Goal: Task Accomplishment & Management: Manage account settings

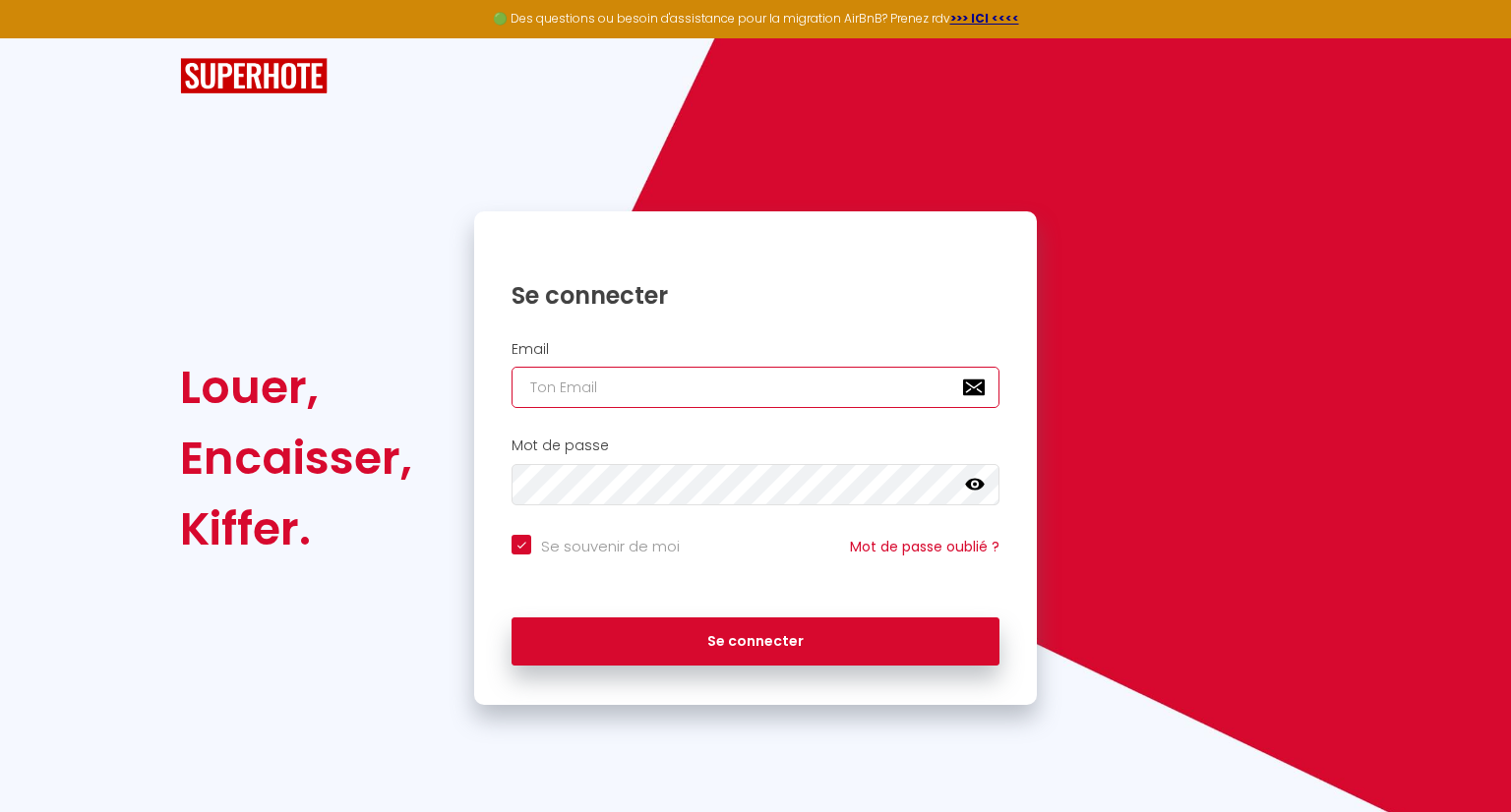
type input "[EMAIL_ADDRESS][DOMAIN_NAME]"
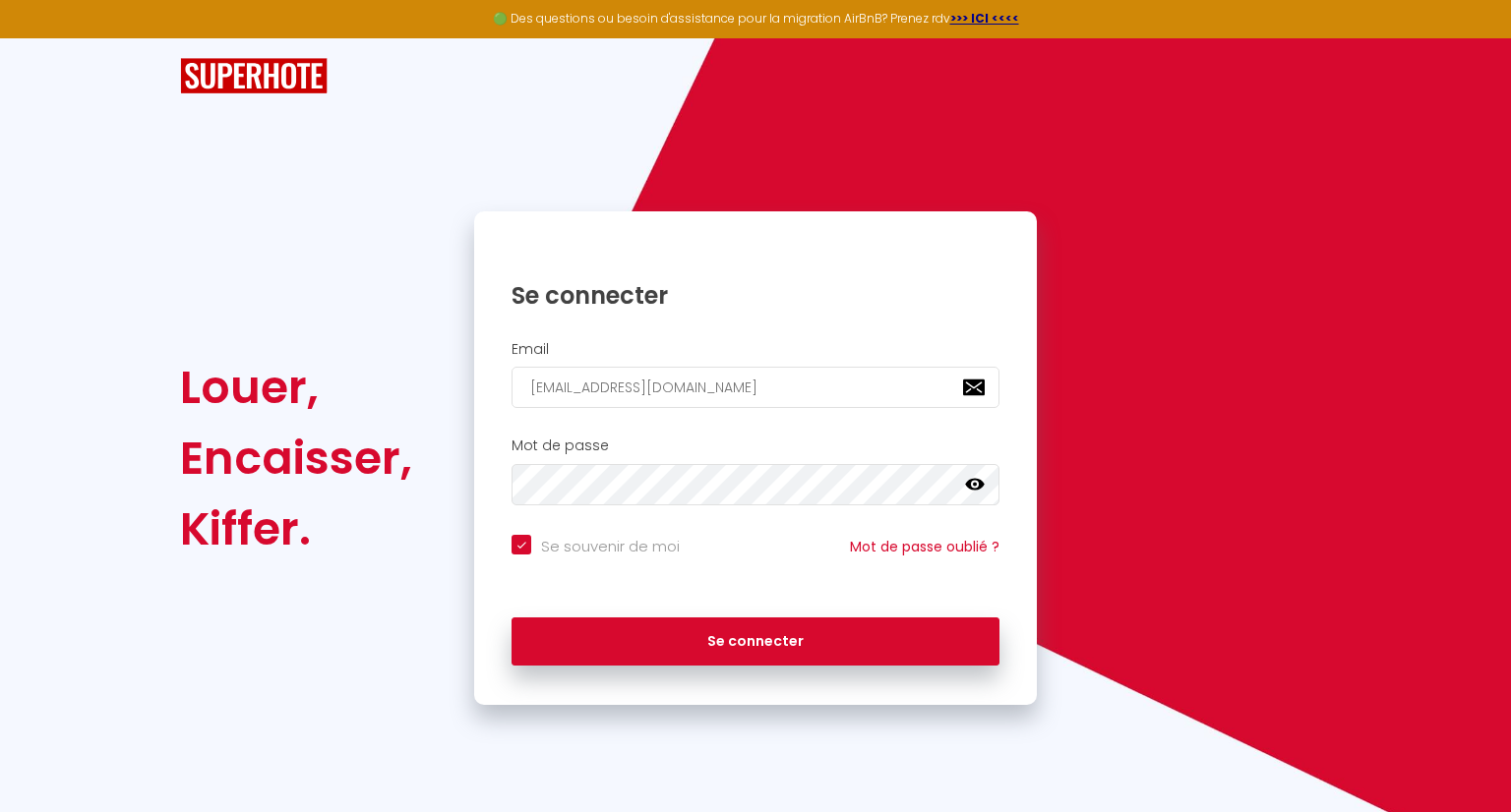
drag, startPoint x: 0, startPoint y: 0, endPoint x: 972, endPoint y: 485, distance: 1086.3
click at [972, 485] on icon at bounding box center [975, 485] width 20 height 20
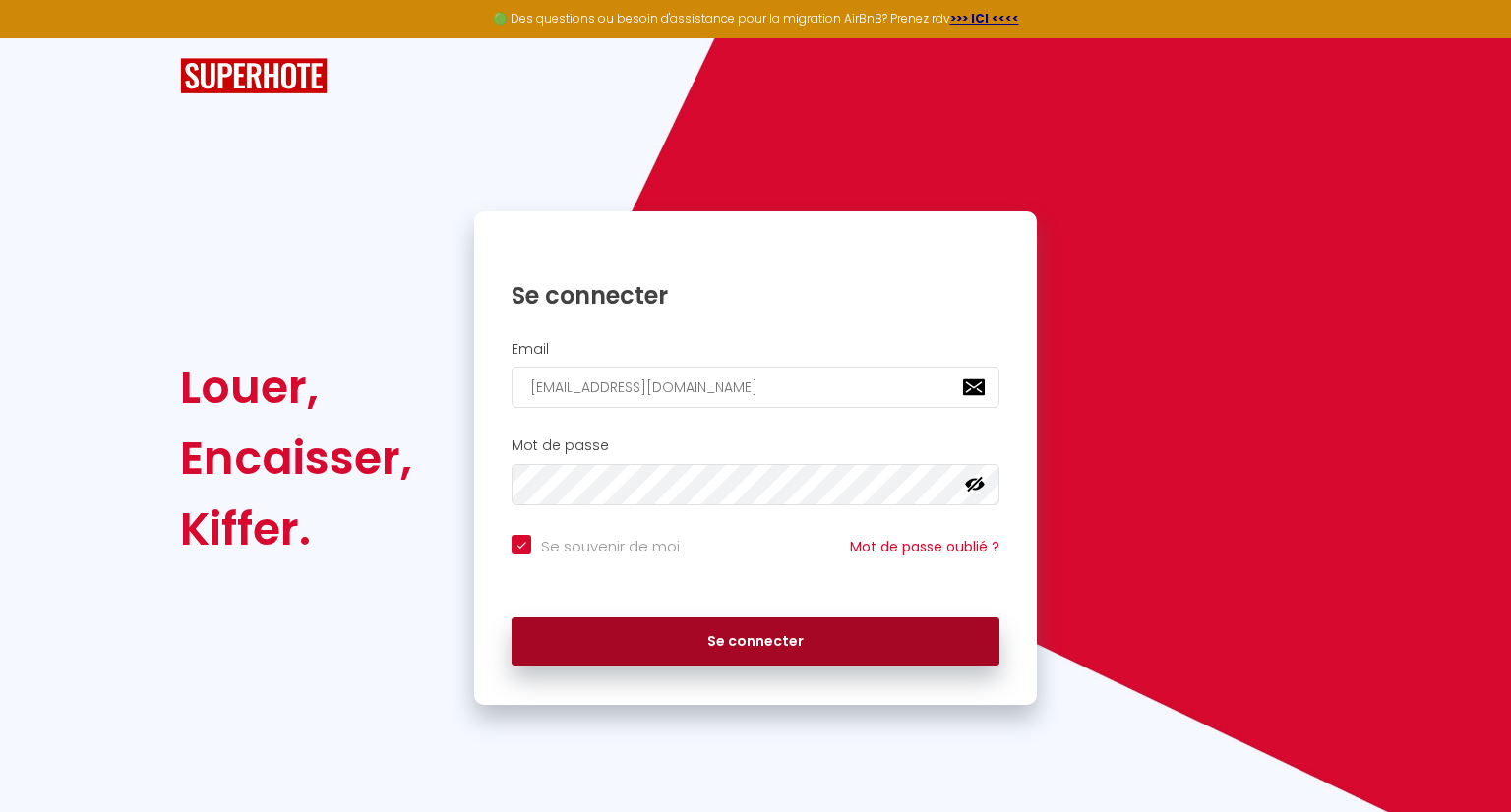
click at [794, 639] on button "Se connecter" at bounding box center [755, 642] width 488 height 49
checkbox input "true"
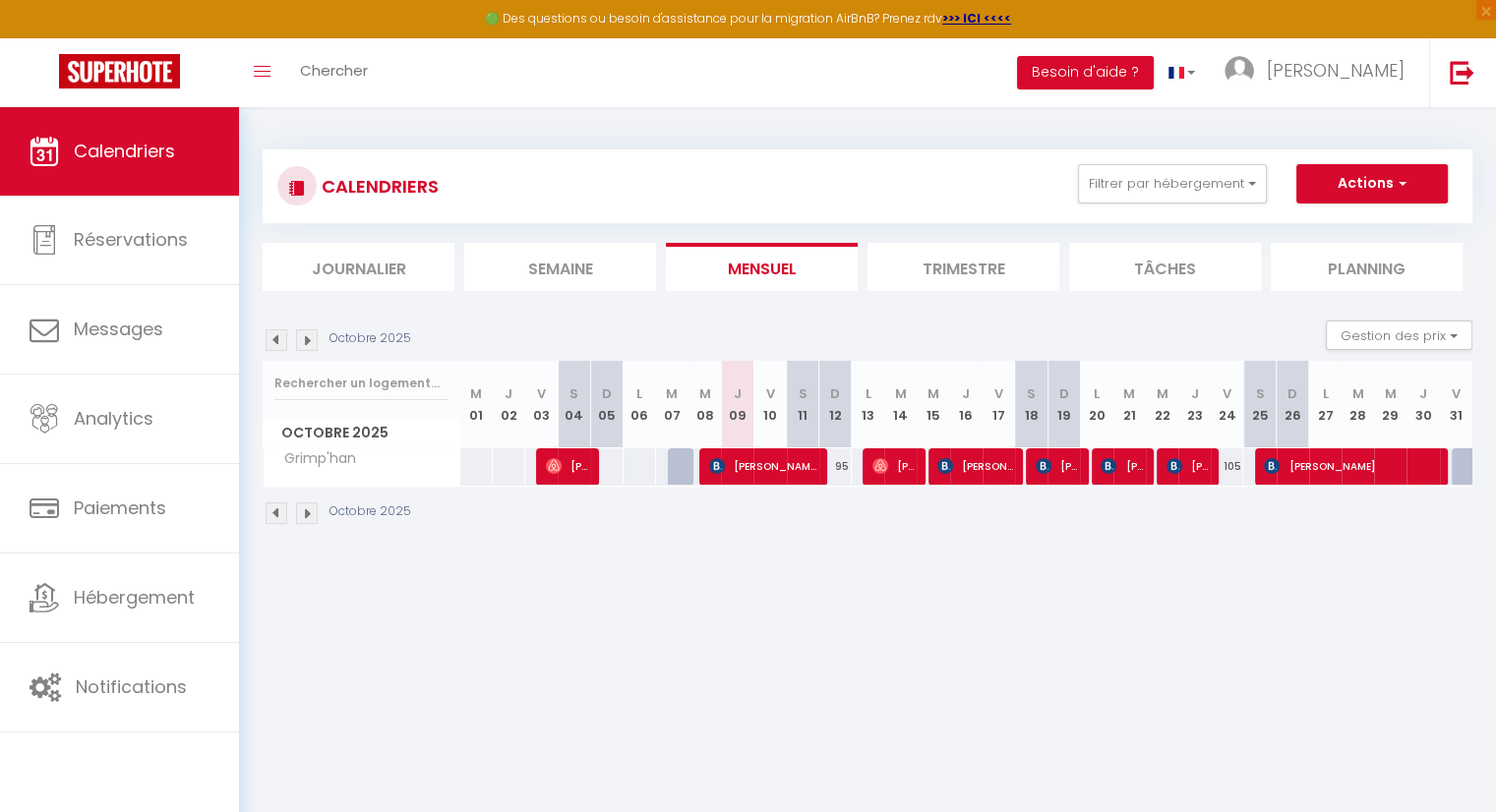
click at [1040, 677] on body "🟢 Des questions ou besoin d'assistance pour la migration AirBnB? Prenez rdv >>>…" at bounding box center [748, 512] width 1496 height 812
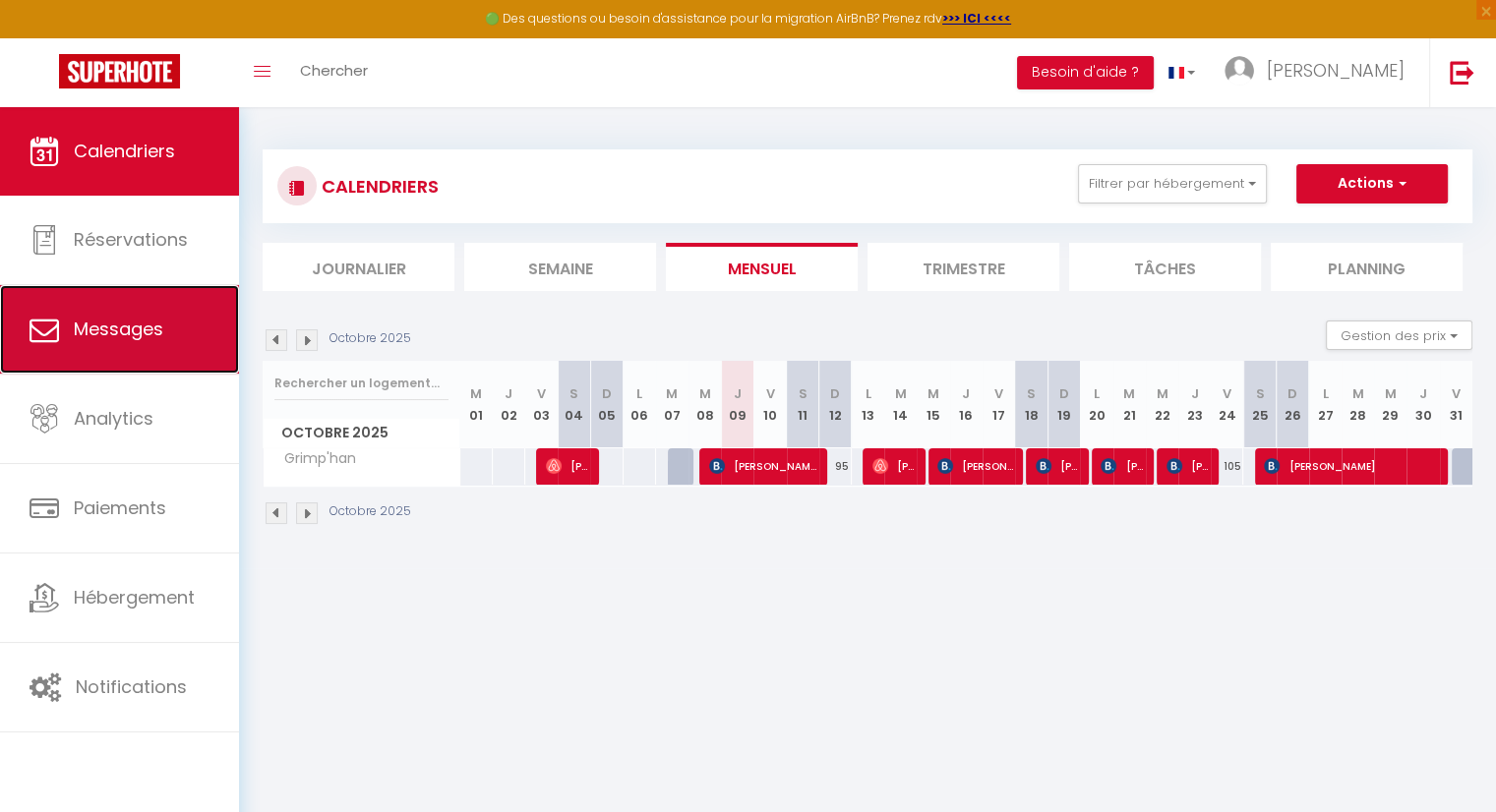
click at [172, 343] on link "Messages" at bounding box center [120, 328] width 239 height 88
select select "message"
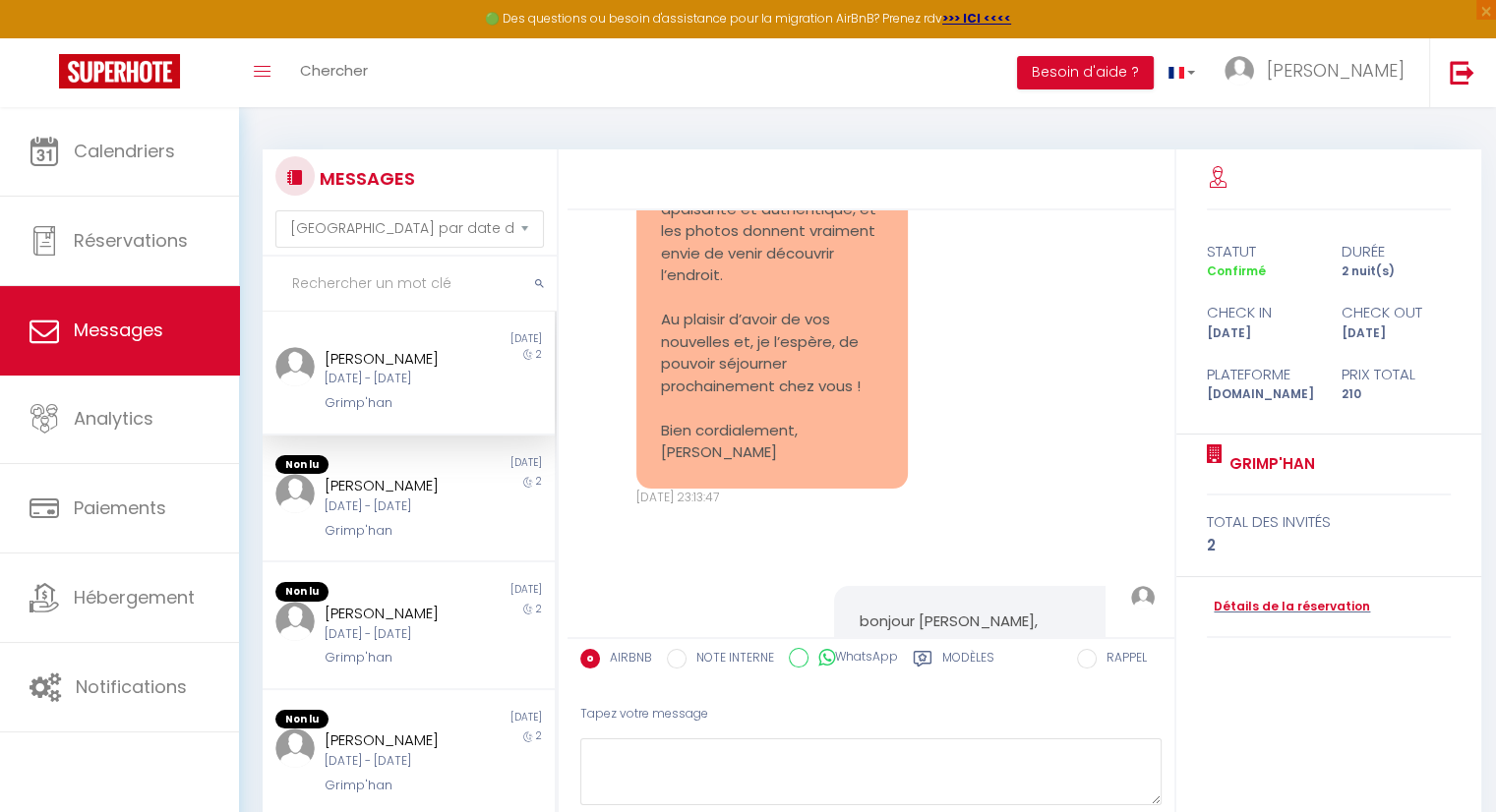
scroll to position [180, 0]
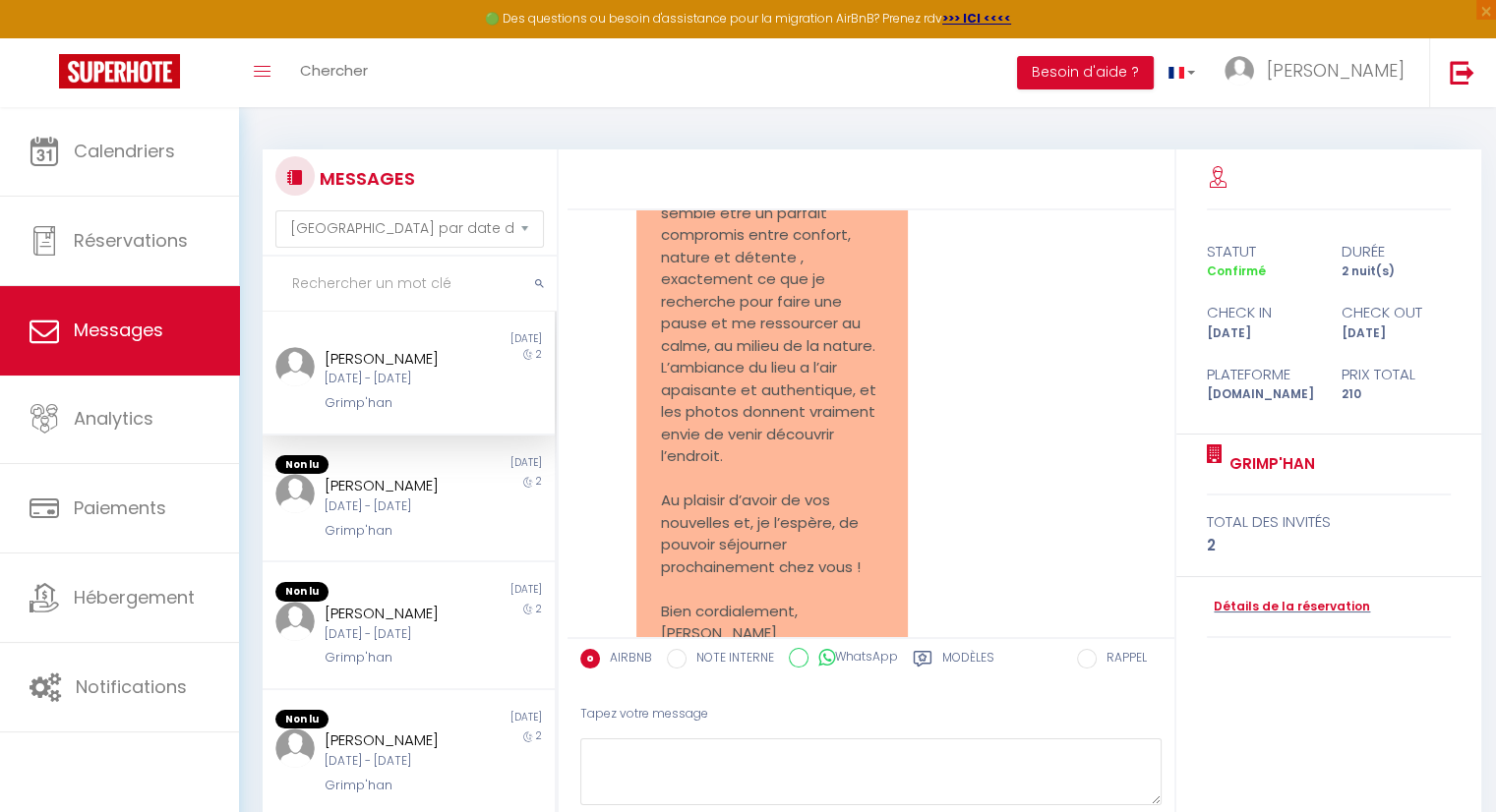
click at [430, 413] on div "[PERSON_NAME] [DATE] - [DATE] Grimp'han" at bounding box center [396, 381] width 170 height 67
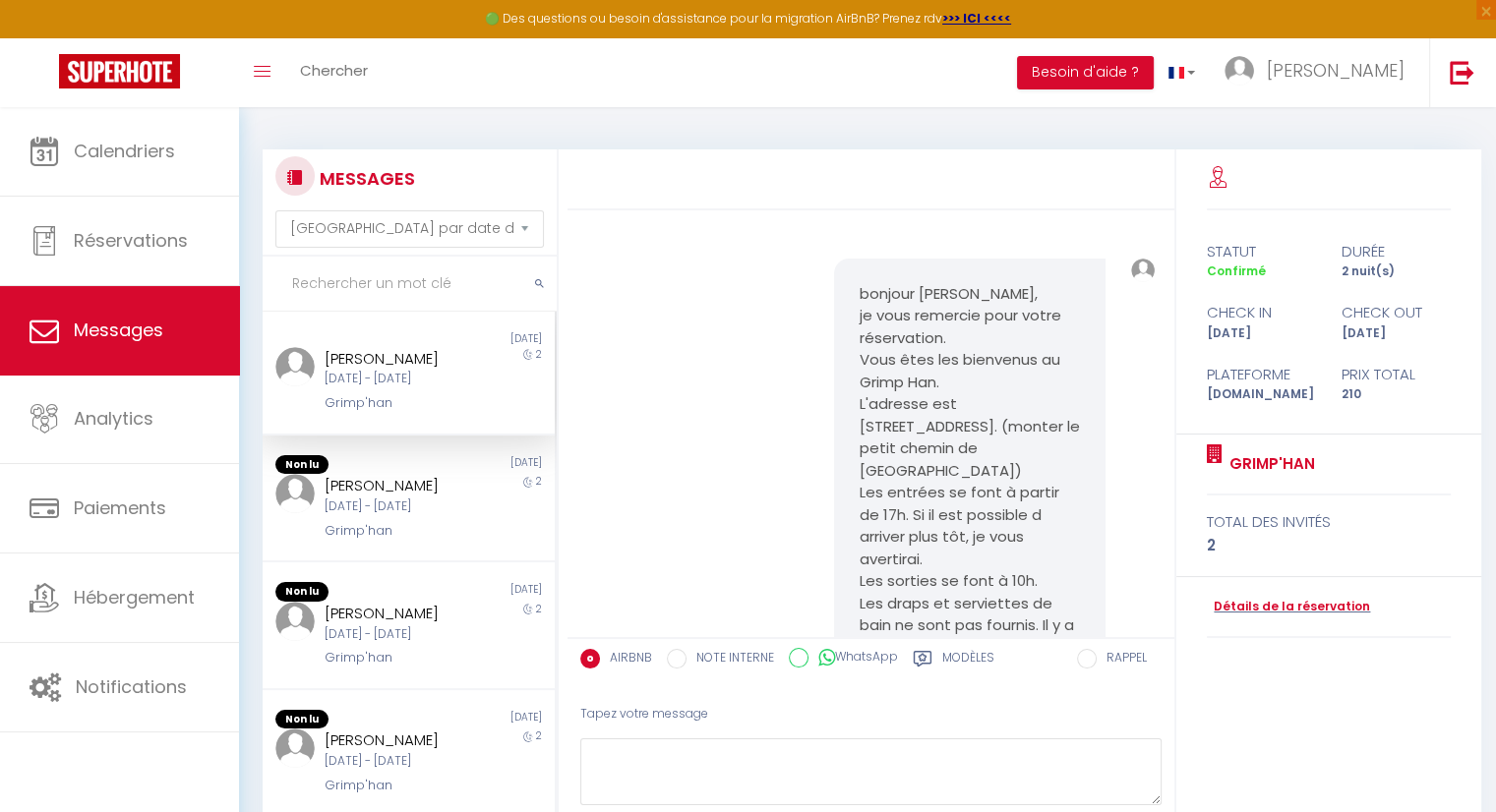
scroll to position [688, 0]
click at [362, 541] on div "[PERSON_NAME][DATE] - [DATE] Grimp'han" at bounding box center [396, 507] width 170 height 67
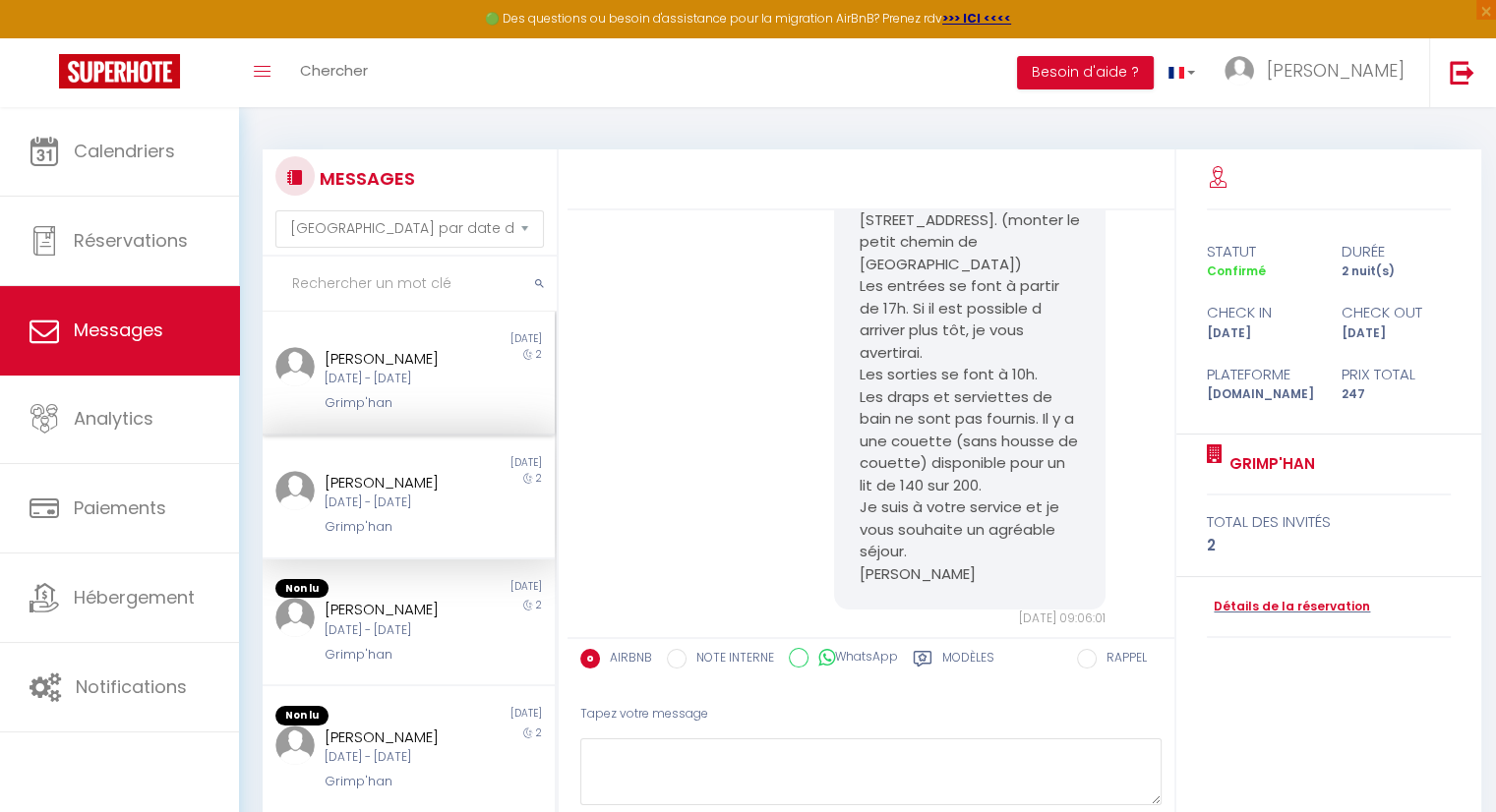
click at [452, 389] on div "[DATE] - [DATE]" at bounding box center [397, 379] width 144 height 19
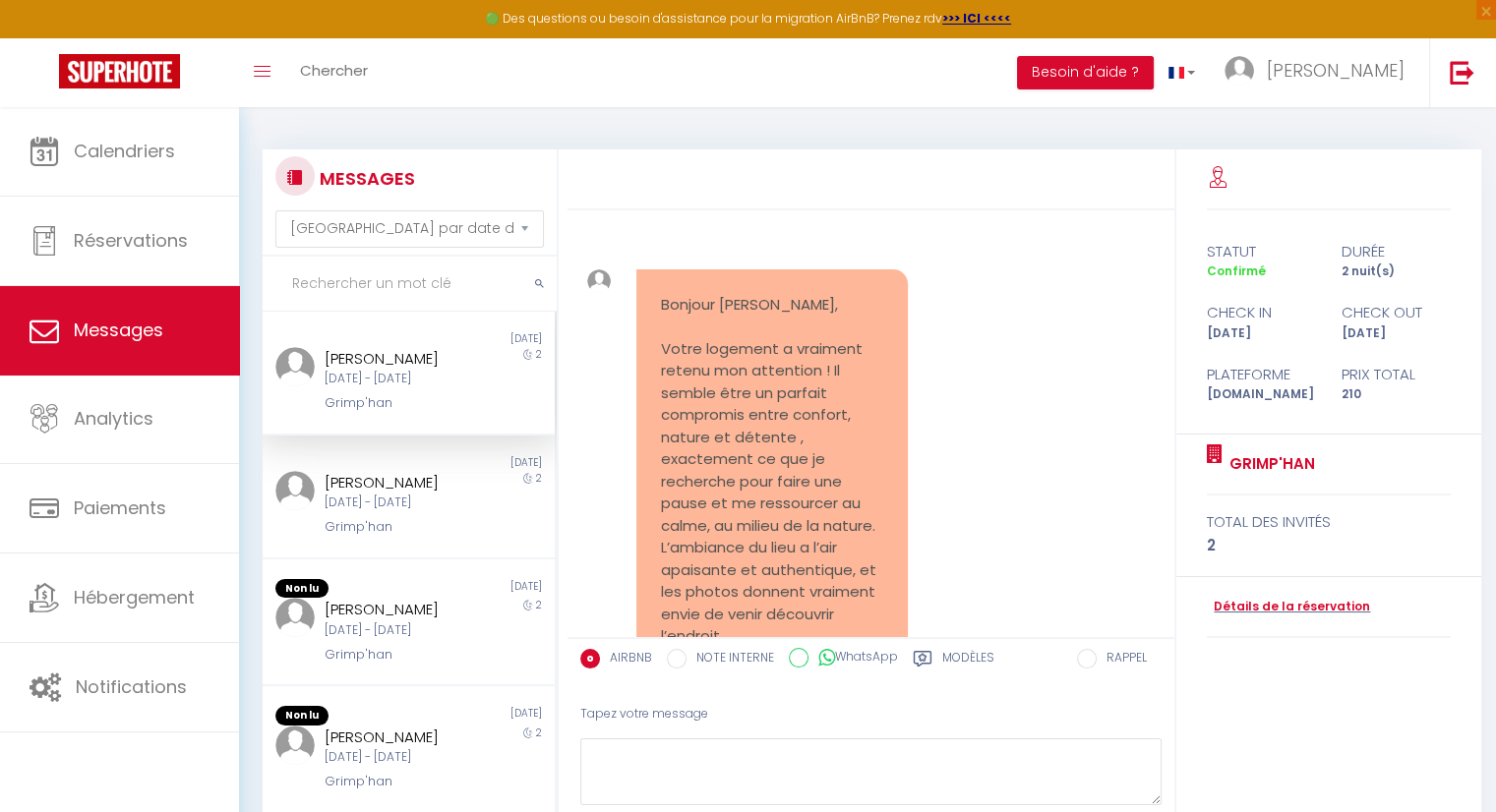
click at [413, 413] on div "[PERSON_NAME] [DATE] - [DATE] Grimp'han" at bounding box center [396, 381] width 170 height 67
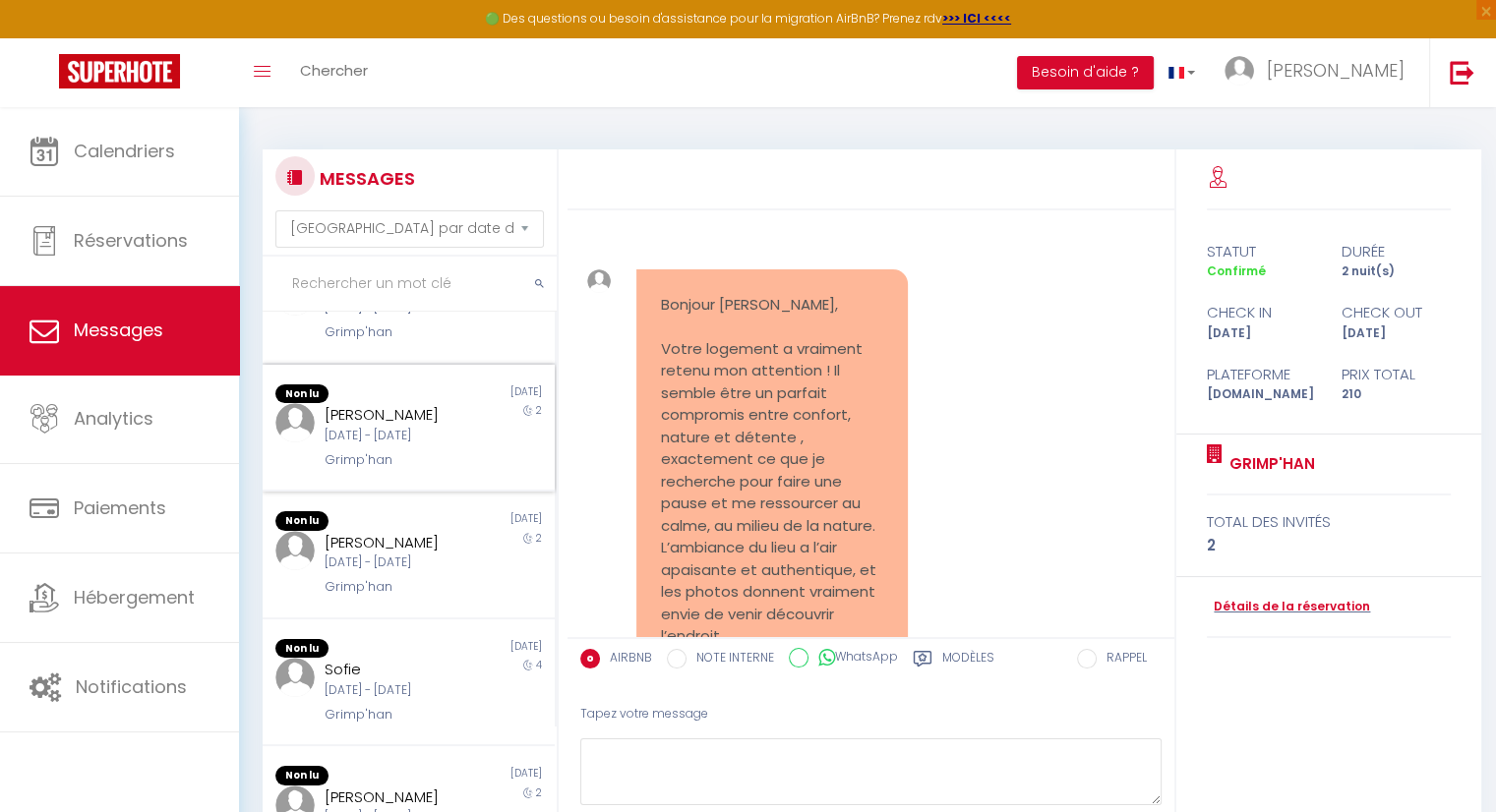
scroll to position [197, 0]
click at [428, 443] on div "[DATE] - [DATE]" at bounding box center [397, 433] width 144 height 19
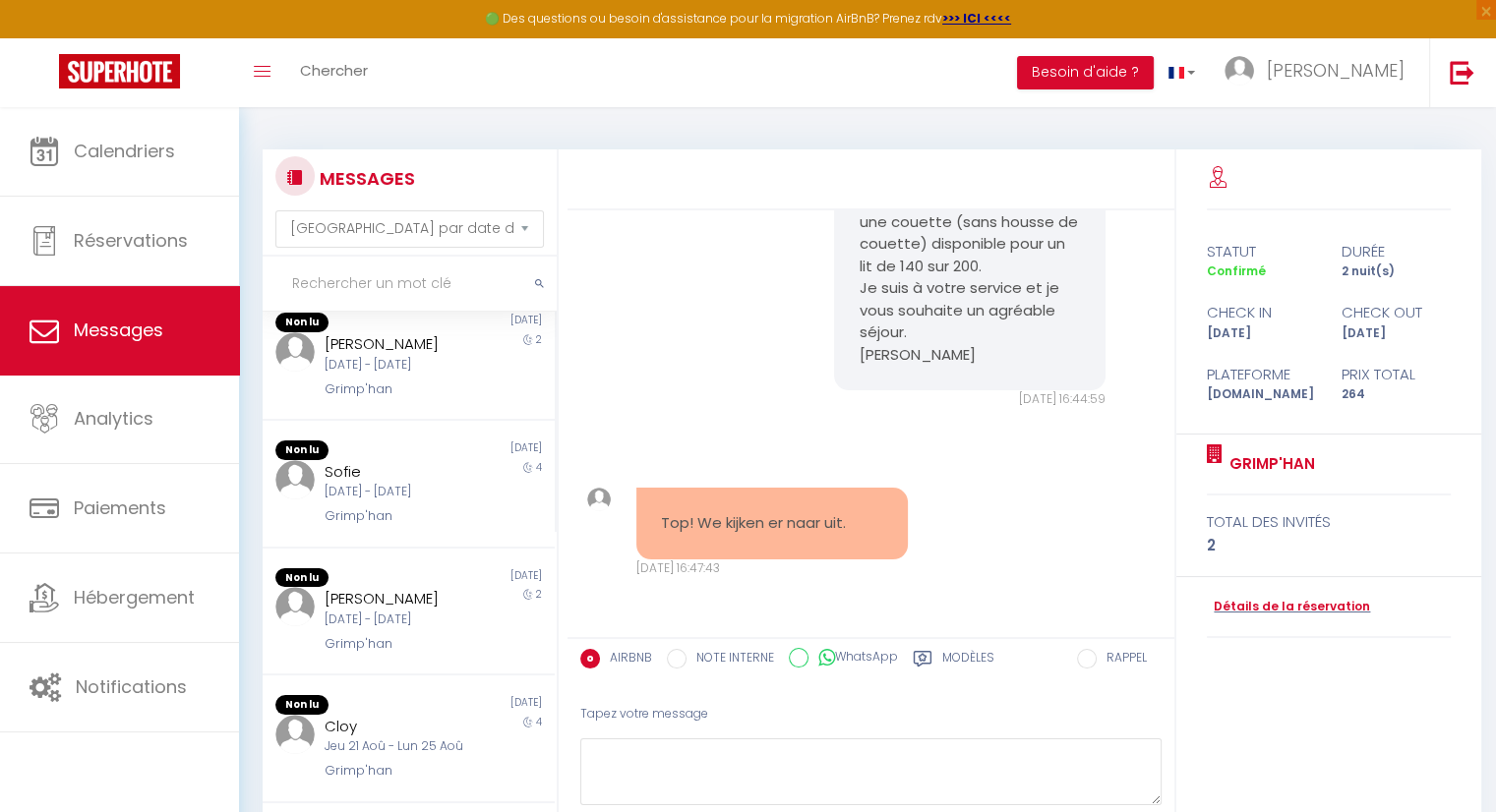
scroll to position [394, 0]
click at [421, 497] on div "[DATE] - [DATE]" at bounding box center [397, 488] width 144 height 19
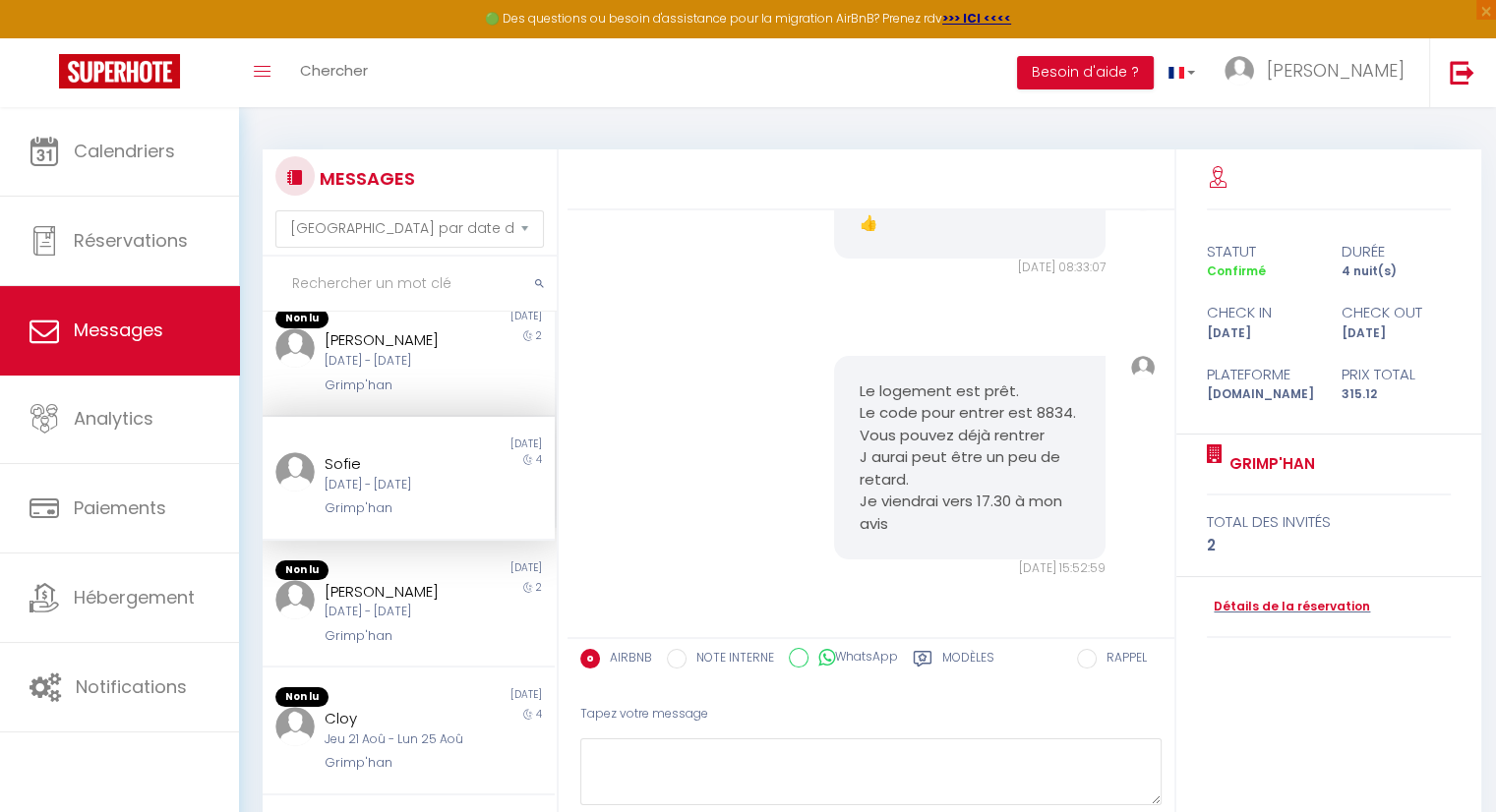
scroll to position [589, 0]
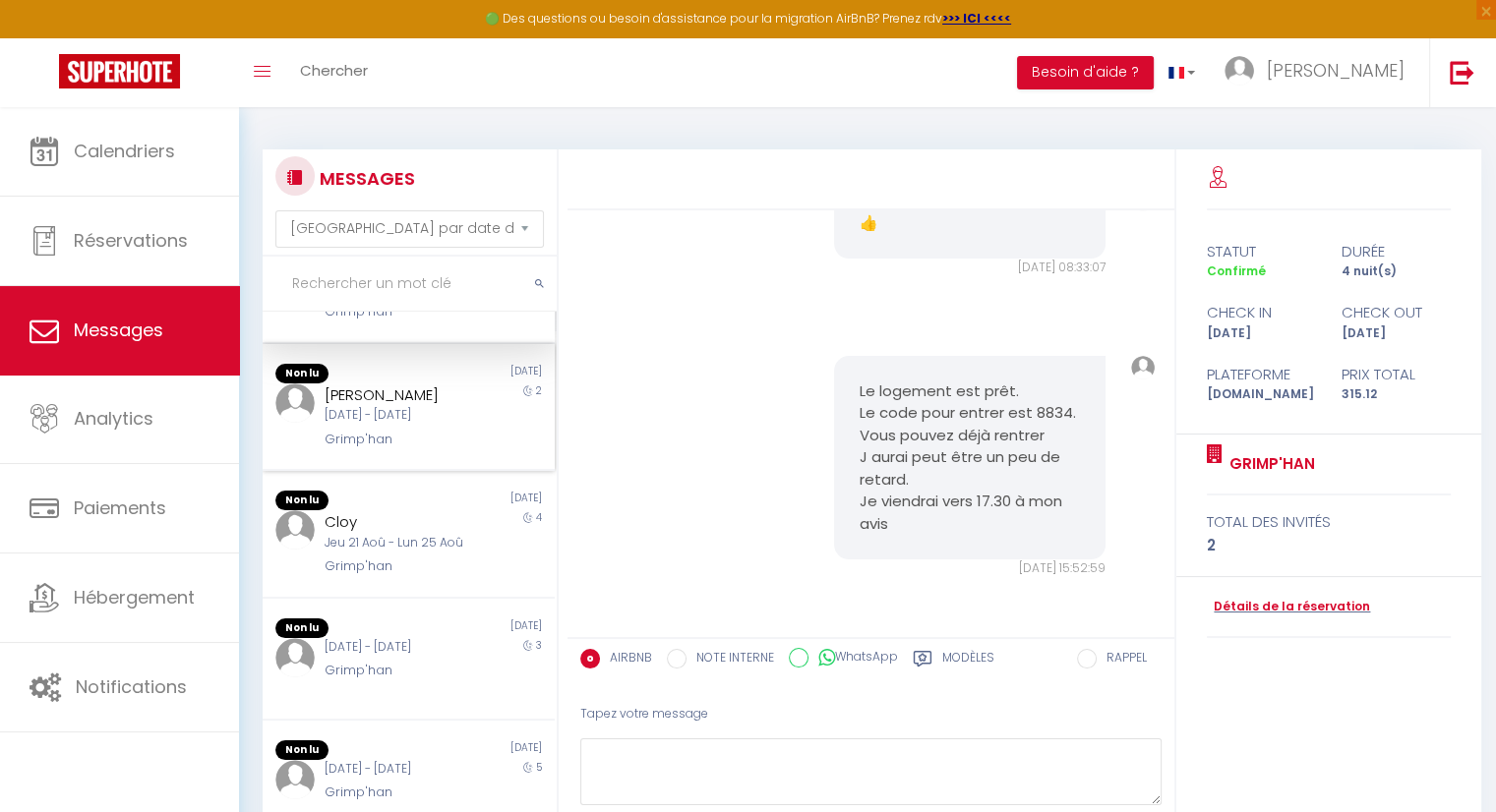
click at [342, 384] on div "Non lu" at bounding box center [334, 374] width 145 height 20
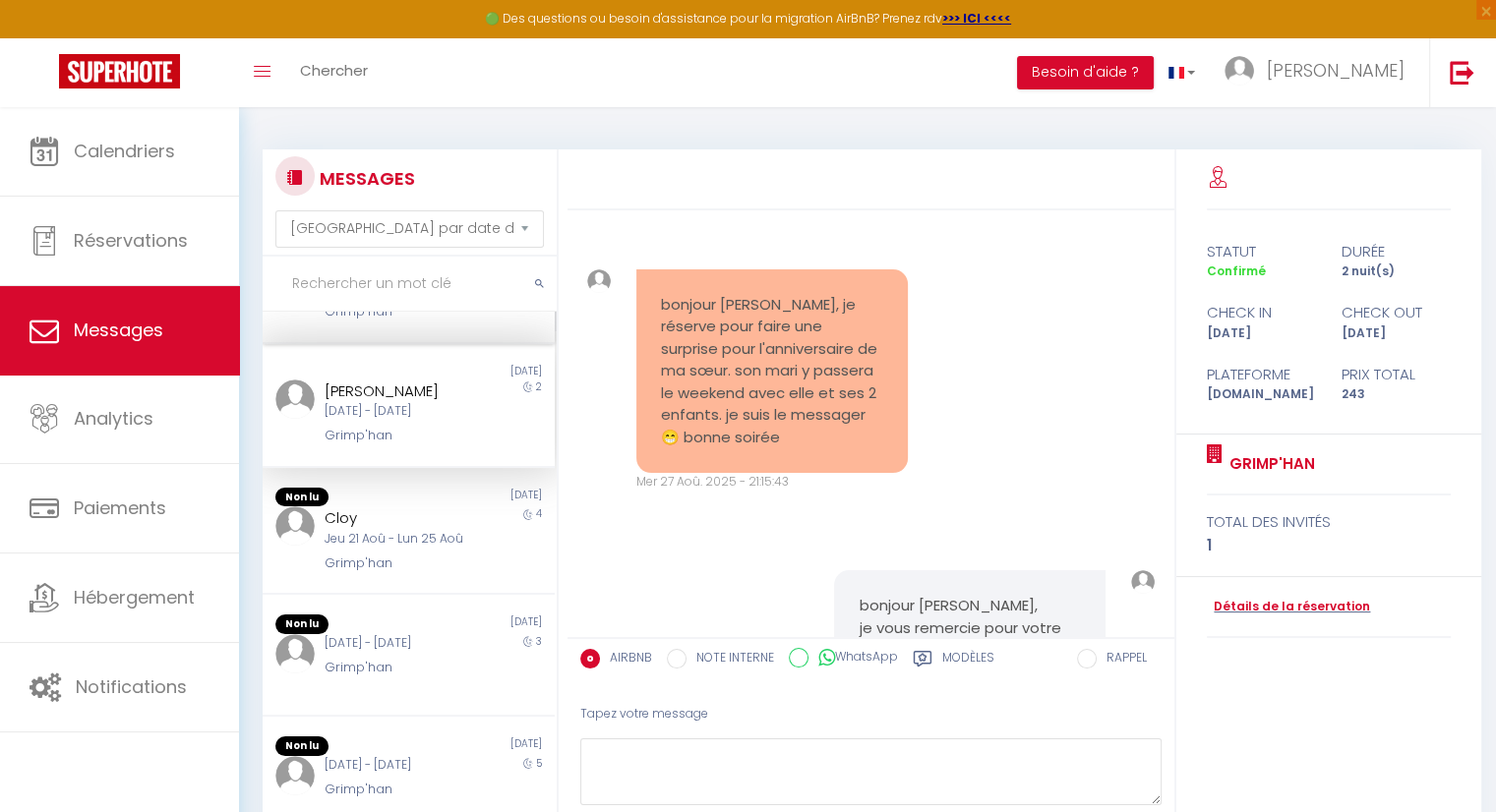
click at [405, 298] on div "[DATE] - [DATE]" at bounding box center [397, 288] width 144 height 19
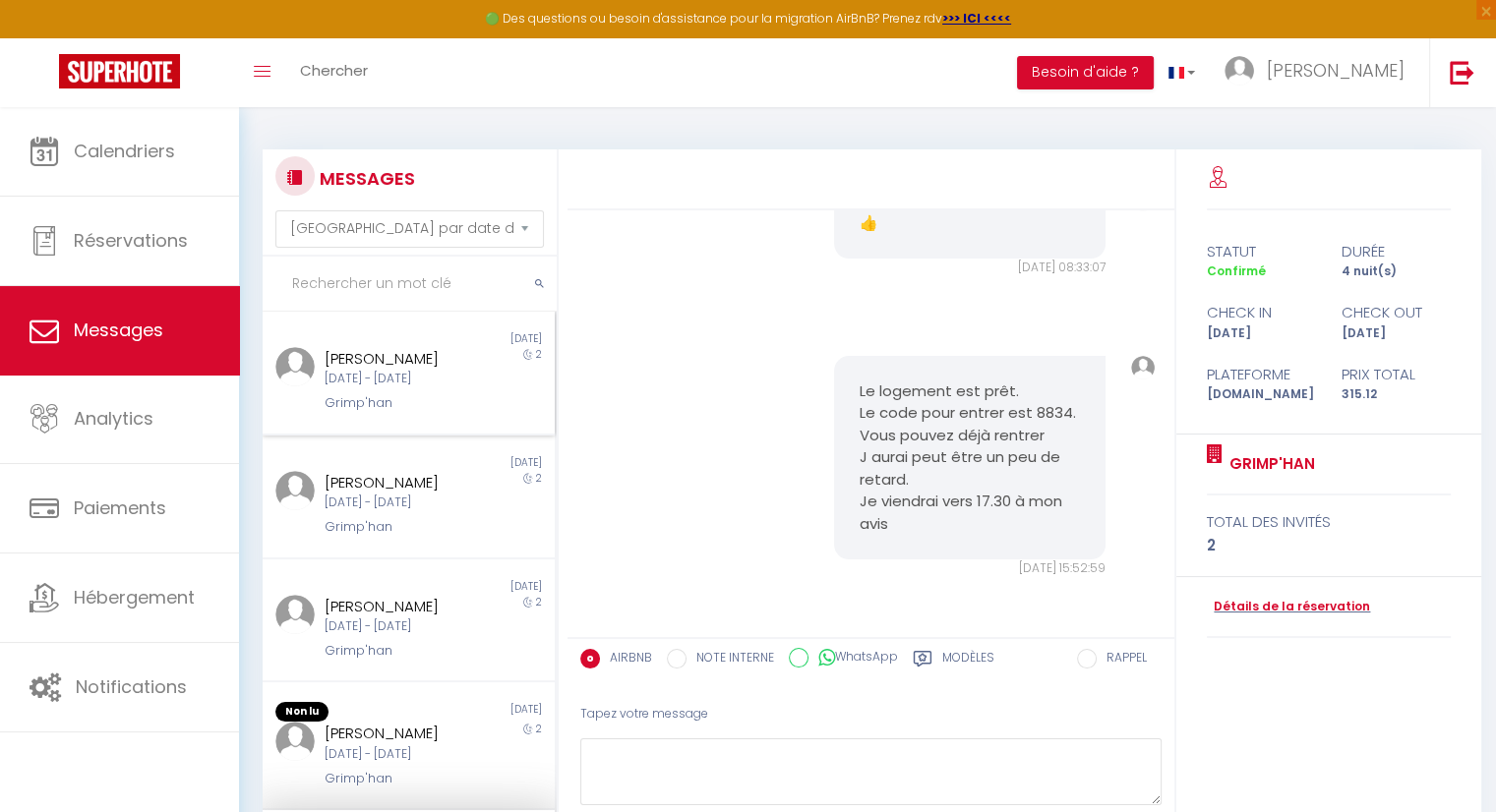
click at [405, 371] on div "[PERSON_NAME]" at bounding box center [397, 359] width 144 height 24
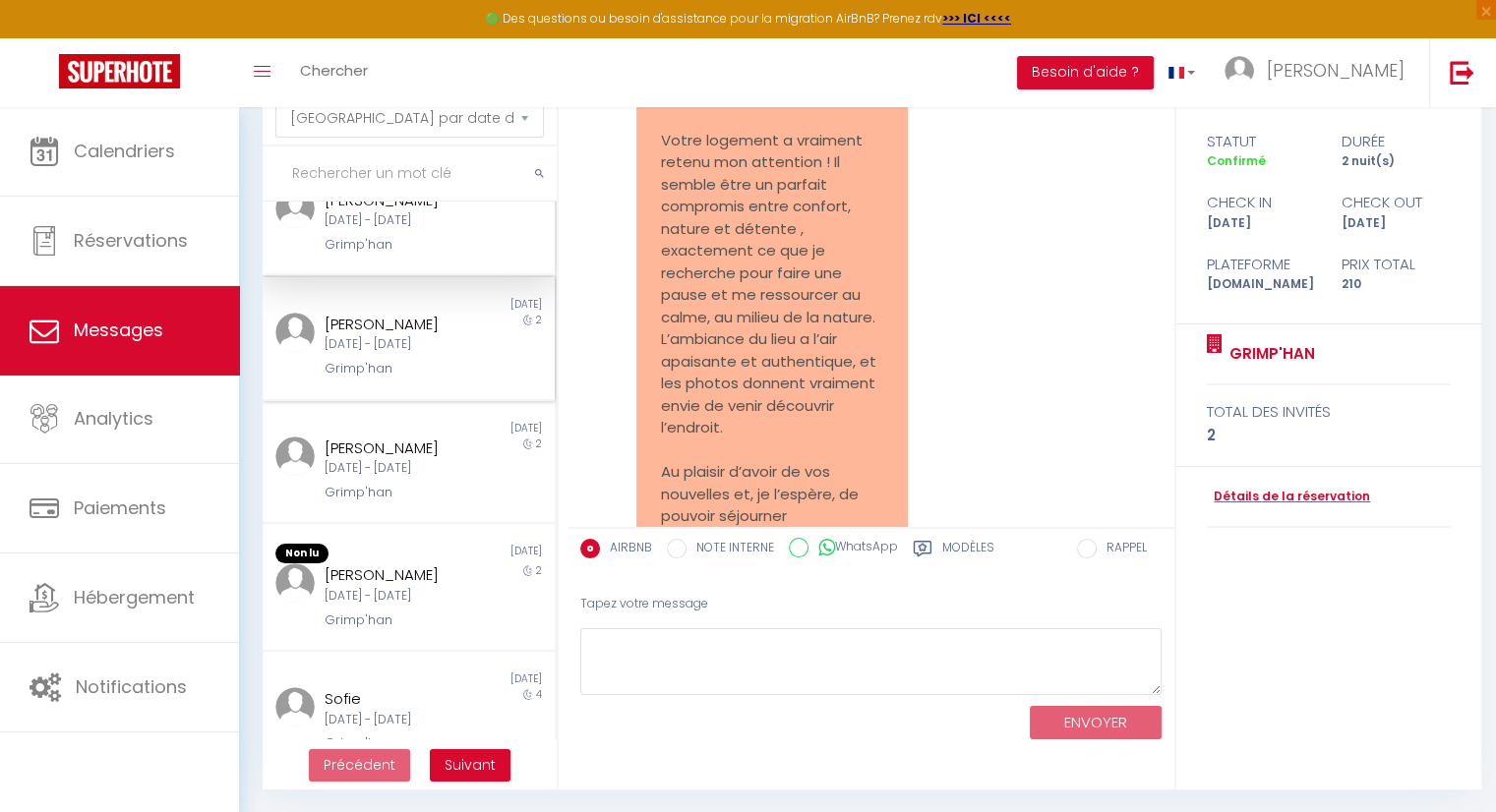
scroll to position [98, 0]
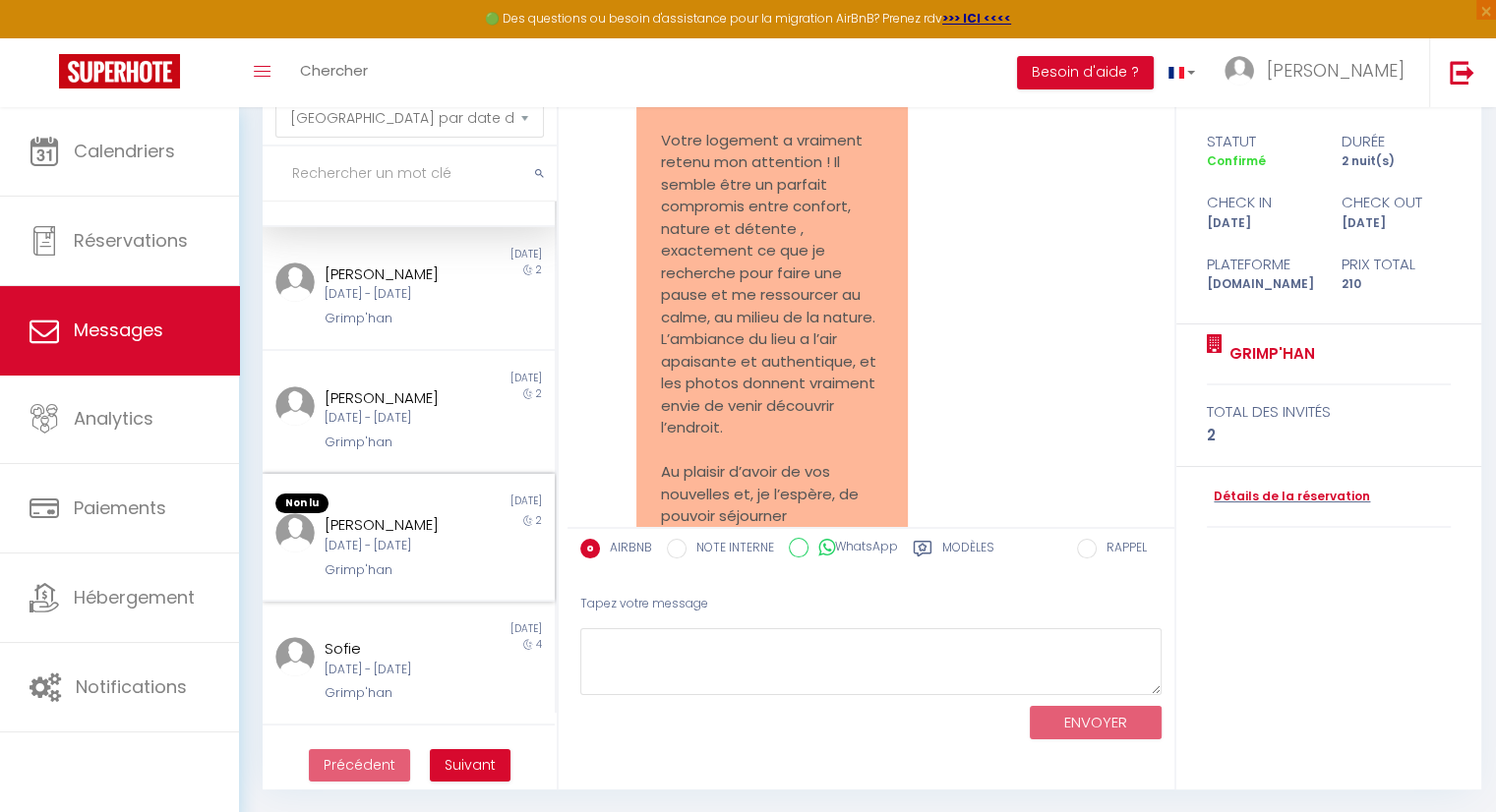
click at [392, 556] on div "[DATE] - [DATE]" at bounding box center [397, 546] width 144 height 19
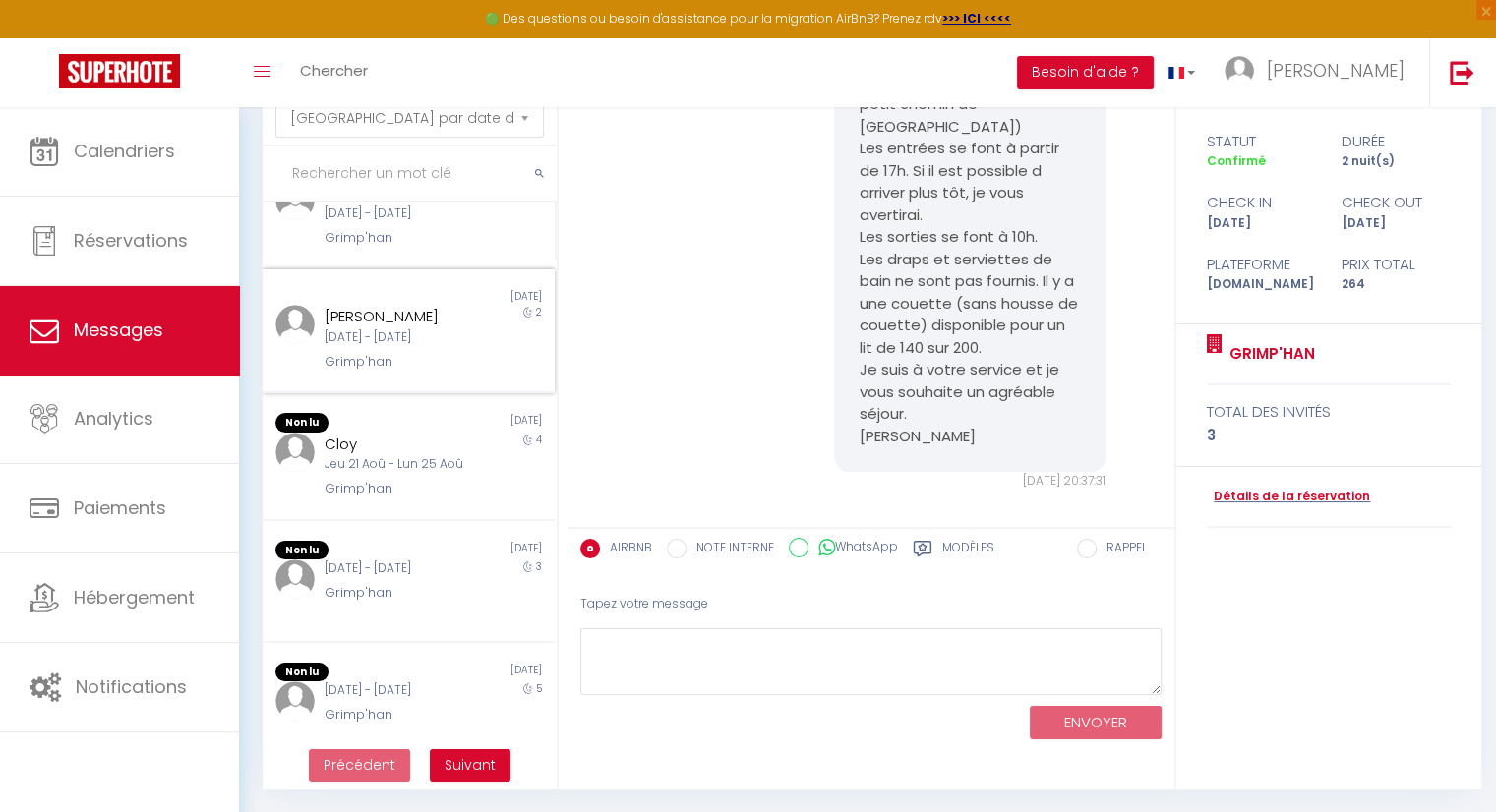
scroll to position [688, 0]
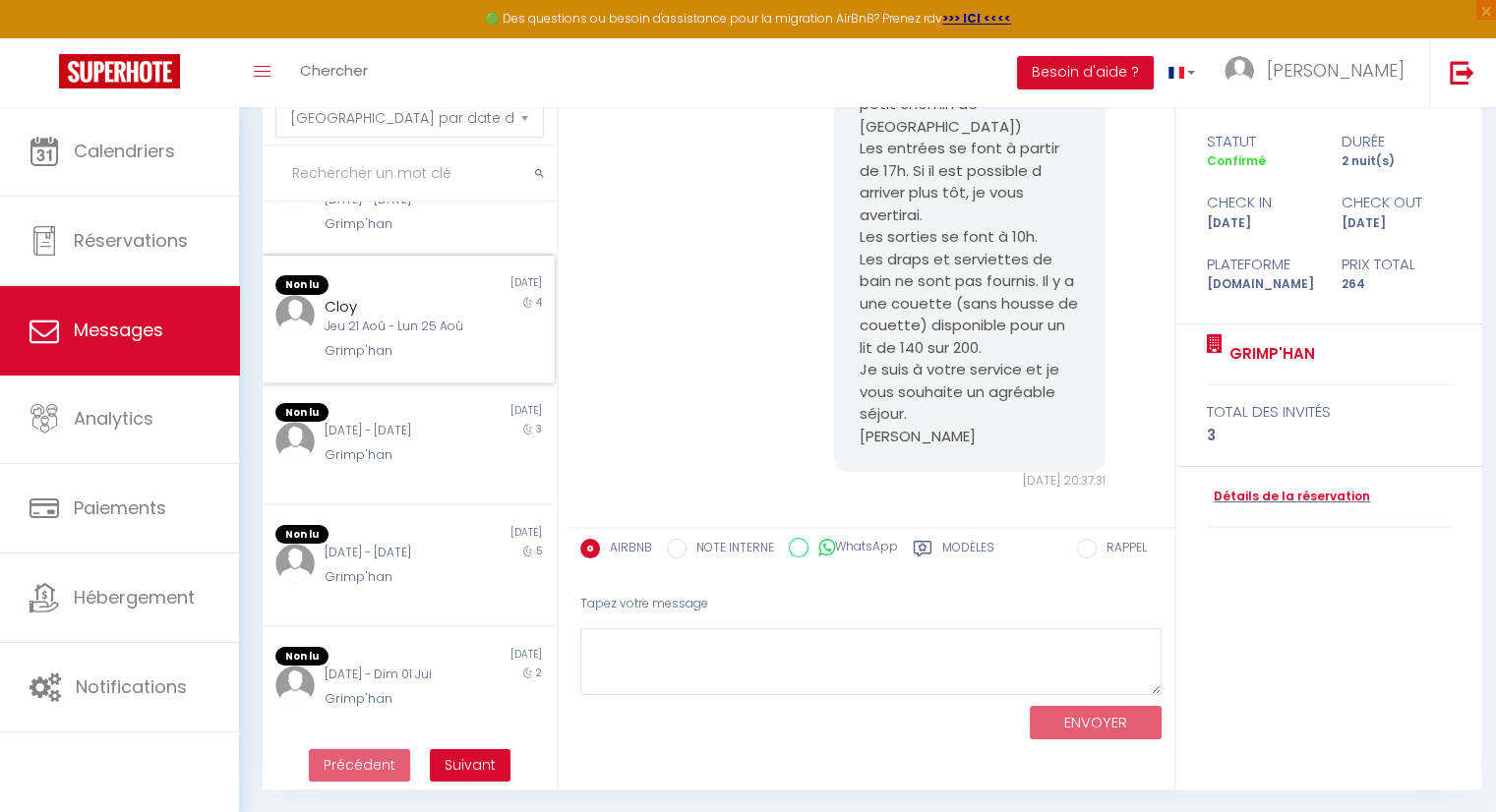
click at [405, 336] on div "Jeu 21 Aoû - Lun 25 Aoû" at bounding box center [397, 326] width 144 height 19
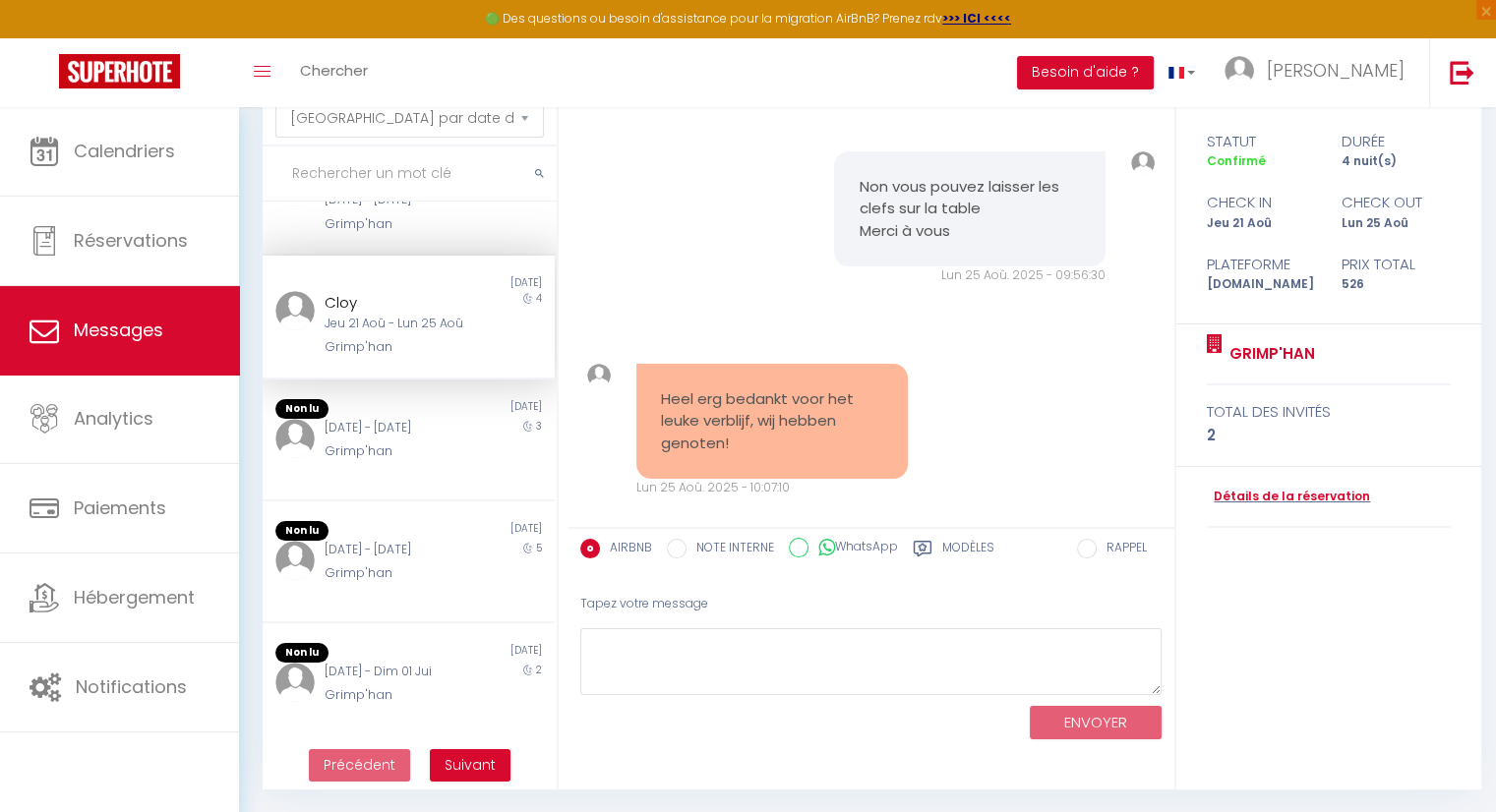
scroll to position [4440, 0]
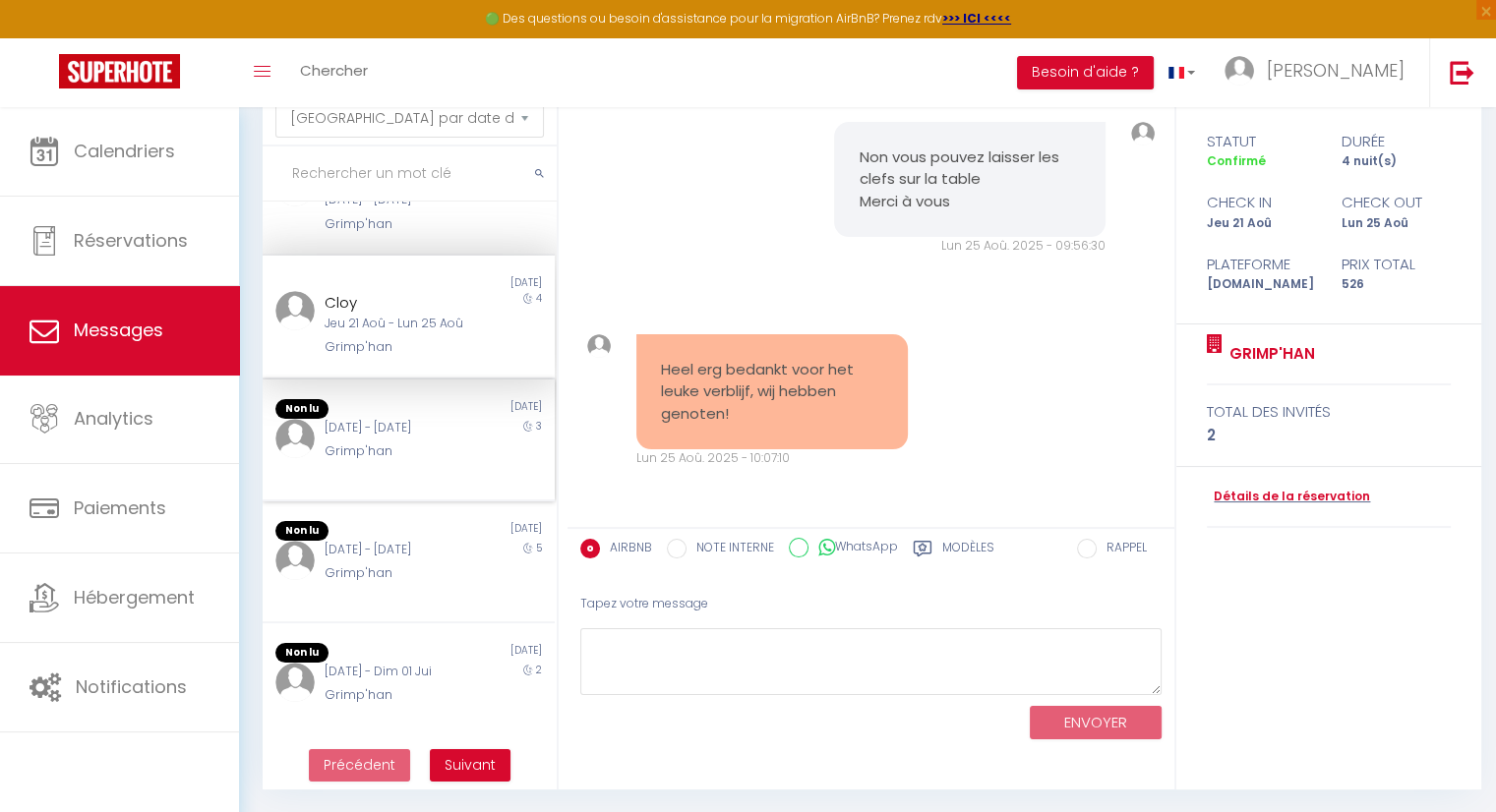
click at [409, 418] on div "[DATE]" at bounding box center [480, 408] width 145 height 20
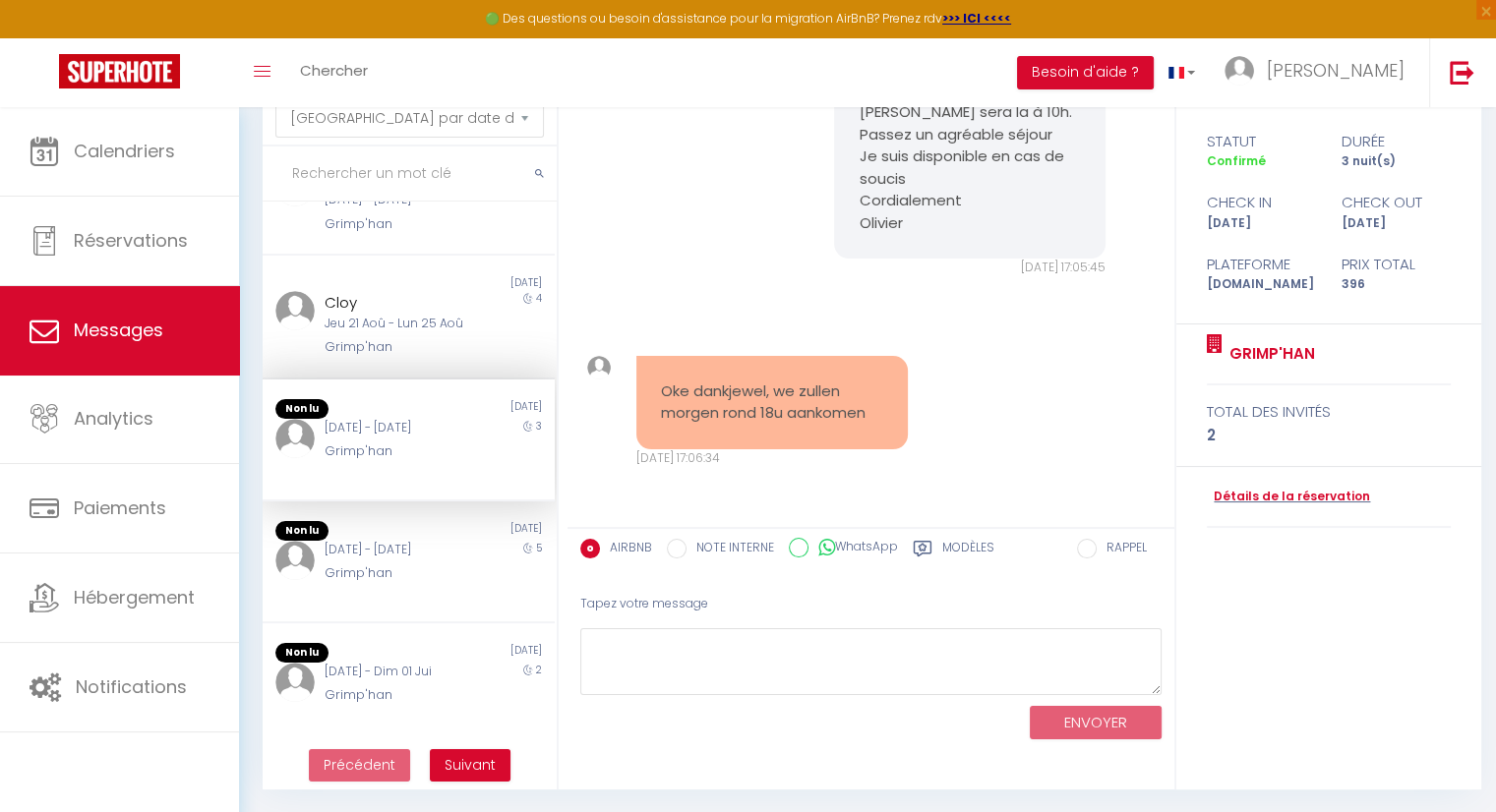
scroll to position [2184, 0]
click at [420, 583] on div "Grimp'han" at bounding box center [397, 573] width 144 height 20
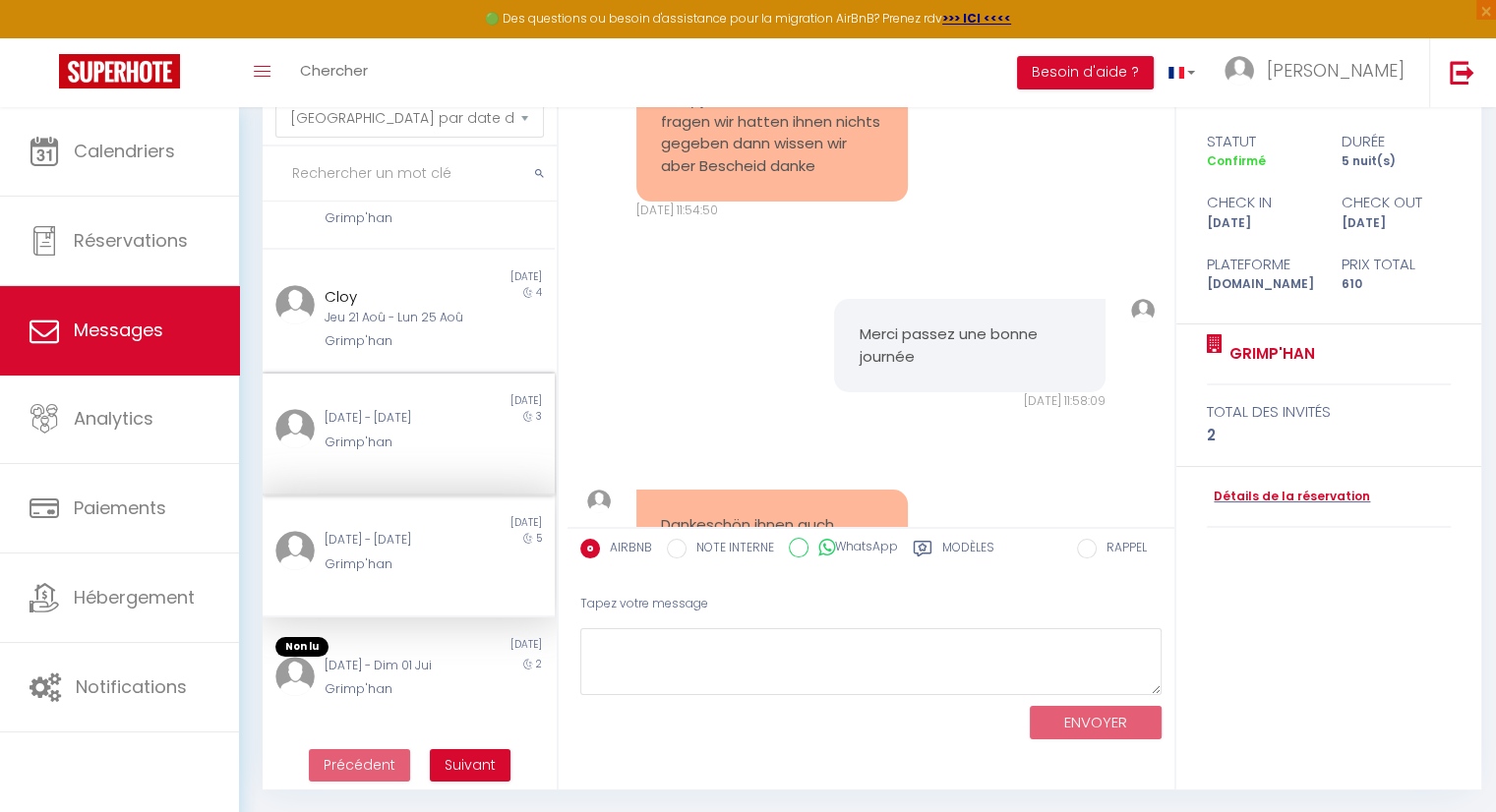
scroll to position [806, 0]
click at [371, 674] on div "[DATE] - Dim 01 Jui" at bounding box center [397, 666] width 144 height 19
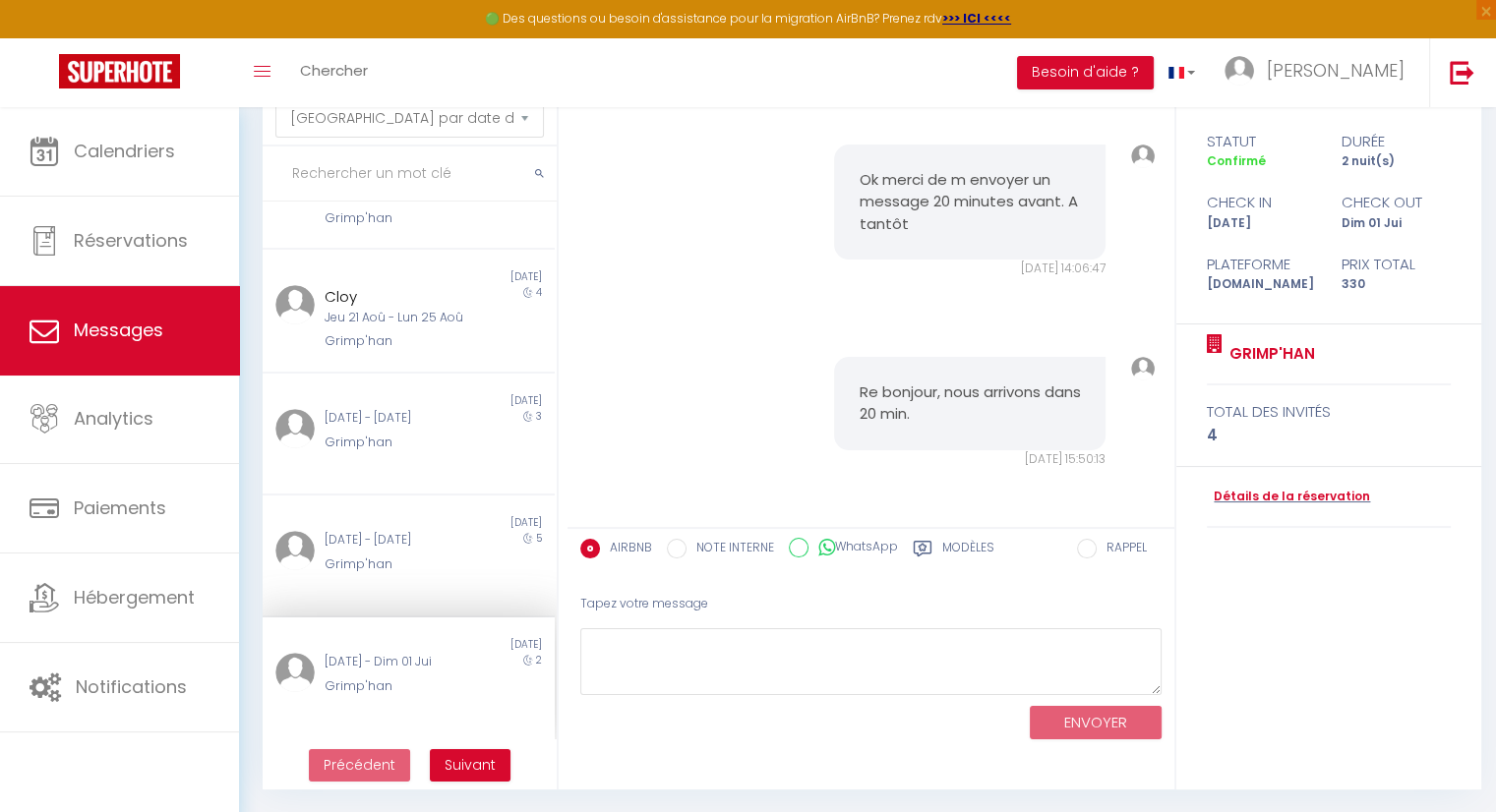
scroll to position [3736, 0]
click at [378, 574] on div "Grimp'han" at bounding box center [397, 565] width 144 height 20
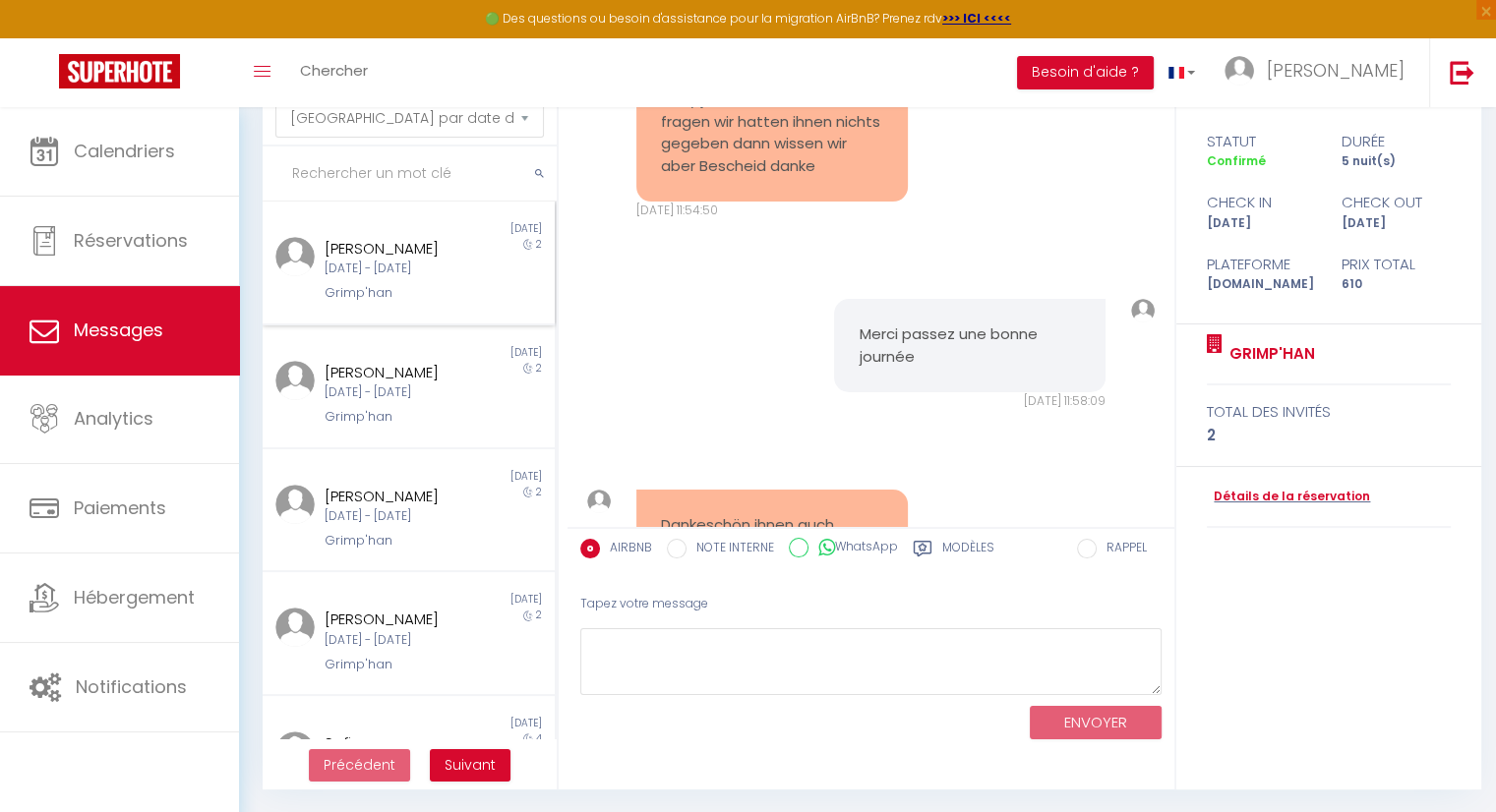
click at [427, 278] on div "[DATE] - [DATE]" at bounding box center [397, 268] width 144 height 19
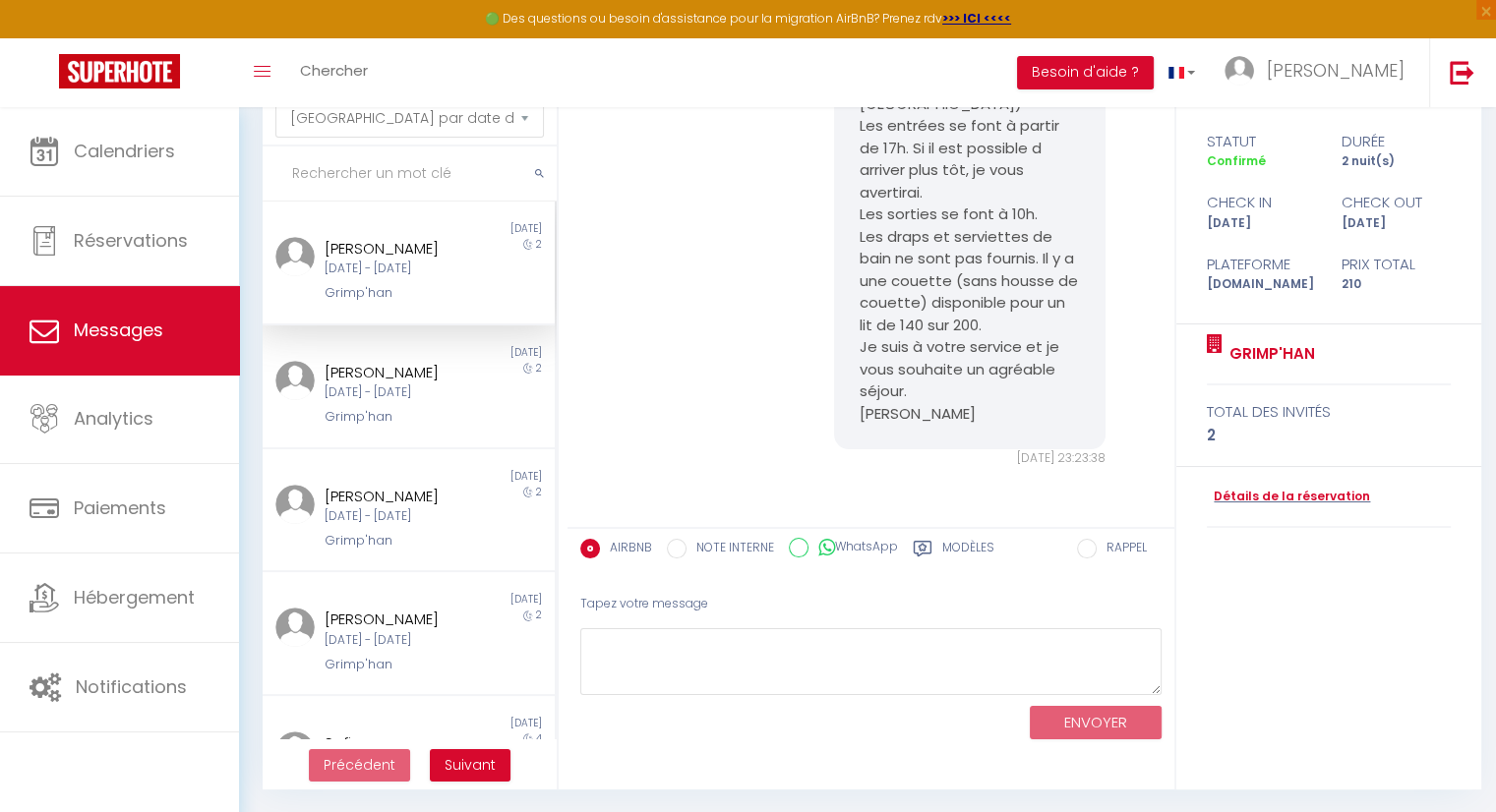
scroll to position [966, 0]
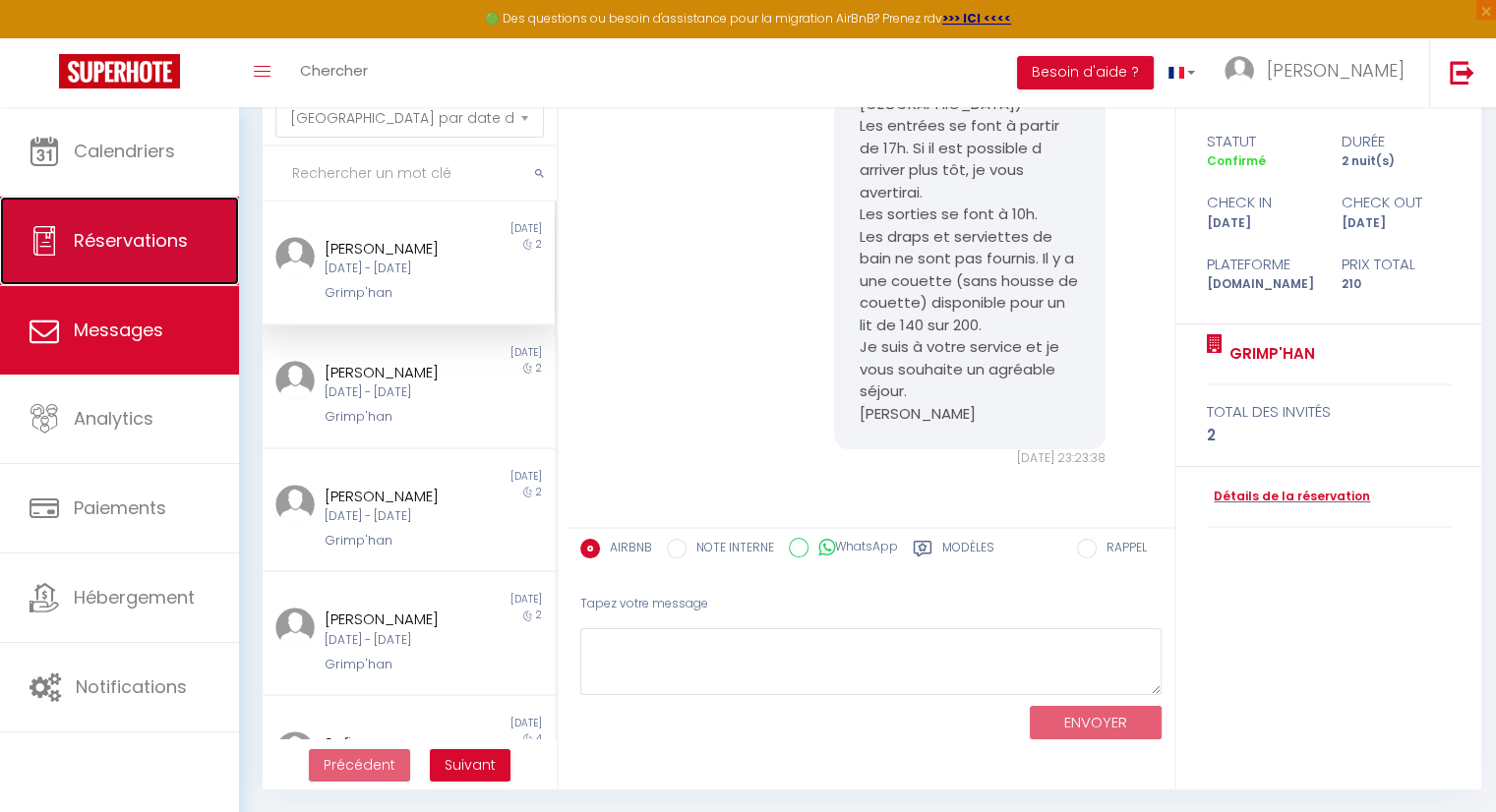
click at [138, 256] on link "Réservations" at bounding box center [120, 240] width 239 height 88
select select "not_cancelled"
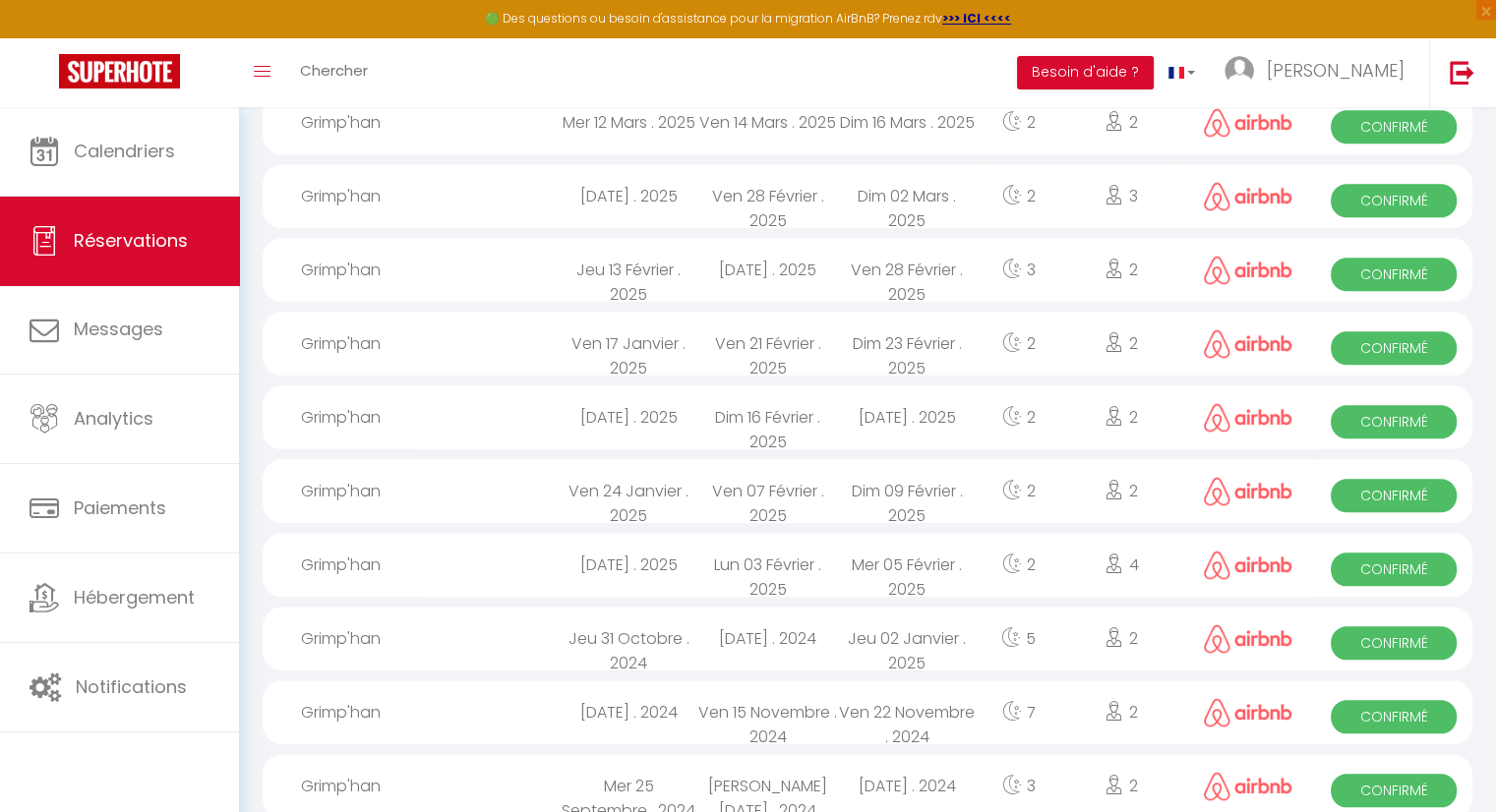
scroll to position [1288, 0]
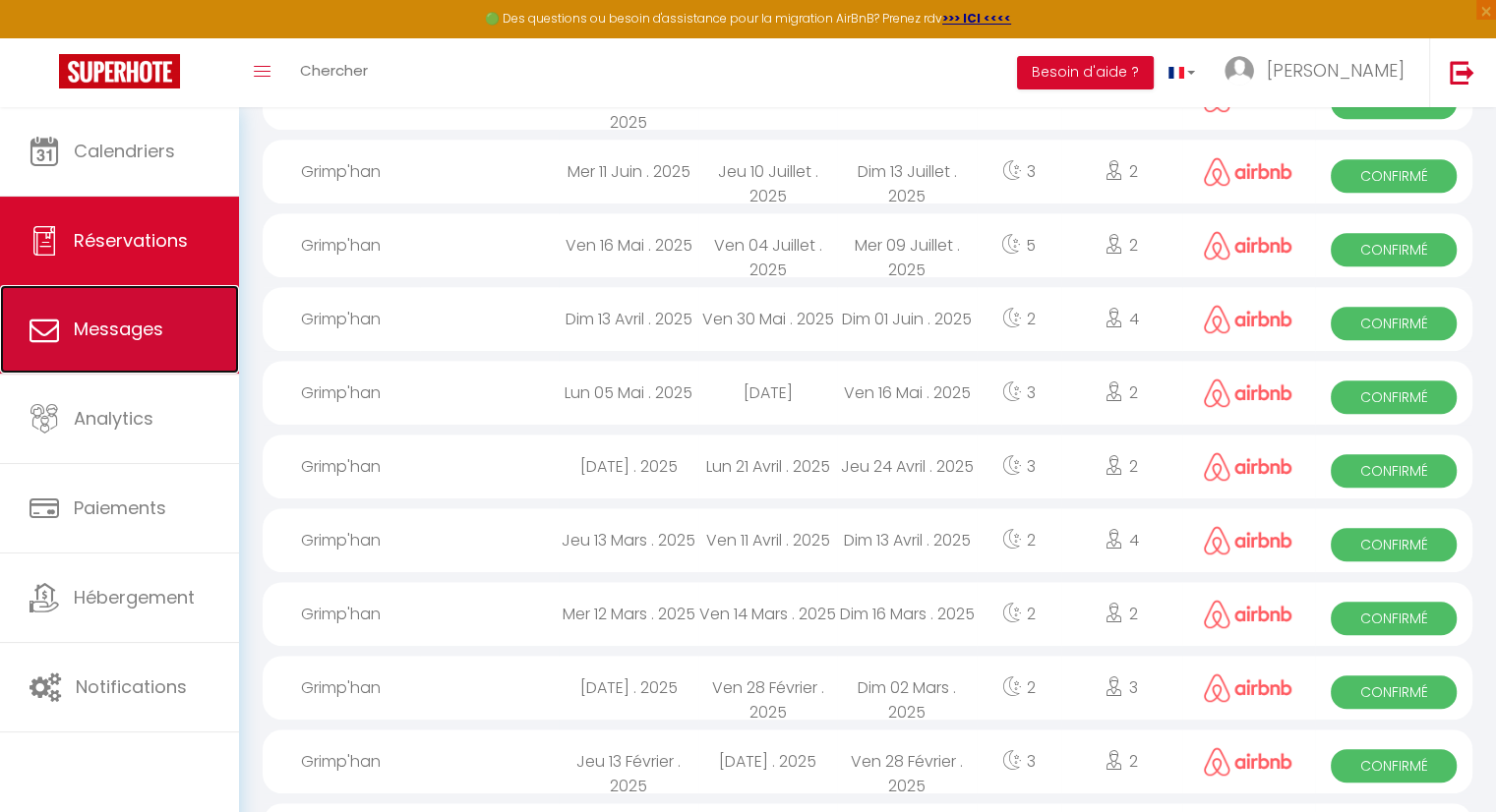
click at [141, 359] on link "Messages" at bounding box center [120, 328] width 239 height 88
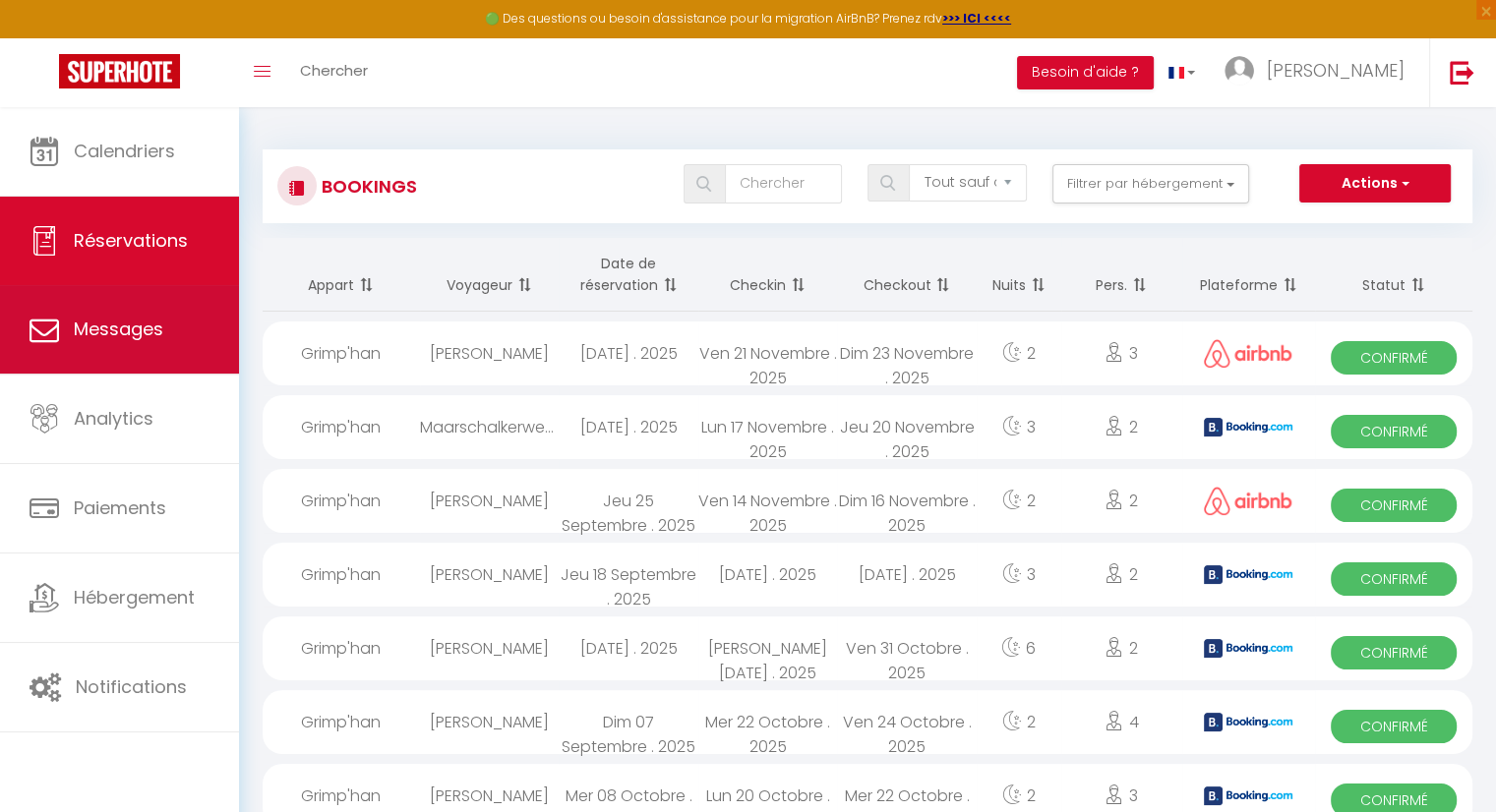
select select "message"
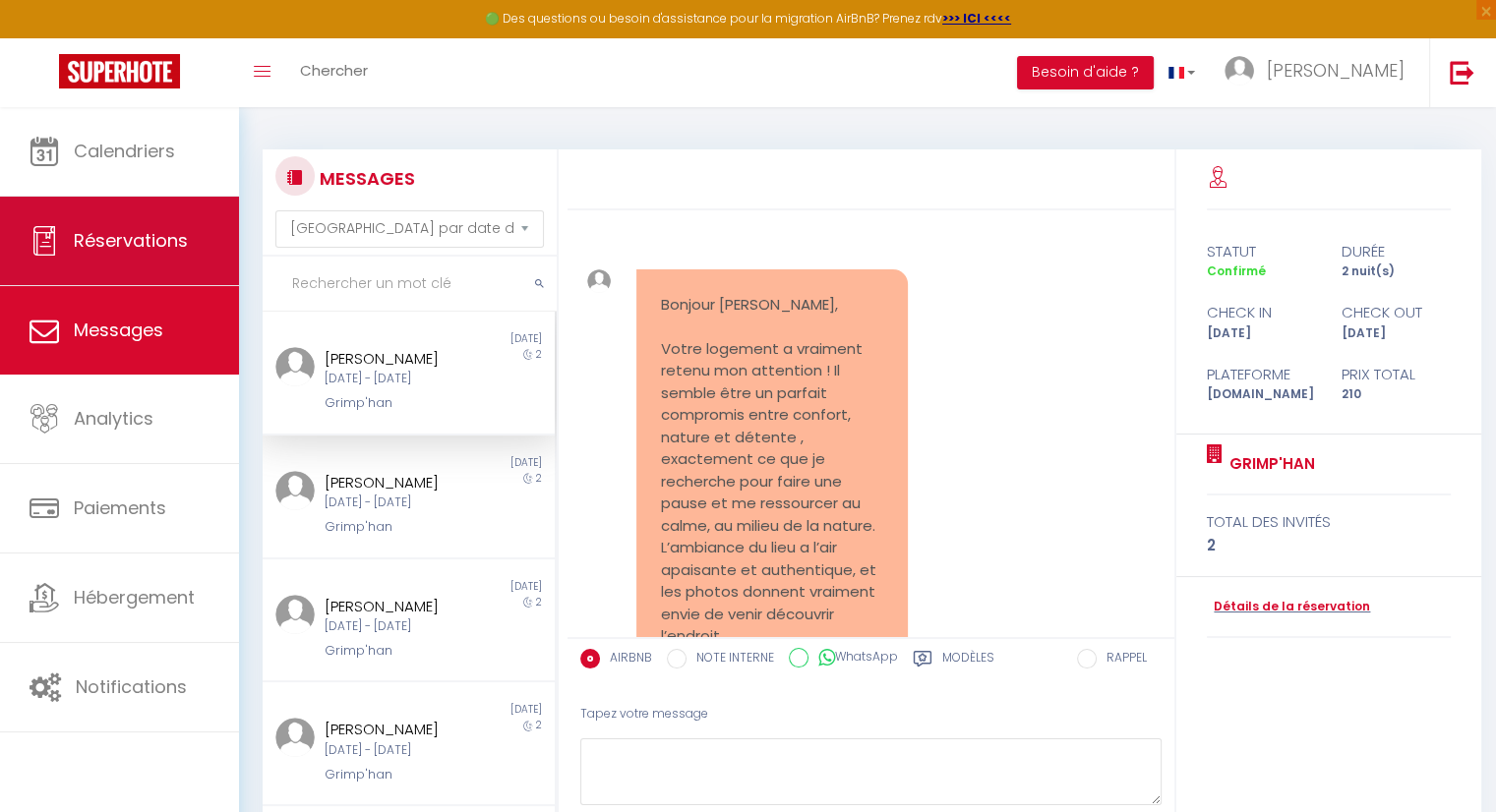
scroll to position [966, 0]
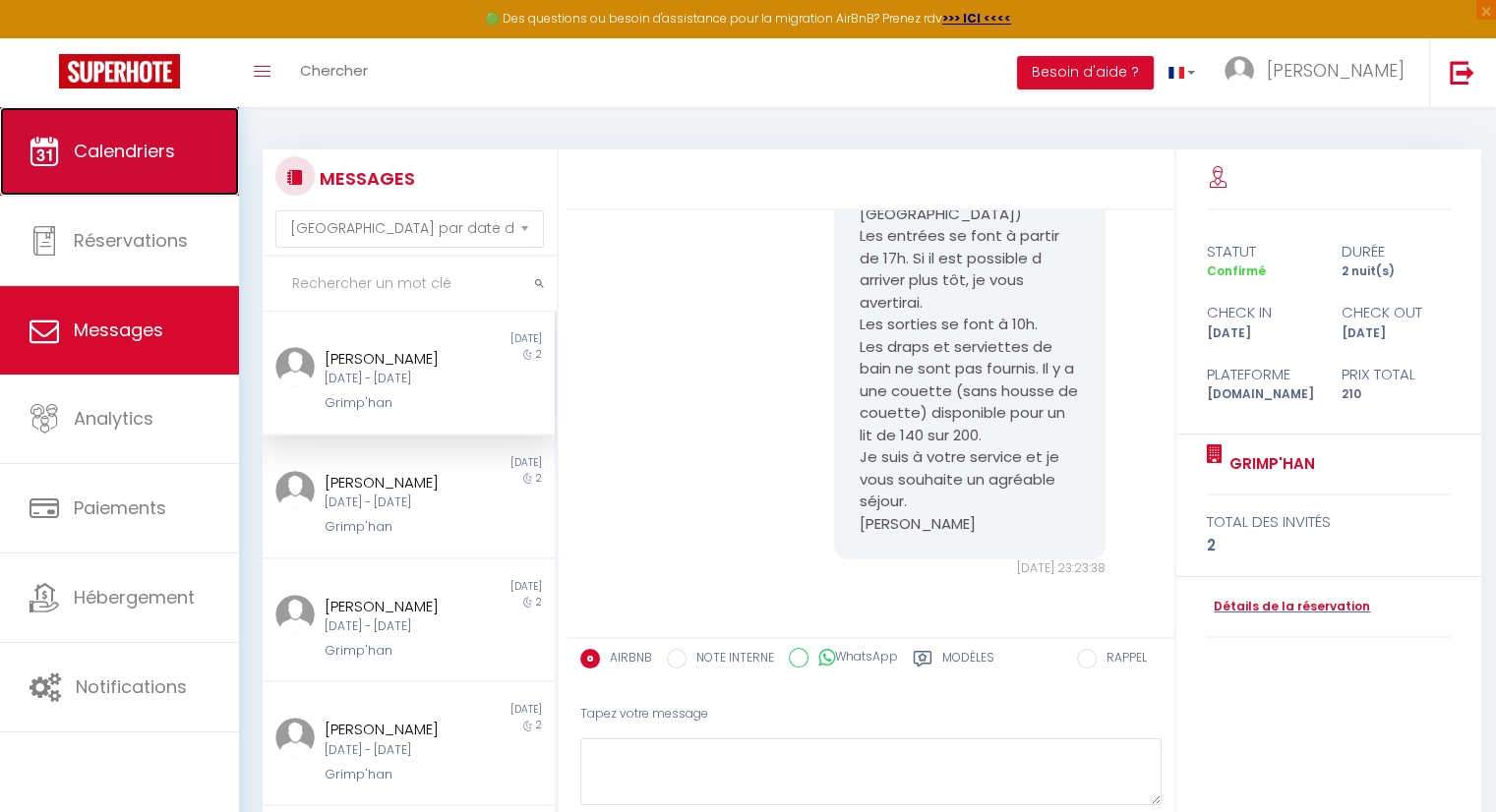
click at [173, 158] on span "Calendriers" at bounding box center [125, 150] width 101 height 25
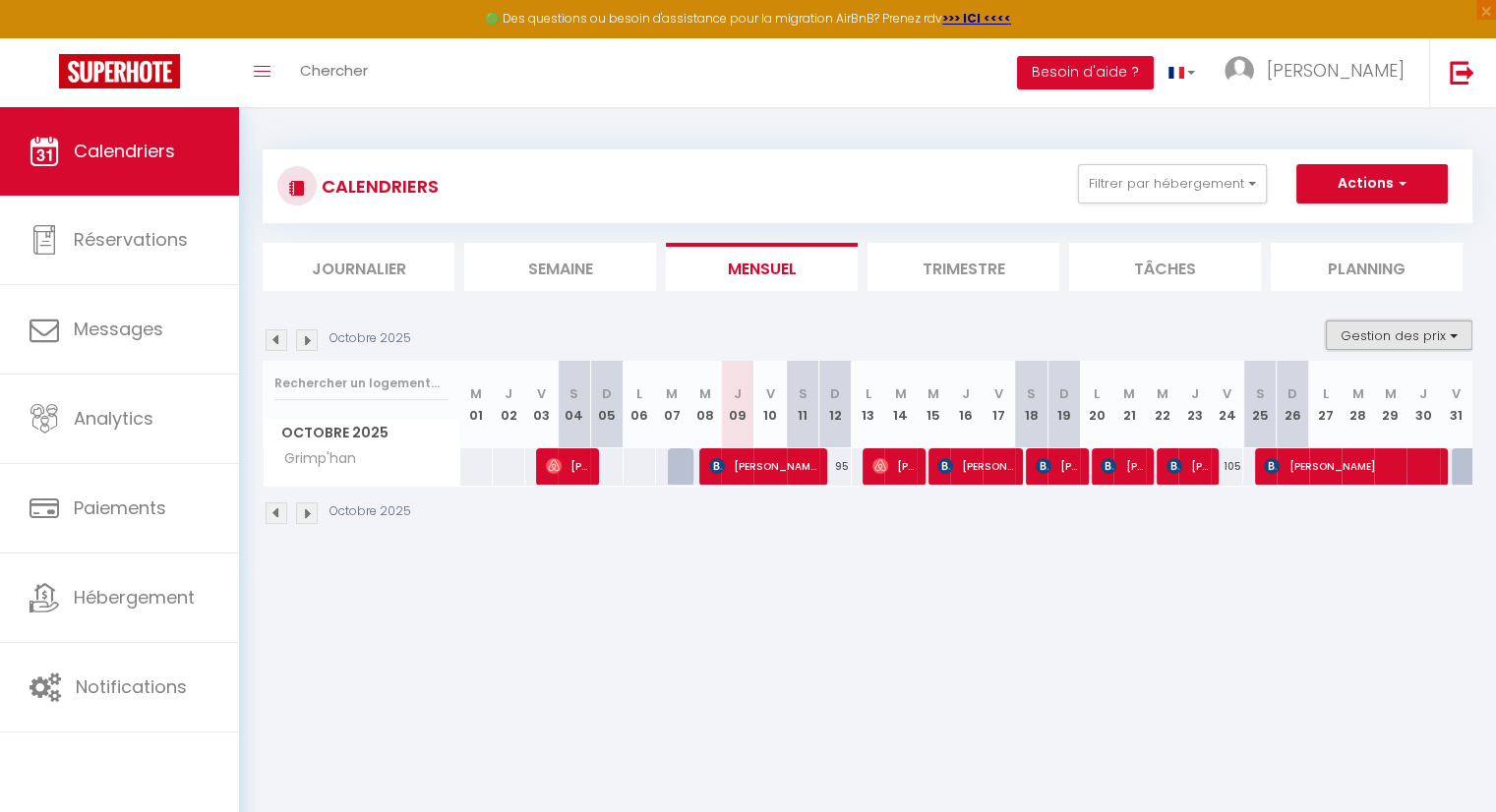
click at [1438, 342] on button "Gestion des prix" at bounding box center [1399, 335] width 146 height 30
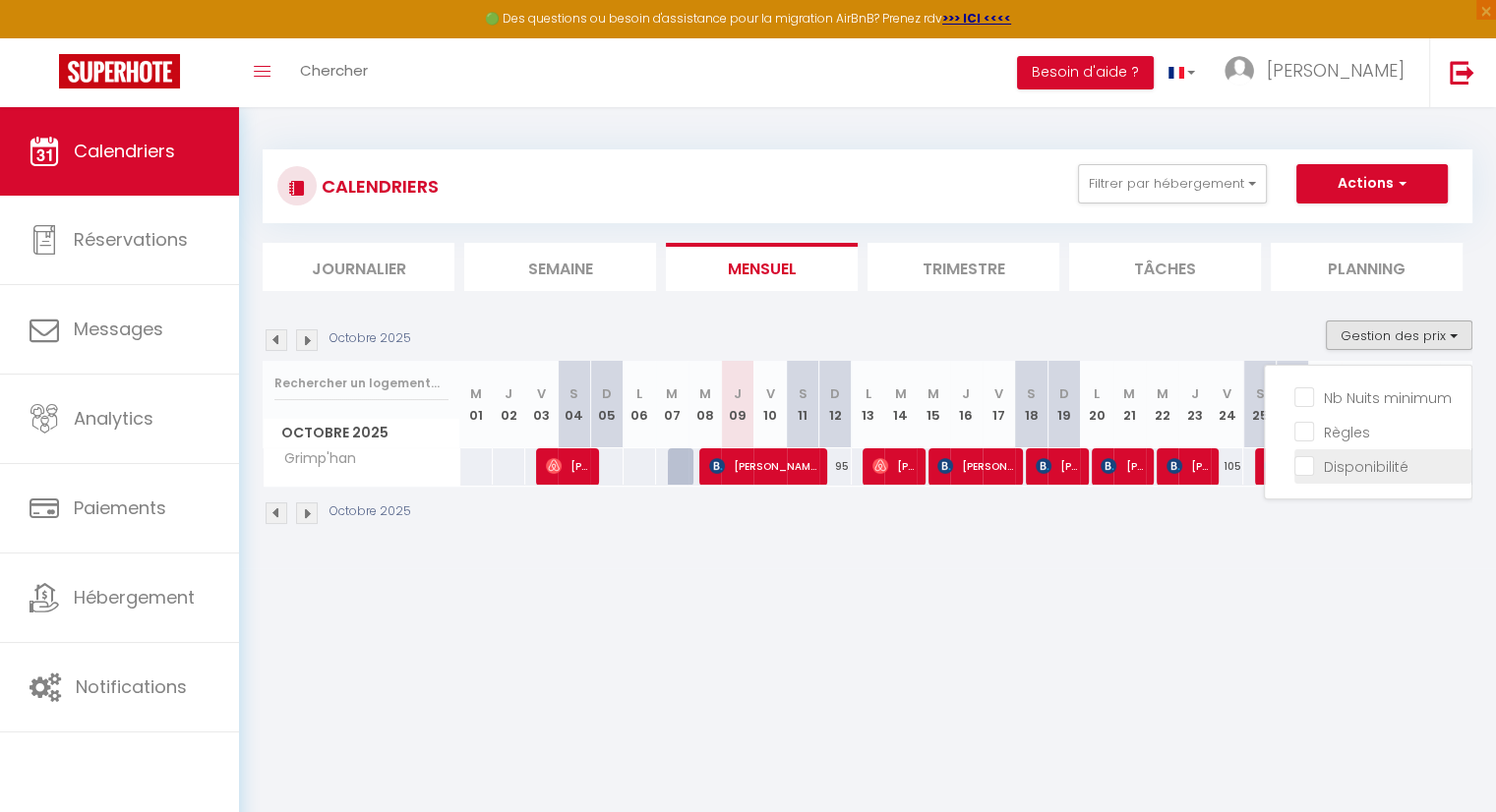
click at [1310, 466] on input "Disponibilité" at bounding box center [1382, 465] width 177 height 20
checkbox input "true"
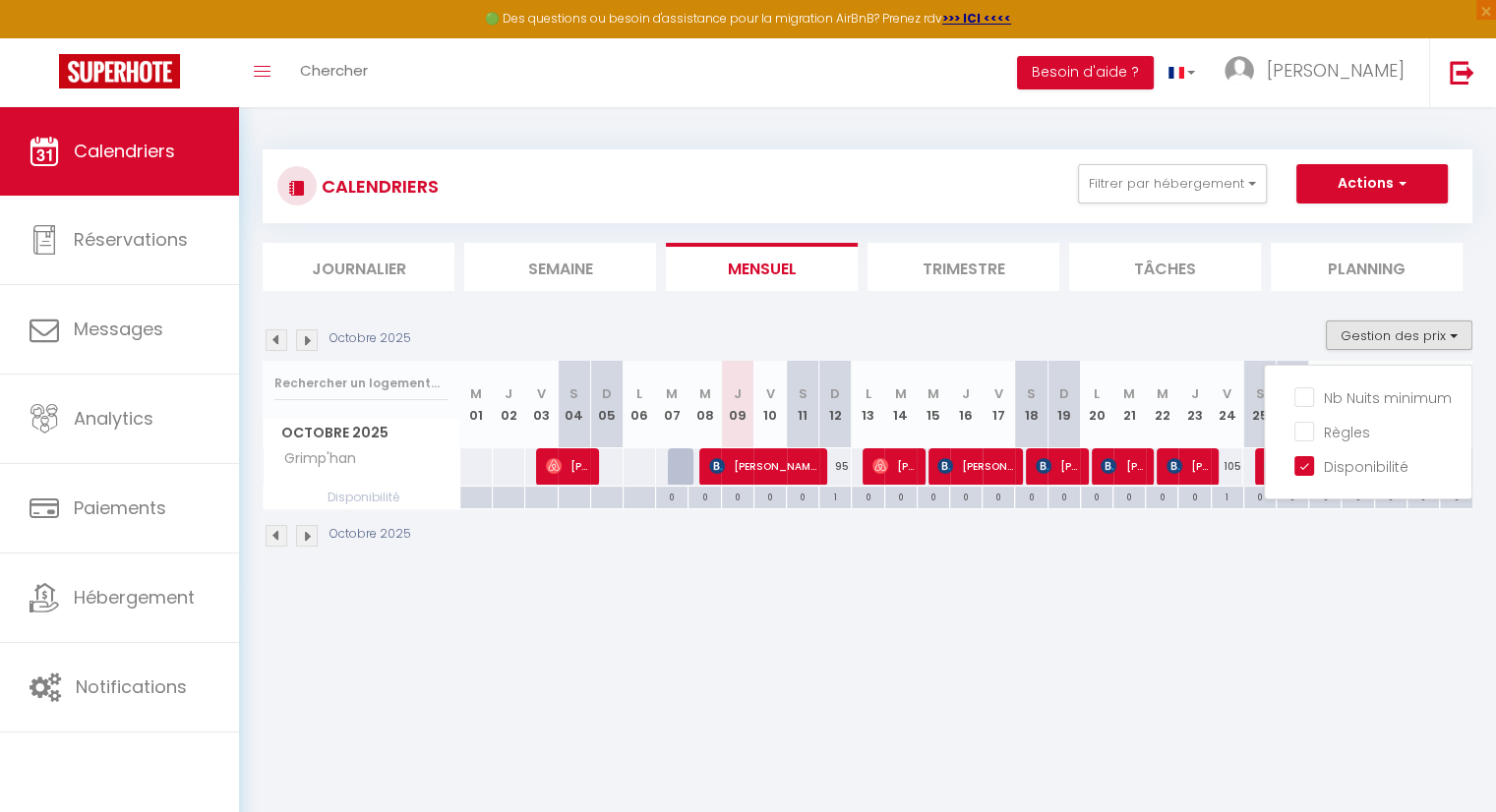
click at [1352, 601] on body "🟢 Des questions ou besoin d'assistance pour la migration AirBnB? Prenez rdv >>>…" at bounding box center [748, 512] width 1496 height 812
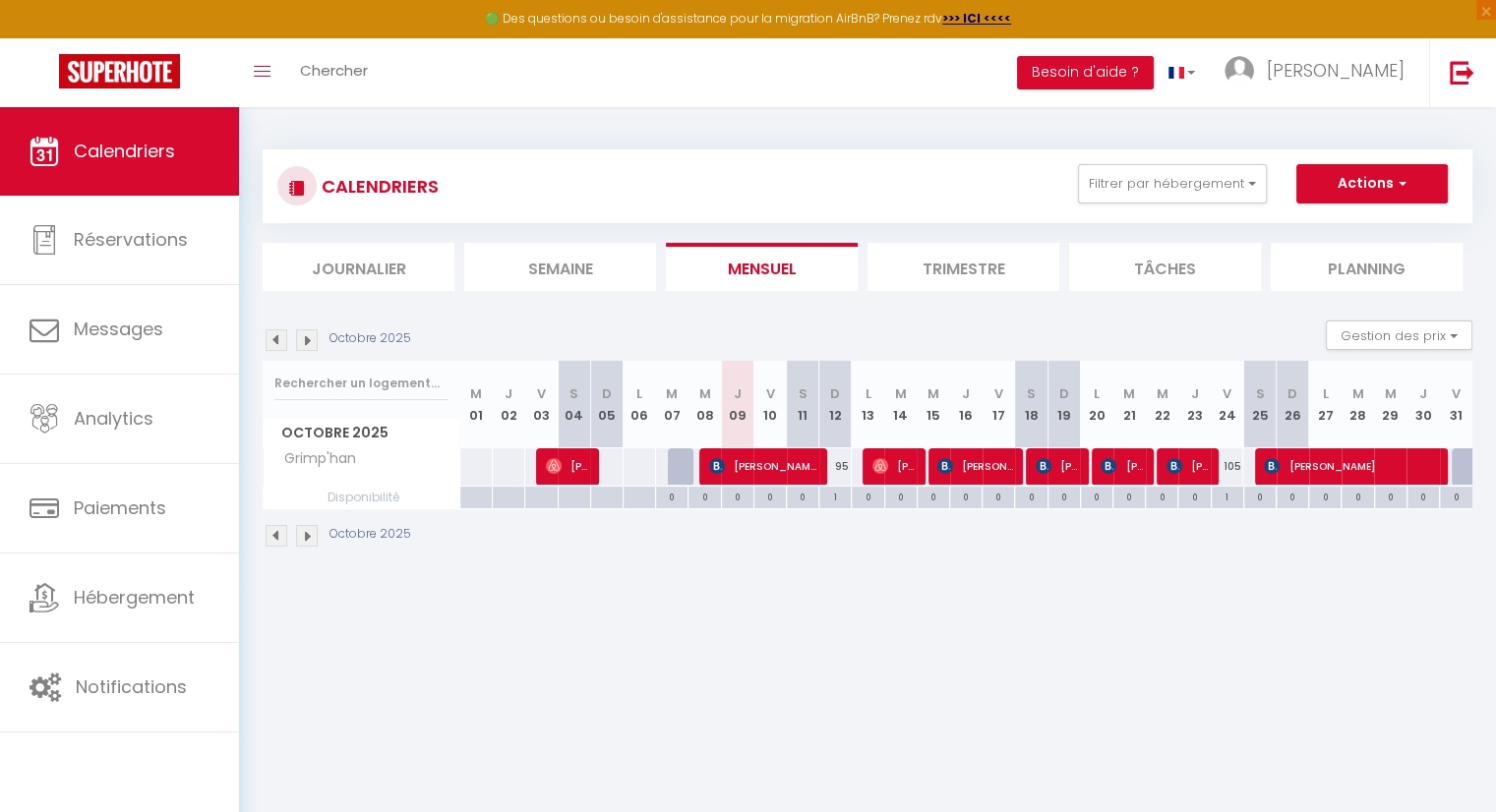
click at [307, 339] on img at bounding box center [307, 340] width 22 height 22
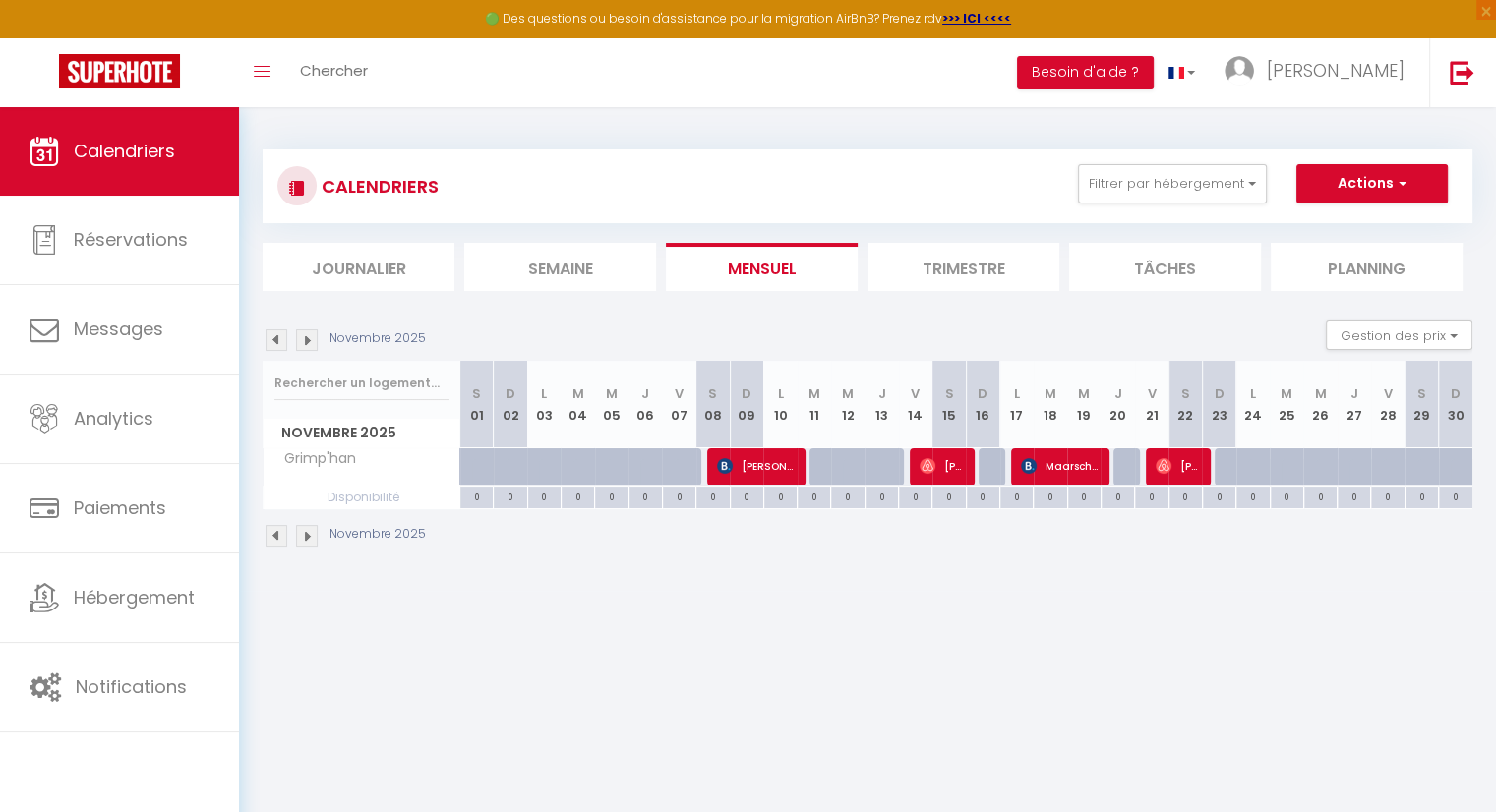
click at [903, 663] on body "🟢 Des questions ou besoin d'assistance pour la migration AirBnB? Prenez rdv >>>…" at bounding box center [748, 512] width 1496 height 812
click at [839, 675] on body "🟢 Des questions ou besoin d'assistance pour la migration AirBnB? Prenez rdv >>>…" at bounding box center [748, 512] width 1496 height 812
click at [819, 457] on div at bounding box center [826, 467] width 34 height 38
type input "[DATE]"
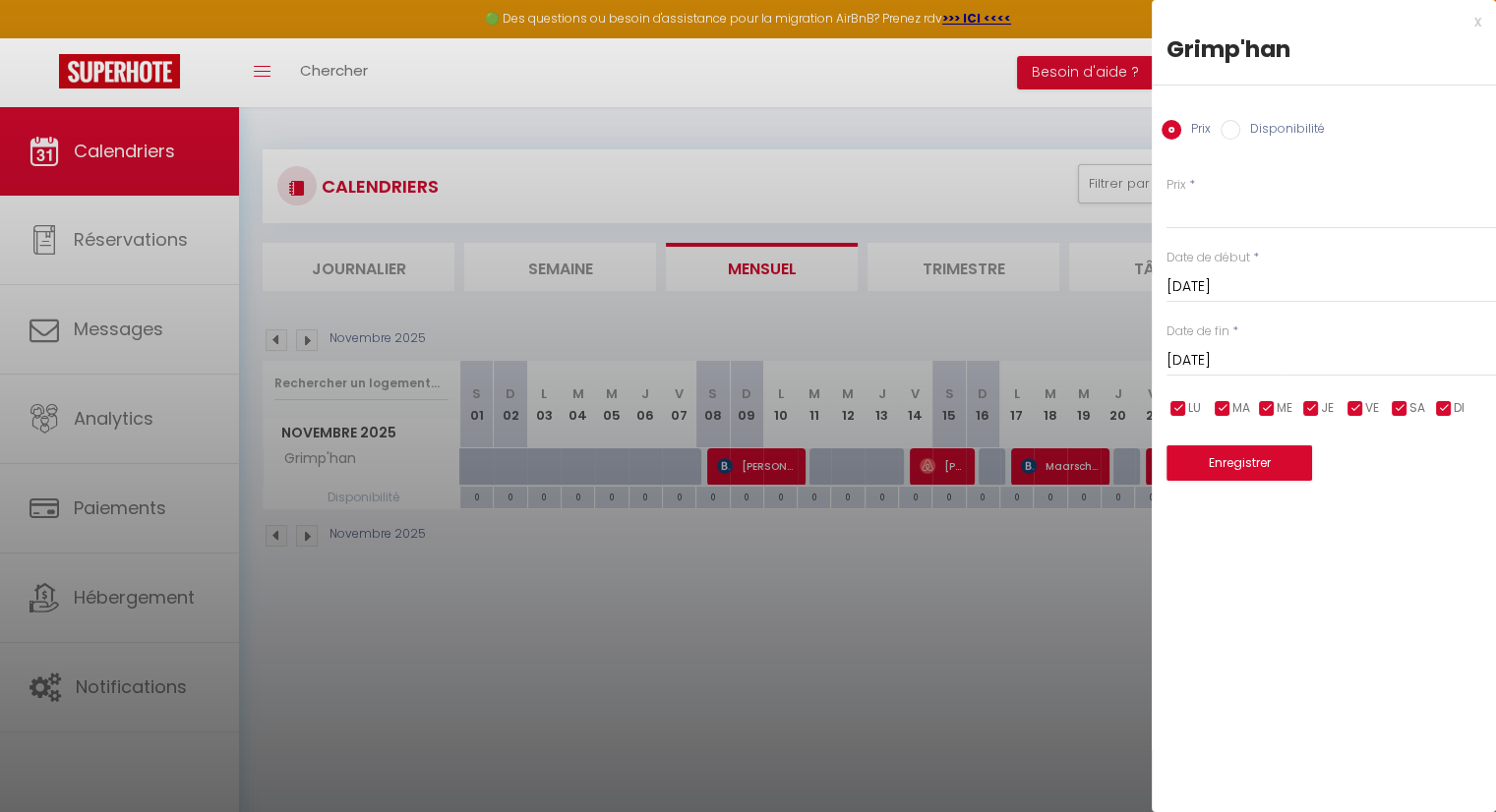
click at [1302, 363] on input "[DATE]" at bounding box center [1331, 361] width 329 height 26
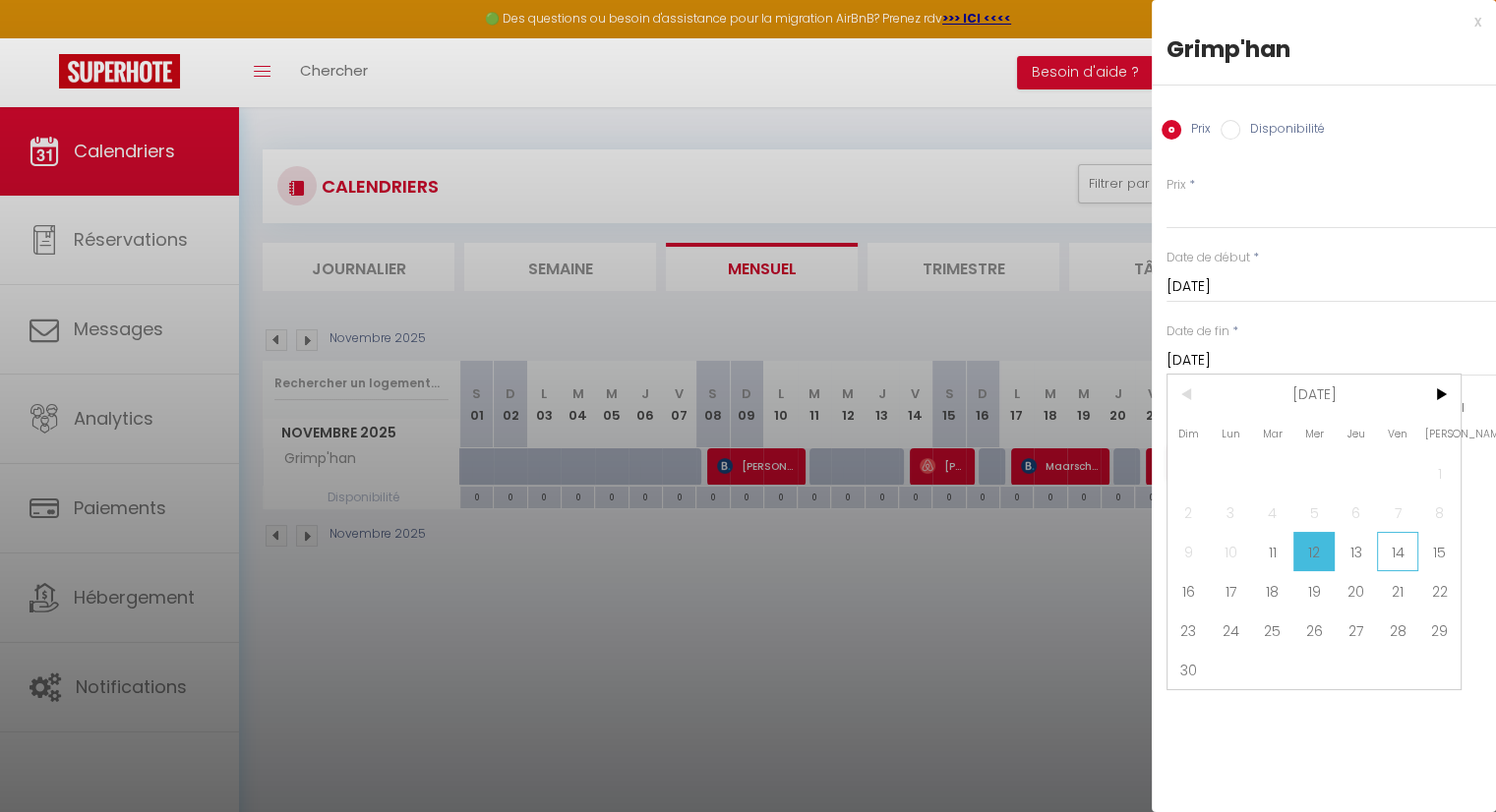
click at [1402, 554] on span "14" at bounding box center [1397, 552] width 43 height 40
type input "[DATE]"
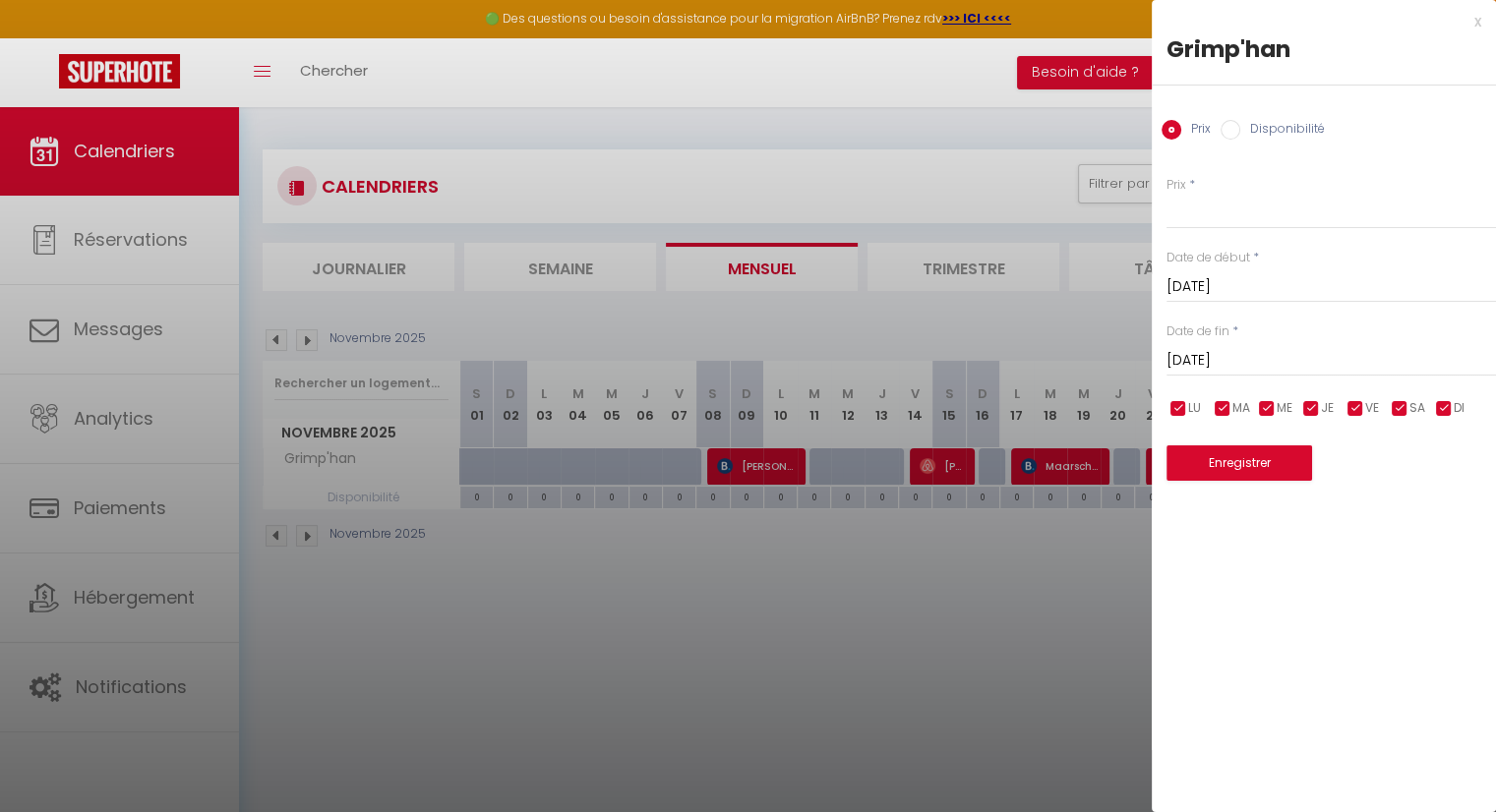
click at [1236, 135] on input "Disponibilité" at bounding box center [1230, 130] width 20 height 20
radio input "true"
radio input "false"
click at [1246, 463] on button "Enregistrer" at bounding box center [1239, 465] width 145 height 36
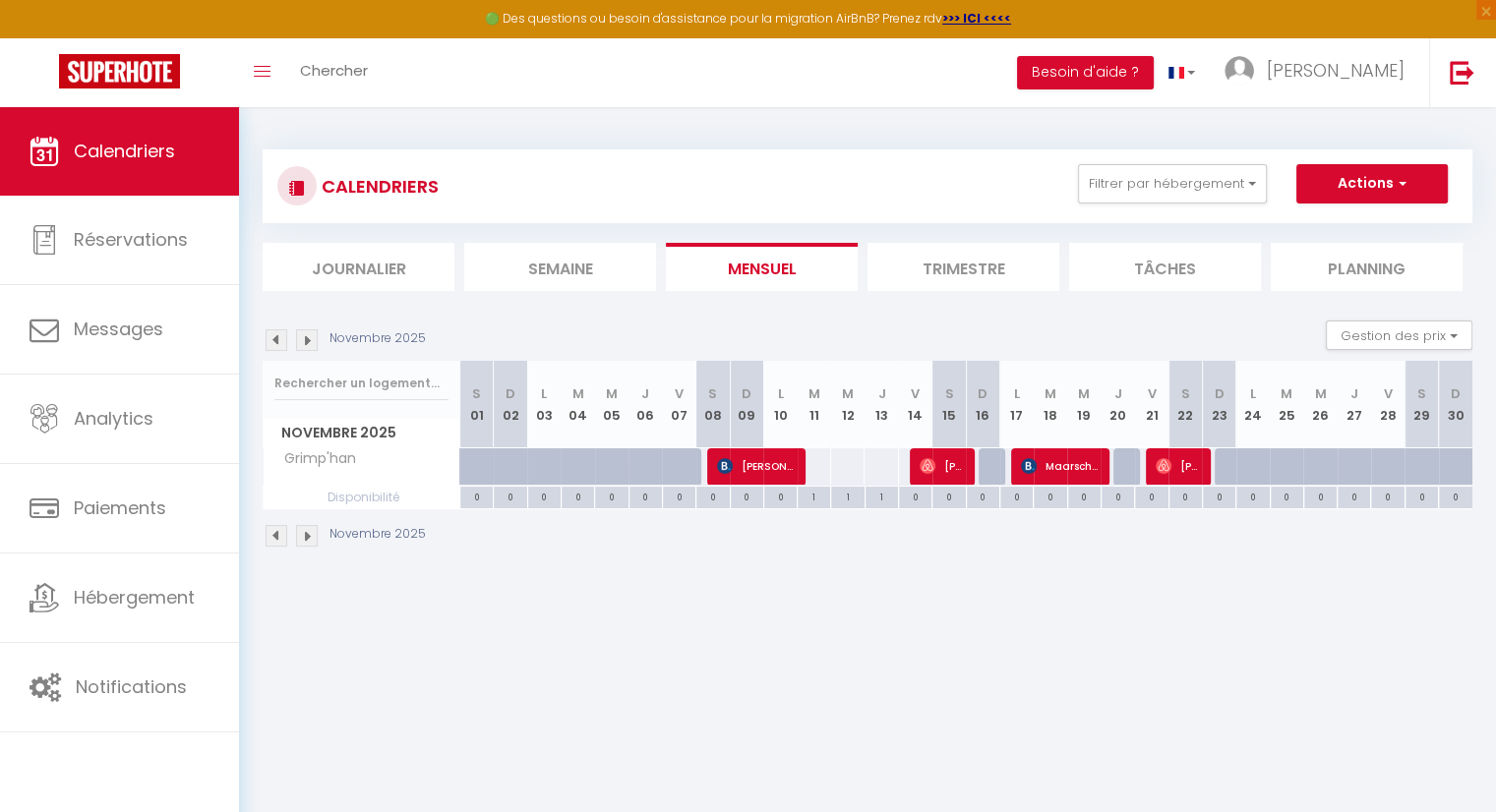
click at [476, 471] on div at bounding box center [489, 478] width 34 height 38
select select "1"
type input "[DATE]"
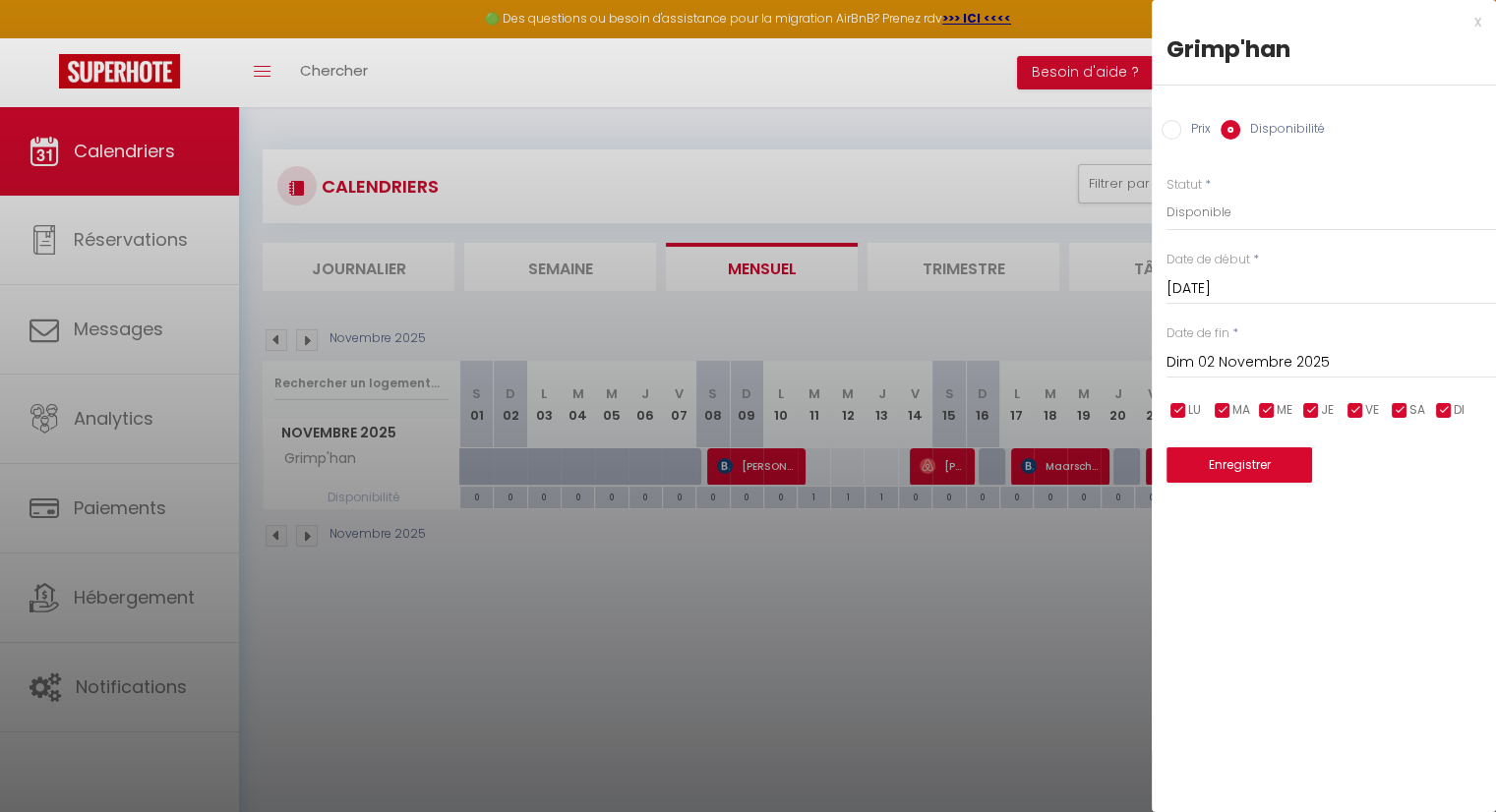
click at [1285, 367] on input "Dim 02 Novembre 2025" at bounding box center [1331, 363] width 329 height 26
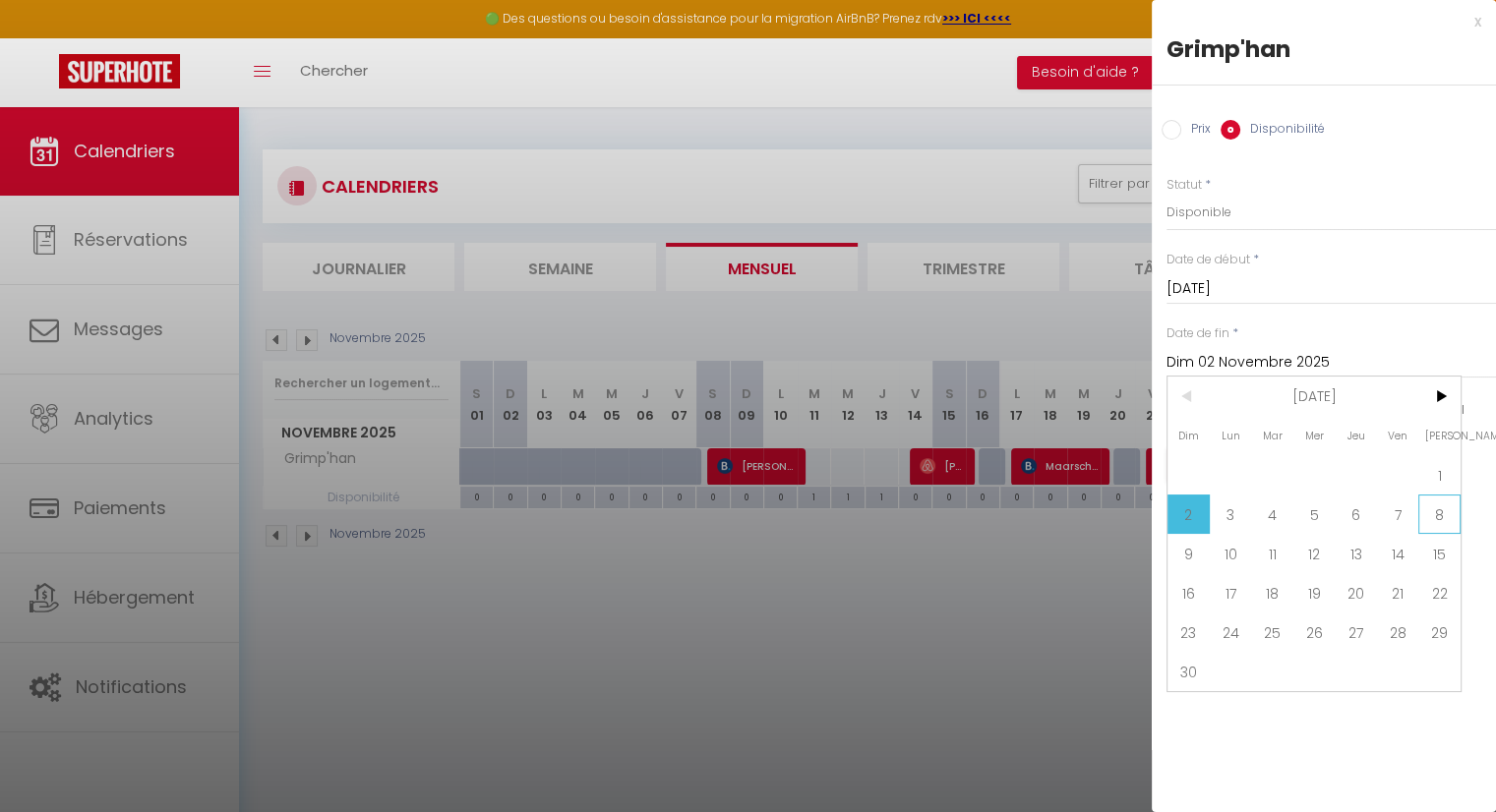
click at [1448, 520] on span "8" at bounding box center [1439, 514] width 43 height 40
type input "[DATE]"
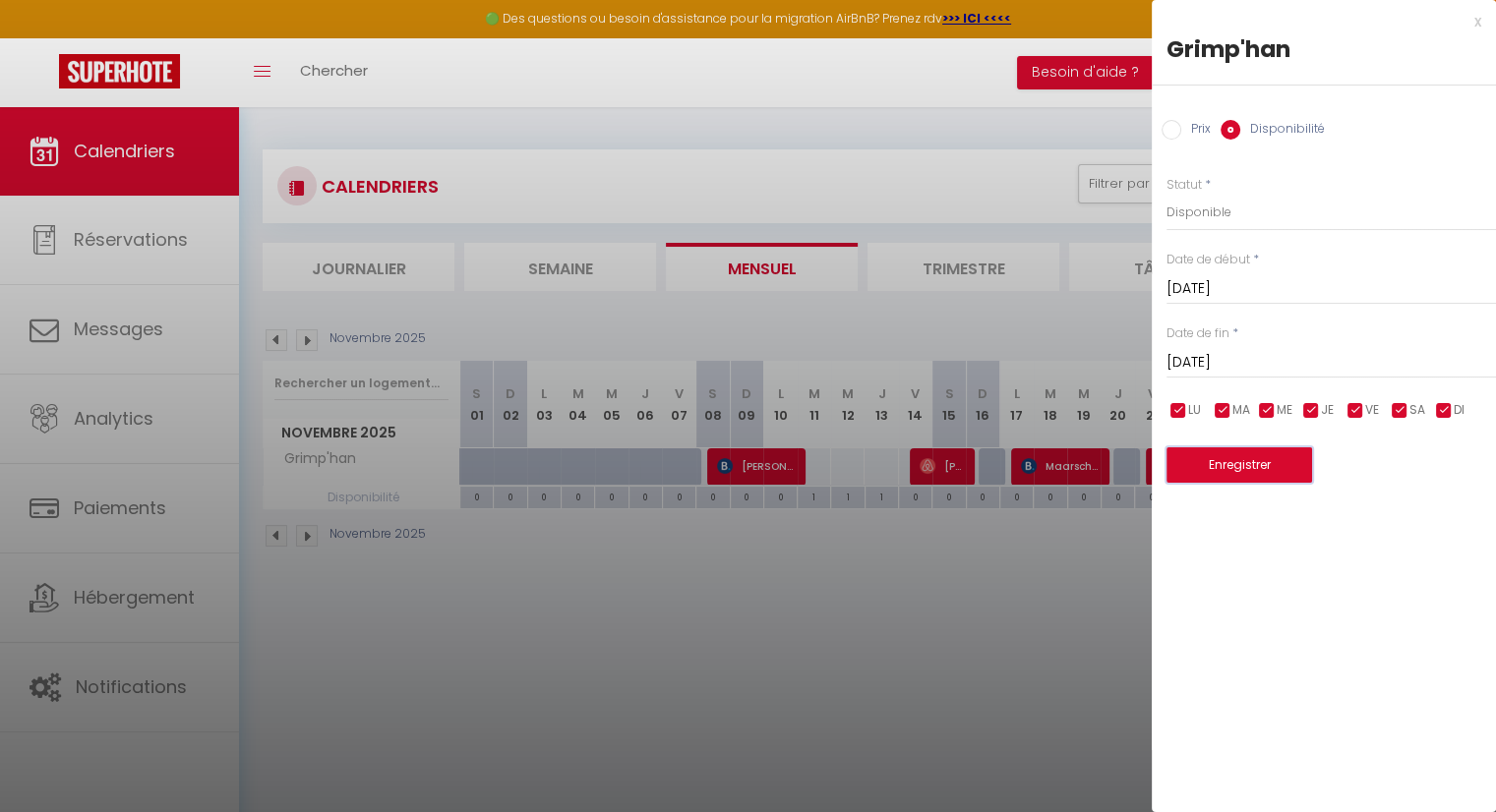
click at [1271, 466] on button "Enregistrer" at bounding box center [1239, 465] width 145 height 36
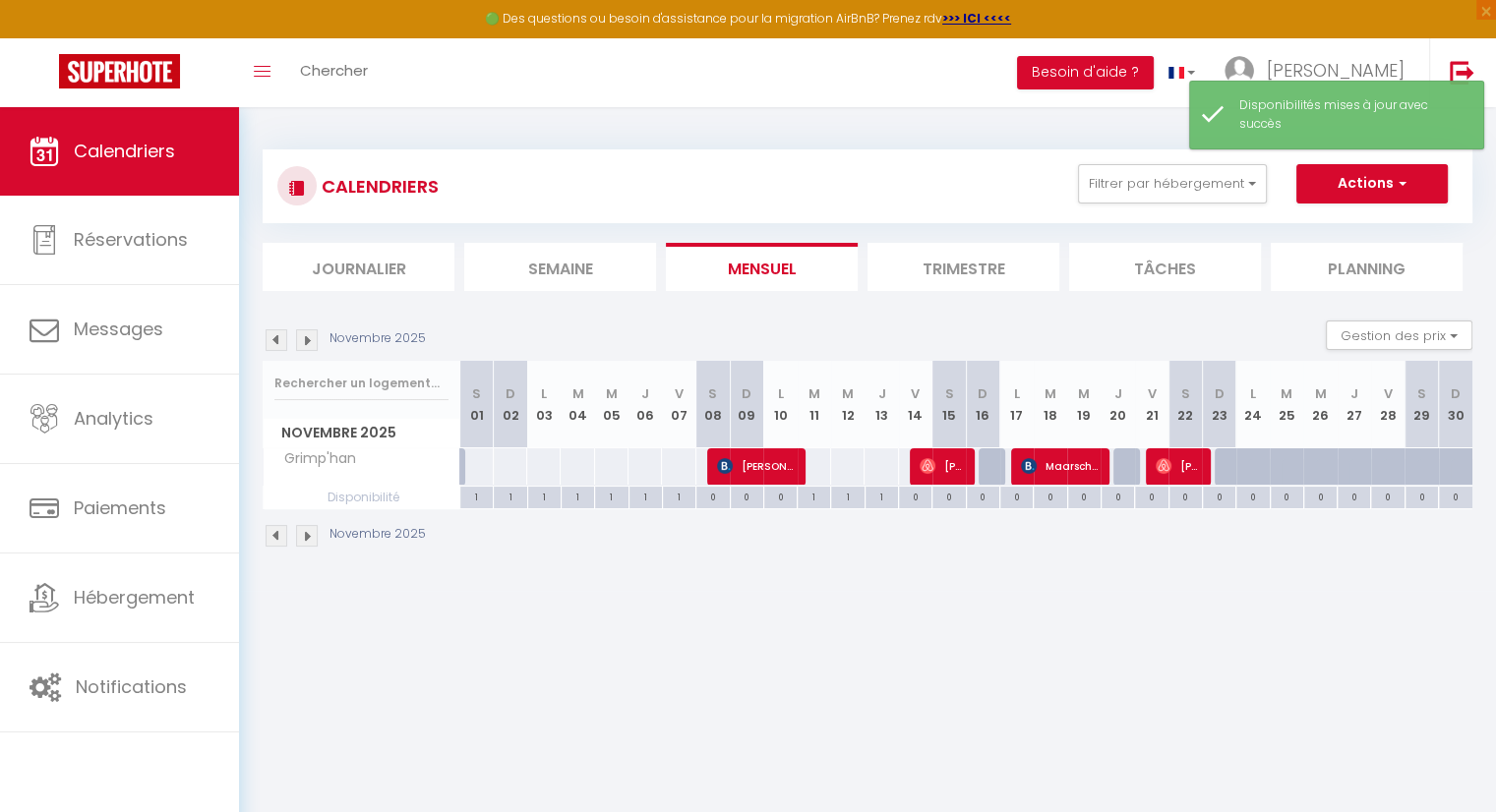
click at [1117, 498] on div "0" at bounding box center [1117, 496] width 33 height 19
select select
type input "Jeu 20 Novembre 2025"
type input "Ven 21 Novembre 2025"
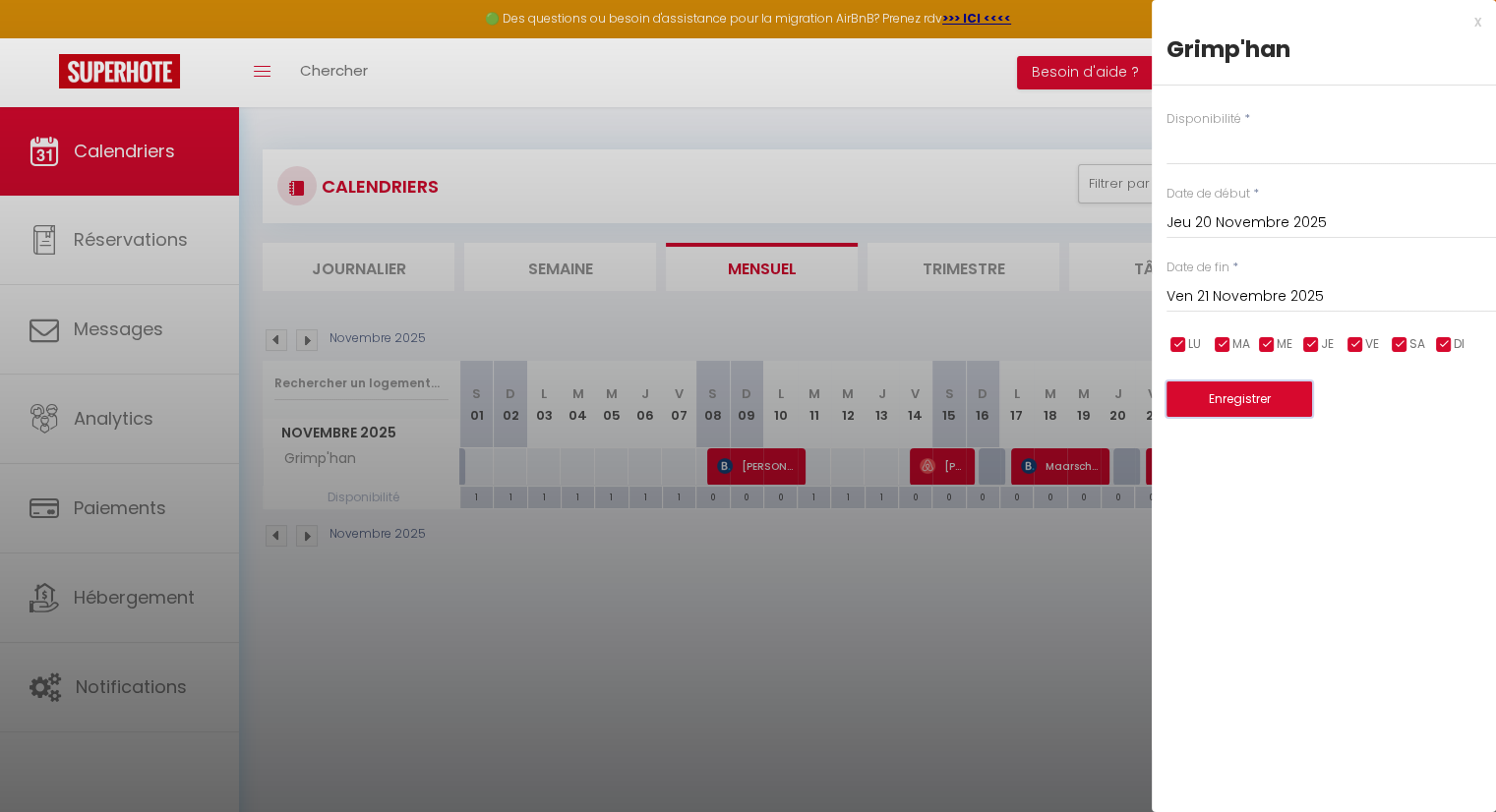
click at [1271, 402] on button "Enregistrer" at bounding box center [1239, 400] width 145 height 36
select select
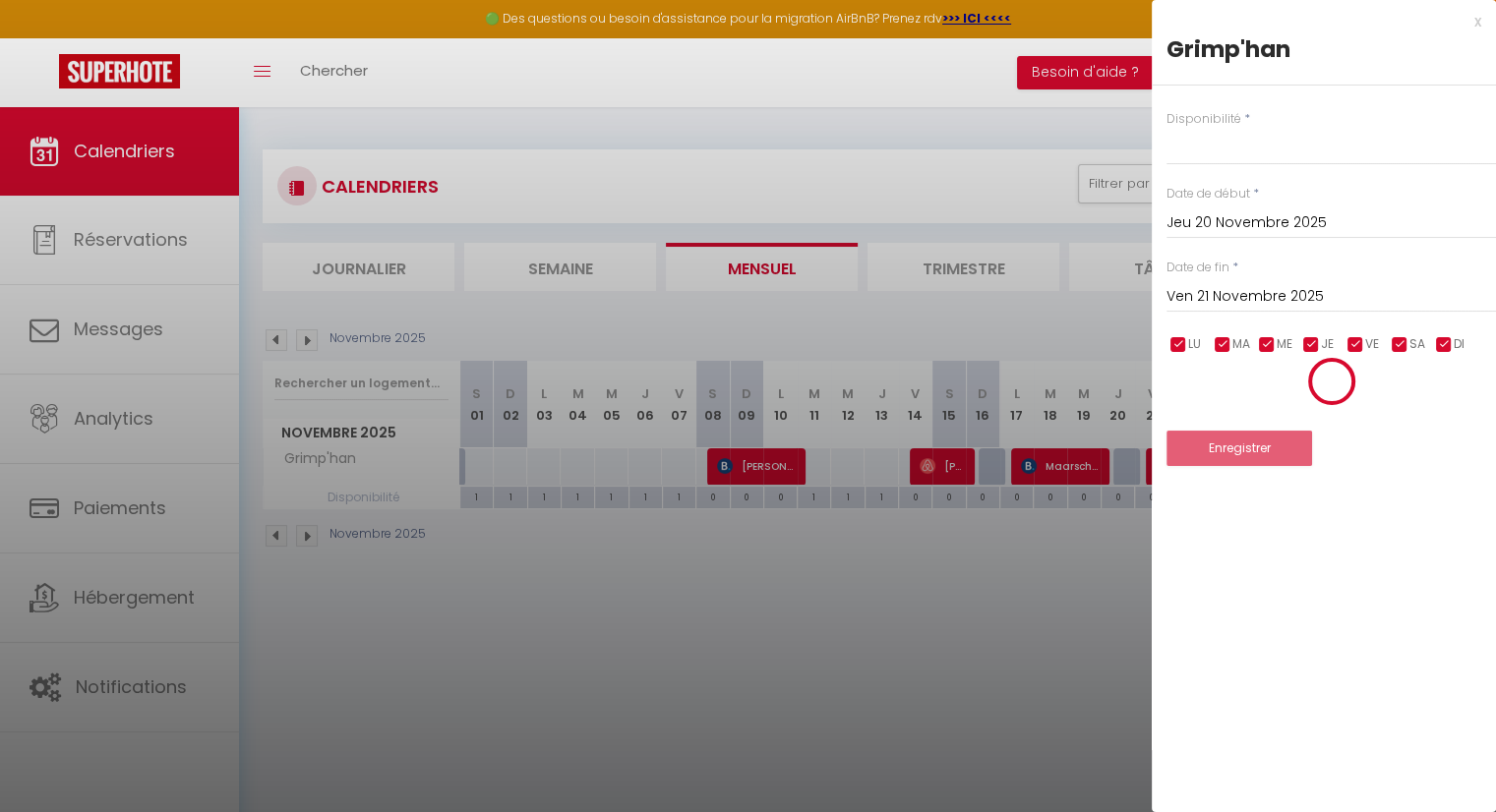
select select
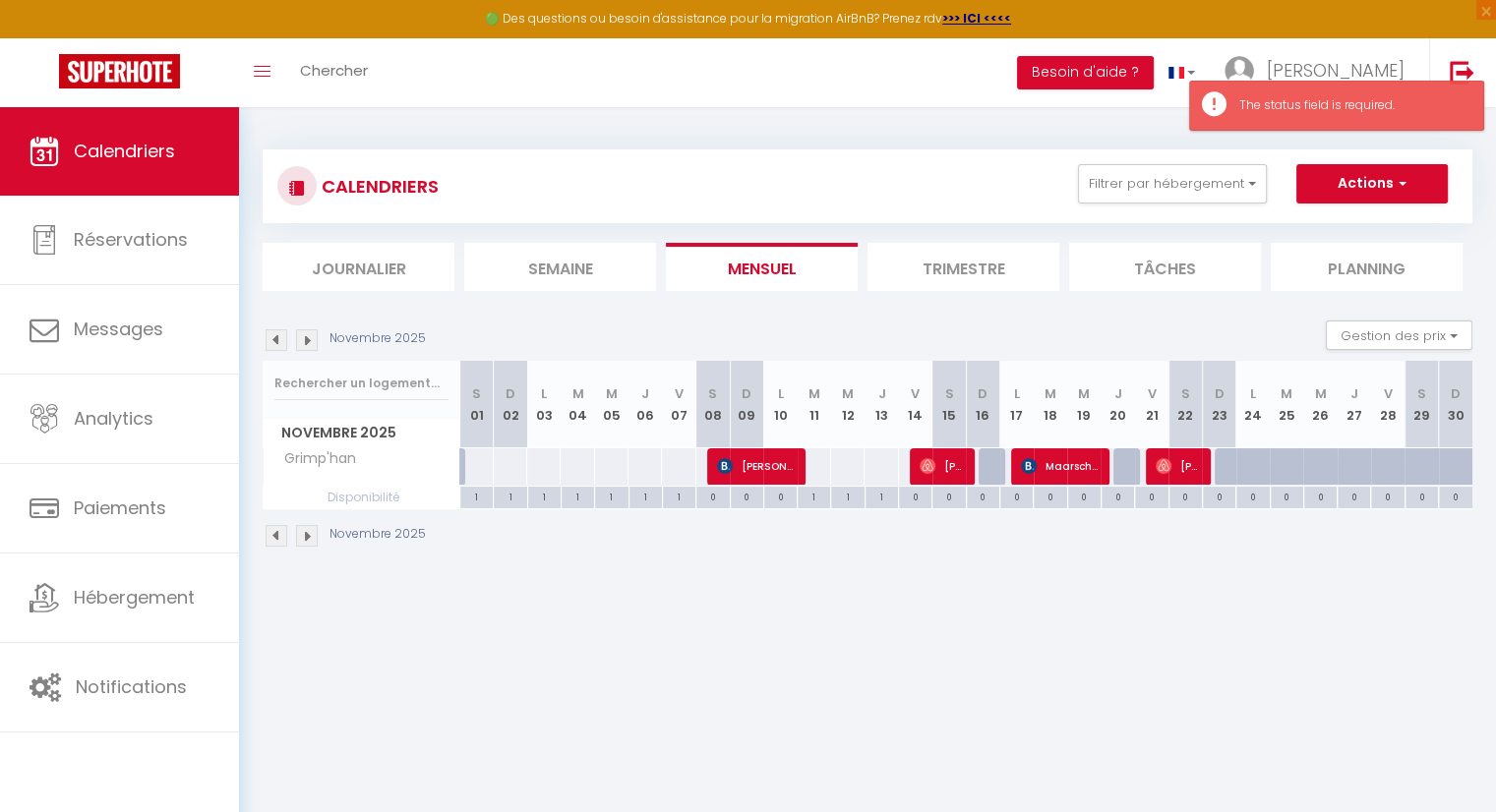
click at [1129, 465] on div at bounding box center [1130, 467] width 34 height 38
select select "1"
type input "Jeu 20 Novembre 2025"
type input "Ven 21 Novembre 2025"
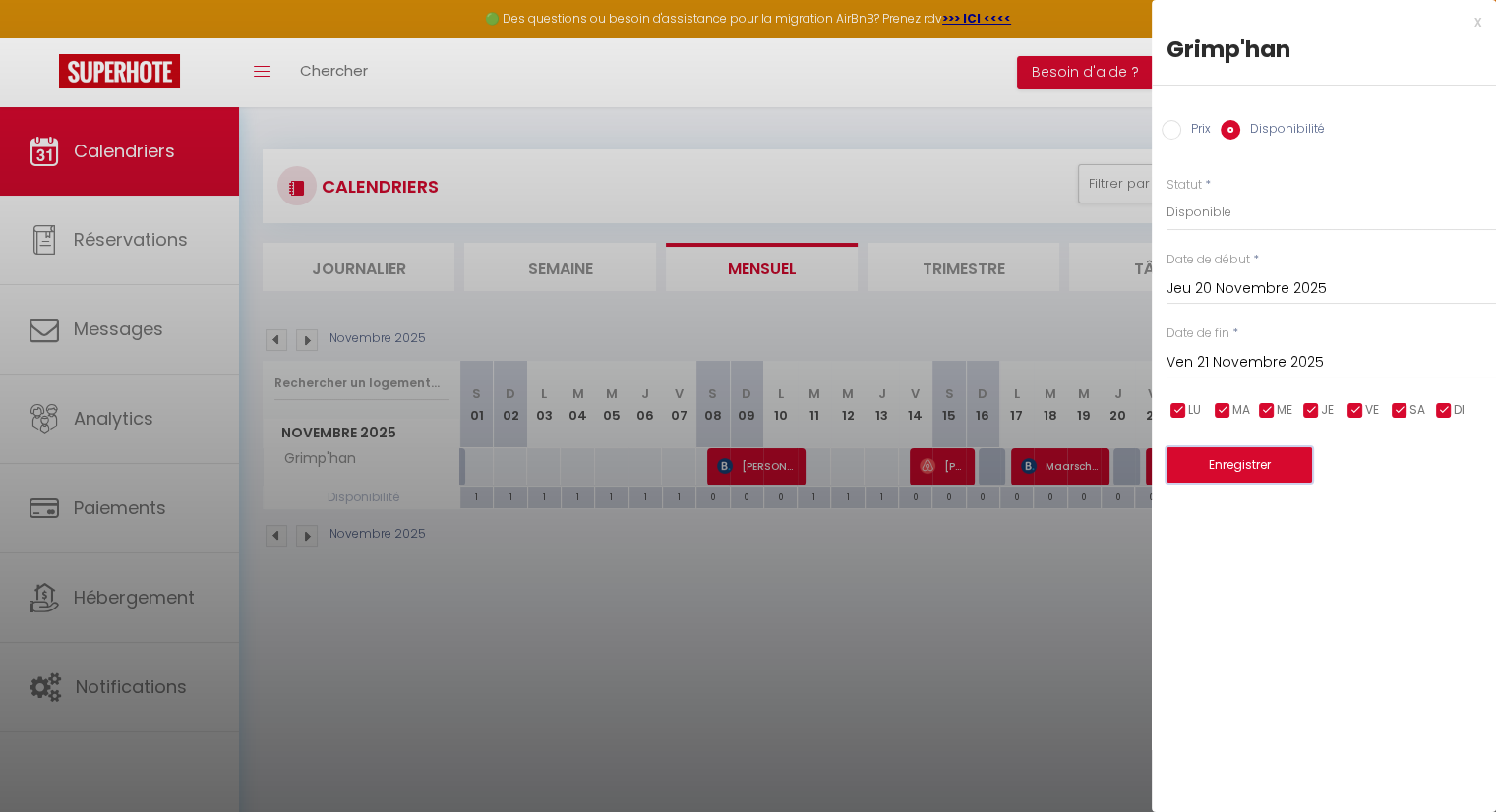
click at [1256, 469] on button "Enregistrer" at bounding box center [1239, 465] width 145 height 36
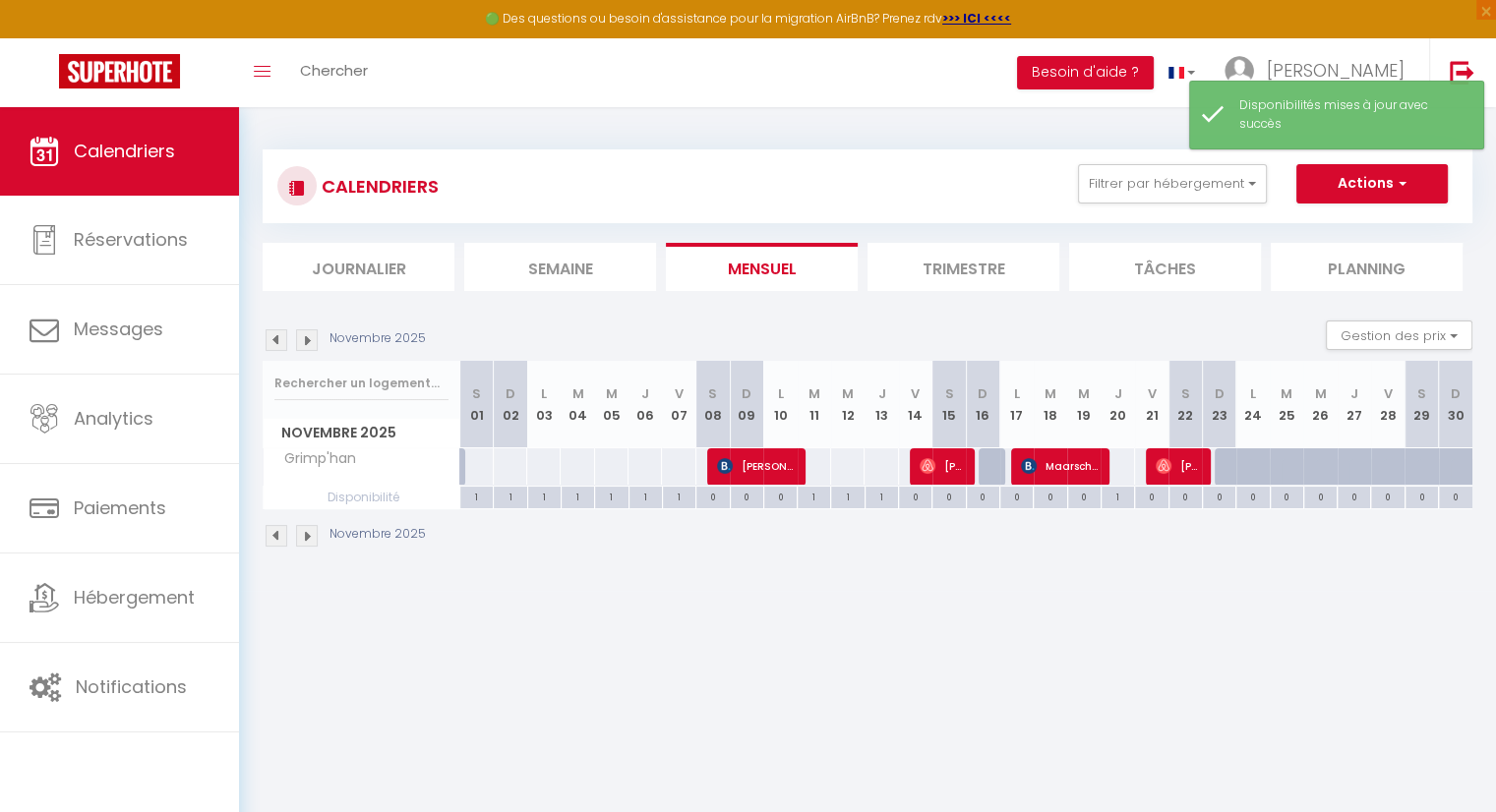
click at [1224, 497] on div "0" at bounding box center [1218, 496] width 33 height 19
select select
type input "[DATE]"
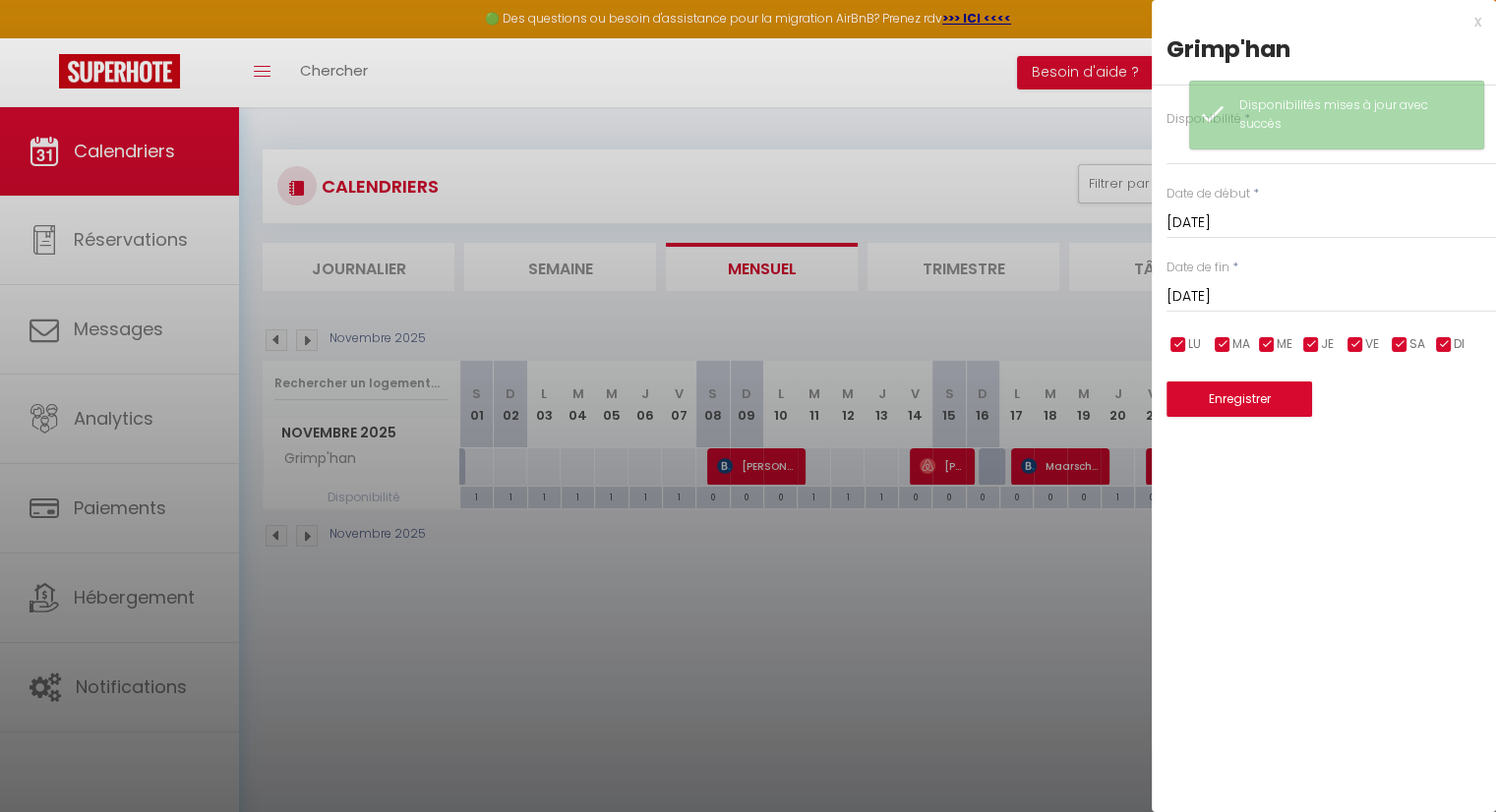
click at [1274, 290] on input "[DATE]" at bounding box center [1331, 297] width 329 height 26
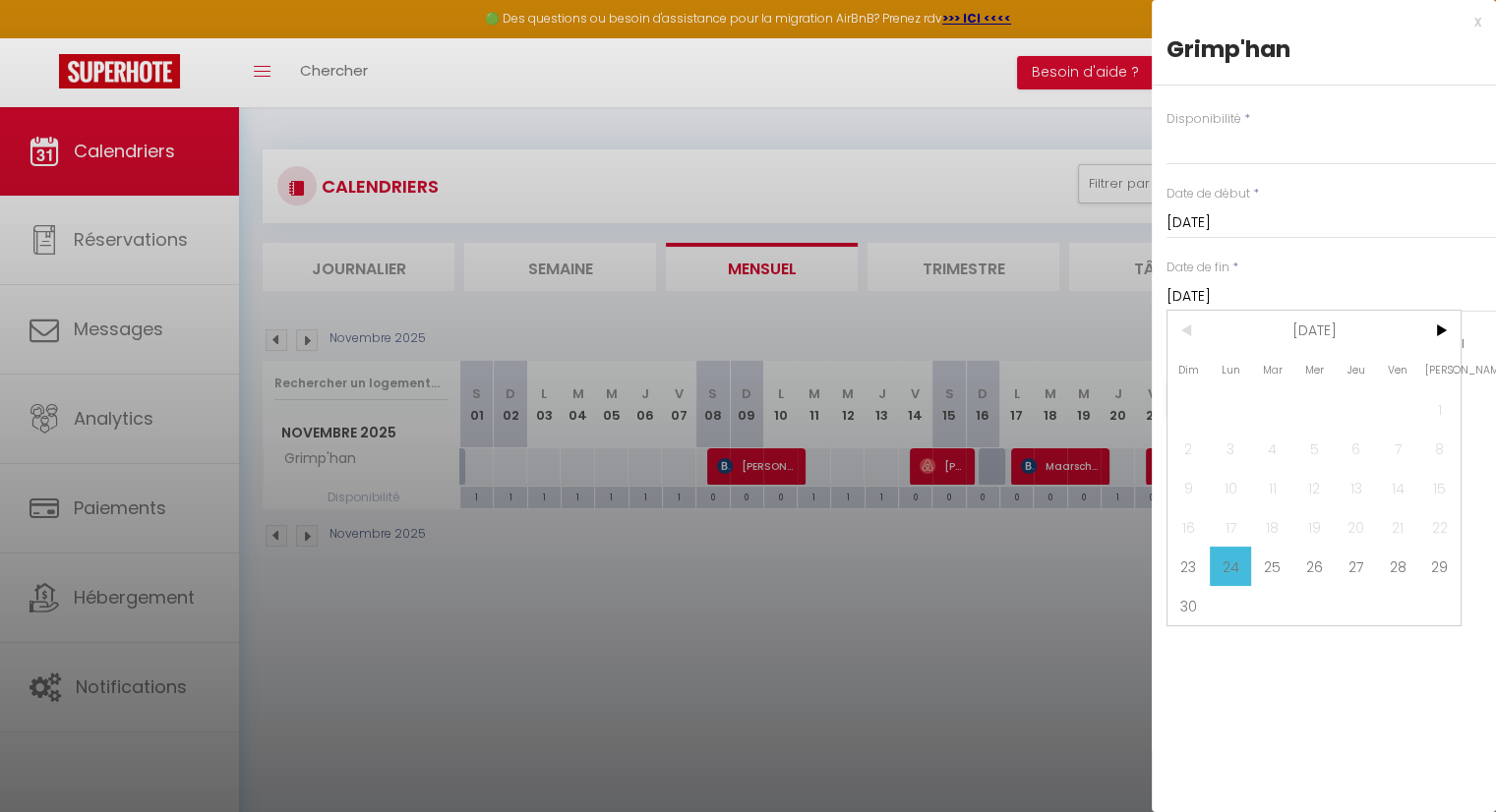
click at [1084, 566] on div at bounding box center [748, 406] width 1496 height 812
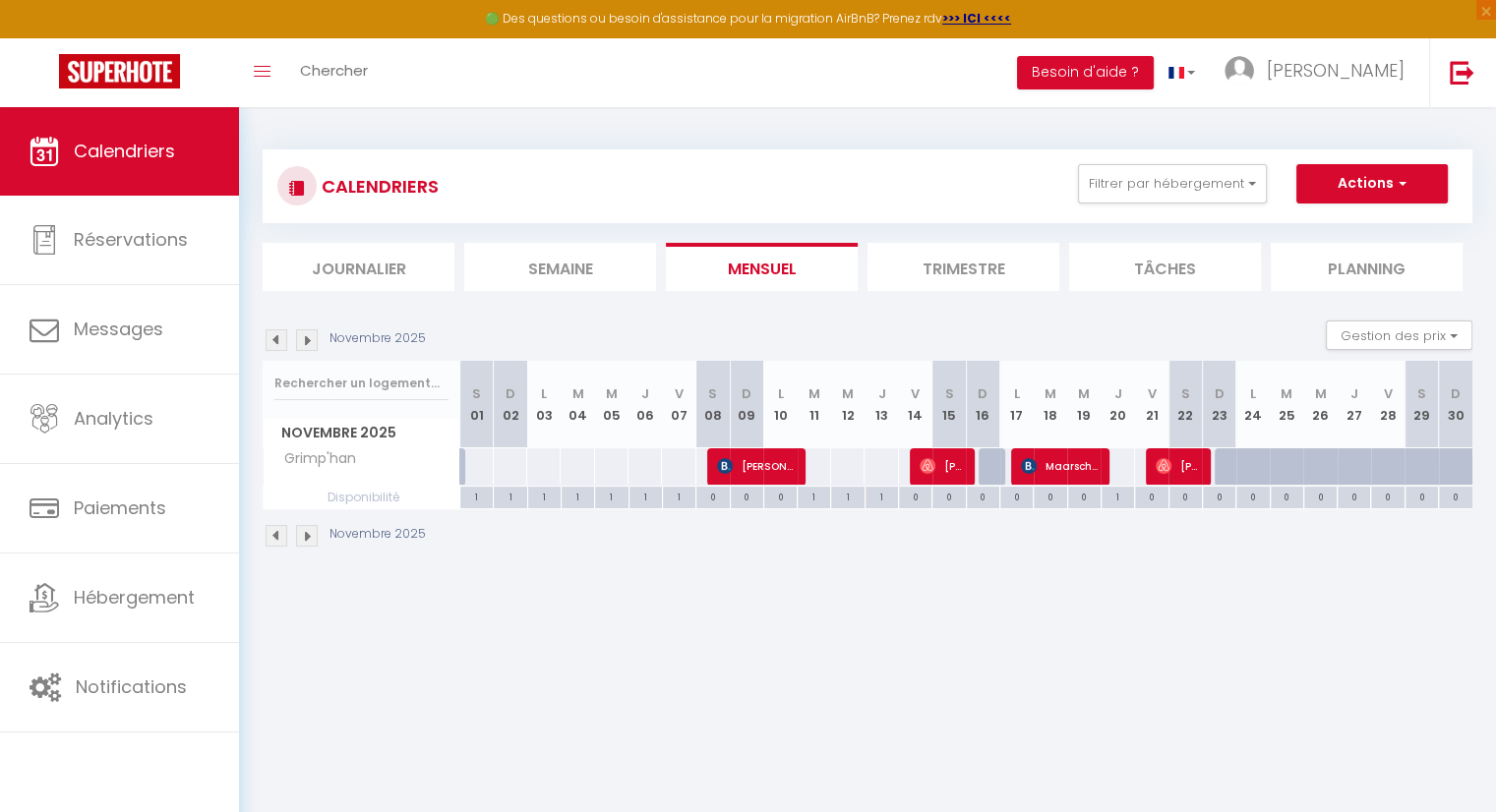
click at [313, 342] on img at bounding box center [307, 340] width 22 height 22
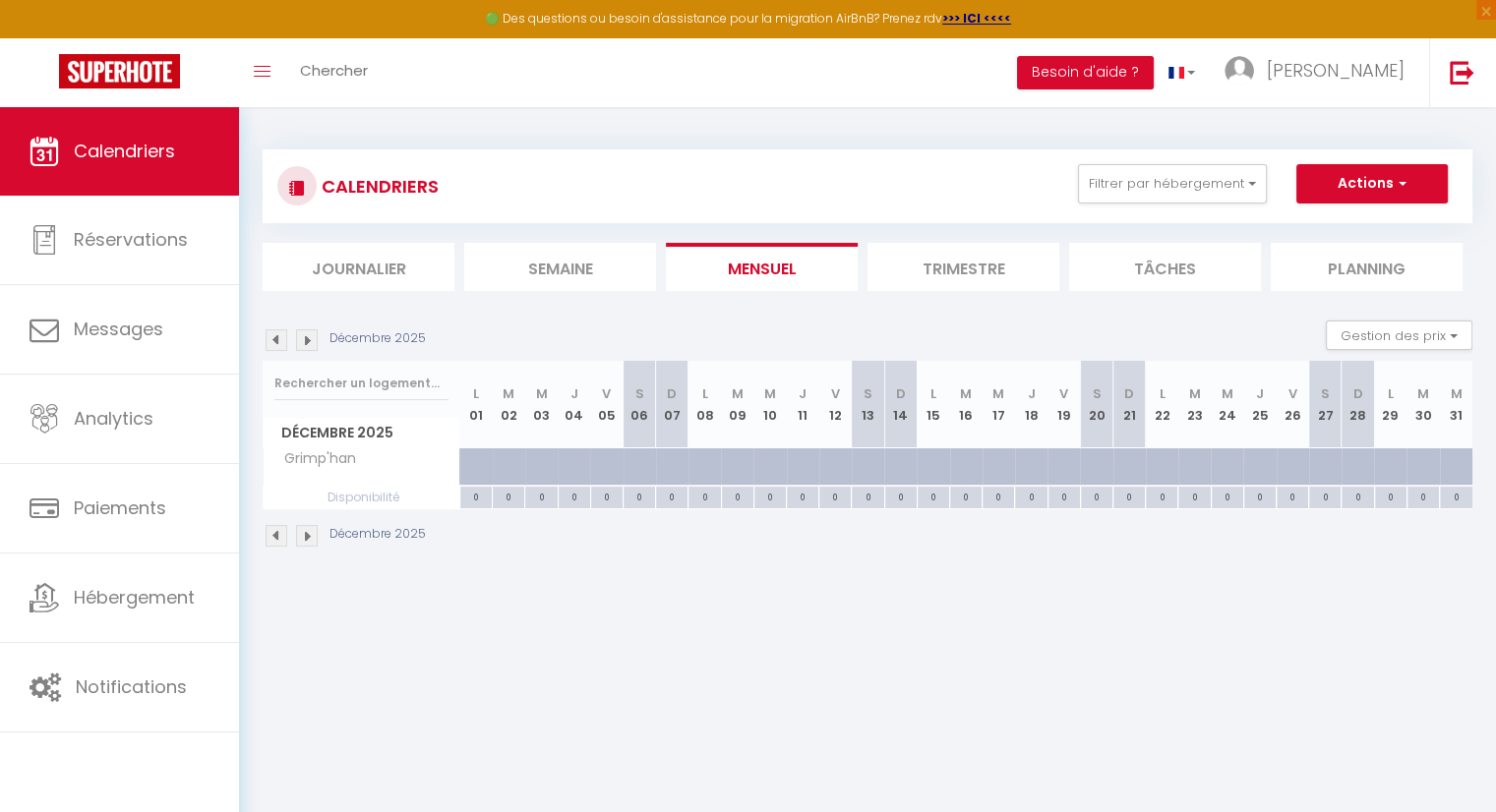
click at [278, 337] on img at bounding box center [276, 340] width 22 height 22
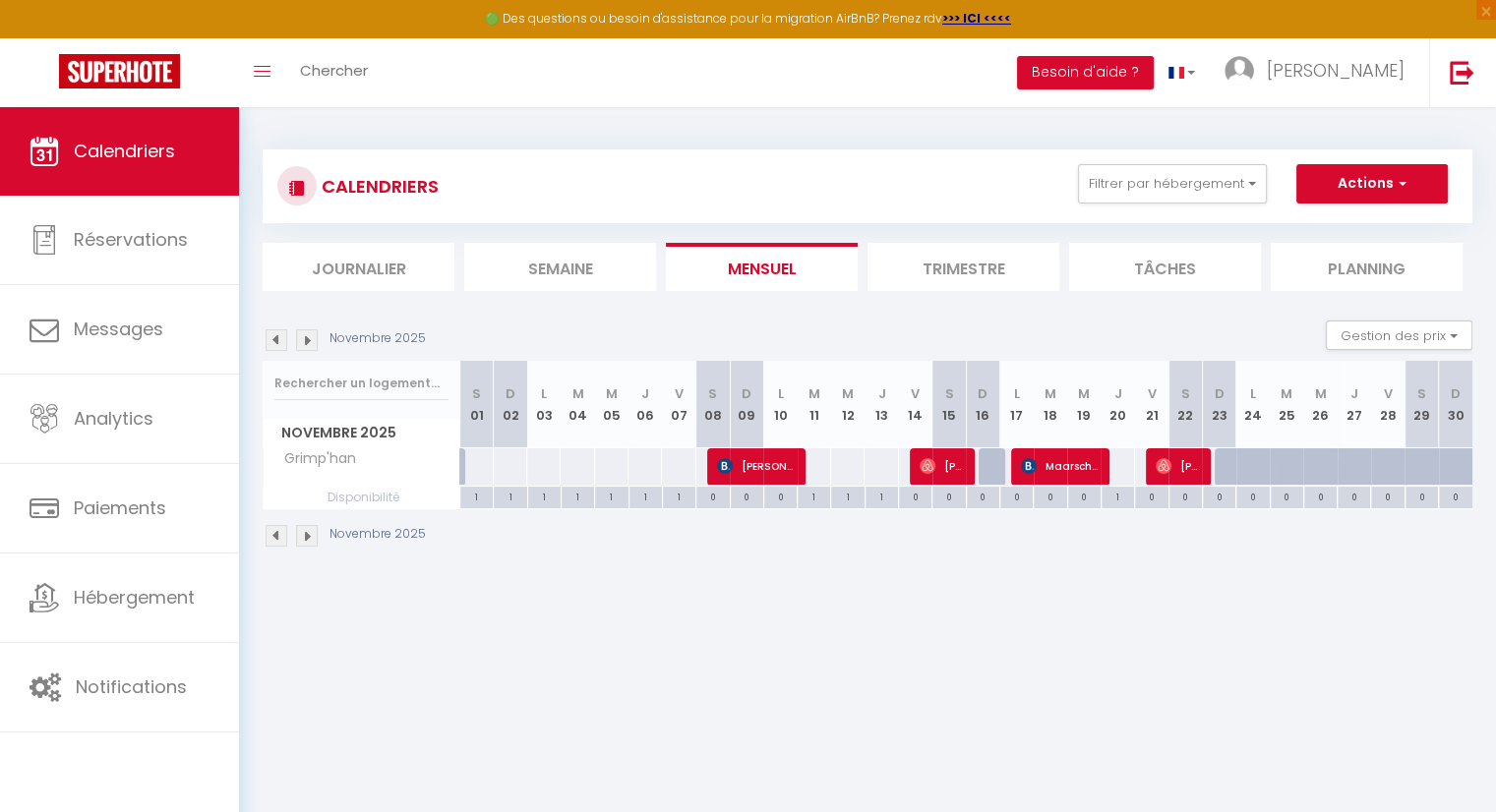
click at [1226, 465] on div at bounding box center [1231, 467] width 34 height 38
select select "1"
type input "[DATE]"
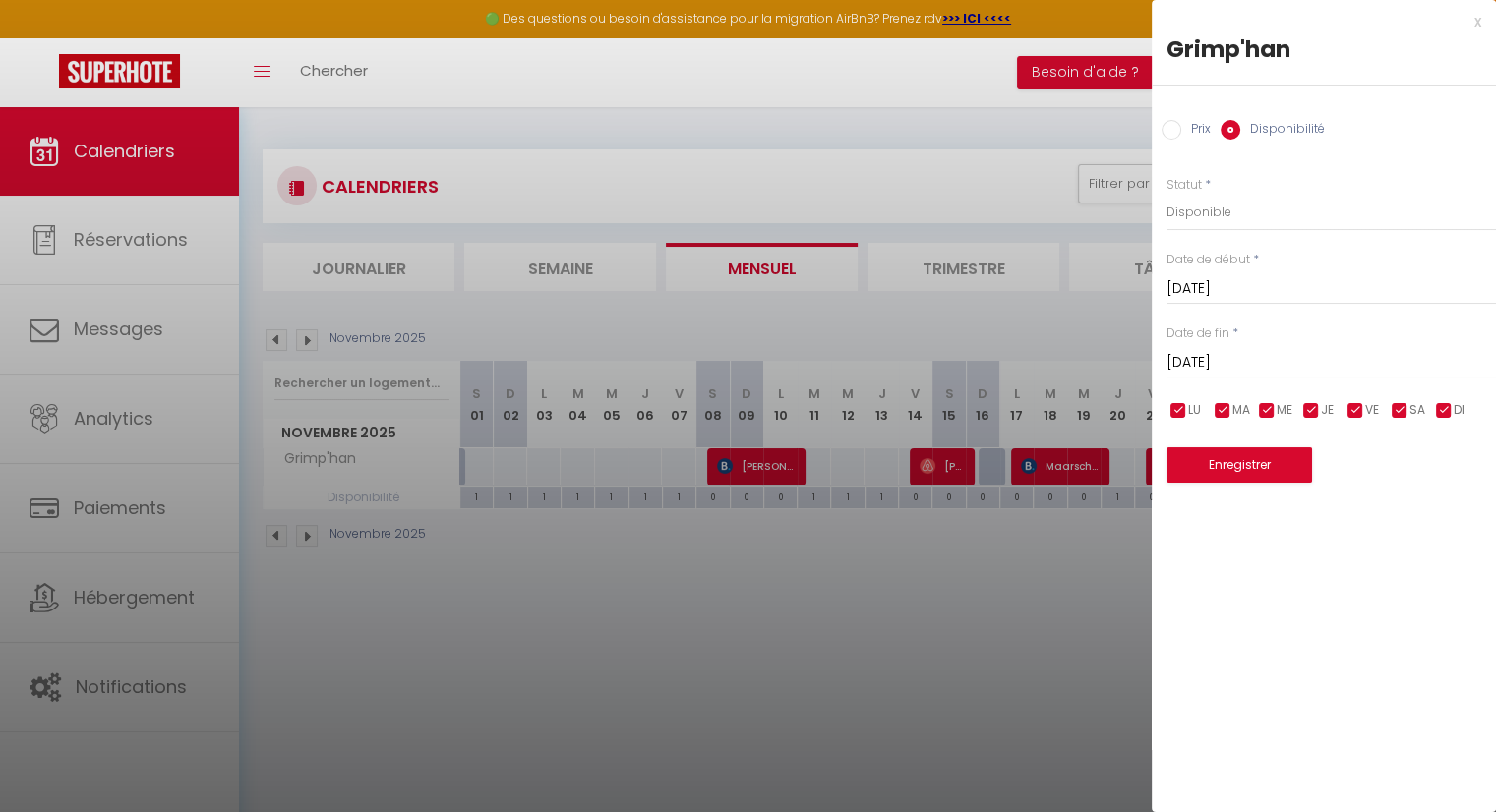
click at [1249, 369] on input "[DATE]" at bounding box center [1331, 363] width 329 height 26
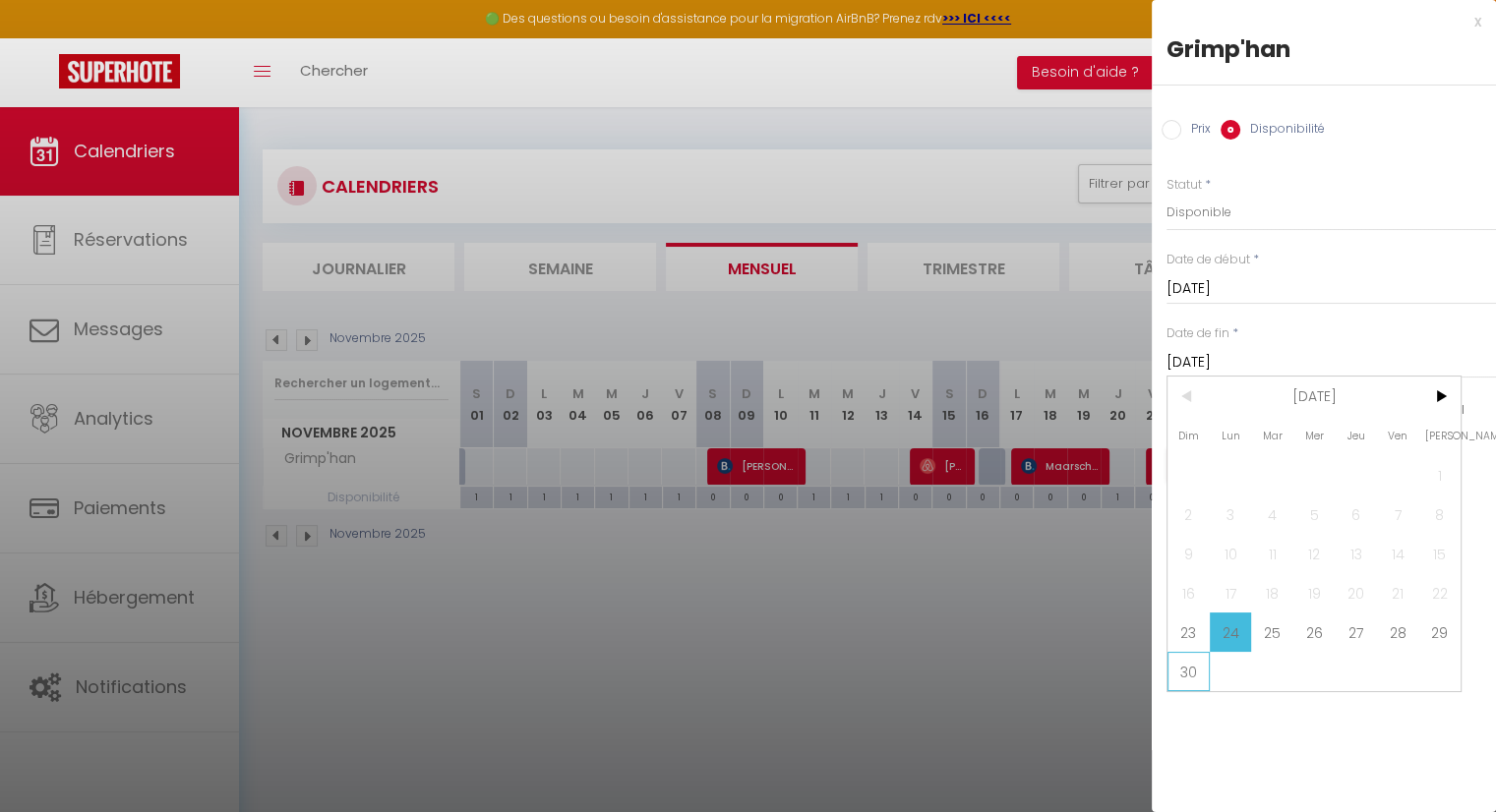
click at [1192, 672] on span "30" at bounding box center [1188, 672] width 43 height 40
type input "Dim 30 Novembre 2025"
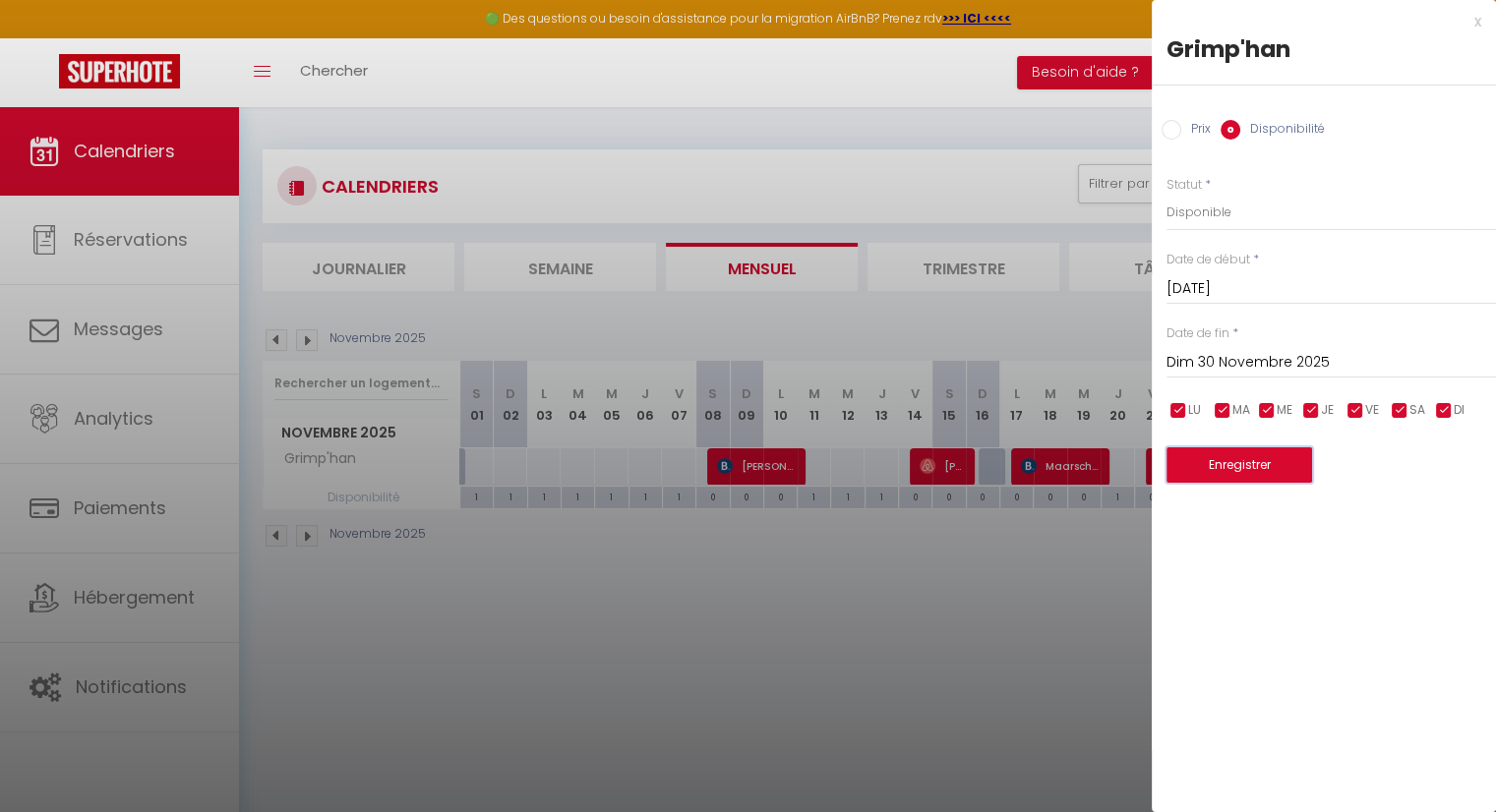
click at [1245, 471] on button "Enregistrer" at bounding box center [1239, 465] width 145 height 36
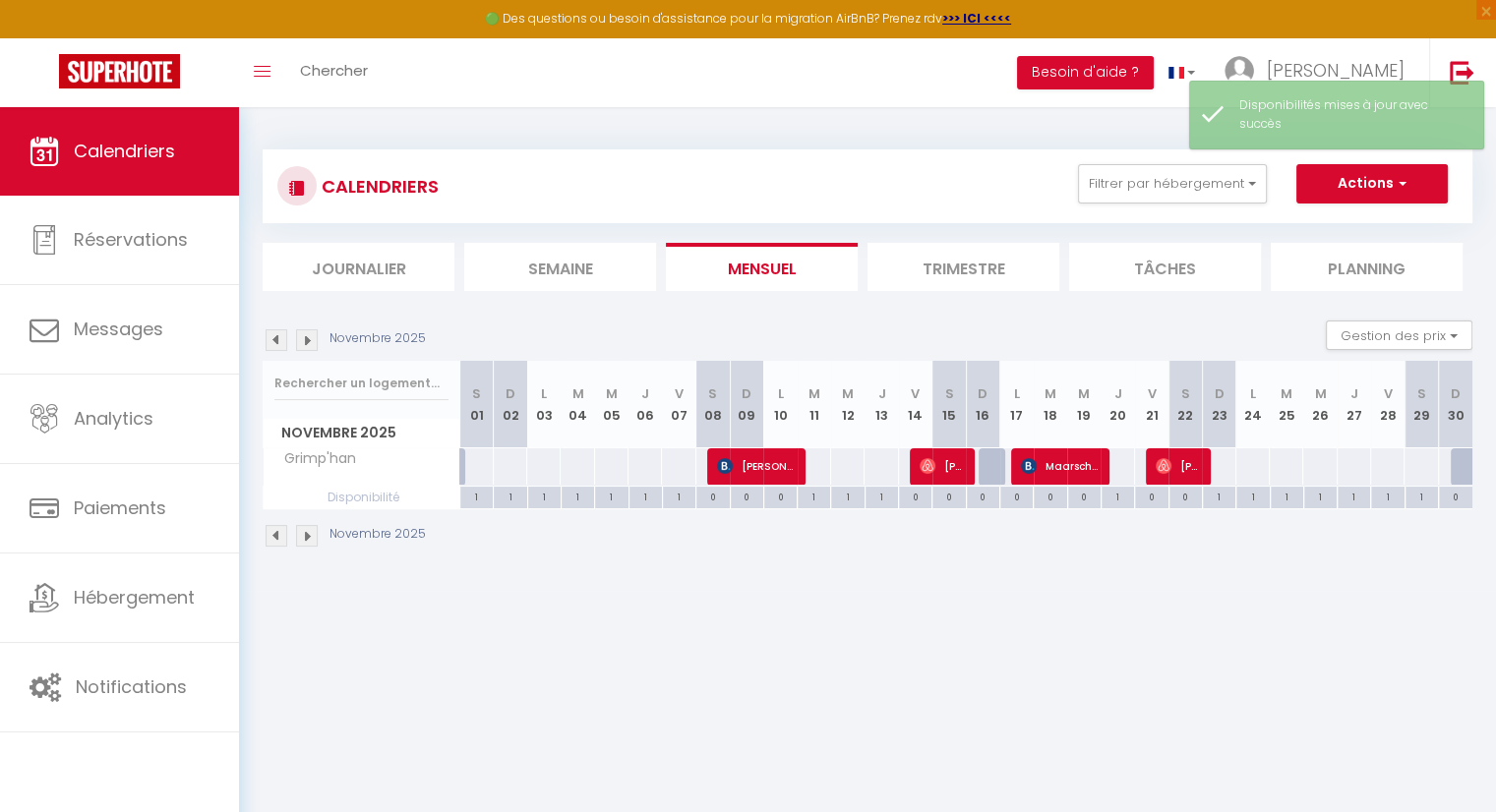
click at [1216, 611] on body "🟢 Des questions ou besoin d'assistance pour la migration AirBnB? Prenez rdv >>>…" at bounding box center [748, 512] width 1496 height 812
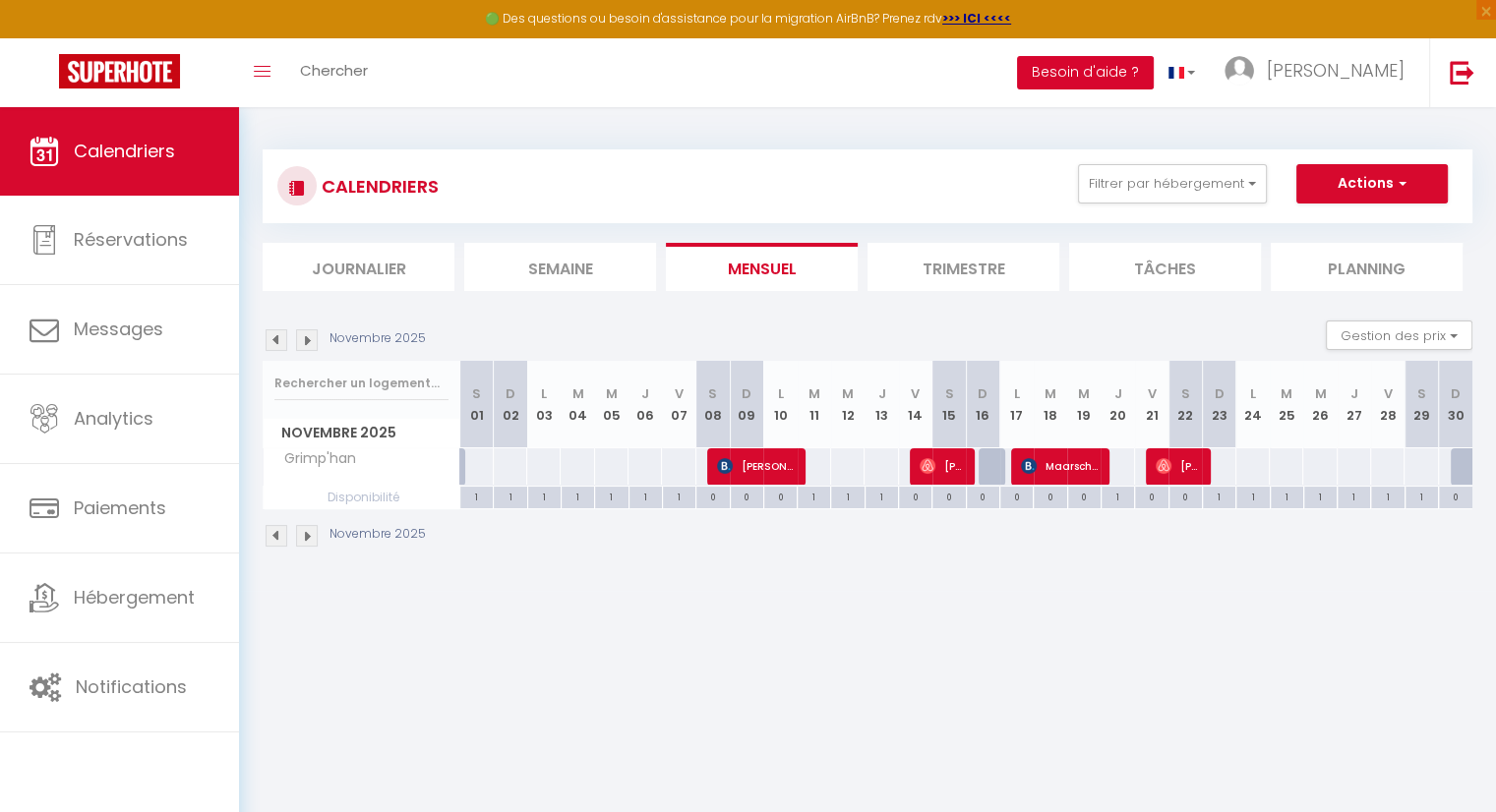
click at [1154, 76] on button "Besoin d'aide ?" at bounding box center [1085, 73] width 137 height 34
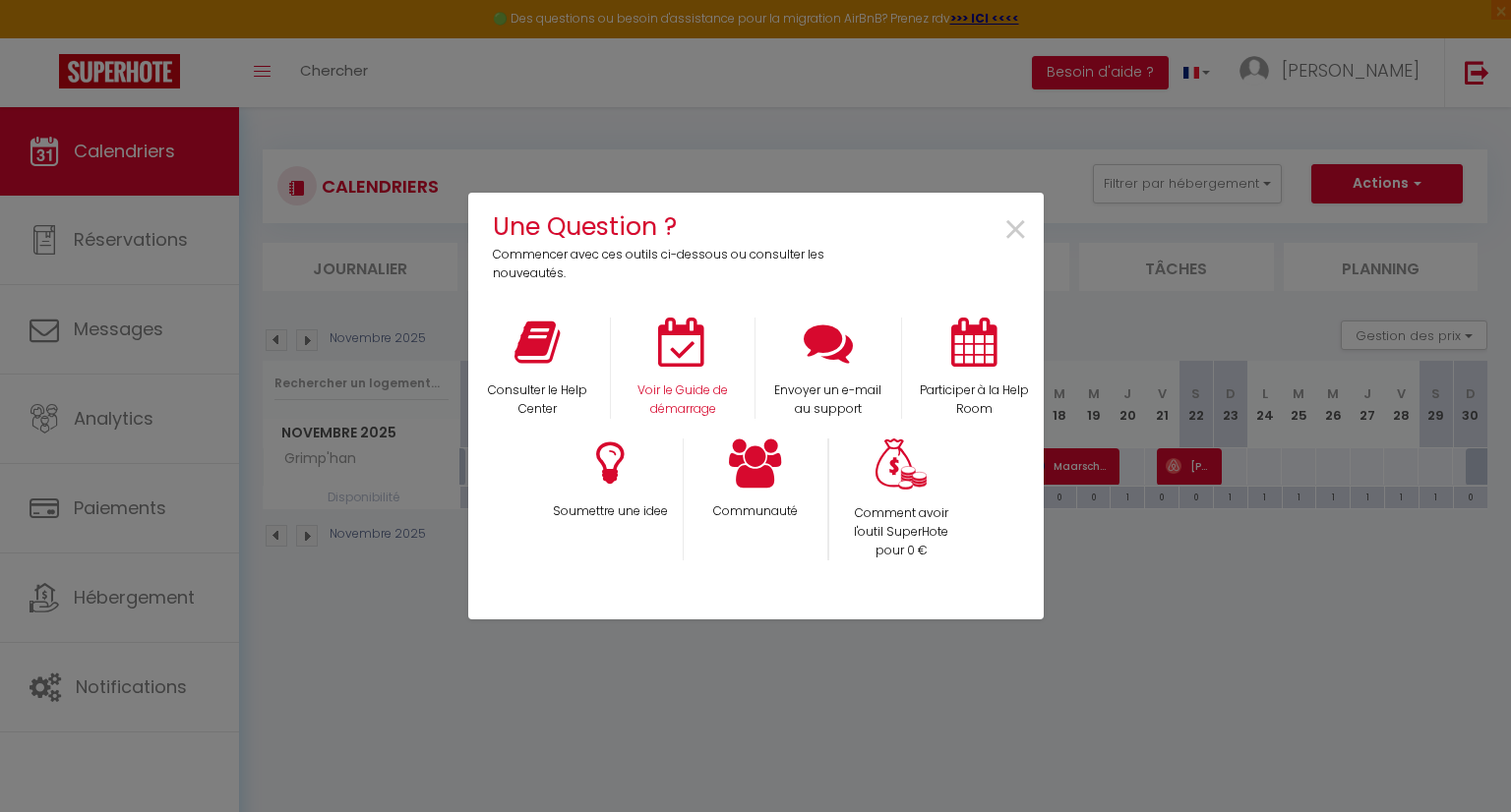
click at [694, 380] on div "Voir le Guide de démarrage" at bounding box center [682, 368] width 145 height 101
click at [1142, 787] on div "Une Question ? Commencer avec ces outils ci-dessous ou consulter les nouveautés…" at bounding box center [755, 406] width 1511 height 812
click at [1007, 229] on span "×" at bounding box center [1015, 230] width 27 height 62
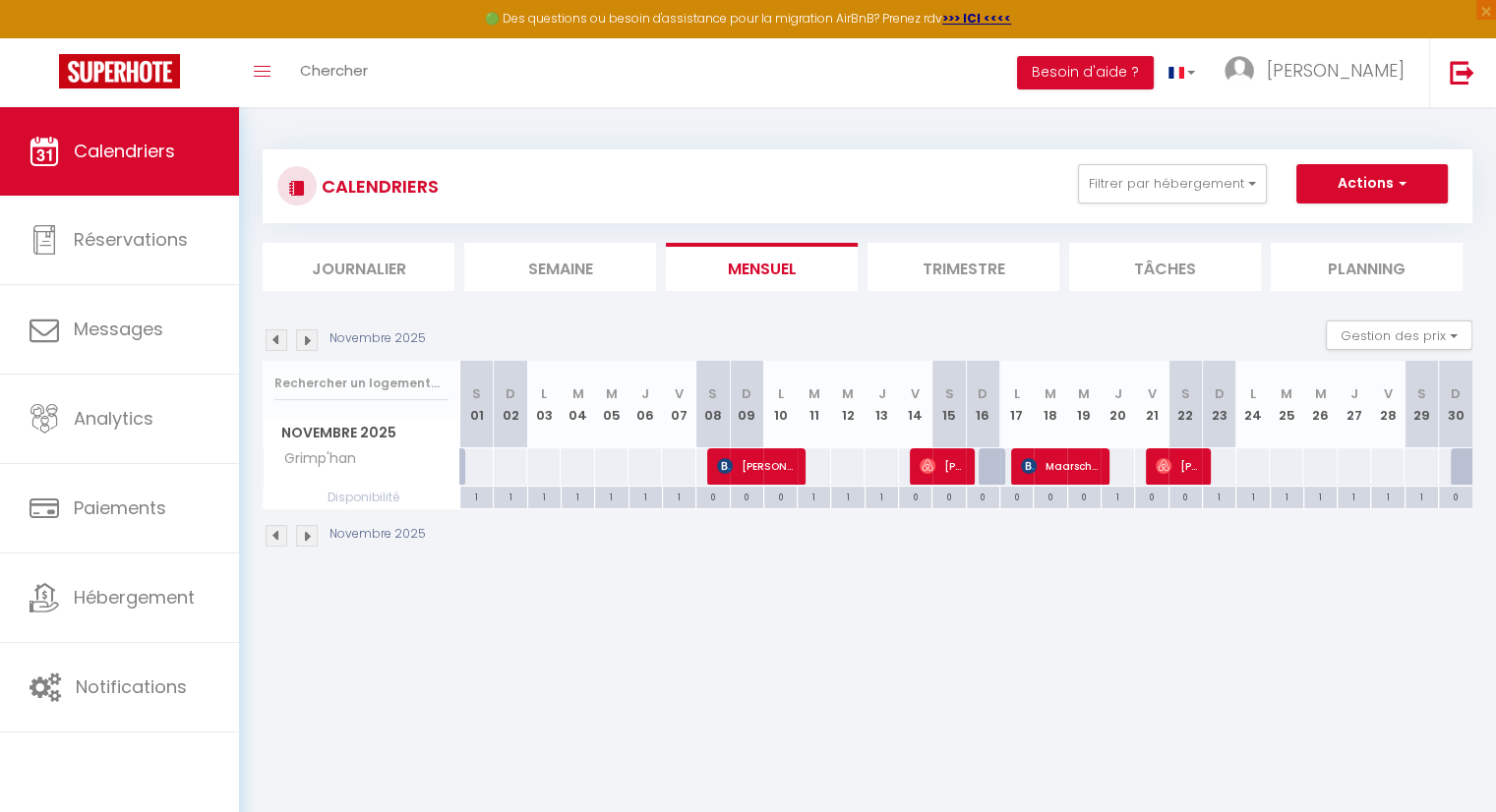
click at [783, 703] on body "🟢 Des questions ou besoin d'assistance pour la migration AirBnB? Prenez rdv >>>…" at bounding box center [748, 512] width 1496 height 812
click at [273, 337] on img at bounding box center [276, 340] width 22 height 22
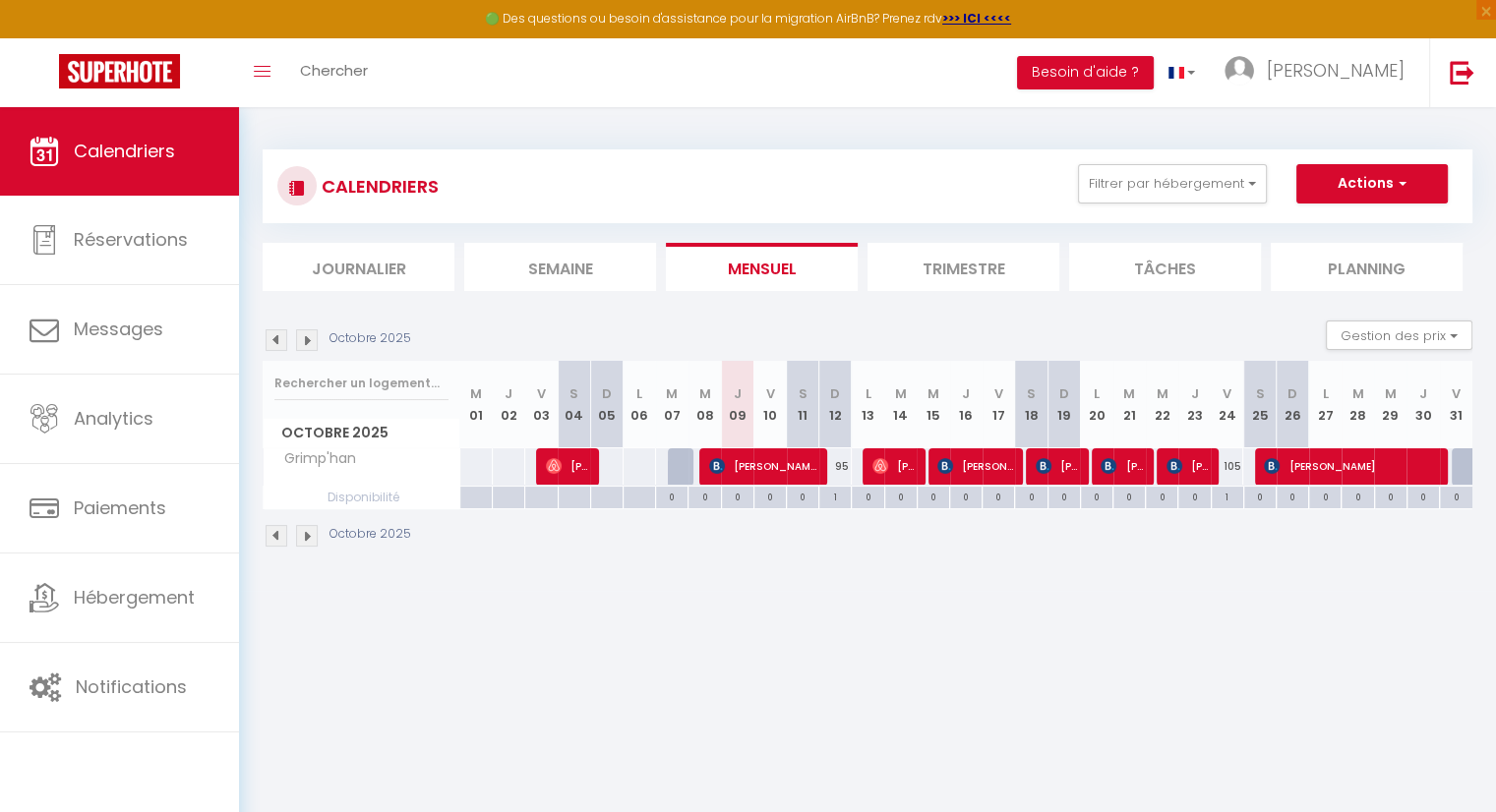
click at [842, 470] on div "95" at bounding box center [835, 466] width 33 height 37
select select "1"
type input "Dim 12 Octobre 2025"
type input "Lun 13 Octobre 2025"
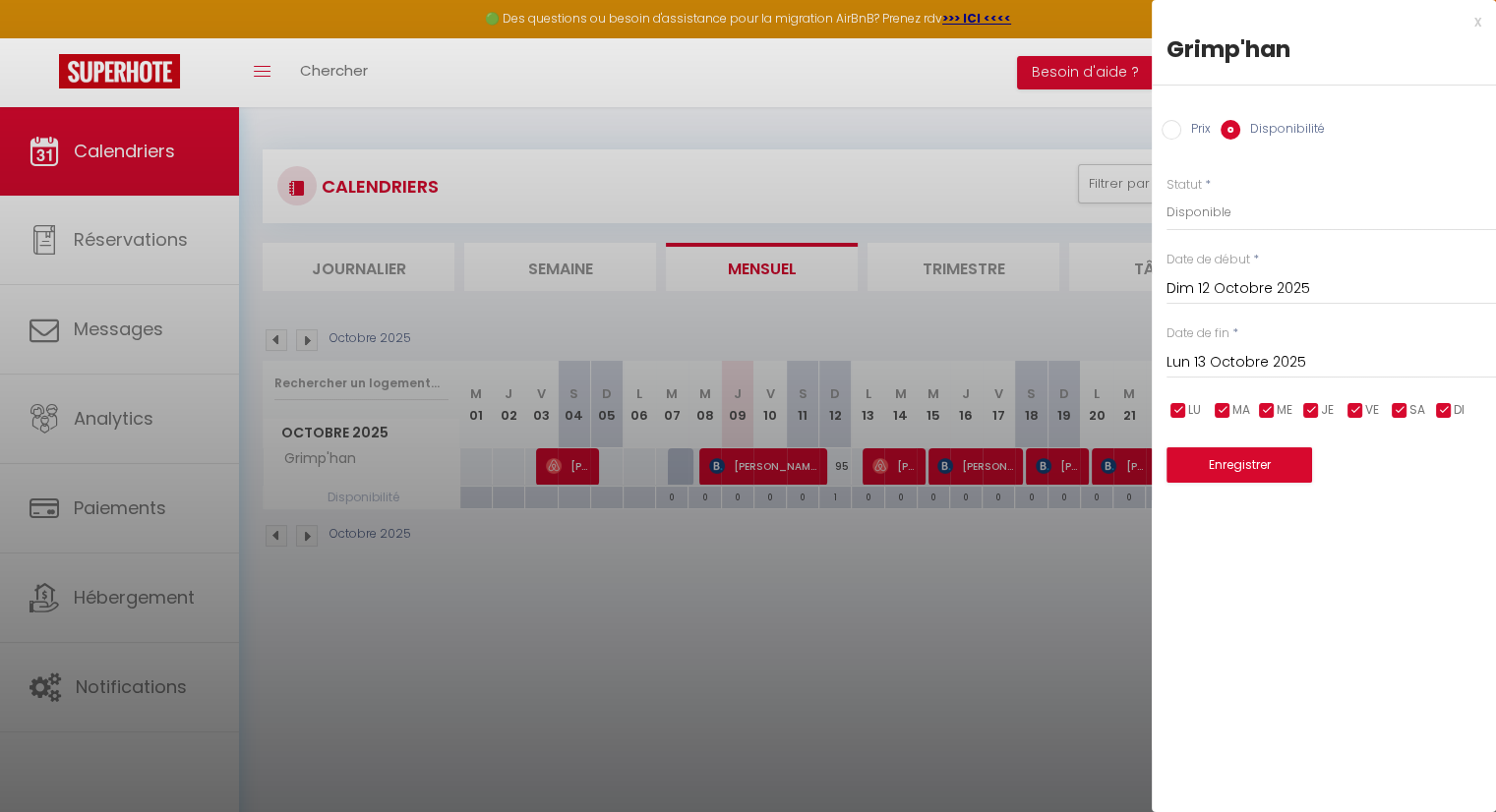
click at [1178, 124] on input "Prix" at bounding box center [1171, 130] width 20 height 20
radio input "true"
radio input "false"
click at [707, 673] on div at bounding box center [748, 406] width 1496 height 812
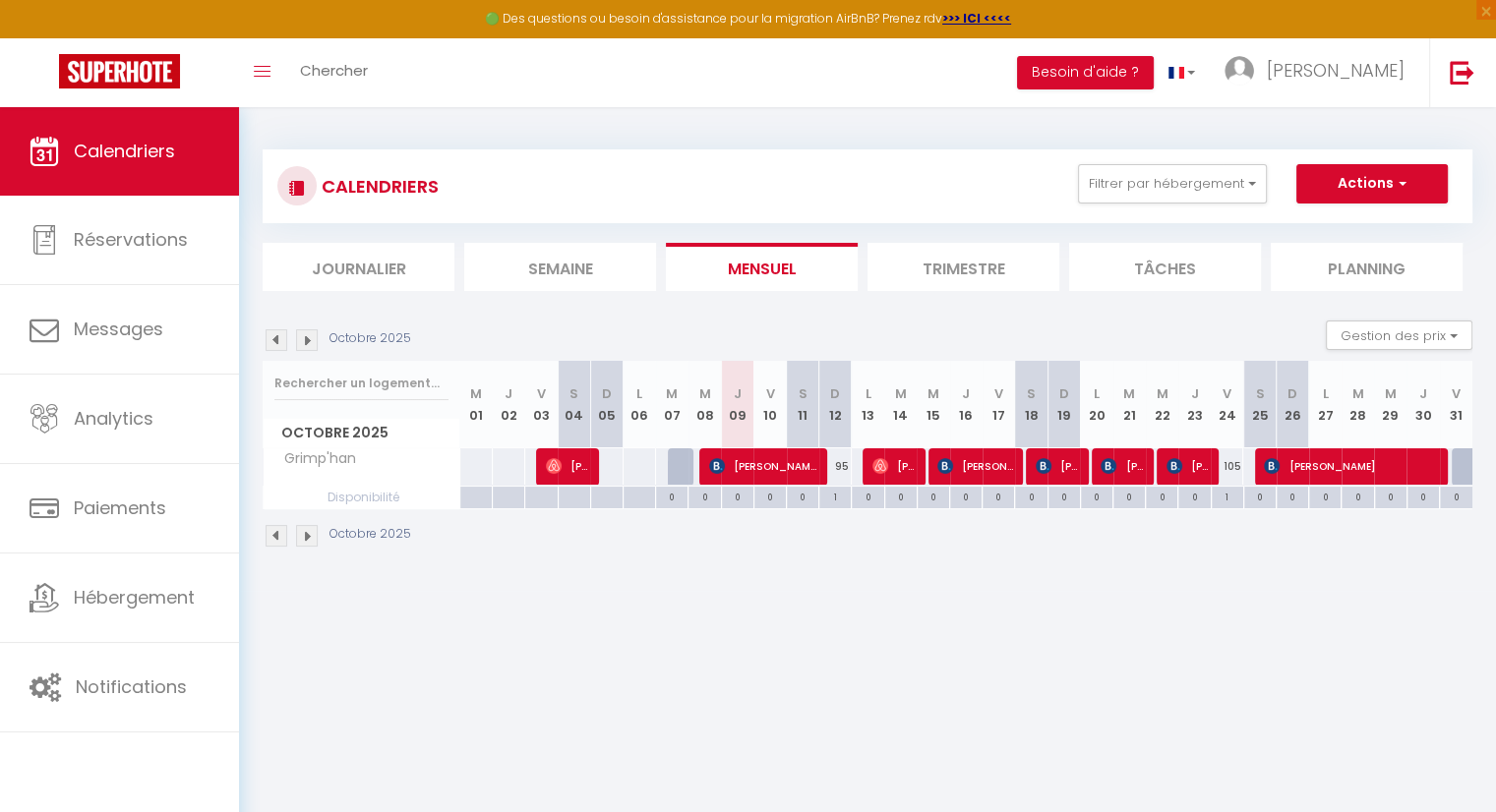
drag, startPoint x: 836, startPoint y: 465, endPoint x: 848, endPoint y: 464, distance: 12.0
click at [848, 464] on div "95" at bounding box center [835, 466] width 33 height 37
type input "95"
type input "Dim 12 Octobre 2025"
type input "Lun 13 Octobre 2025"
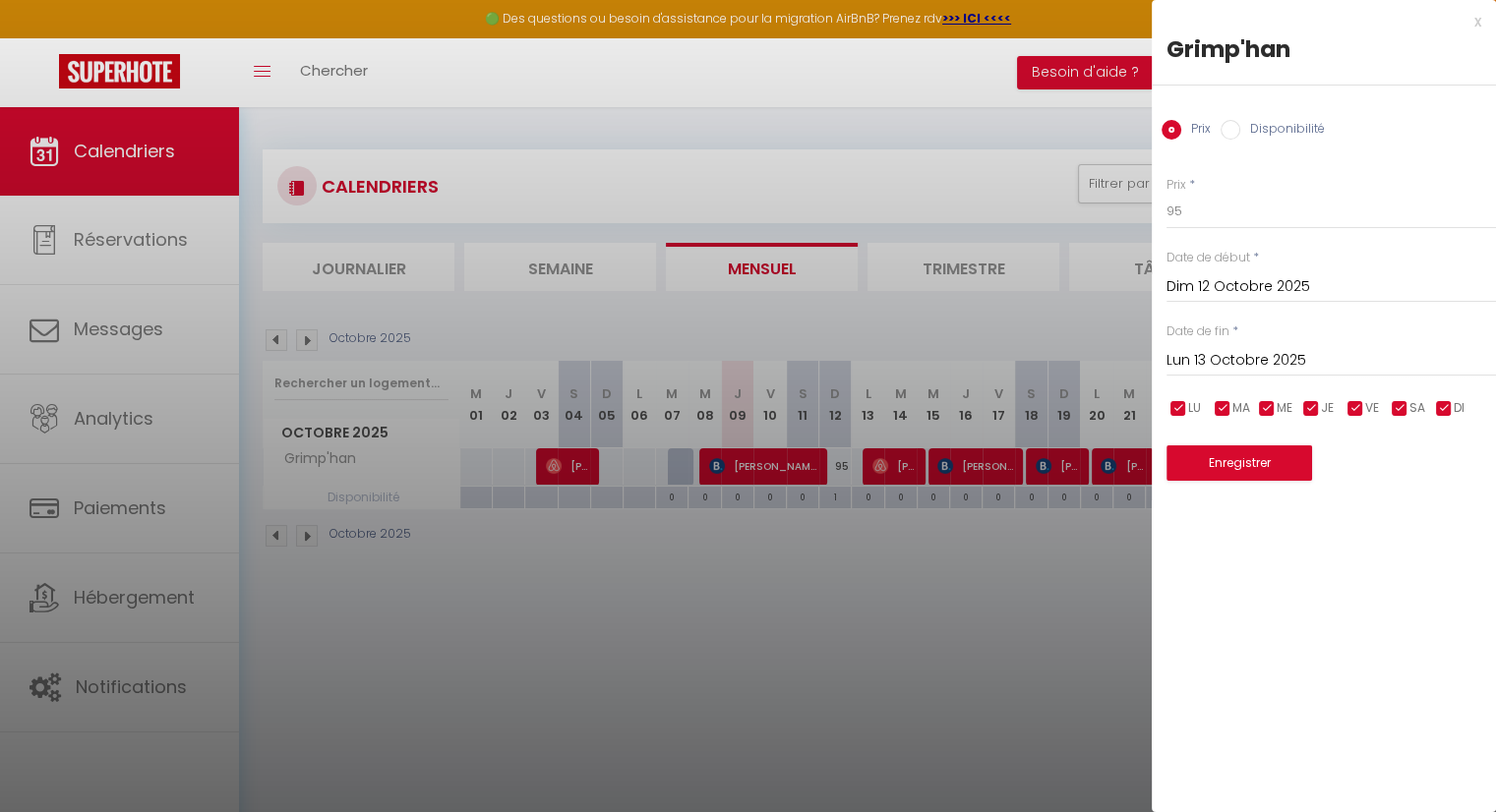
click at [1023, 626] on div at bounding box center [748, 406] width 1496 height 812
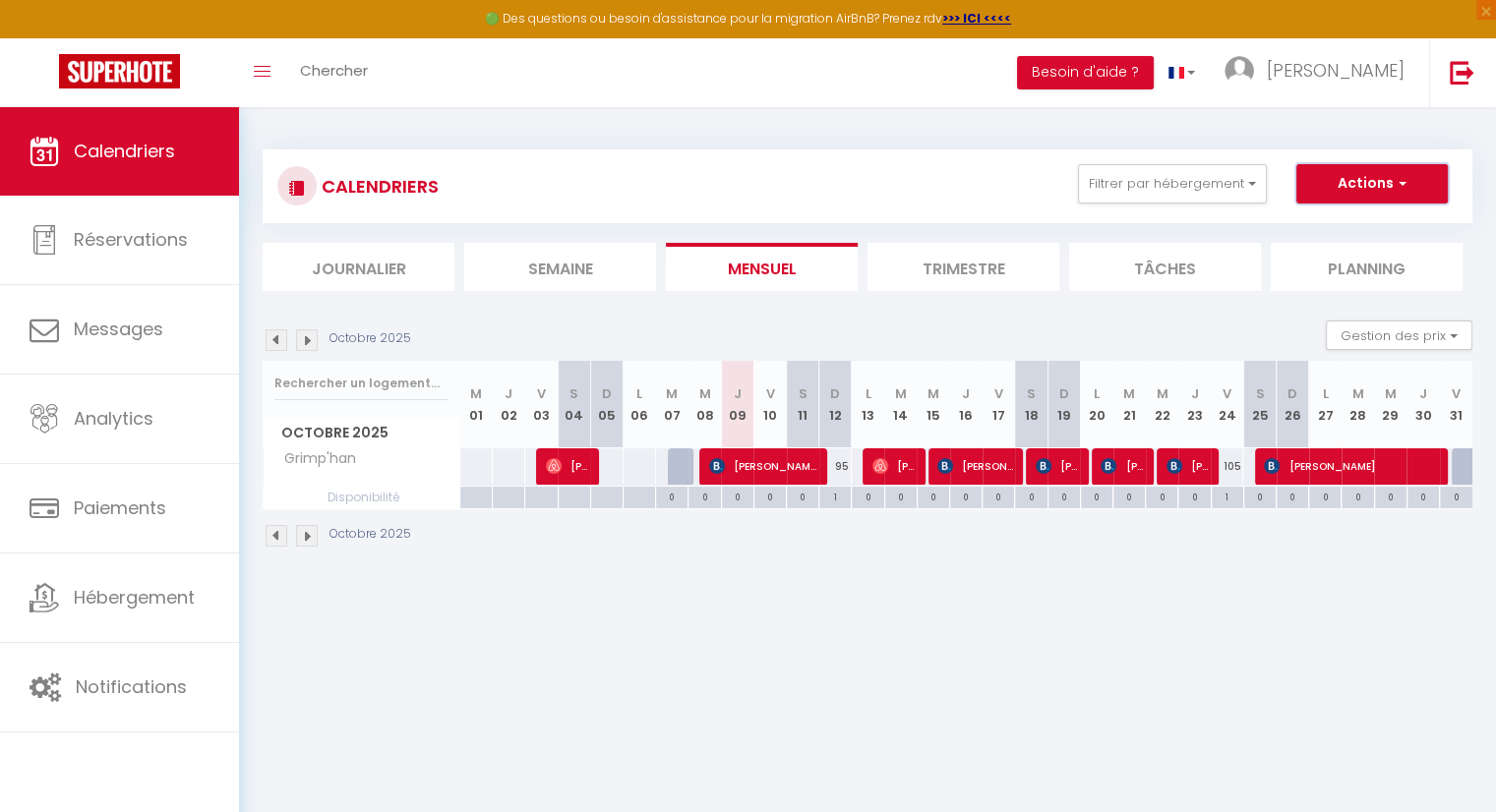
click at [1354, 177] on button "Actions" at bounding box center [1371, 184] width 151 height 40
click at [1334, 257] on link "Exporter les réservations" at bounding box center [1351, 258] width 171 height 30
type input "[EMAIL_ADDRESS][DOMAIN_NAME]"
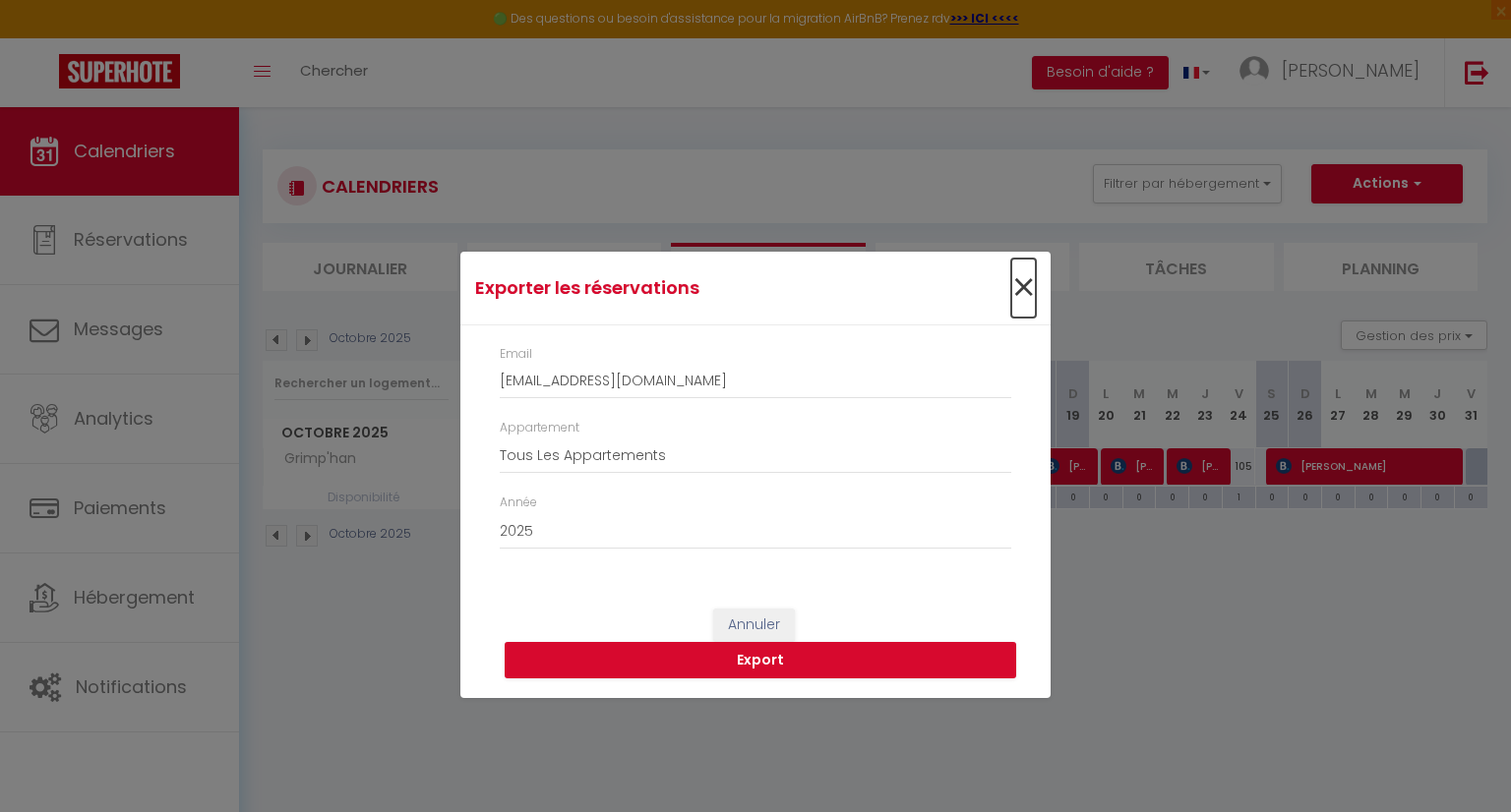
click at [1022, 291] on span "×" at bounding box center [1023, 288] width 25 height 59
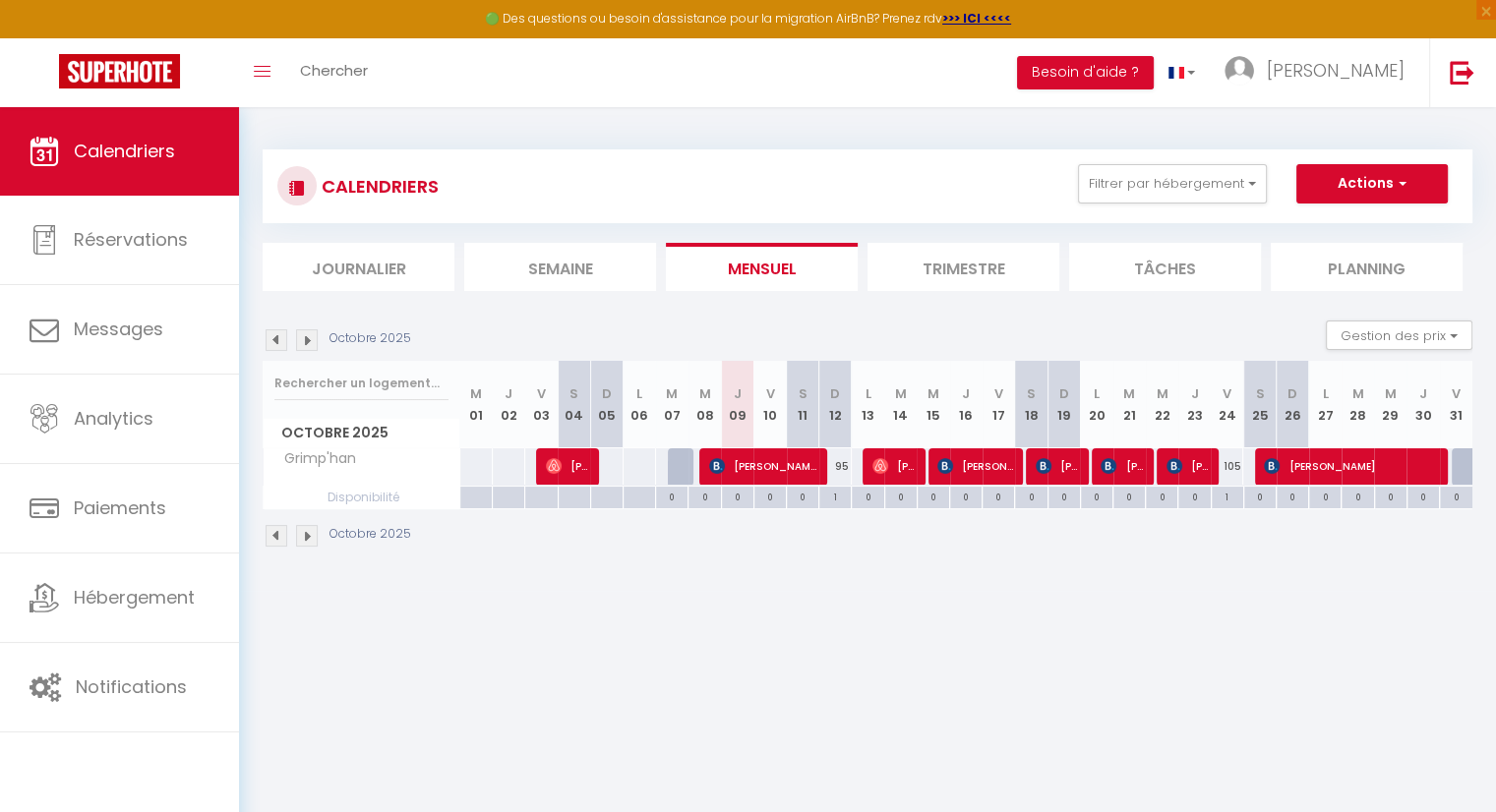
click at [1070, 717] on body "🟢 Des questions ou besoin d'assistance pour la migration AirBnB? Prenez rdv >>>…" at bounding box center [748, 512] width 1496 height 812
click at [330, 436] on span "Octobre 2025" at bounding box center [361, 432] width 196 height 29
click at [335, 441] on span "Octobre 2025" at bounding box center [361, 432] width 196 height 29
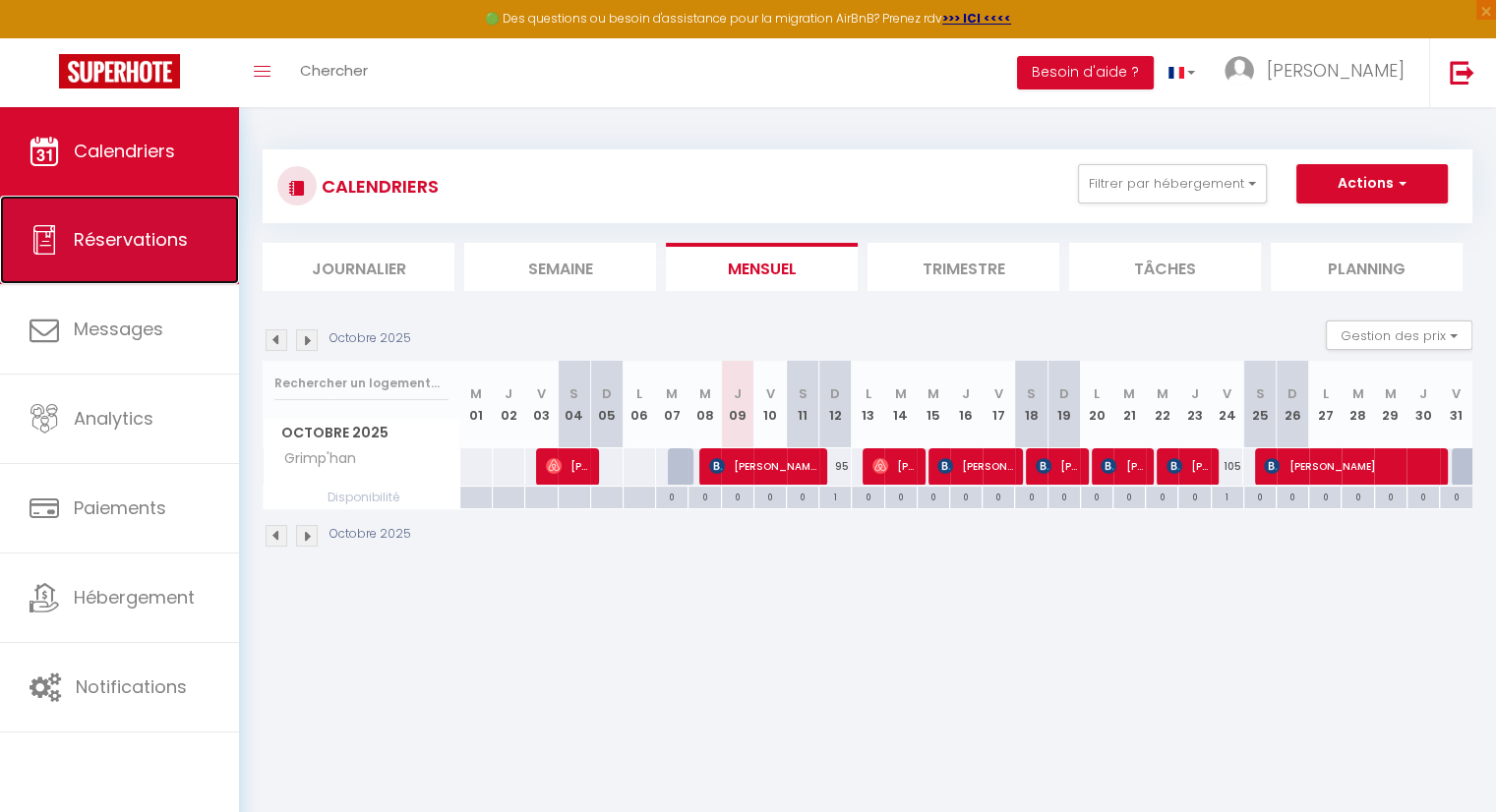
click at [138, 256] on link "Réservations" at bounding box center [120, 239] width 239 height 88
select select "not_cancelled"
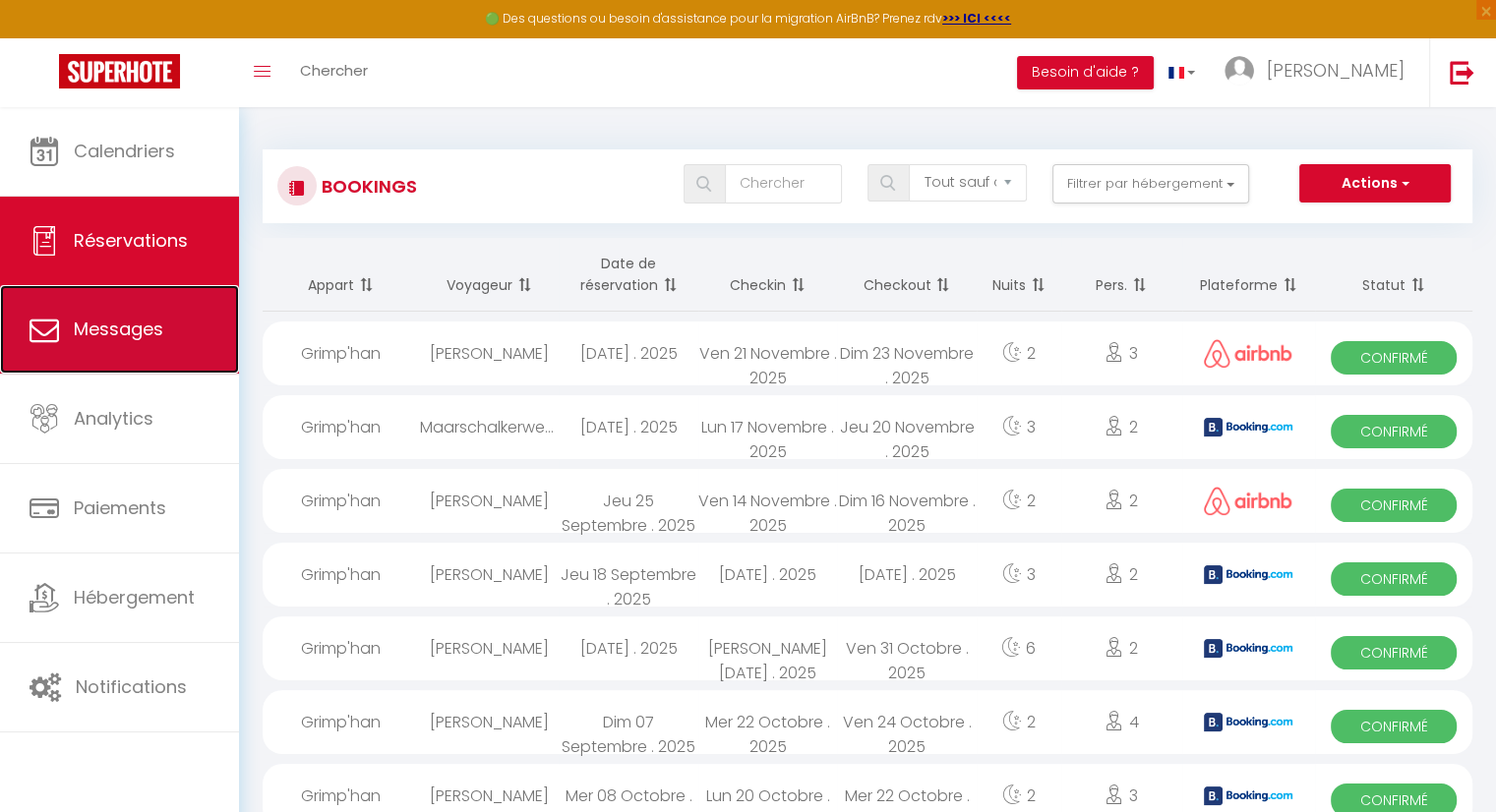
click at [94, 327] on span "Messages" at bounding box center [119, 328] width 89 height 25
select select "message"
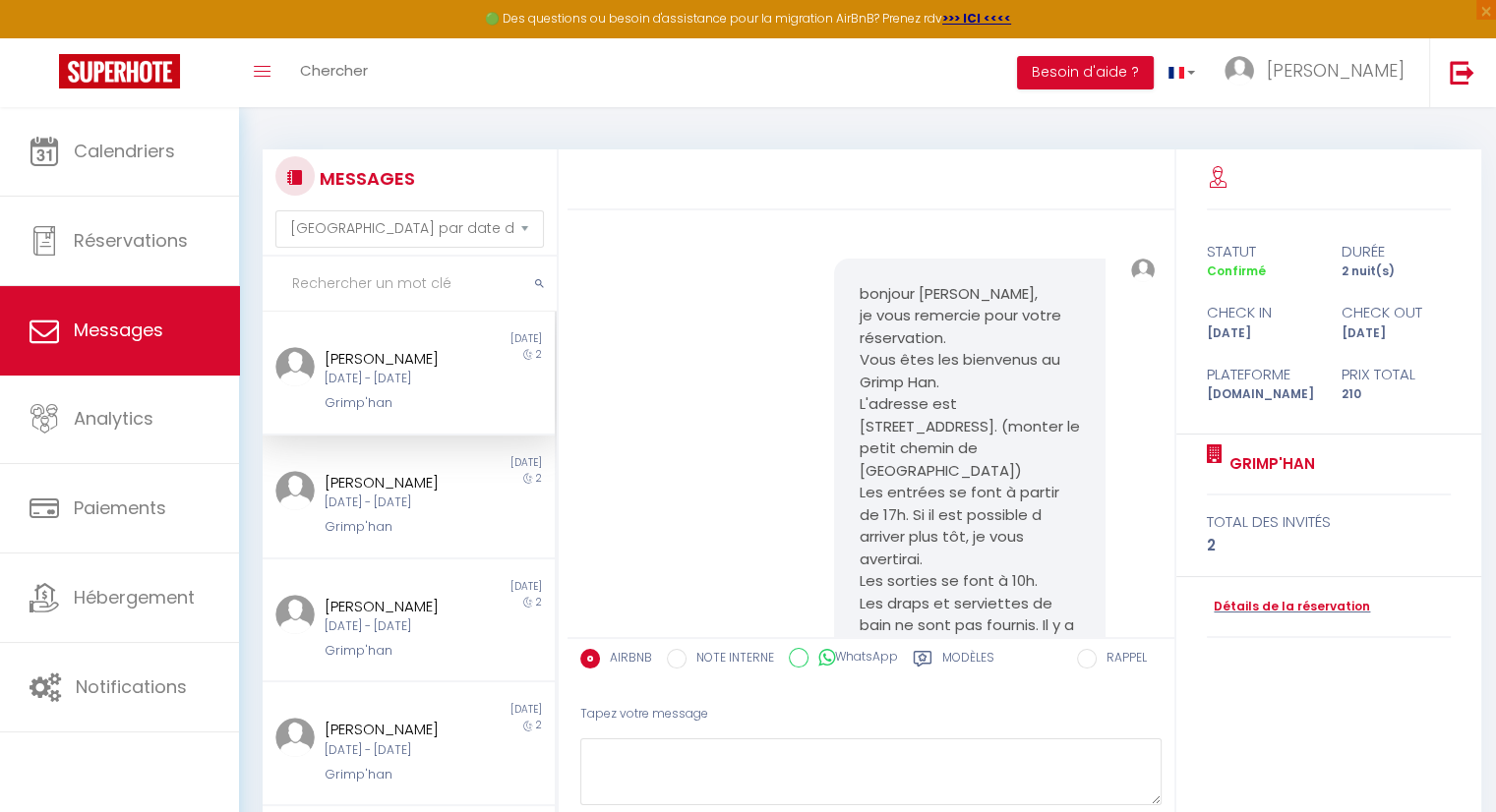
scroll to position [672, 0]
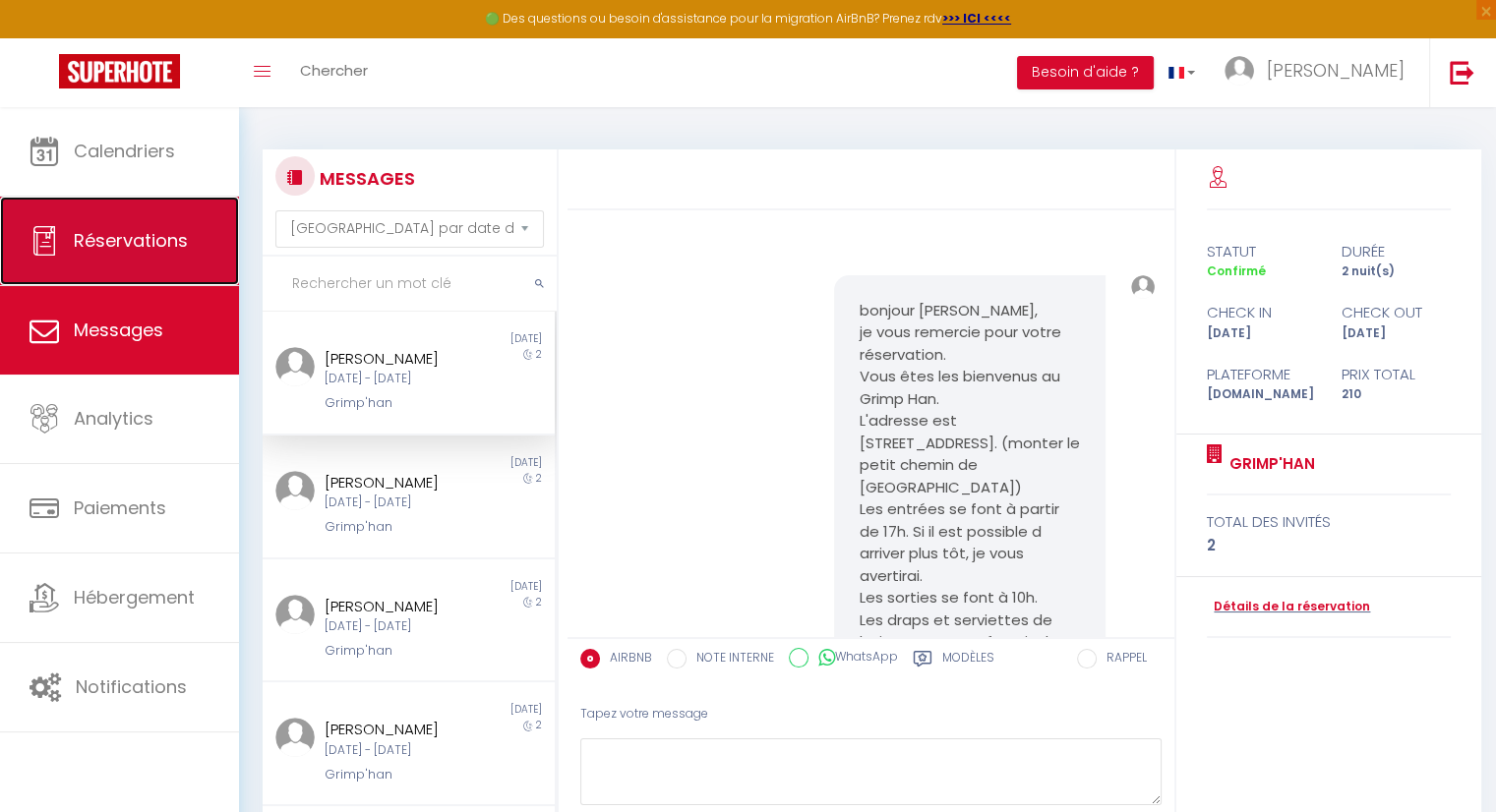
click at [94, 248] on span "Réservations" at bounding box center [131, 240] width 114 height 25
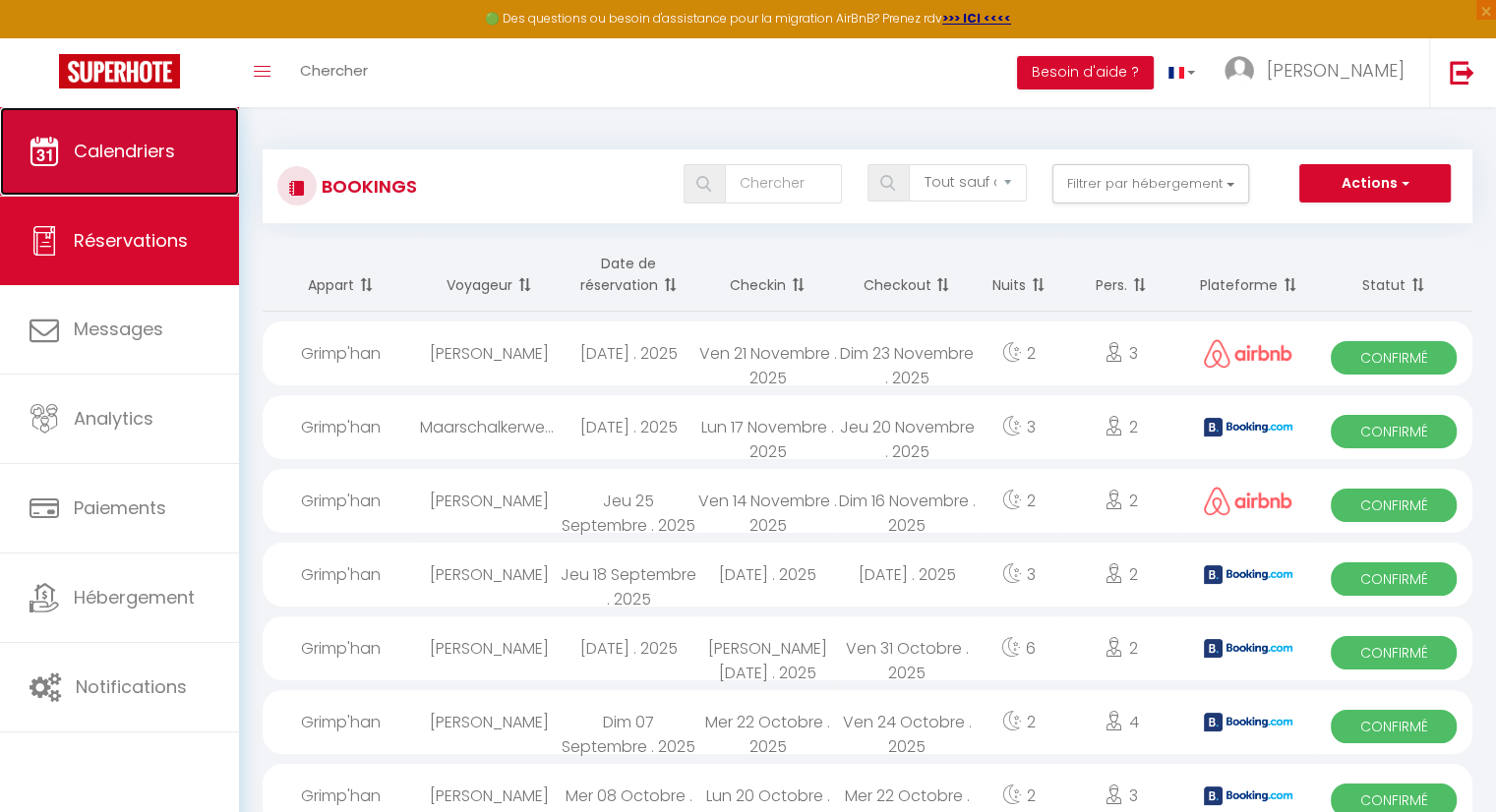
click at [102, 168] on link "Calendriers" at bounding box center [120, 150] width 239 height 88
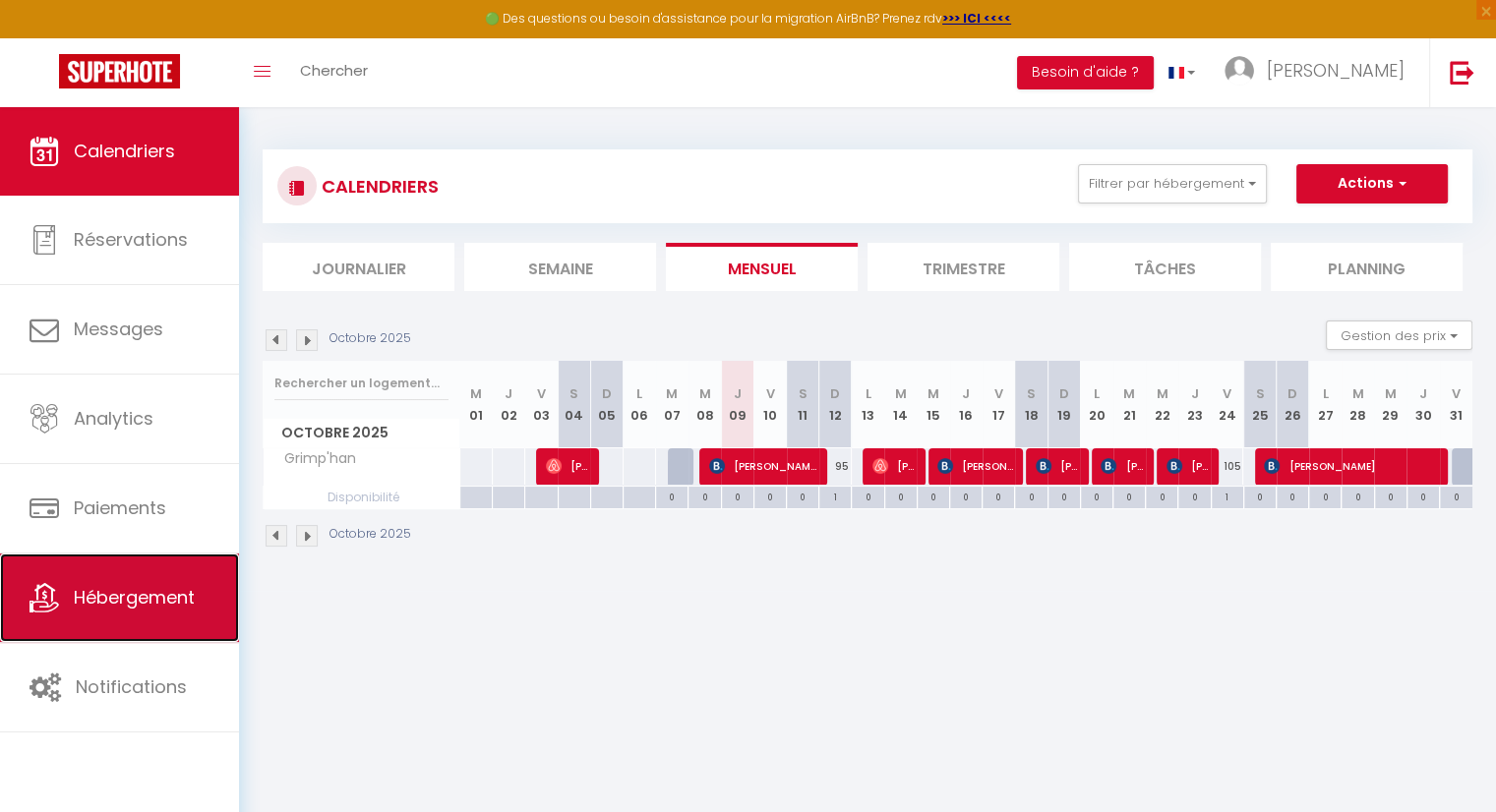
click at [165, 593] on span "Hébergement" at bounding box center [135, 596] width 121 height 25
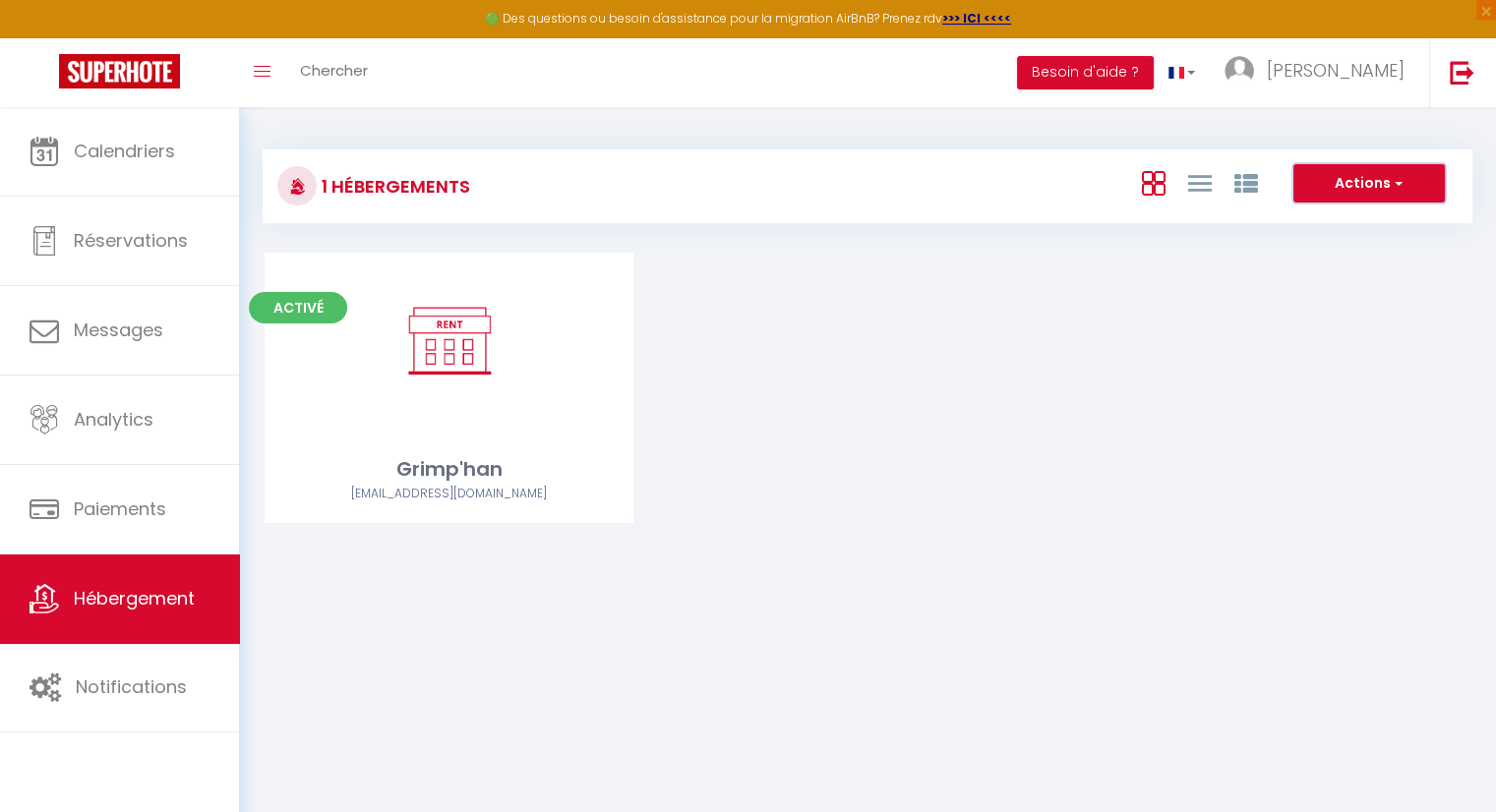
click at [1390, 186] on span "button" at bounding box center [1396, 183] width 12 height 20
click at [991, 396] on div "Activé Editer Grimp'han [EMAIL_ADDRESS][DOMAIN_NAME]" at bounding box center [867, 411] width 1255 height 319
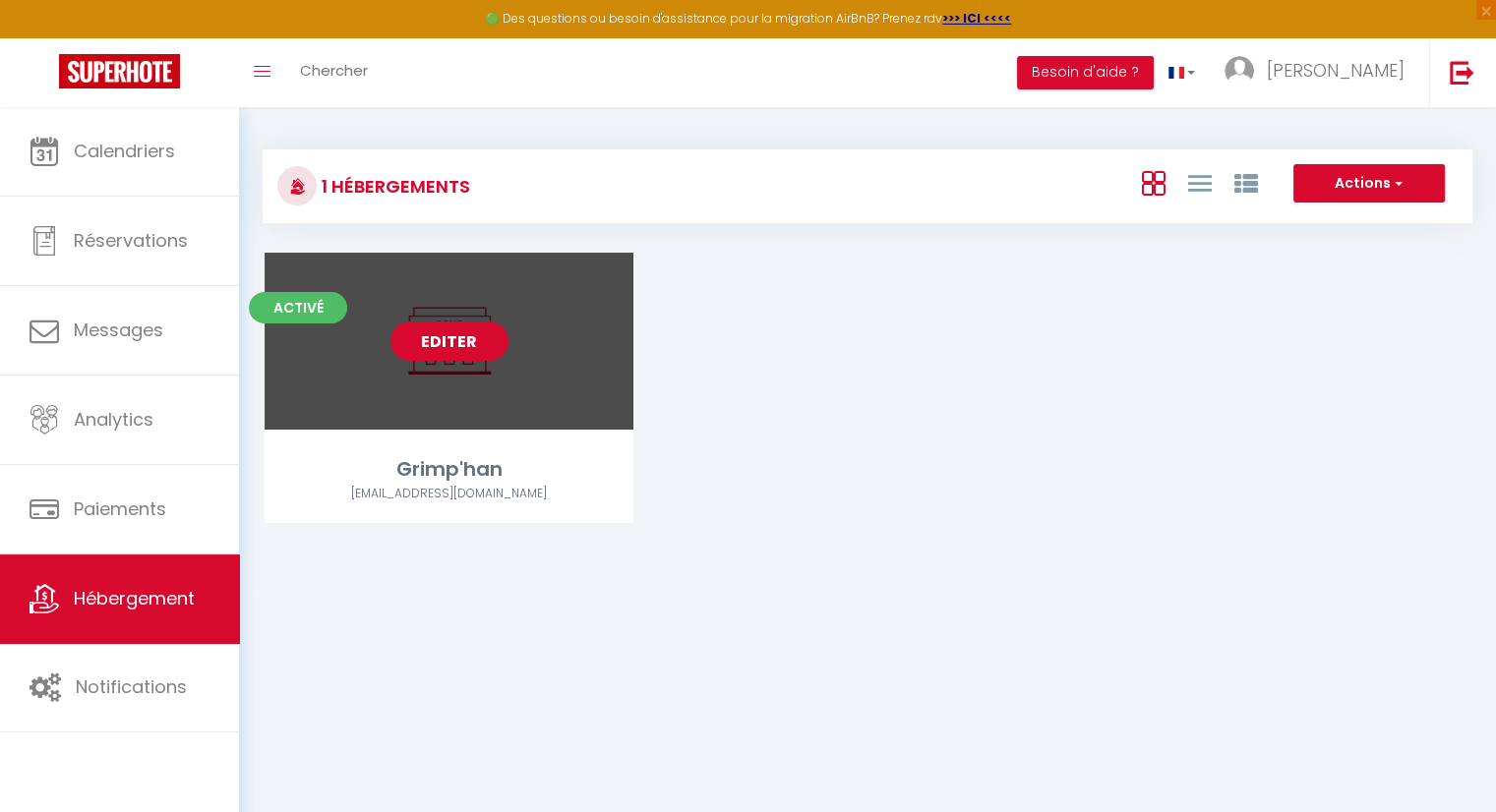
click at [424, 343] on link "Editer" at bounding box center [449, 341] width 118 height 40
select select "3"
select select "2"
select select "1"
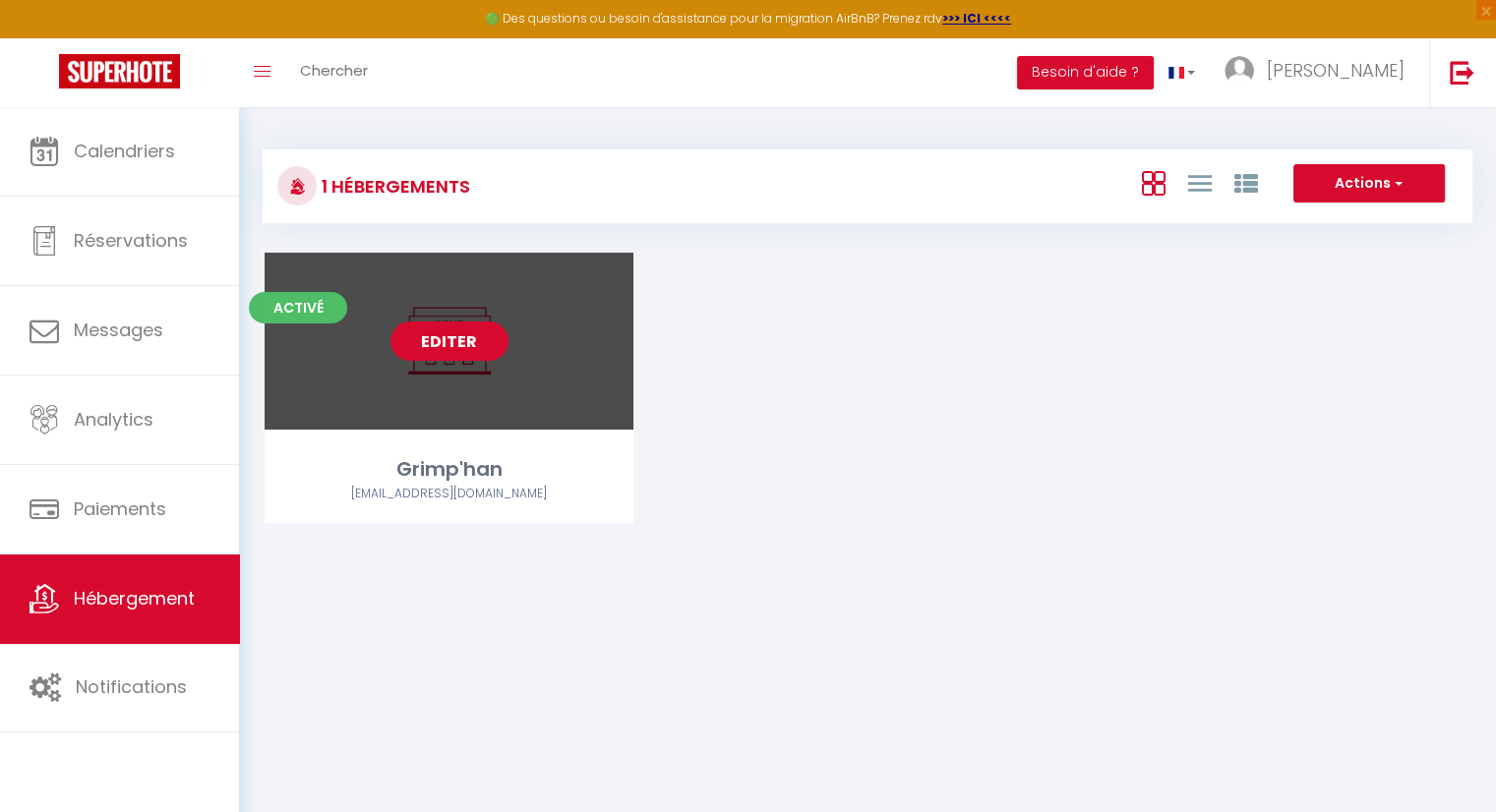
select select "28"
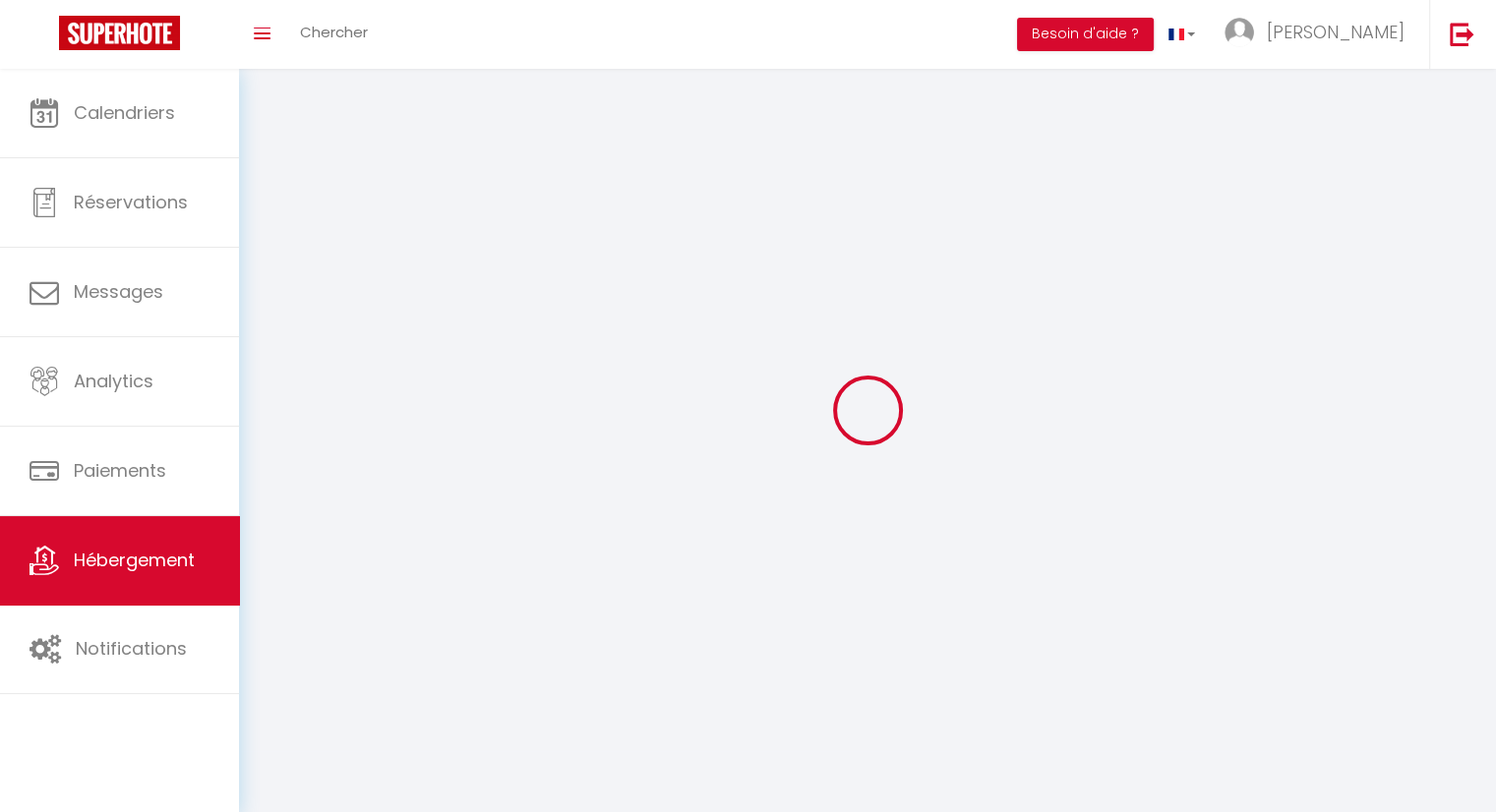
select select
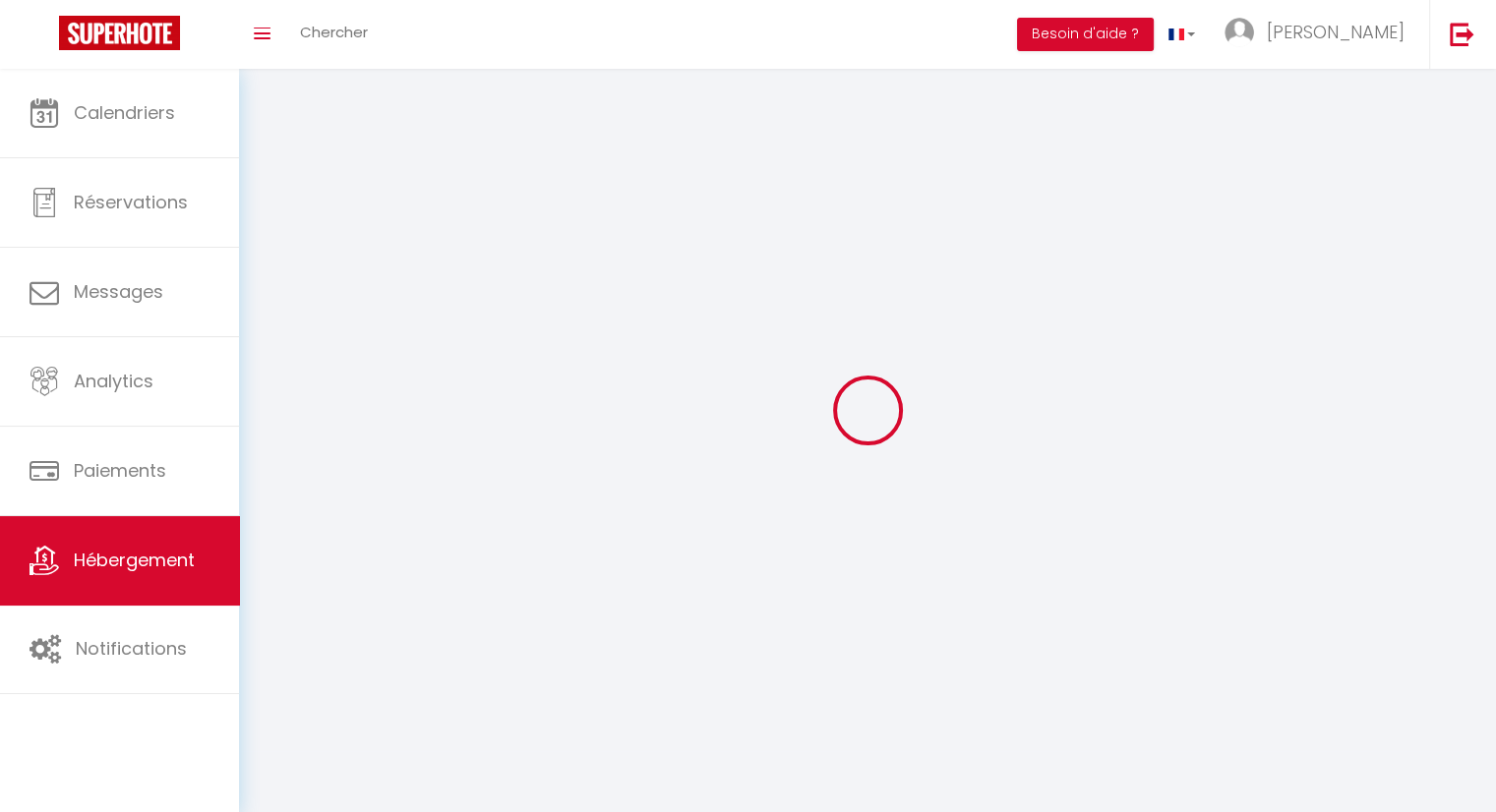
select select
checkbox input "false"
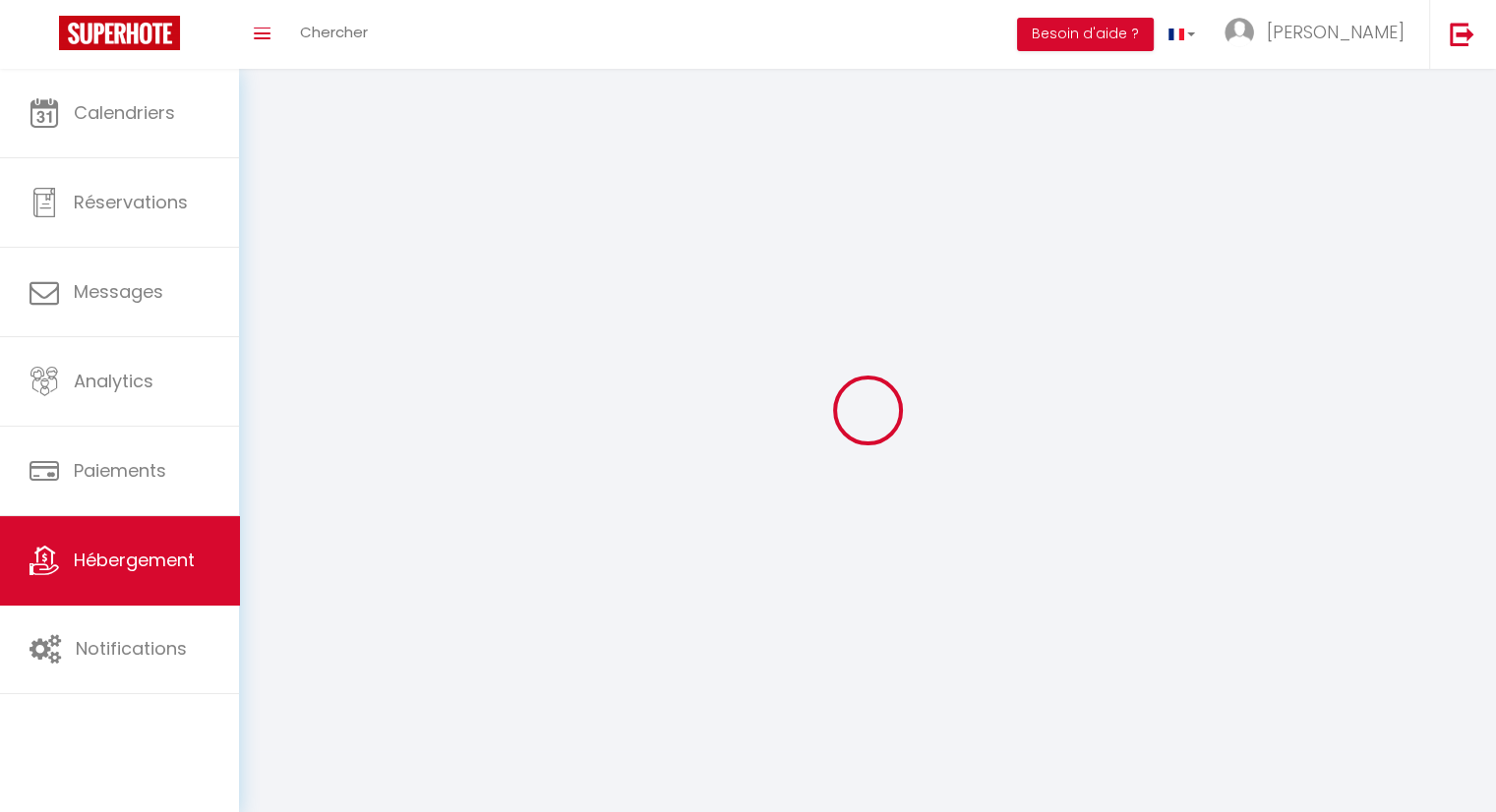
select select
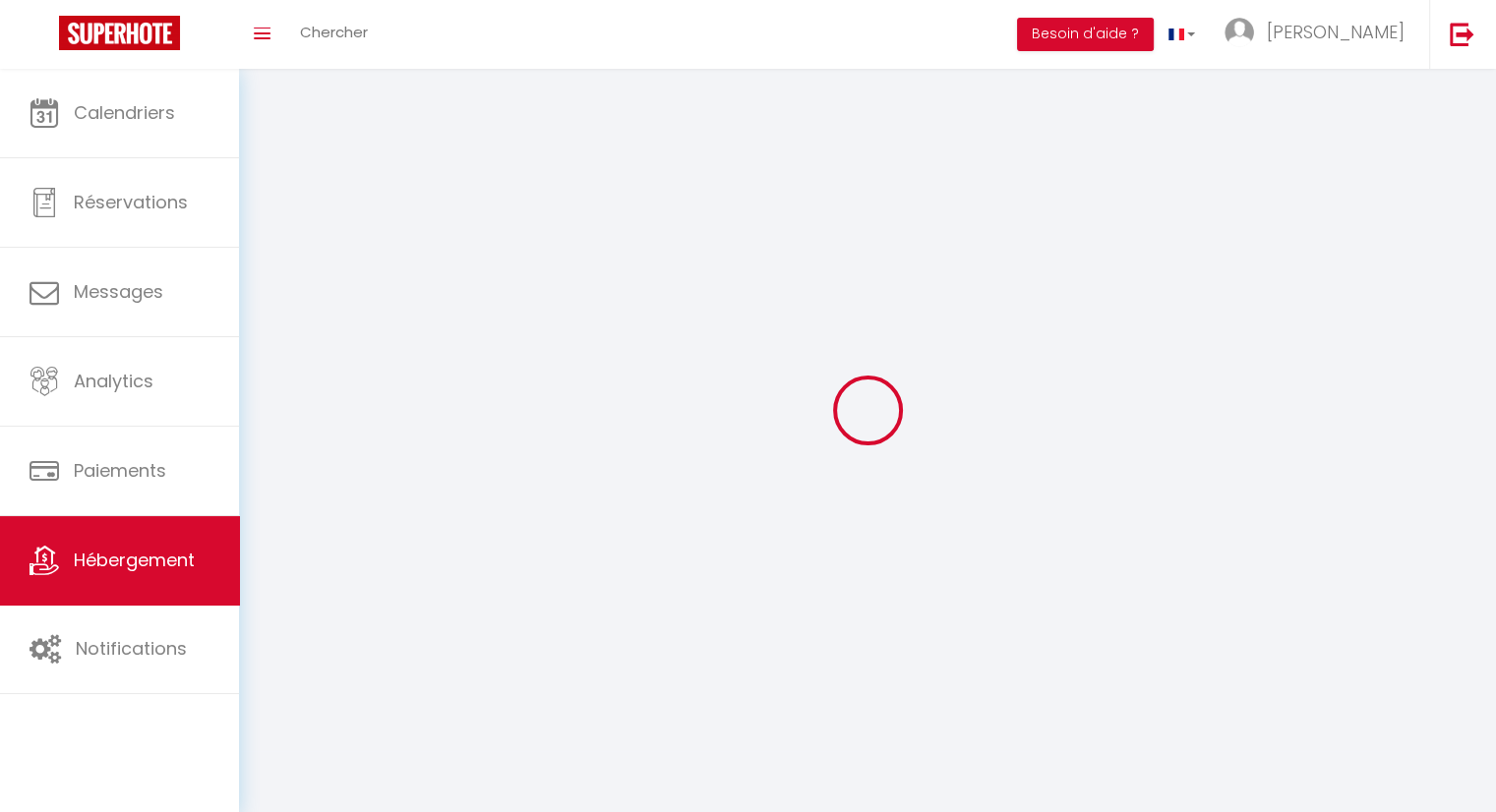
select select
checkbox input "false"
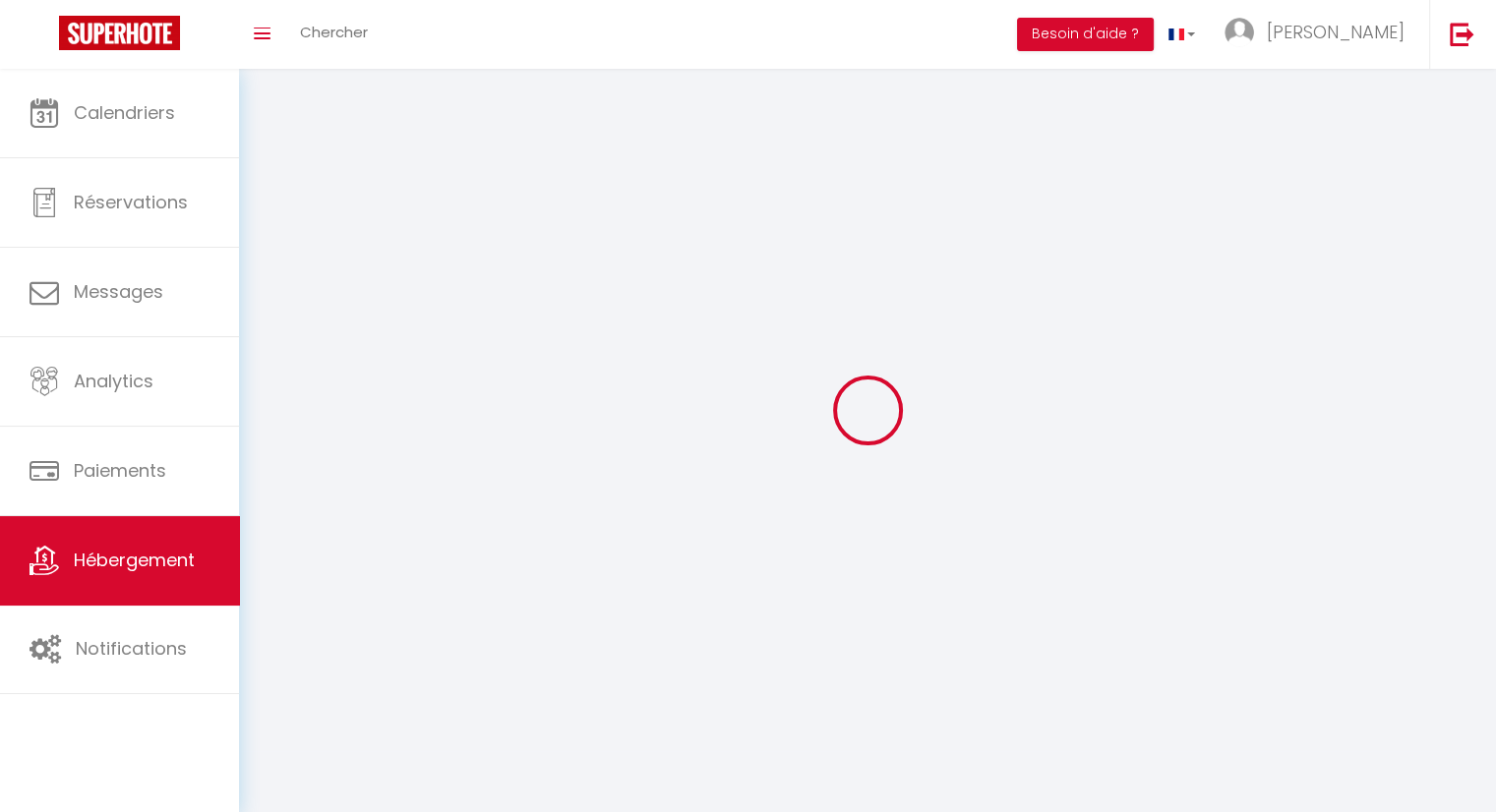
checkbox input "false"
select select
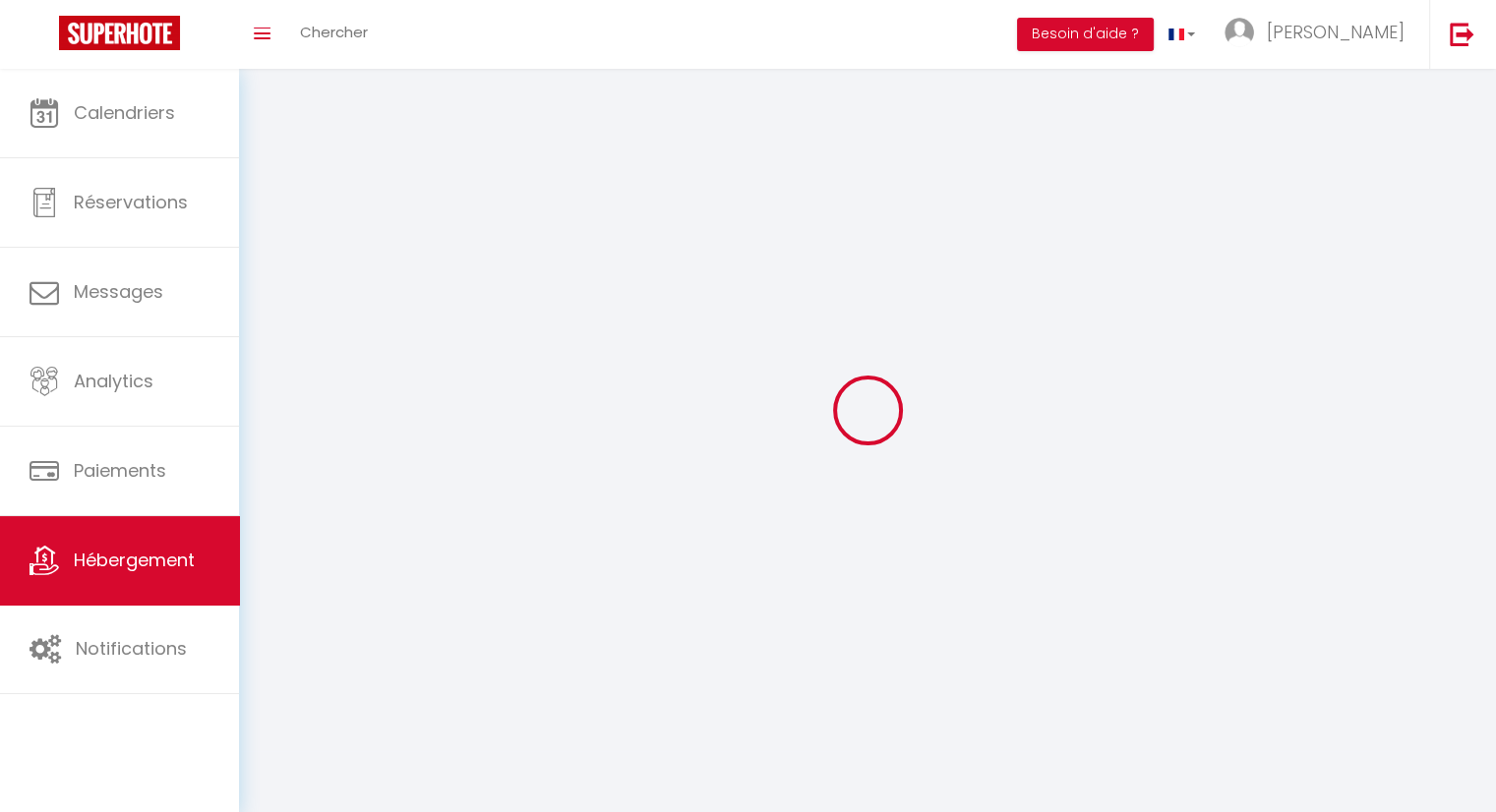
select select
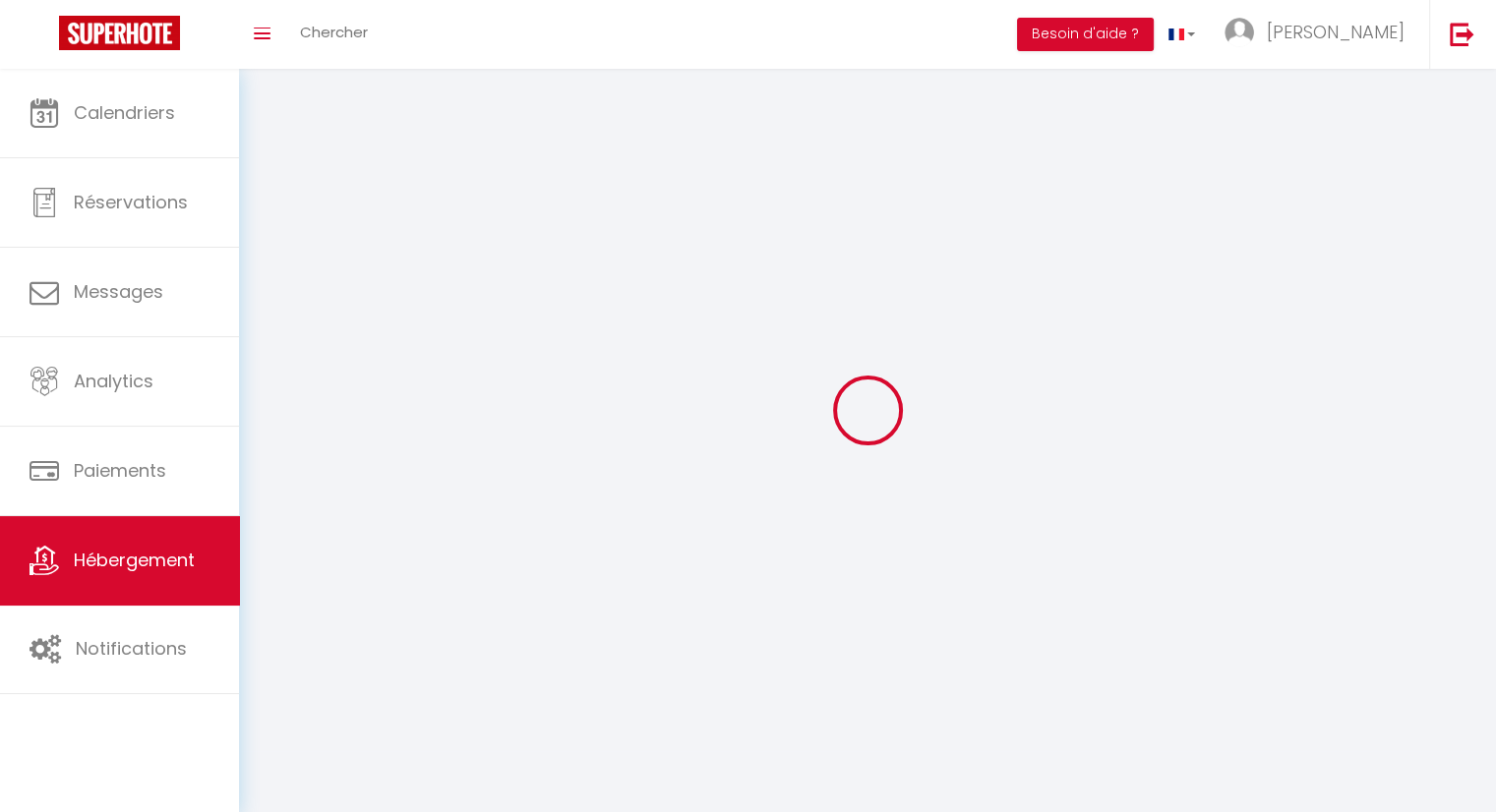
checkbox input "false"
select select
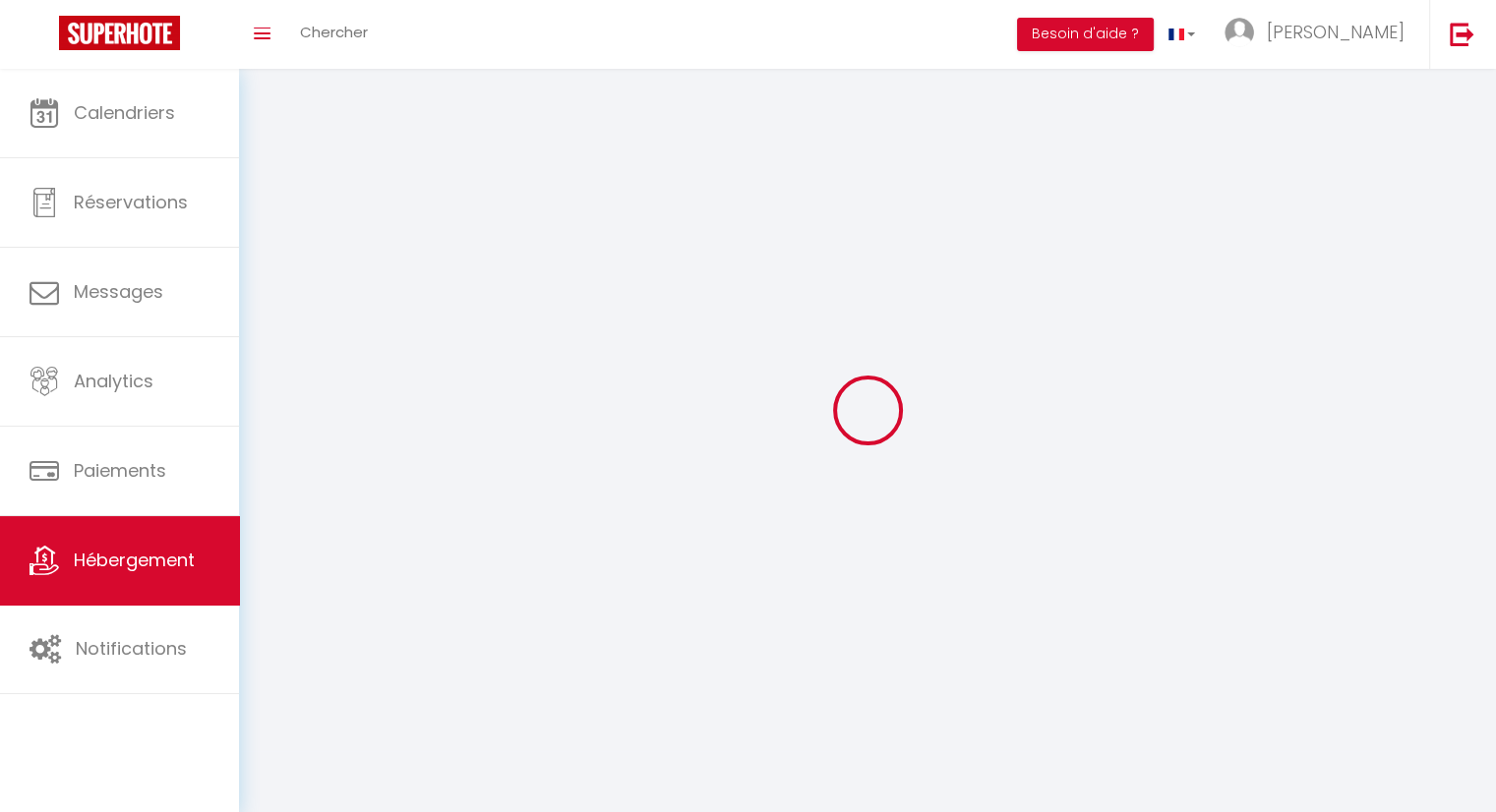
select select
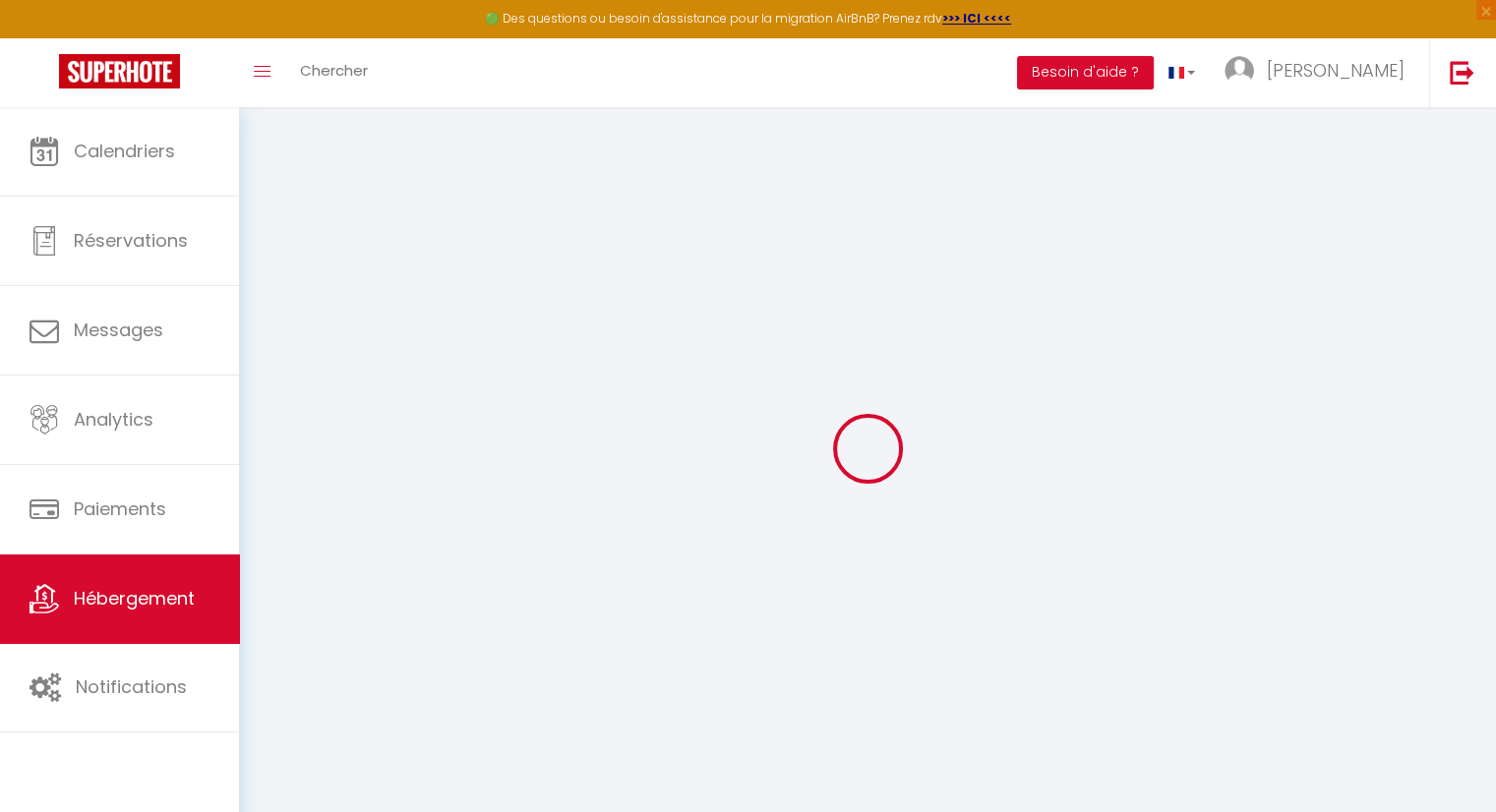
select select
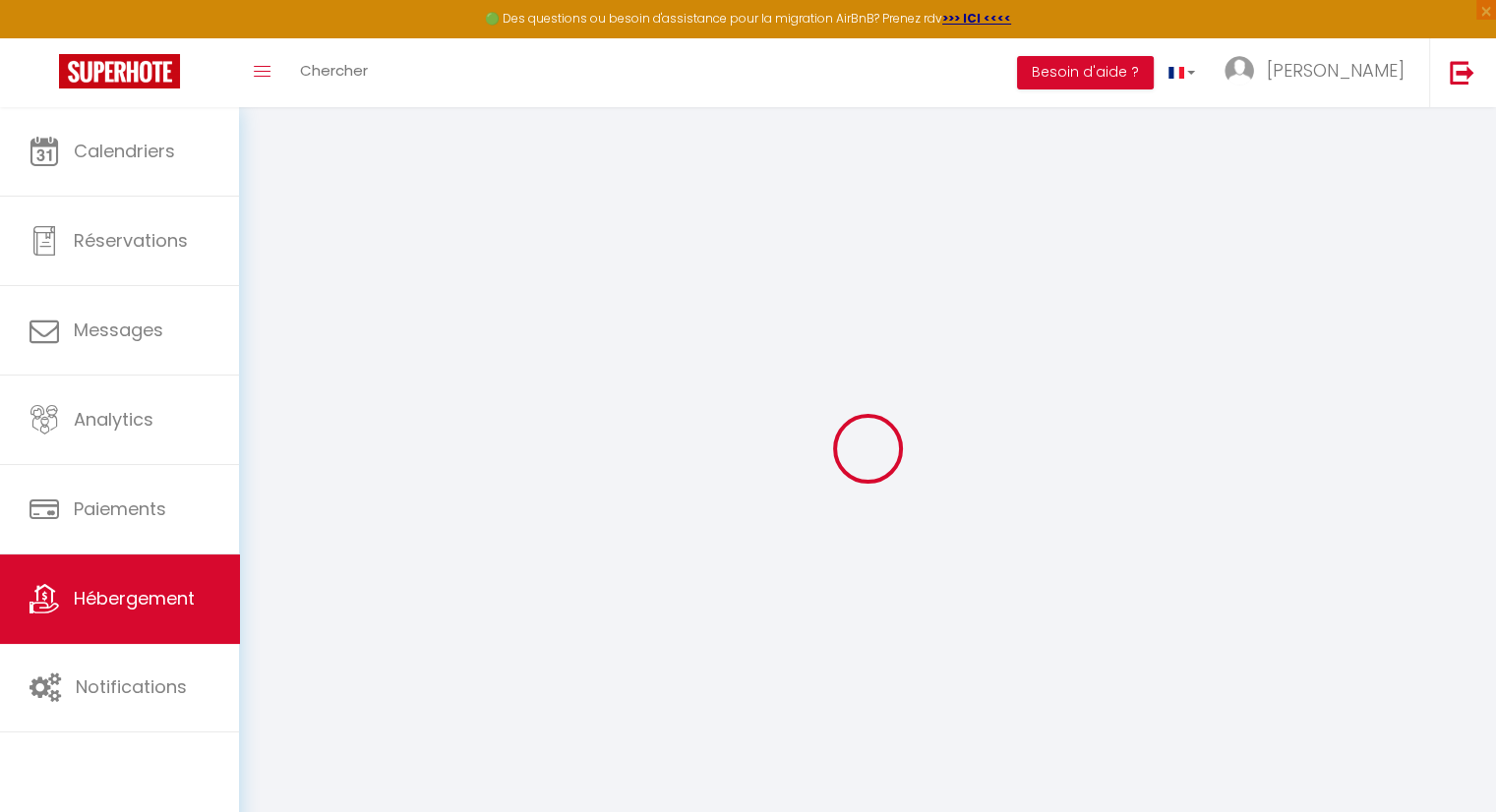
select select
checkbox input "false"
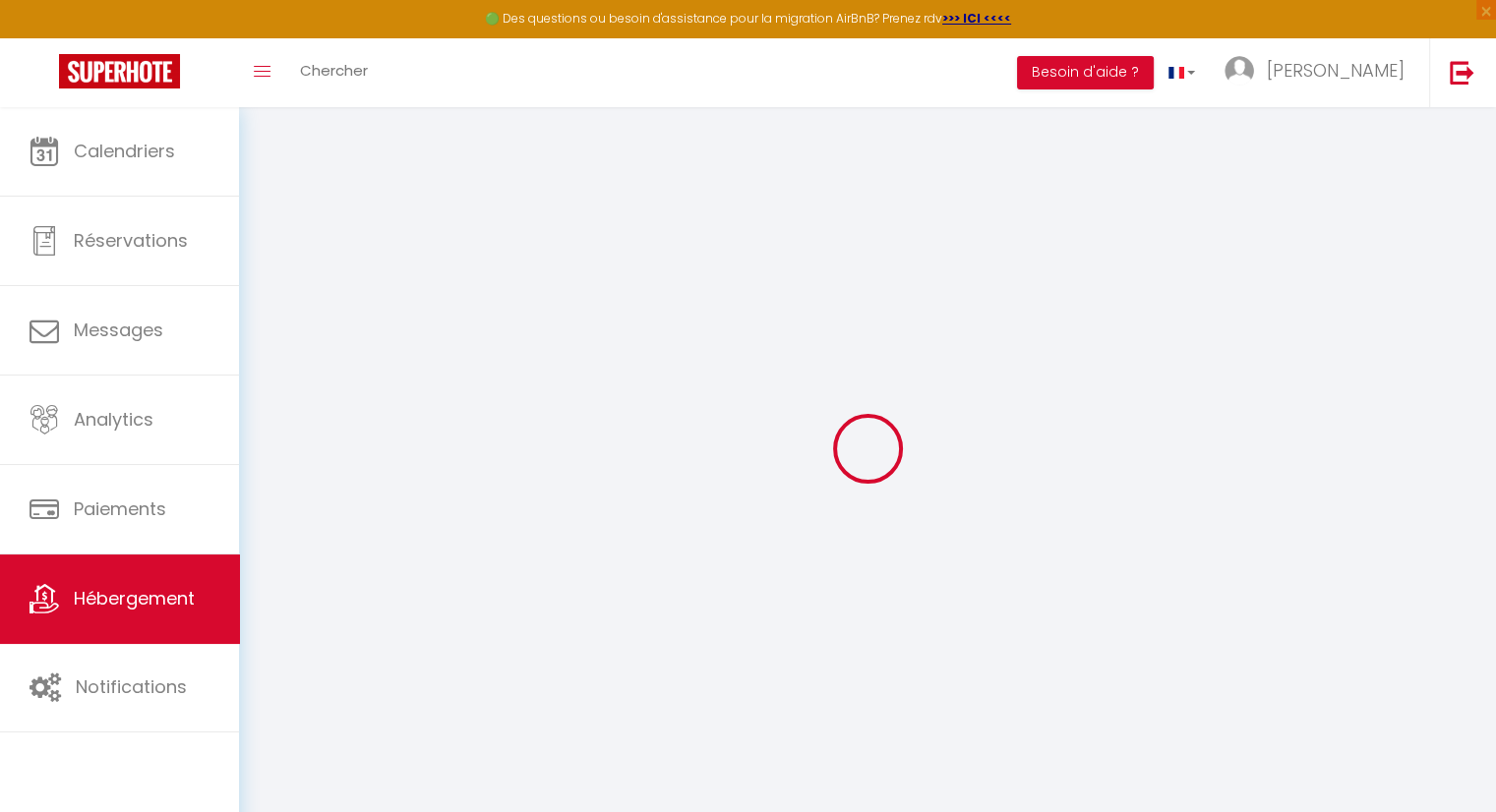
select select
type input "Grimp'han"
type input "[PERSON_NAME]"
type input "Dambly"
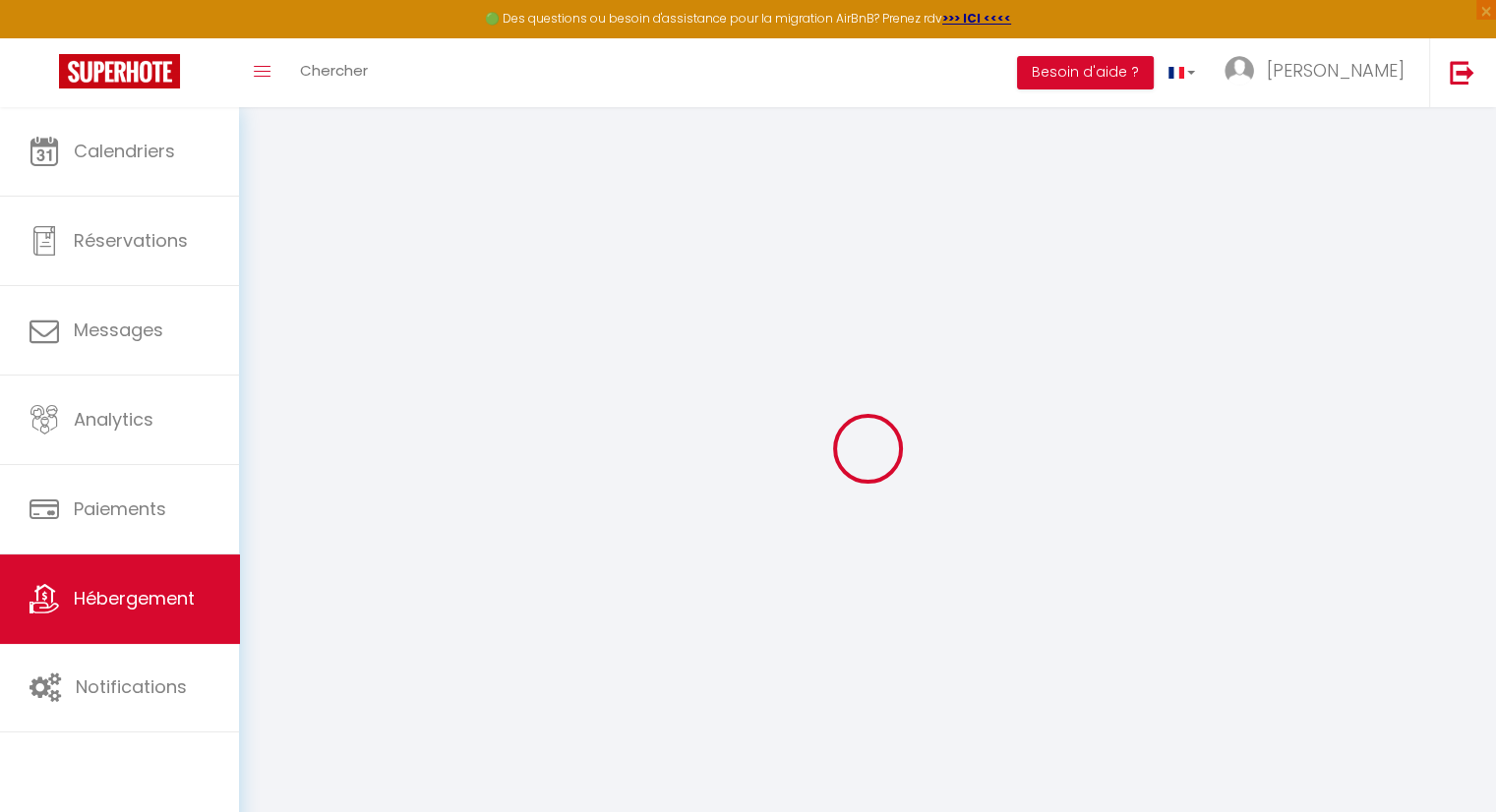
type input "[STREET_ADDRESS]"
type input "5580"
type input "Han sur Lesse"
select select "houses"
select select "4"
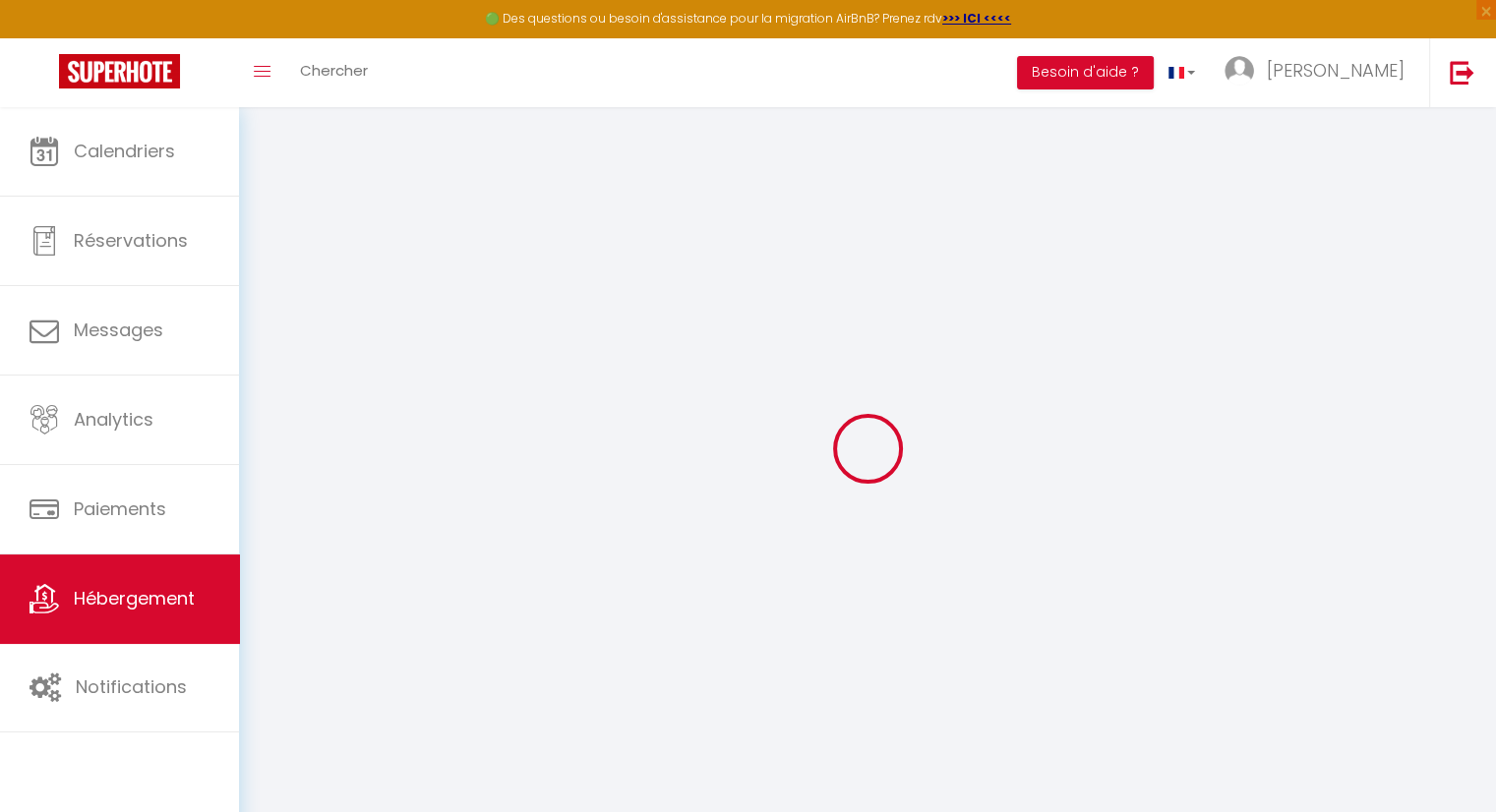
type input "100"
type input "165"
type input "40"
type input "6"
select select
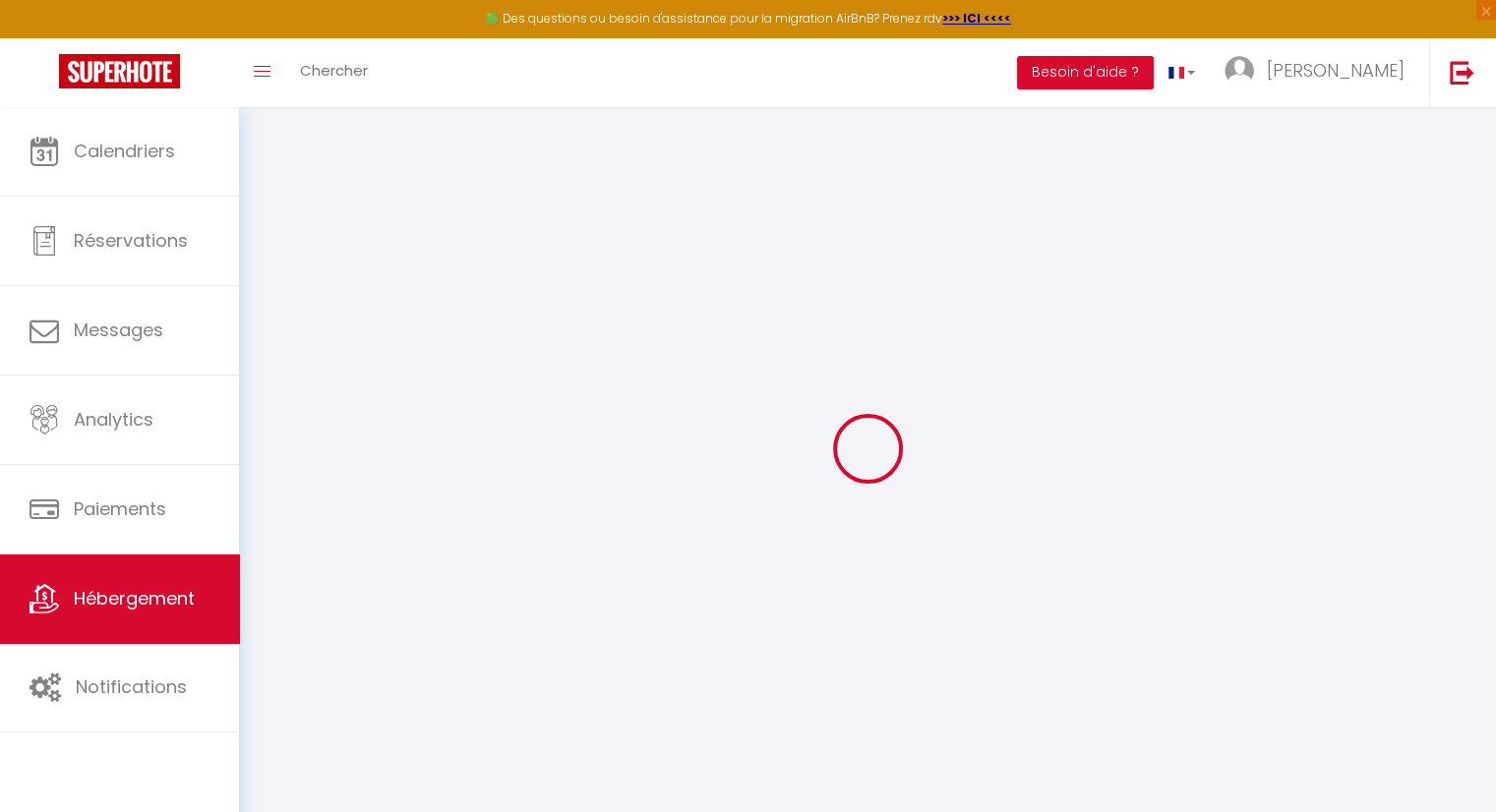
select select
type input "[GEOGRAPHIC_DATA]"
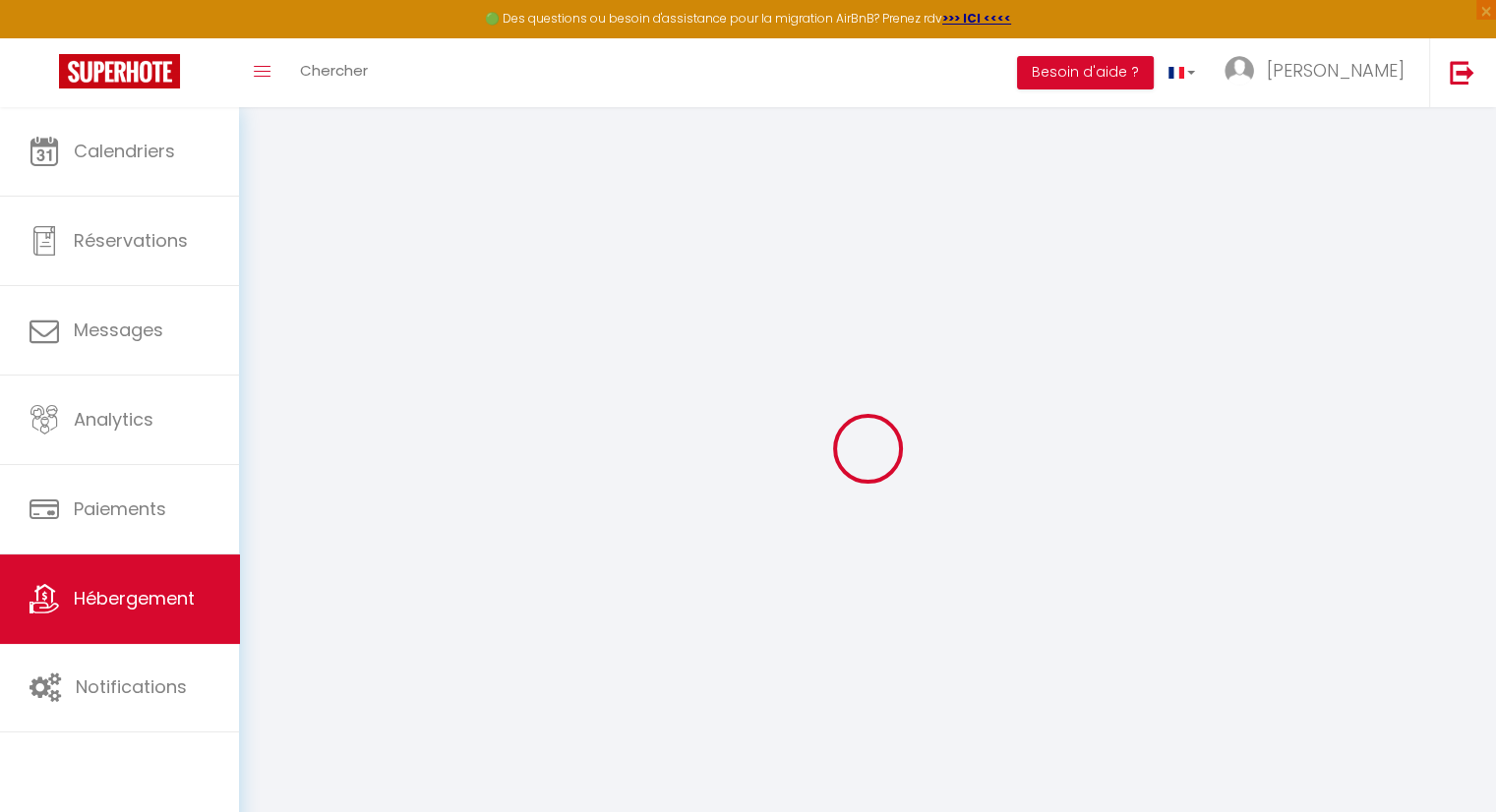
type input "5580"
type input "han sur lesse"
select select "23"
type input "[EMAIL_ADDRESS][DOMAIN_NAME]"
select select
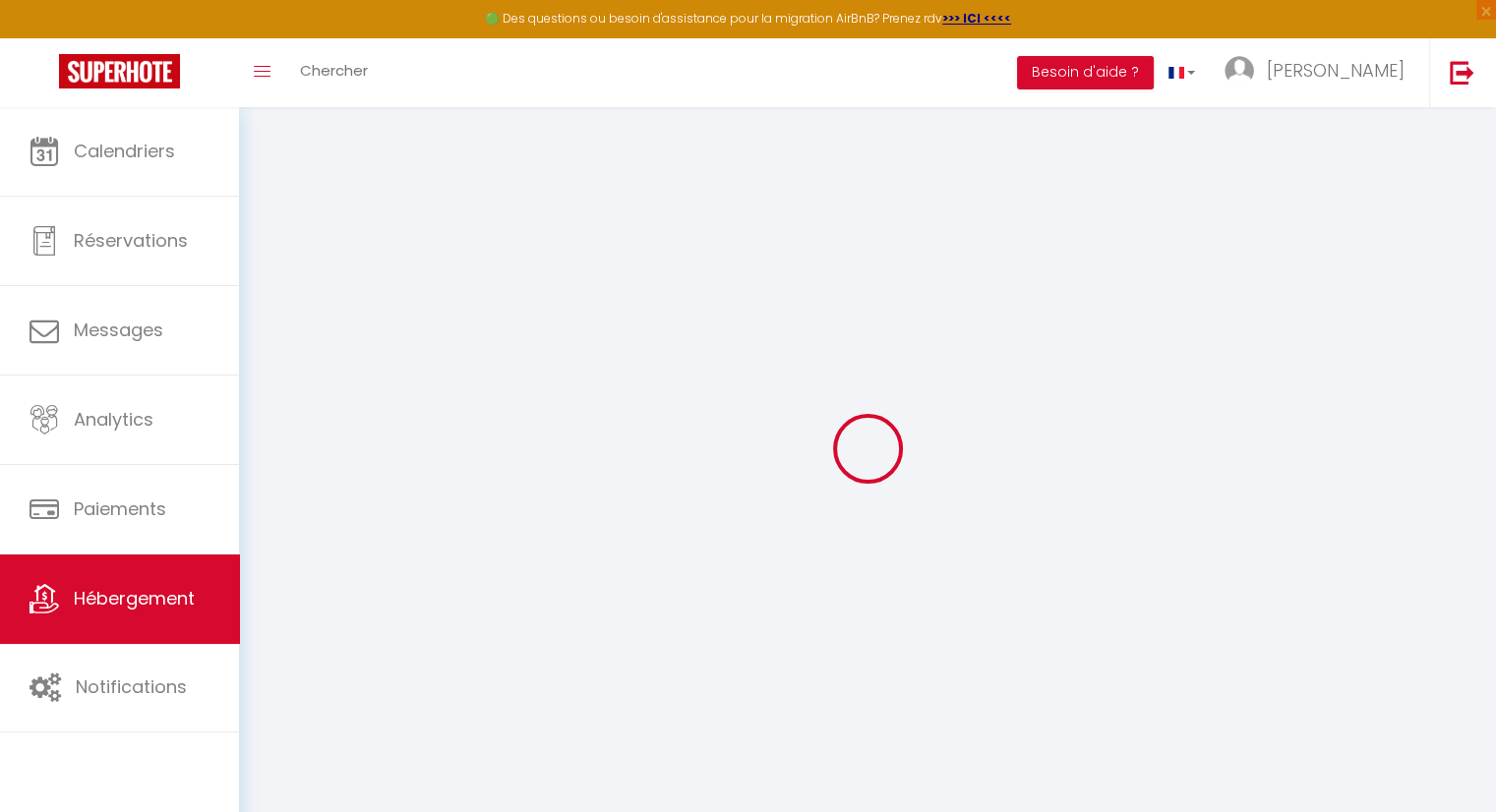
checkbox input "false"
select select
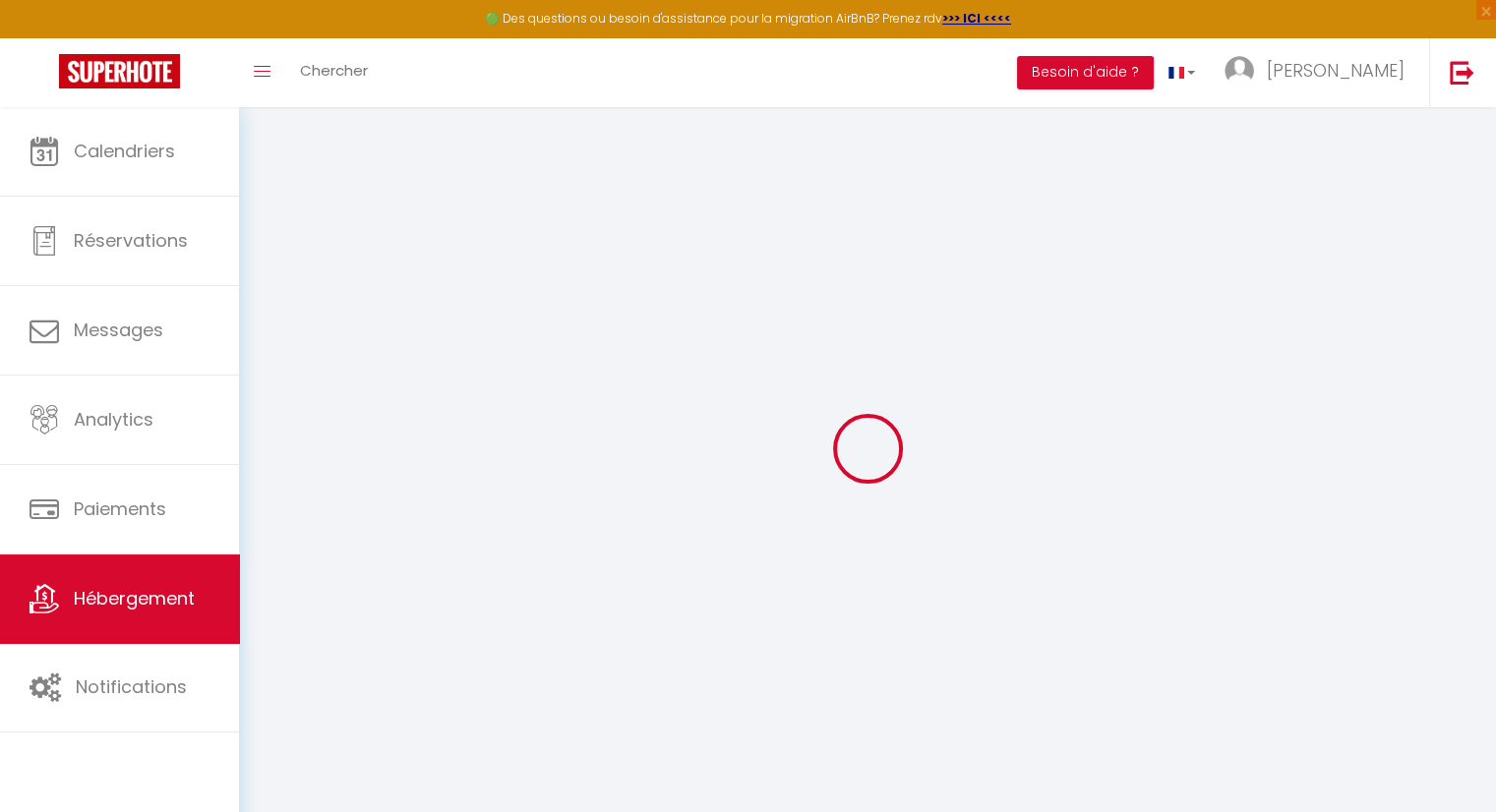
select select
type input "15"
type input "40"
type input "0"
type input "20"
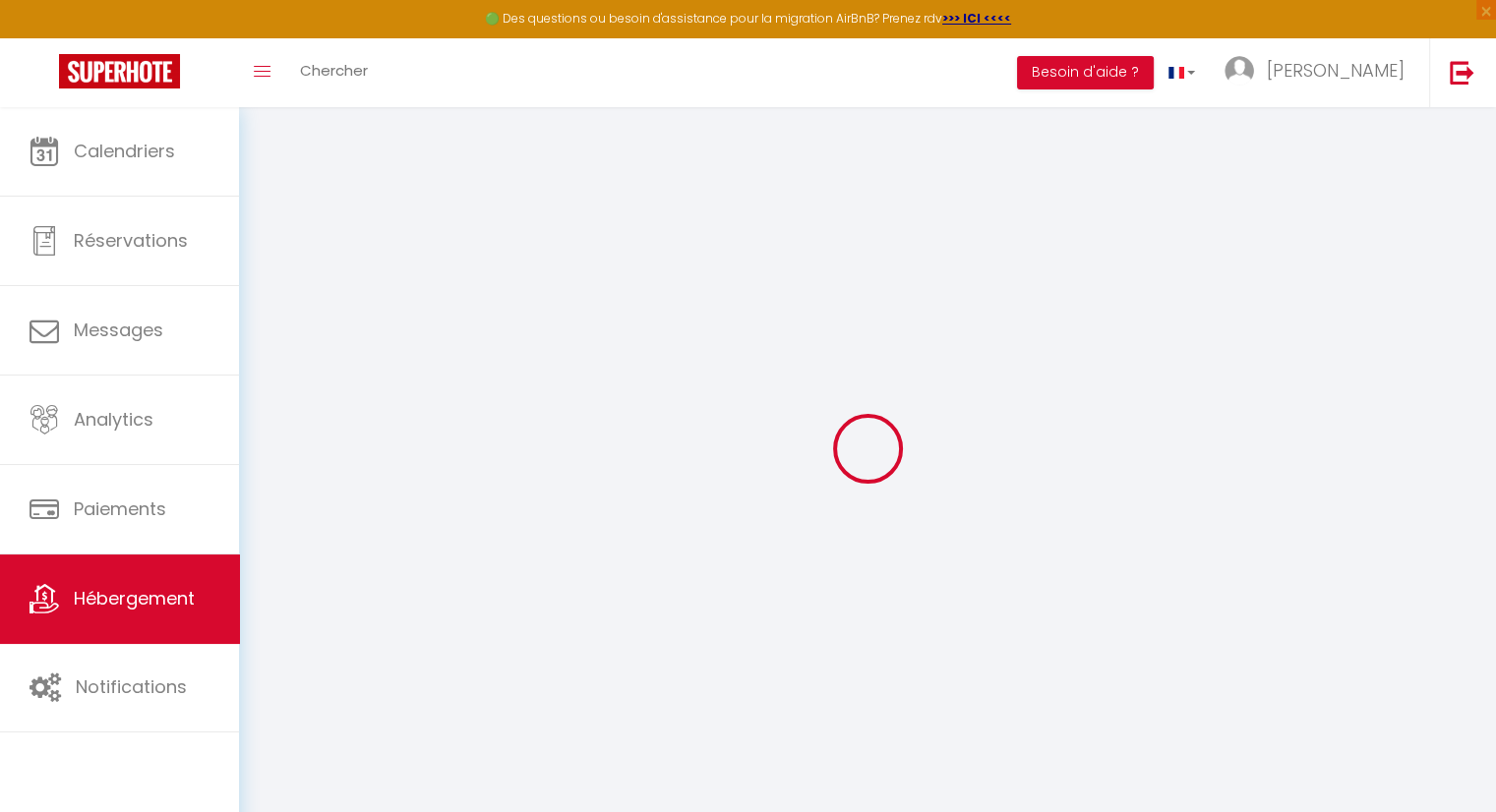
type input "0"
select select
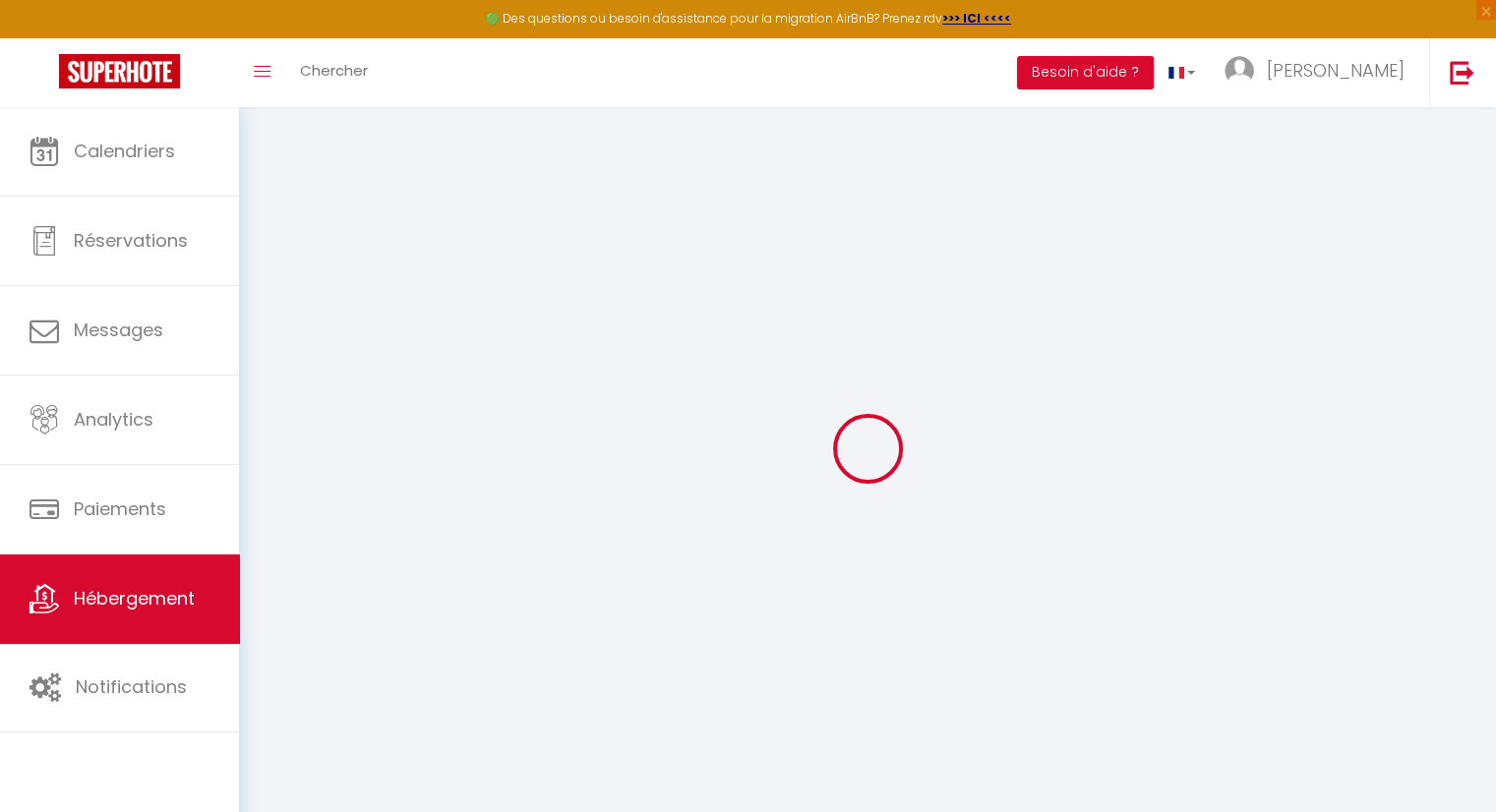
select select
checkbox input "false"
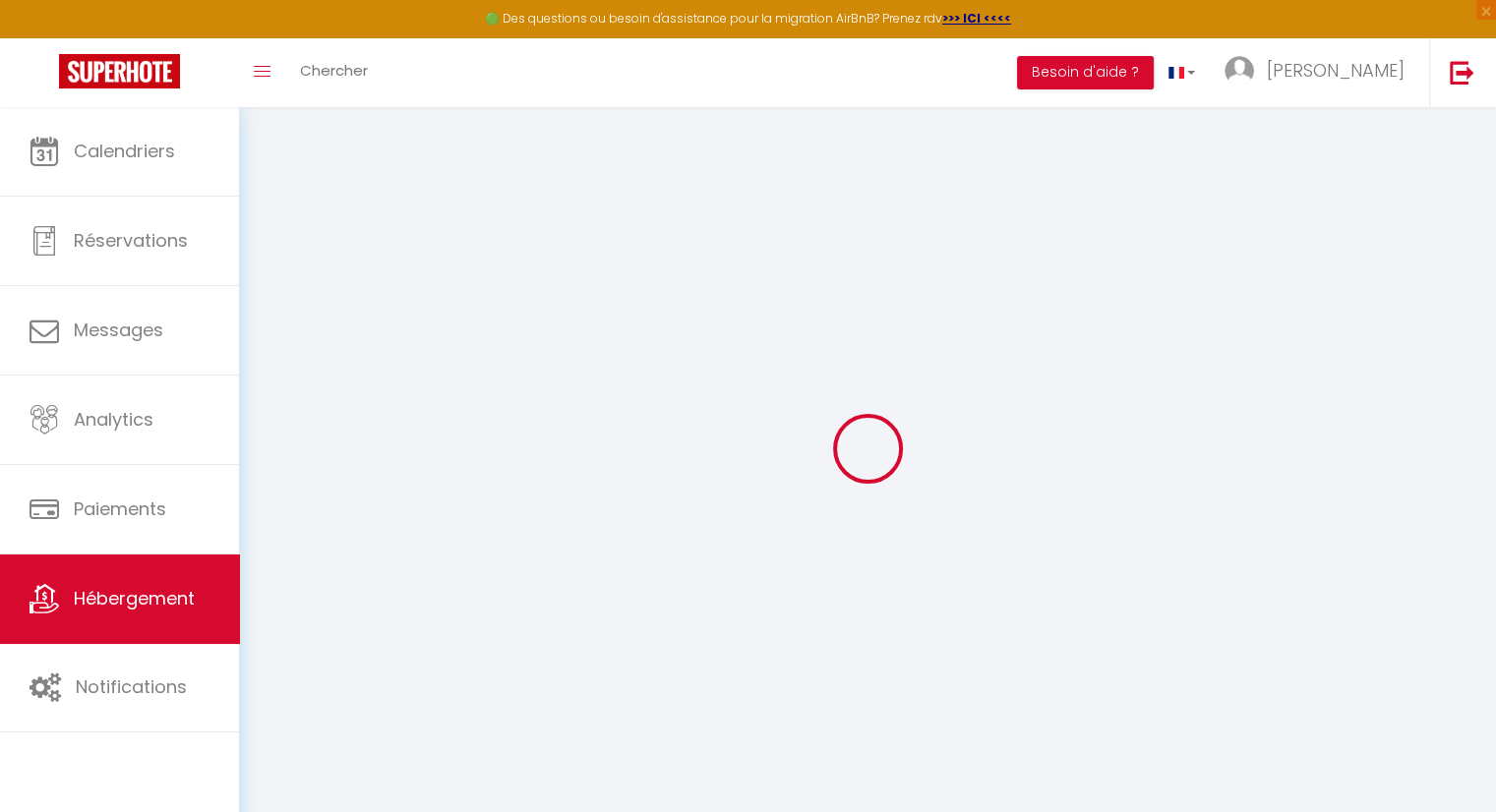
checkbox input "false"
select select
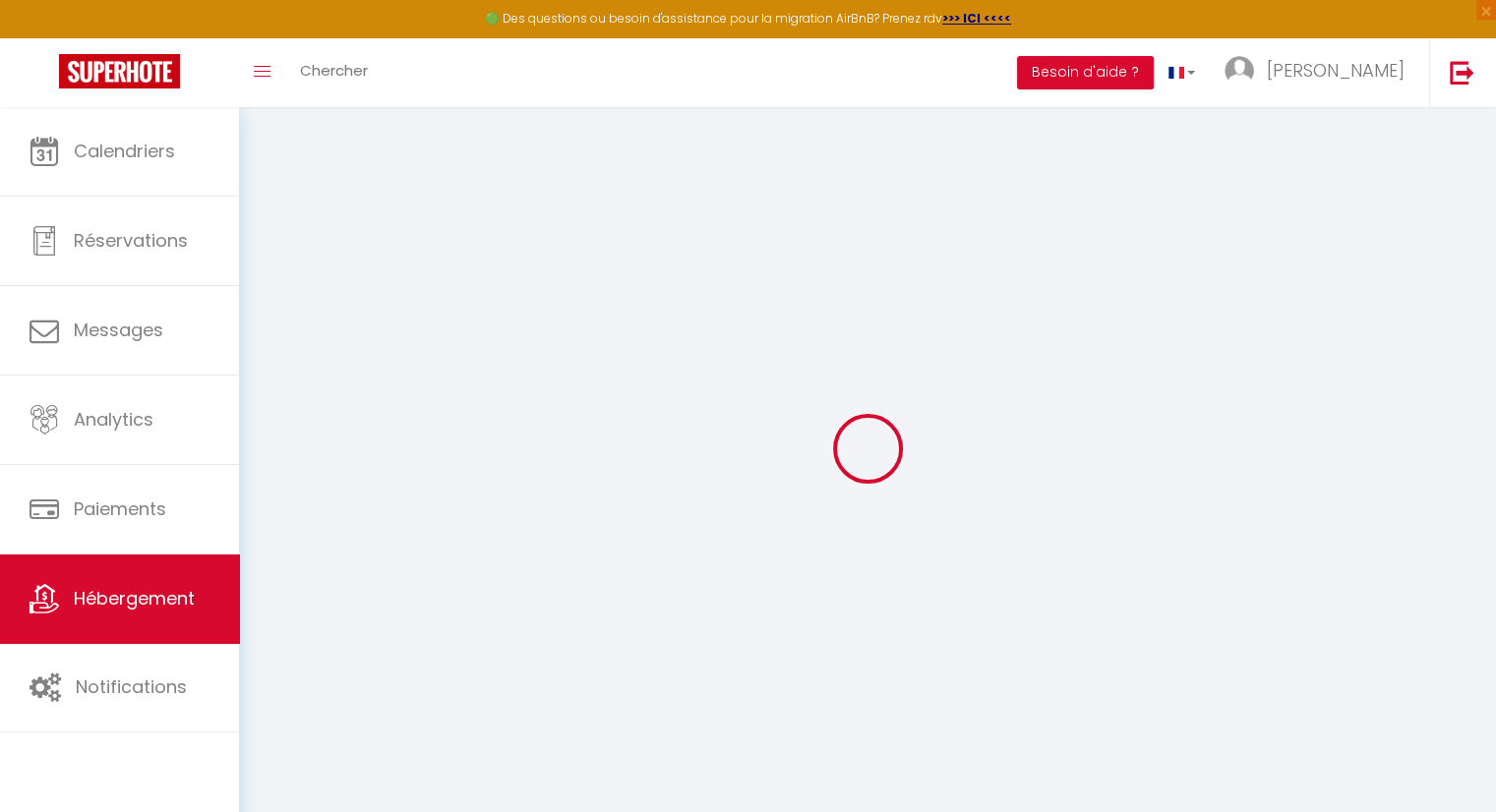
select select
checkbox input "false"
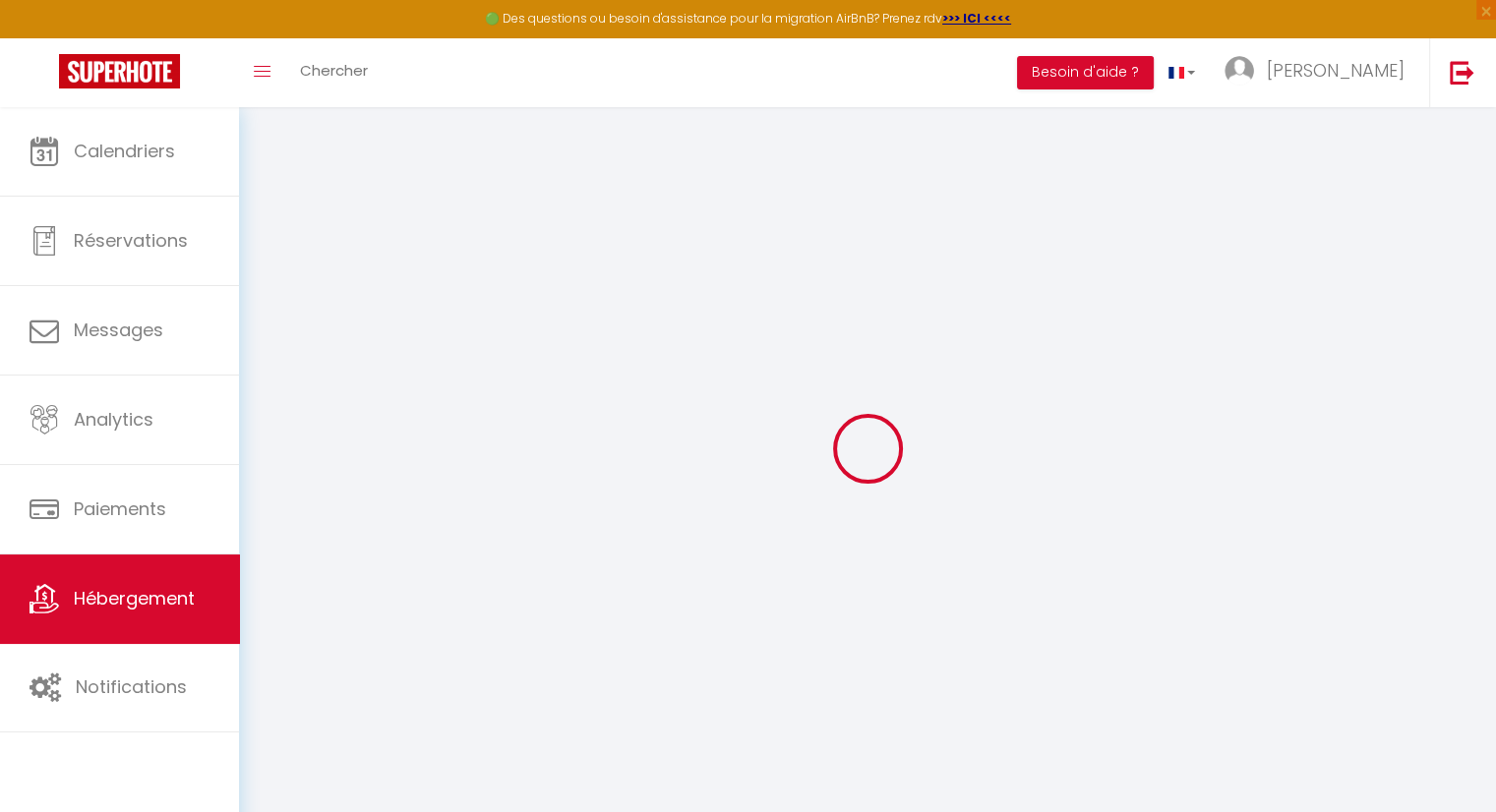
checkbox input "false"
select select
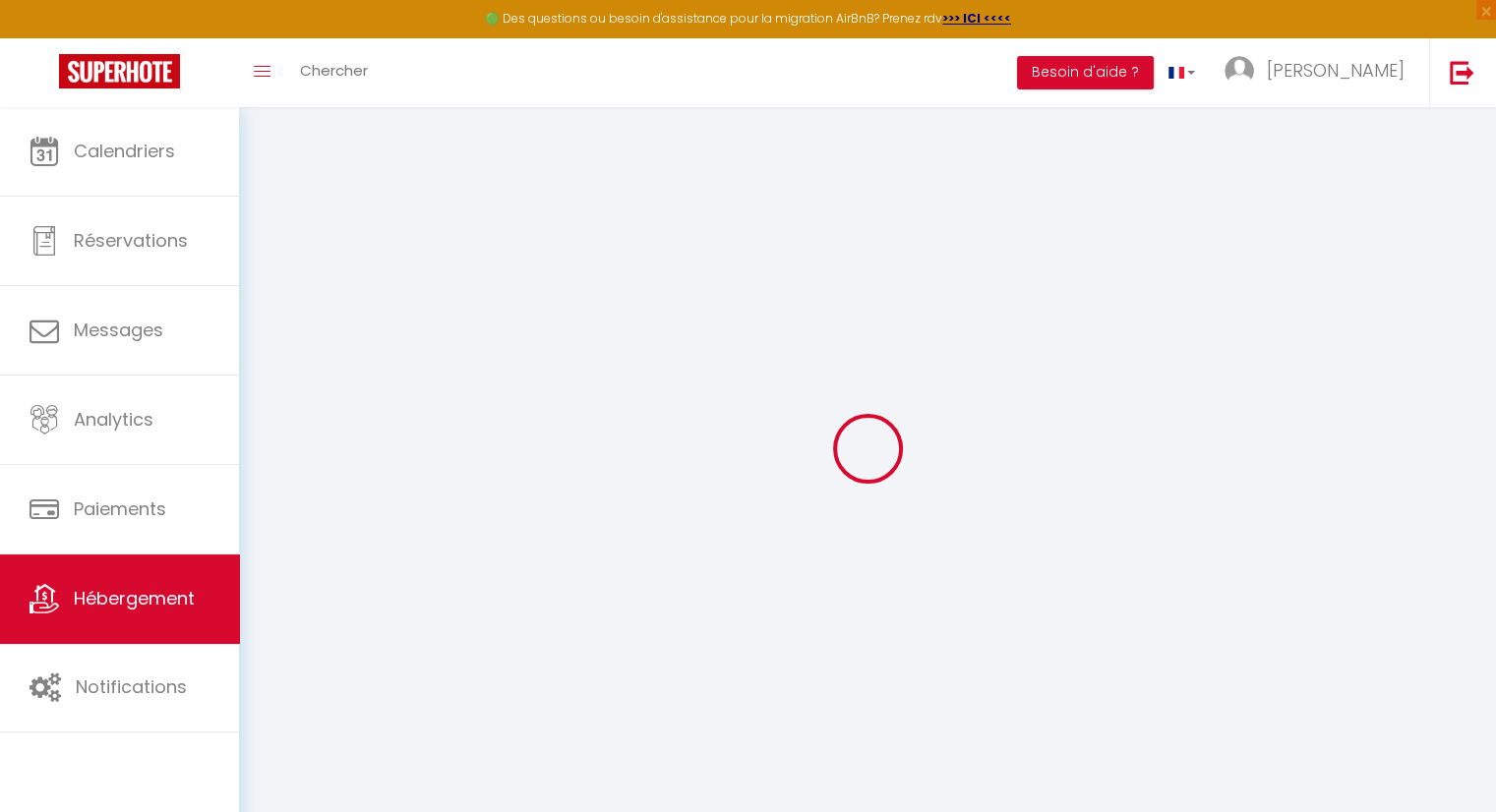
select select
checkbox input "false"
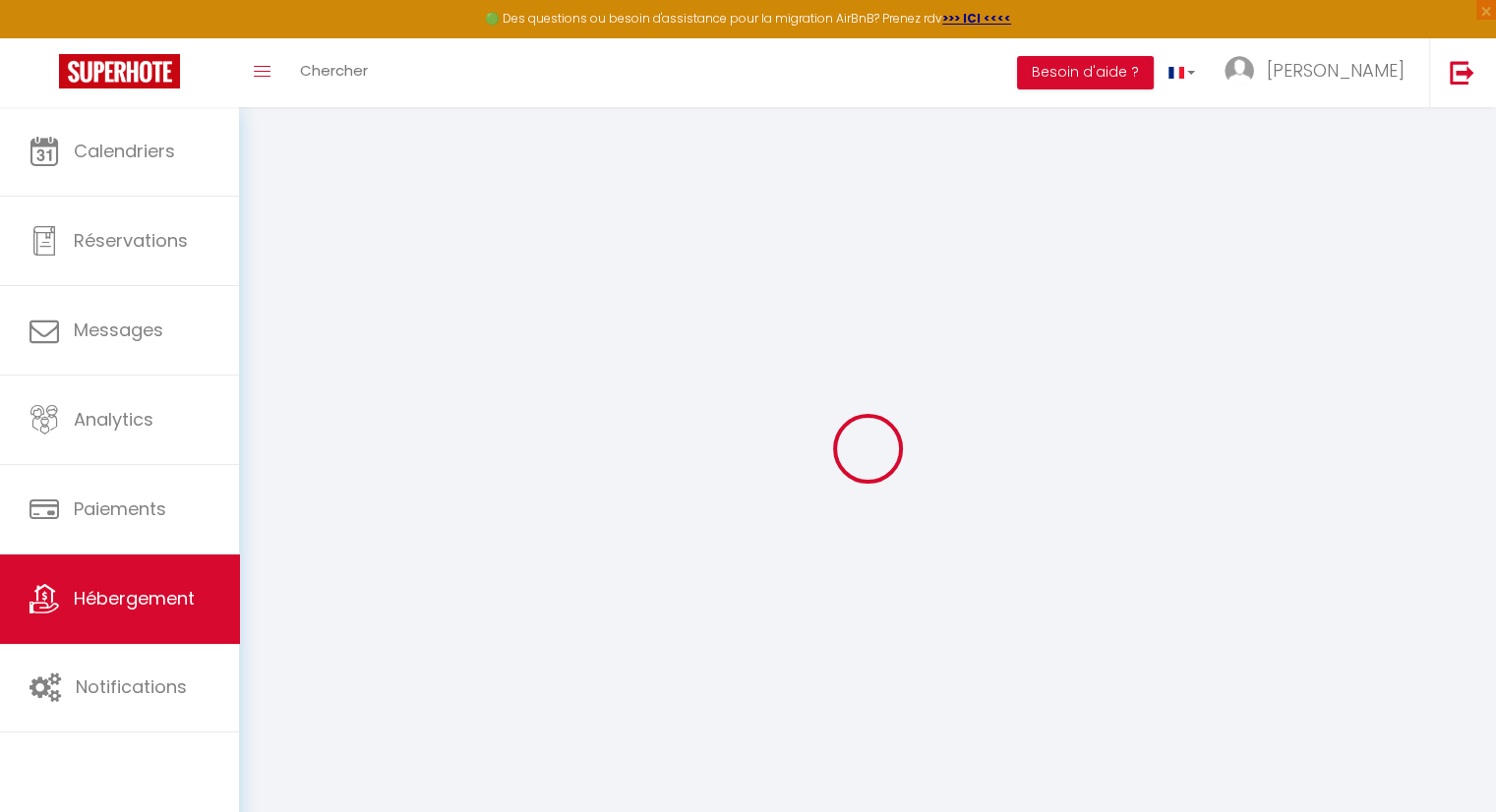
checkbox input "false"
select select
checkbox input "false"
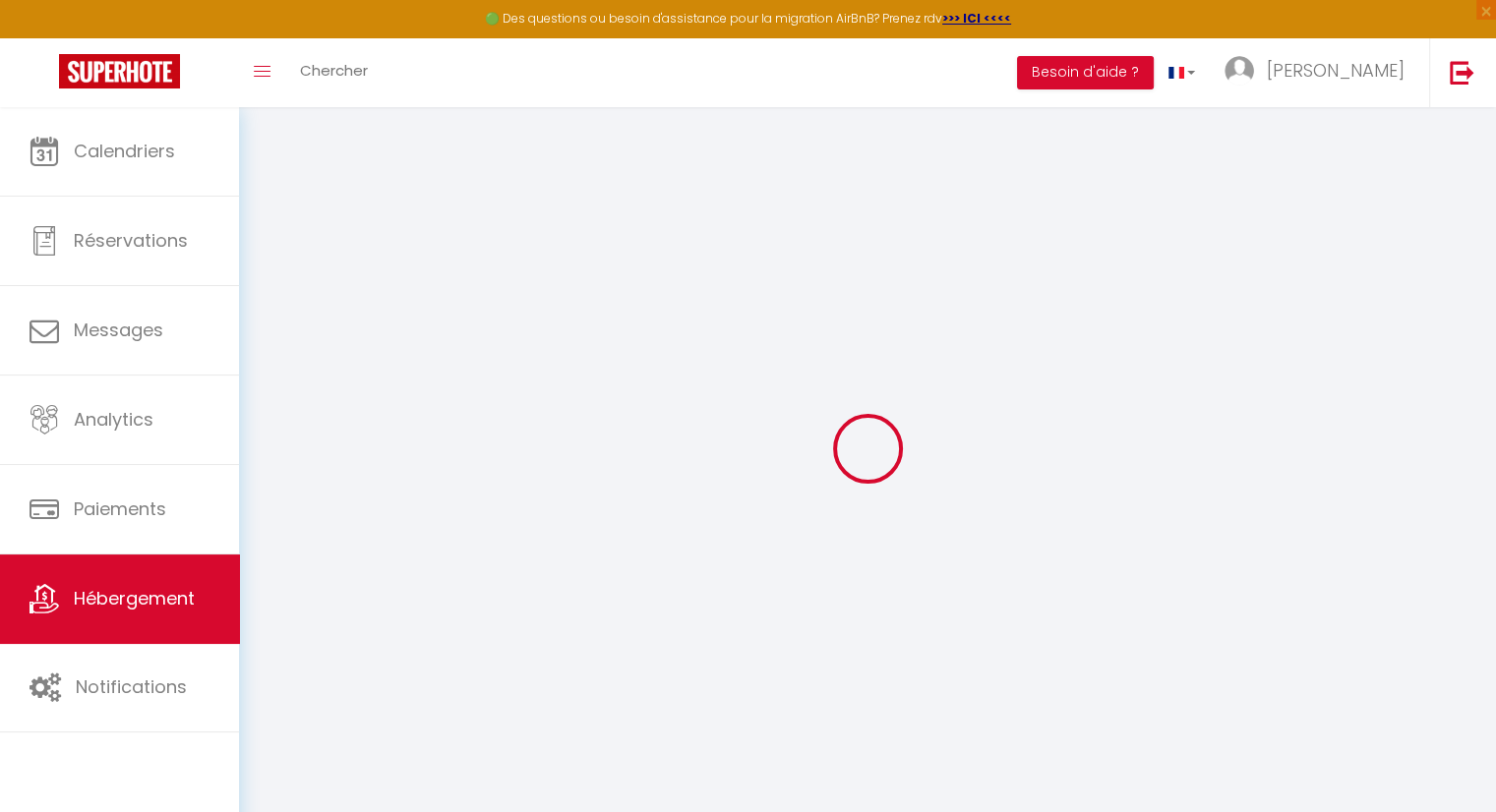
checkbox input "false"
select select
checkbox input "false"
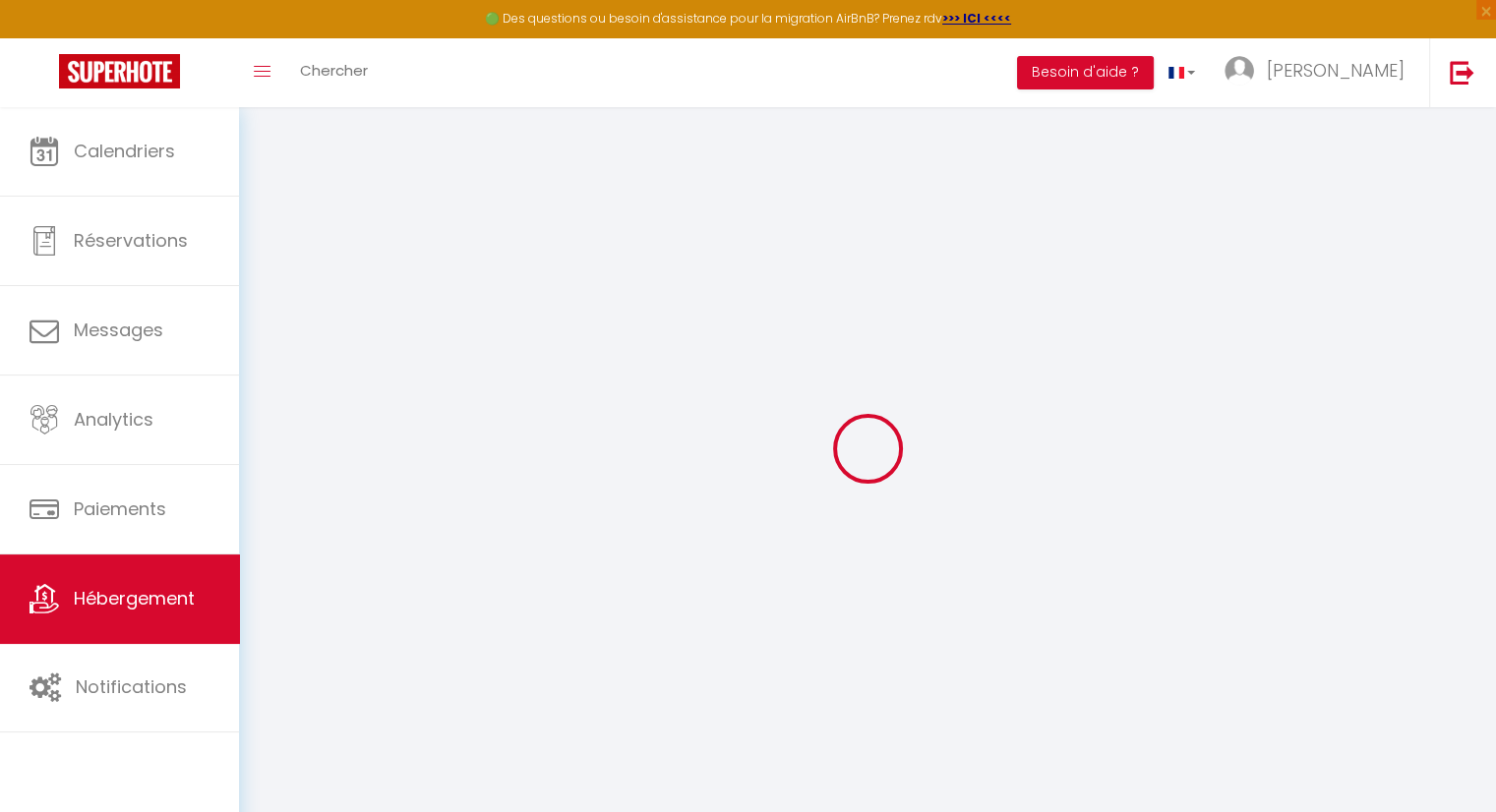
checkbox input "false"
select select
checkbox input "false"
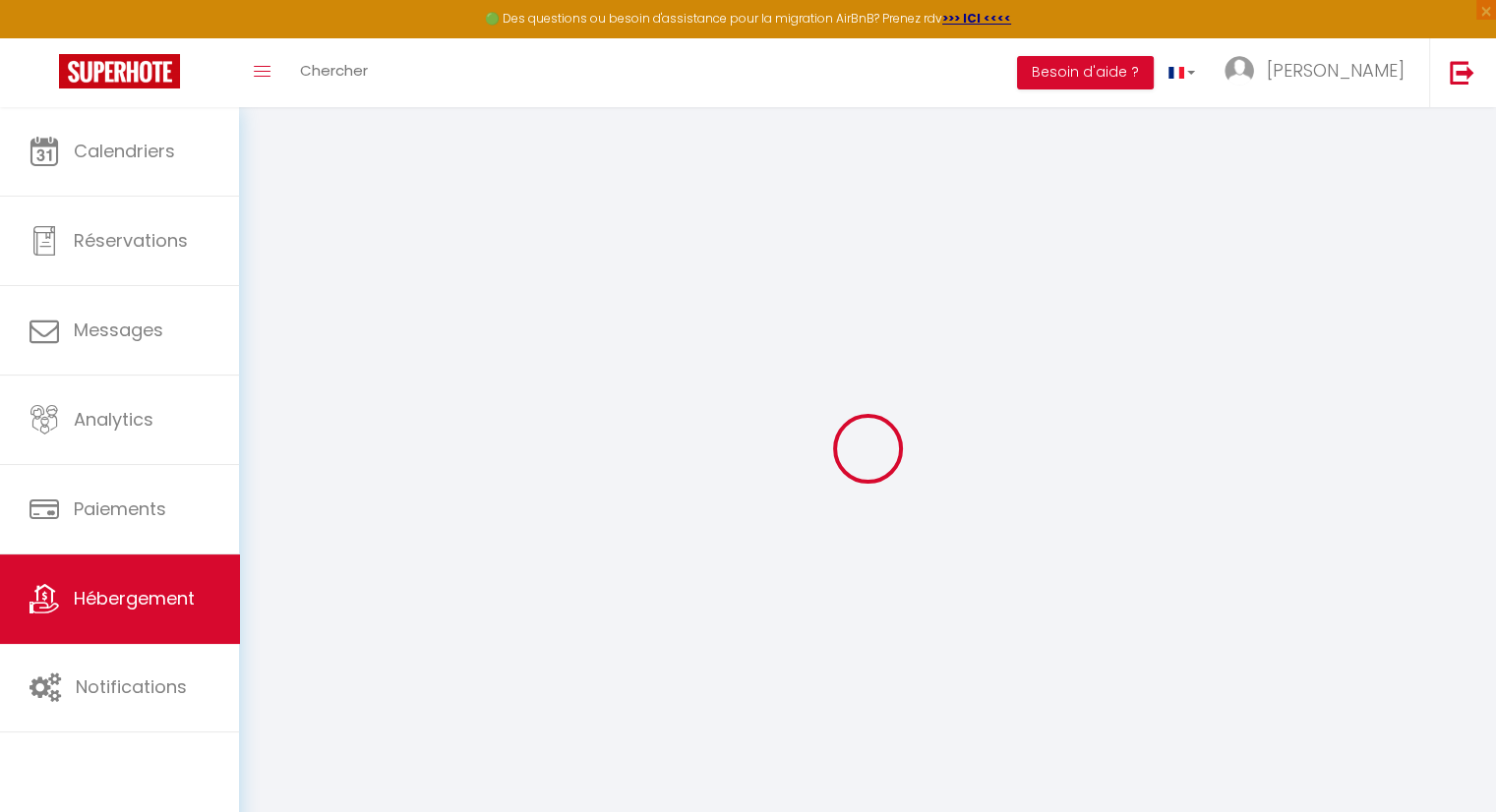
checkbox input "false"
select select "17:00"
select select "17:30"
select select "11:30"
select select "30"
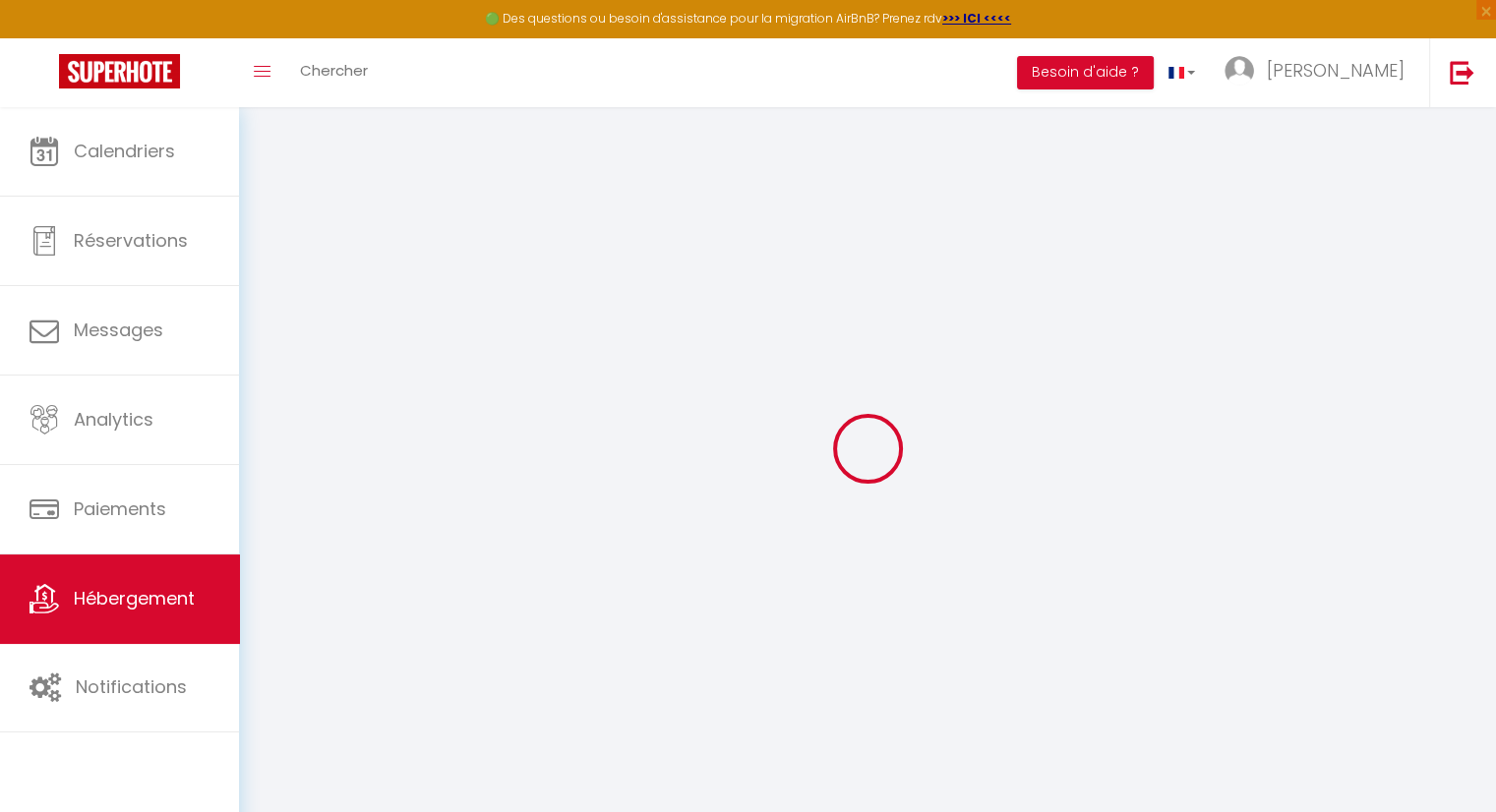
select select "120"
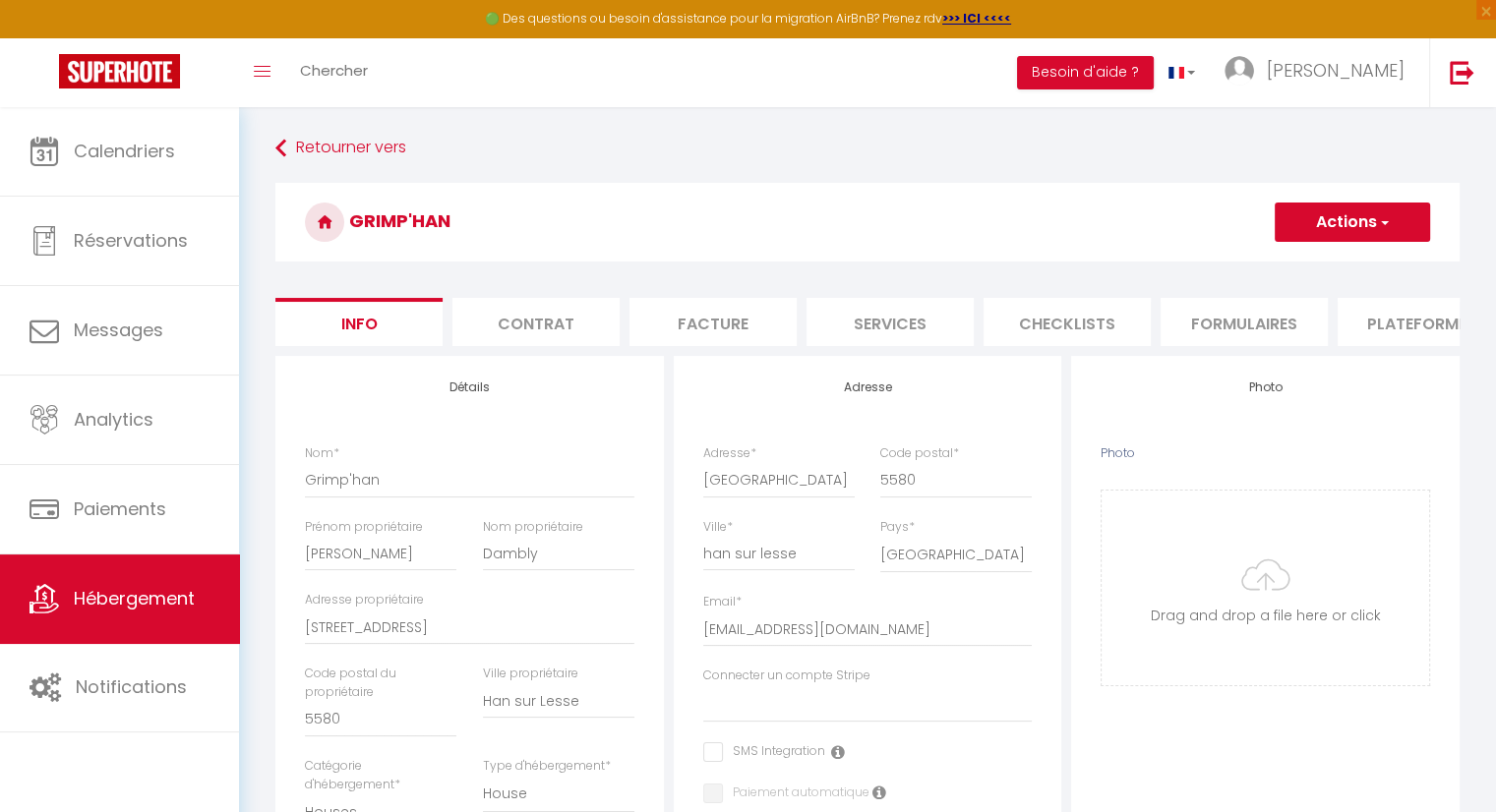
click at [400, 331] on li "Info" at bounding box center [358, 321] width 167 height 48
click at [1274, 331] on li "Formulaires" at bounding box center [1244, 321] width 167 height 48
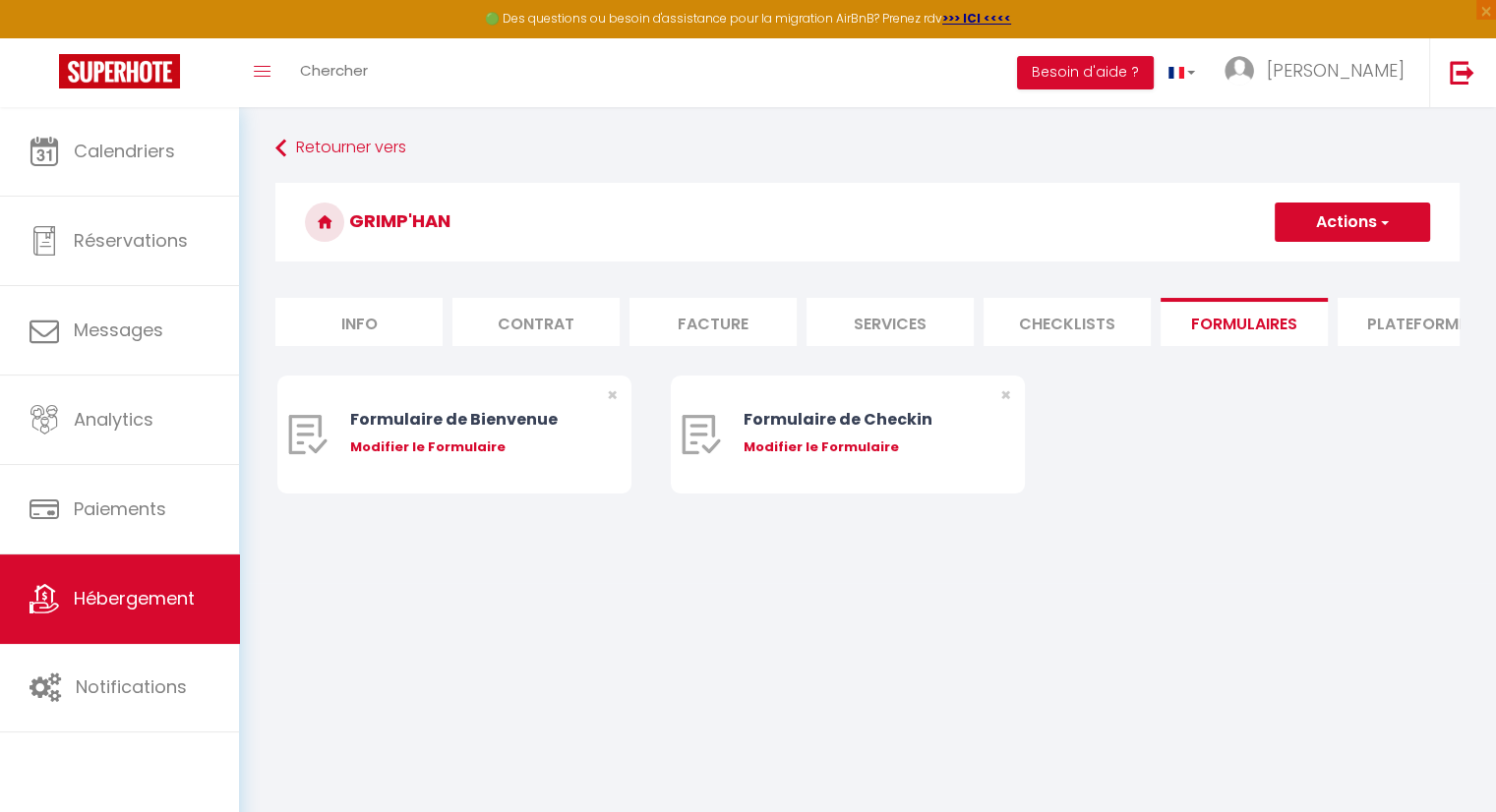
click at [1404, 323] on li "Plateformes" at bounding box center [1421, 321] width 167 height 48
select select
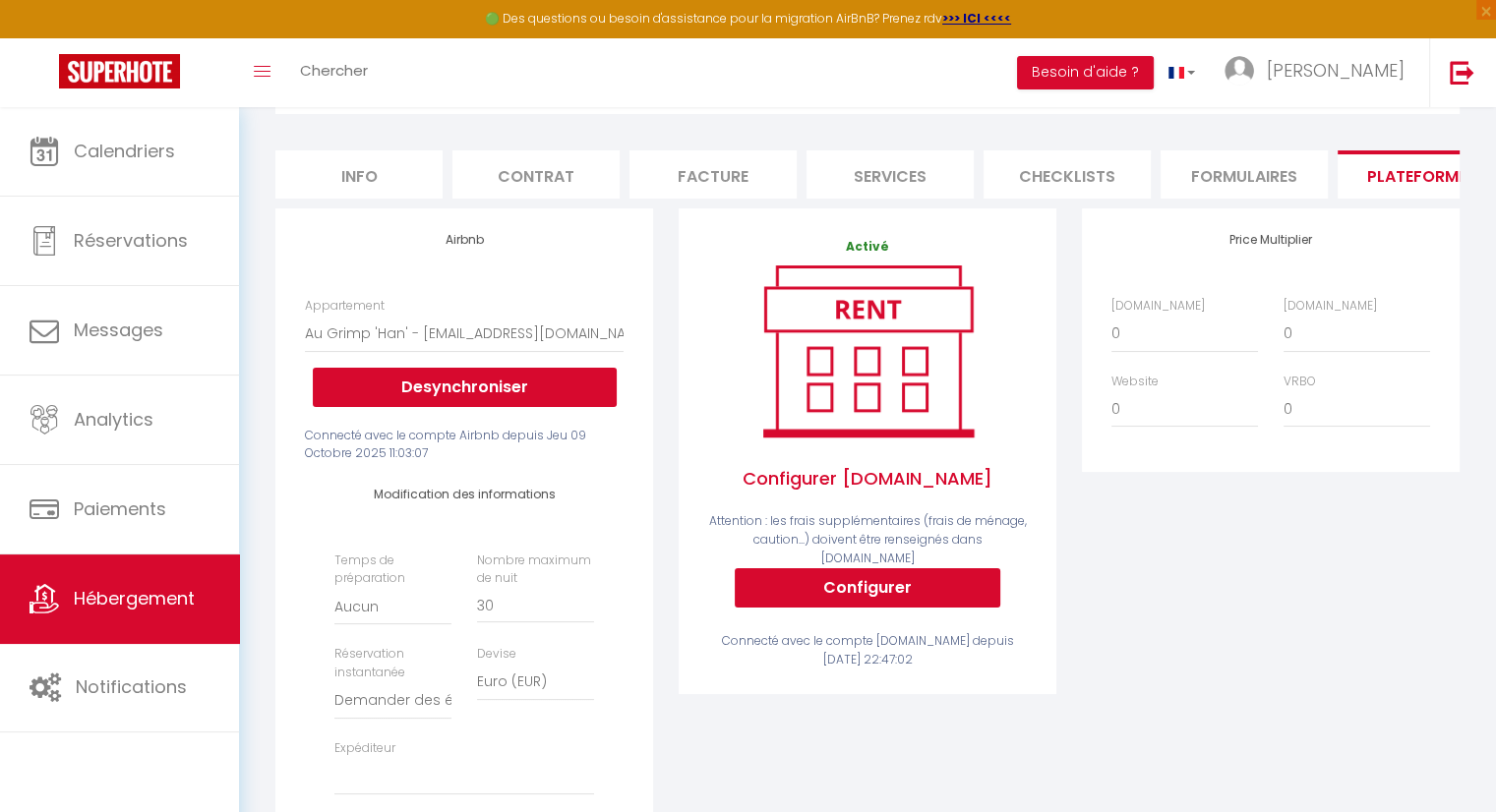
scroll to position [197, 0]
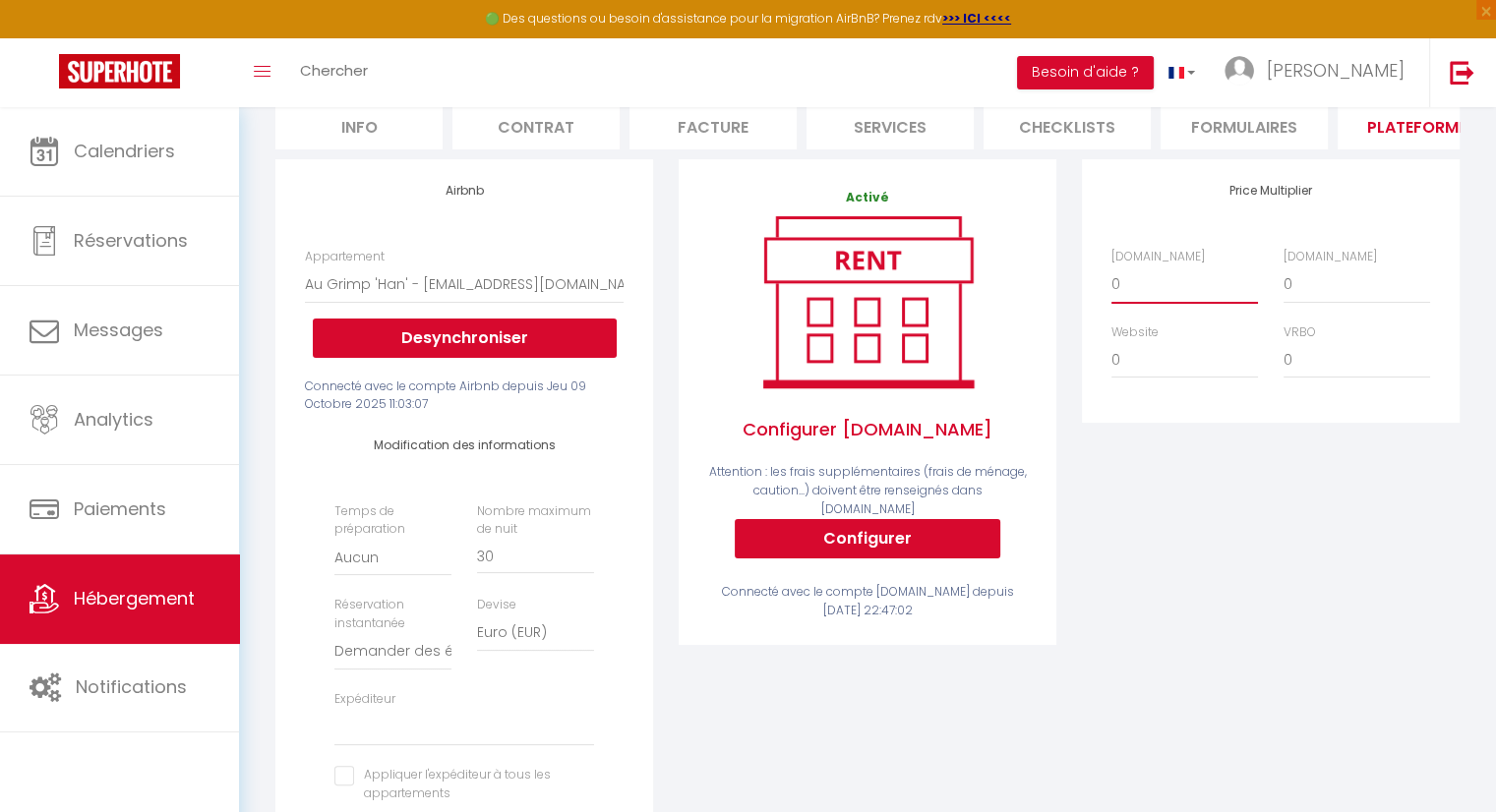
click at [1130, 303] on select "0 + 1 % + 2 % + 3 % + 4 % + 5 % + 6 % + 7 % + 8 % + 9 %" at bounding box center [1184, 284] width 146 height 38
click at [1413, 684] on div "Price Multiplier [DOMAIN_NAME] 0 + 1 % + 2 % + 3 % + 4 % + 5 % + 6 % + 7 %" at bounding box center [1269, 541] width 403 height 764
click at [1293, 303] on select "0 + 1 % + 2 % + 3 % + 4 % + 5 % + 6 % + 7 % + 8 % + 9 %" at bounding box center [1356, 284] width 146 height 38
select select "+ 1 %"
click at [1283, 280] on select "0 + 1 % + 2 % + 3 % + 4 % + 5 % + 6 % + 7 % + 8 % + 9 %" at bounding box center [1356, 284] width 146 height 38
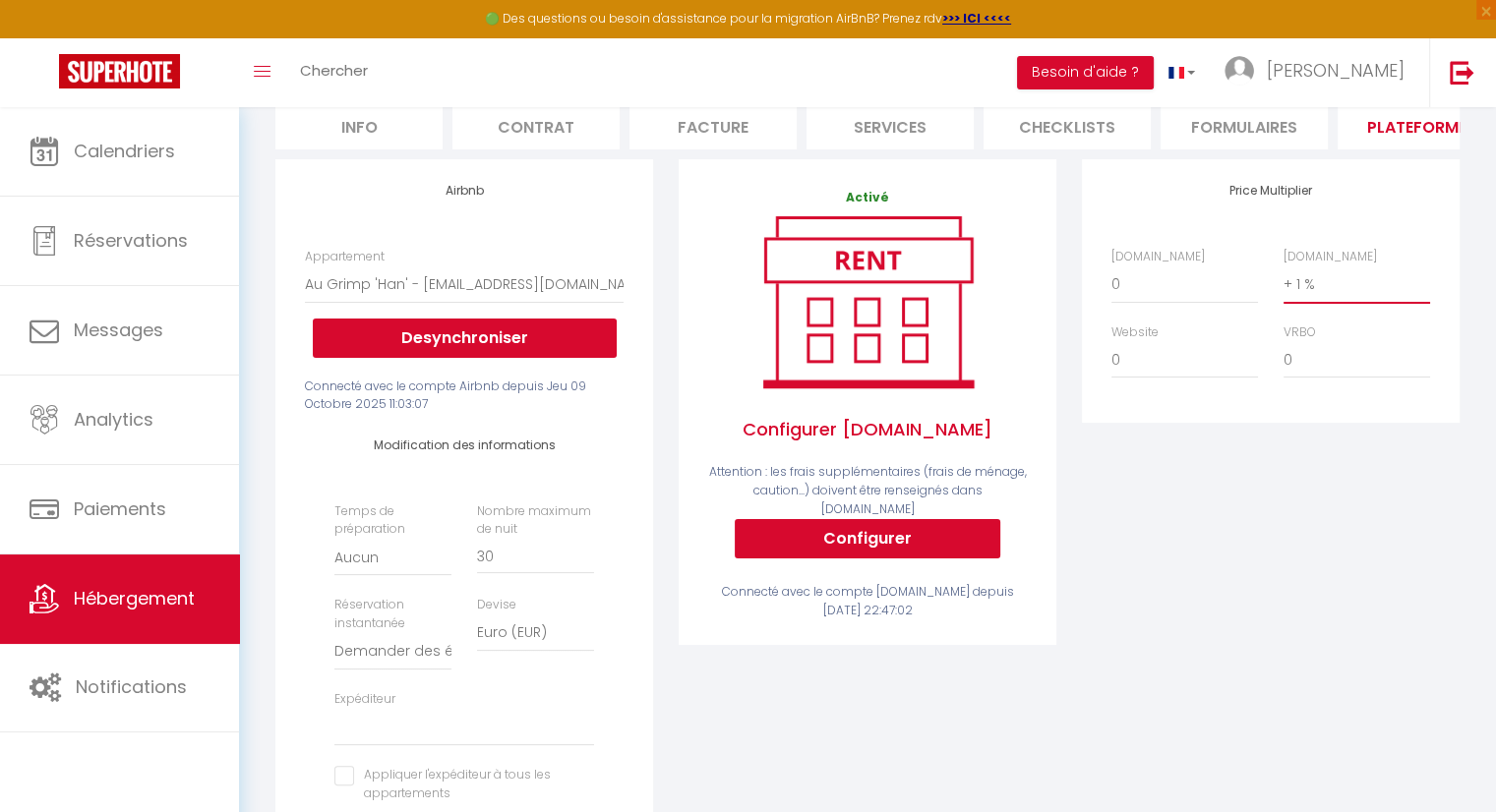
select select
click at [1303, 303] on select "0 + 1 % + 2 % + 3 % + 4 % + 5 % + 6 % + 7 % + 8 % + 9 %" at bounding box center [1356, 284] width 146 height 38
click at [1283, 280] on select "0 + 1 % + 2 % + 3 % + 4 % + 5 % + 6 % + 7 % + 8 % + 9 %" at bounding box center [1356, 284] width 146 height 38
click at [1169, 300] on select "0 + 1 % + 2 % + 3 % + 4 % + 5 % + 6 % + 7 % + 8 % + 9 %" at bounding box center [1184, 284] width 146 height 38
select select "+ 17 %"
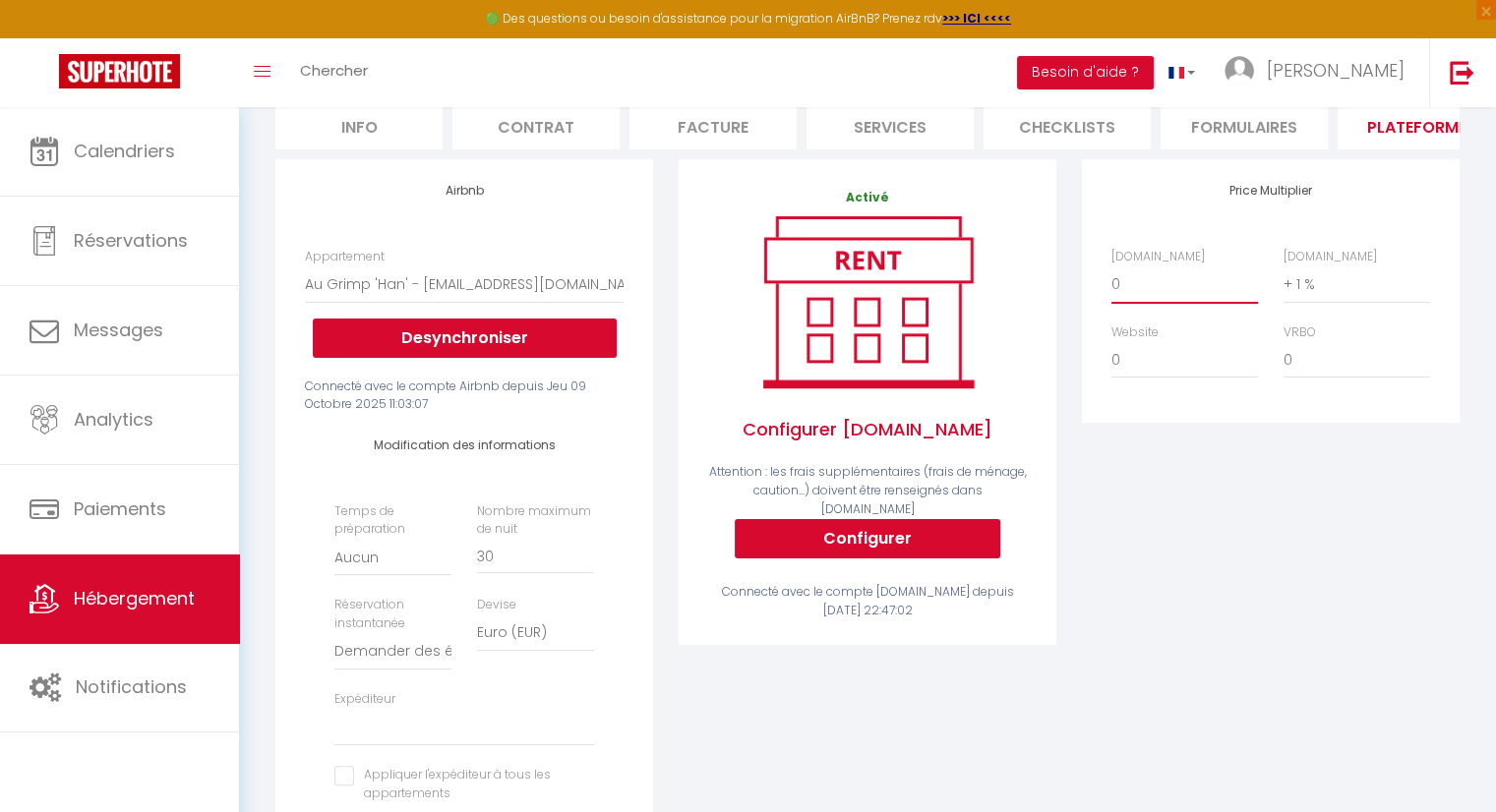
click at [1111, 280] on select "0 + 1 % + 2 % + 3 % + 4 % + 5 % + 6 % + 7 % + 8 % + 9 %" at bounding box center [1184, 284] width 146 height 38
click at [1280, 535] on div "Price Multiplier [DOMAIN_NAME] 0 + 1 % + 2 % + 3 % + 4 % + 5 % + 6 % + 7 %" at bounding box center [1269, 541] width 403 height 764
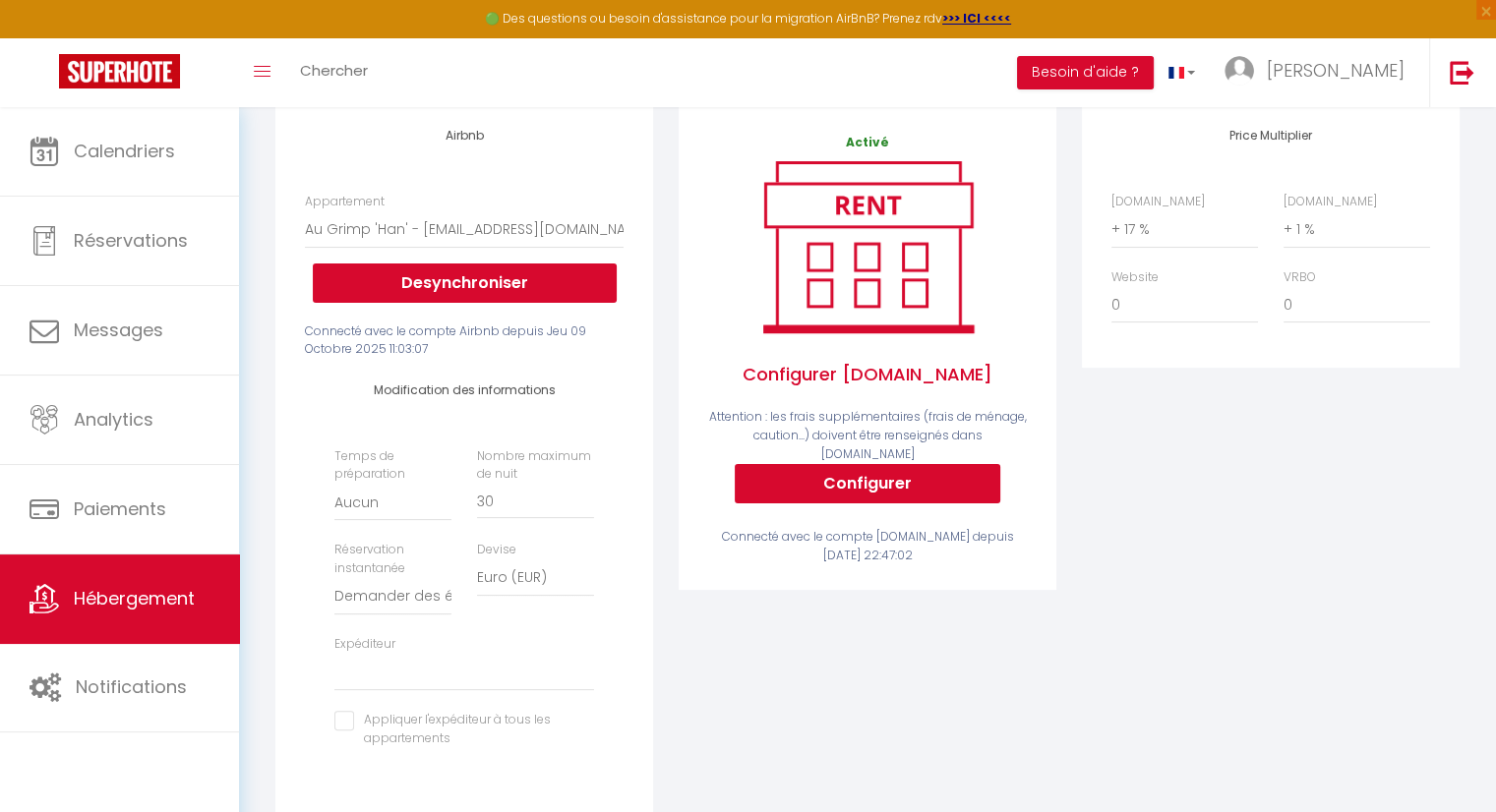
scroll to position [295, 0]
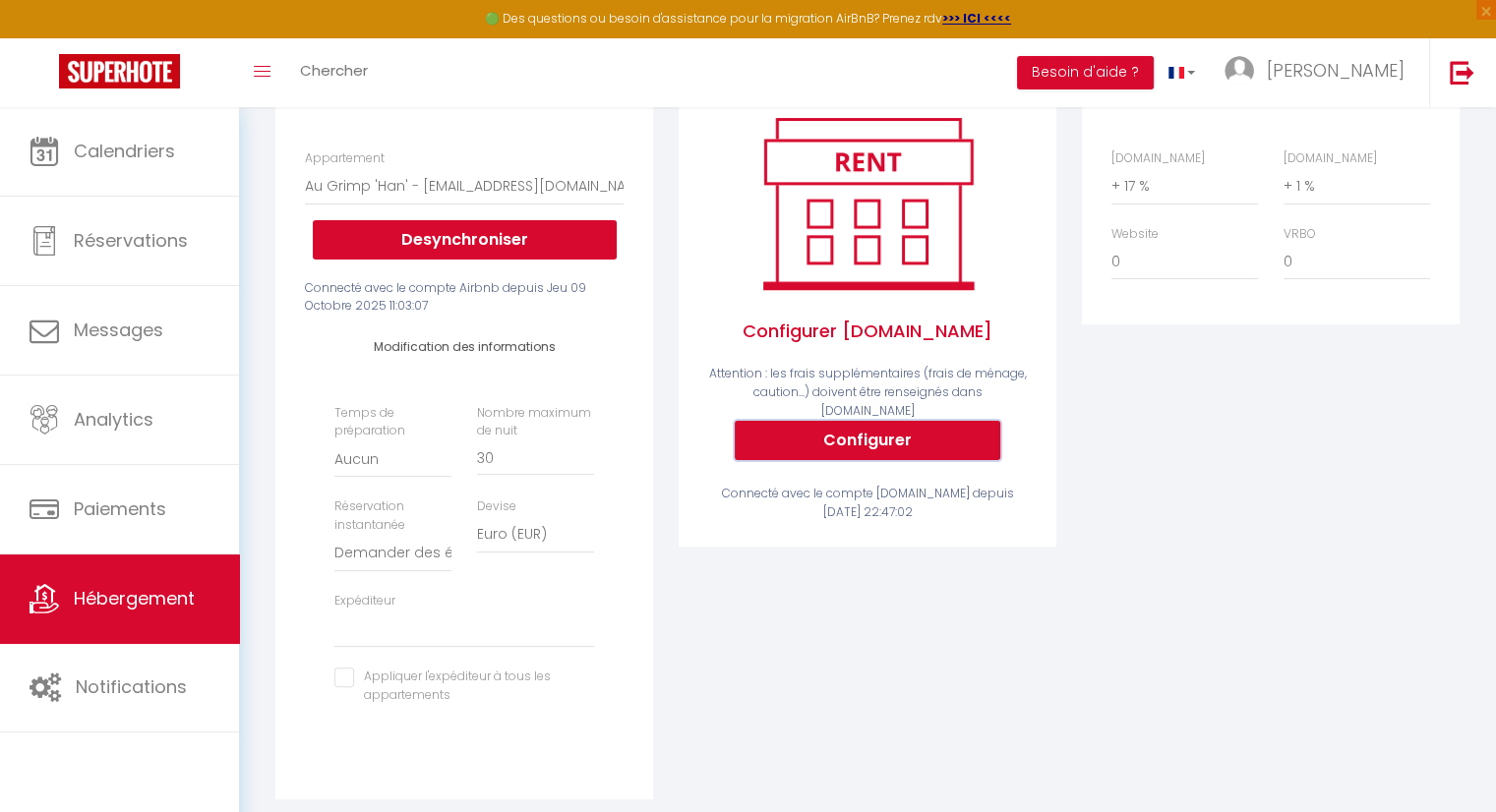
click at [884, 444] on button "Configurer" at bounding box center [867, 440] width 265 height 40
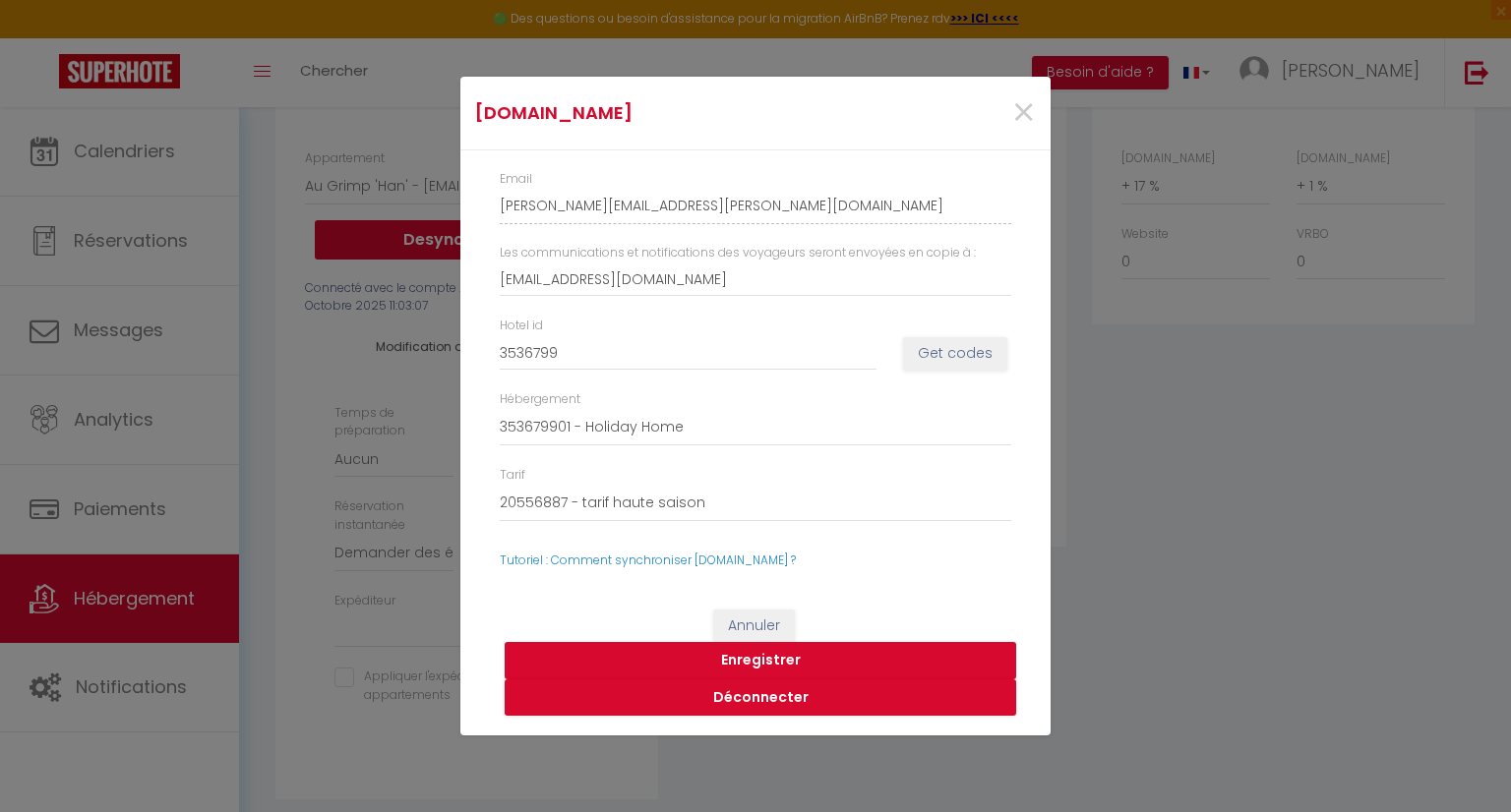
click at [775, 662] on button "Enregistrer" at bounding box center [760, 661] width 512 height 38
select select
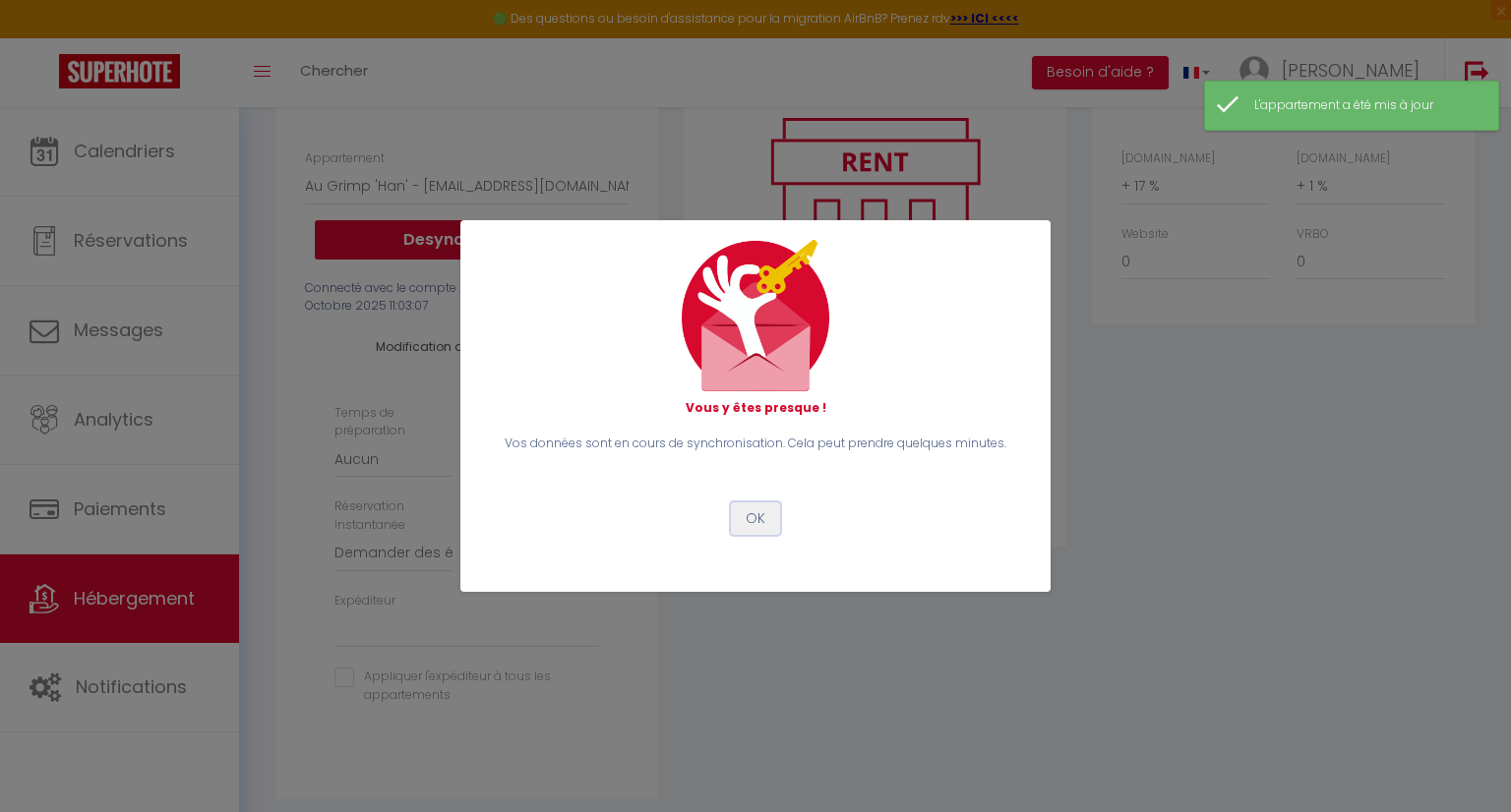
click at [757, 521] on button "OK" at bounding box center [755, 519] width 49 height 34
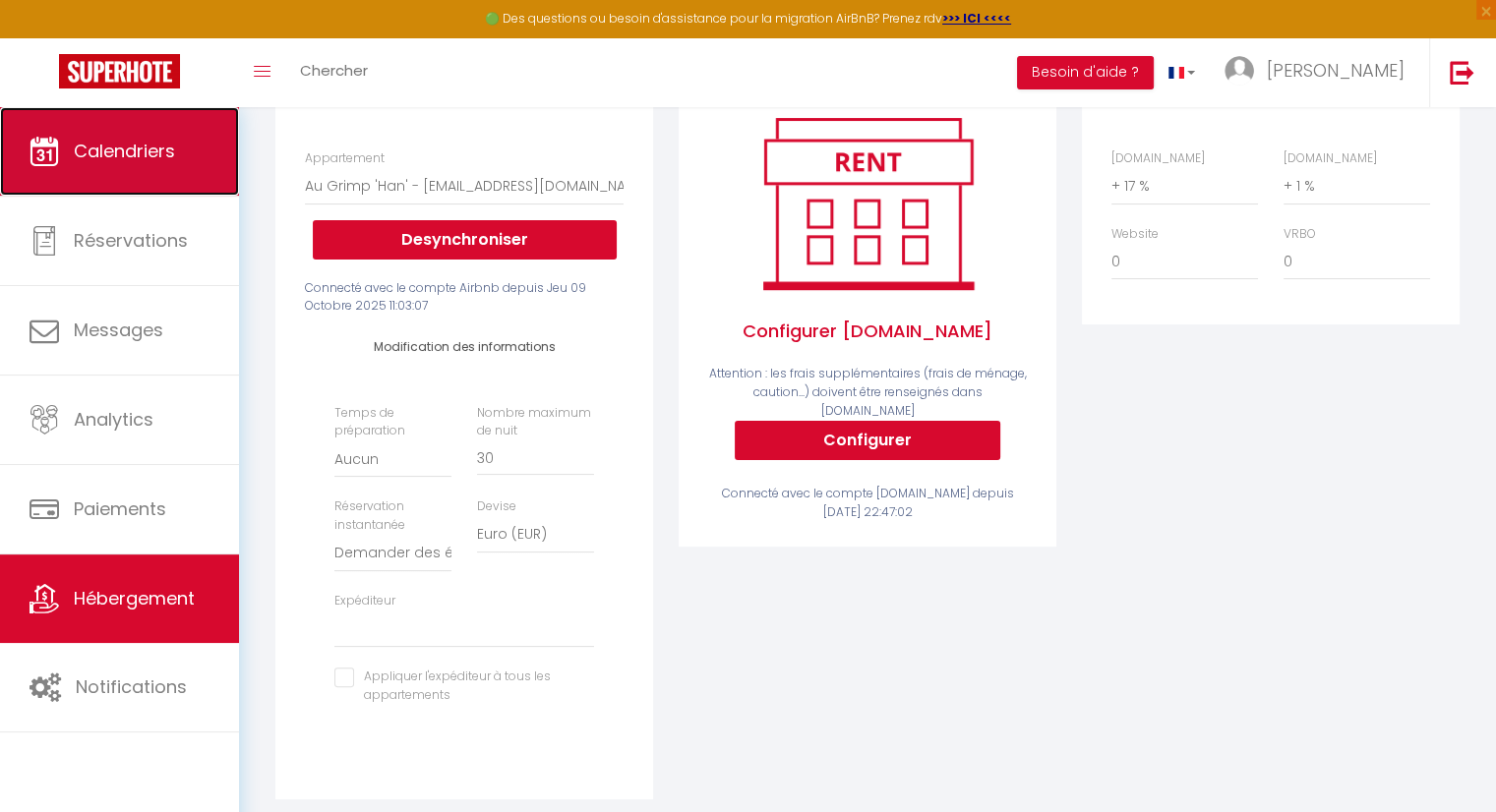
click at [142, 162] on span "Calendriers" at bounding box center [125, 150] width 101 height 25
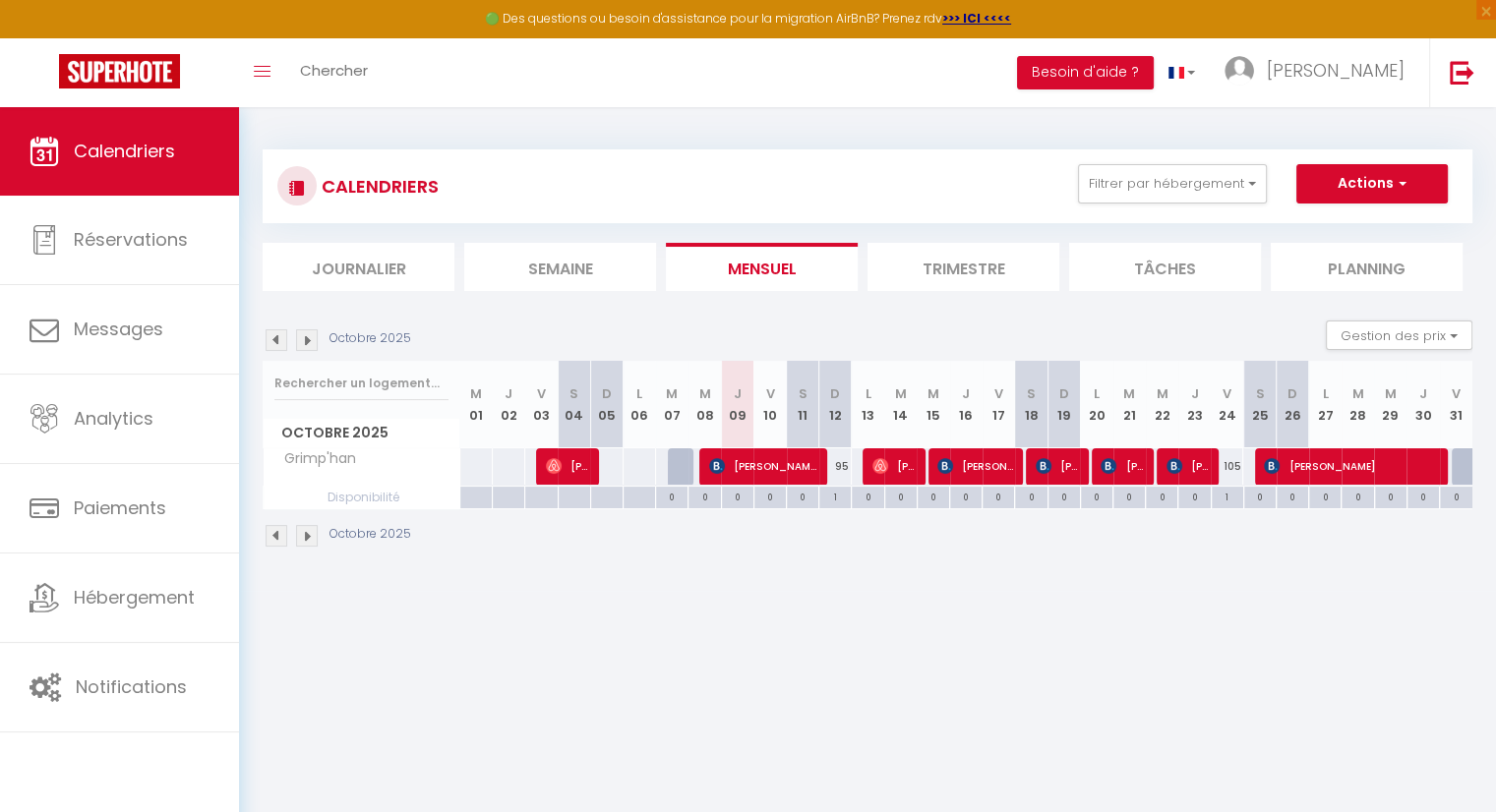
click at [840, 463] on div "95" at bounding box center [835, 466] width 33 height 37
type input "95"
type input "Dim 12 Octobre 2025"
type input "Lun 13 Octobre 2025"
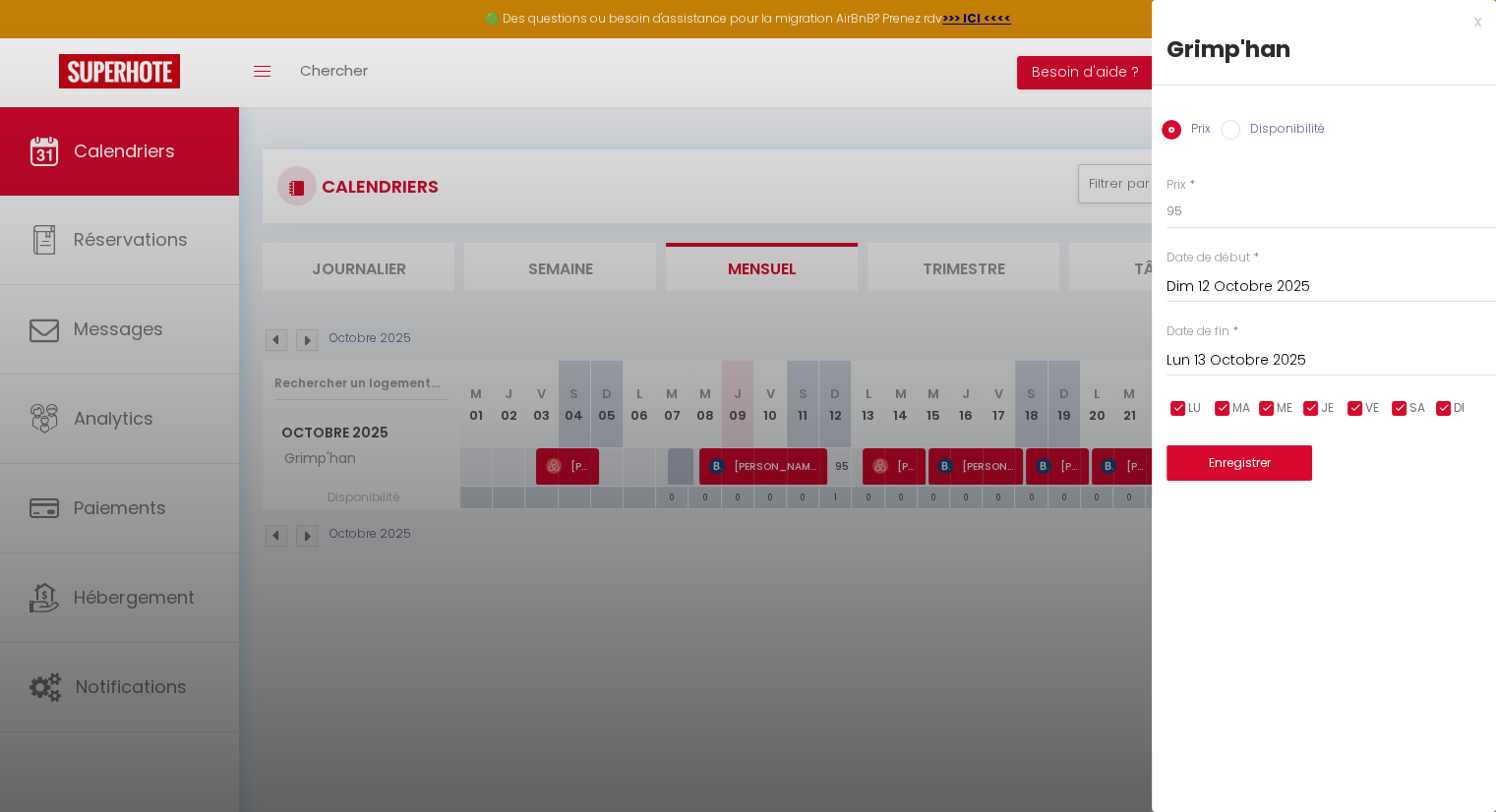
click at [941, 158] on div at bounding box center [748, 406] width 1496 height 812
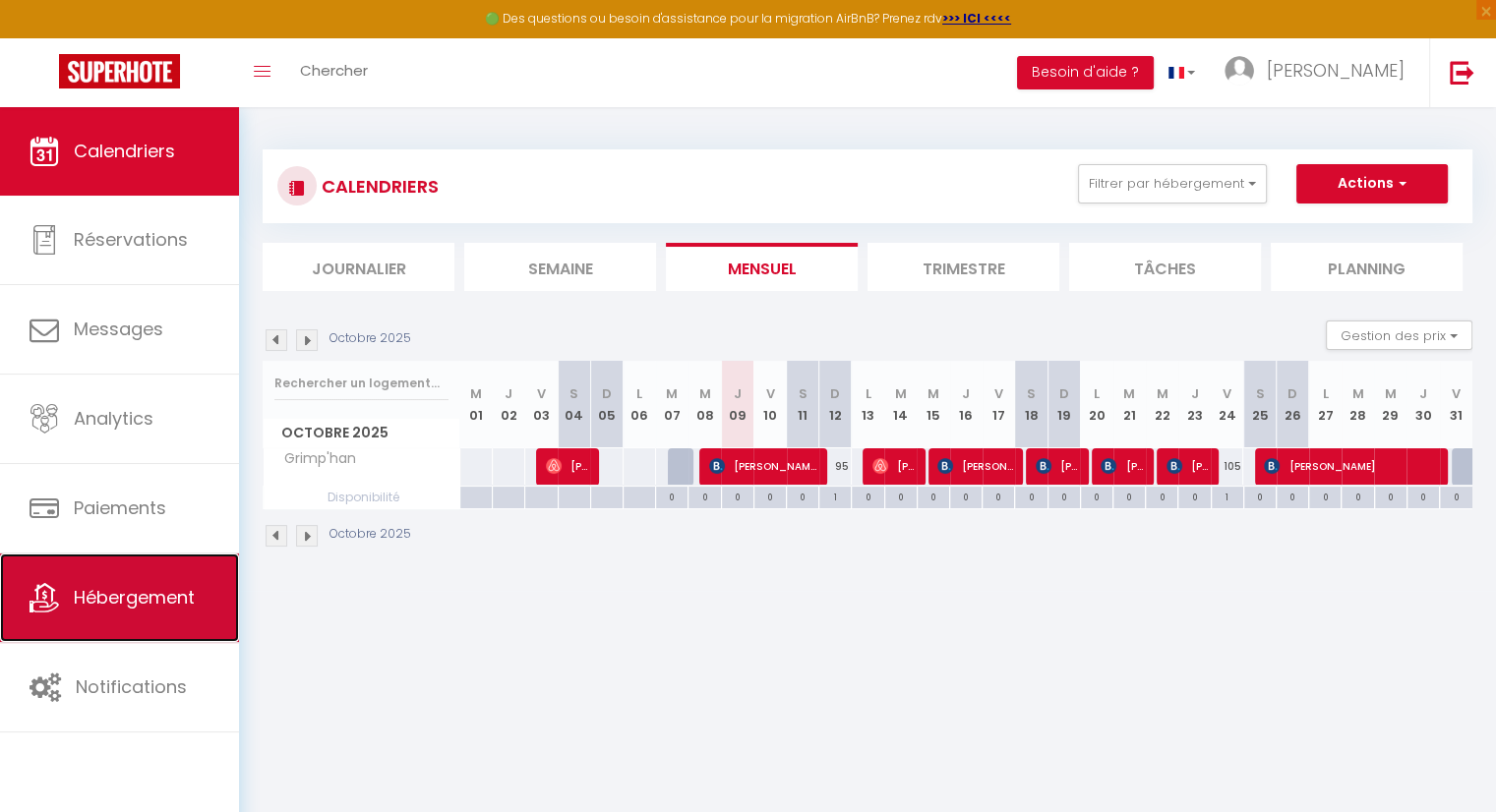
click at [75, 614] on link "Hébergement" at bounding box center [120, 597] width 239 height 88
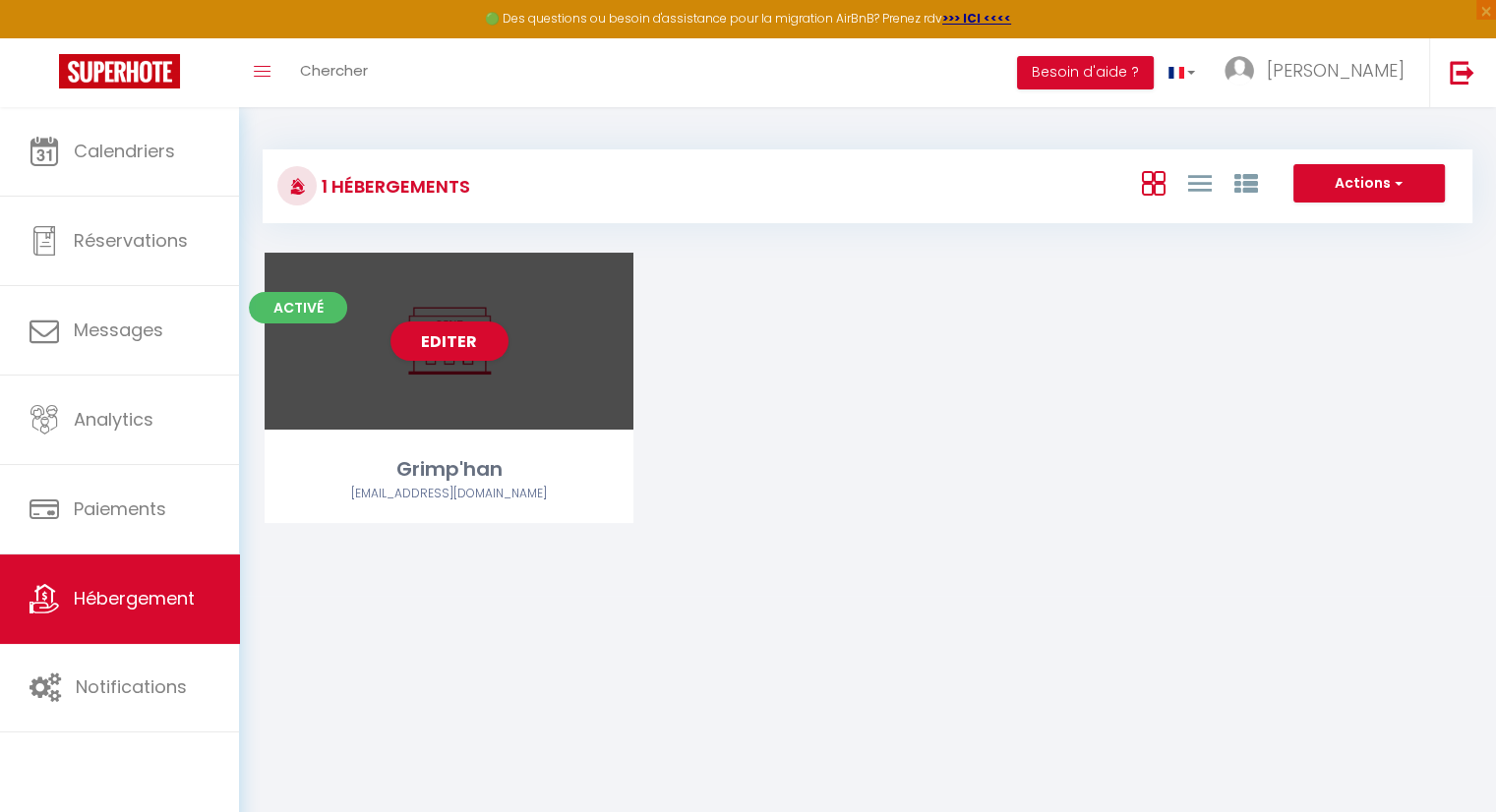
click at [441, 401] on div "Editer" at bounding box center [448, 340] width 369 height 177
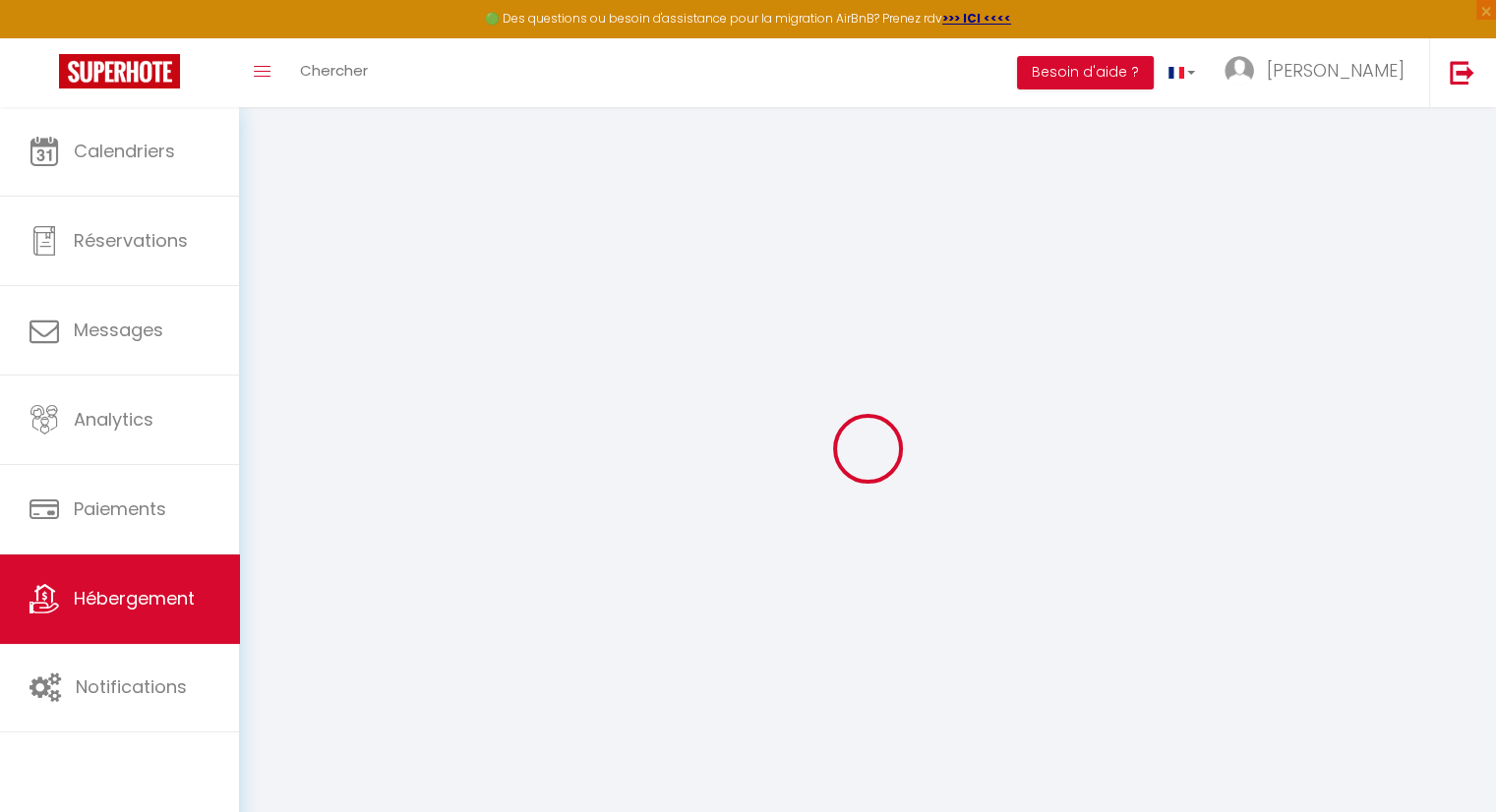
select select
checkbox input "false"
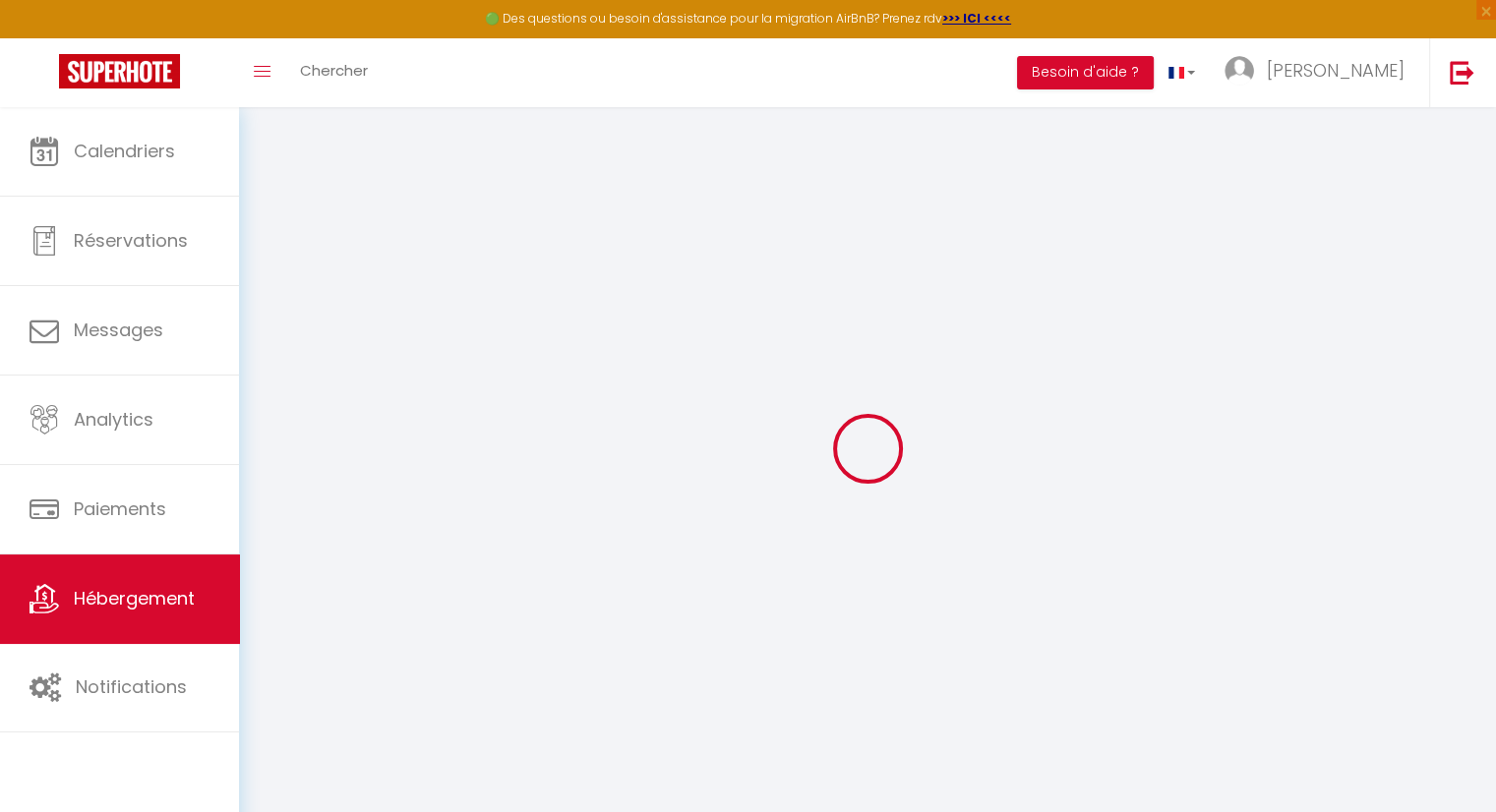
select select
checkbox input "false"
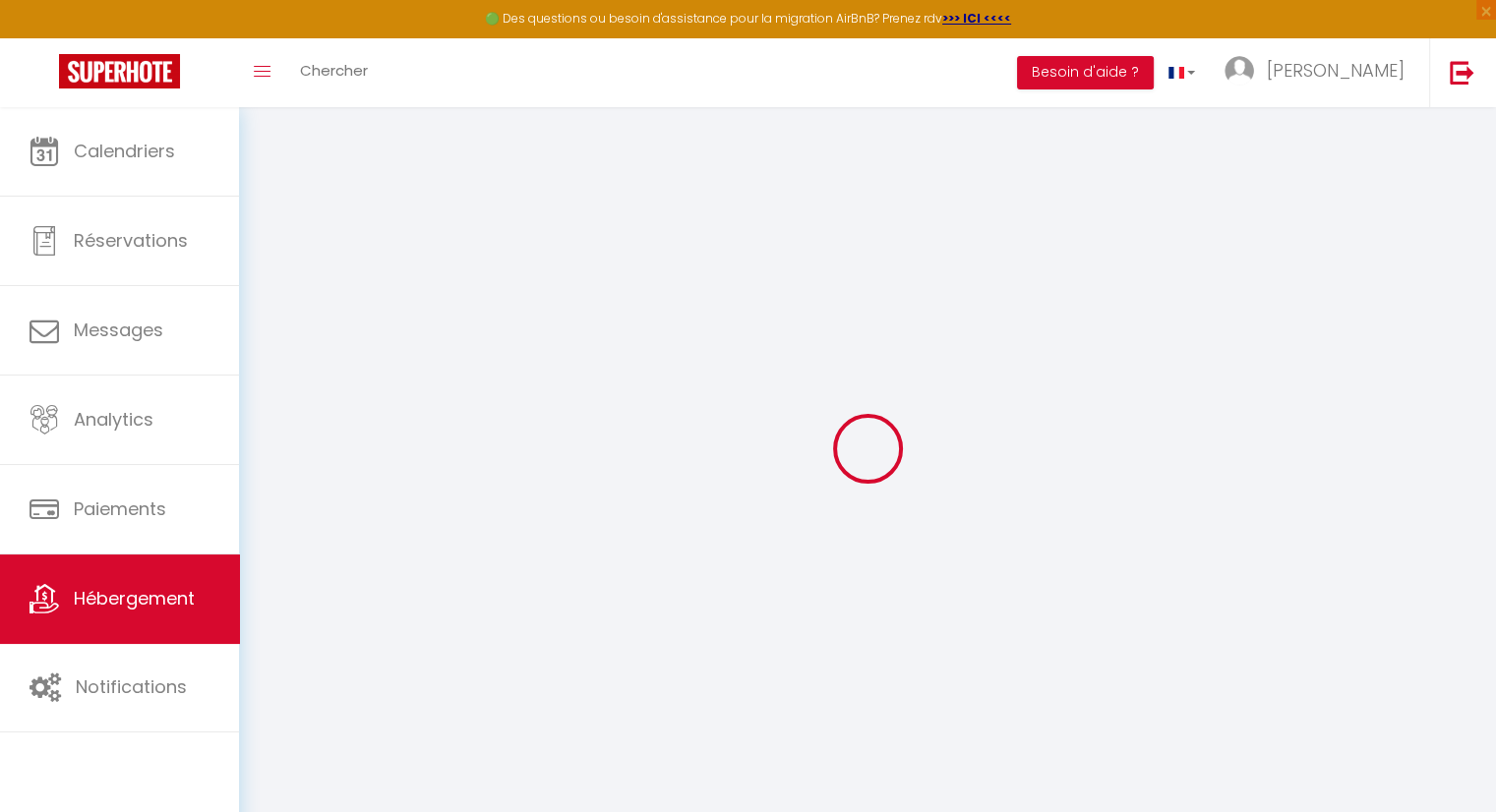
select select "17:00"
select select "17:30"
select select "11:30"
select select "30"
select select "120"
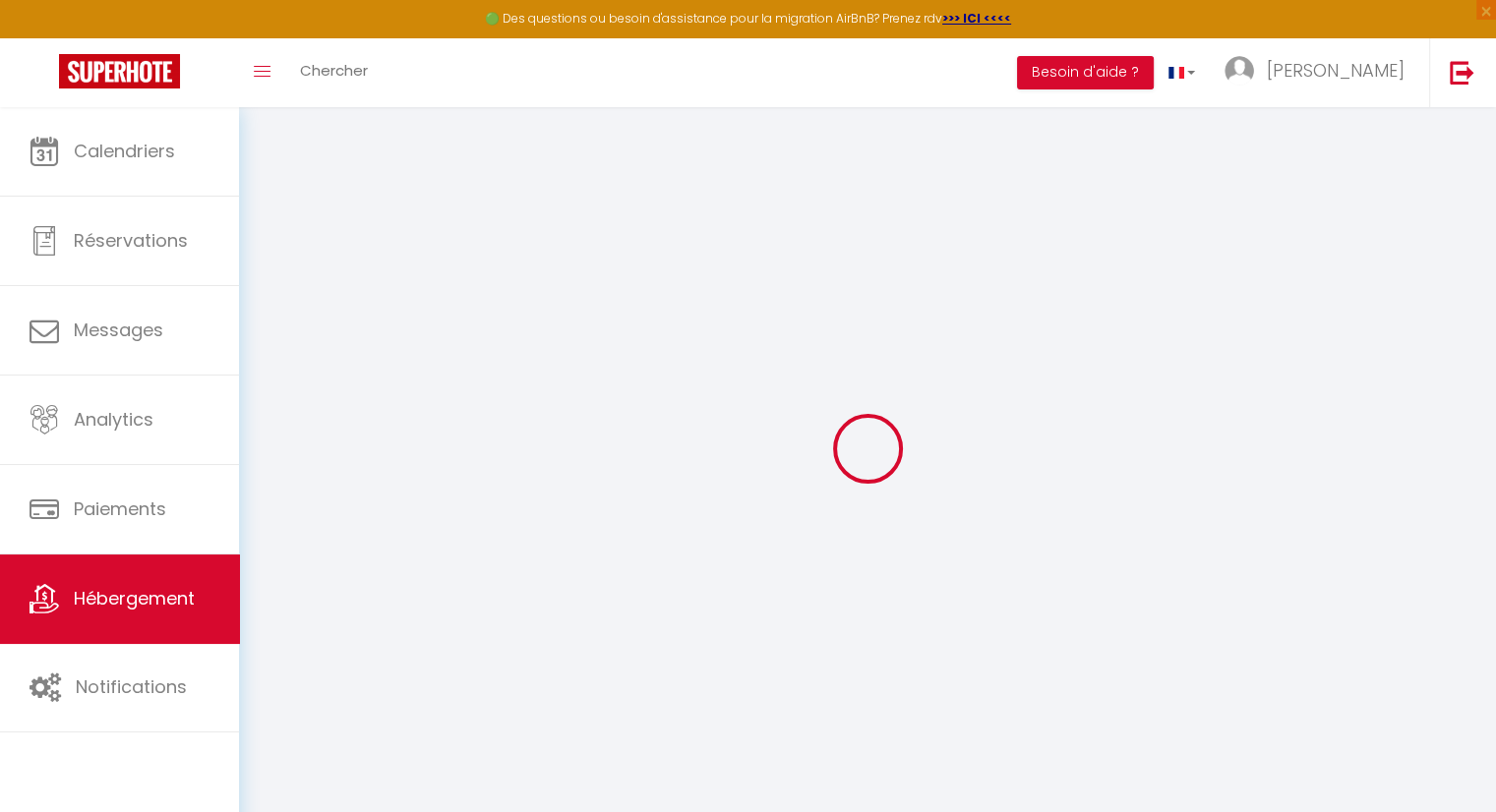
select select "well_reviewed_guests"
select select "EUR"
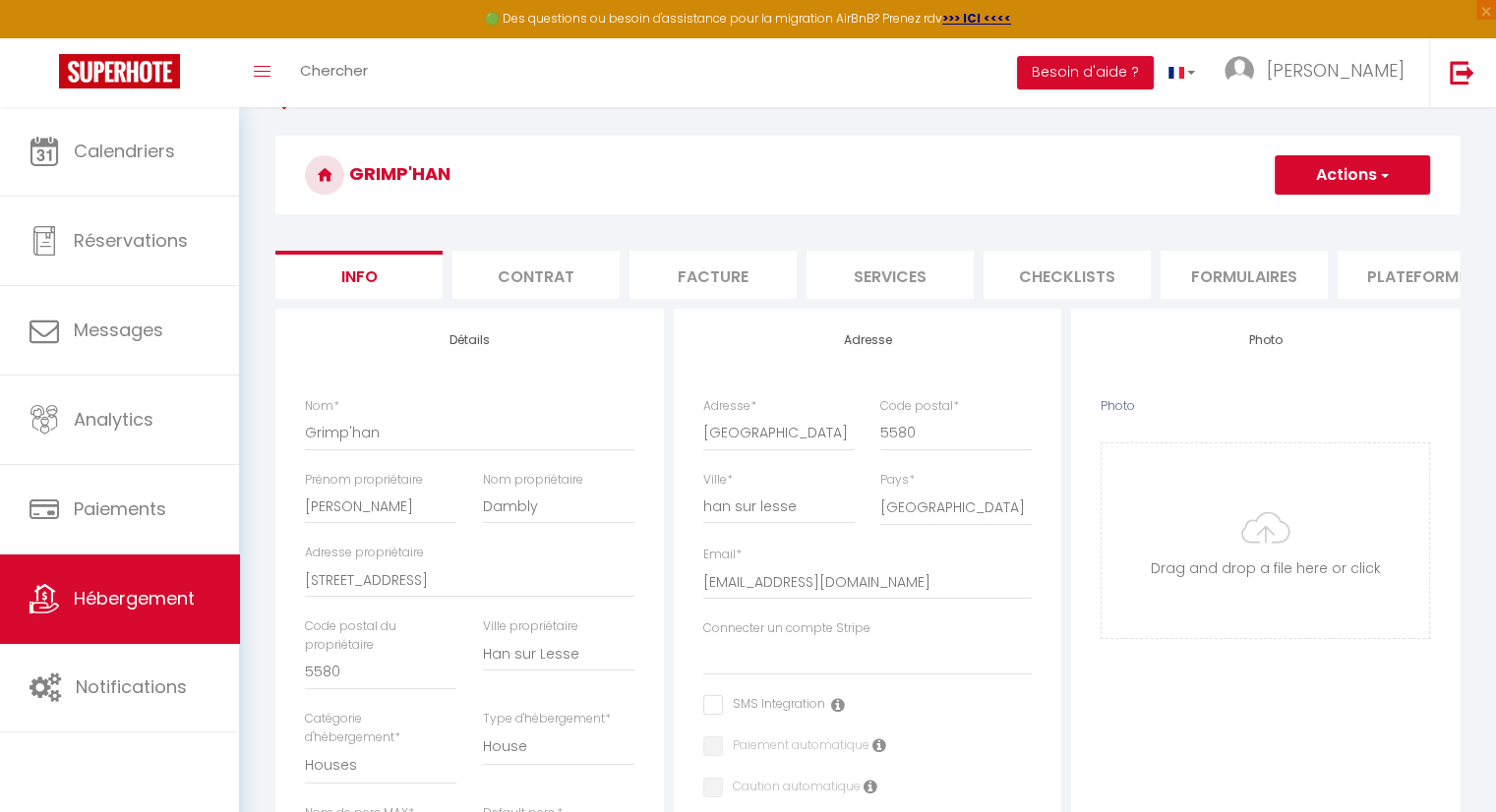
scroll to position [98, 0]
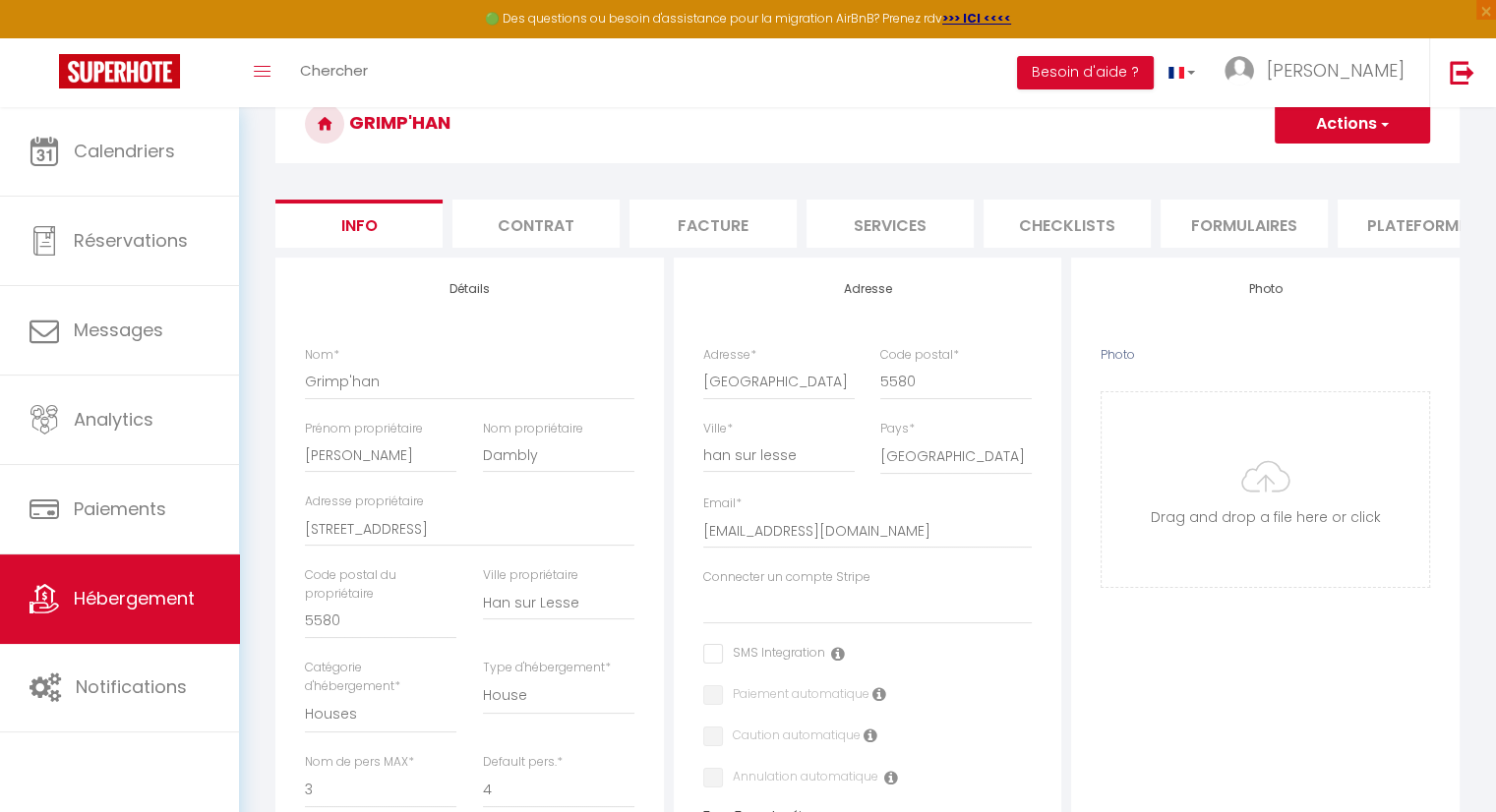
click at [1374, 222] on li "Plateformes" at bounding box center [1421, 224] width 167 height 48
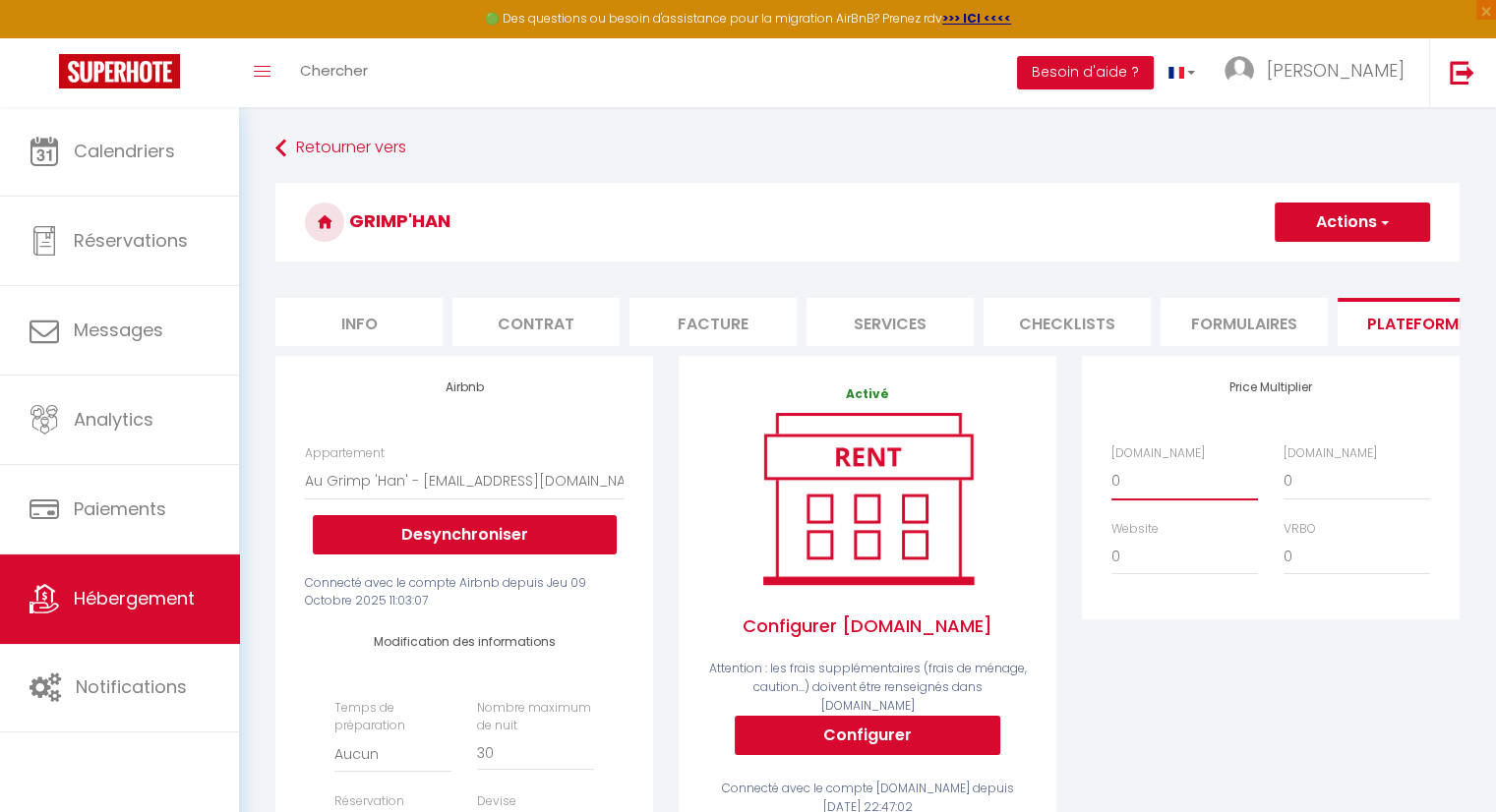
drag, startPoint x: 1120, startPoint y: 494, endPoint x: 1105, endPoint y: 496, distance: 15.1
click at [1105, 496] on div "[DOMAIN_NAME] 0 + 1 % + 2 % + 3 % + 4 % + 5 % + 6 % + 7 % + 8 %" at bounding box center [1184, 472] width 172 height 56
click at [1111, 477] on select "0 + 1 % + 2 % + 3 % + 4 % + 5 % + 6 % + 7 % + 8 % + 9 %" at bounding box center [1184, 481] width 146 height 38
drag, startPoint x: 1310, startPoint y: 495, endPoint x: 1231, endPoint y: 499, distance: 79.1
click at [1231, 499] on div "[DOMAIN_NAME] 0 + 1 % + 2 % + 3 % + 4 % + 5 % + 6 % + 7 % + 8 %" at bounding box center [1270, 519] width 344 height 151
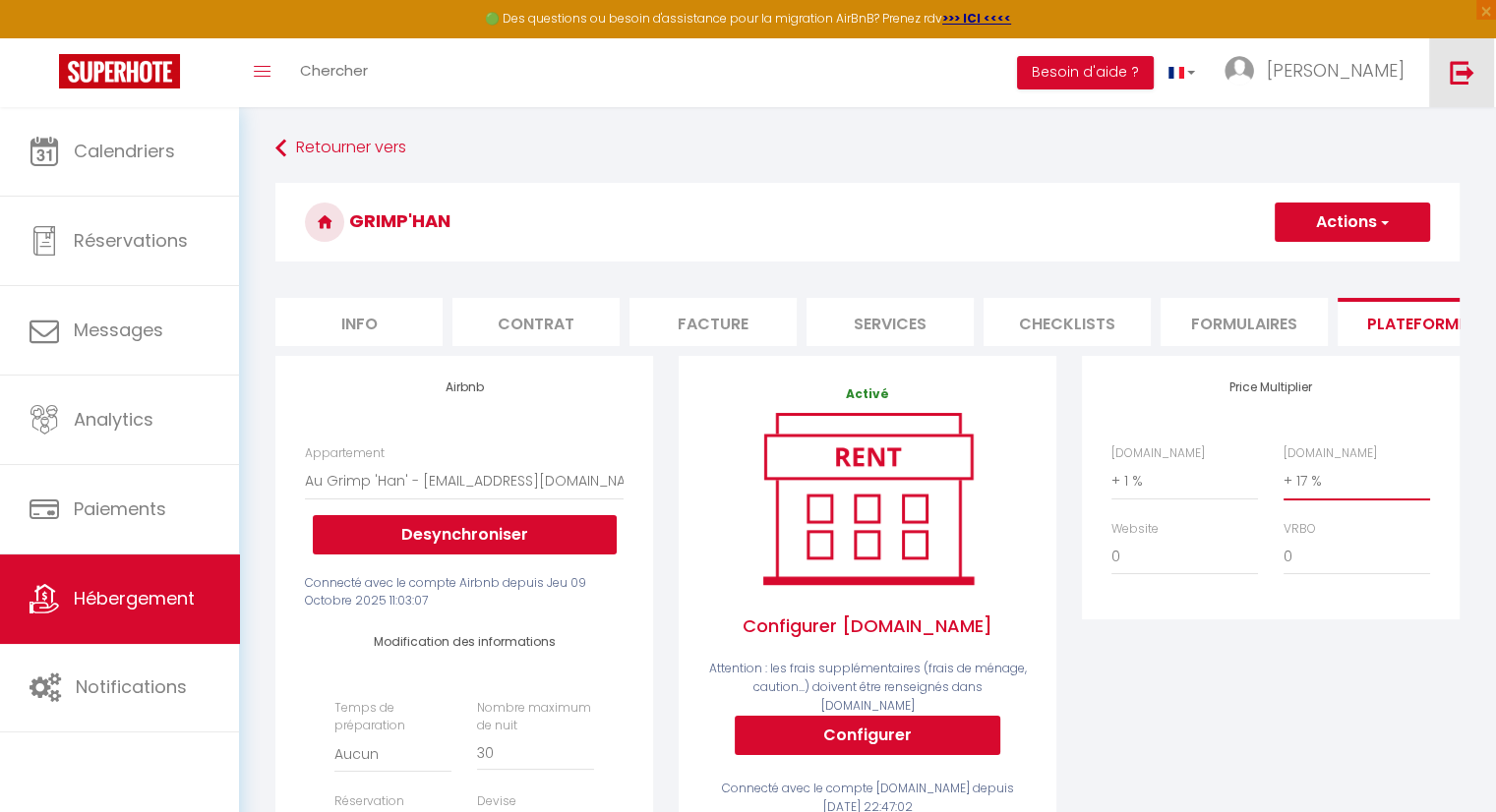
click at [1283, 477] on select "0 + 1 % + 2 % + 3 % + 4 % + 5 % + 6 % + 7 % + 8 % + 9 %" at bounding box center [1356, 481] width 146 height 38
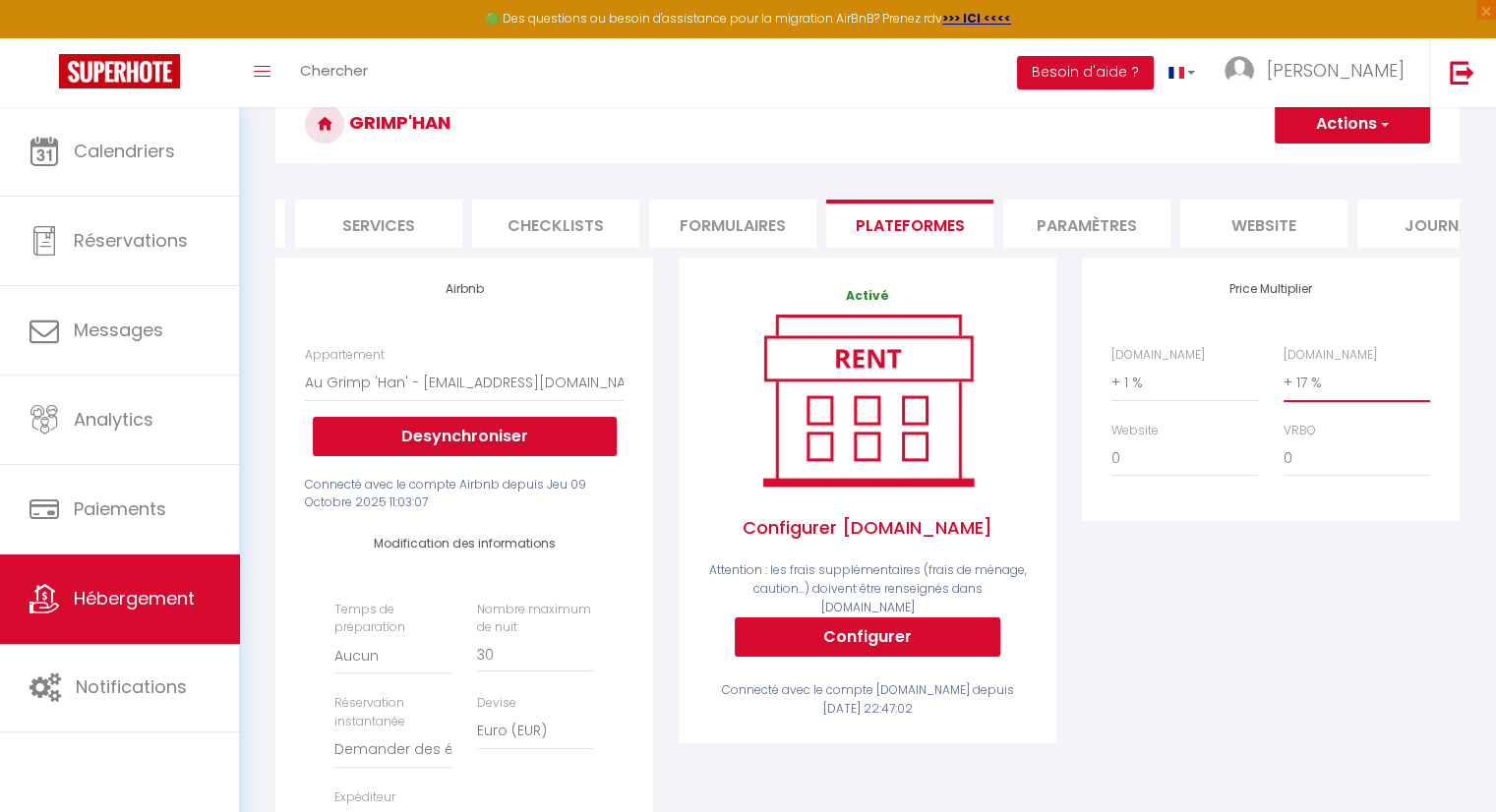
scroll to position [0, 586]
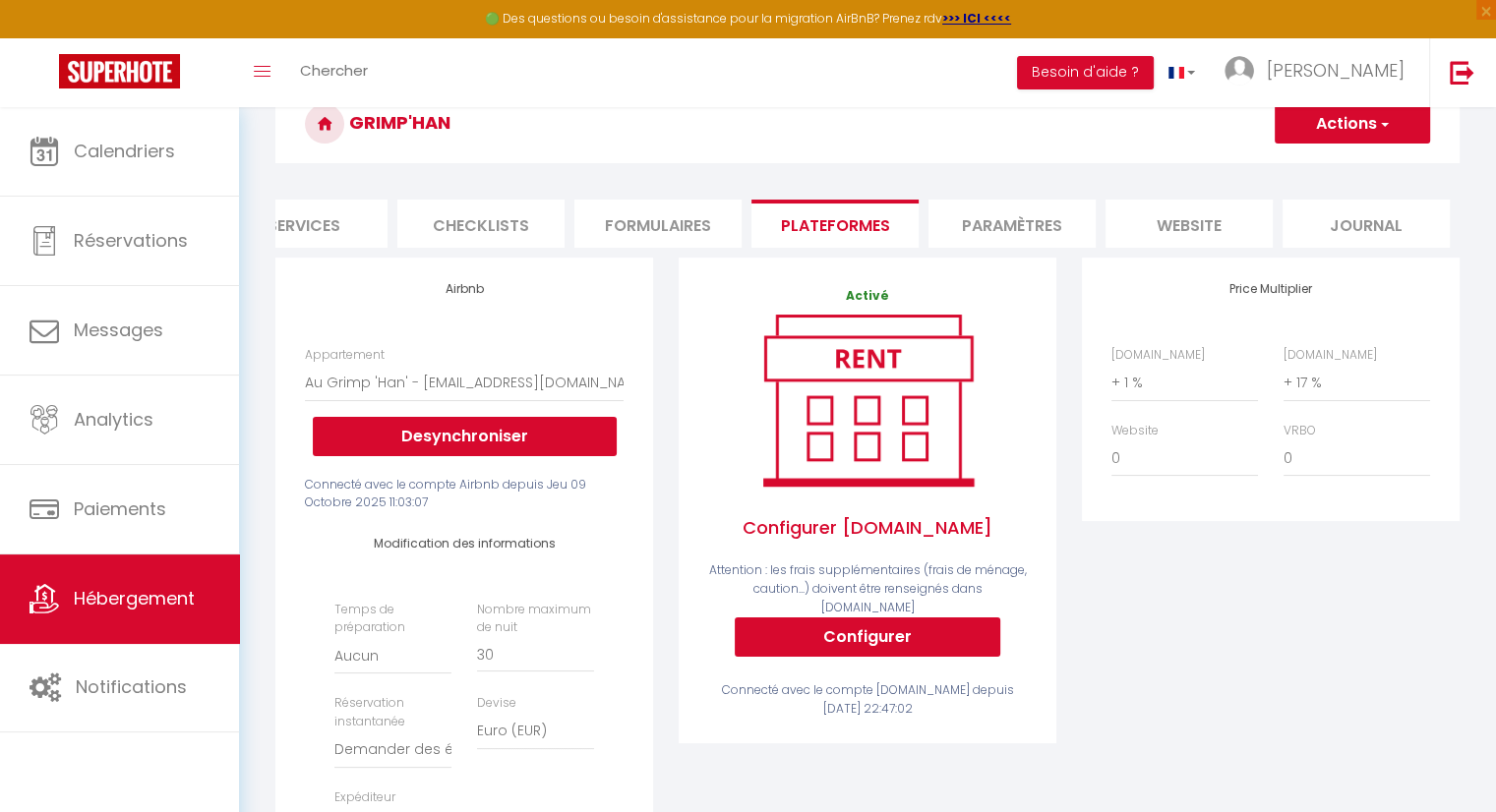
click at [1356, 124] on button "Actions" at bounding box center [1352, 124] width 155 height 40
click at [1340, 171] on link "Enregistrer" at bounding box center [1351, 167] width 155 height 26
click at [883, 632] on button "Configurer" at bounding box center [867, 637] width 265 height 40
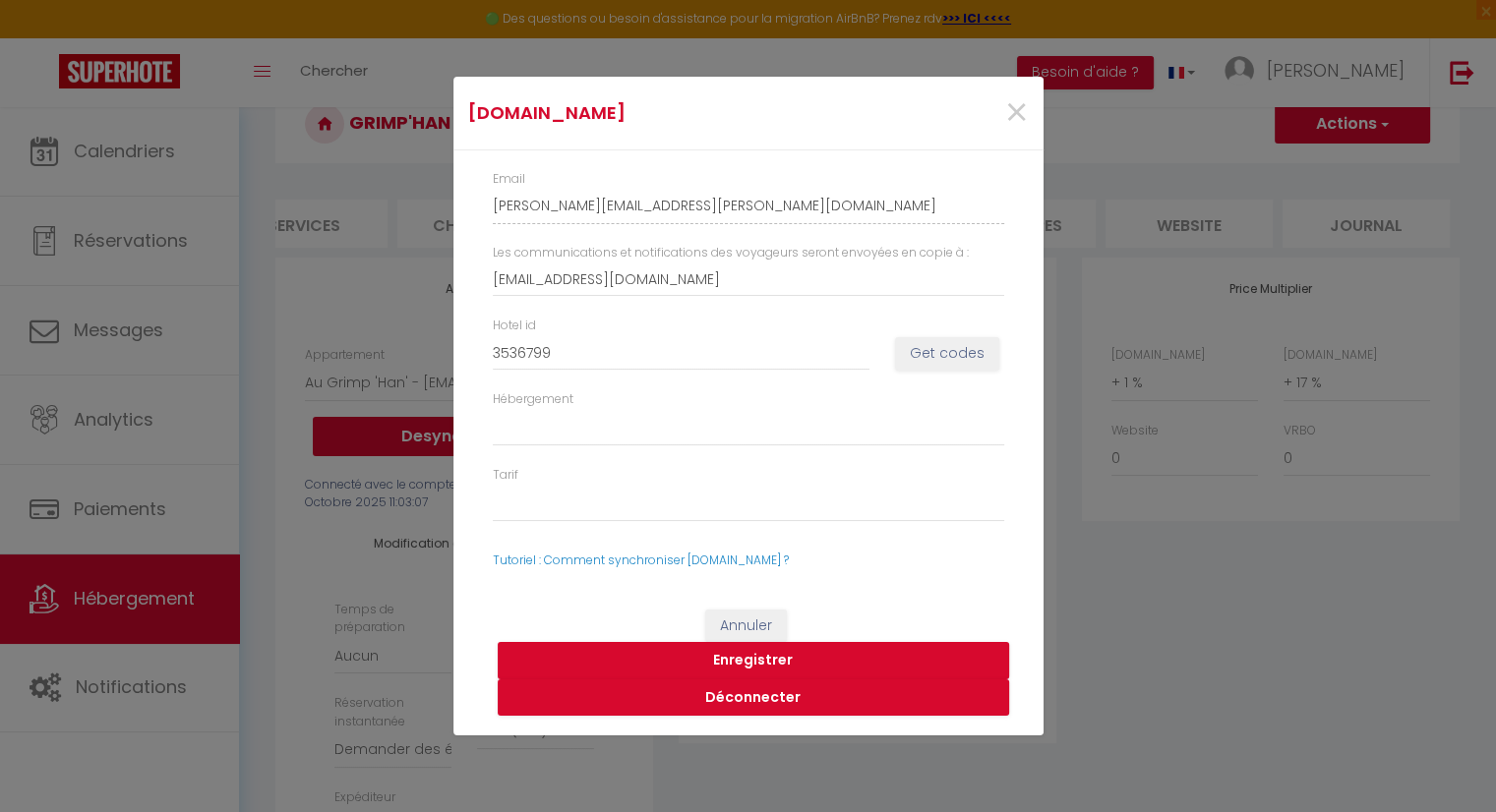
scroll to position [0, 571]
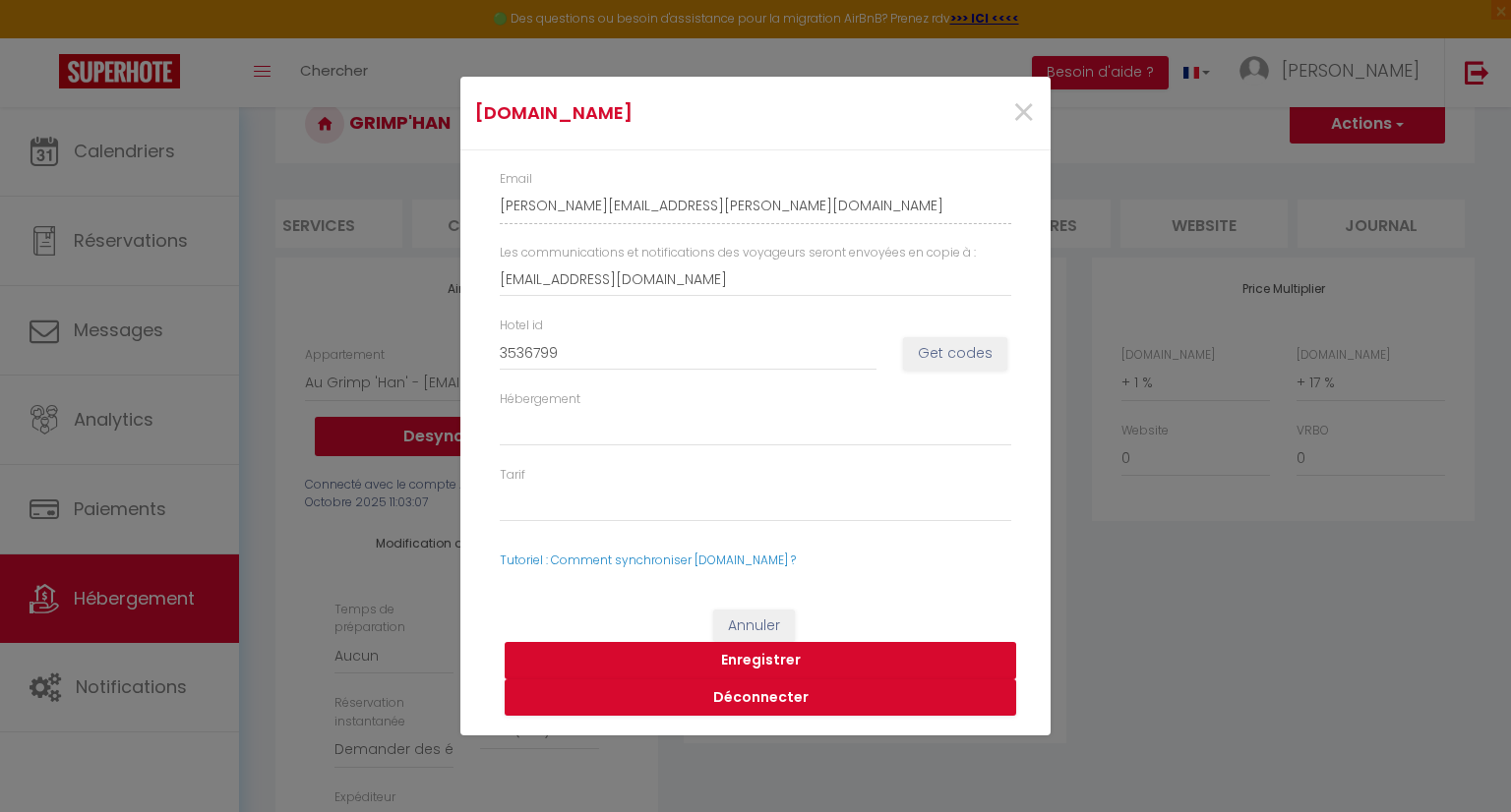
click at [767, 662] on button "Enregistrer" at bounding box center [760, 661] width 512 height 38
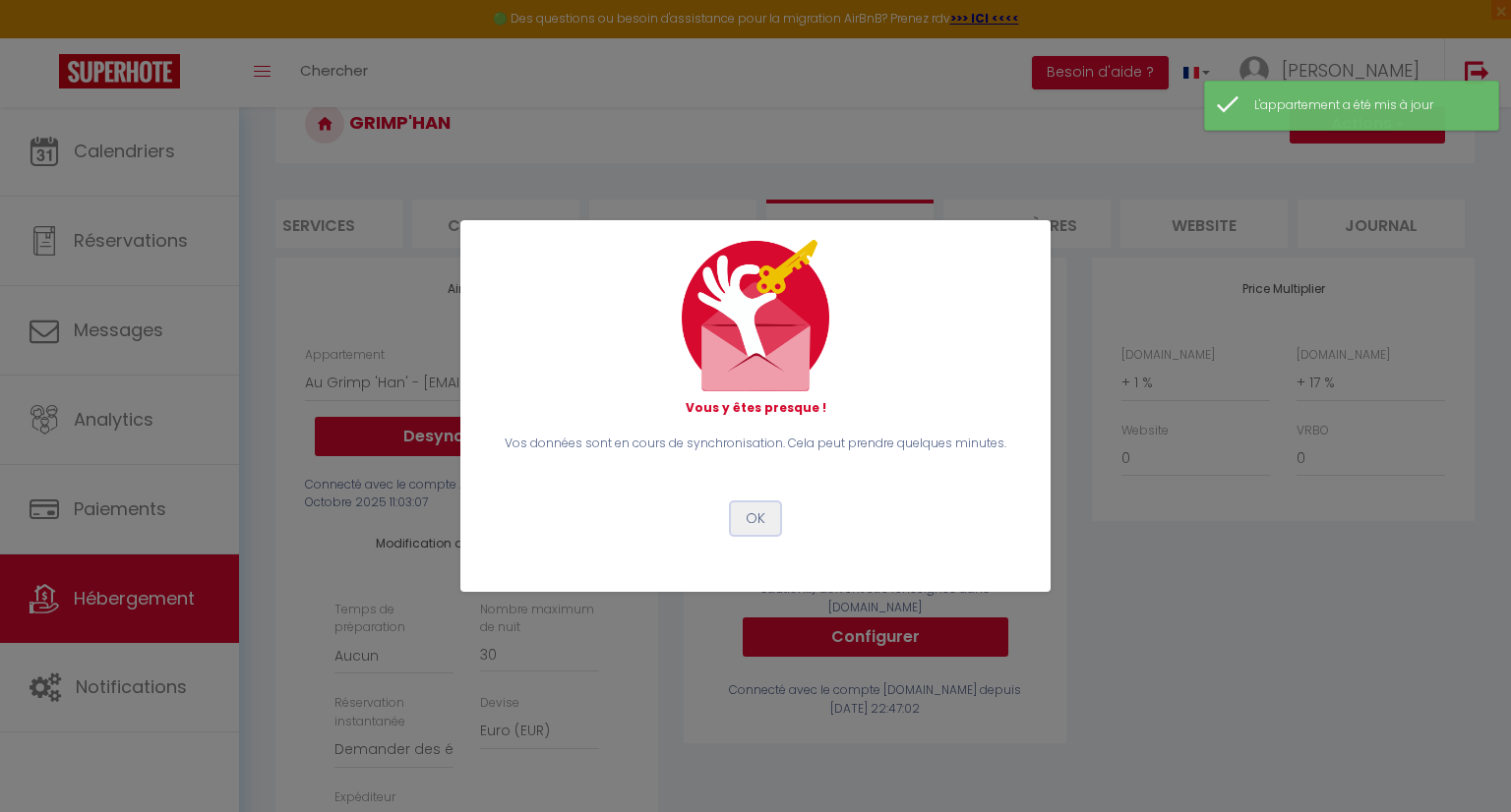
click at [754, 531] on button "OK" at bounding box center [755, 519] width 49 height 34
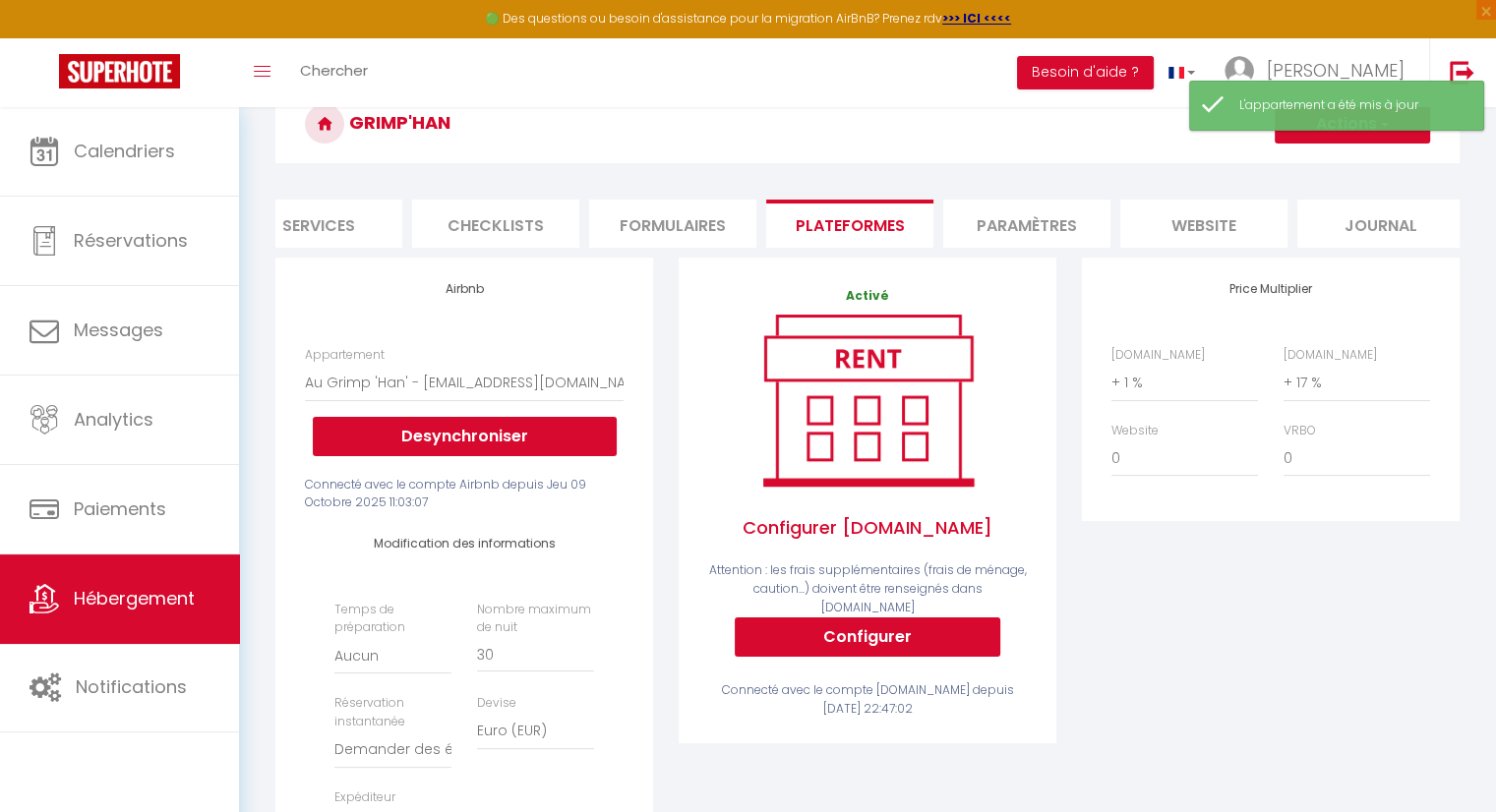
click at [1389, 137] on button "Actions" at bounding box center [1352, 124] width 155 height 40
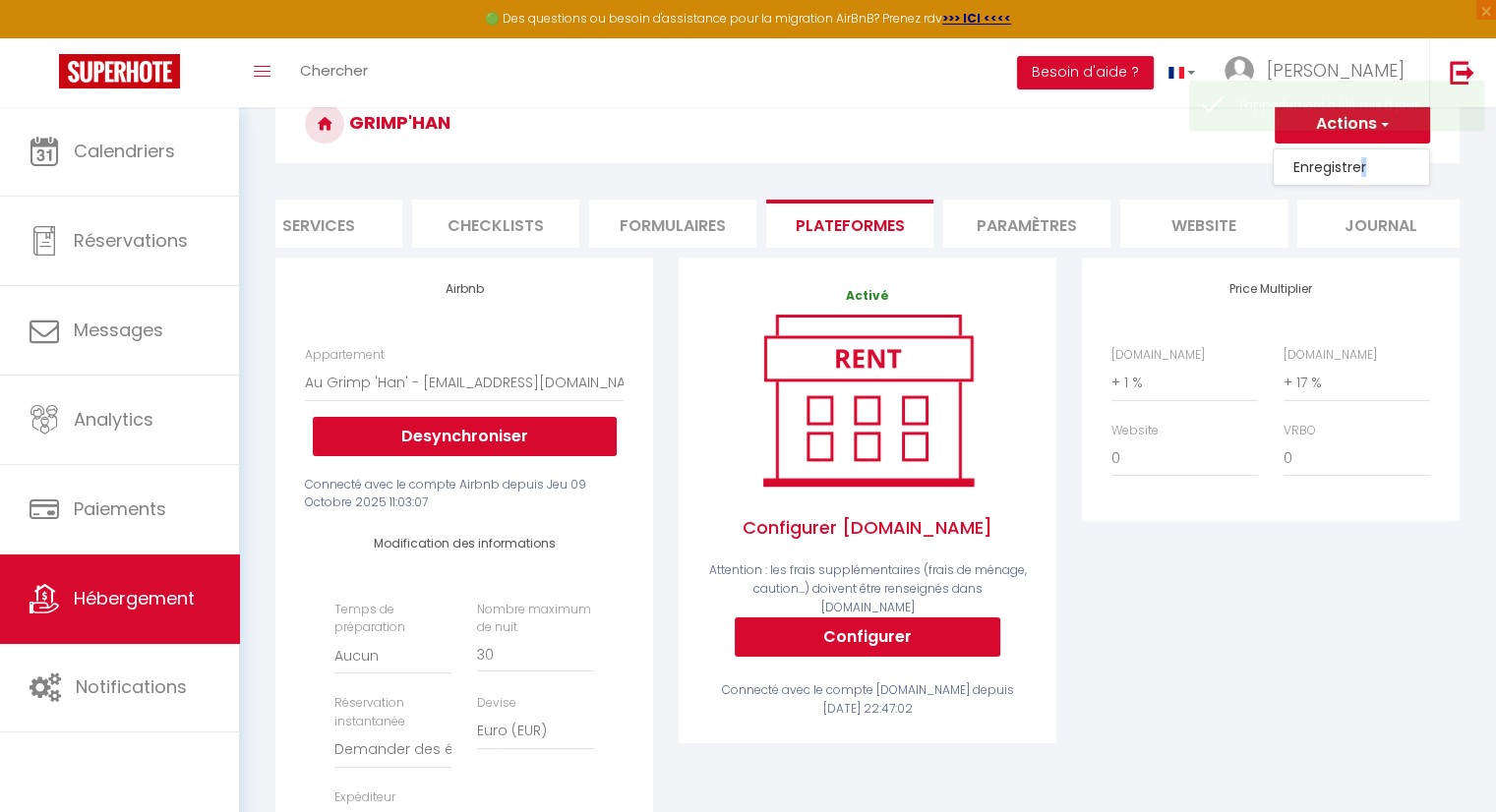
click at [1361, 163] on link "Enregistrer" at bounding box center [1351, 167] width 155 height 26
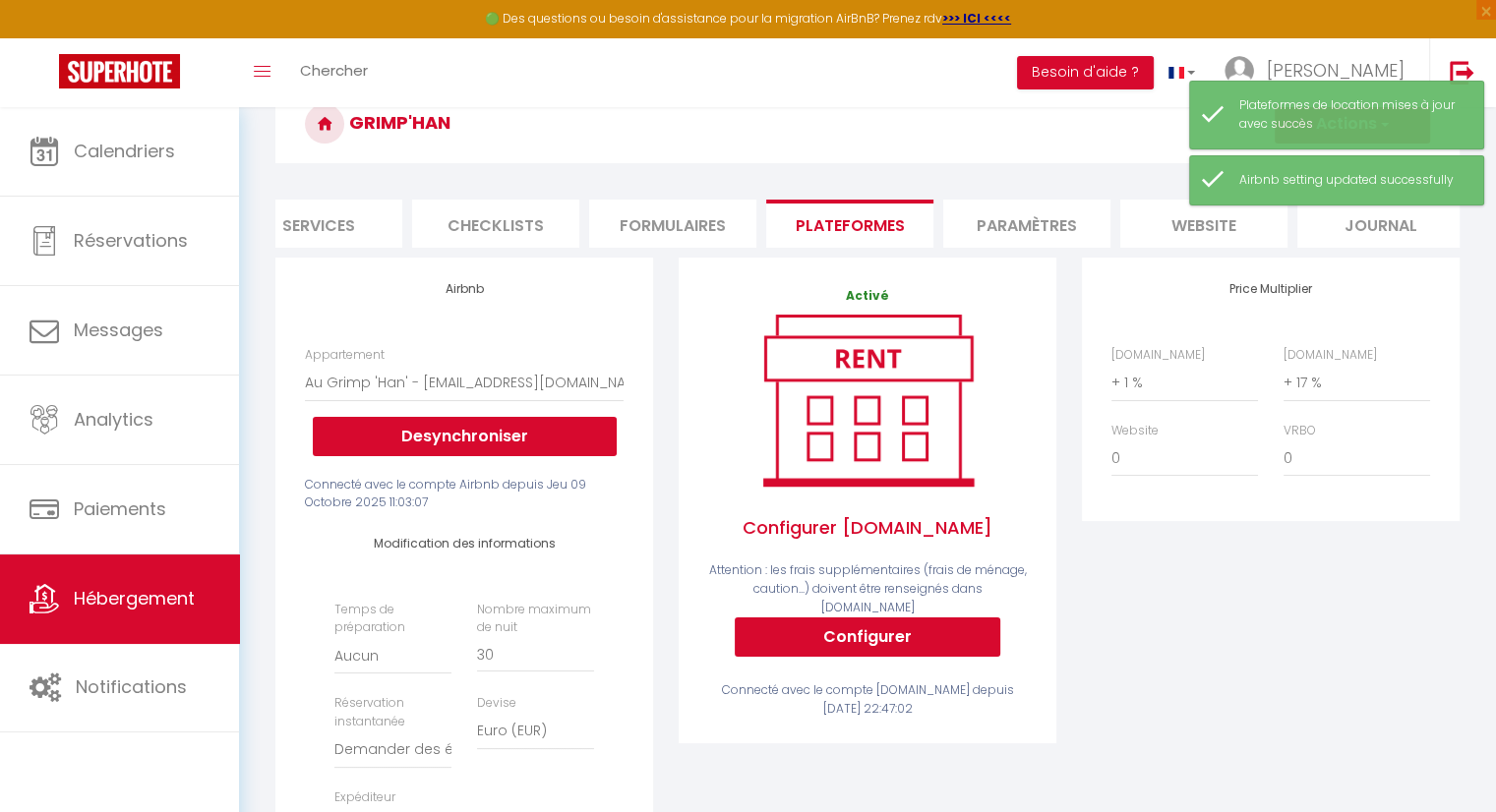
click at [1083, 650] on div "Price Multiplier [DOMAIN_NAME] 0 + 1 % + 2 % + 3 % + 4 % + 5 % + 6 % + 7 %" at bounding box center [1269, 639] width 403 height 764
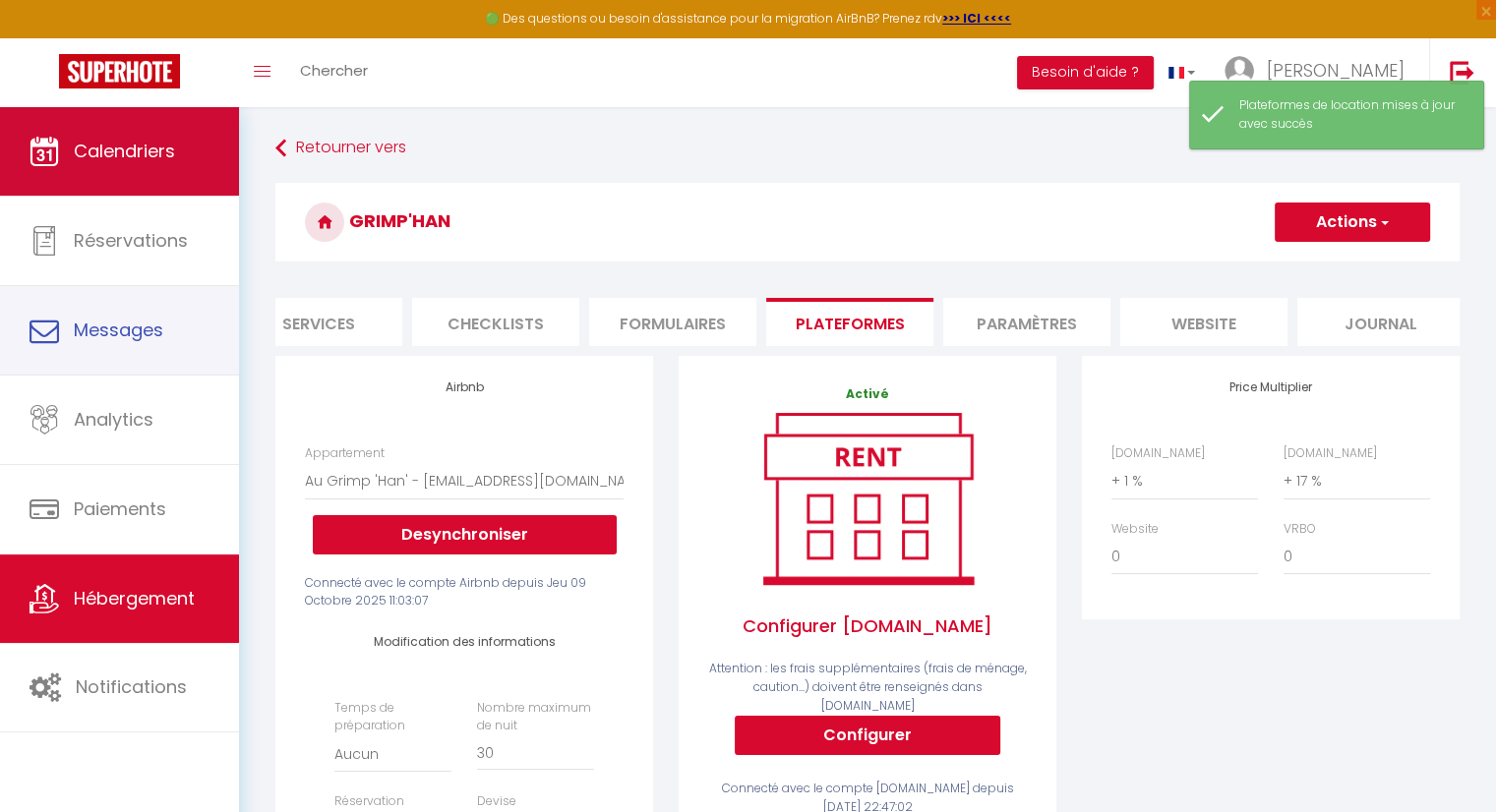
scroll to position [0, 0]
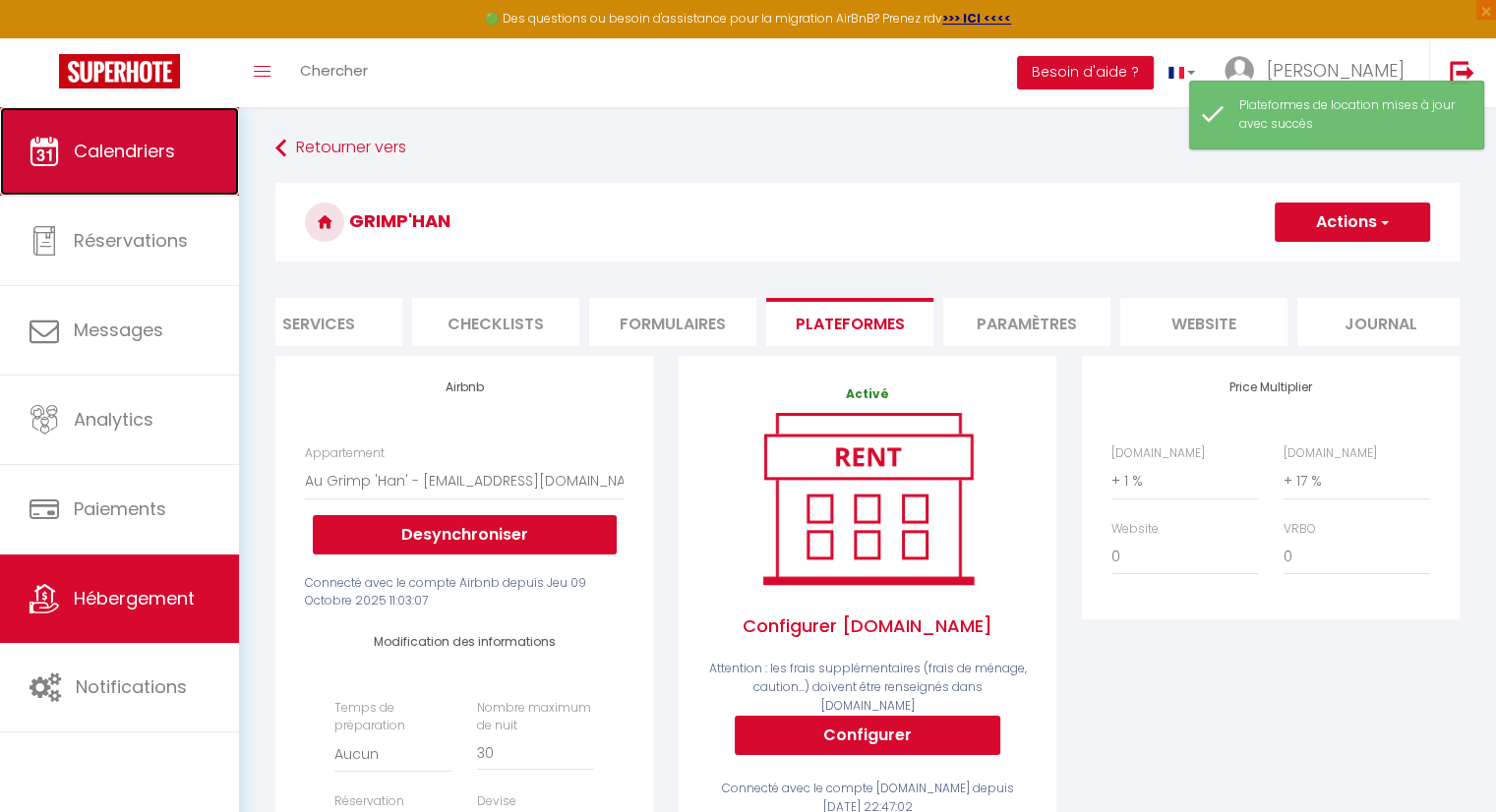
click at [162, 146] on span "Calendriers" at bounding box center [125, 150] width 101 height 25
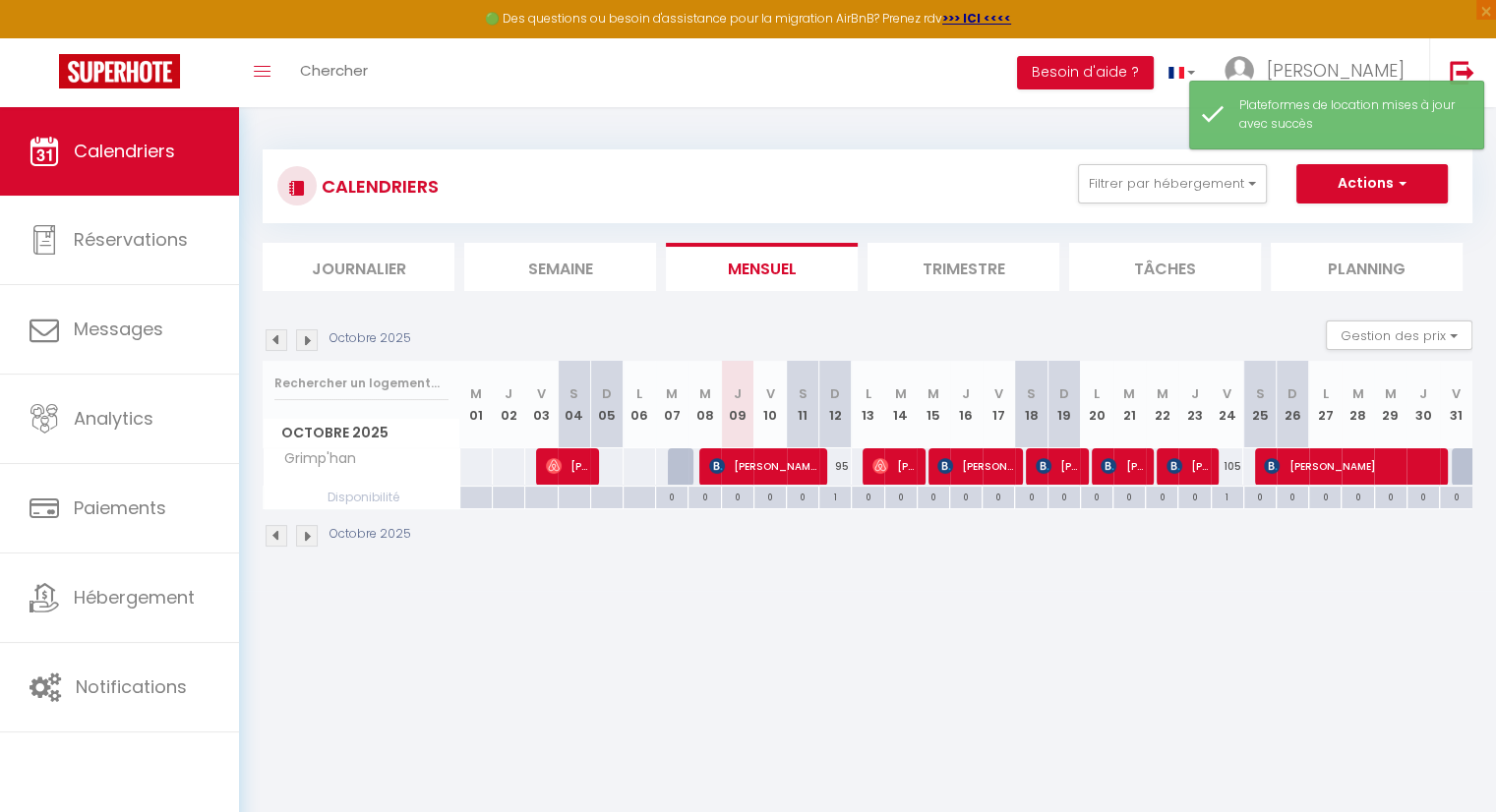
click at [802, 612] on body "🟢 Des questions ou besoin d'assistance pour la migration AirBnB? Prenez rdv >>>…" at bounding box center [748, 512] width 1496 height 812
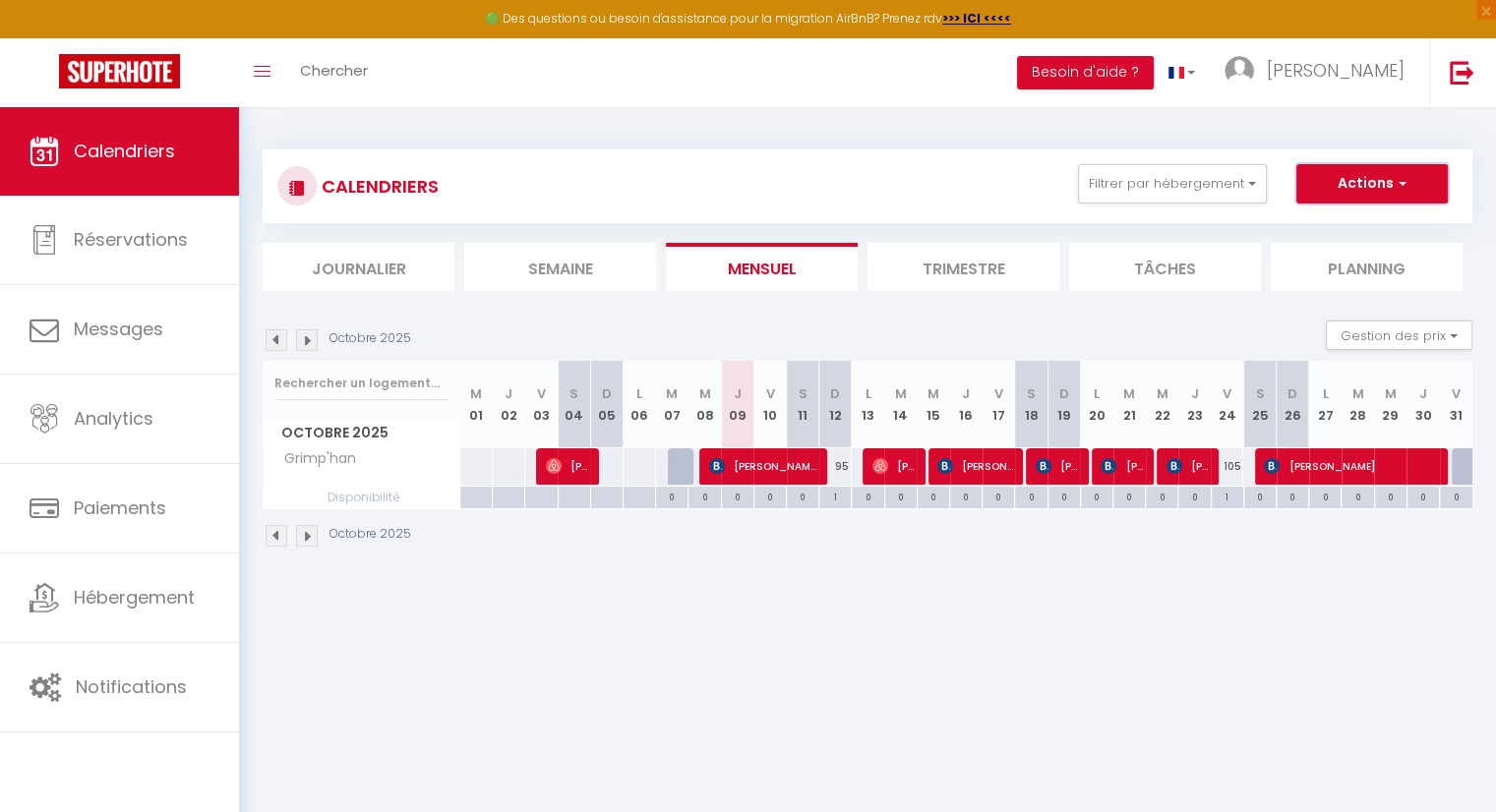
click at [1397, 187] on span "button" at bounding box center [1399, 183] width 12 height 20
click at [1135, 627] on body "🟢 Des questions ou besoin d'assistance pour la migration AirBnB? Prenez rdv >>>…" at bounding box center [748, 512] width 1496 height 812
click at [940, 694] on body "🟢 Des questions ou besoin d'assistance pour la migration AirBnB? Prenez rdv >>>…" at bounding box center [748, 512] width 1496 height 812
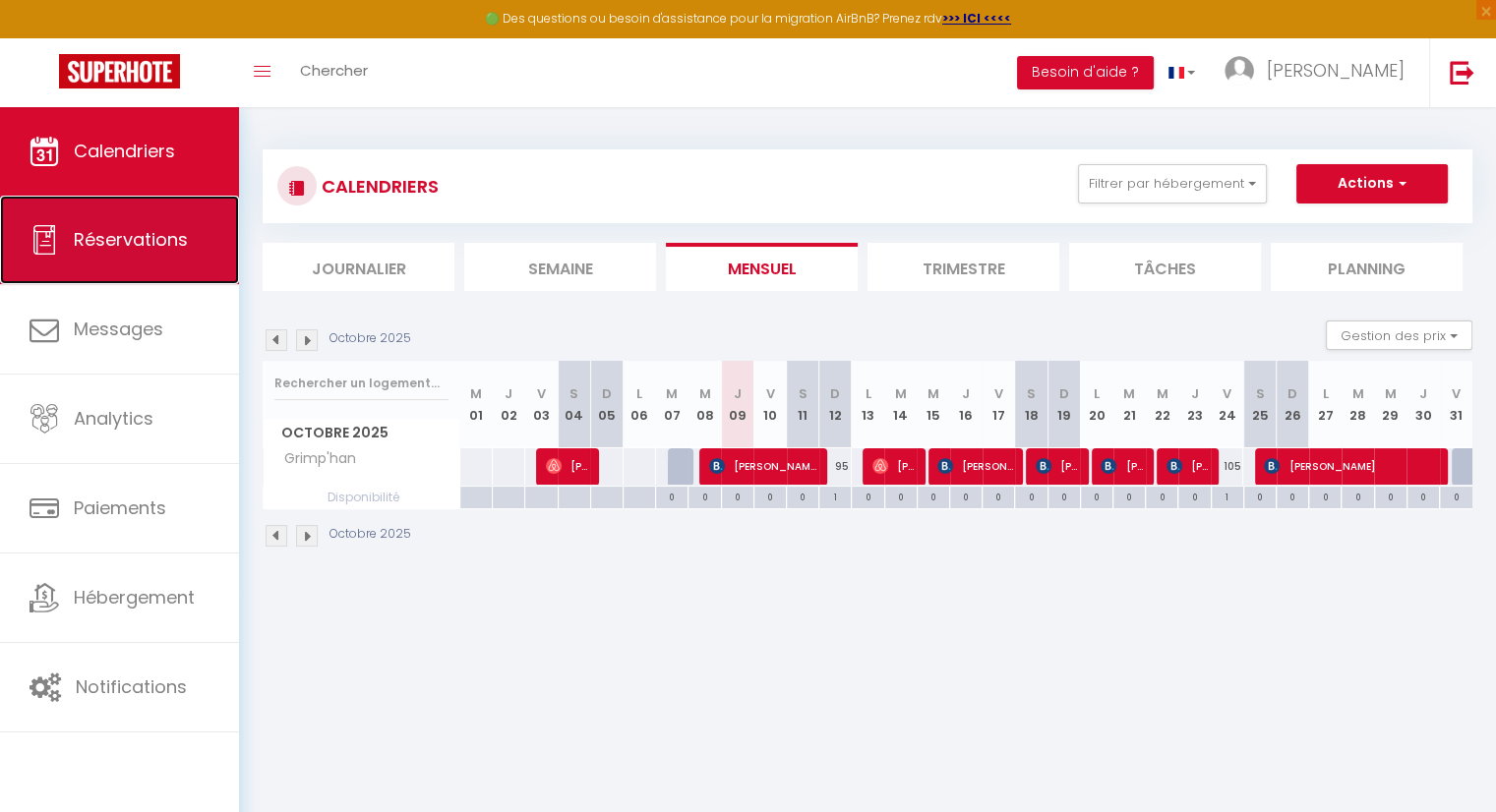
click at [152, 244] on span "Réservations" at bounding box center [131, 239] width 114 height 25
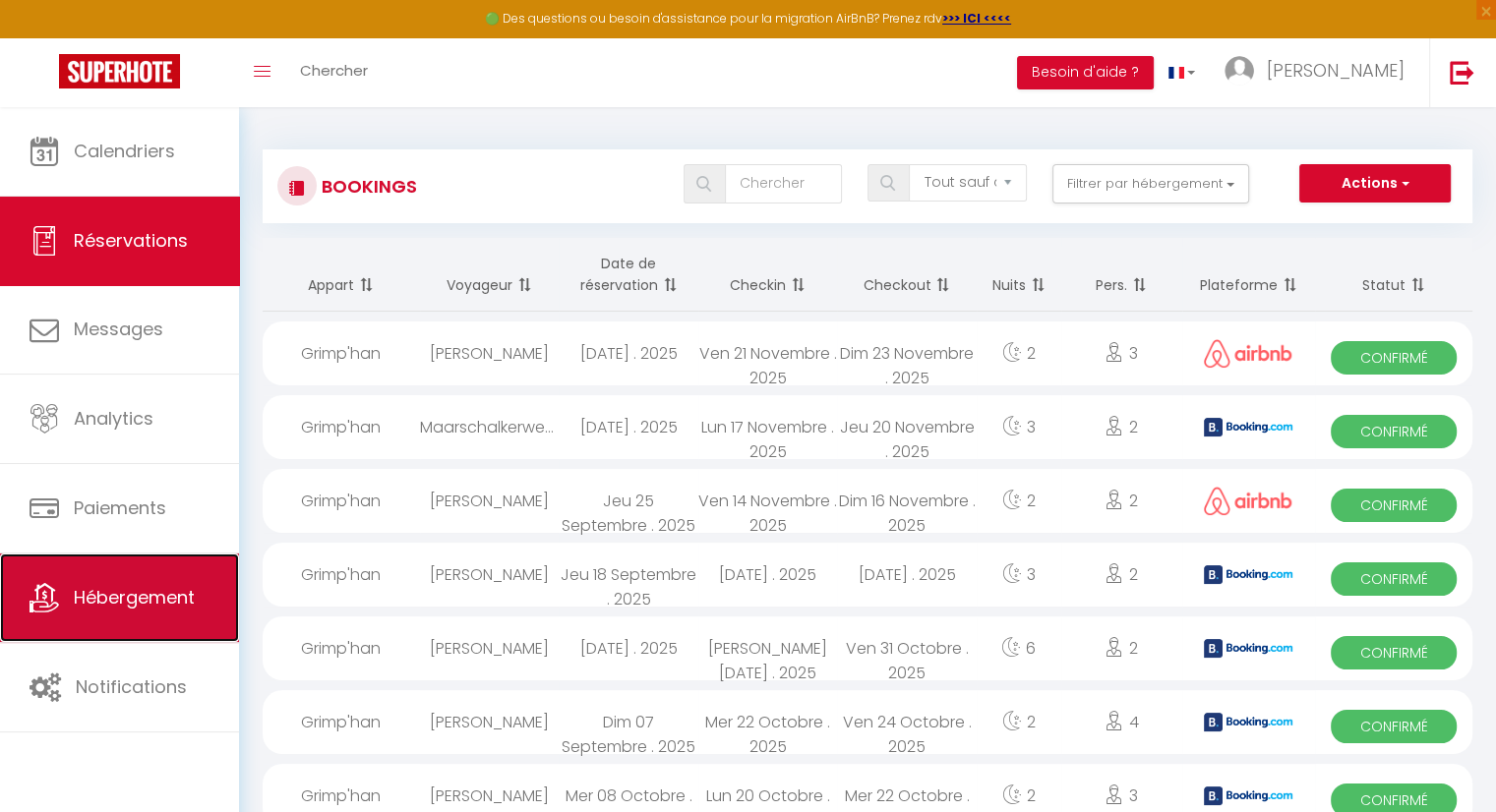
click at [122, 582] on link "Hébergement" at bounding box center [120, 597] width 239 height 88
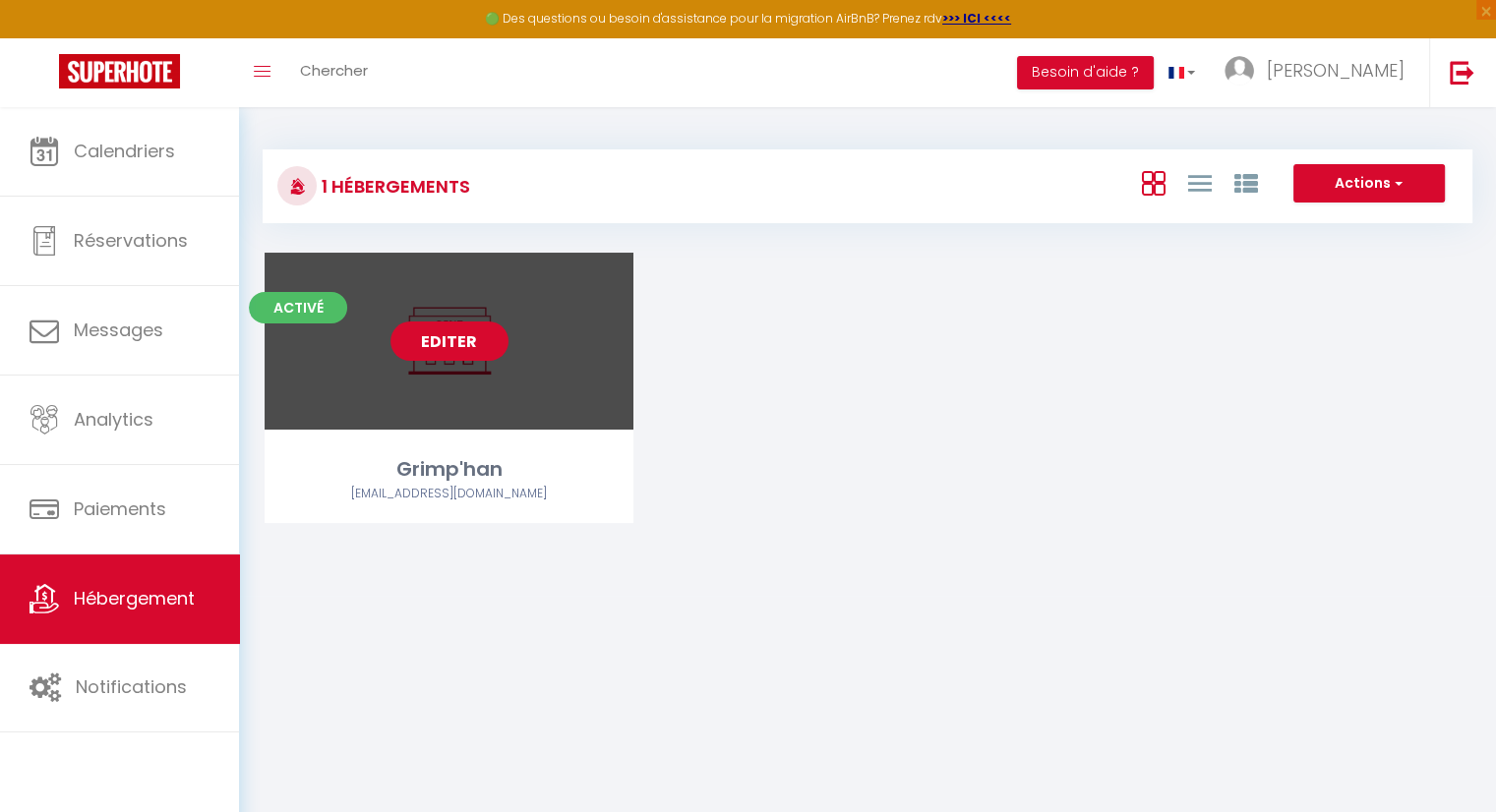
click at [461, 339] on link "Editer" at bounding box center [449, 341] width 118 height 40
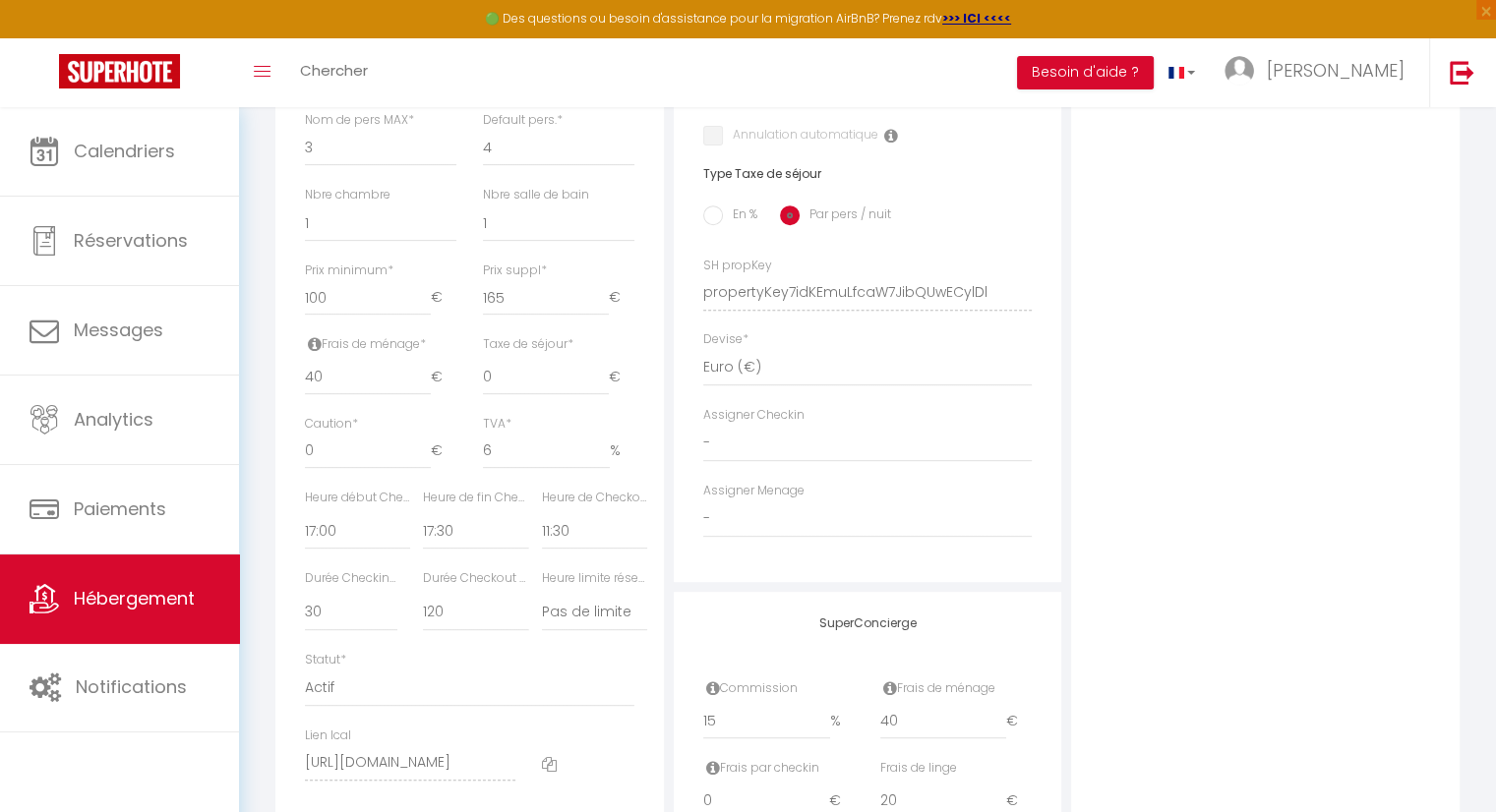
scroll to position [934, 0]
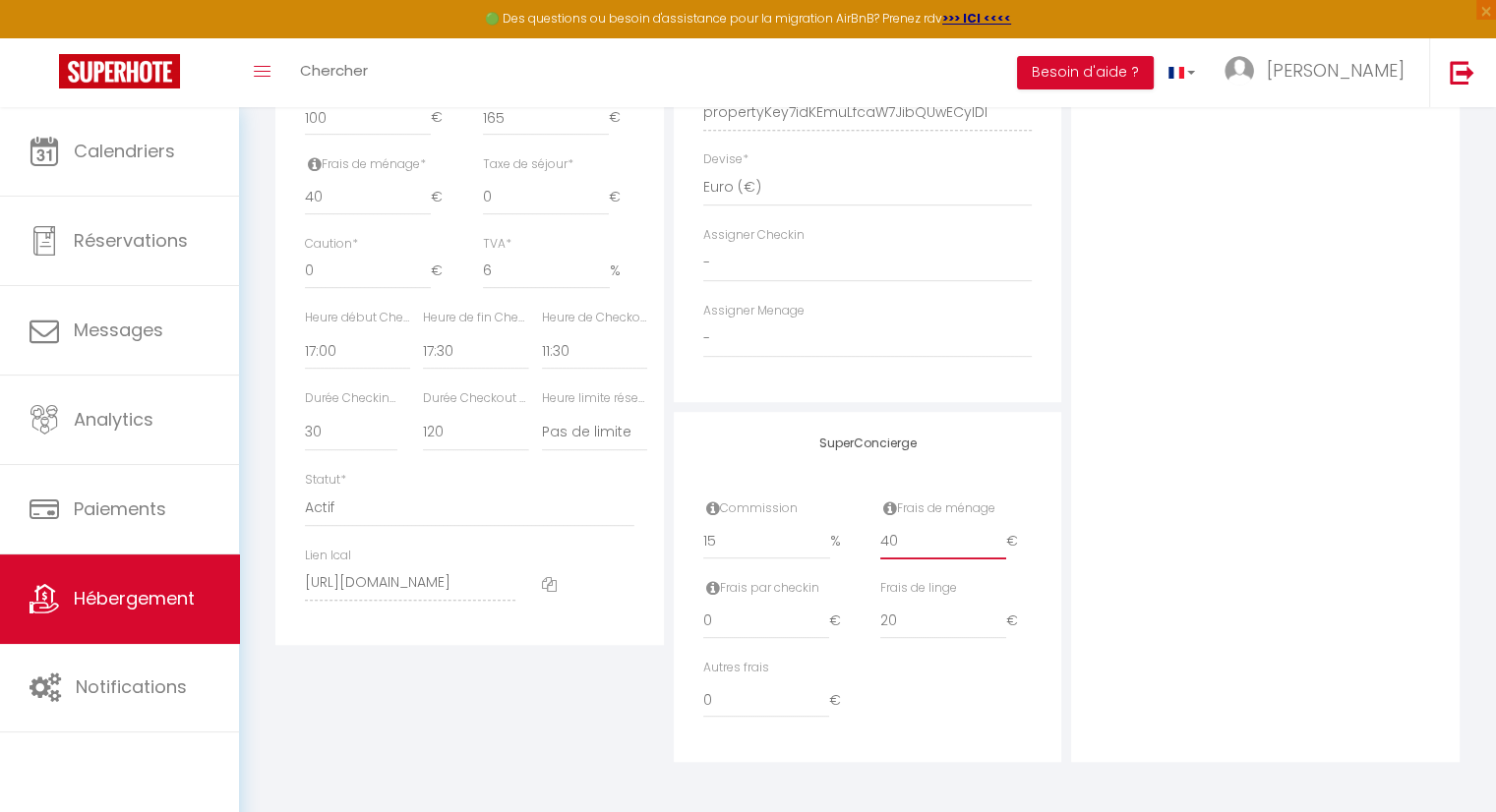
drag, startPoint x: 889, startPoint y: 540, endPoint x: 861, endPoint y: 536, distance: 28.3
click at [861, 536] on div "Commission 15 % Frais de ménage 40 €" at bounding box center [868, 539] width 355 height 80
click at [892, 504] on icon at bounding box center [889, 508] width 14 height 16
click at [893, 508] on icon at bounding box center [889, 508] width 14 height 16
click at [818, 544] on div "Commission 15 % Frais de ménage 40 €" at bounding box center [868, 539] width 355 height 80
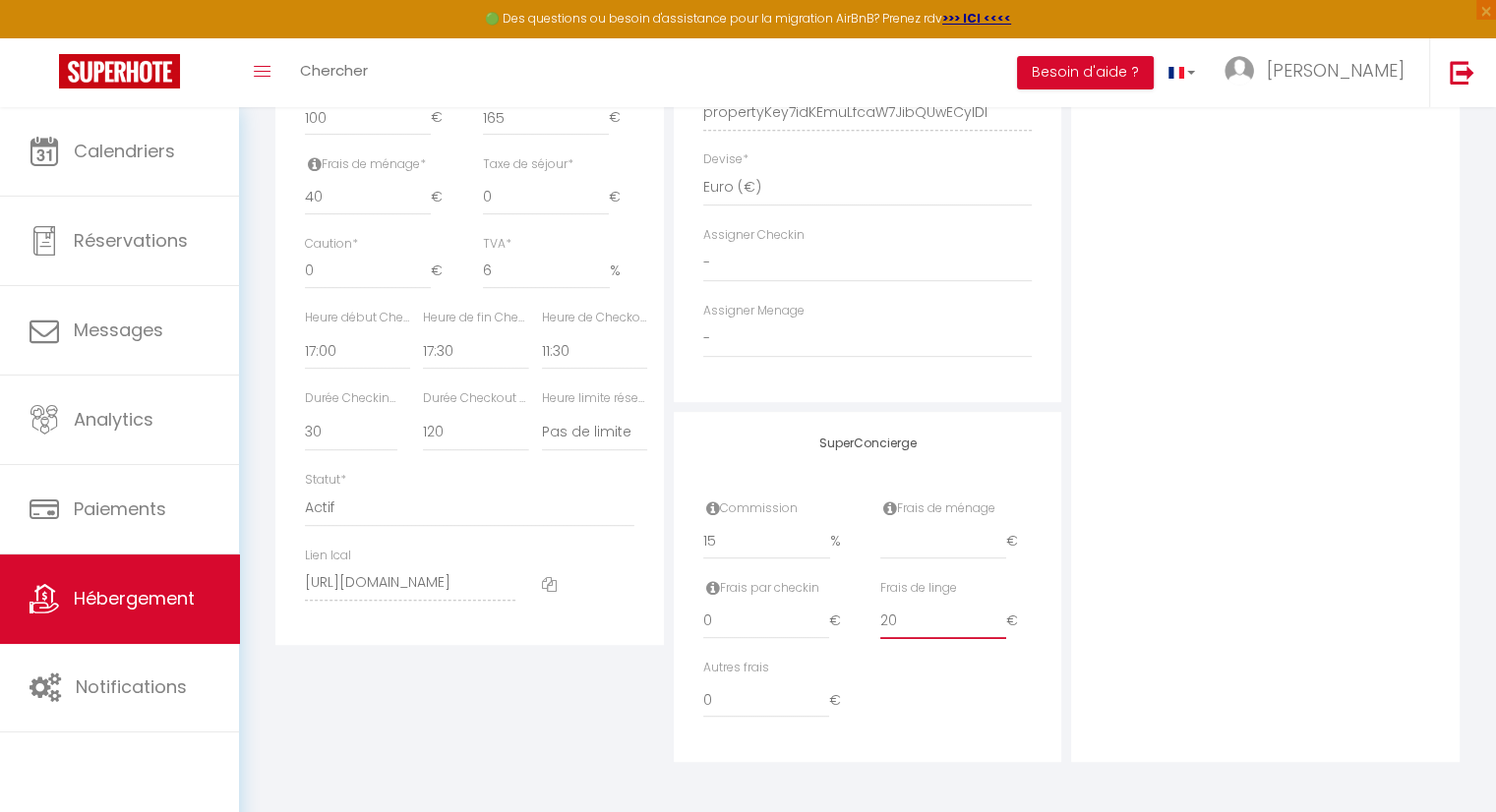
drag, startPoint x: 896, startPoint y: 624, endPoint x: 876, endPoint y: 629, distance: 20.6
click at [876, 629] on div "Frais de linge 20 €" at bounding box center [956, 618] width 177 height 80
click at [1121, 586] on div "Photo Photo Drag and drop a file here or click Ooops, something wrong appended.…" at bounding box center [1264, 99] width 389 height 1326
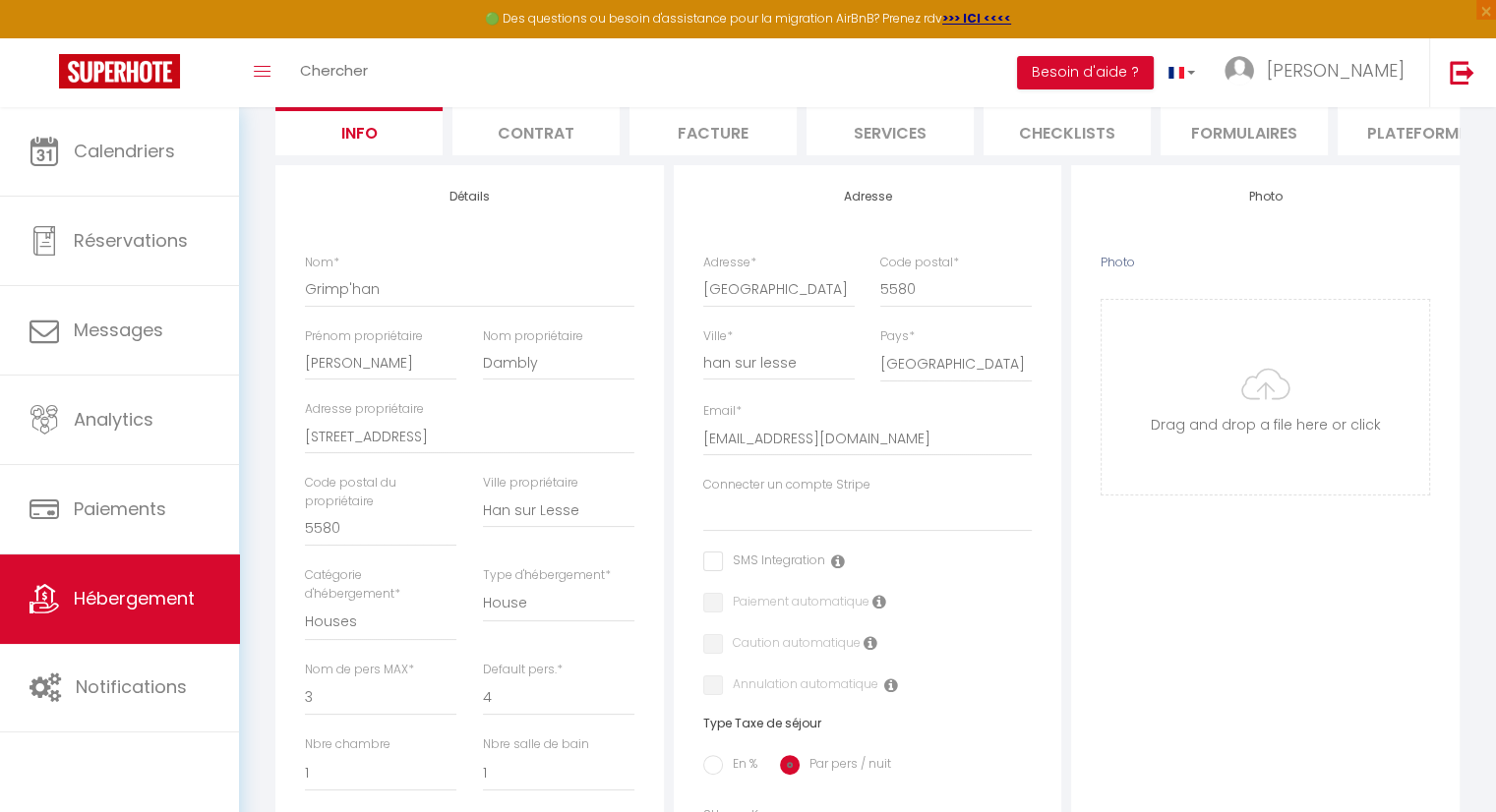
scroll to position [0, 0]
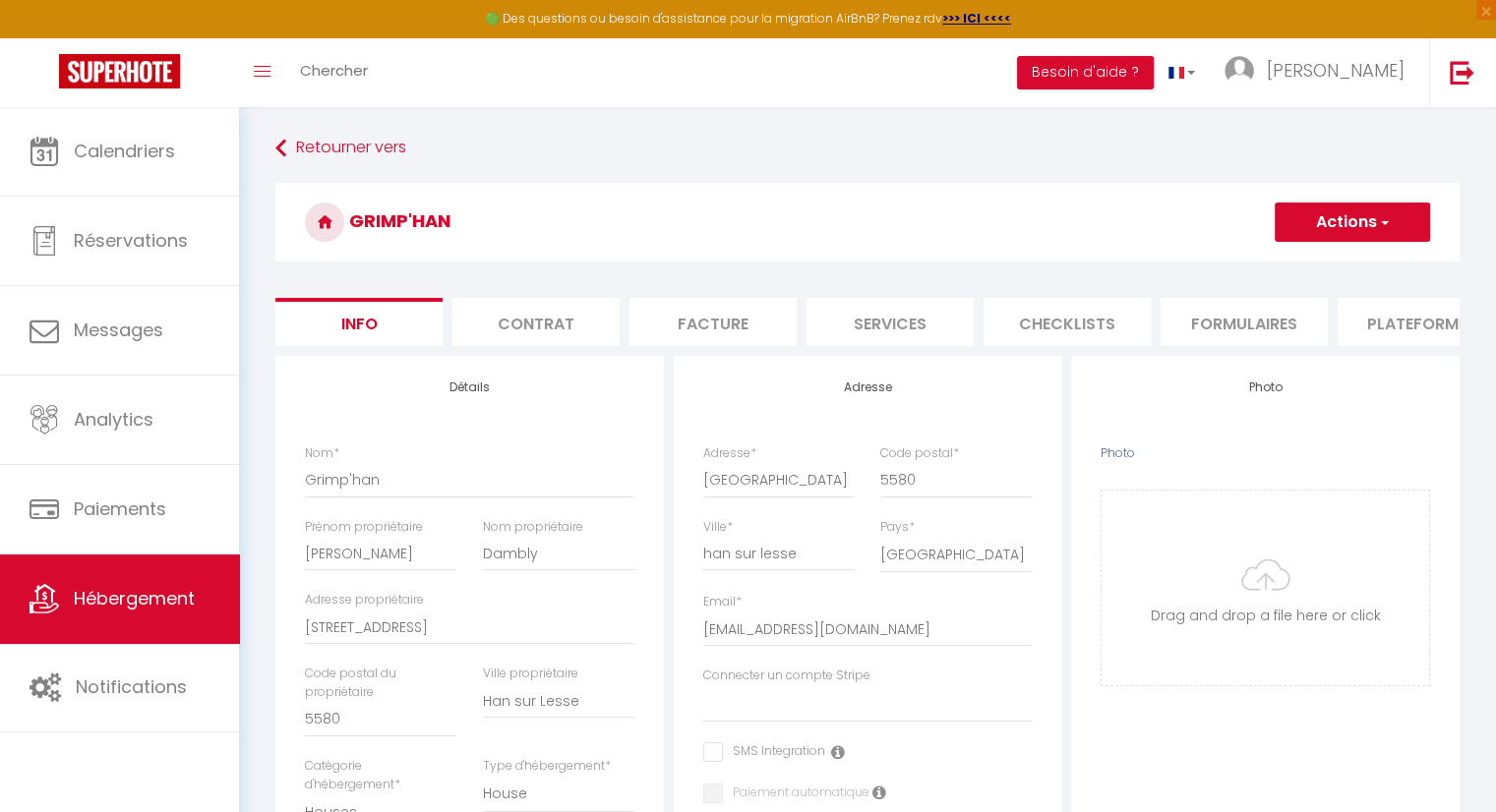
click at [1372, 235] on button "Actions" at bounding box center [1352, 223] width 155 height 40
click at [1302, 271] on input "Enregistrer" at bounding box center [1274, 265] width 73 height 20
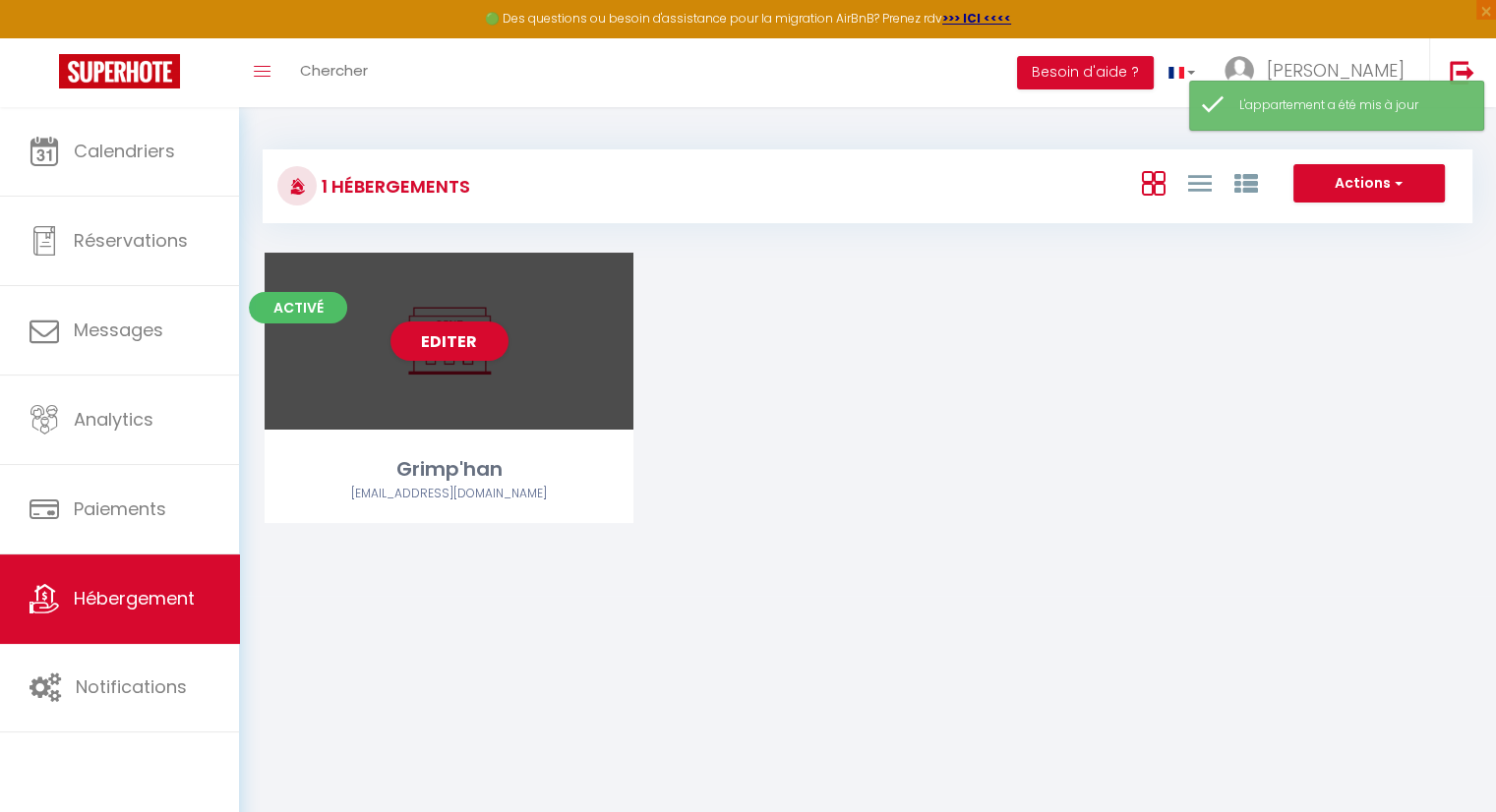
click at [512, 397] on div "Editer" at bounding box center [448, 340] width 369 height 177
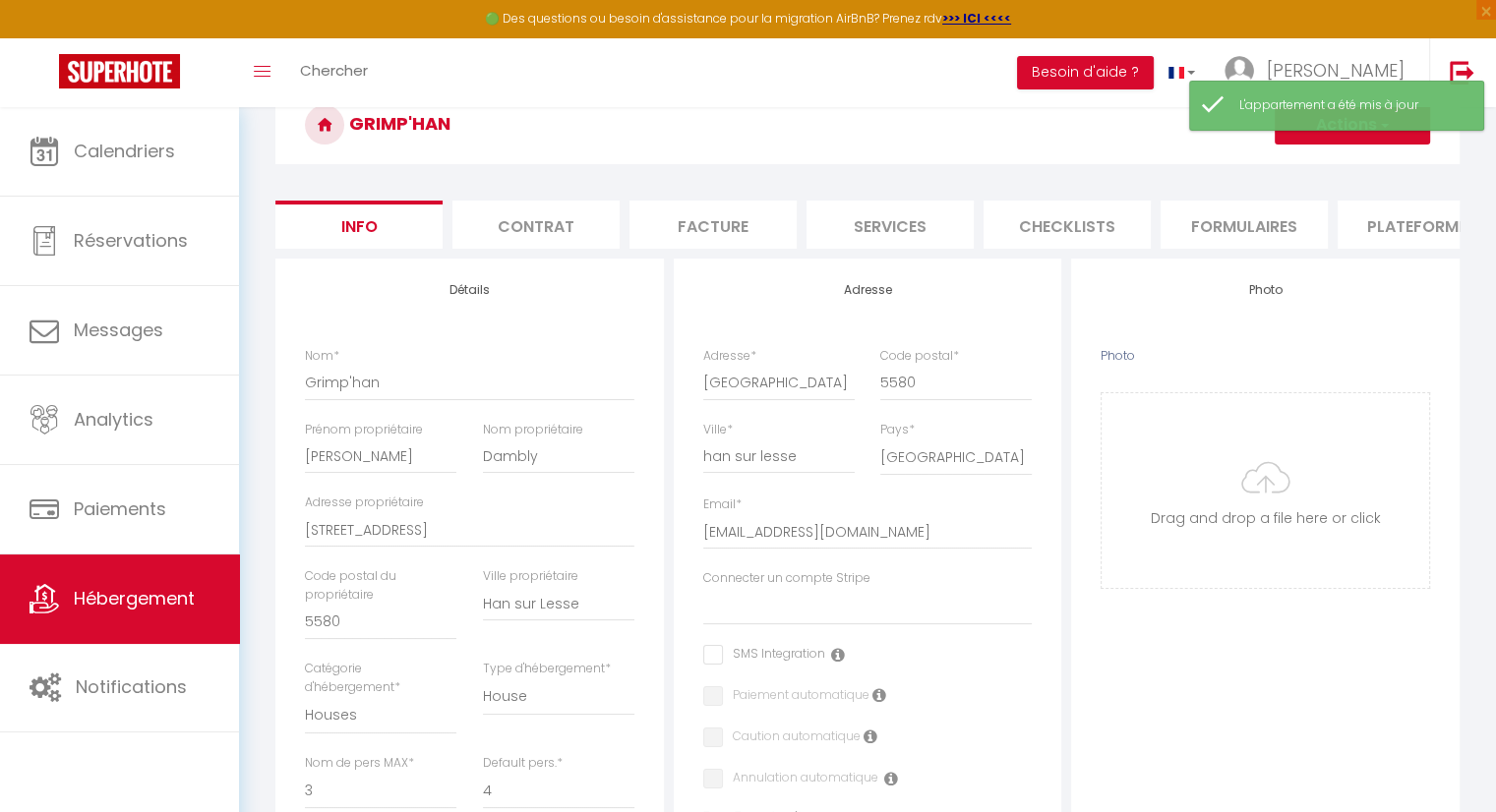
scroll to position [98, 0]
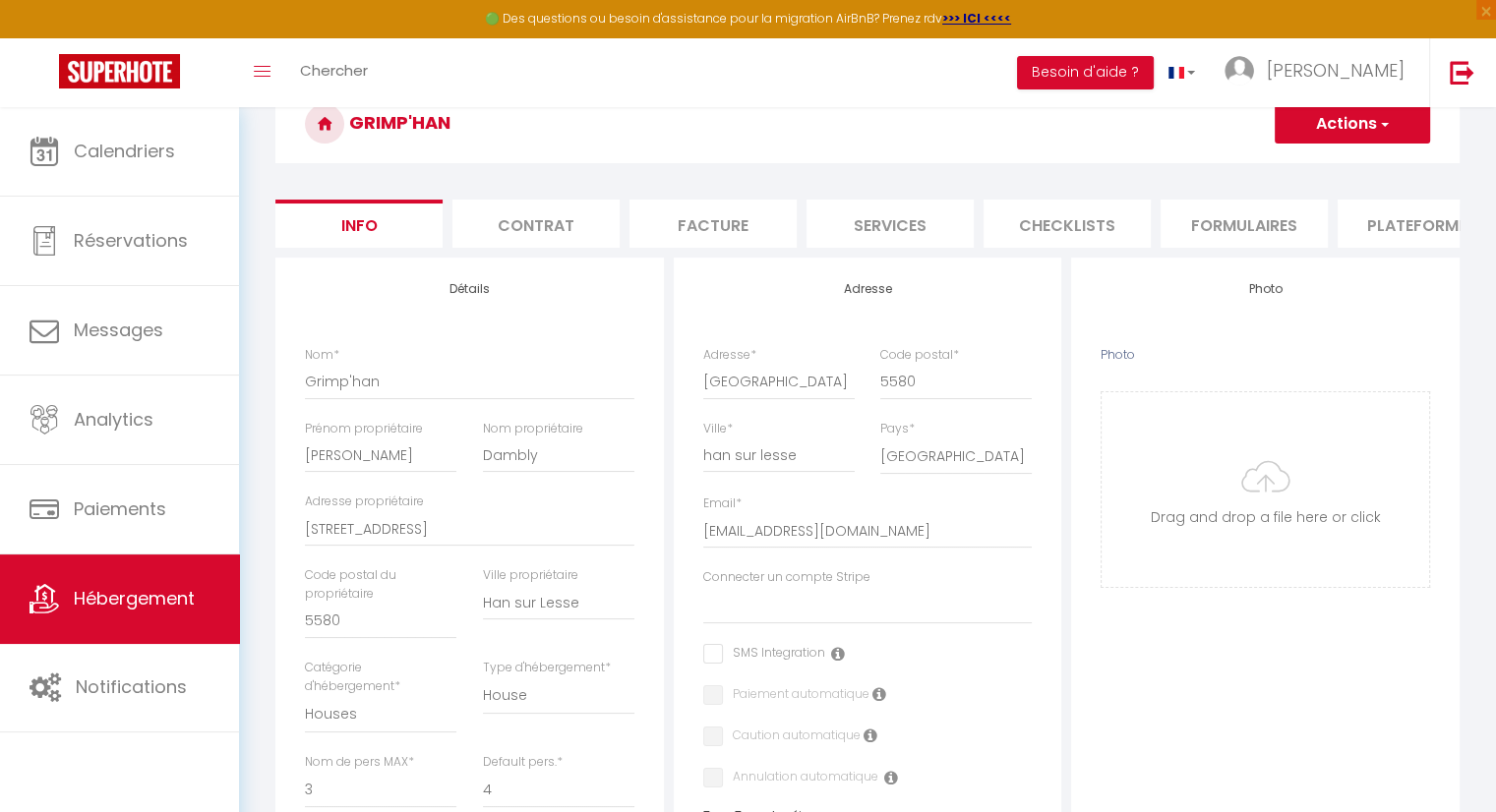
click at [582, 227] on li "Contrat" at bounding box center [535, 224] width 167 height 48
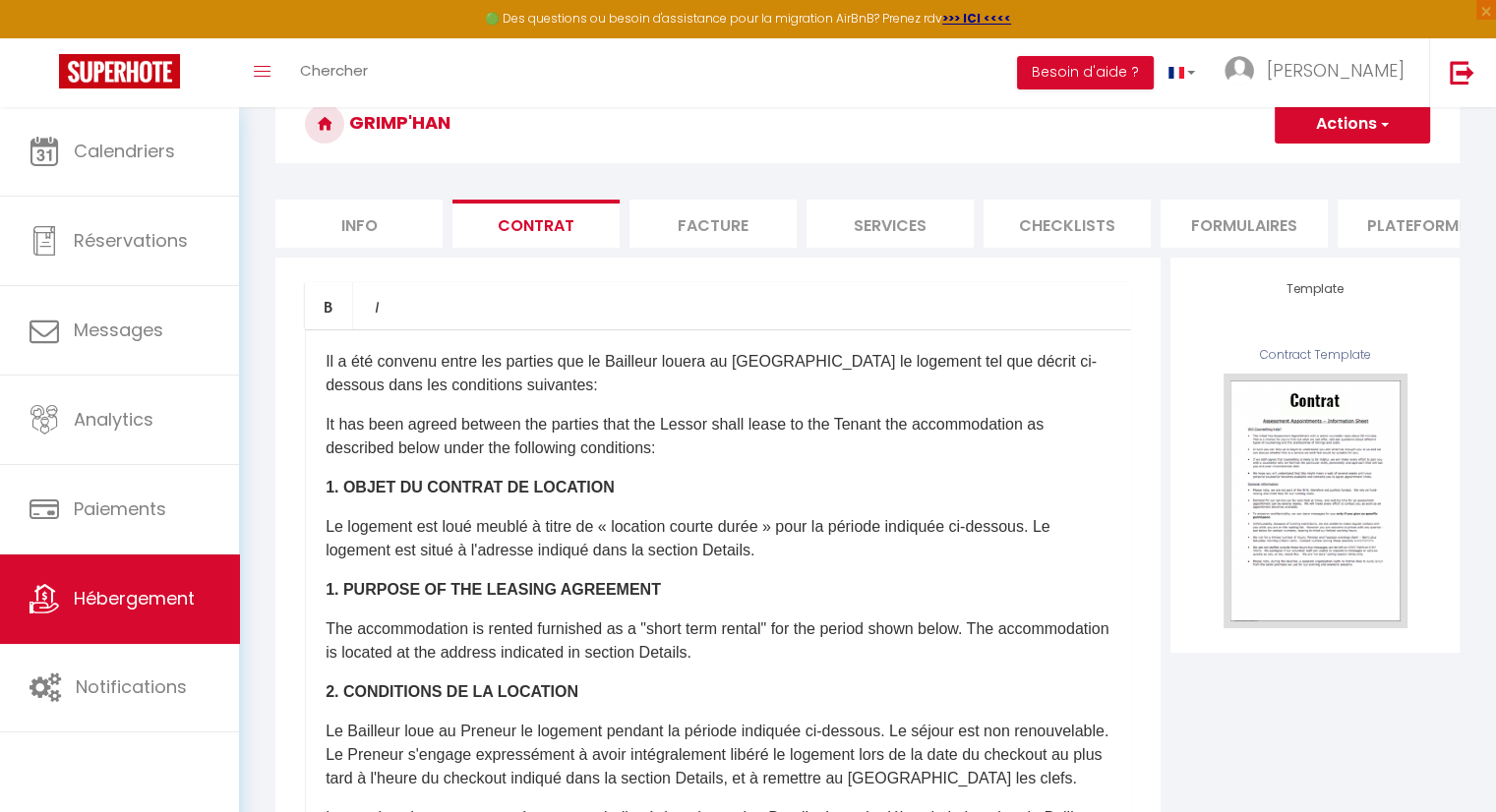
click at [736, 226] on li "Facture" at bounding box center [712, 224] width 167 height 48
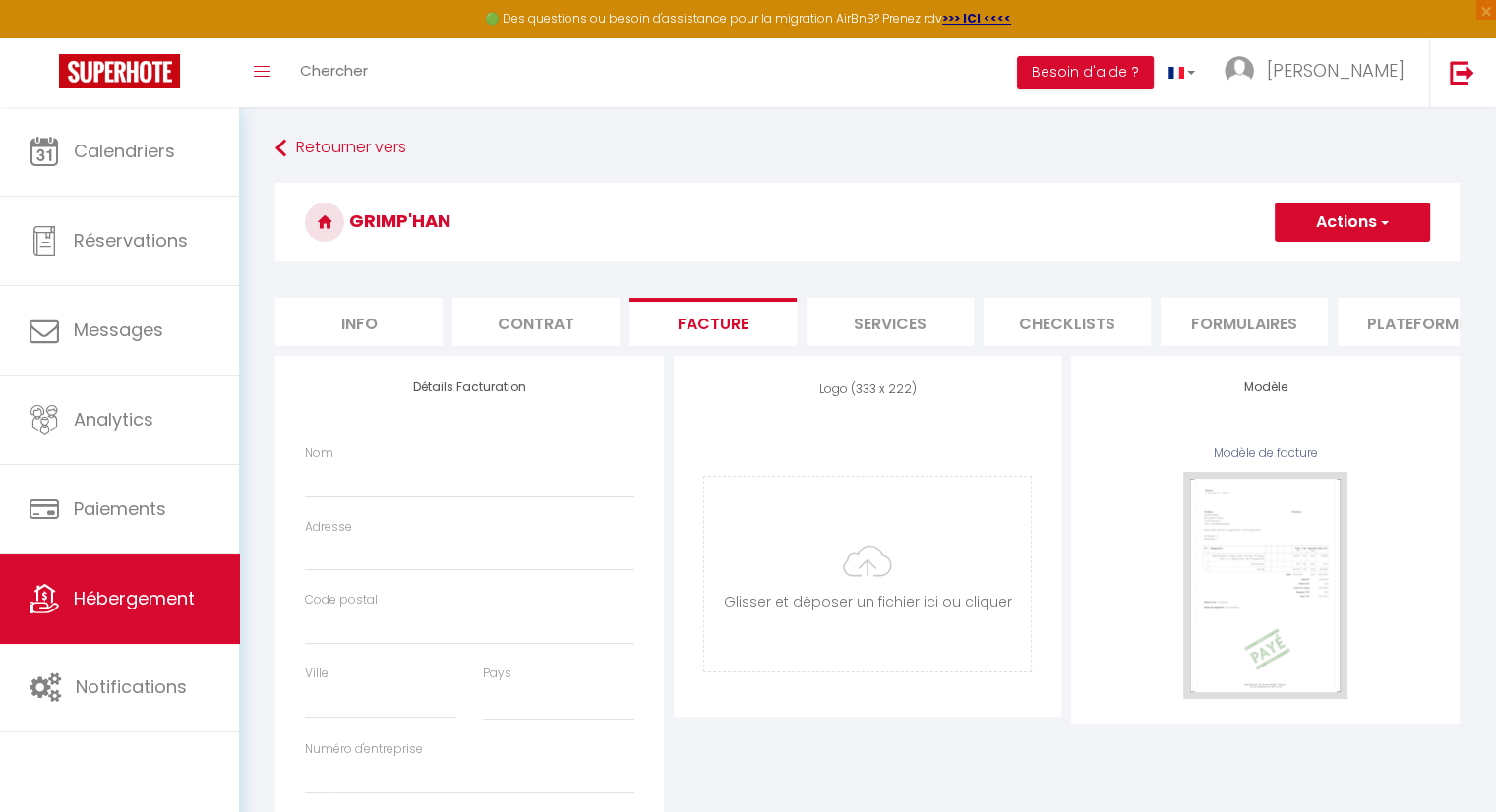
click at [928, 322] on li "Services" at bounding box center [889, 321] width 167 height 48
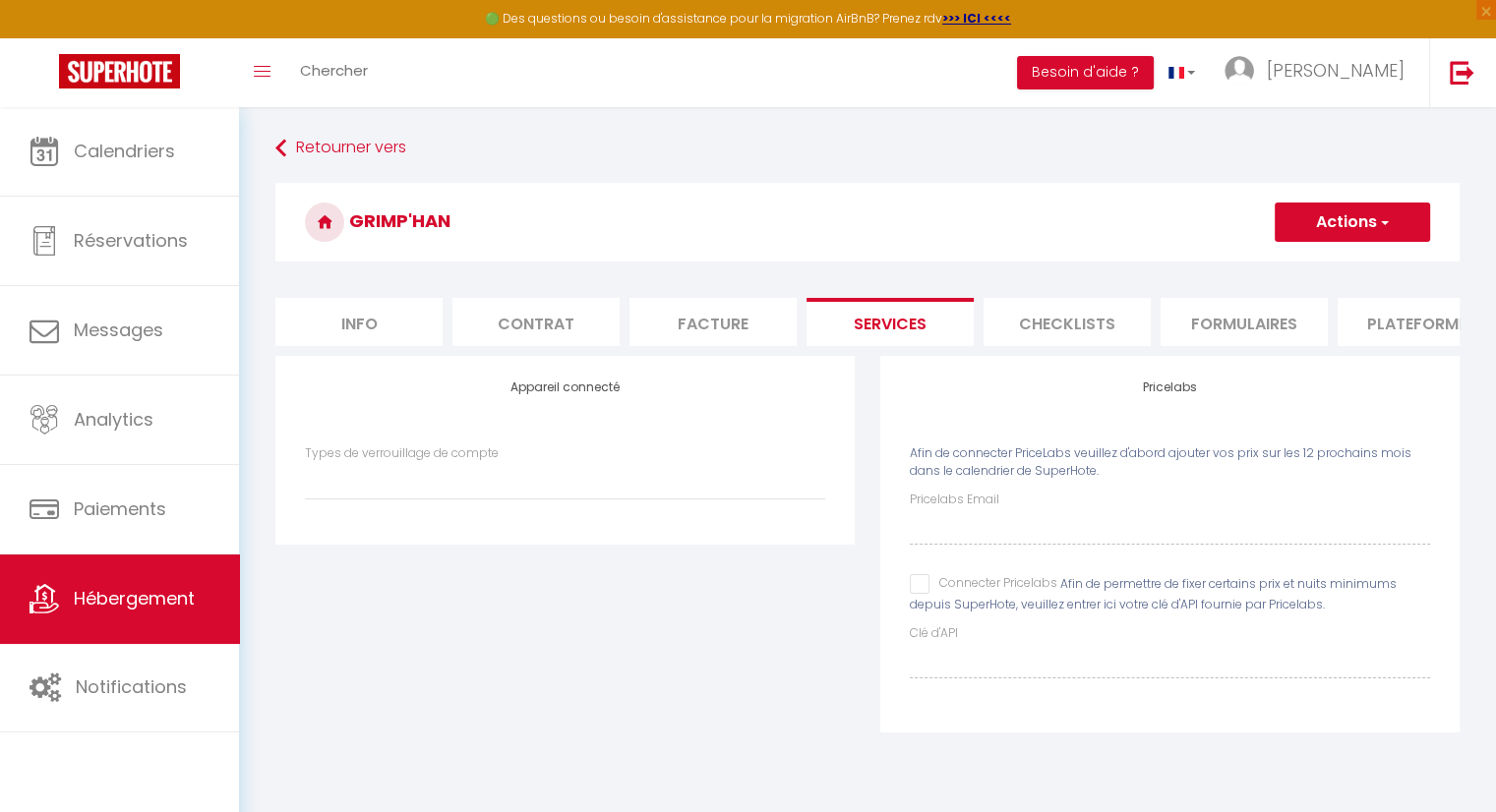
click at [887, 323] on li "Services" at bounding box center [889, 321] width 167 height 48
click at [527, 477] on div "Types de verrouillage de compte" at bounding box center [565, 472] width 520 height 56
click at [504, 499] on select "Types de verrouillage de compte" at bounding box center [565, 481] width 520 height 38
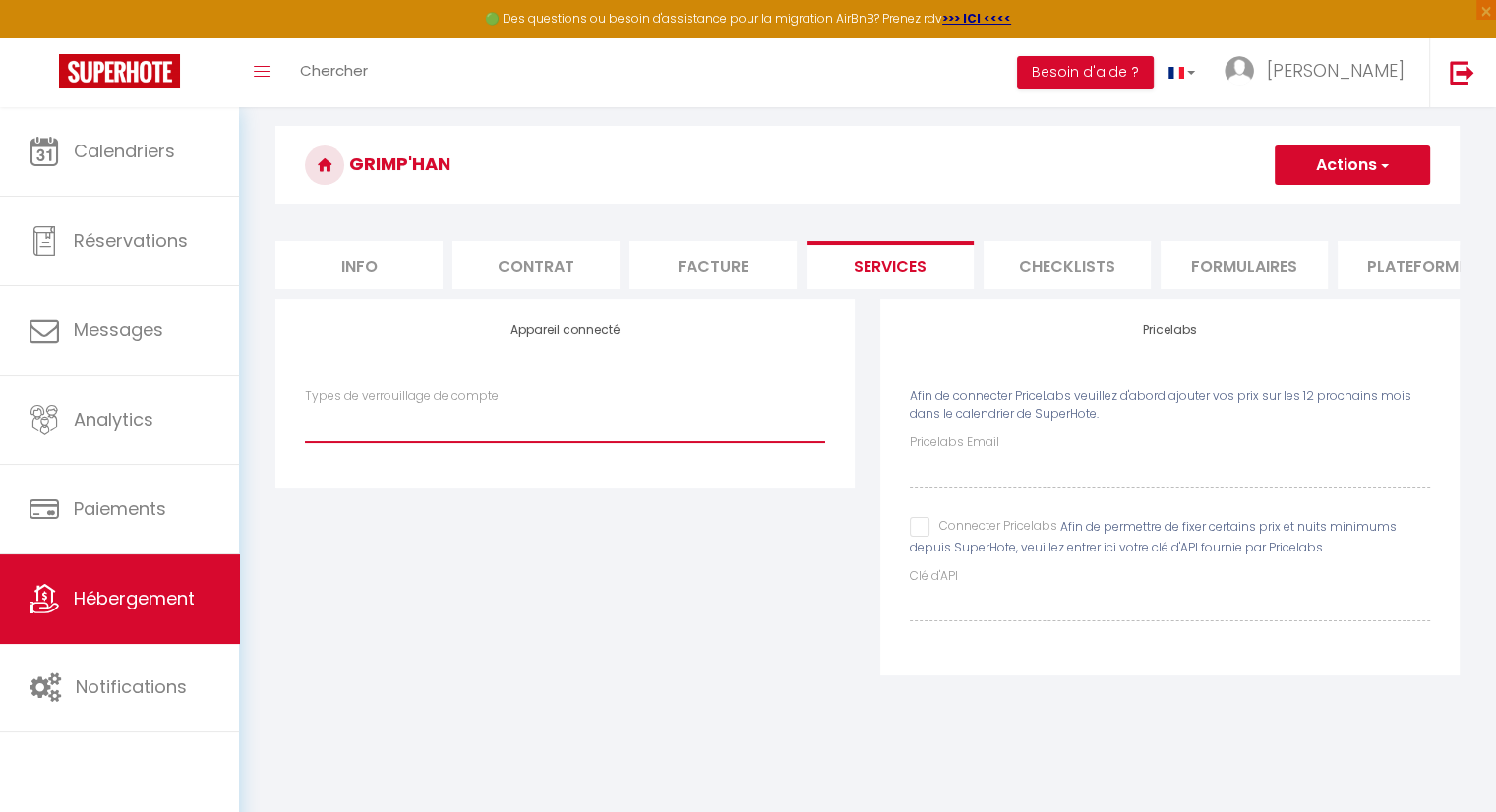
scroll to position [8, 0]
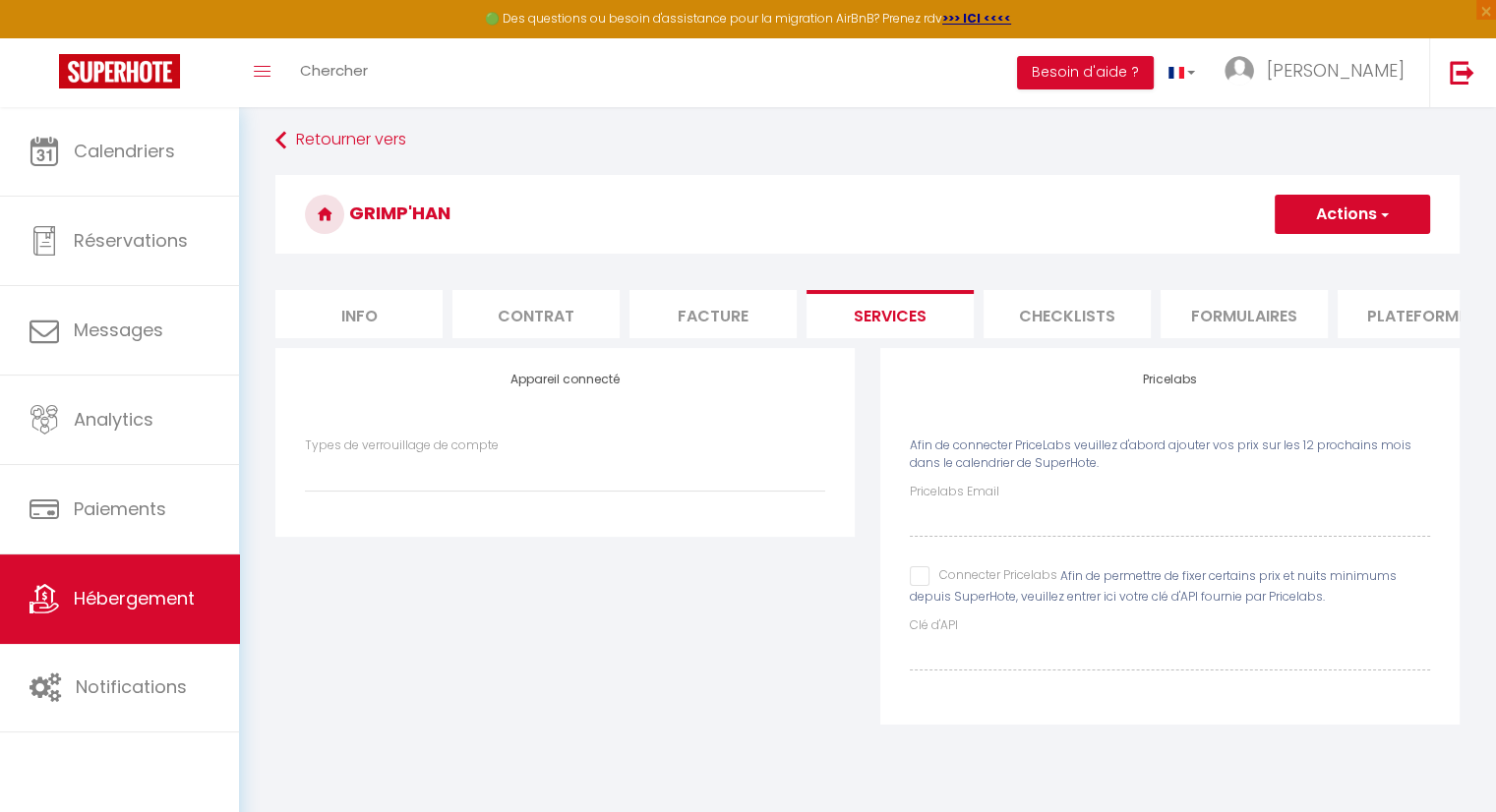
click at [558, 316] on li "Contrat" at bounding box center [535, 314] width 167 height 48
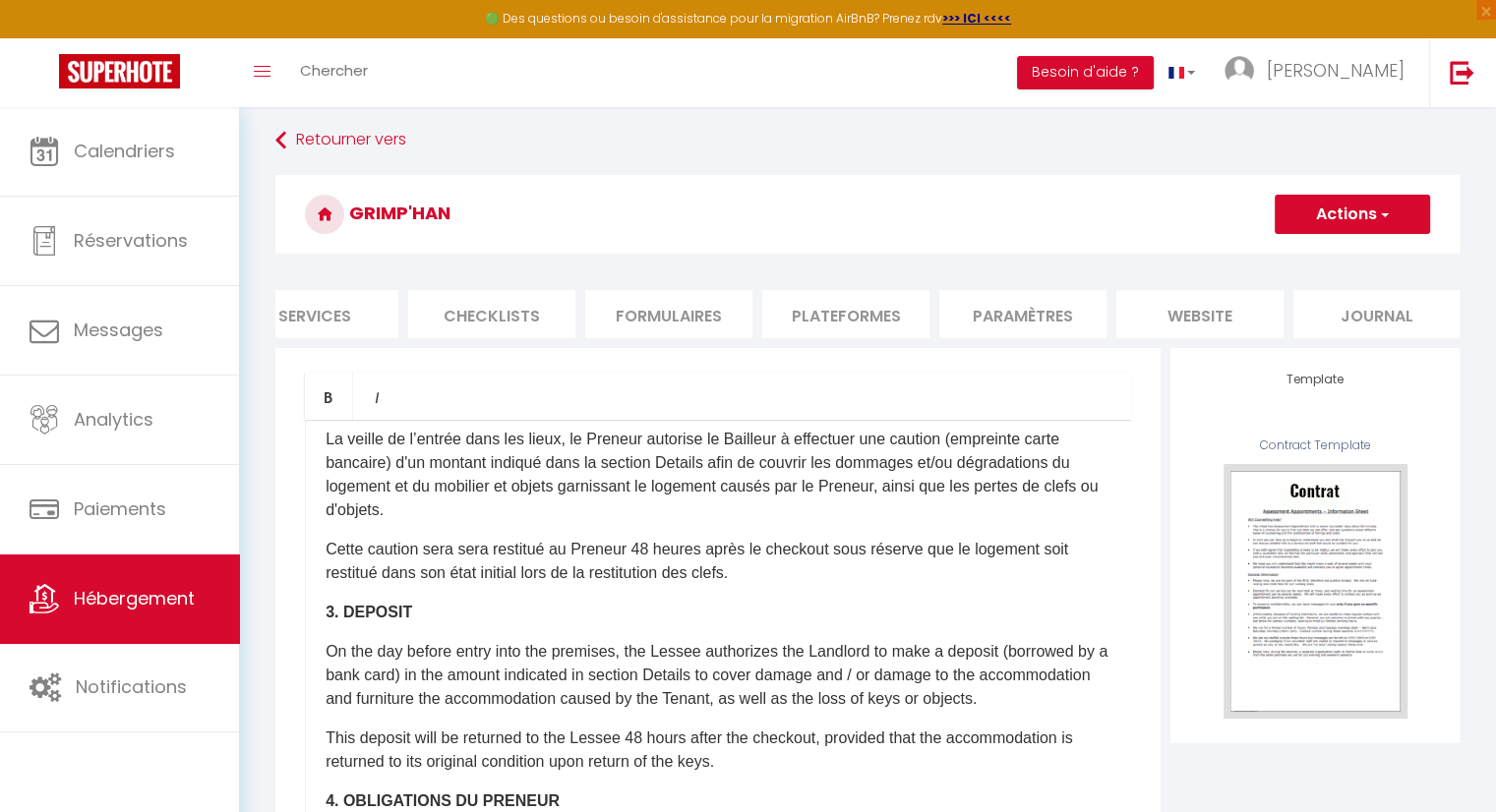
scroll to position [0, 586]
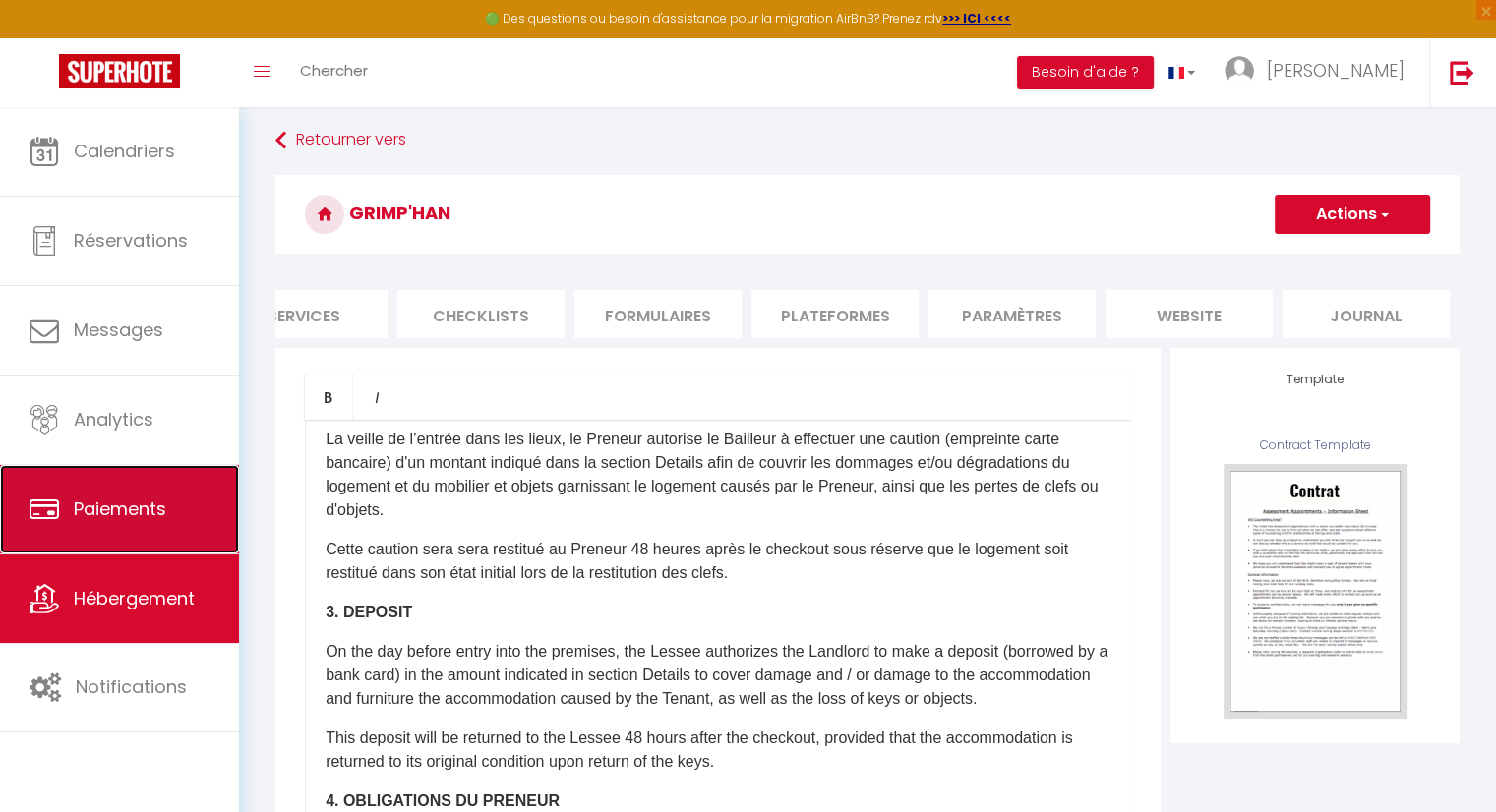
click at [173, 501] on link "Paiements" at bounding box center [120, 508] width 239 height 88
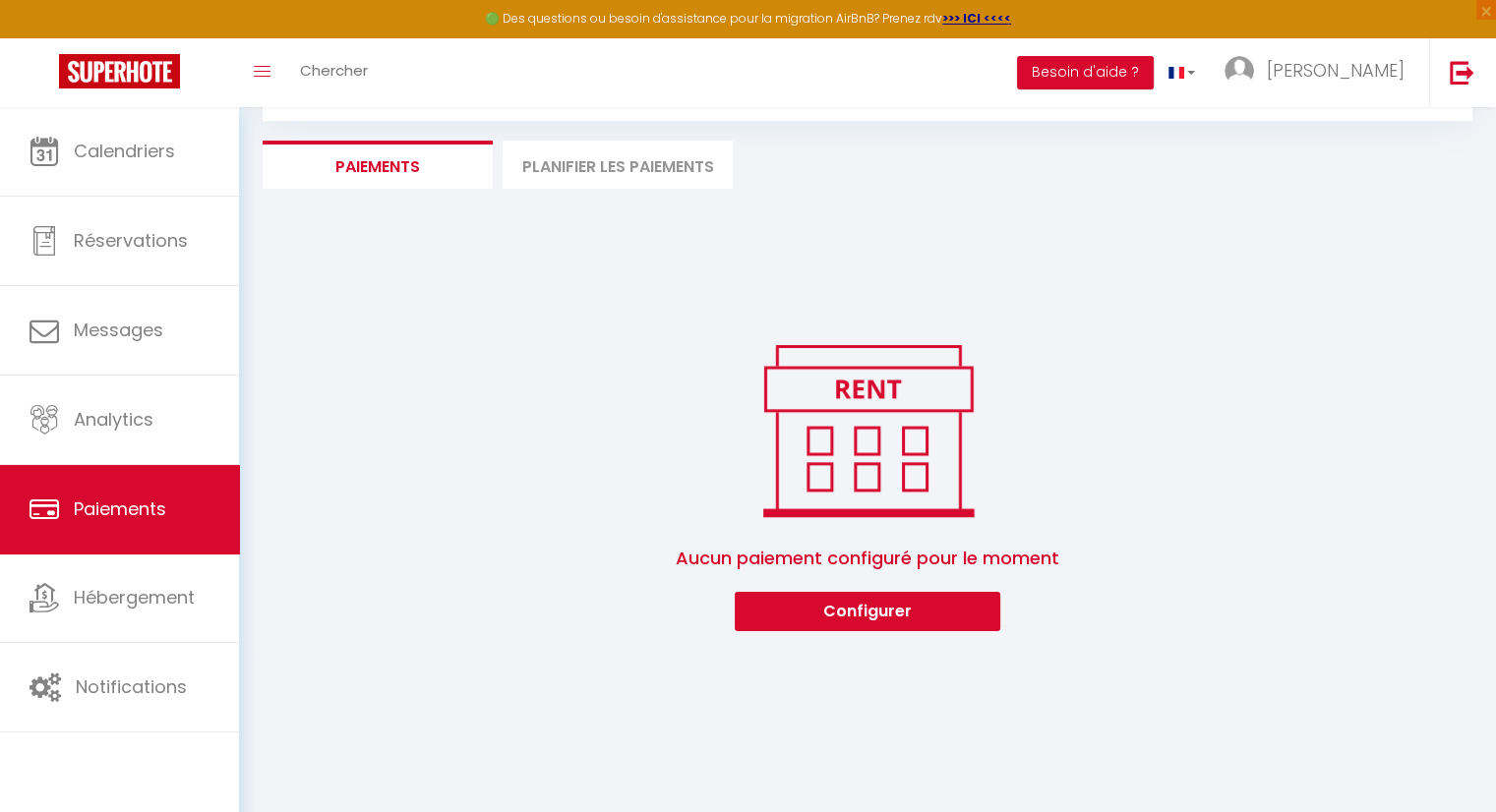
scroll to position [106, 0]
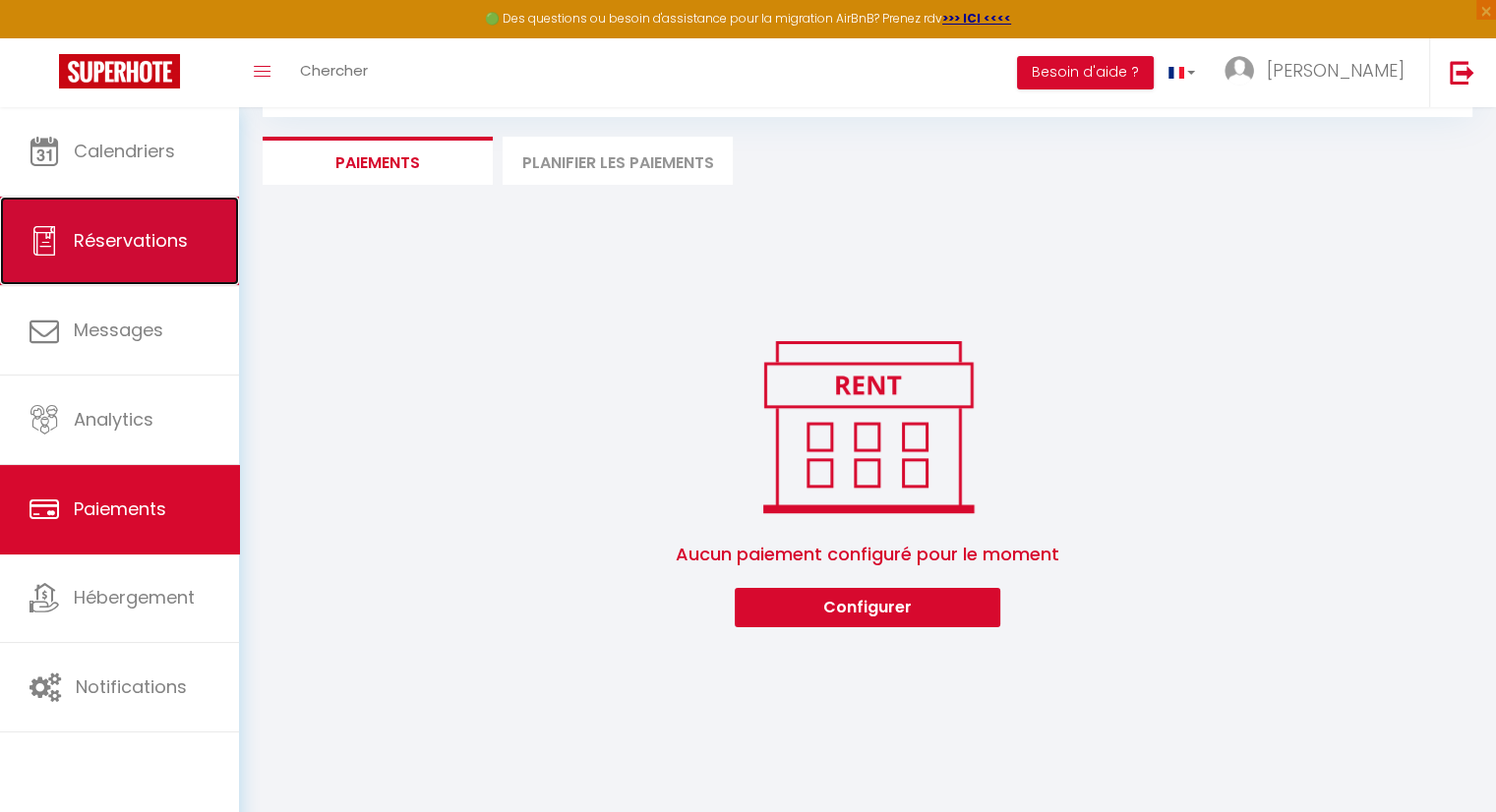
click at [144, 256] on link "Réservations" at bounding box center [120, 240] width 239 height 88
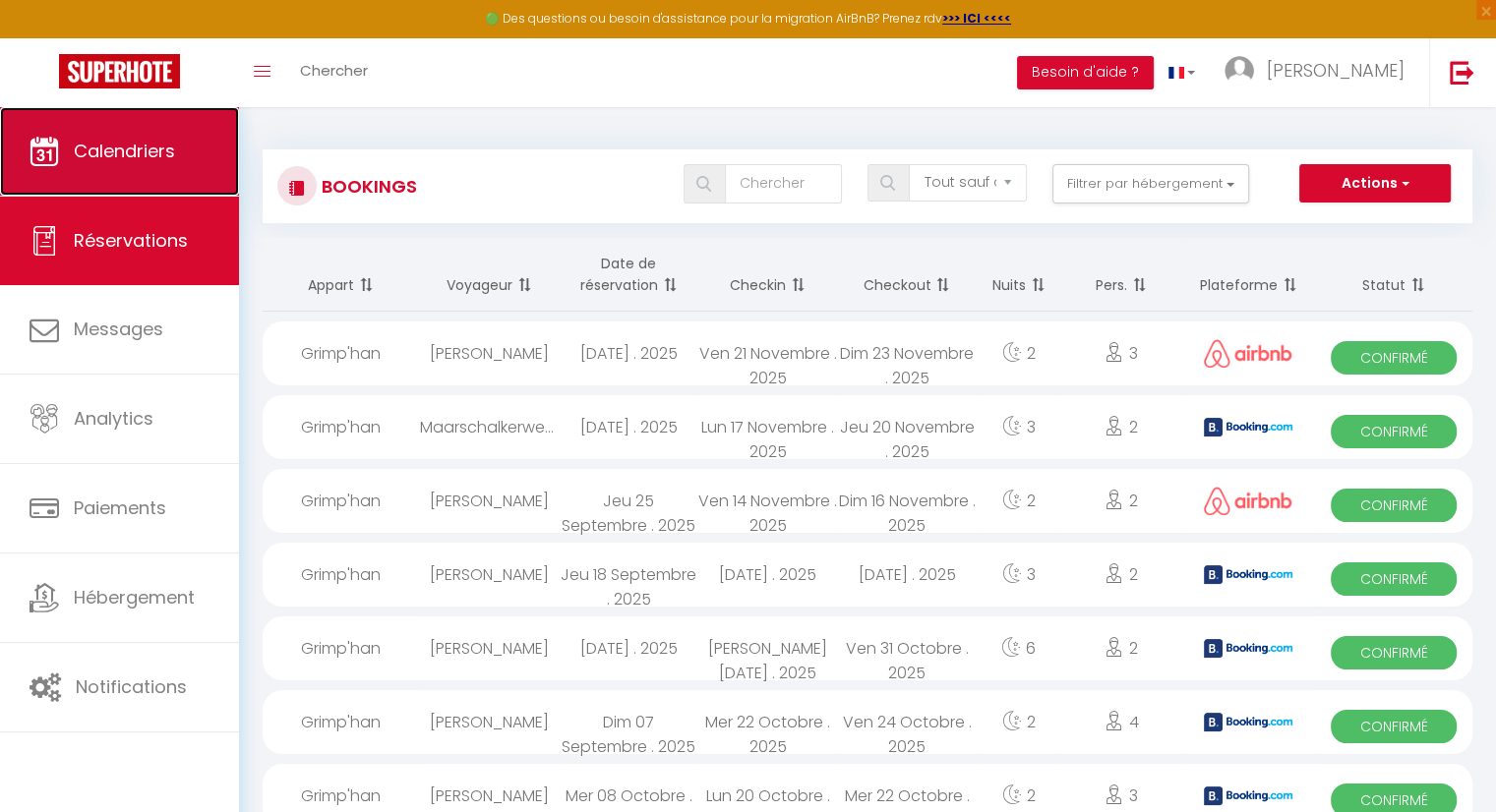
click at [162, 135] on link "Calendriers" at bounding box center [120, 150] width 239 height 88
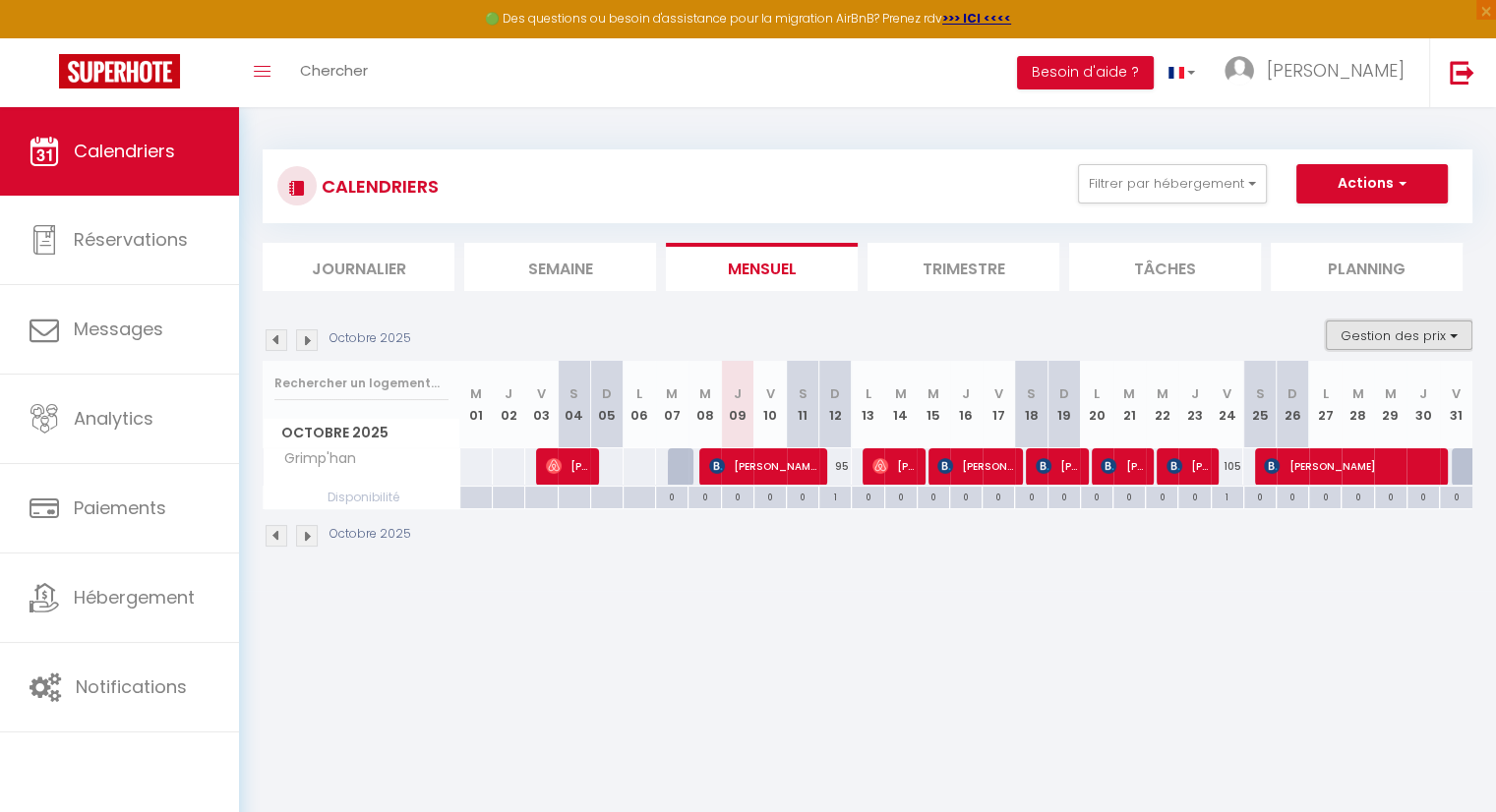
click at [1412, 343] on button "Gestion des prix" at bounding box center [1399, 335] width 146 height 30
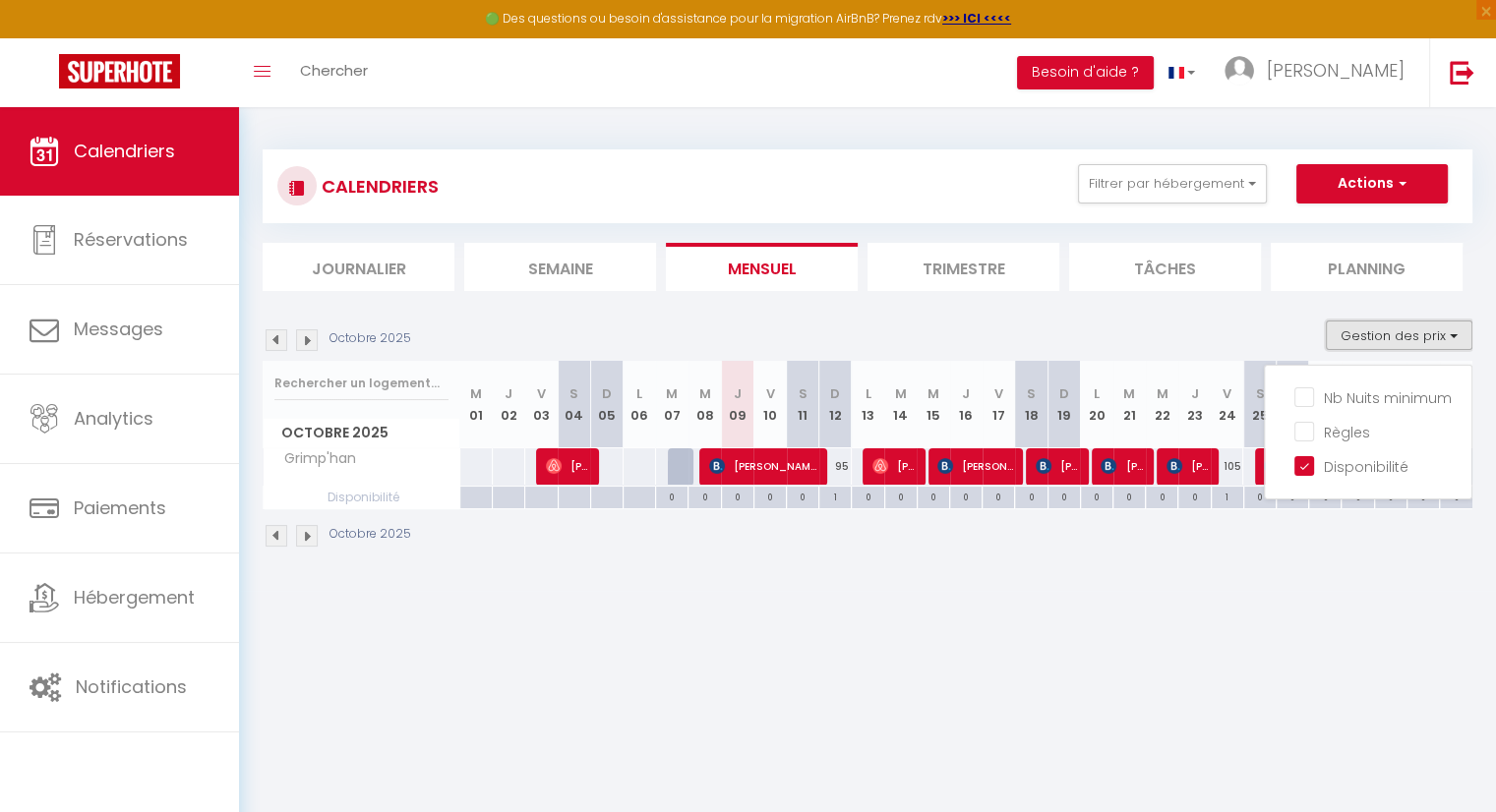
click at [1413, 344] on button "Gestion des prix" at bounding box center [1399, 335] width 146 height 30
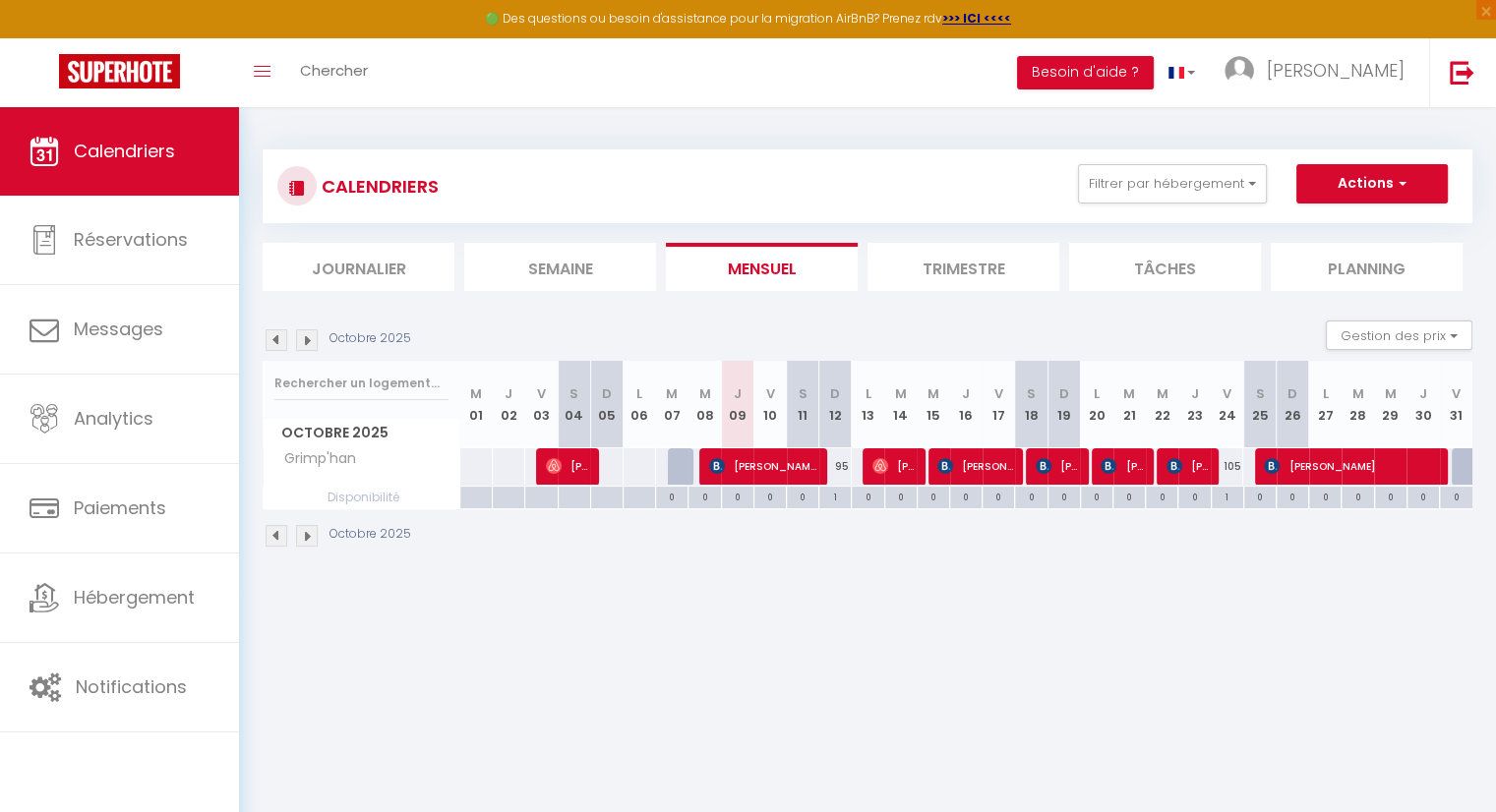
click at [651, 607] on body "🟢 Des questions ou besoin d'assistance pour la migration AirBnB? Prenez rdv >>>…" at bounding box center [748, 512] width 1496 height 812
click at [655, 671] on body "🟢 Des questions ou besoin d'assistance pour la migration AirBnB? Prenez rdv >>>…" at bounding box center [748, 512] width 1496 height 812
click at [377, 261] on li "Journalier" at bounding box center [358, 266] width 192 height 48
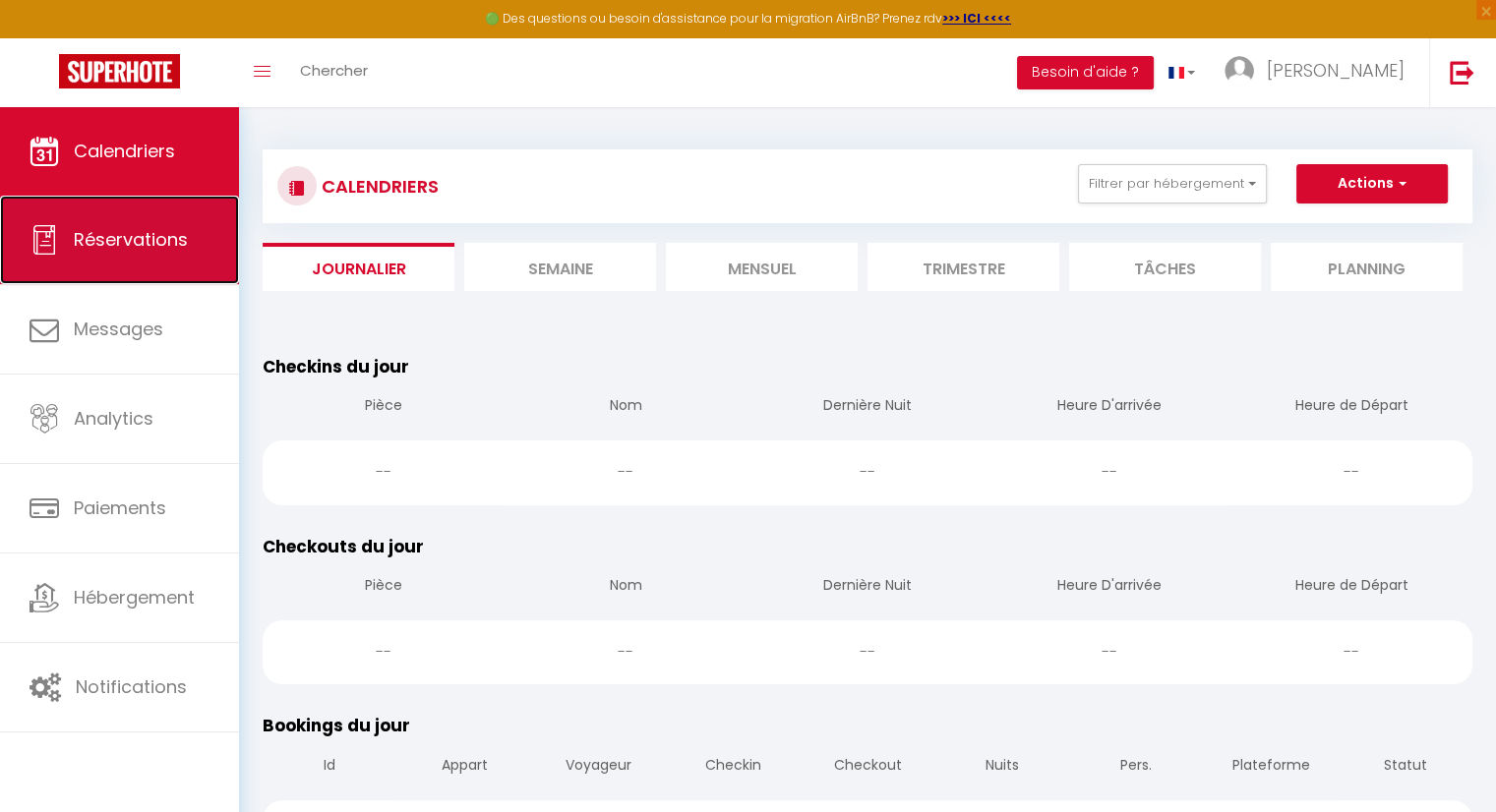
click at [118, 241] on span "Réservations" at bounding box center [131, 239] width 114 height 25
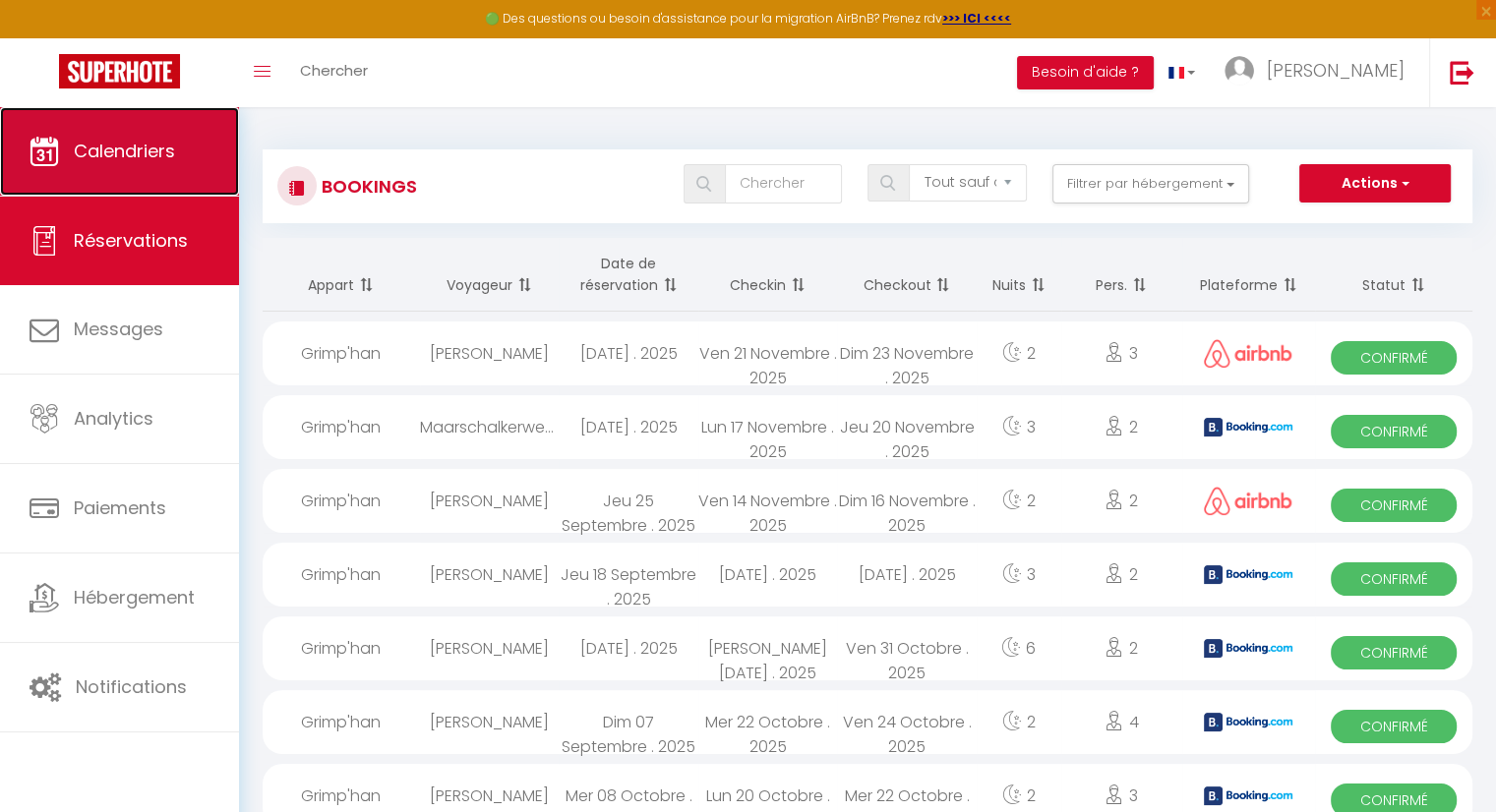
click at [131, 157] on span "Calendriers" at bounding box center [125, 150] width 101 height 25
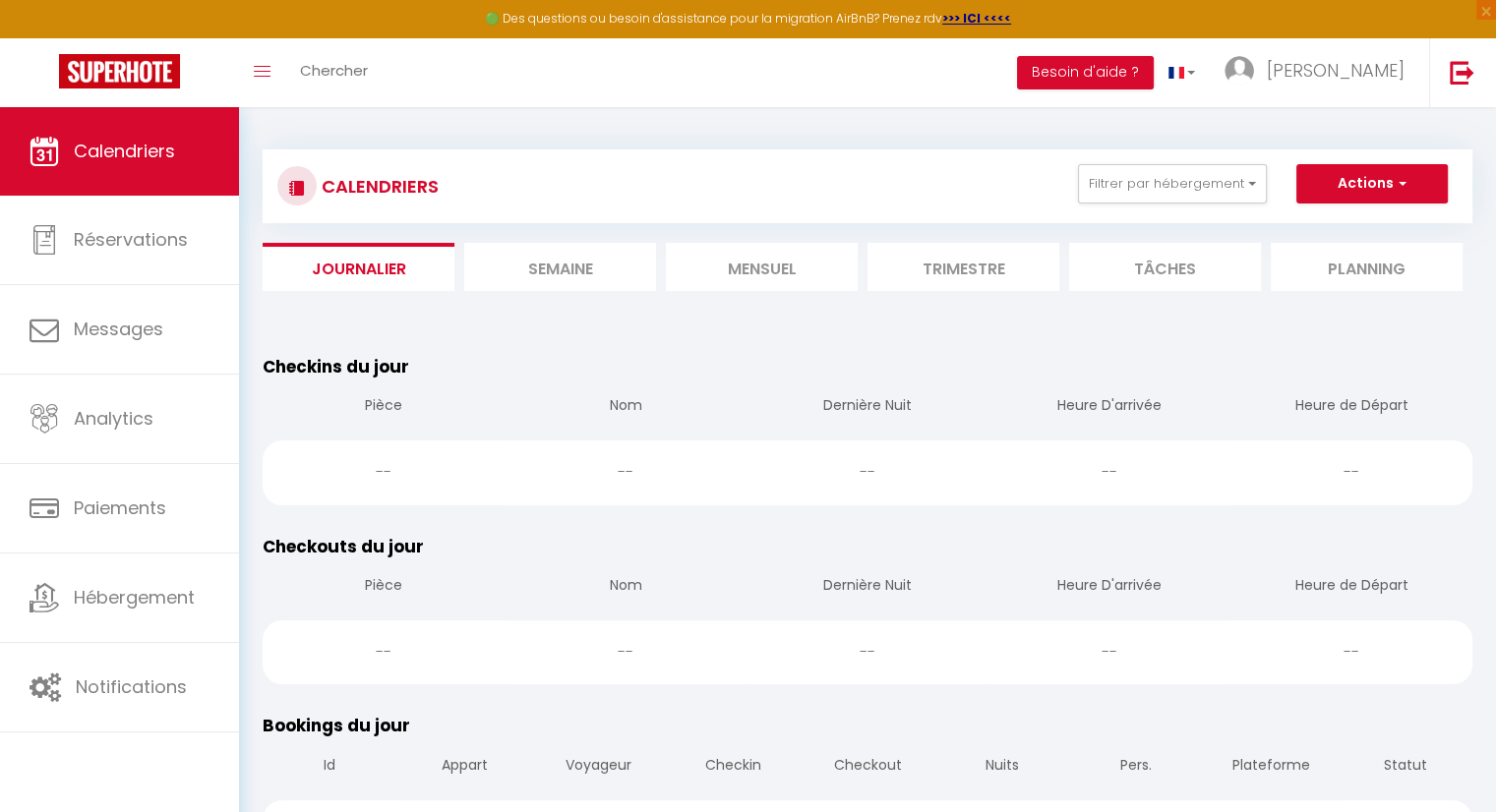
click at [622, 280] on li "Semaine" at bounding box center [560, 266] width 192 height 48
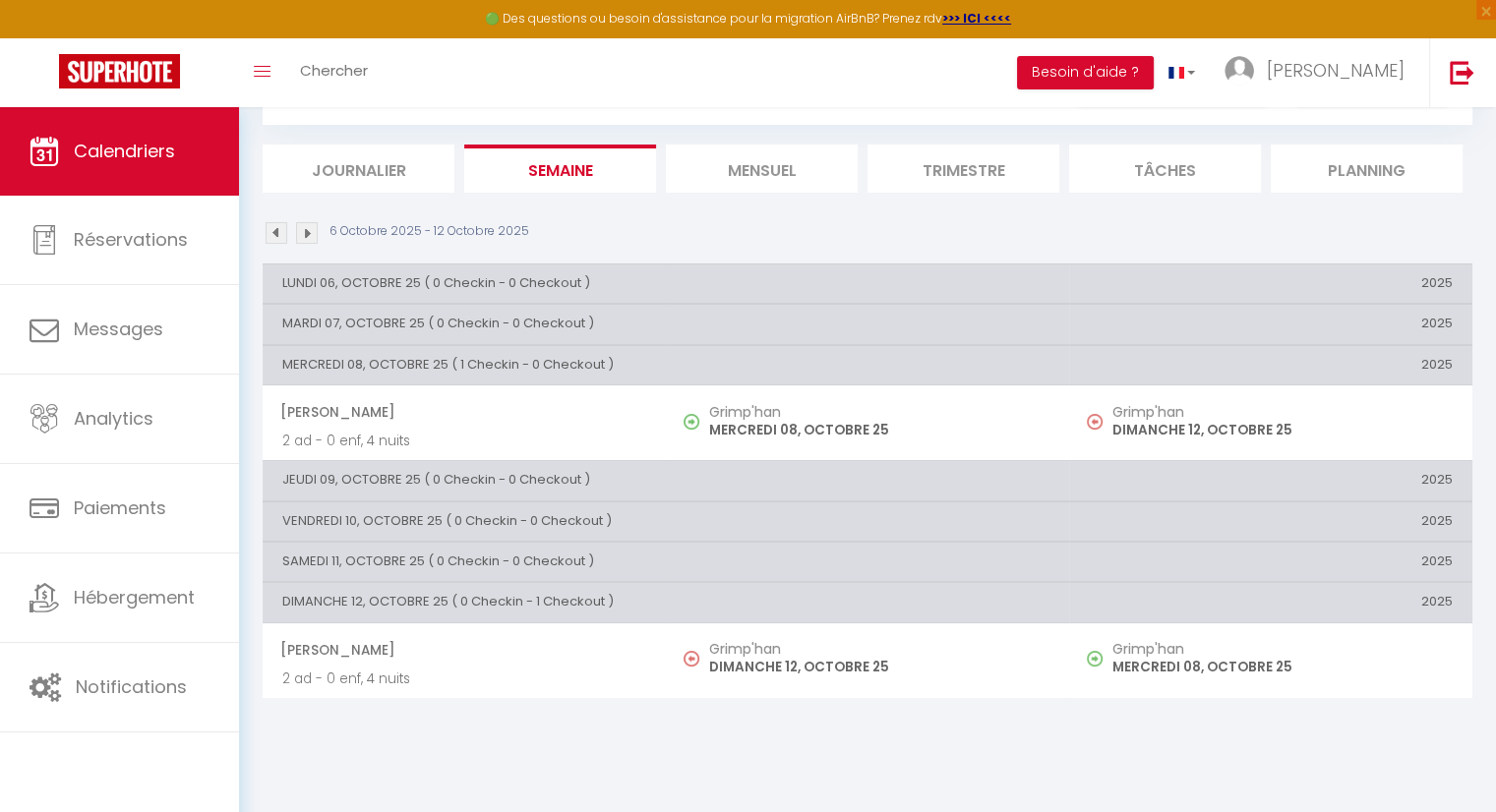
scroll to position [106, 0]
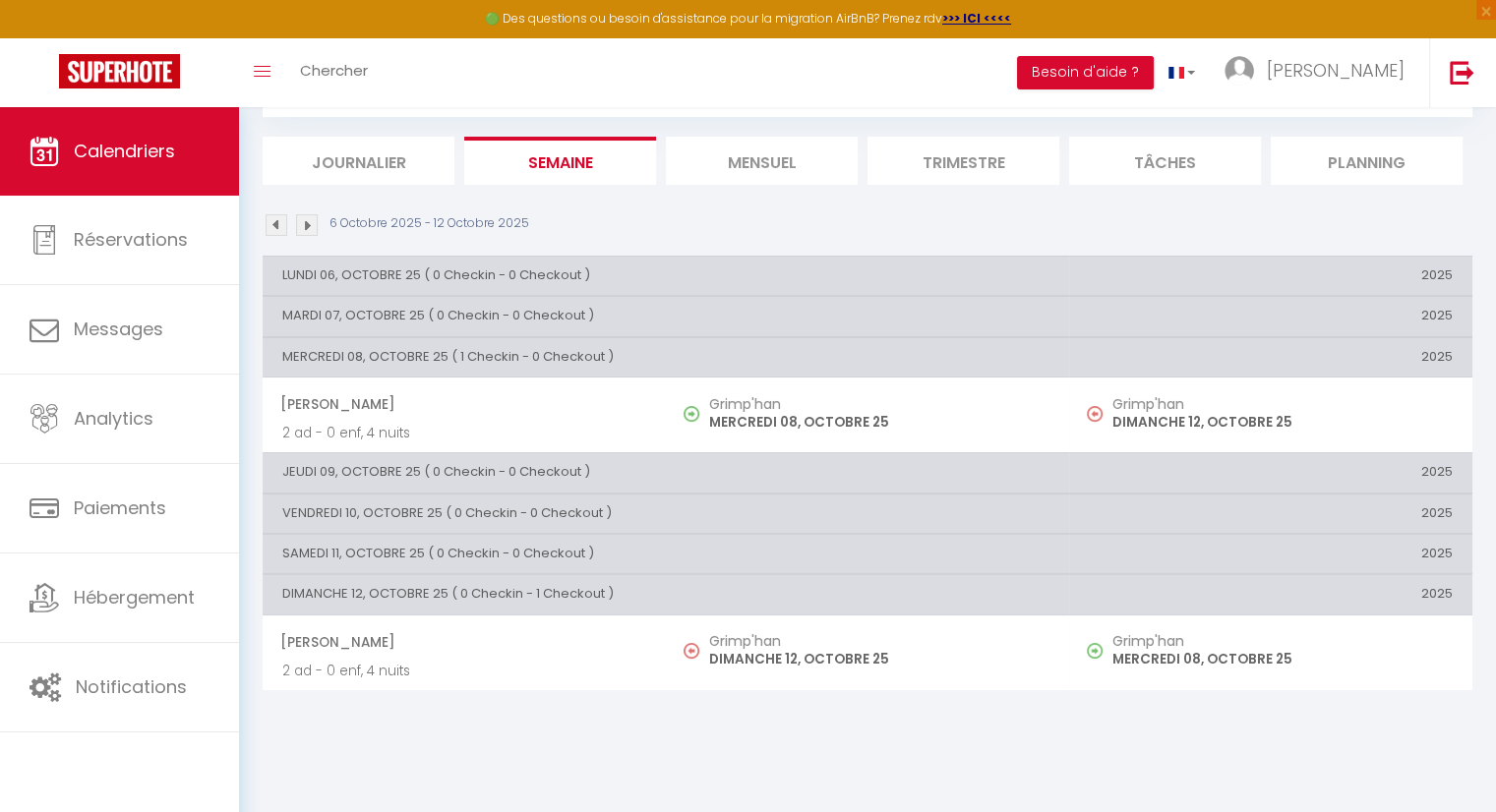
click at [760, 162] on li "Mensuel" at bounding box center [762, 160] width 192 height 48
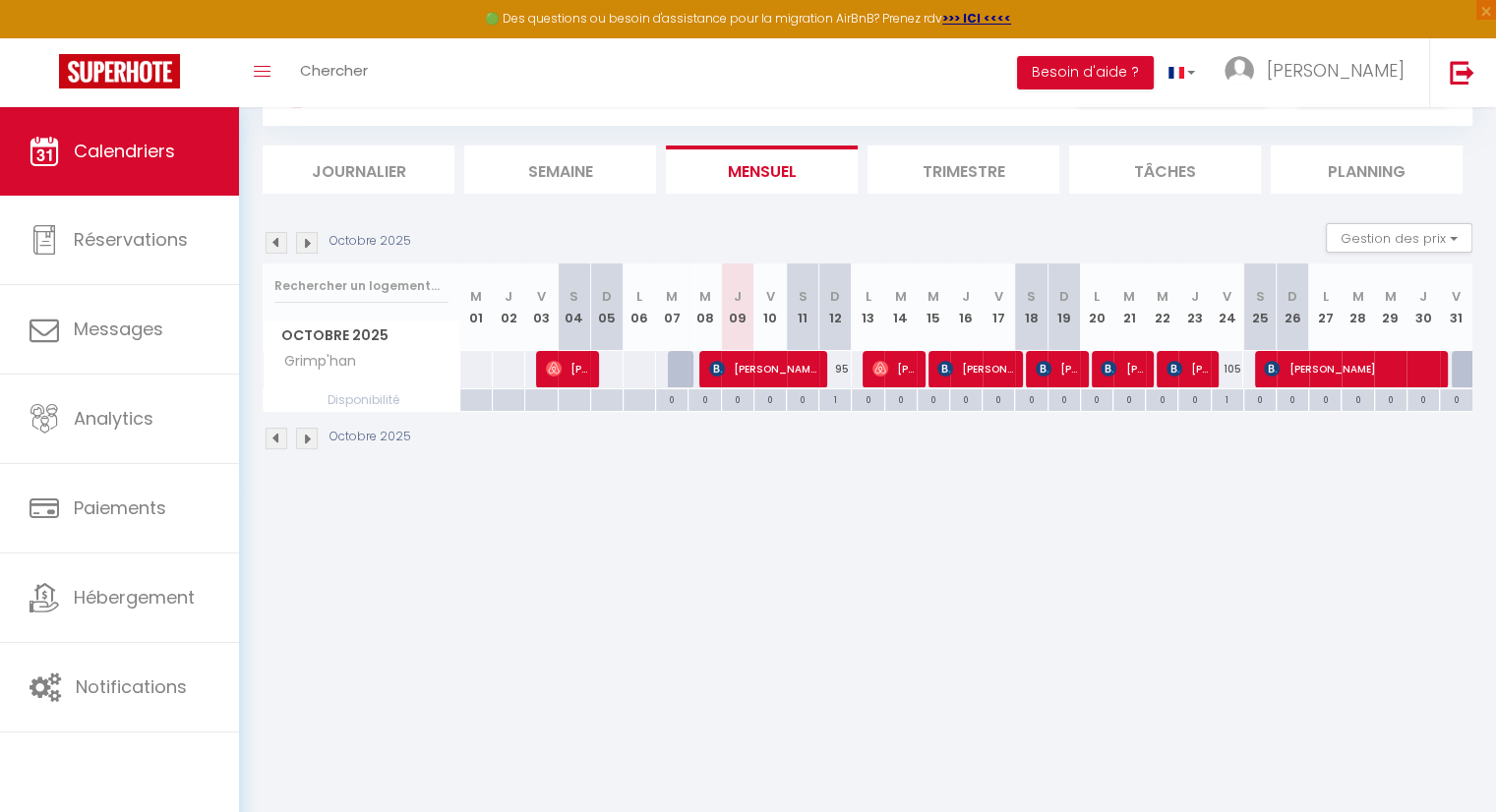
scroll to position [98, 0]
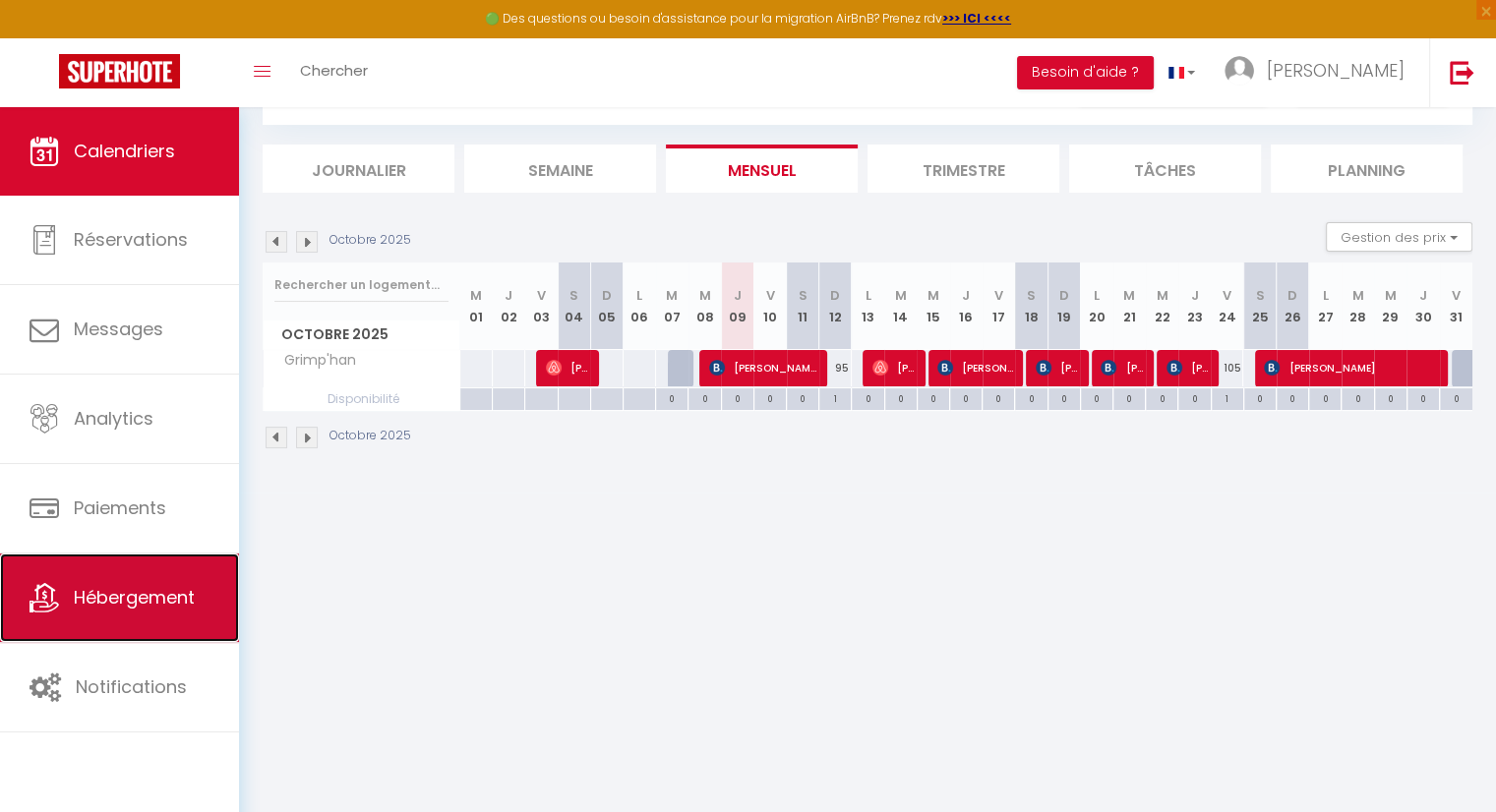
click at [149, 619] on link "Hébergement" at bounding box center [120, 597] width 239 height 88
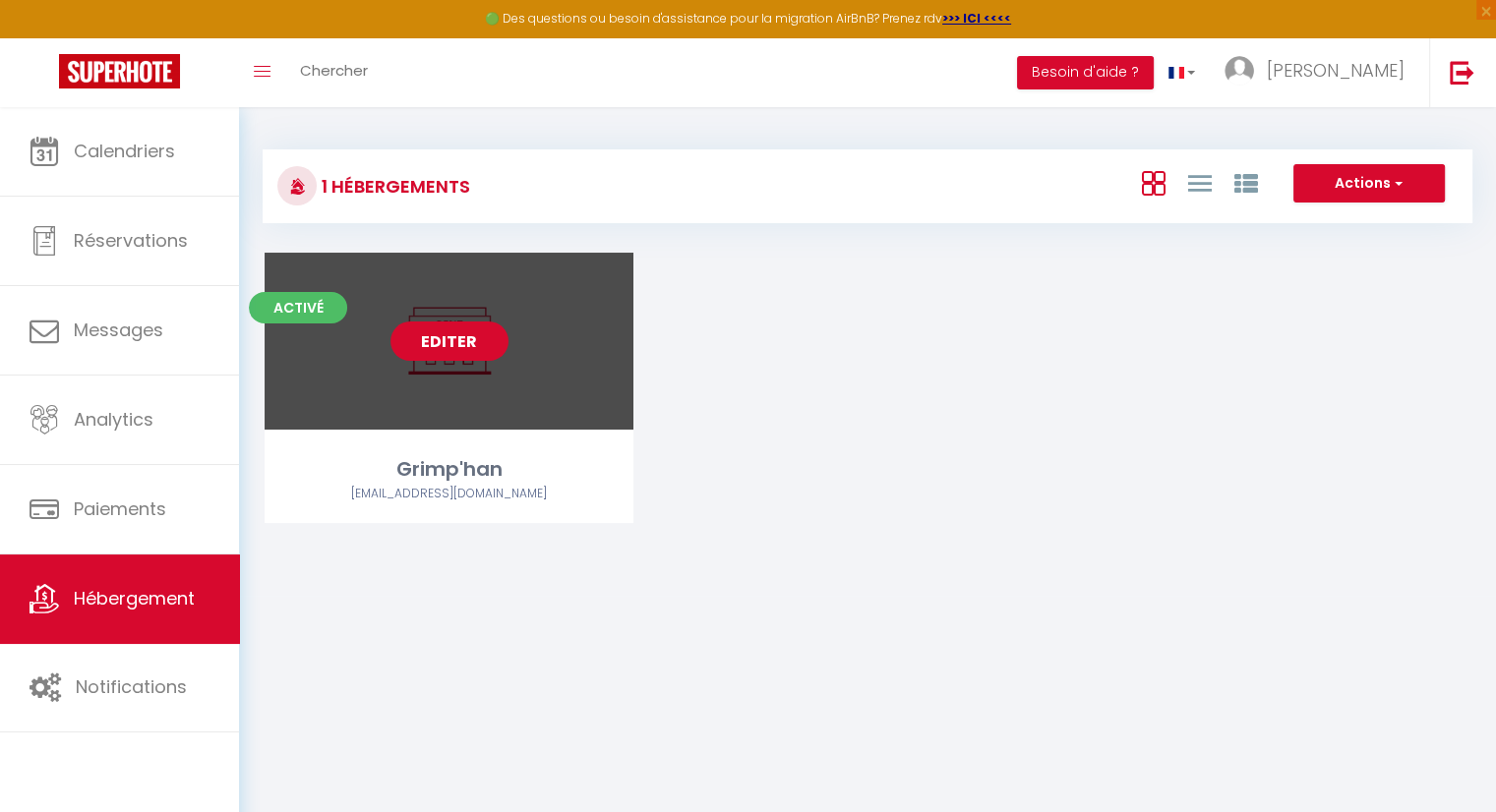
click at [461, 345] on link "Editer" at bounding box center [449, 341] width 118 height 40
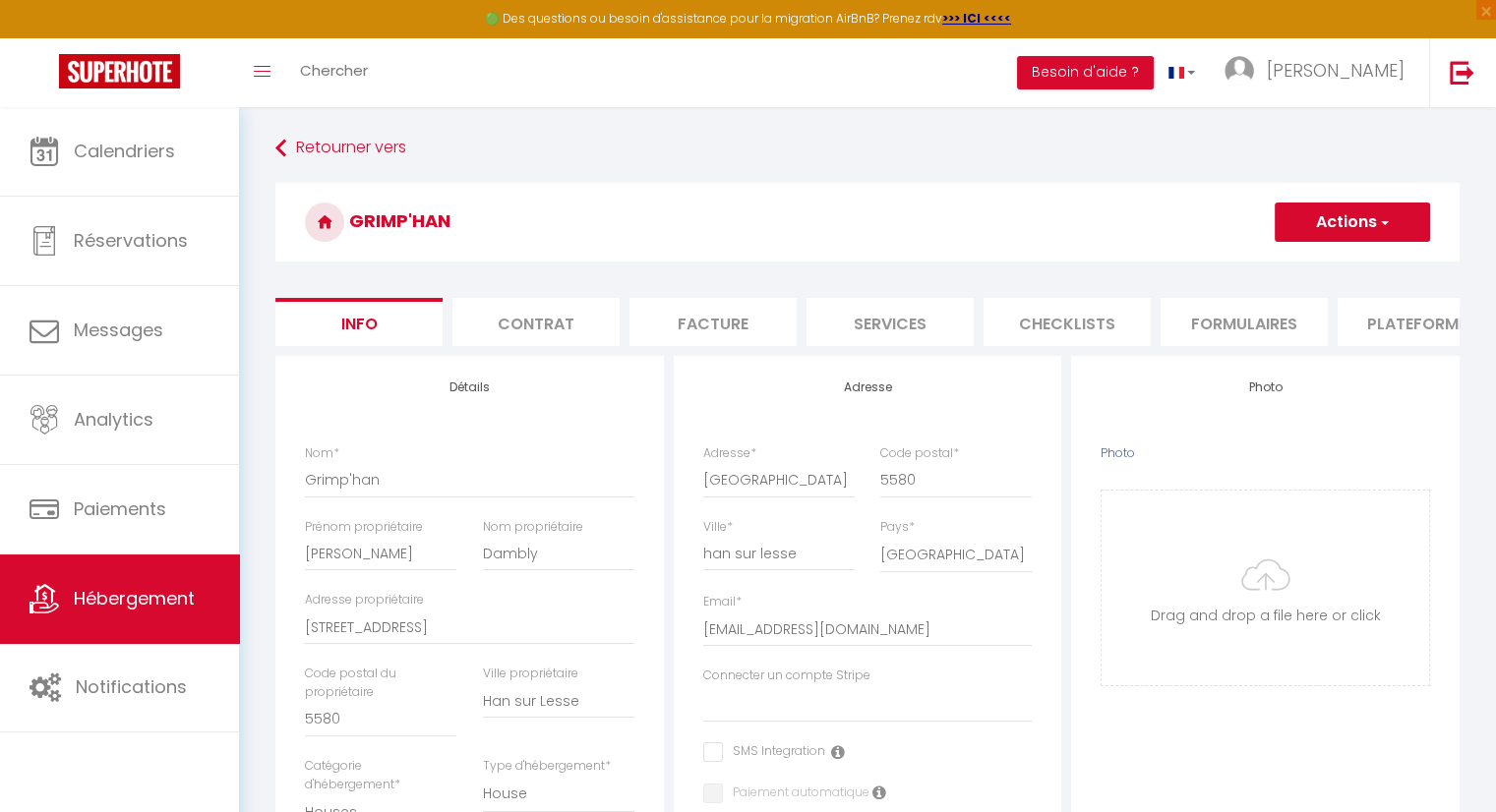
click at [1381, 220] on span "button" at bounding box center [1382, 223] width 13 height 20
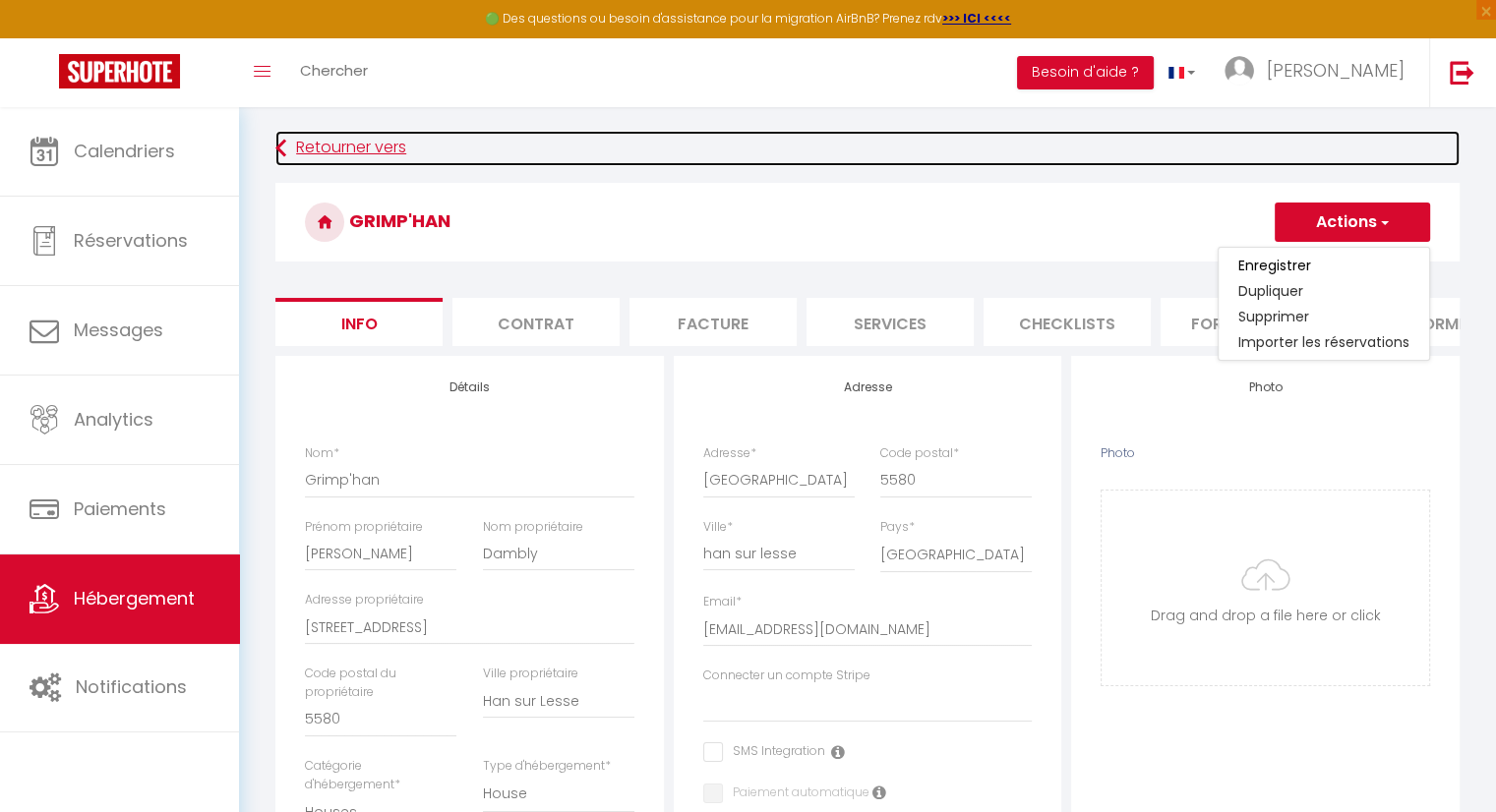
click at [689, 145] on link "Retourner vers" at bounding box center [867, 148] width 1184 height 36
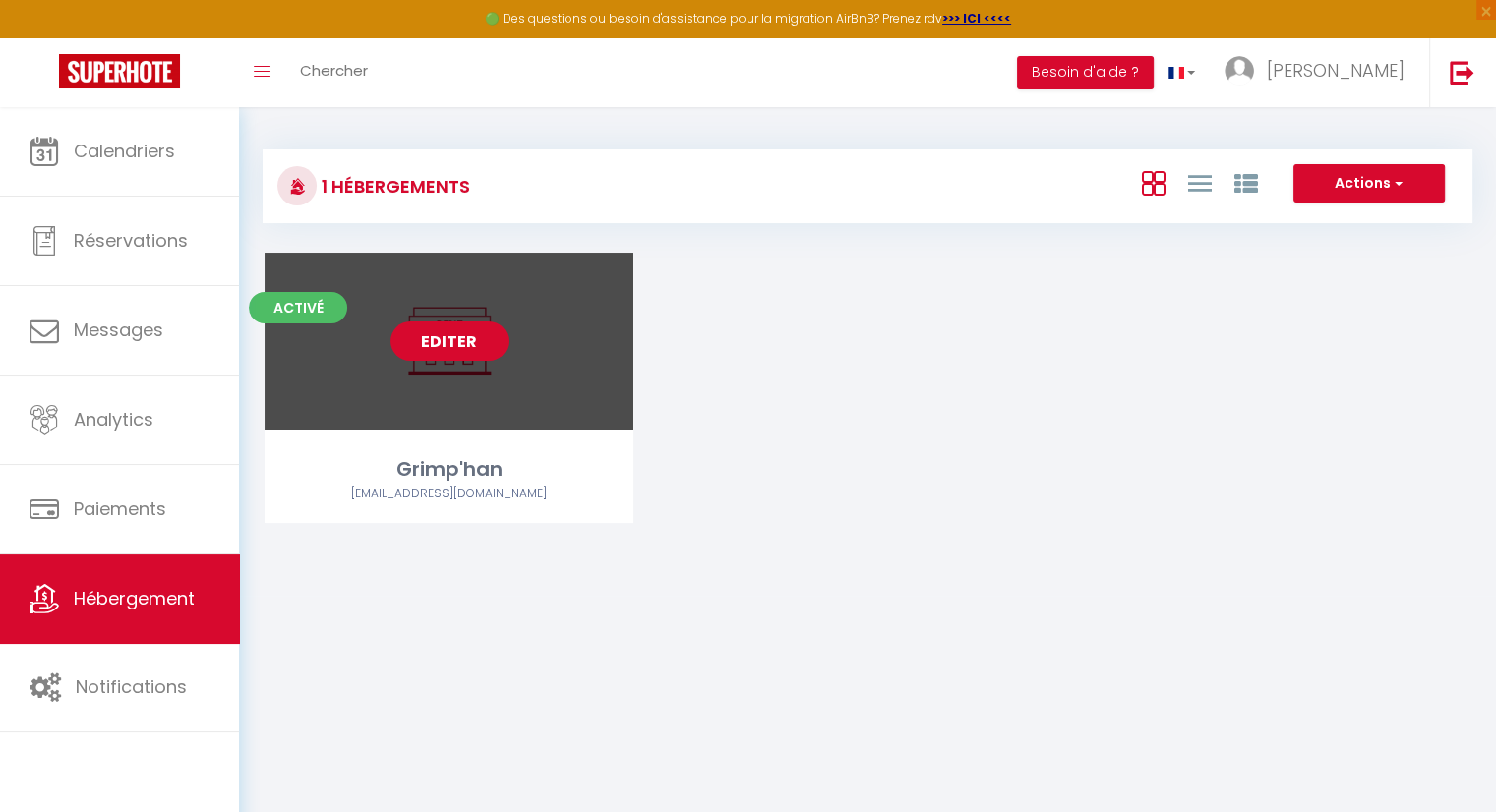
click at [450, 339] on link "Editer" at bounding box center [449, 341] width 118 height 40
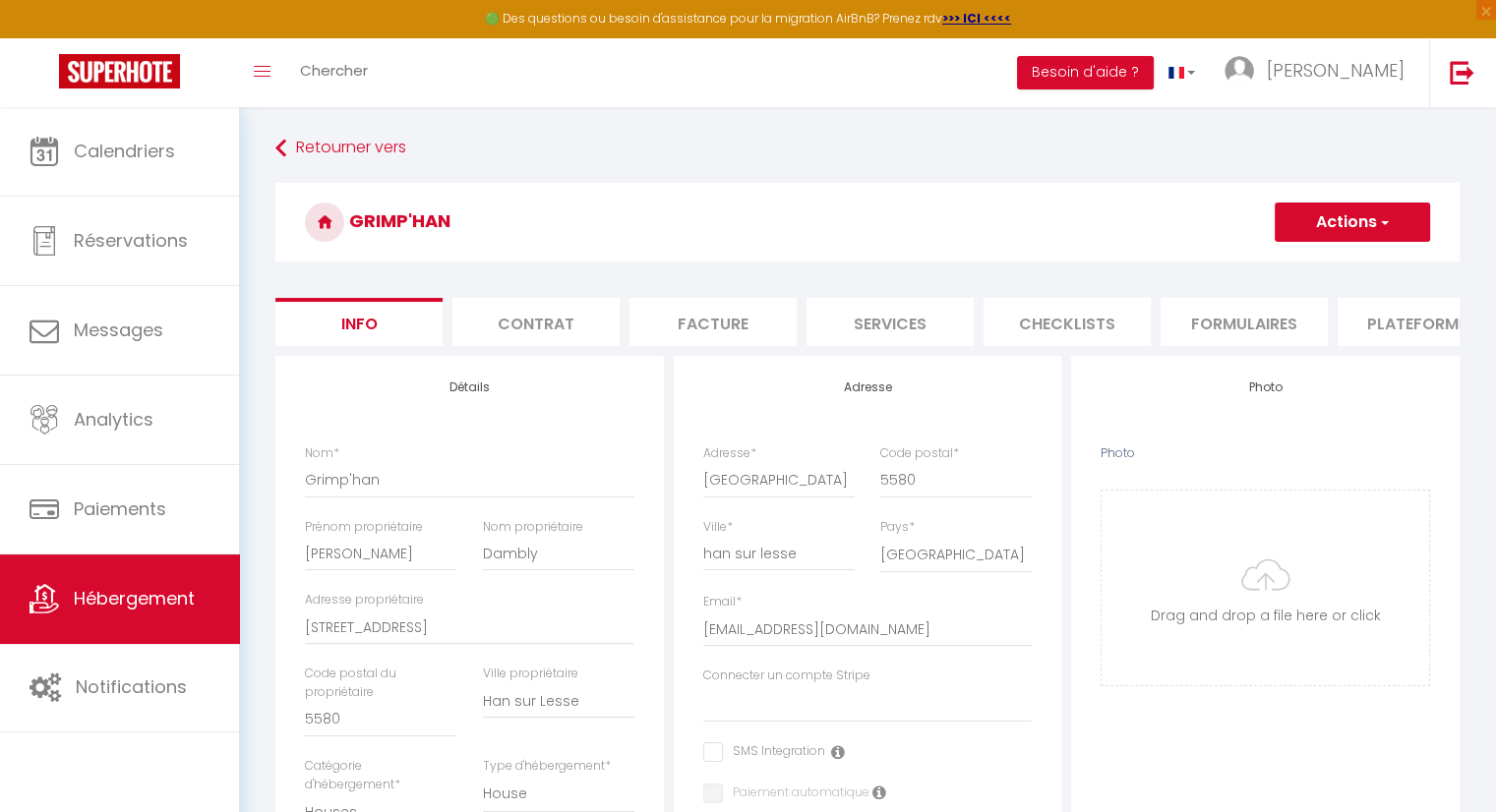
click at [588, 335] on li "Contrat" at bounding box center [535, 321] width 167 height 48
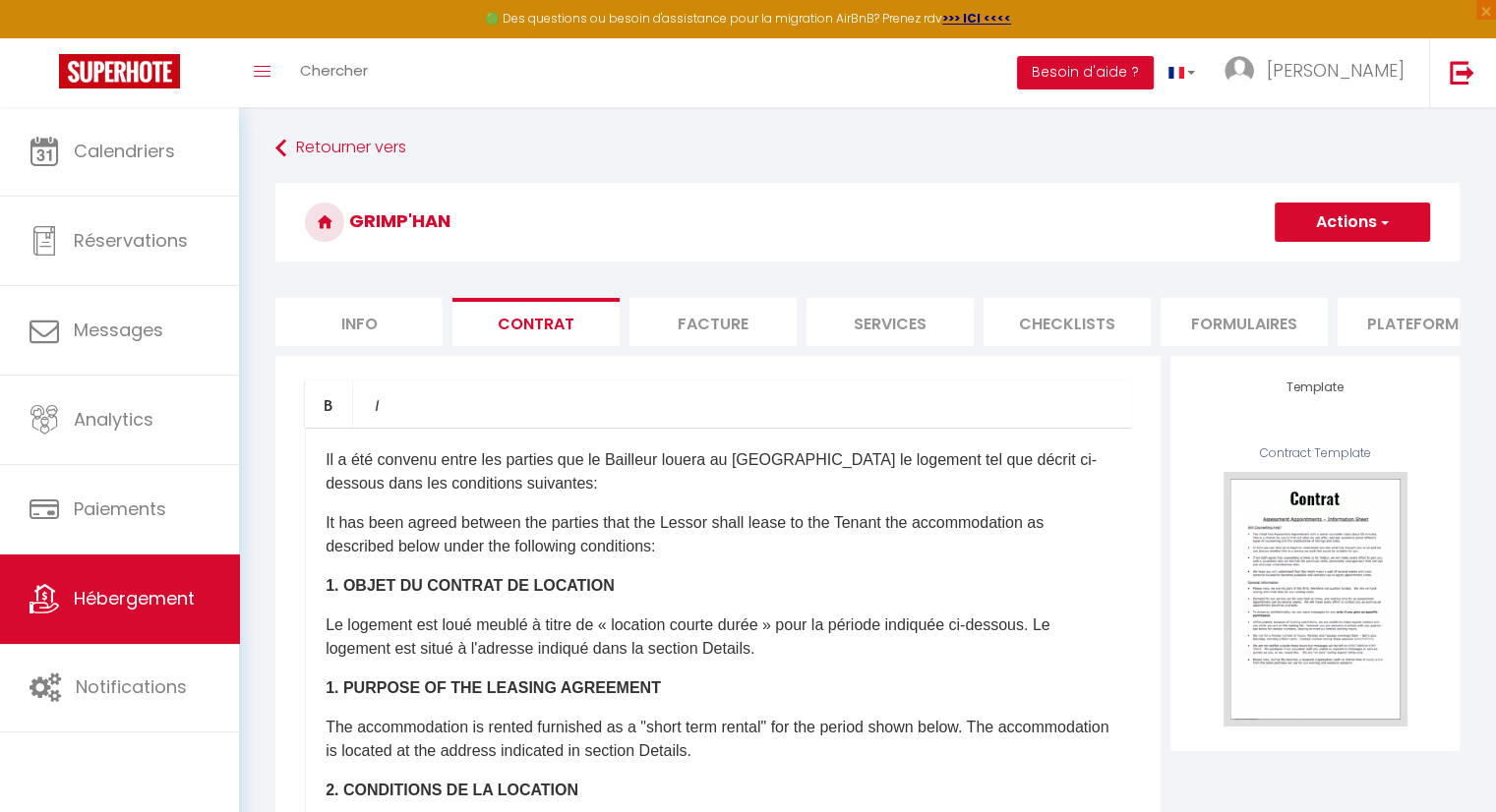
click at [721, 331] on li "Facture" at bounding box center [712, 321] width 167 height 48
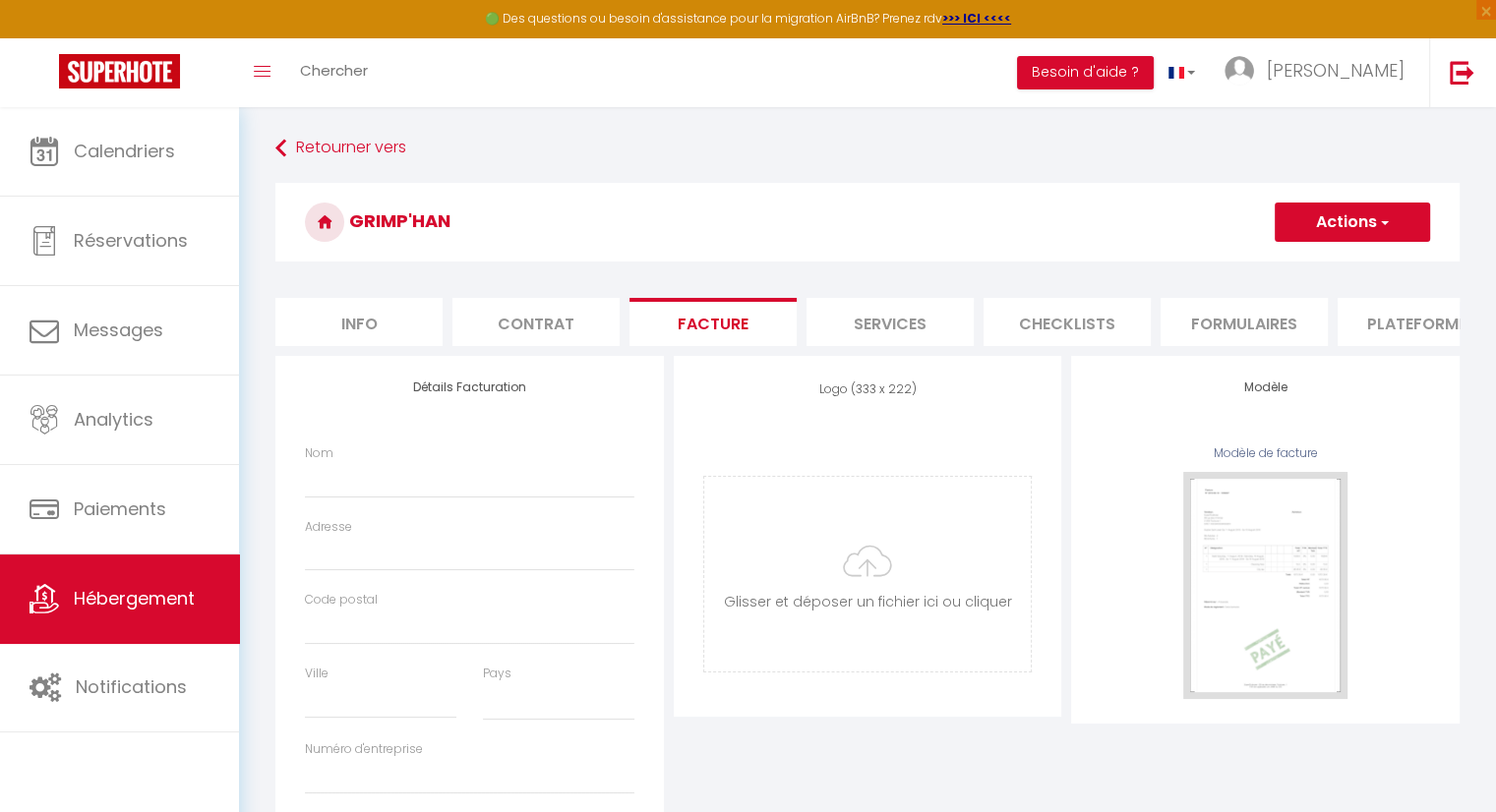
click at [913, 327] on li "Services" at bounding box center [889, 321] width 167 height 48
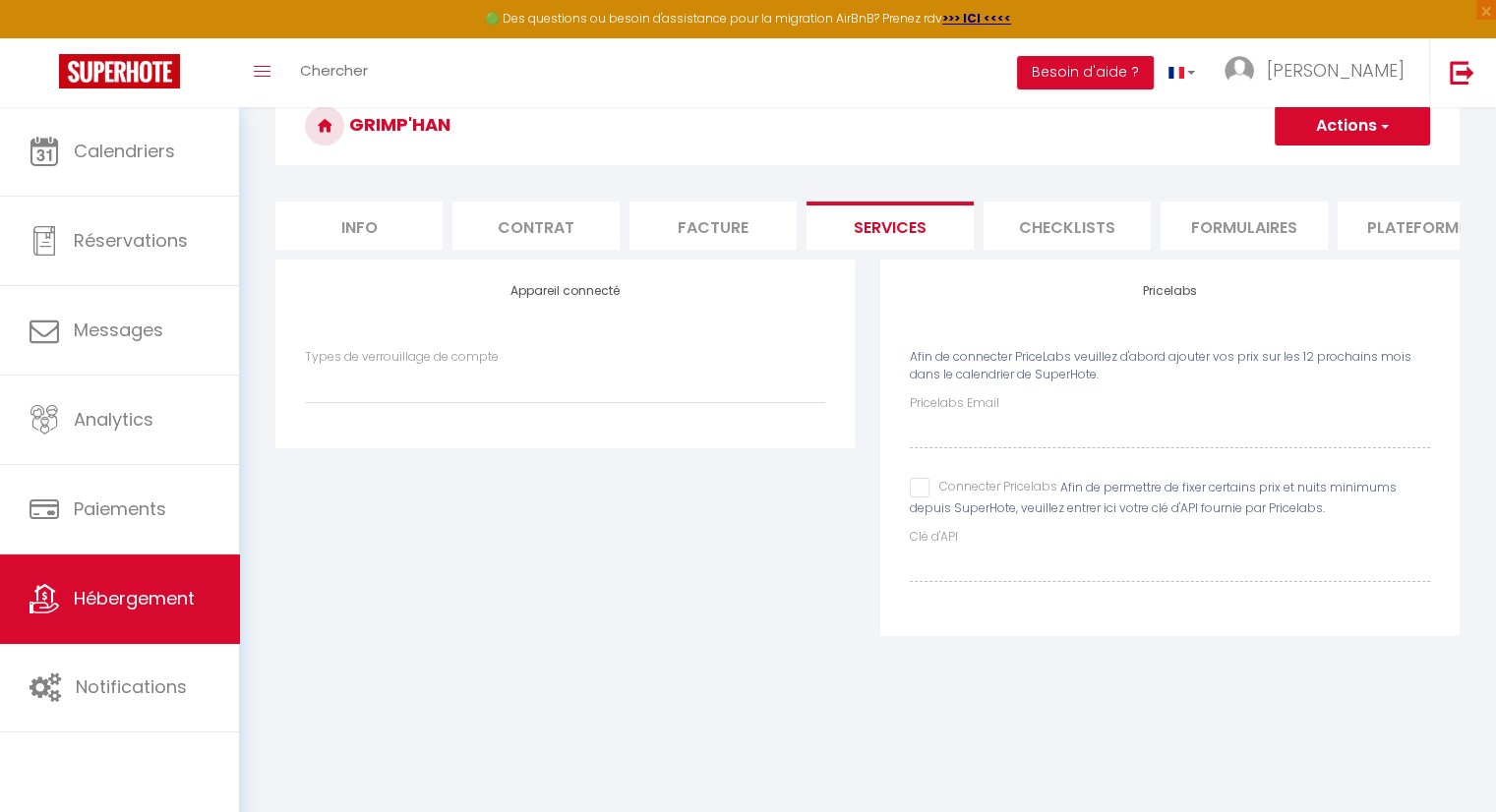
scroll to position [106, 0]
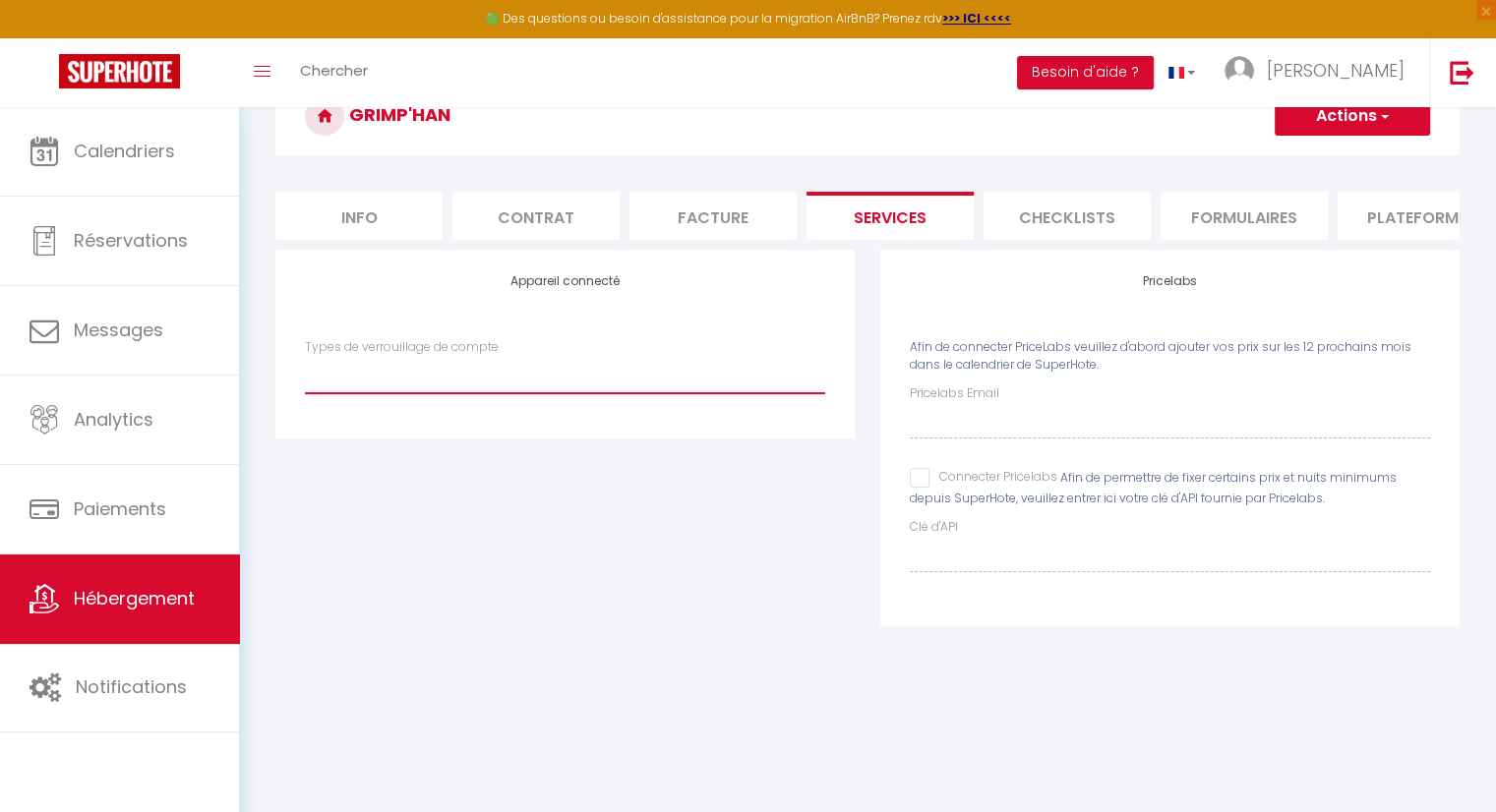
click at [702, 394] on select "Types de verrouillage de compte" at bounding box center [565, 375] width 520 height 38
click at [305, 370] on select "Types de verrouillage de compte" at bounding box center [565, 375] width 520 height 38
click at [720, 359] on div "Types de verrouillage de compte" at bounding box center [565, 366] width 520 height 56
click at [1079, 222] on li "Checklists" at bounding box center [1067, 216] width 167 height 48
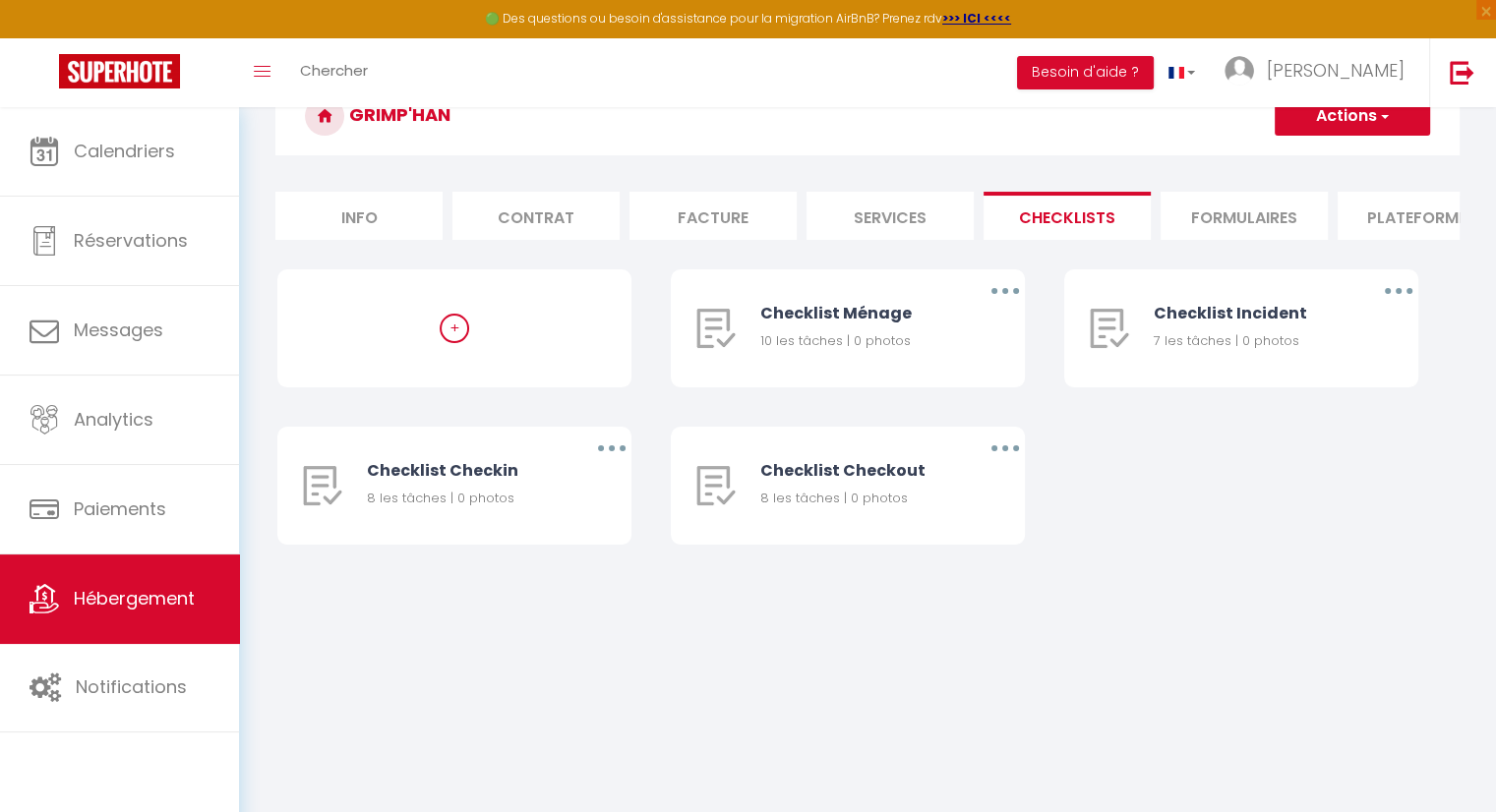
click at [1241, 205] on li "Formulaires" at bounding box center [1244, 216] width 167 height 48
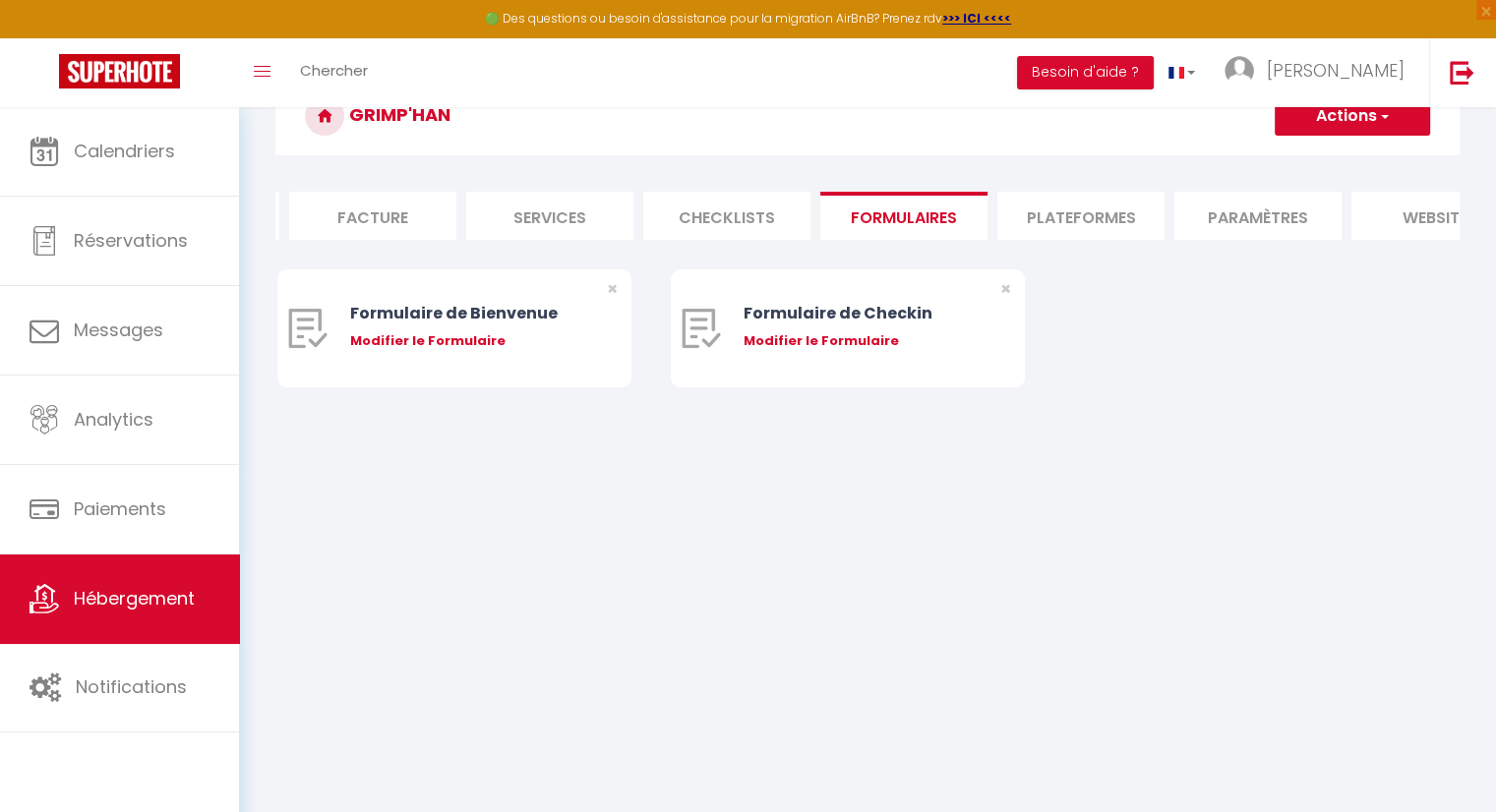
scroll to position [0, 354]
click at [1046, 222] on li "Plateformes" at bounding box center [1067, 216] width 167 height 48
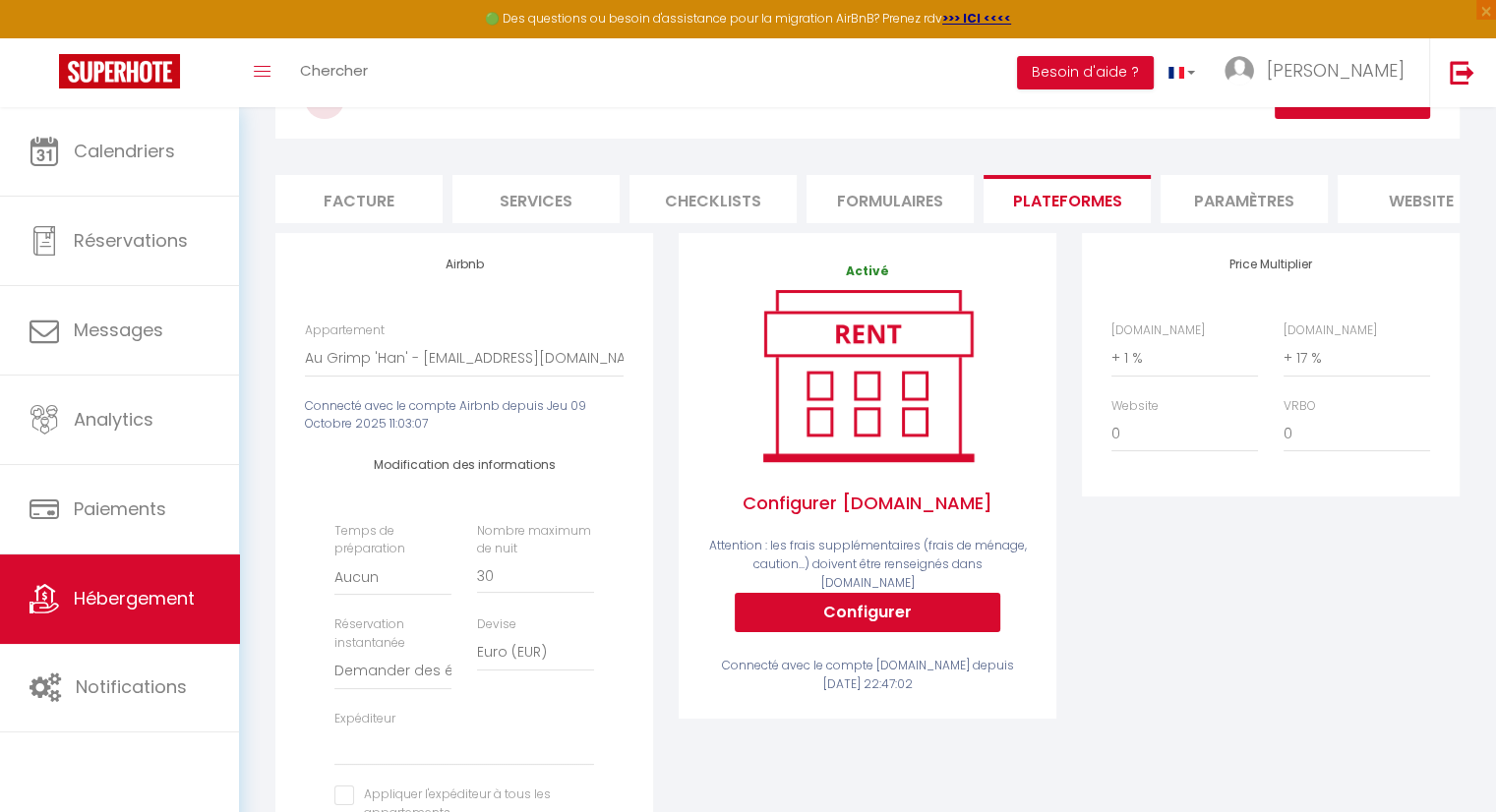
scroll to position [106, 0]
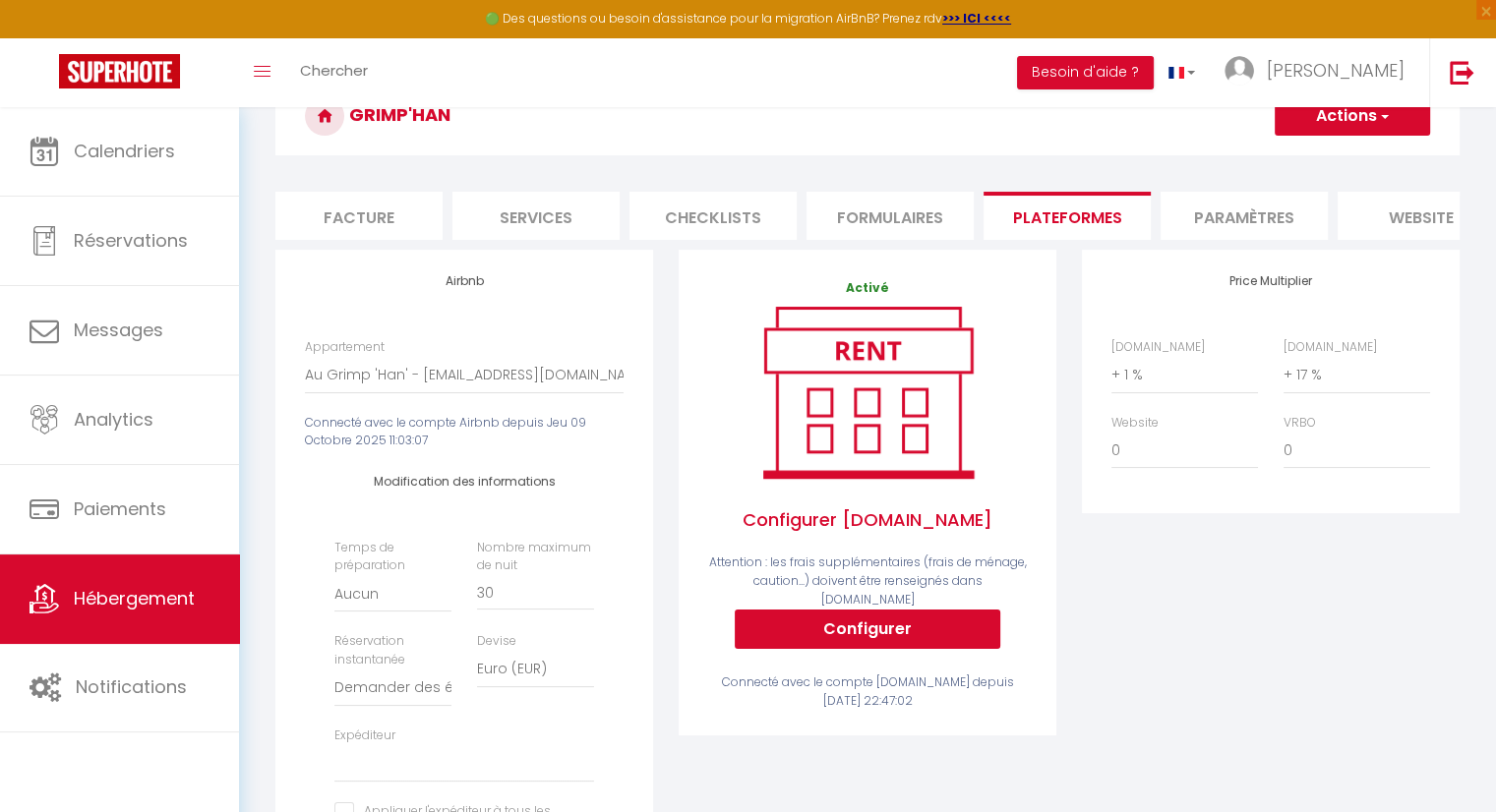
click at [1252, 212] on li "Paramètres" at bounding box center [1244, 216] width 167 height 48
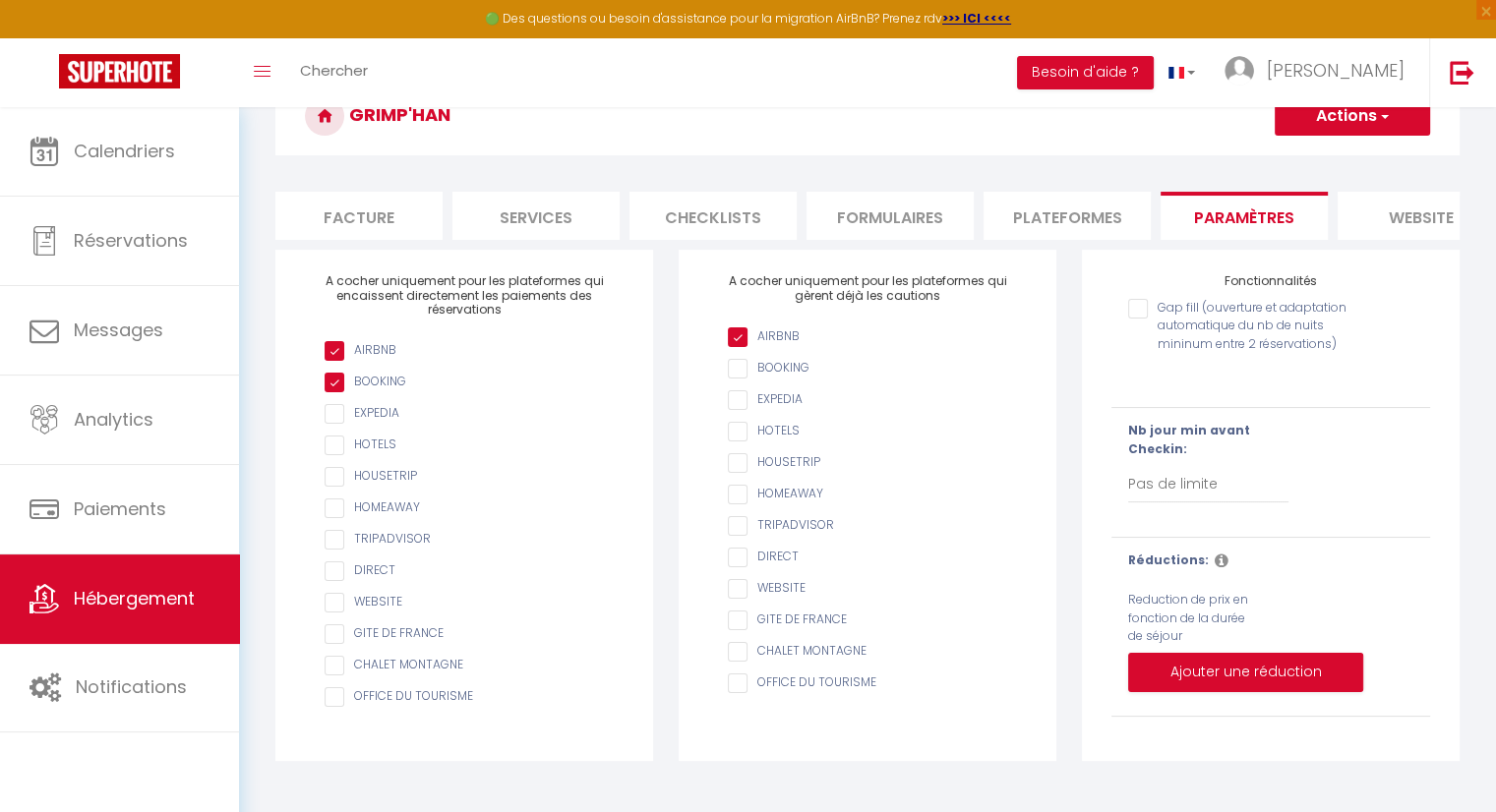
click at [737, 379] on input "AIRBNB" at bounding box center [877, 369] width 299 height 20
click at [1418, 222] on li "website" at bounding box center [1421, 216] width 167 height 48
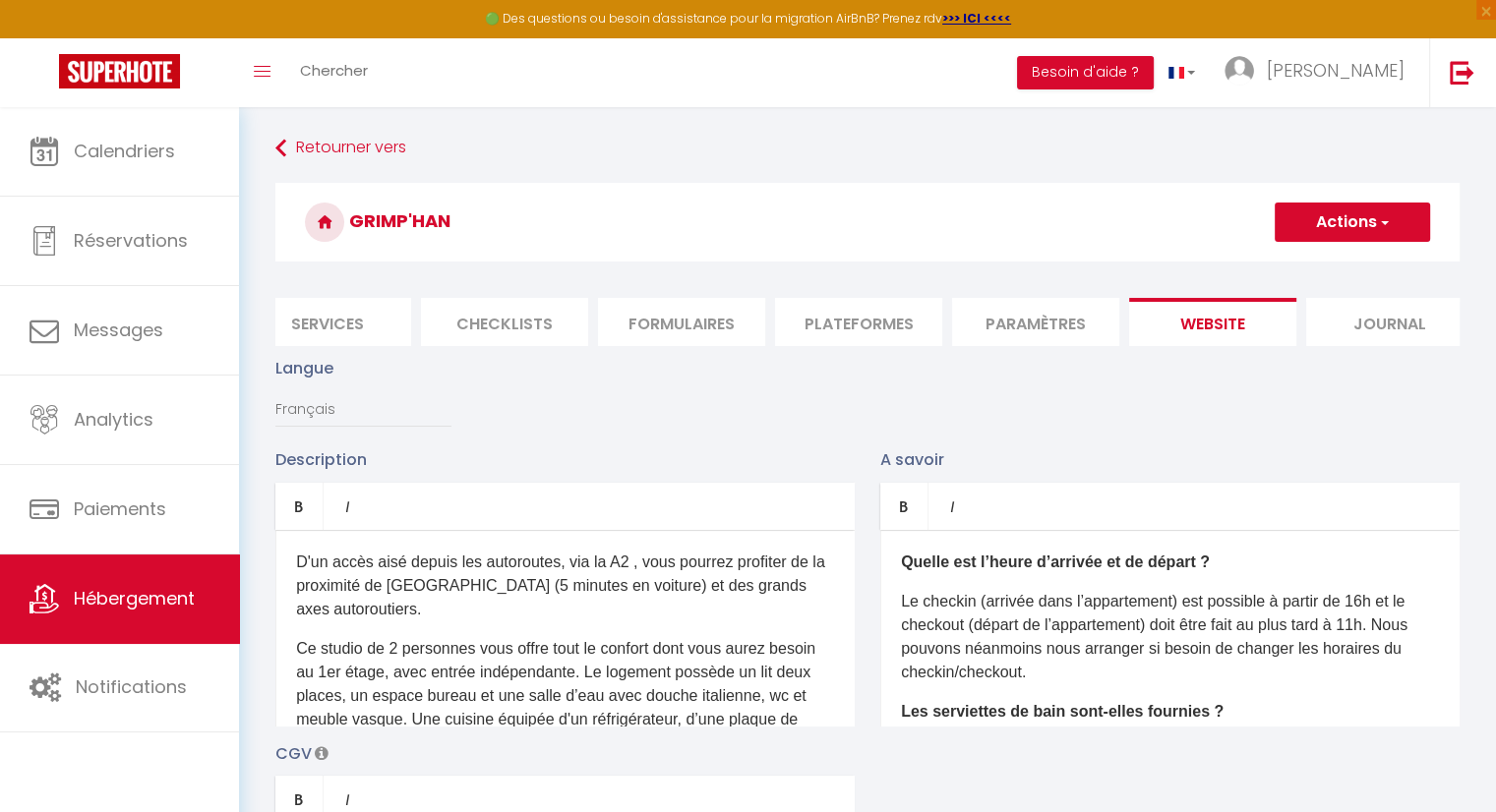
scroll to position [0, 586]
click at [1342, 326] on li "Journal" at bounding box center [1365, 321] width 167 height 48
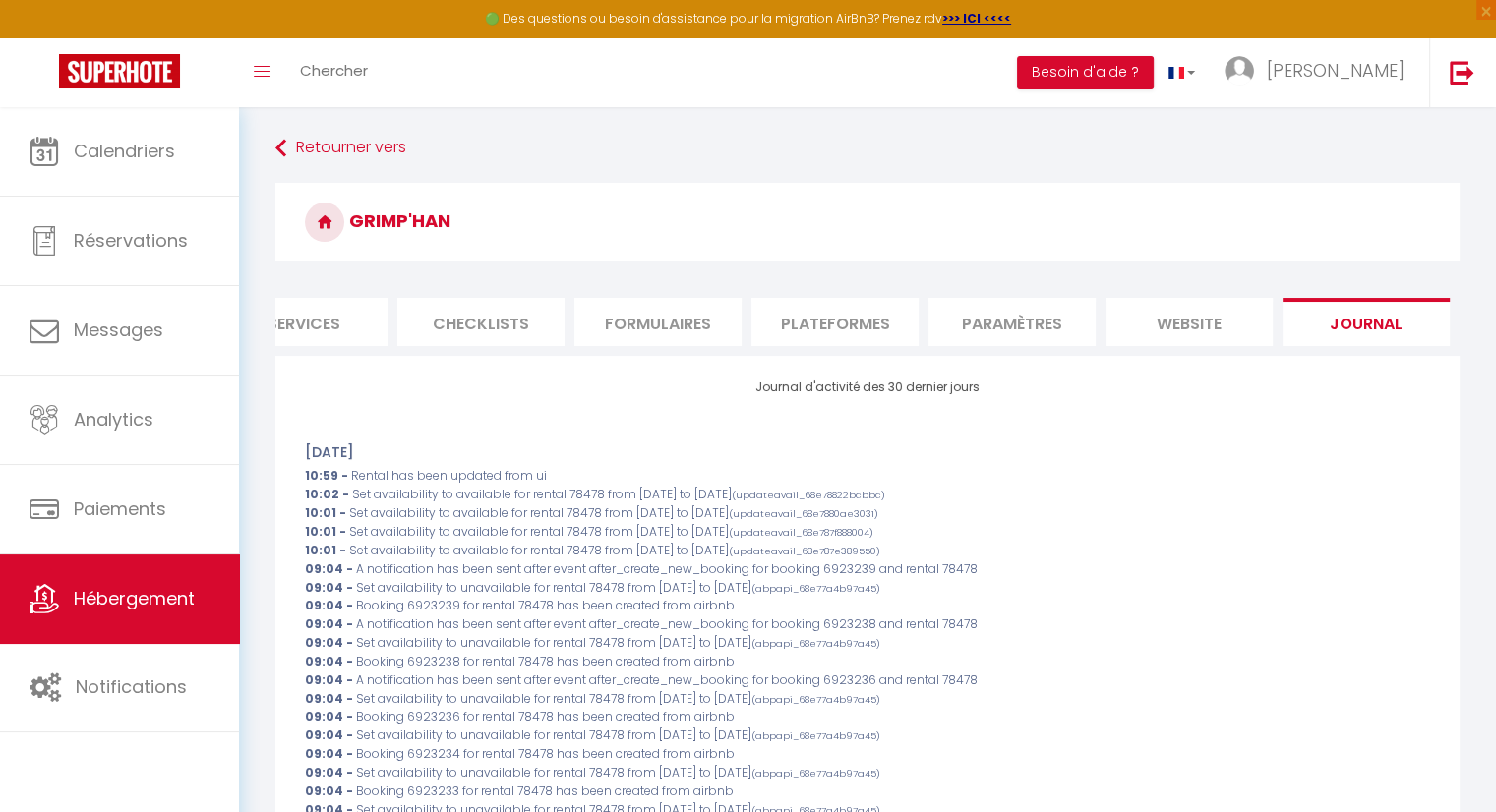
click at [818, 300] on li "Plateformes" at bounding box center [834, 321] width 167 height 48
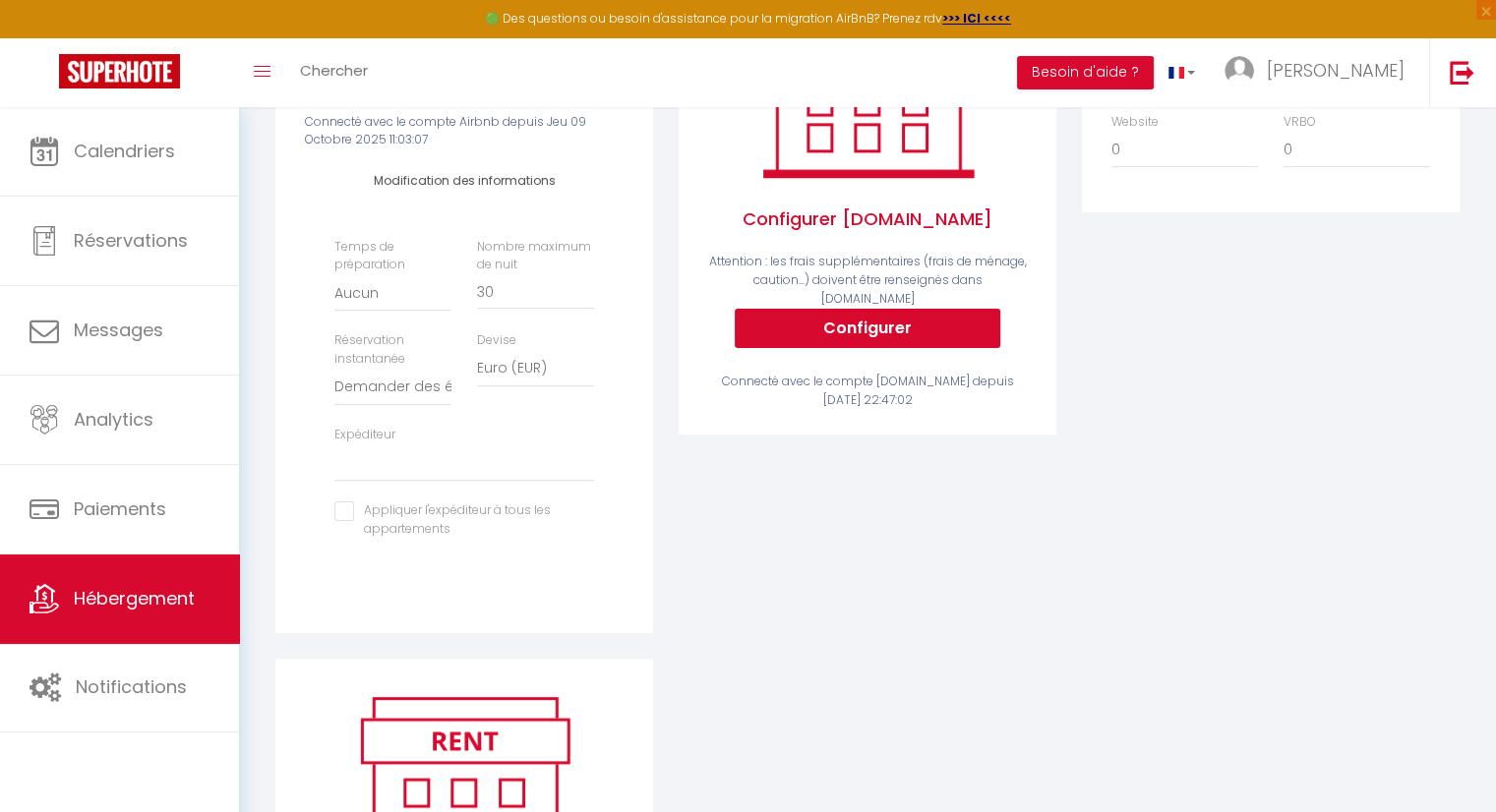
scroll to position [373, 0]
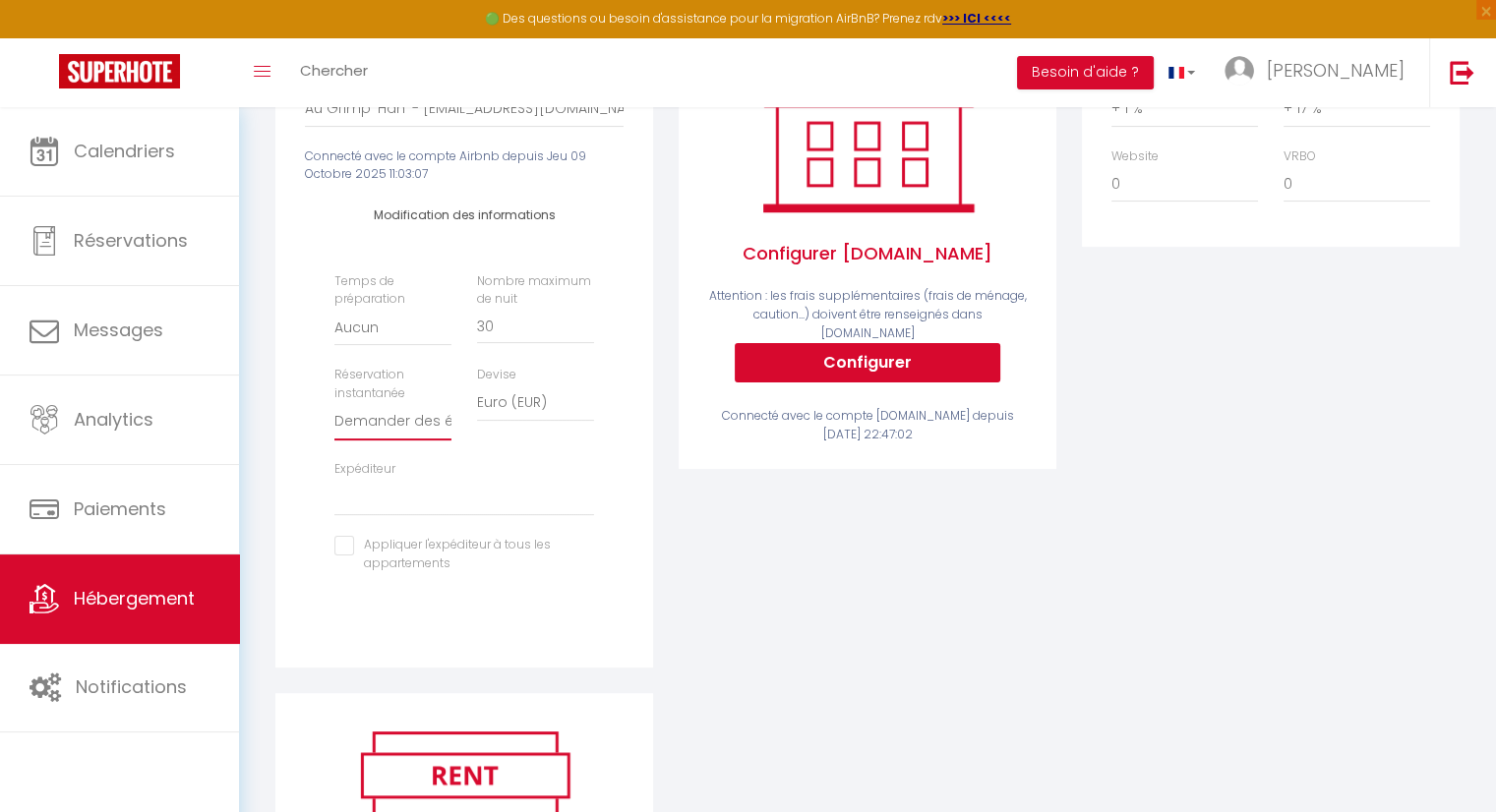
click at [401, 440] on select "Activée Demander des évaluations positives" at bounding box center [393, 421] width 117 height 38
click at [334, 416] on select "Activée Demander des évaluations positives" at bounding box center [393, 421] width 117 height 38
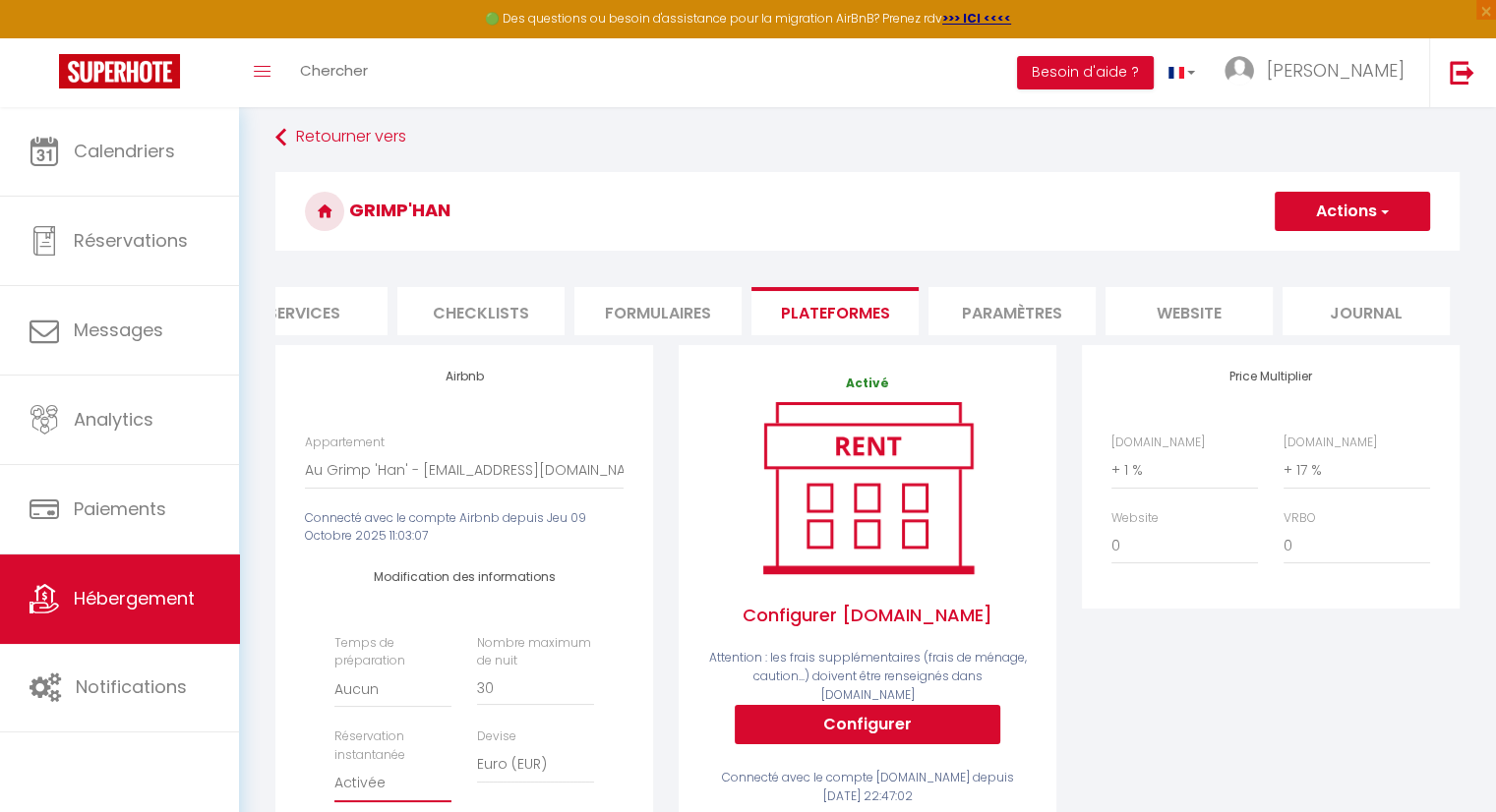
scroll to position [0, 0]
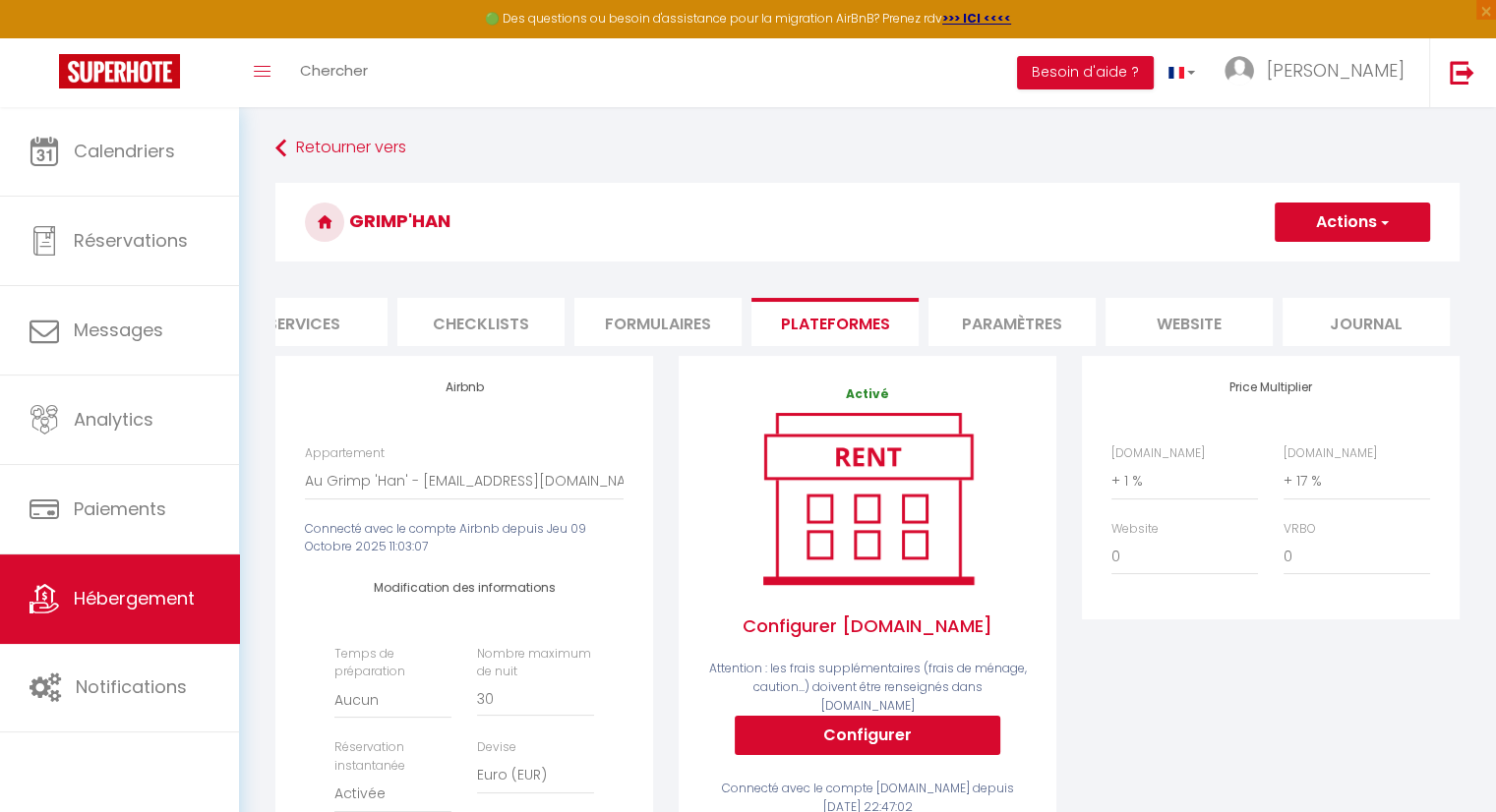
click at [1350, 228] on button "Actions" at bounding box center [1352, 223] width 155 height 40
click at [1330, 273] on link "Enregistrer" at bounding box center [1351, 265] width 155 height 26
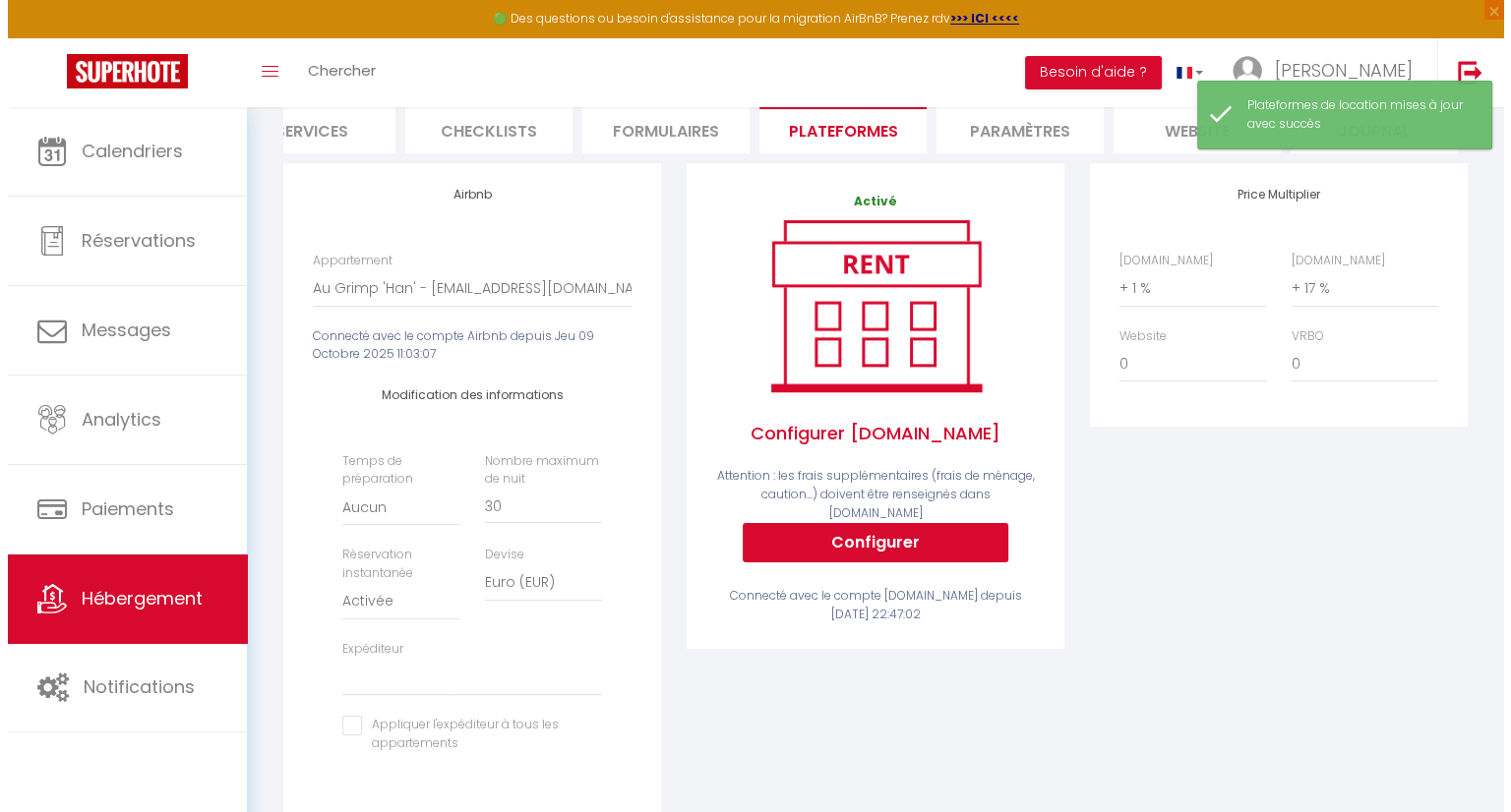
scroll to position [197, 0]
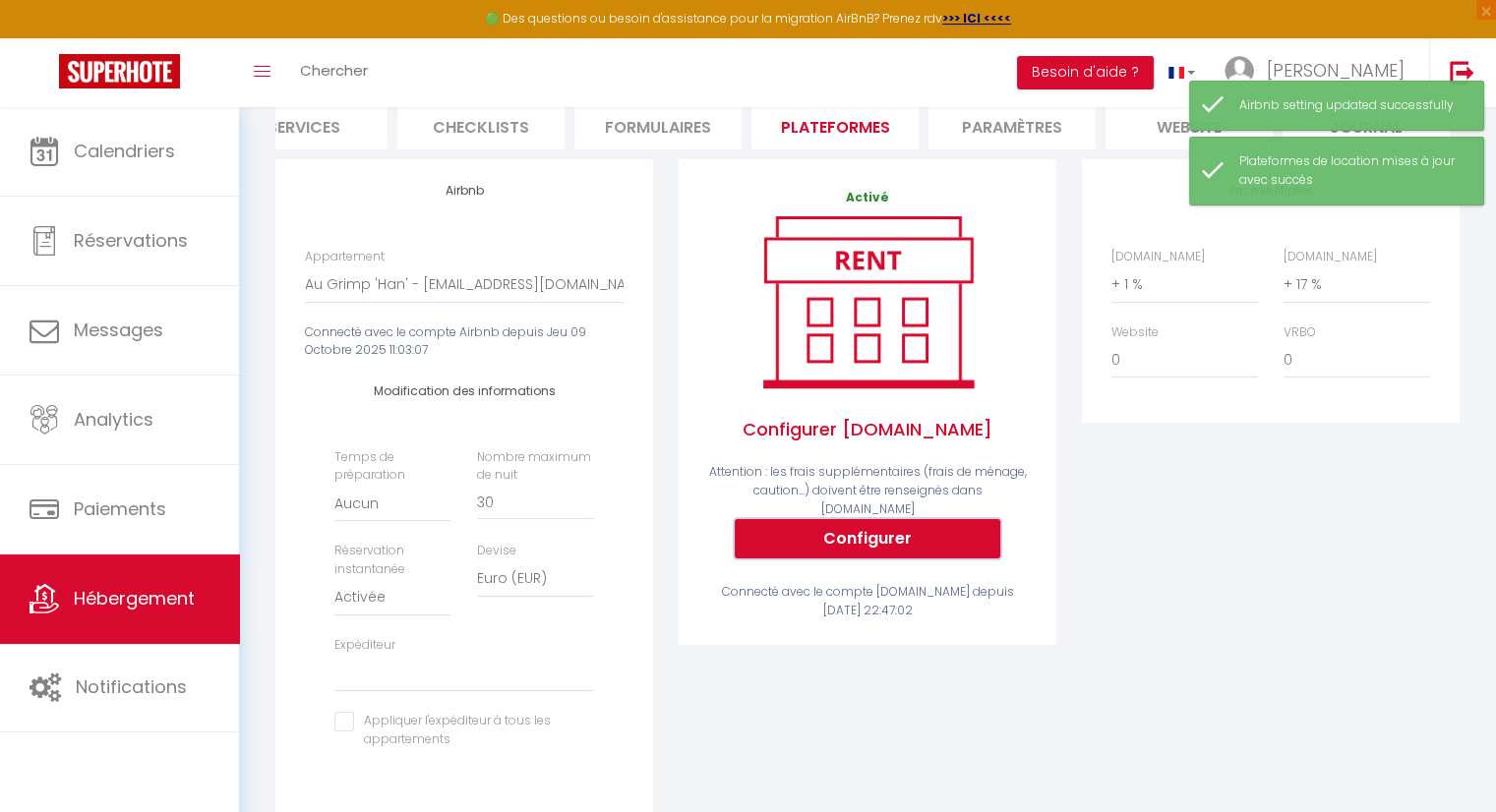
click at [895, 544] on button "Configurer" at bounding box center [867, 539] width 265 height 40
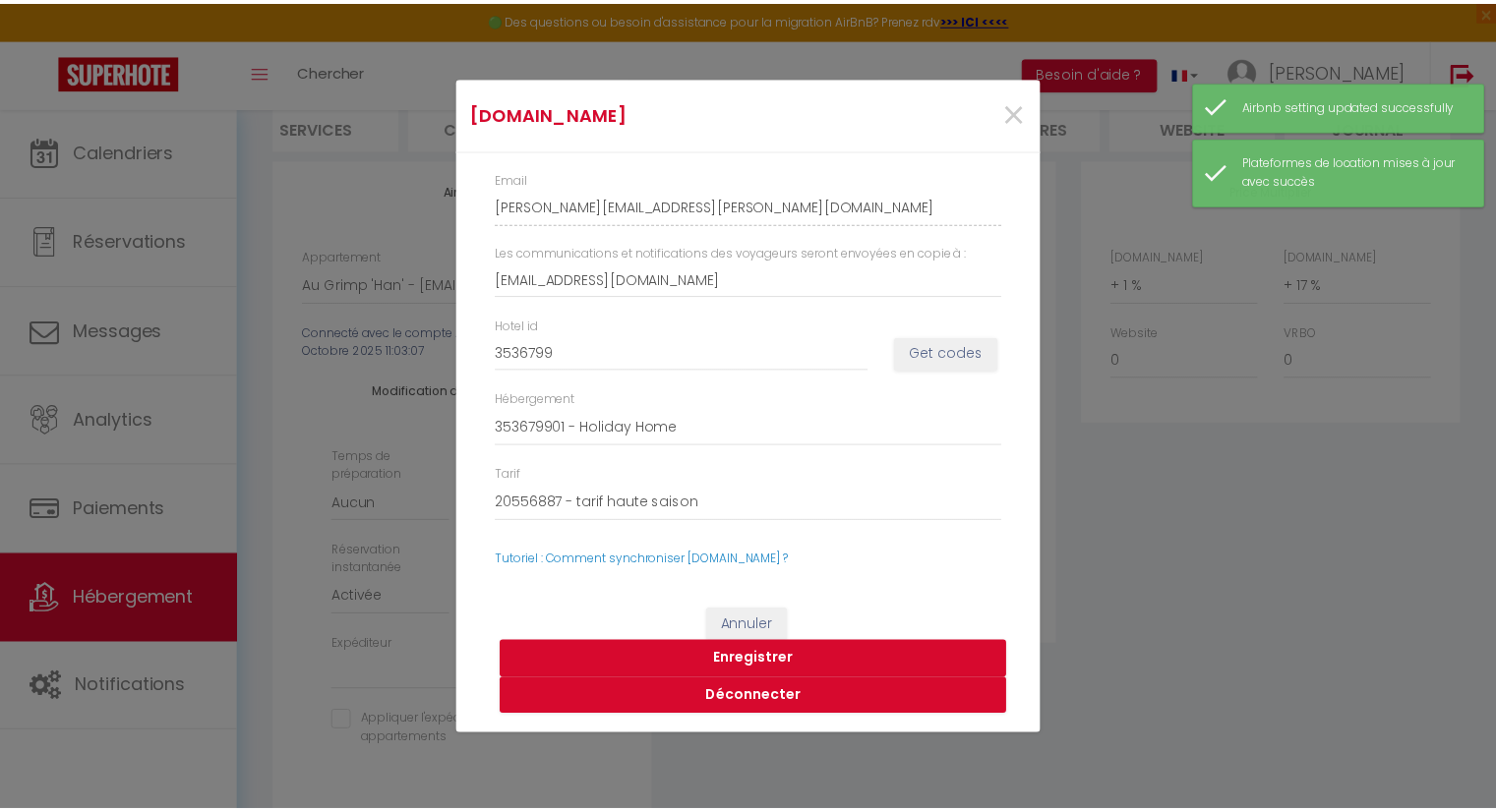
scroll to position [0, 571]
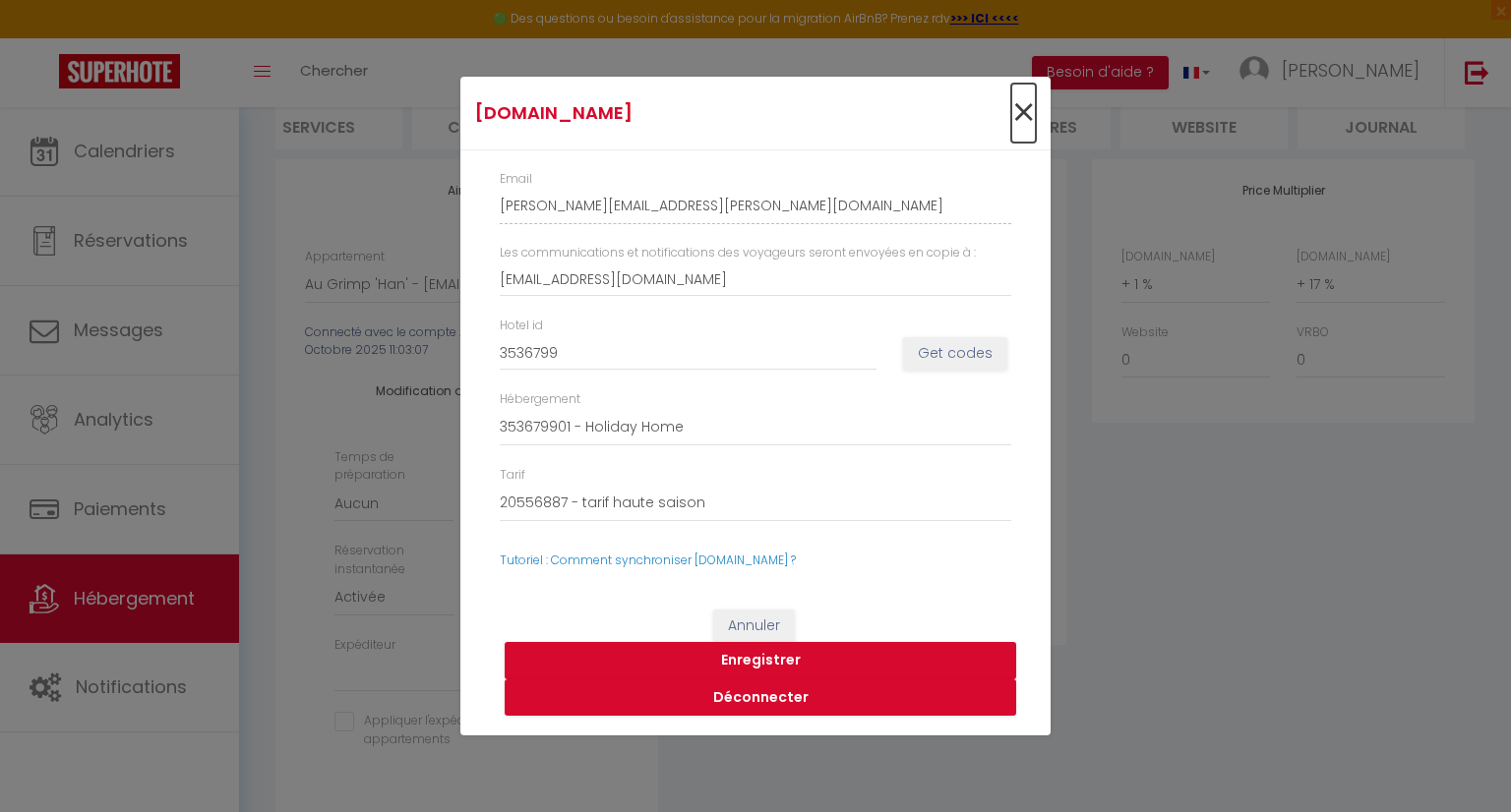
click at [1026, 111] on span "×" at bounding box center [1023, 113] width 25 height 59
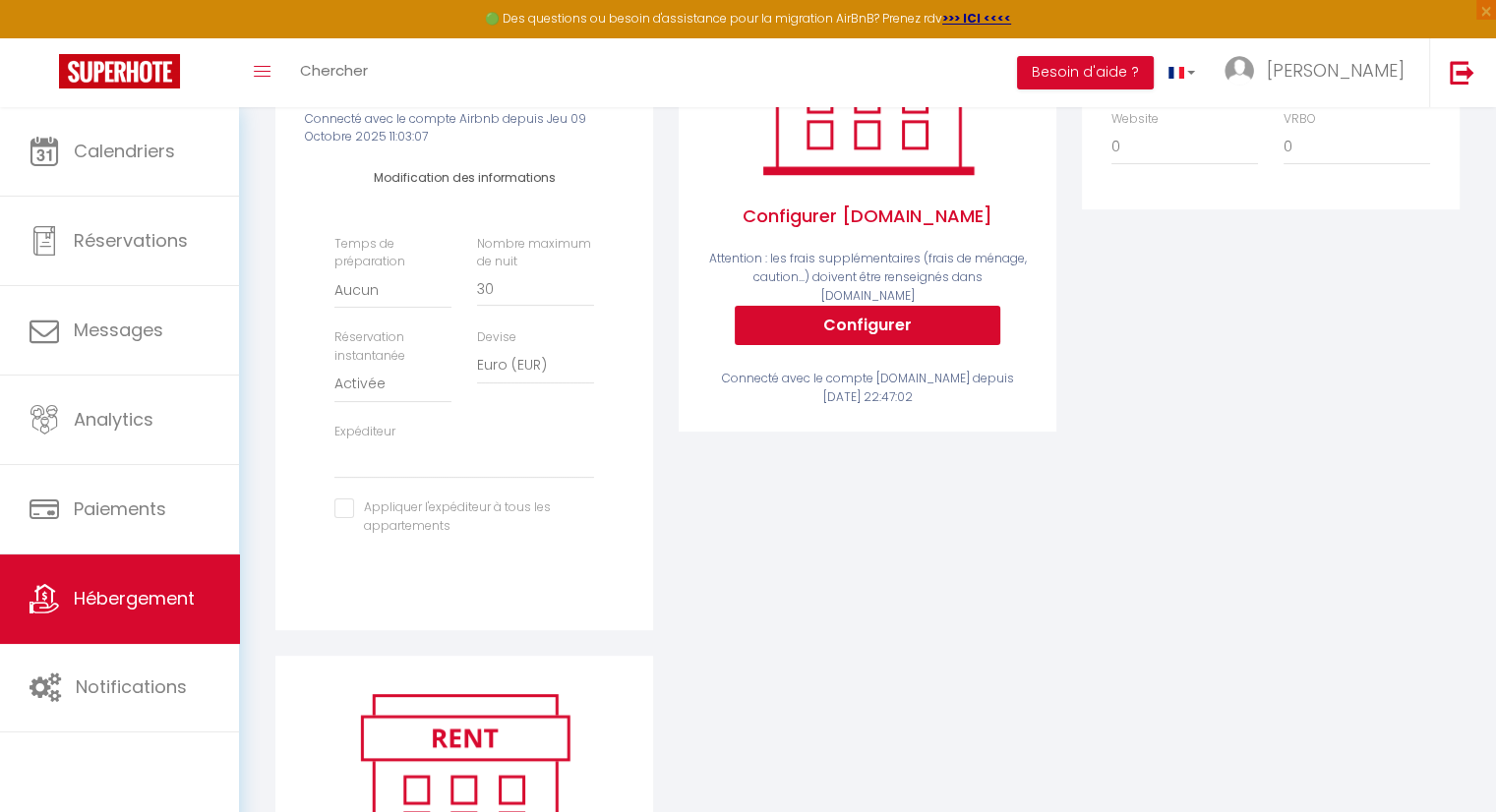
scroll to position [78, 0]
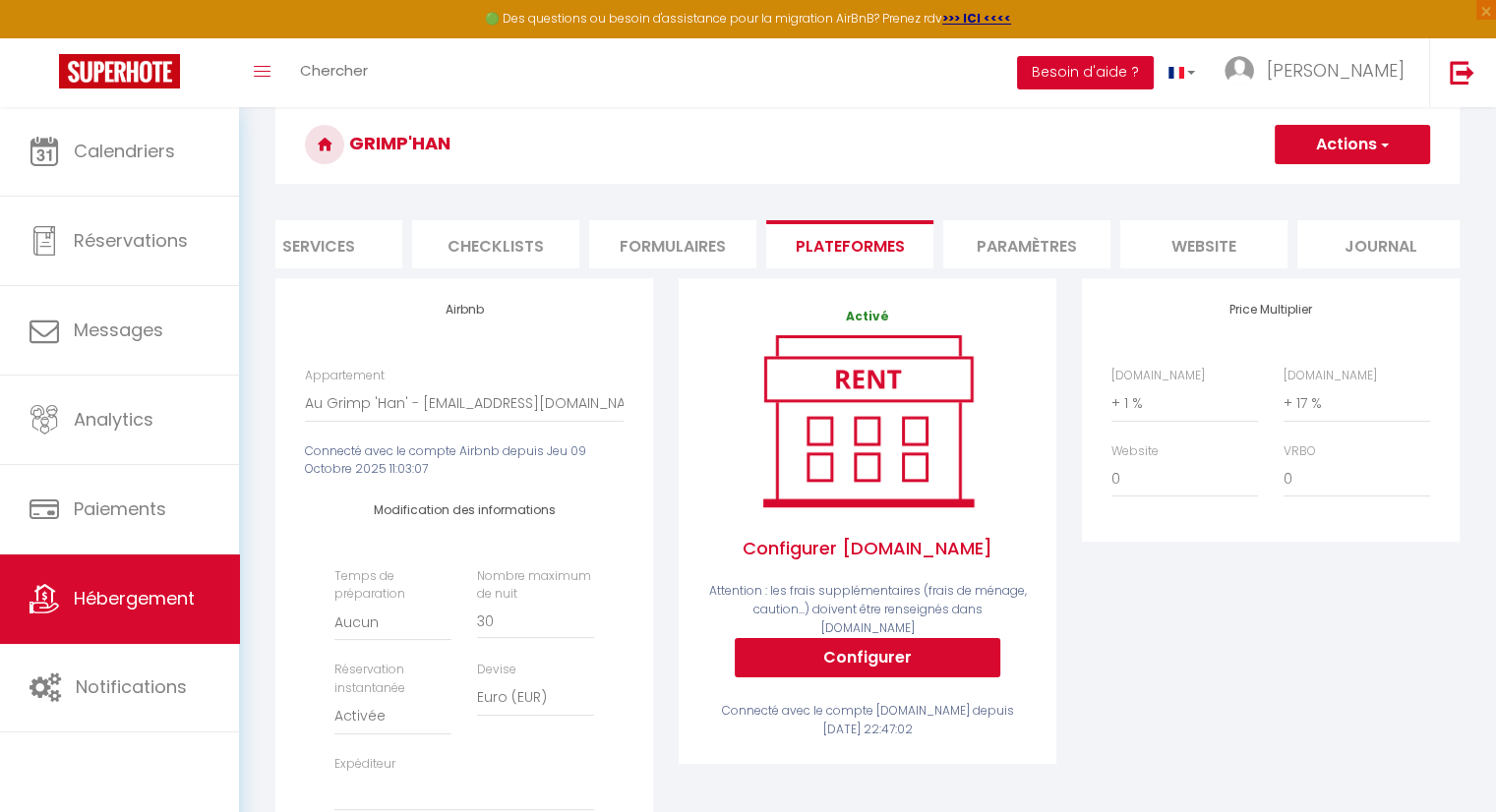
click at [1154, 72] on button "Besoin d'aide ?" at bounding box center [1085, 73] width 137 height 34
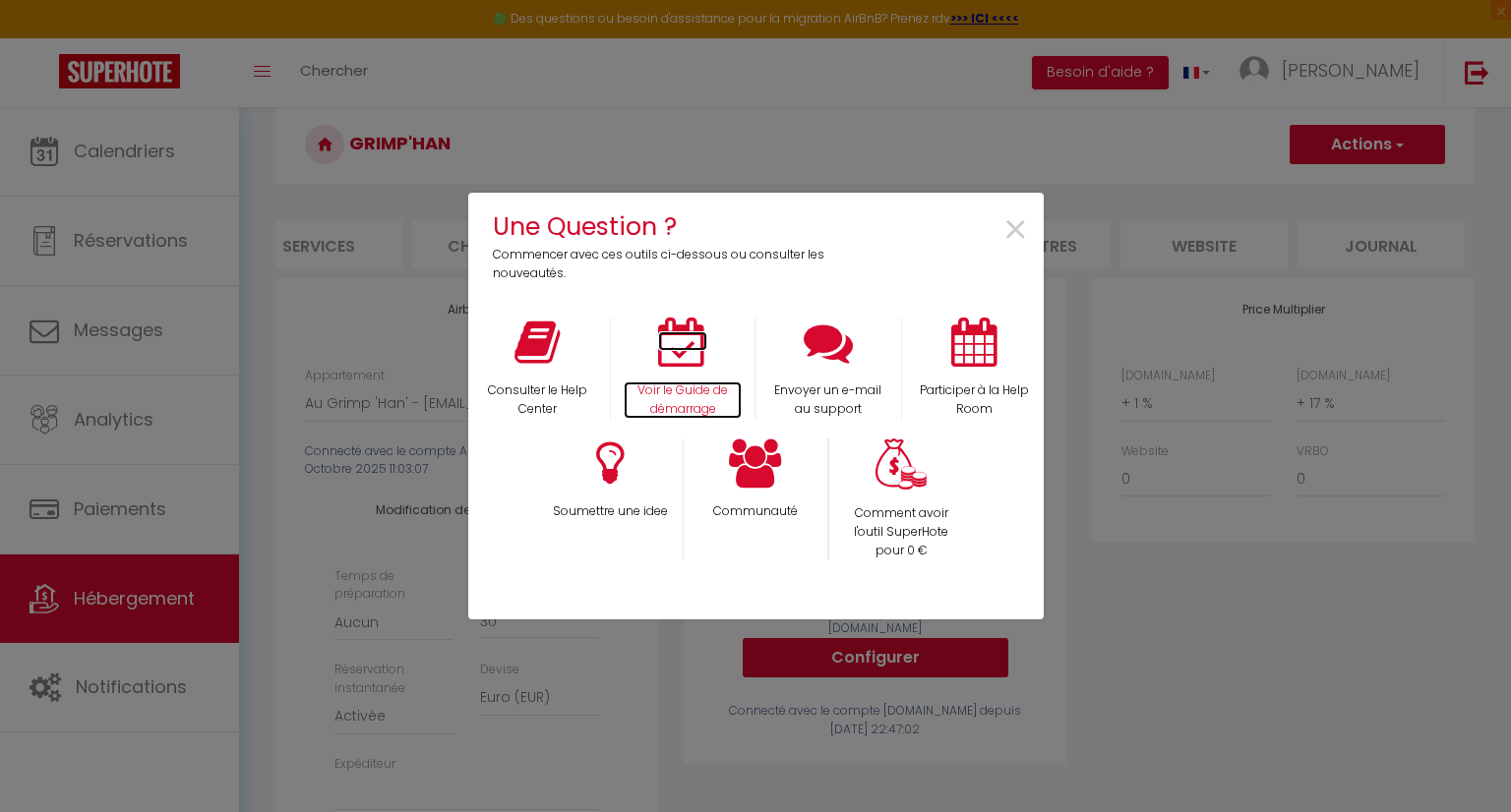
click at [689, 358] on icon at bounding box center [683, 342] width 49 height 49
click at [1015, 230] on span "×" at bounding box center [1015, 230] width 27 height 62
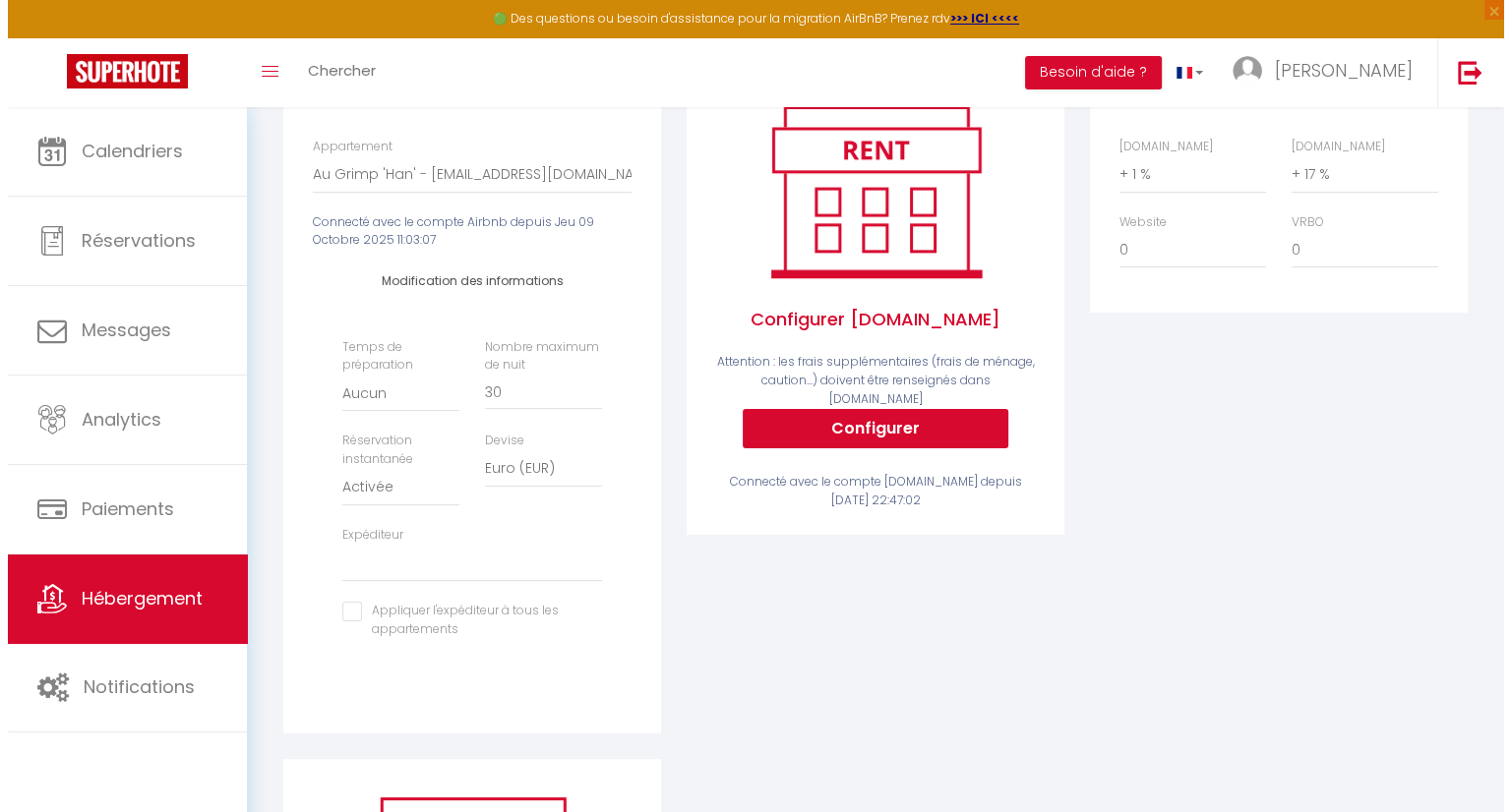
scroll to position [274, 0]
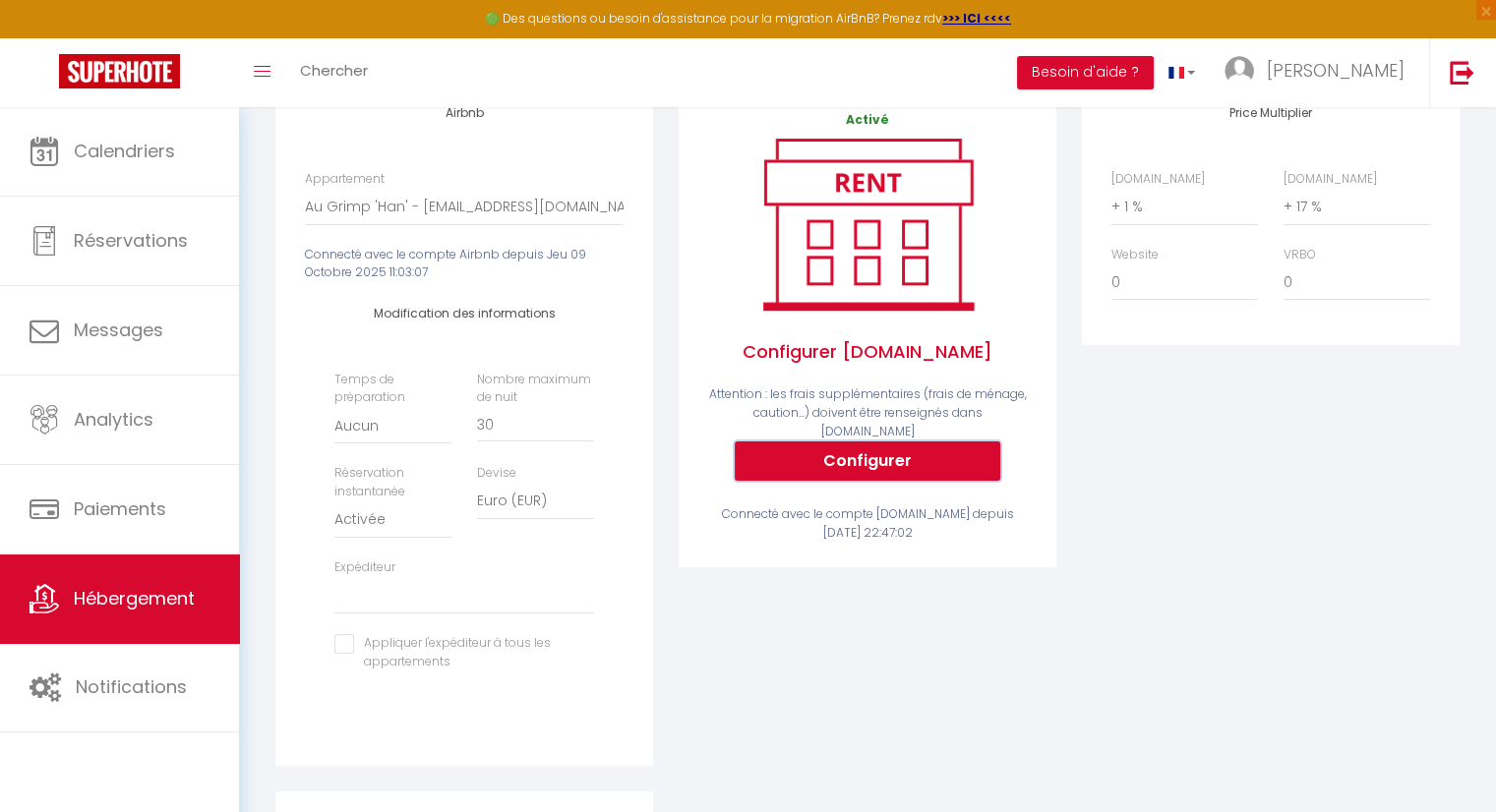
click at [877, 461] on button "Configurer" at bounding box center [867, 461] width 265 height 40
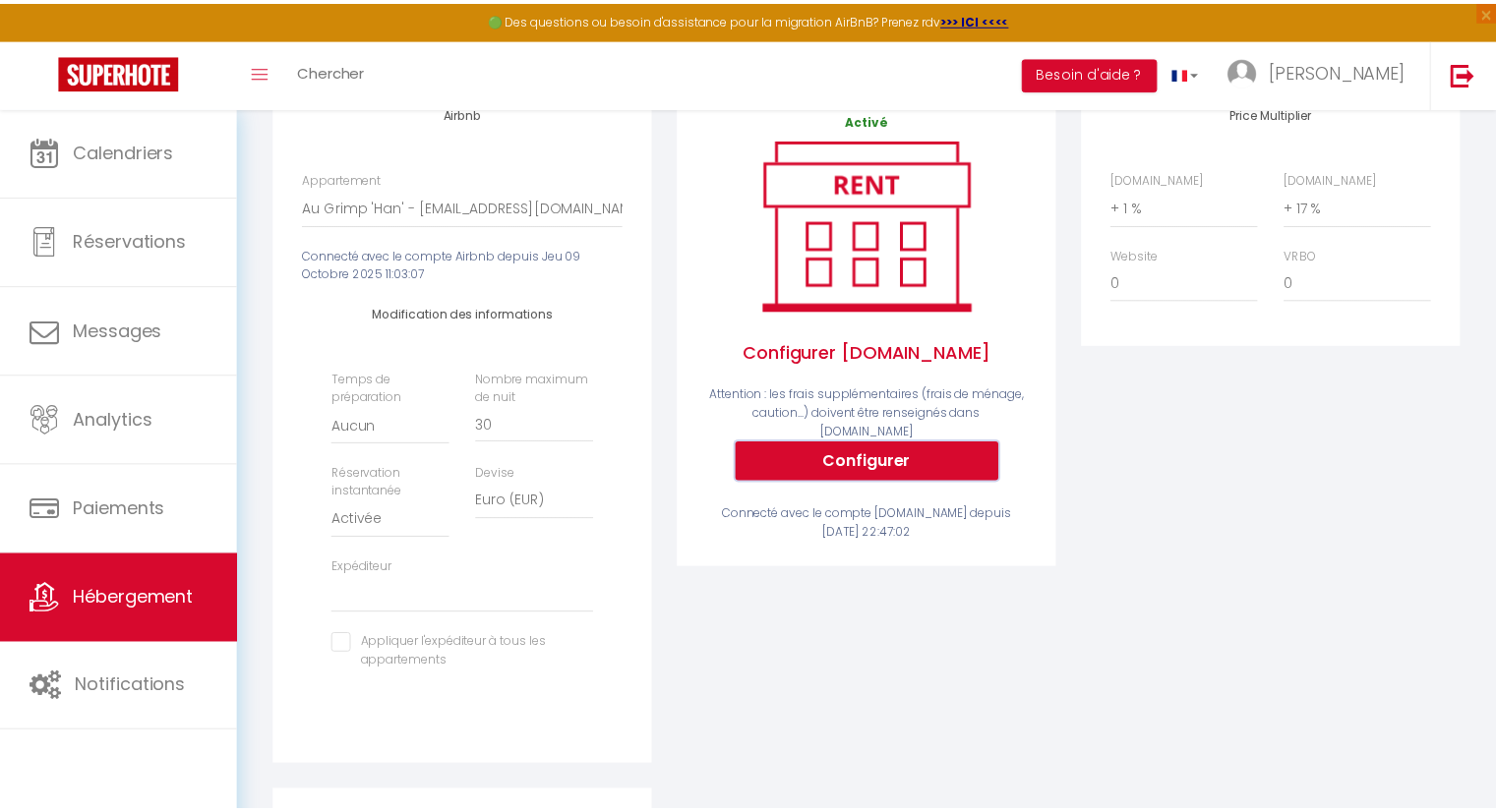
scroll to position [0, 571]
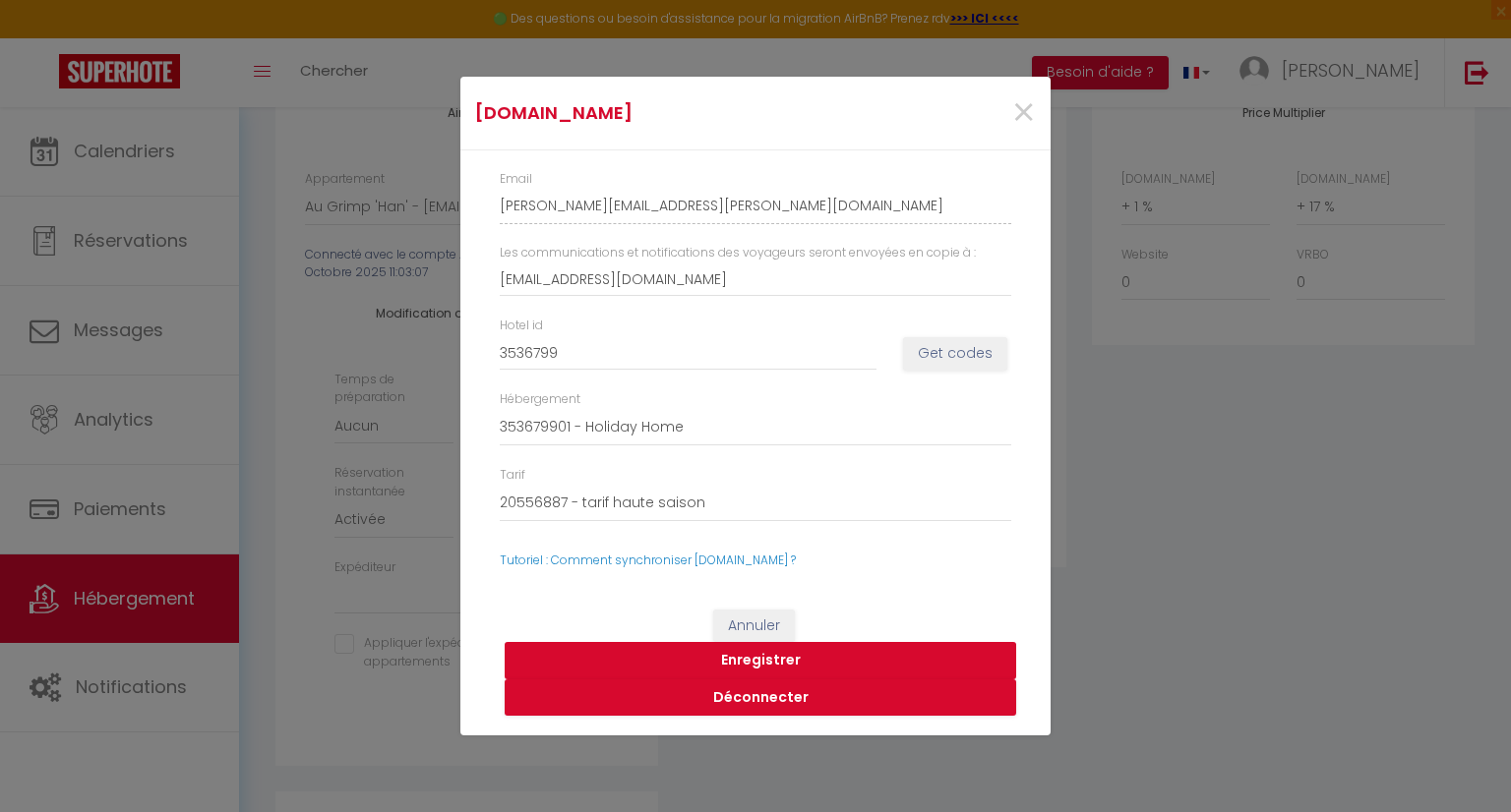
click at [741, 668] on button "Enregistrer" at bounding box center [760, 661] width 512 height 38
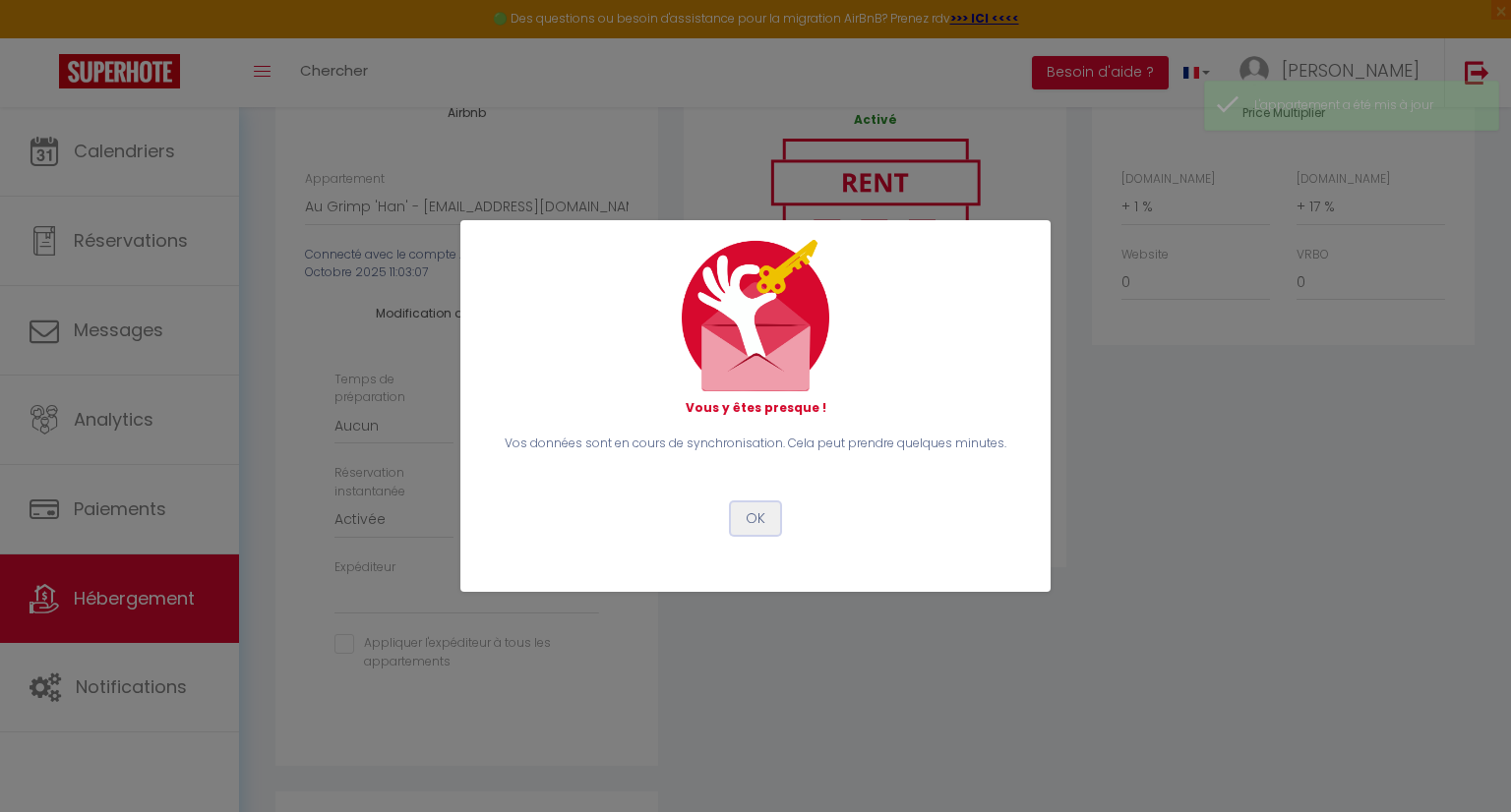
click at [762, 516] on button "OK" at bounding box center [755, 519] width 49 height 34
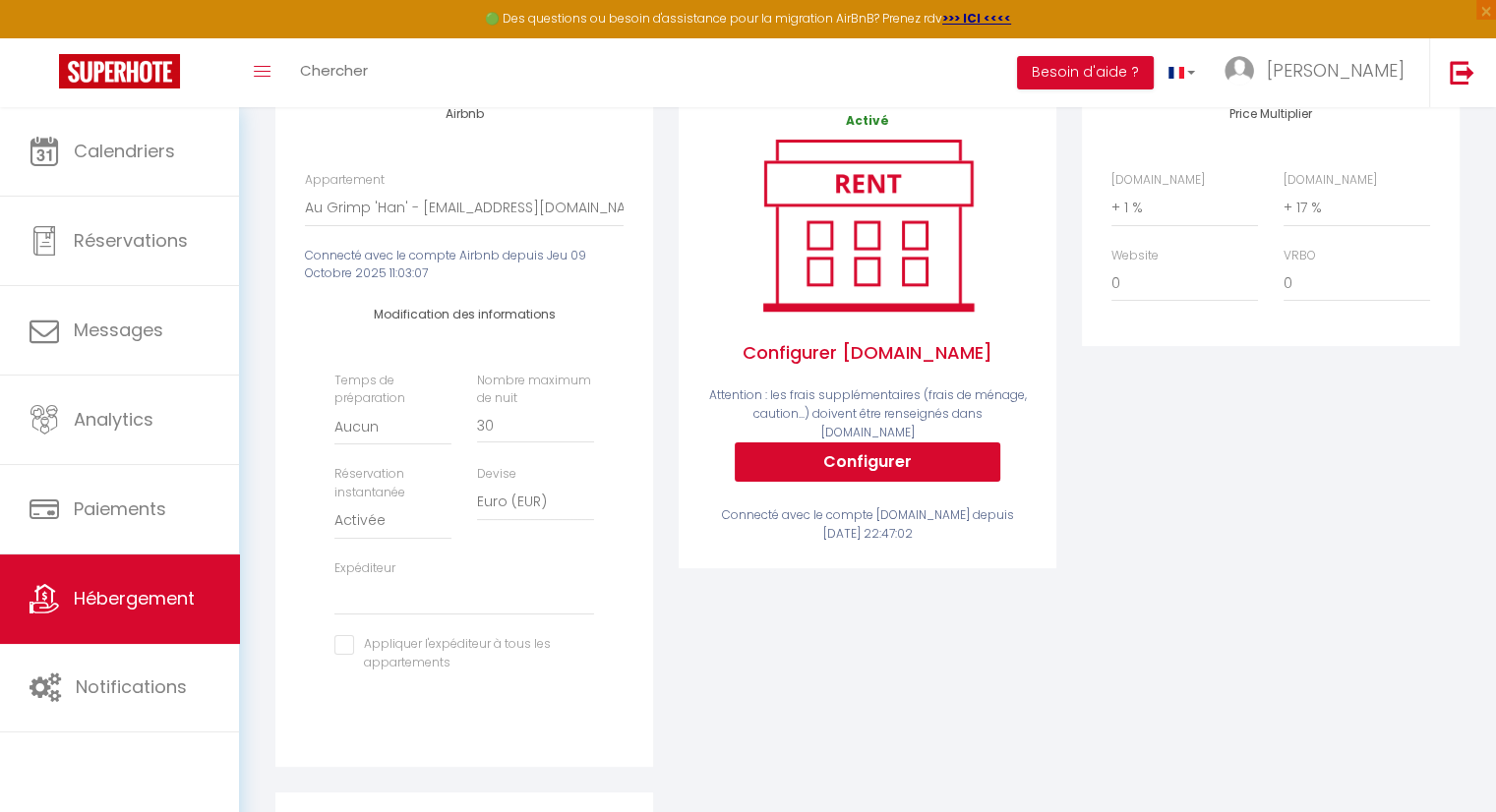
scroll to position [274, 0]
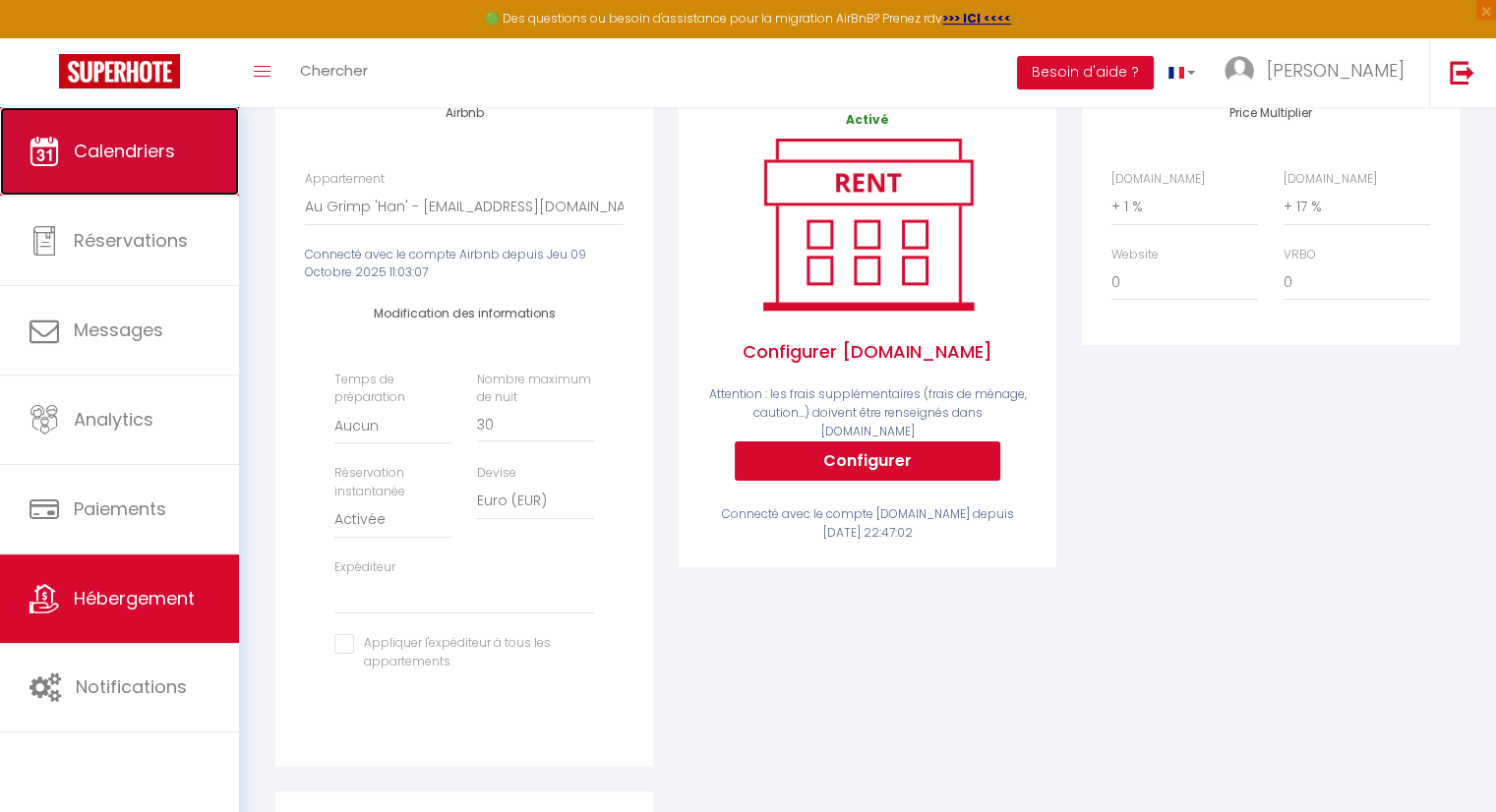
click at [138, 142] on span "Calendriers" at bounding box center [125, 150] width 101 height 25
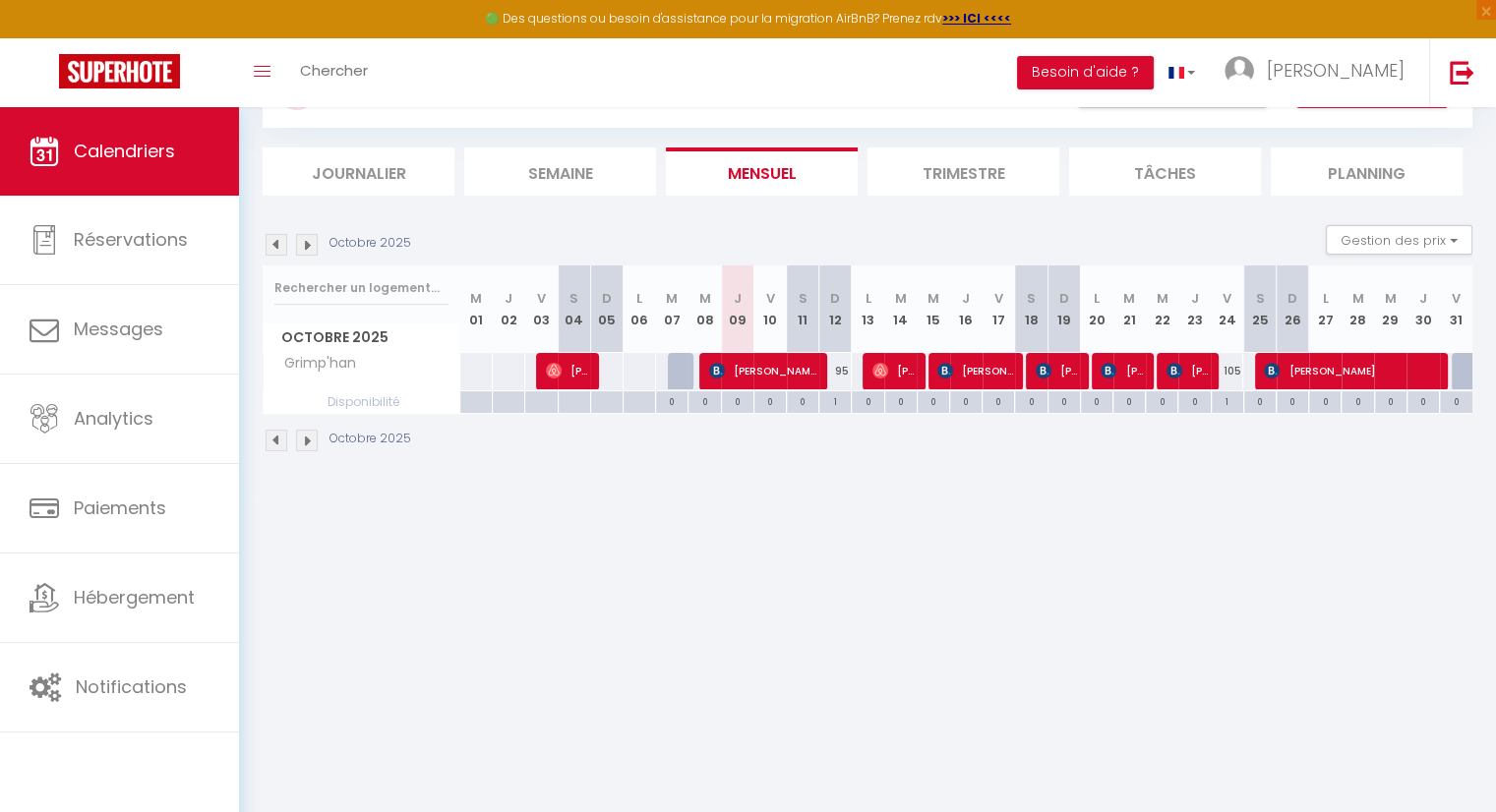
scroll to position [106, 0]
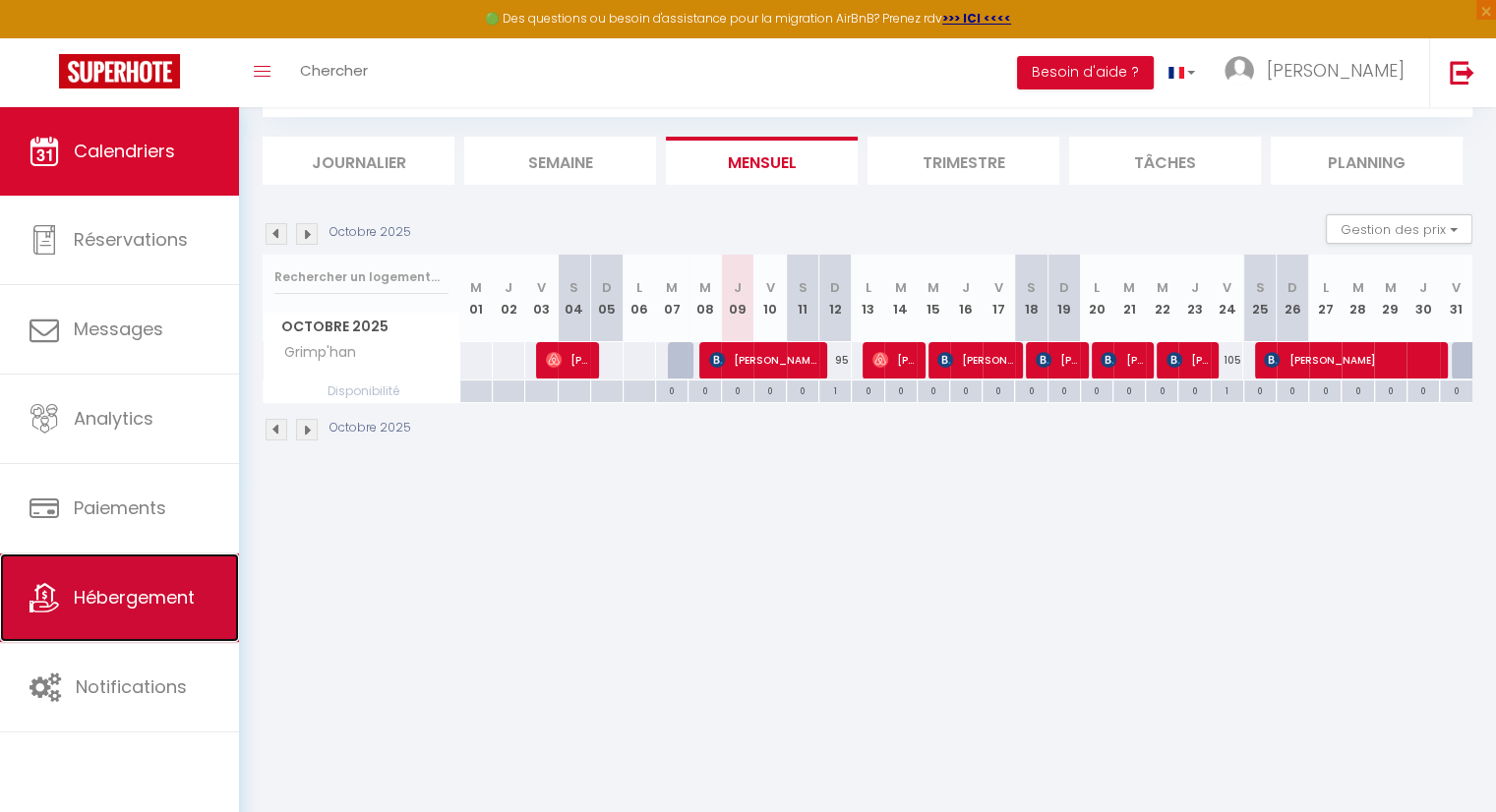
click at [138, 583] on link "Hébergement" at bounding box center [120, 597] width 239 height 88
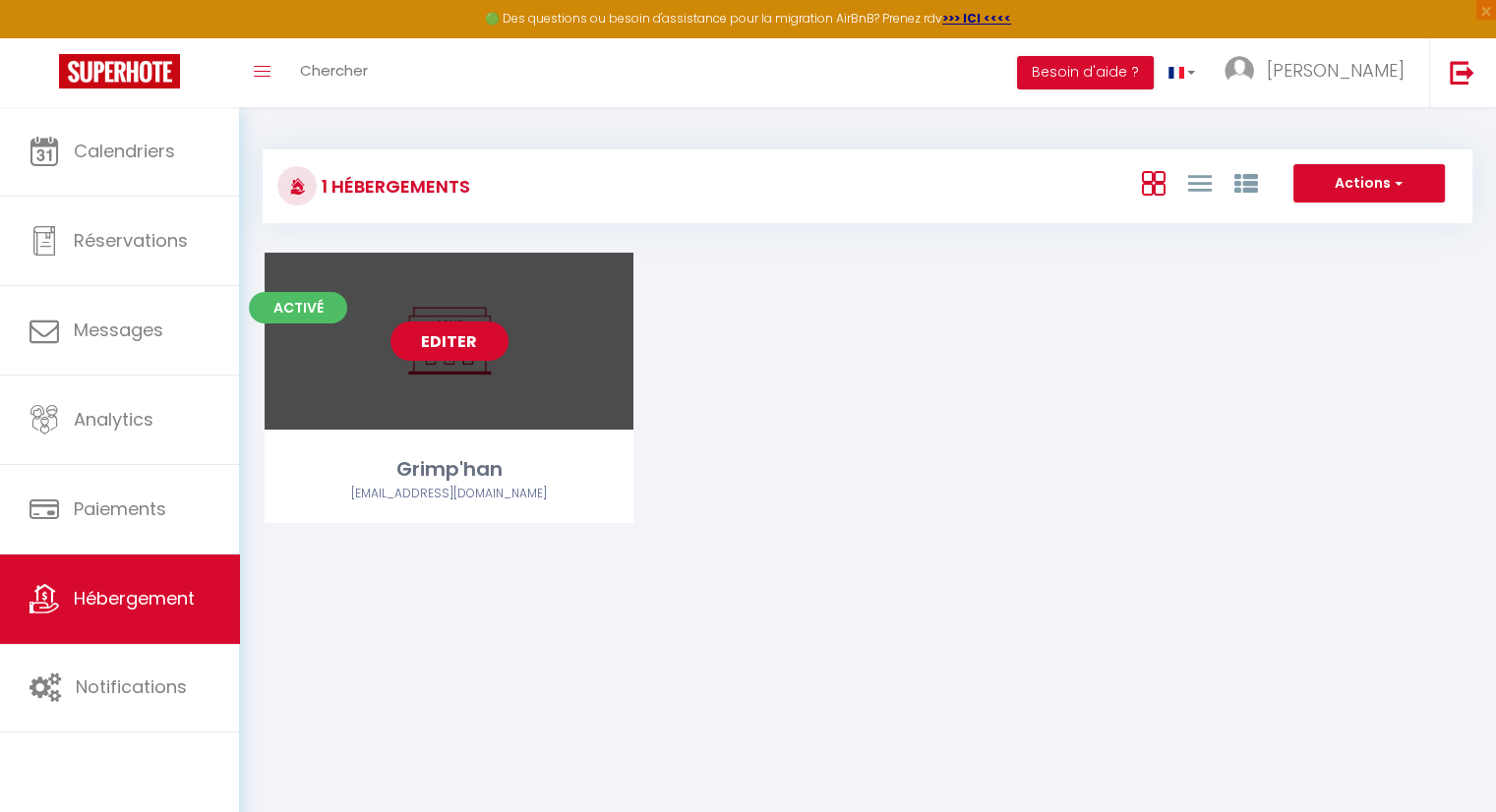
click at [464, 345] on link "Editer" at bounding box center [449, 341] width 118 height 40
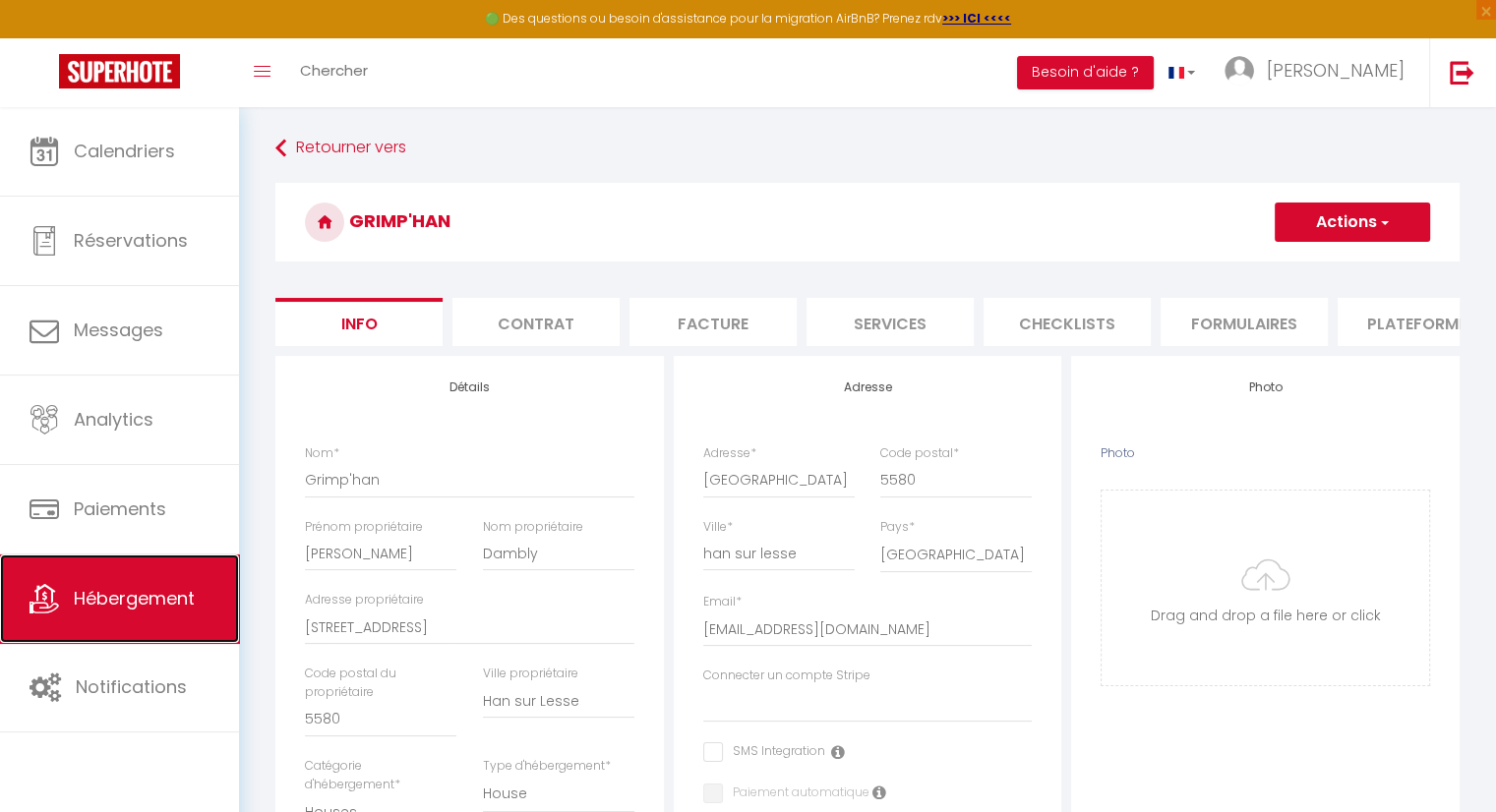
click at [159, 594] on span "Hébergement" at bounding box center [135, 597] width 121 height 25
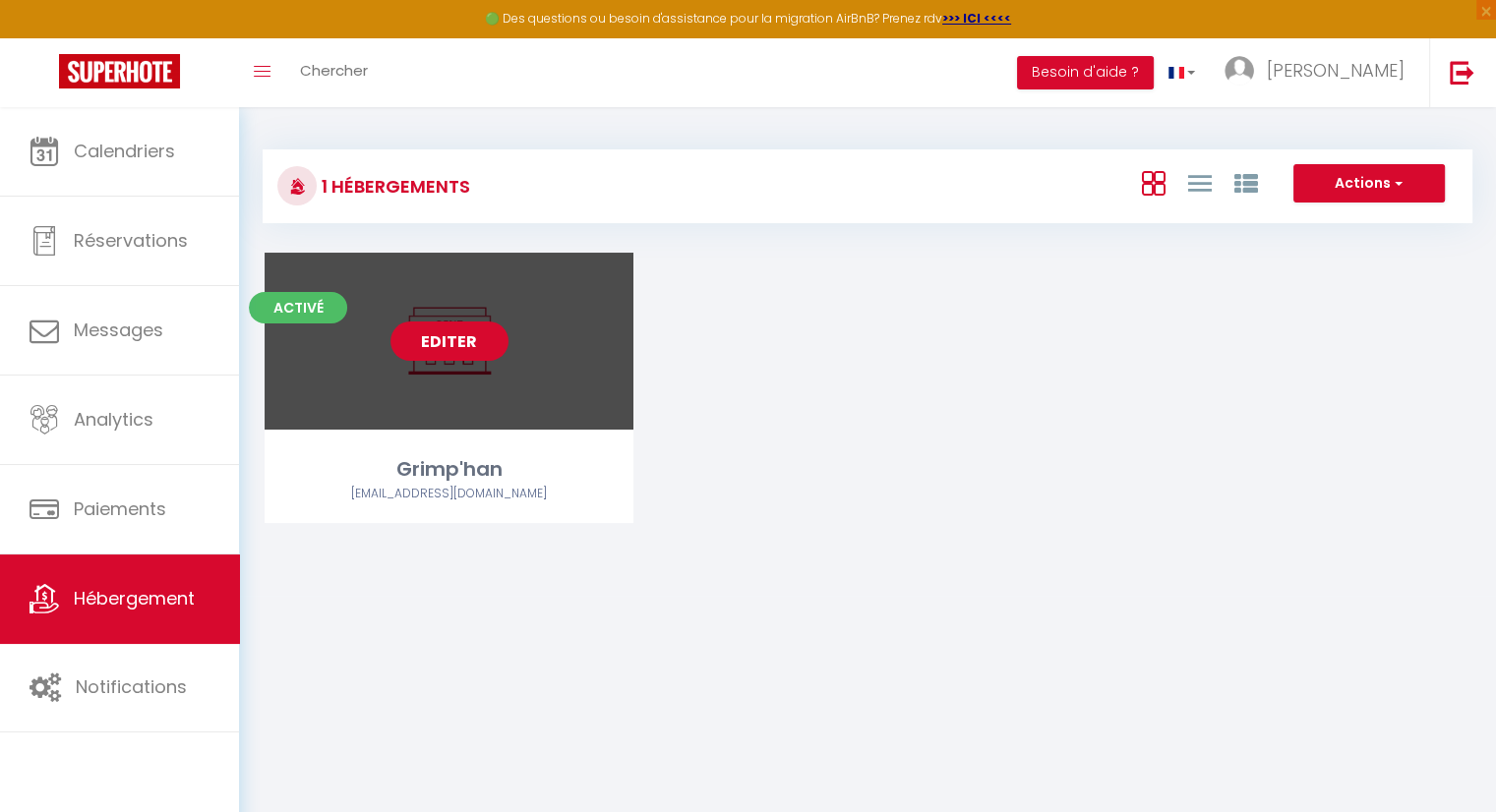
click at [457, 335] on link "Editer" at bounding box center [449, 341] width 118 height 40
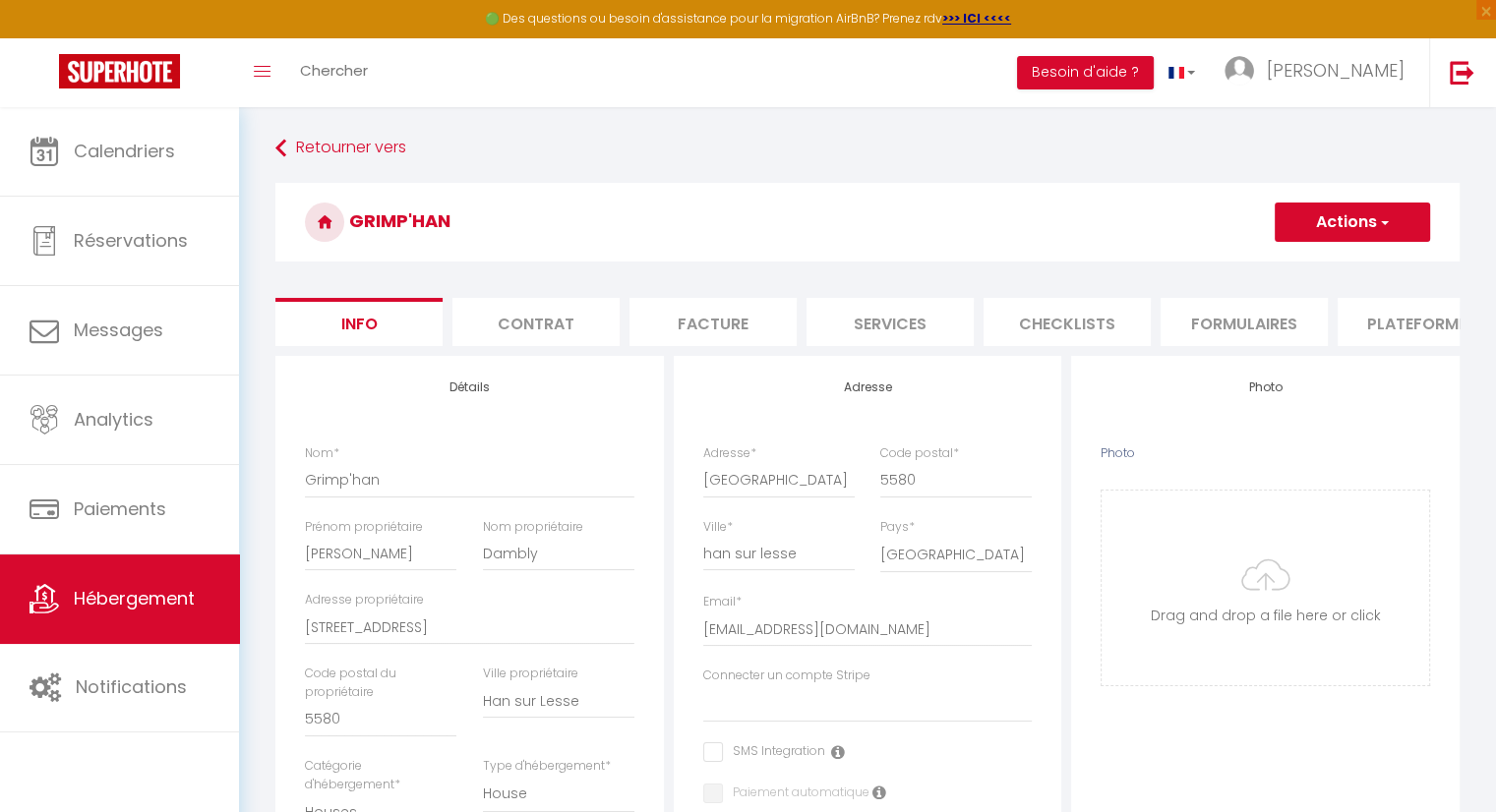
click at [1405, 325] on li "Plateformes" at bounding box center [1421, 321] width 167 height 48
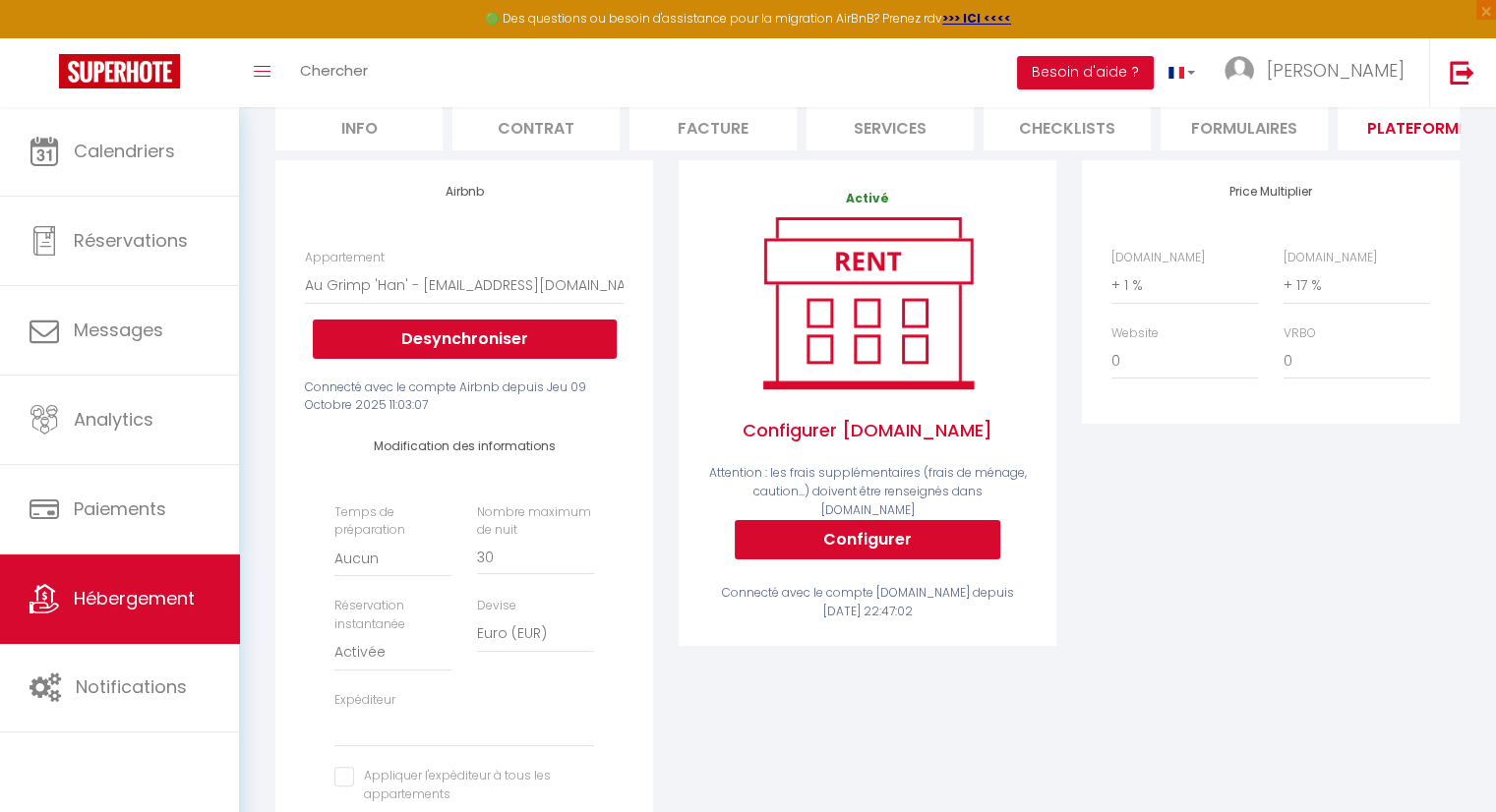
scroll to position [197, 0]
click at [892, 538] on button "Configurer" at bounding box center [867, 539] width 265 height 40
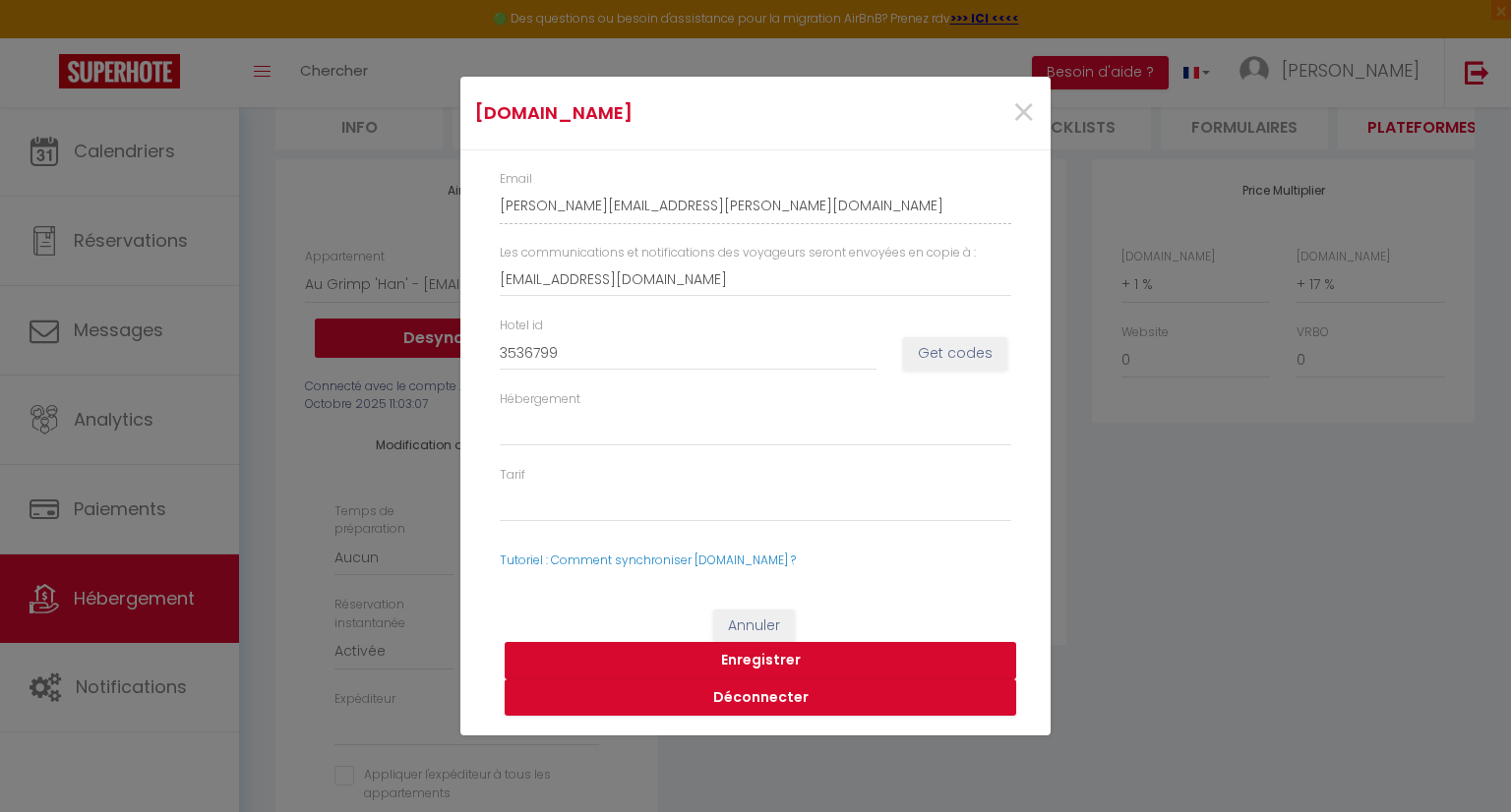
click at [778, 662] on button "Enregistrer" at bounding box center [760, 661] width 512 height 38
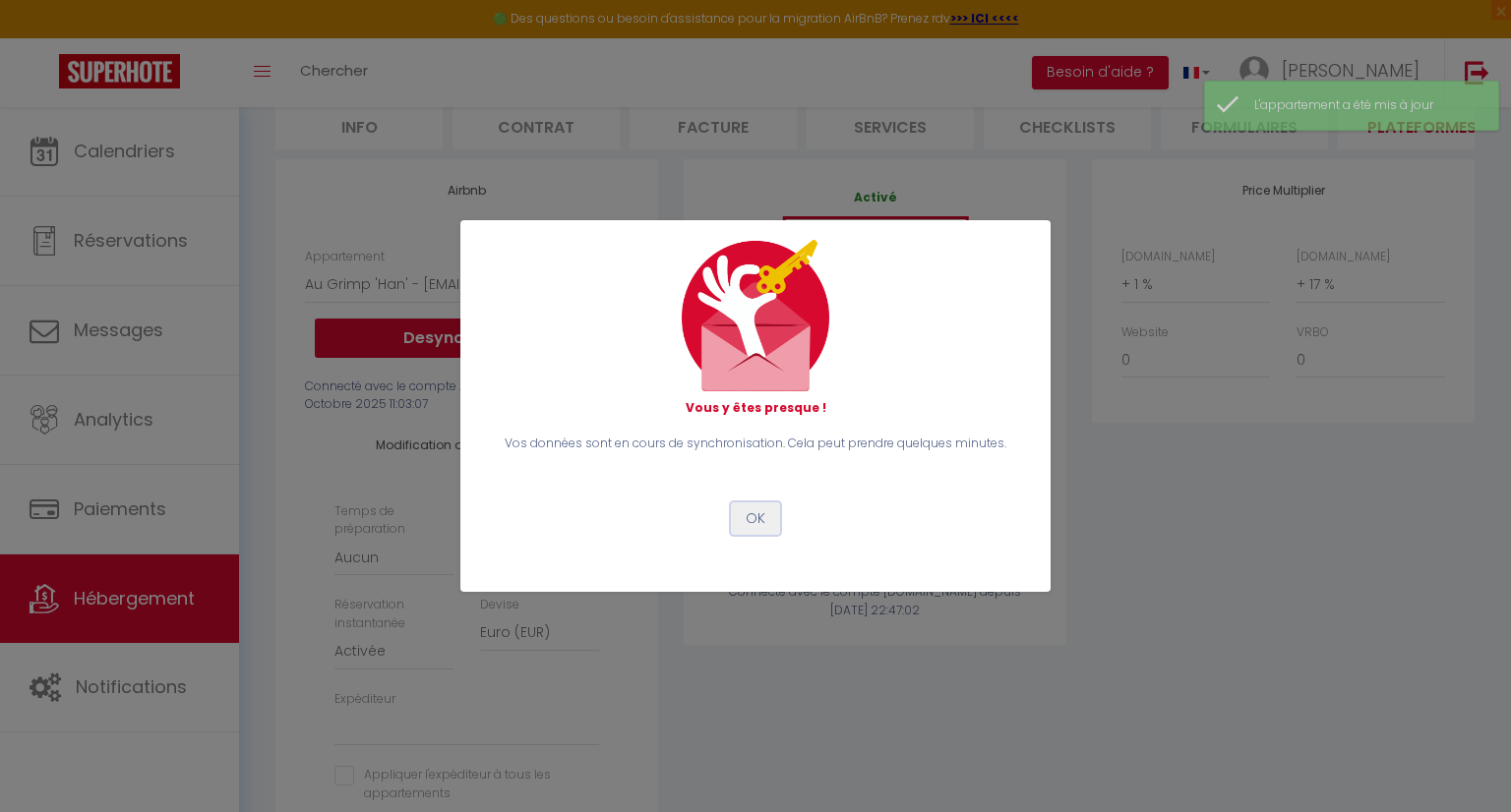
click at [762, 523] on button "OK" at bounding box center [755, 519] width 49 height 34
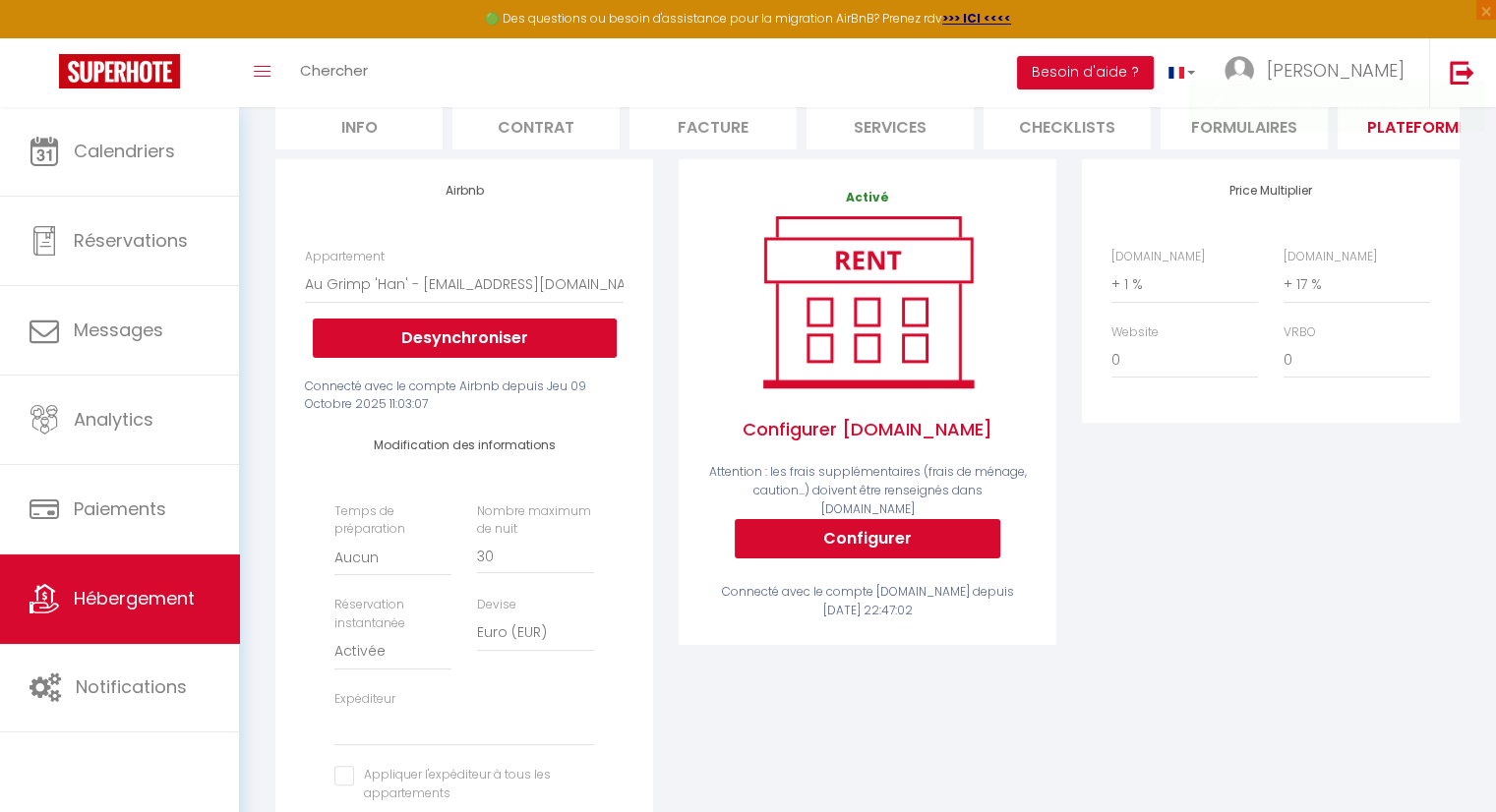
drag, startPoint x: 1215, startPoint y: 622, endPoint x: 1230, endPoint y: 546, distance: 77.5
click at [1218, 616] on div "Price Multiplier [DOMAIN_NAME] 0 + 1 % + 2 % + 3 % + 4 % + 5 % + 6 % + 7 %" at bounding box center [1269, 541] width 403 height 764
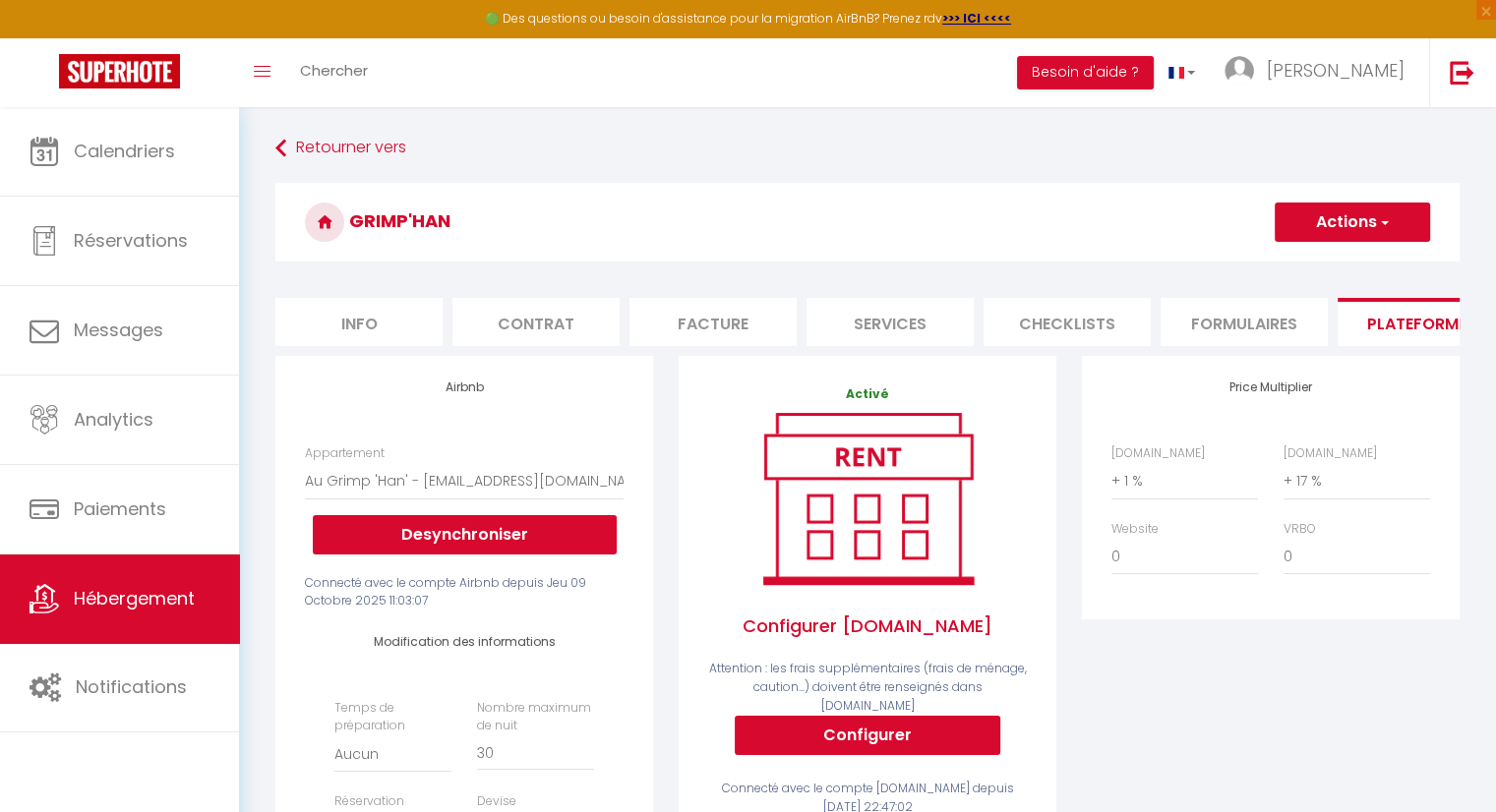
click at [1365, 234] on button "Actions" at bounding box center [1352, 223] width 155 height 40
click at [1350, 268] on link "Enregistrer" at bounding box center [1351, 265] width 155 height 26
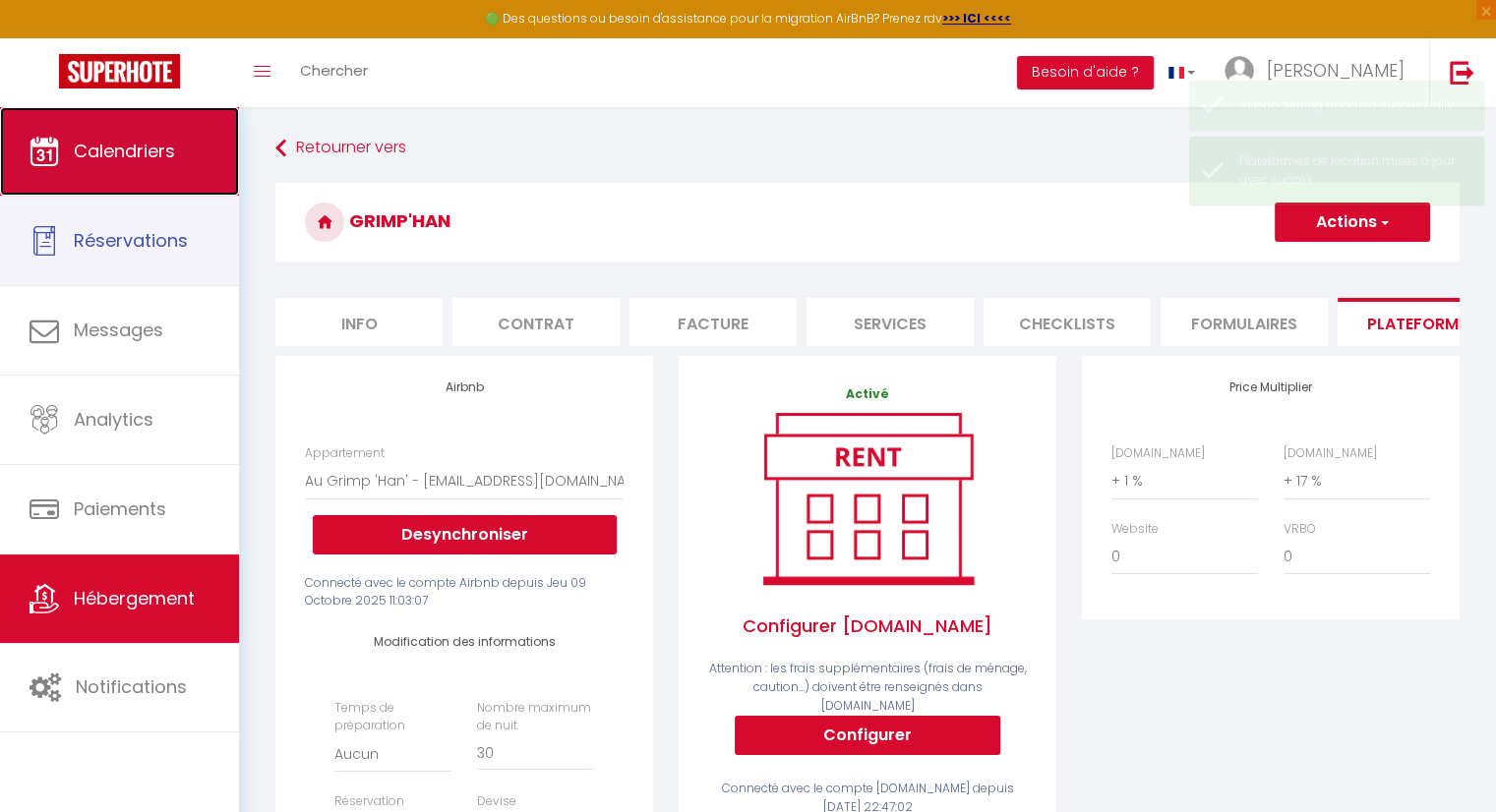
click at [146, 154] on span "Calendriers" at bounding box center [125, 150] width 101 height 25
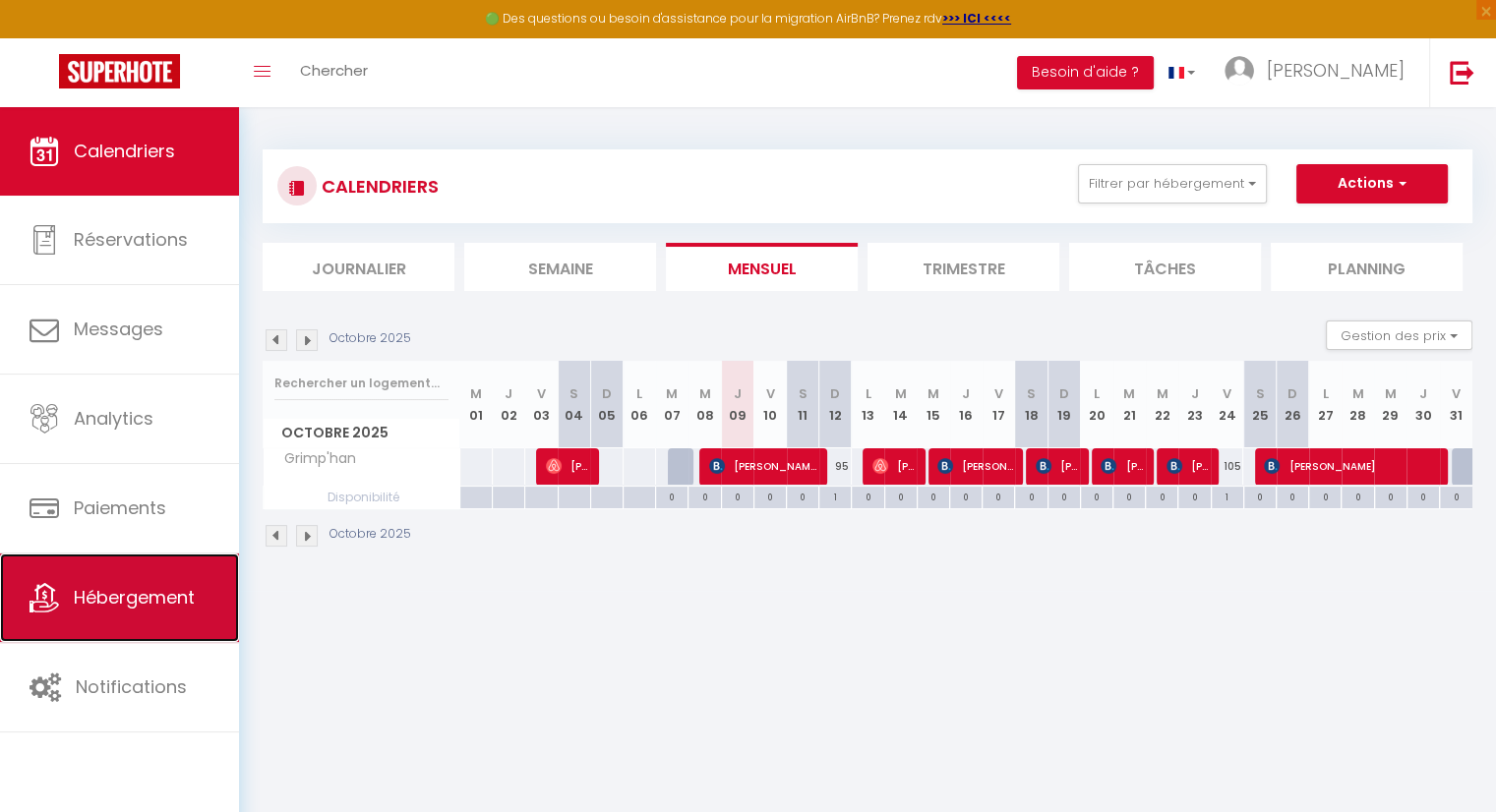
click at [130, 595] on span "Hébergement" at bounding box center [135, 596] width 121 height 25
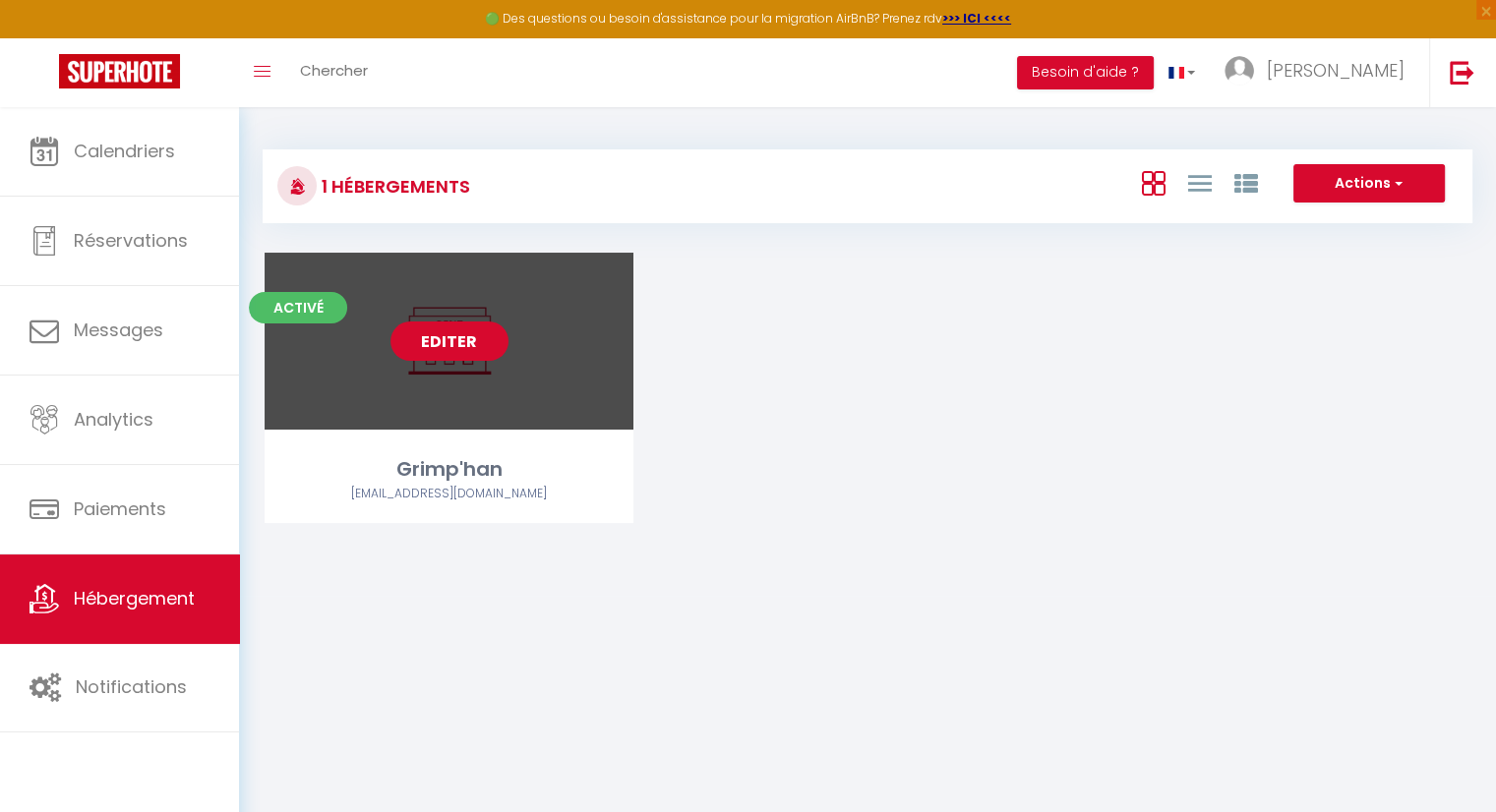
click at [456, 344] on link "Editer" at bounding box center [449, 341] width 118 height 40
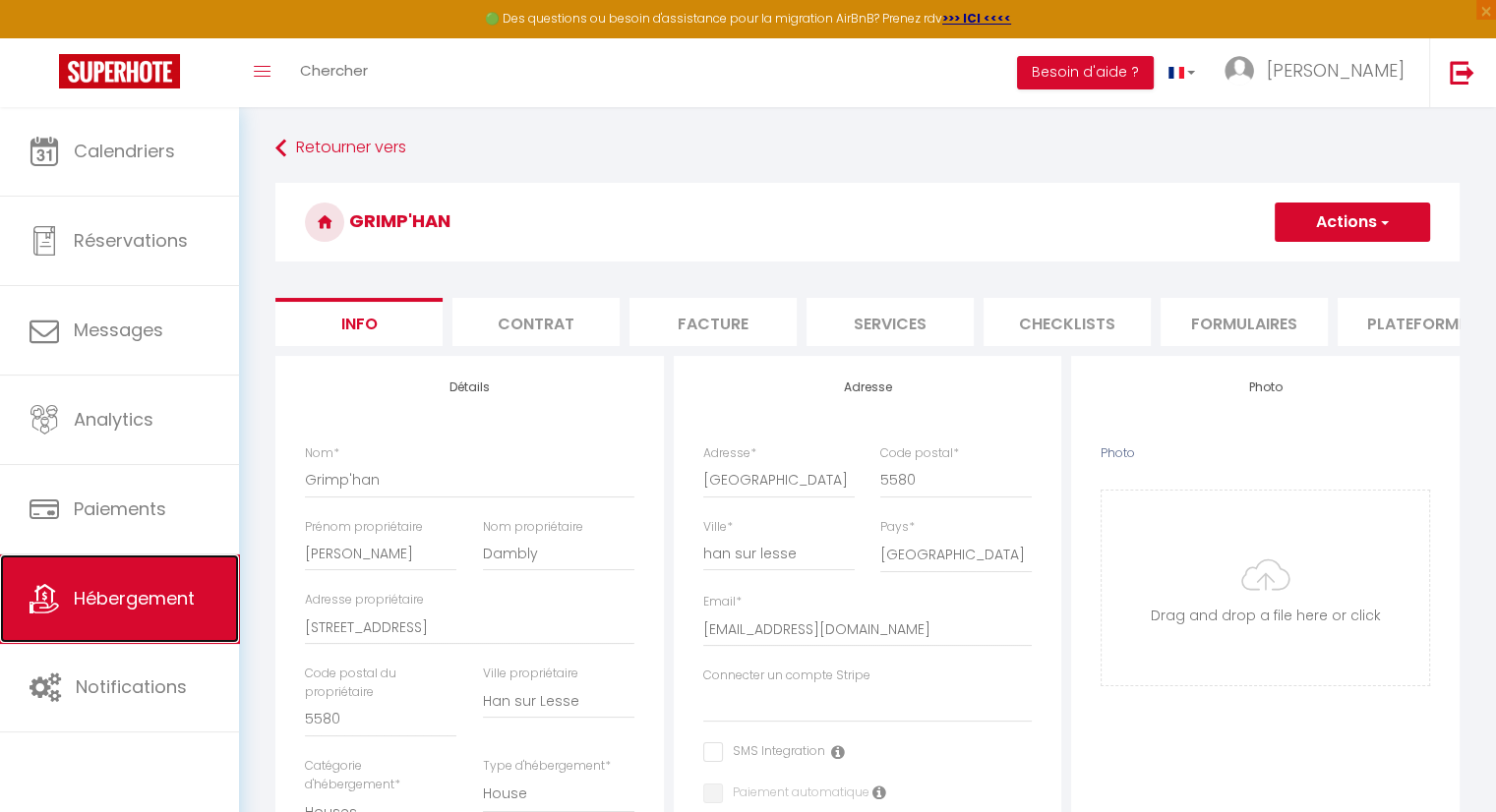
click at [120, 598] on span "Hébergement" at bounding box center [135, 597] width 121 height 25
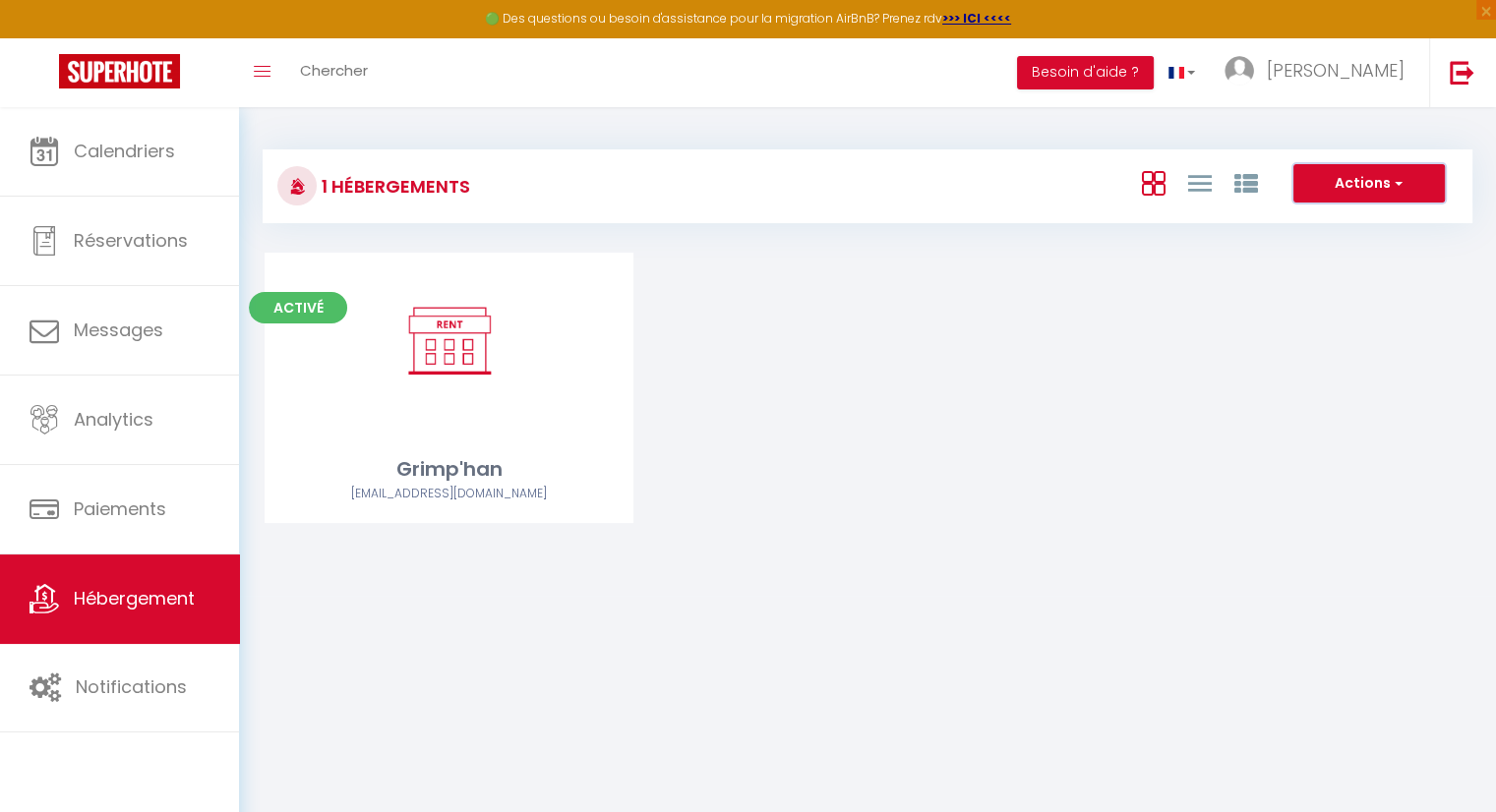
click at [1410, 190] on button "Actions" at bounding box center [1368, 184] width 151 height 40
click at [1361, 178] on button "Actions" at bounding box center [1368, 184] width 151 height 40
click at [662, 604] on body "🟢 Des questions ou besoin d'assistance pour la migration AirBnB? Prenez rdv >>>…" at bounding box center [748, 512] width 1496 height 812
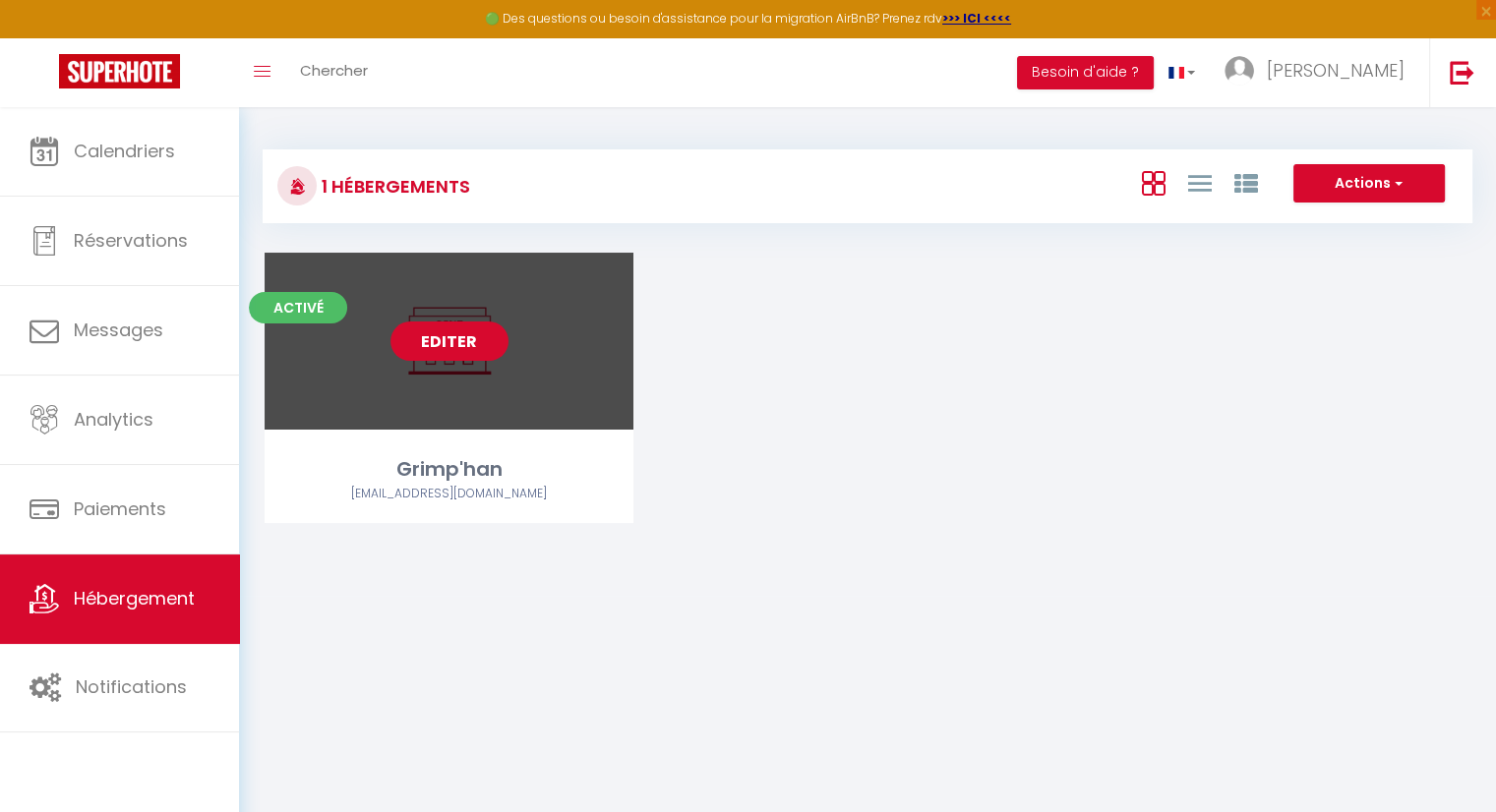
click at [481, 335] on link "Editer" at bounding box center [449, 341] width 118 height 40
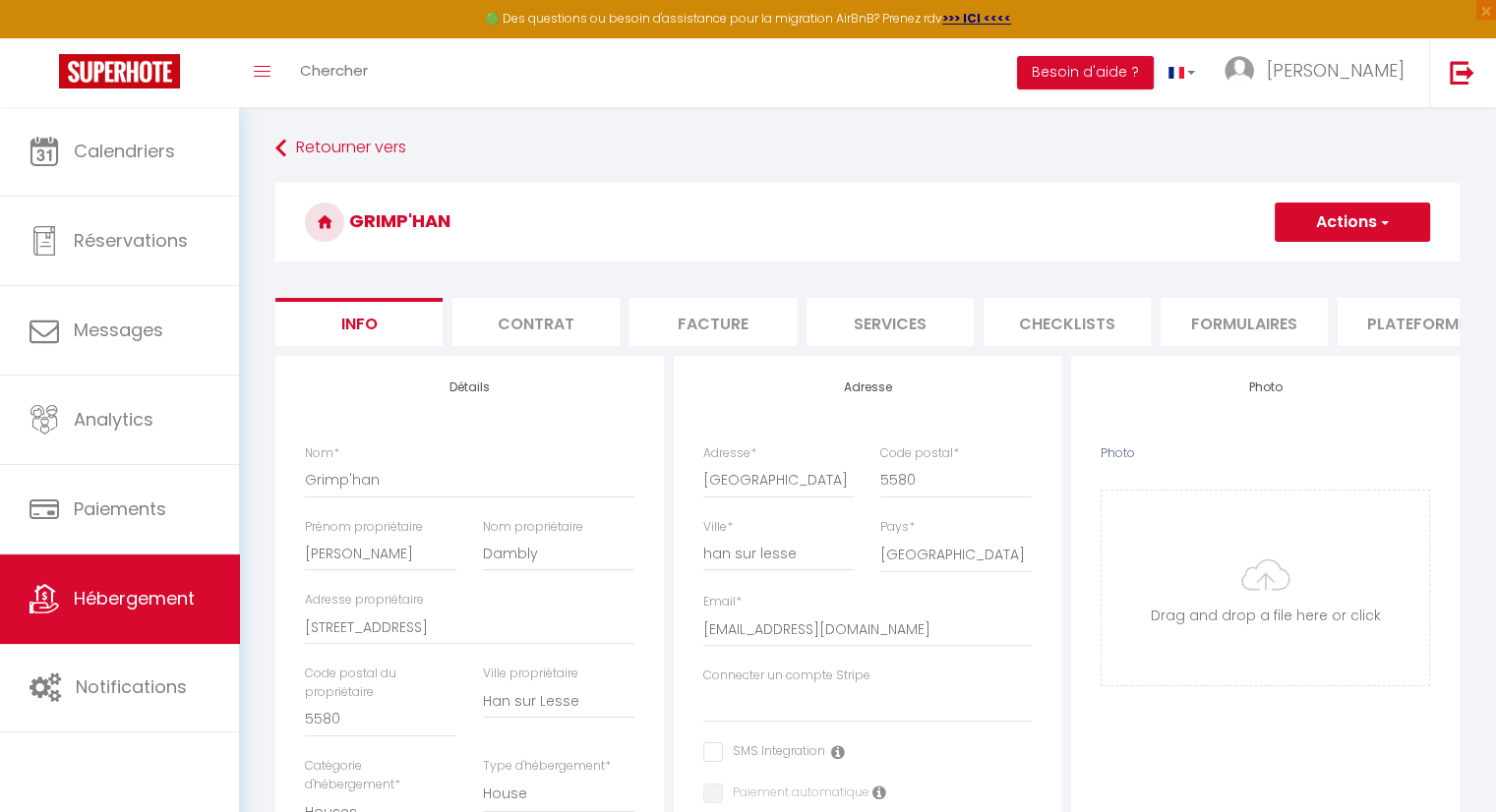
click at [1351, 218] on button "Actions" at bounding box center [1352, 223] width 155 height 40
click at [1272, 264] on input "Enregistrer" at bounding box center [1274, 265] width 73 height 20
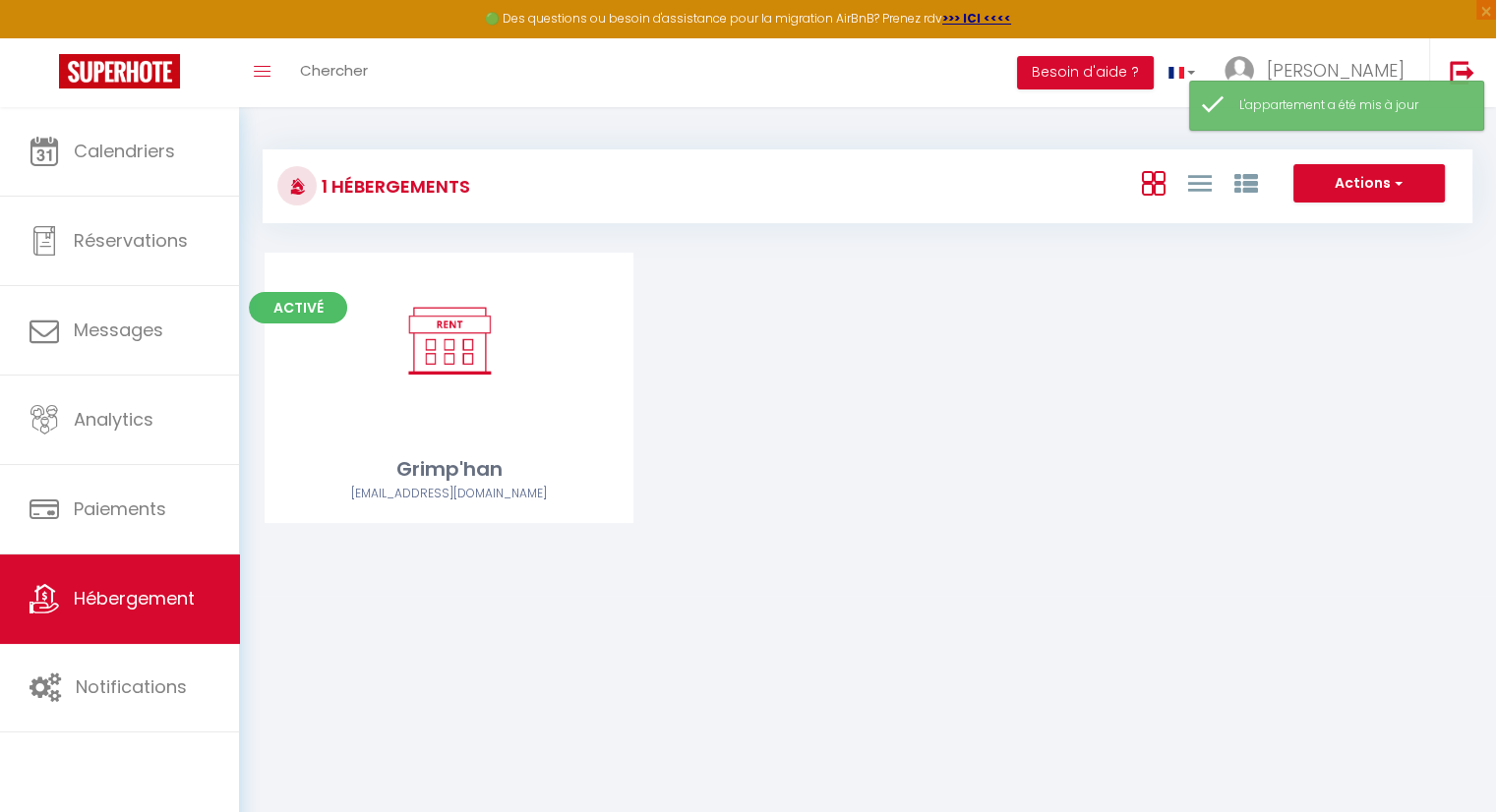
drag, startPoint x: 941, startPoint y: 491, endPoint x: 296, endPoint y: 413, distance: 649.7
click at [942, 491] on div "Activé Editer Grimp'han [EMAIL_ADDRESS][DOMAIN_NAME]" at bounding box center [867, 411] width 1255 height 319
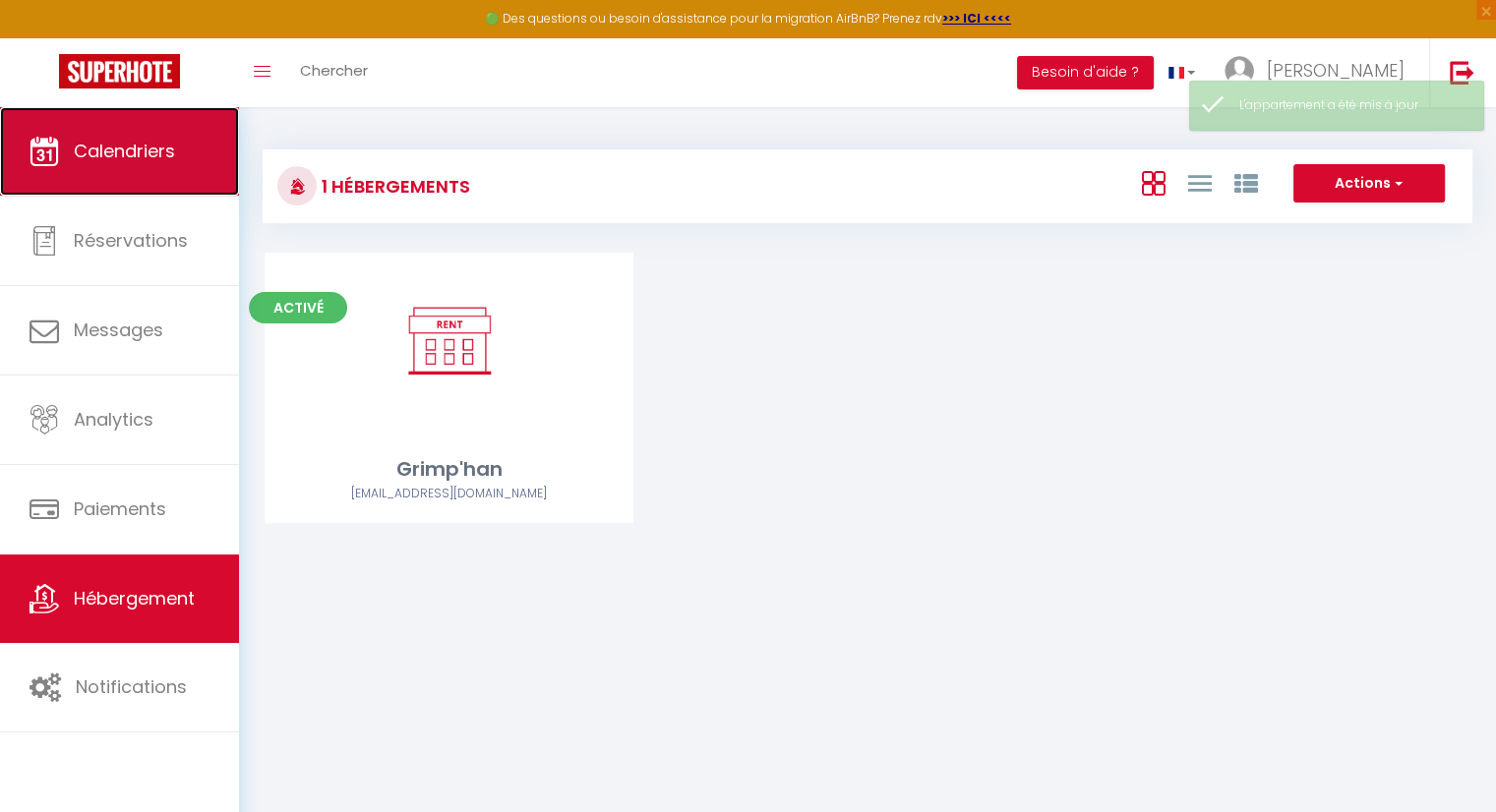
click at [169, 171] on link "Calendriers" at bounding box center [120, 150] width 239 height 88
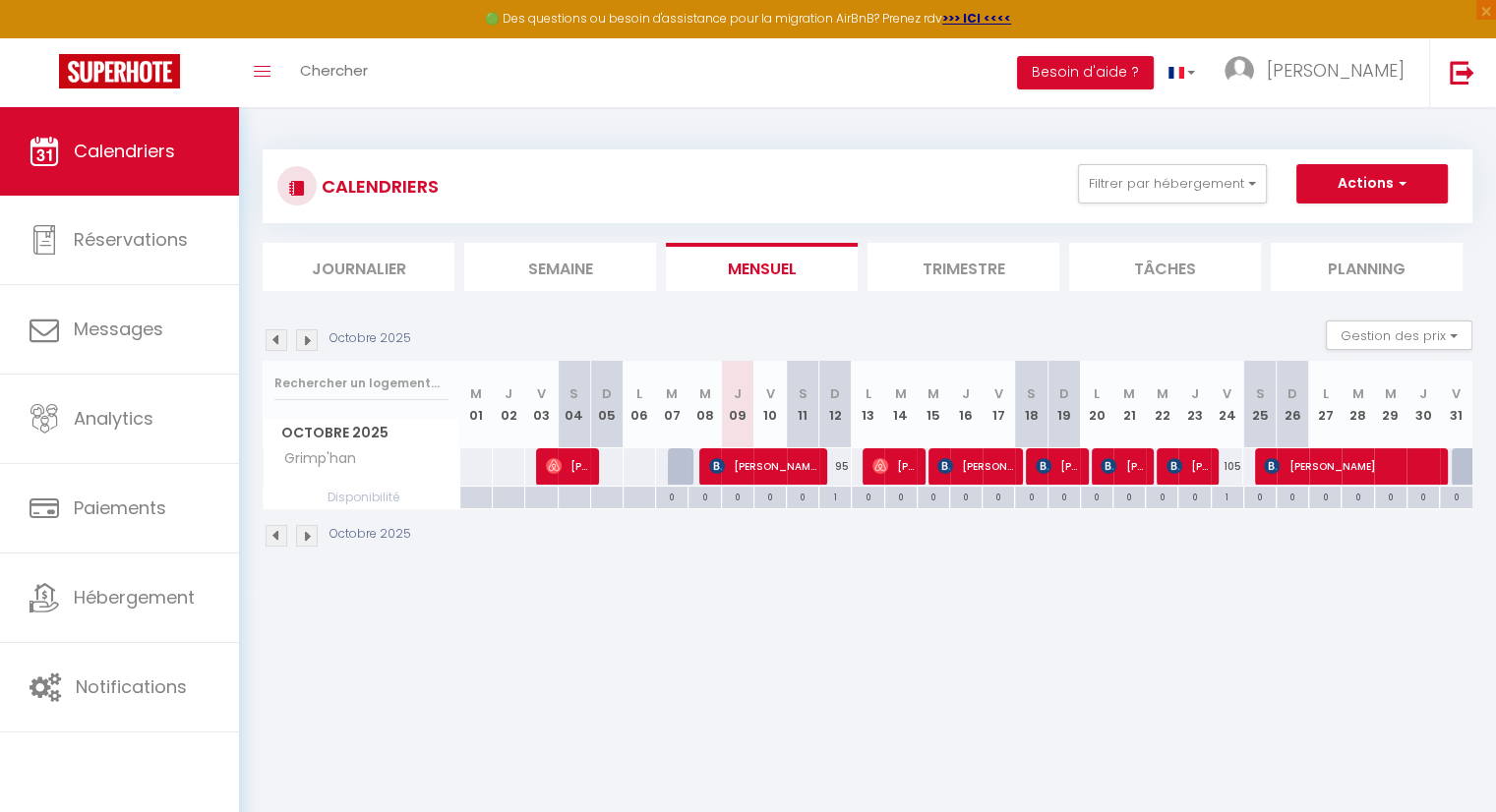
click at [685, 613] on body "🟢 Des questions ou besoin d'assistance pour la migration AirBnB? Prenez rdv >>>…" at bounding box center [748, 512] width 1496 height 812
click at [840, 463] on div "95" at bounding box center [835, 466] width 33 height 37
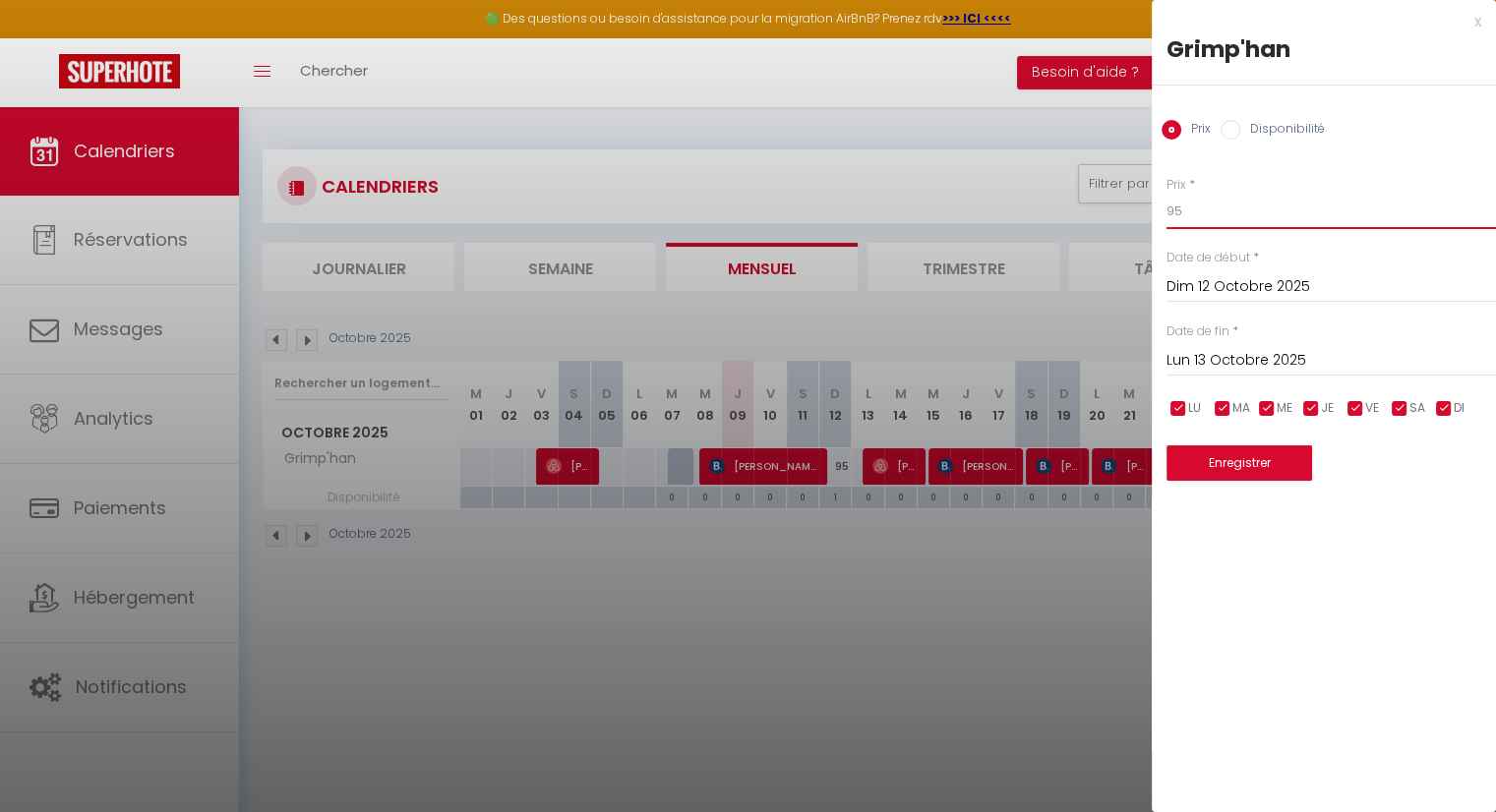
drag, startPoint x: 1184, startPoint y: 218, endPoint x: 1155, endPoint y: 218, distance: 29.0
click at [1155, 218] on div "Prix * 95 Statut * Disponible Indisponible Date de début * [DATE] < [DATE] > Di…" at bounding box center [1324, 316] width 344 height 330
click at [1255, 461] on button "Enregistrer" at bounding box center [1239, 463] width 145 height 36
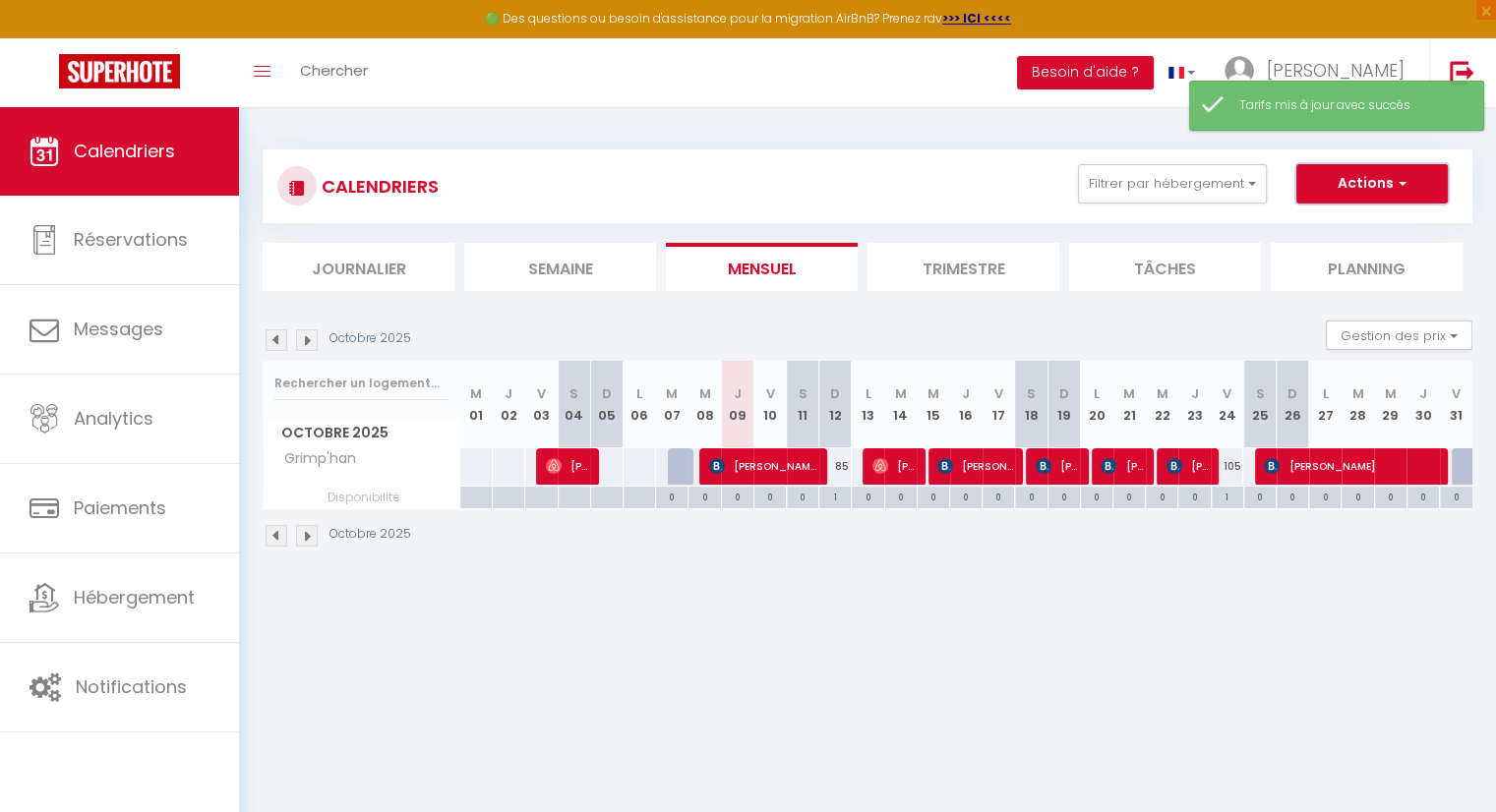
click at [1347, 184] on button "Actions" at bounding box center [1371, 184] width 151 height 40
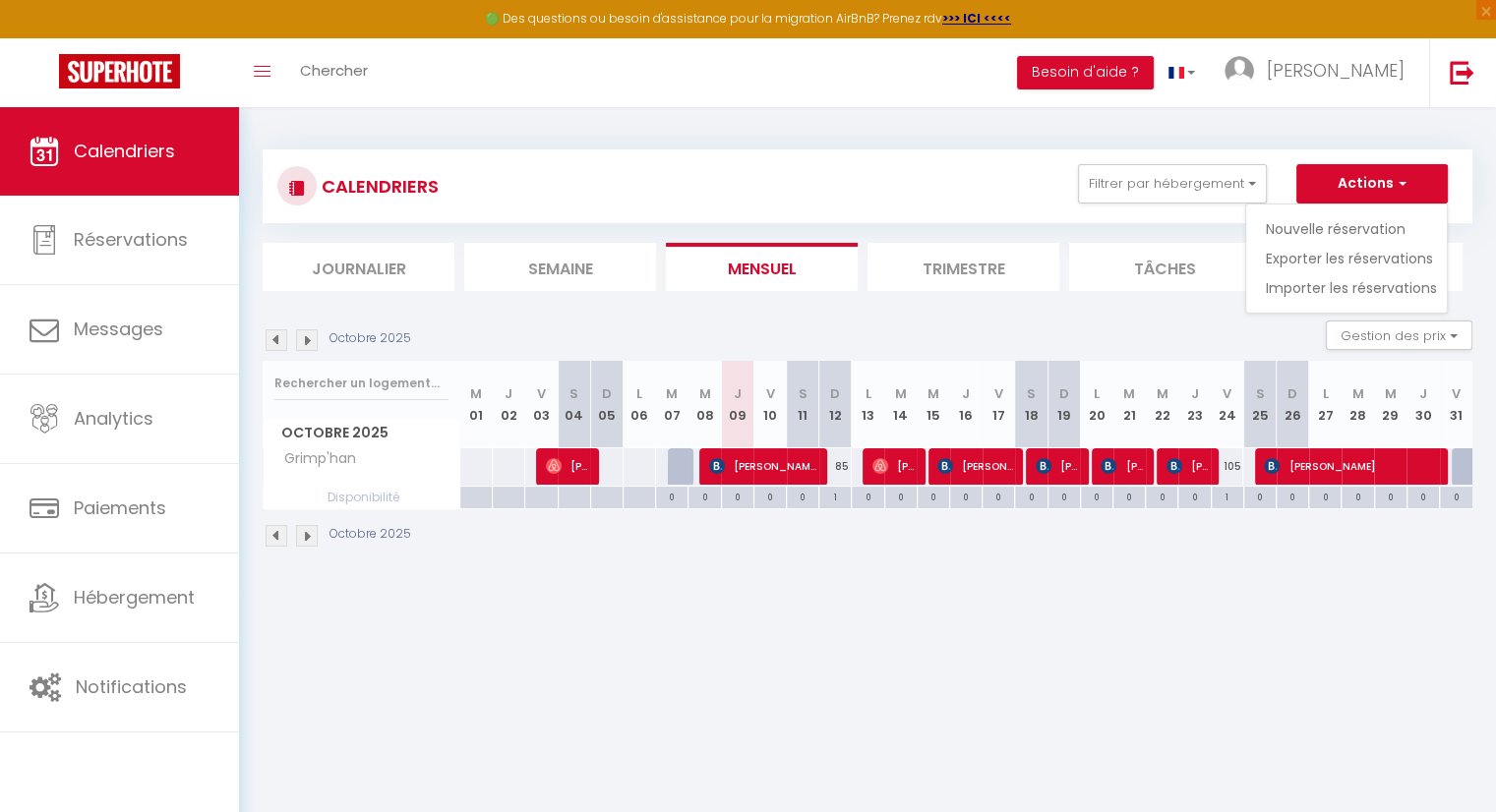
click at [938, 150] on div "CALENDRIERS Filtrer par hébergement Tous Grimp'han Effacer Sauvegarder Actions …" at bounding box center [867, 186] width 1209 height 74
click at [1401, 201] on button "Actions" at bounding box center [1371, 184] width 151 height 40
drag, startPoint x: 1059, startPoint y: 723, endPoint x: 1011, endPoint y: 671, distance: 70.8
click at [1057, 724] on body "🟢 Des questions ou besoin d'assistance pour la migration AirBnB? Prenez rdv >>>…" at bounding box center [748, 512] width 1496 height 812
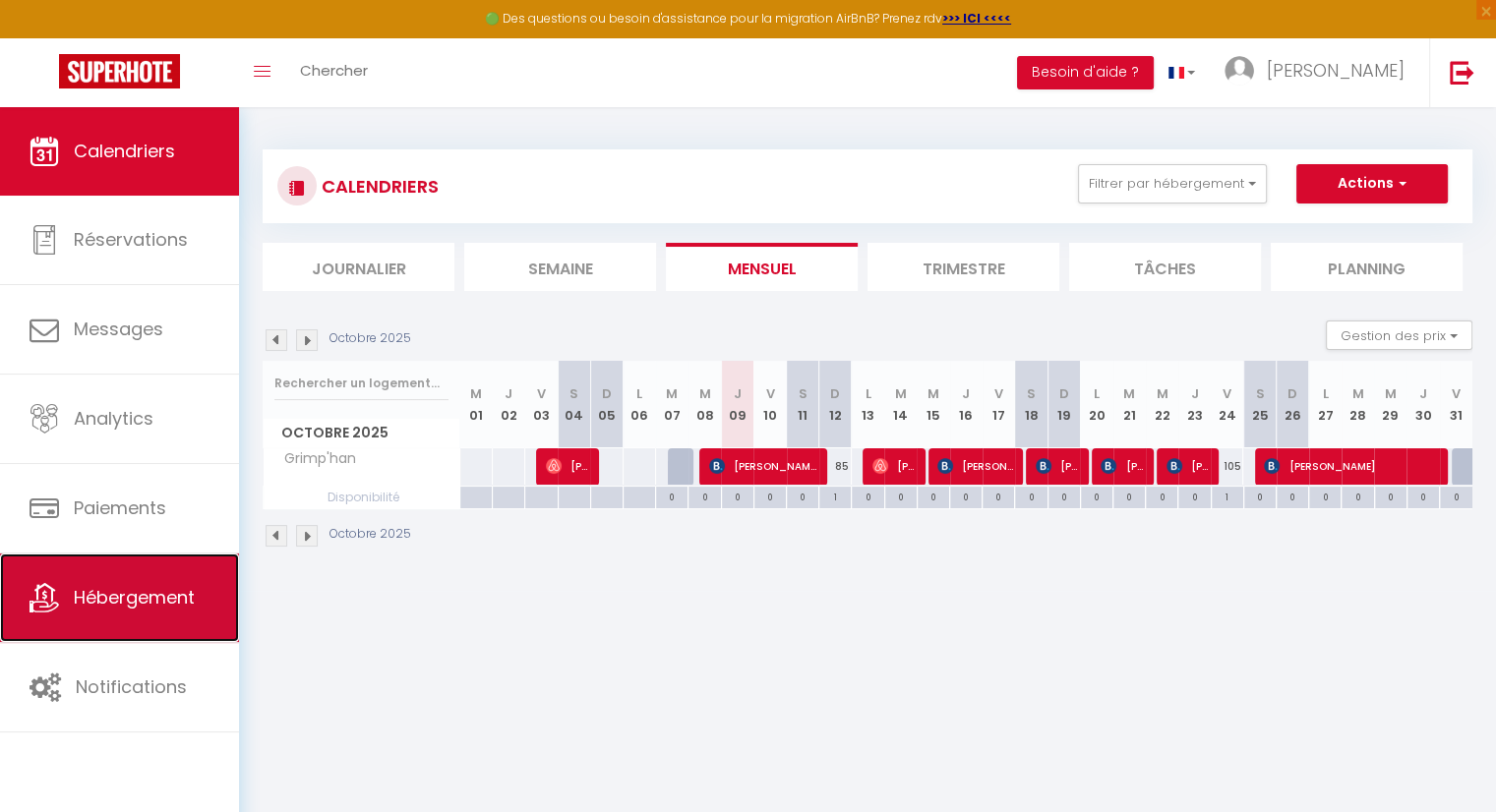
click at [141, 624] on link "Hébergement" at bounding box center [120, 597] width 239 height 88
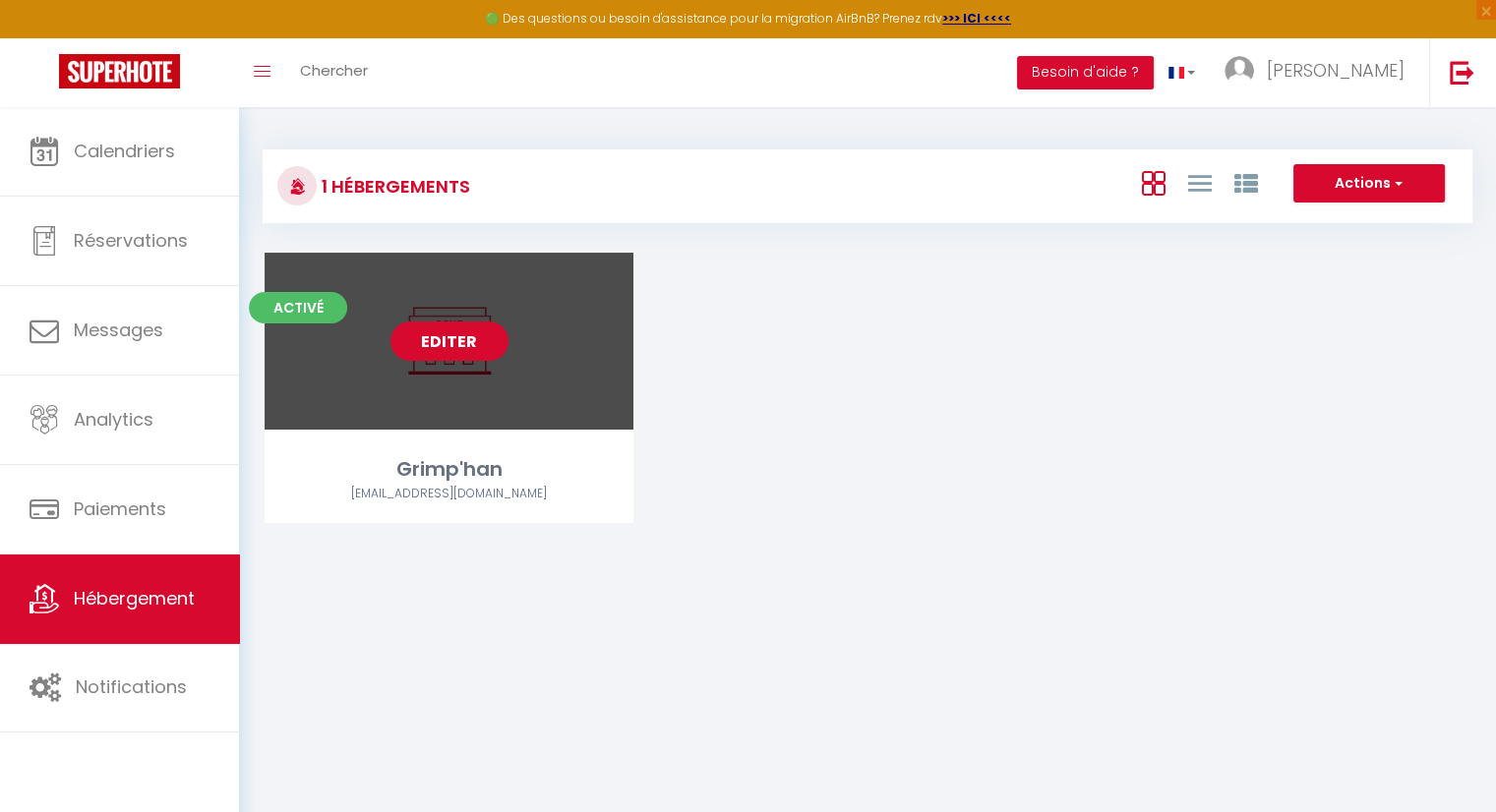
click at [471, 331] on link "Editer" at bounding box center [449, 341] width 118 height 40
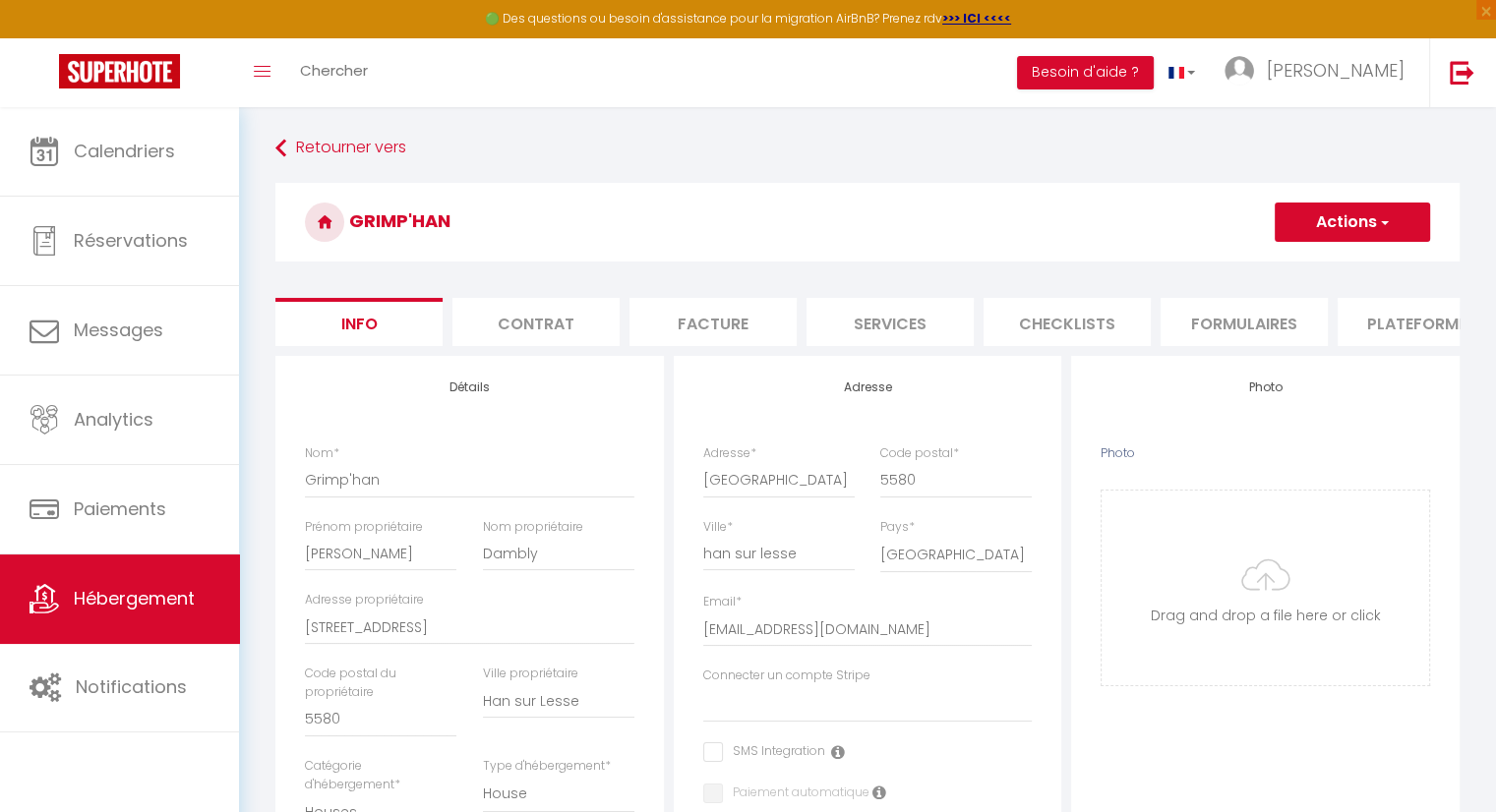
click at [1332, 199] on h3 "Grimp'han" at bounding box center [867, 223] width 1184 height 79
click at [1340, 212] on button "Actions" at bounding box center [1352, 223] width 155 height 40
click at [1309, 268] on input "Enregistrer" at bounding box center [1274, 265] width 73 height 20
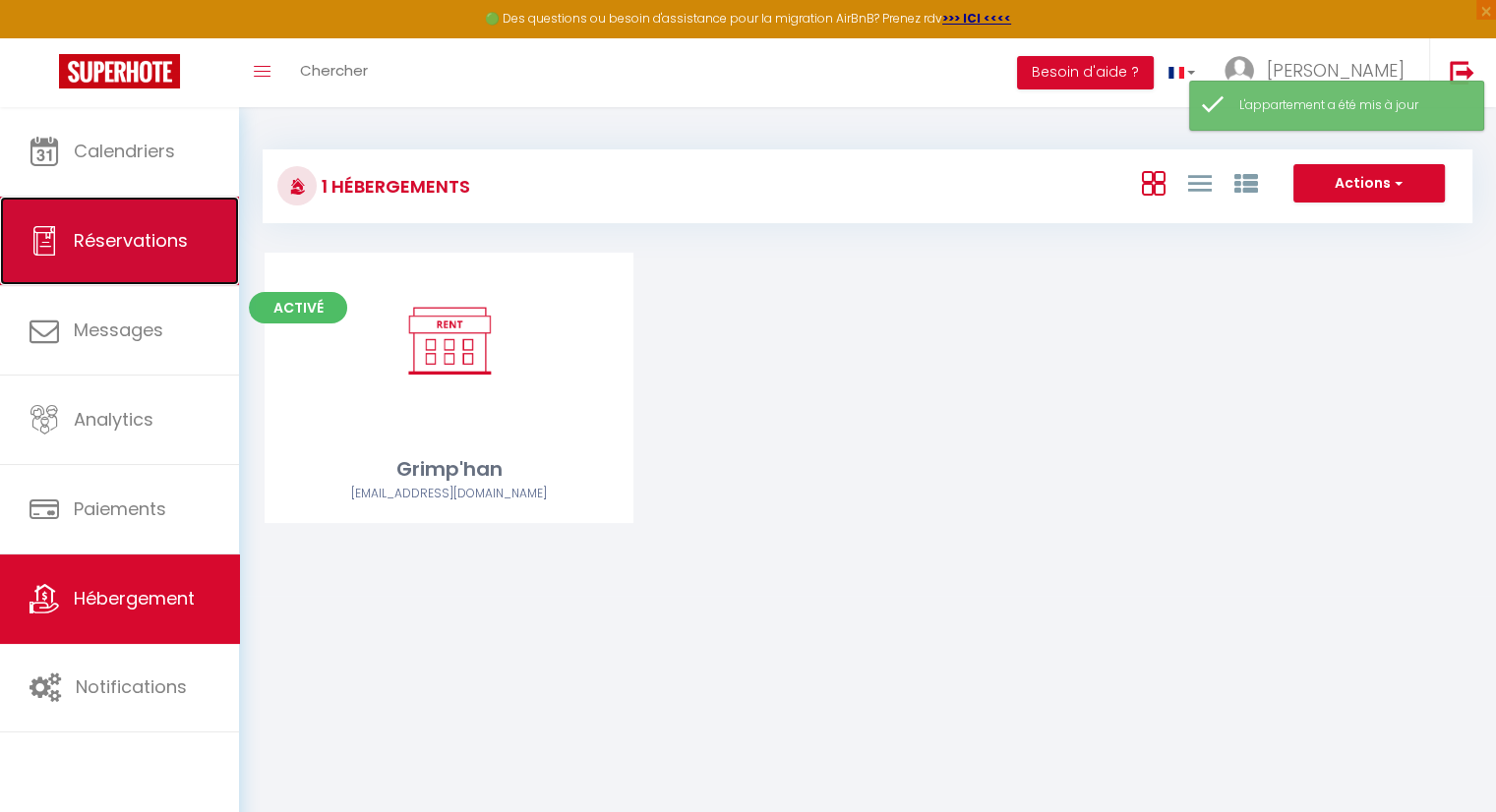
click at [145, 247] on span "Réservations" at bounding box center [131, 240] width 114 height 25
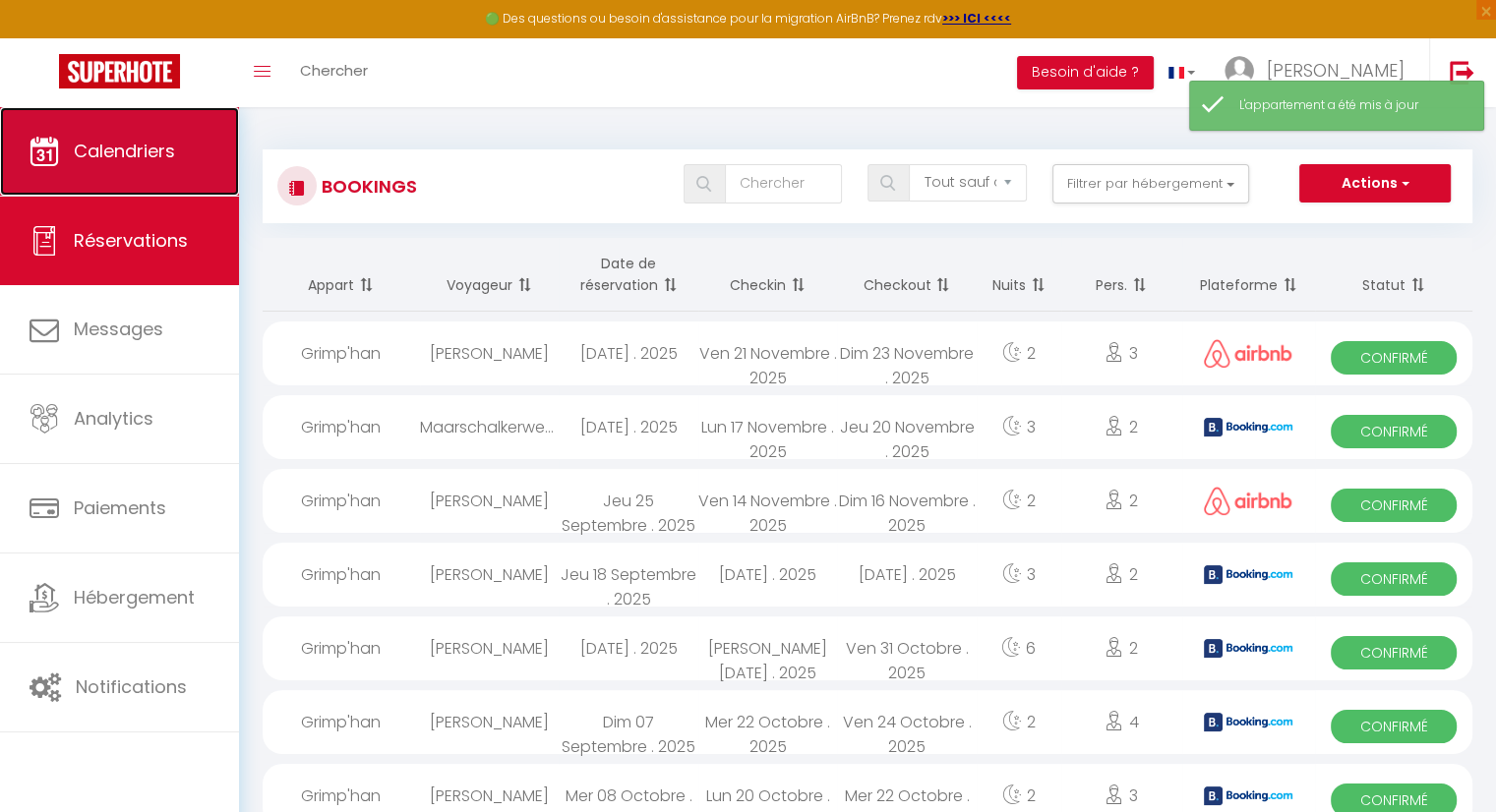
click at [174, 172] on link "Calendriers" at bounding box center [120, 150] width 239 height 88
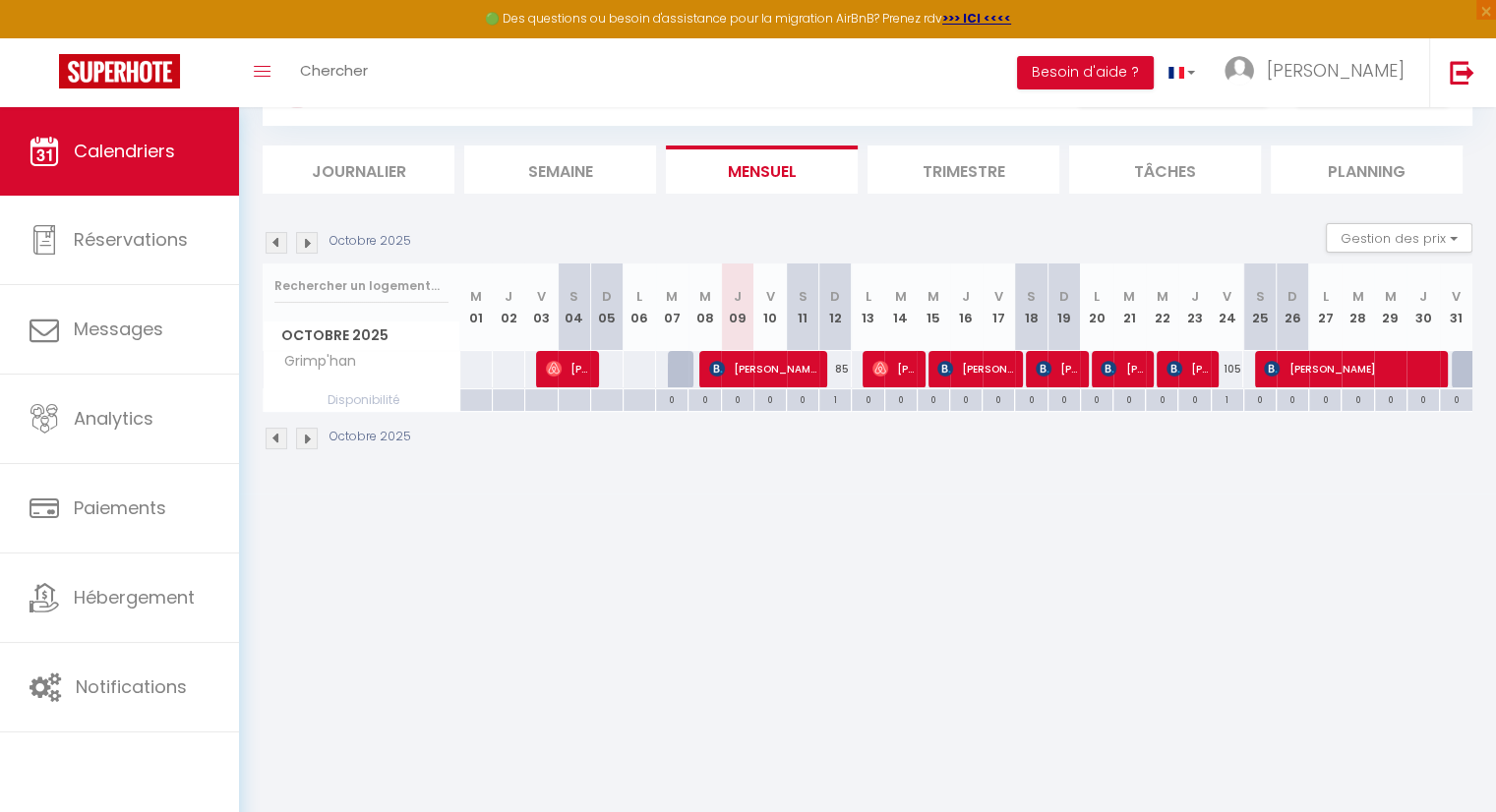
scroll to position [98, 0]
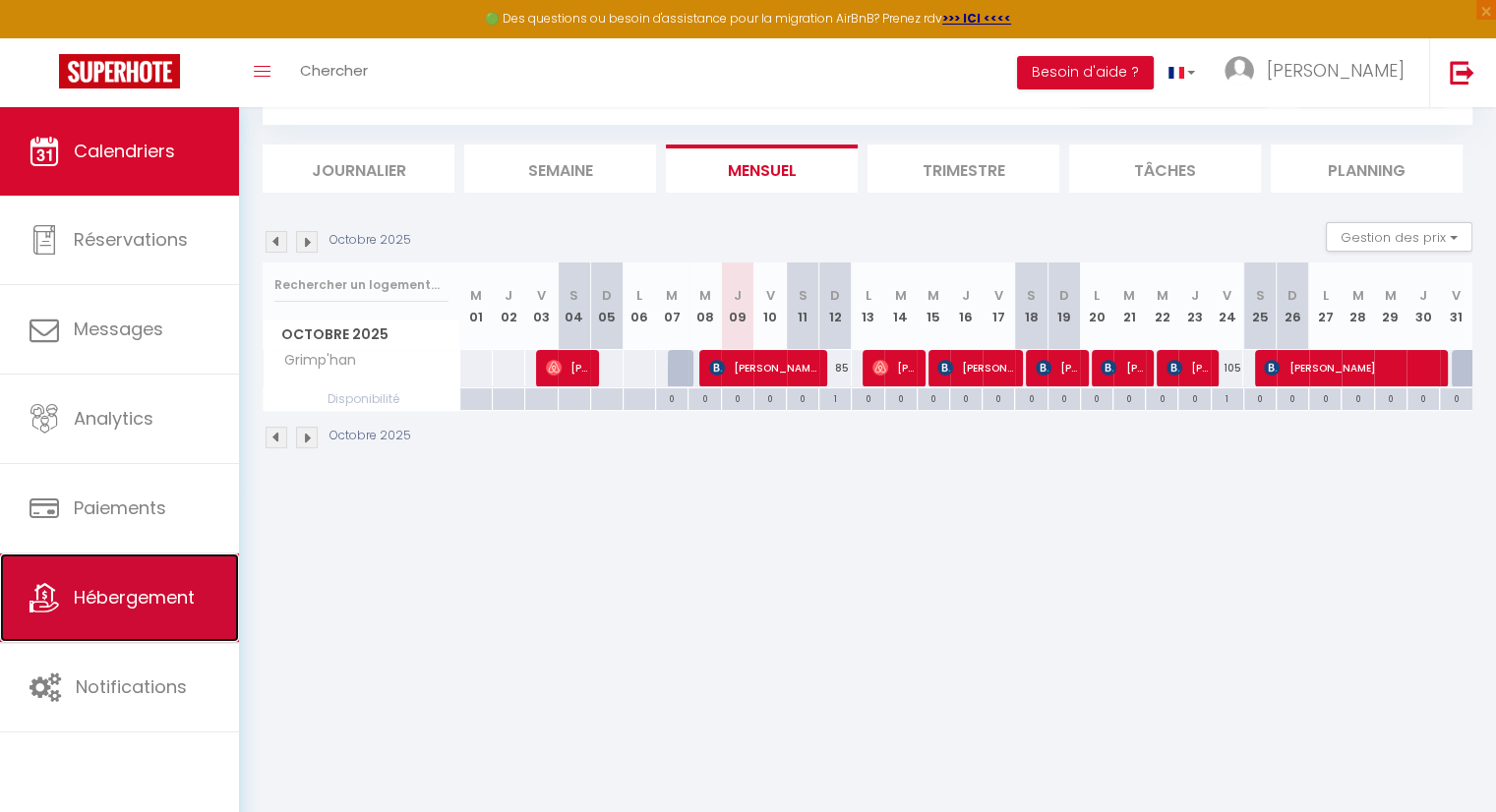
click at [100, 587] on span "Hébergement" at bounding box center [135, 596] width 121 height 25
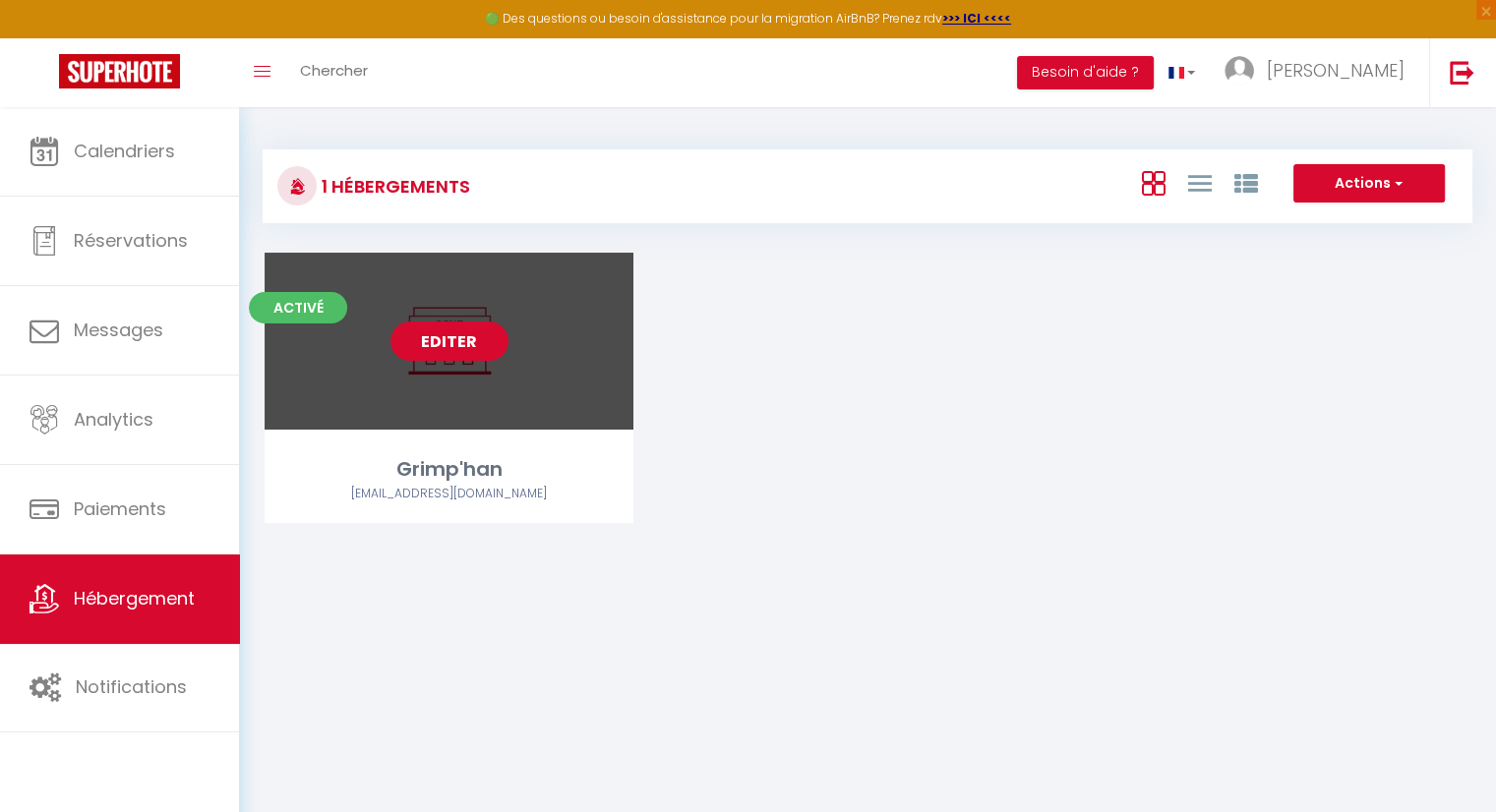
click at [468, 325] on link "Editer" at bounding box center [449, 341] width 118 height 40
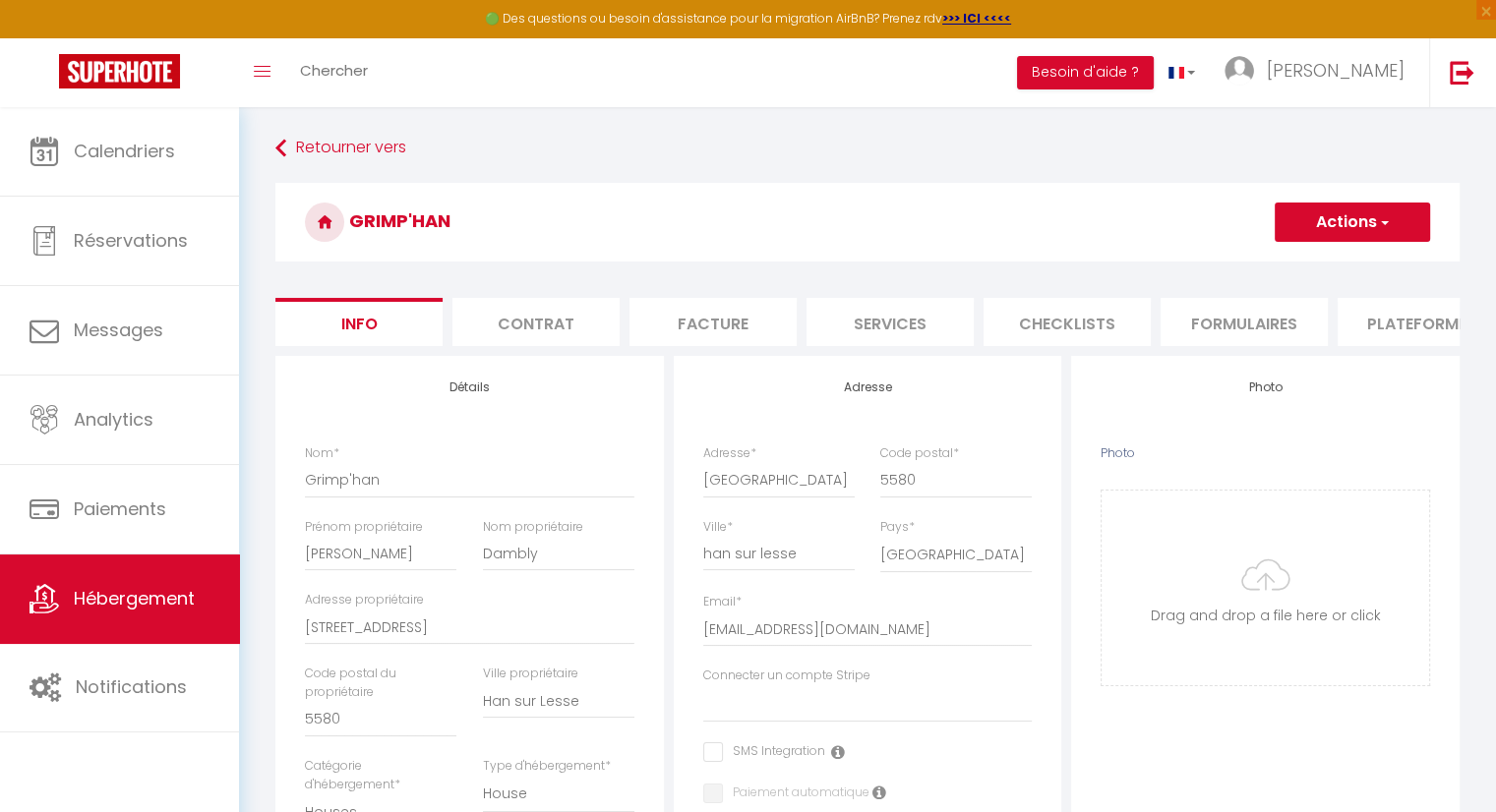
click at [1416, 331] on li "Plateformes" at bounding box center [1421, 321] width 167 height 48
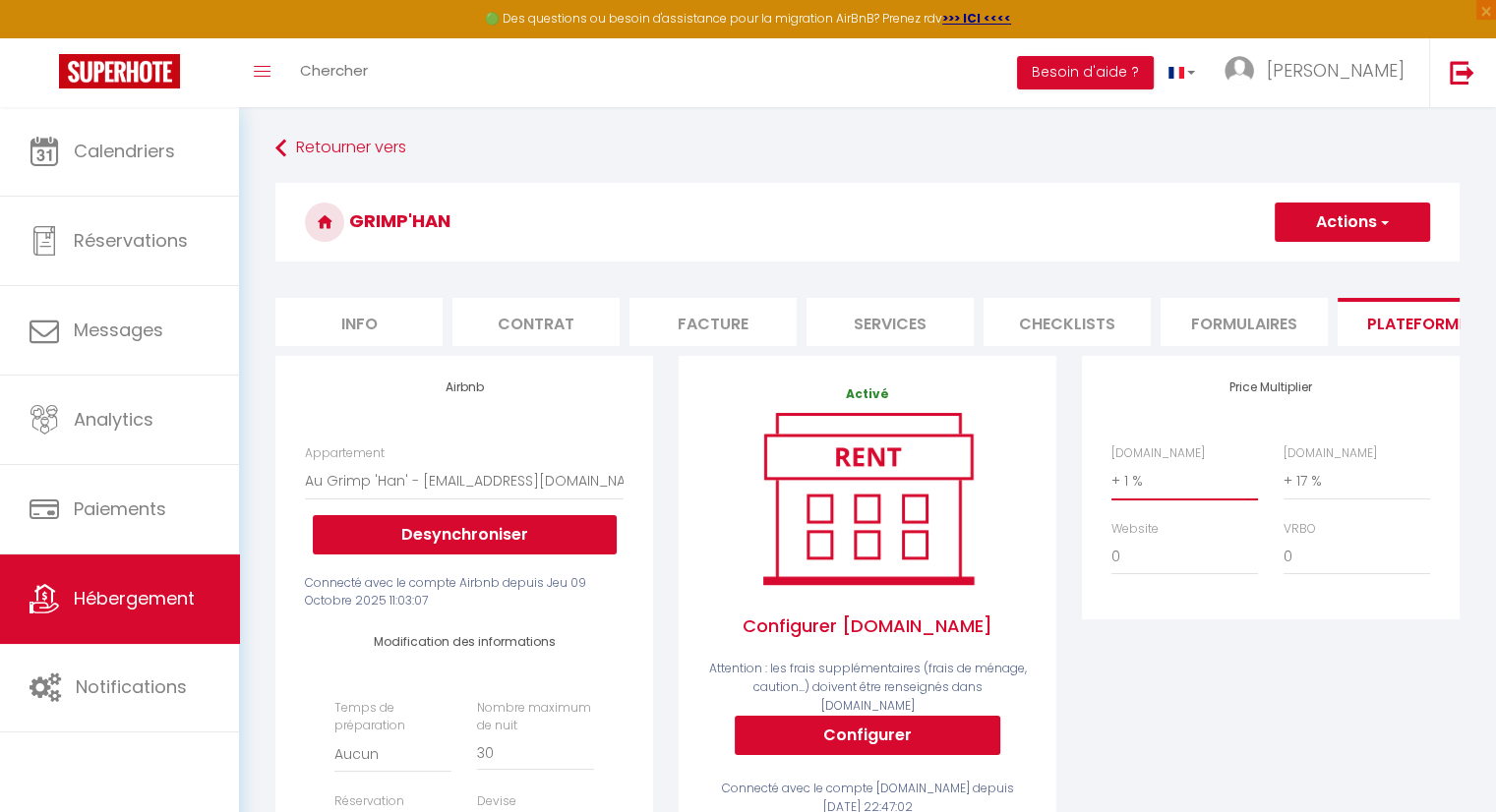
click at [1125, 493] on select "0 + 1 % + 2 % + 3 % + 4 % + 5 % + 6 % + 7 % + 8 % + 9 %" at bounding box center [1184, 481] width 146 height 38
click at [1111, 477] on select "0 + 1 % + 2 % + 3 % + 4 % + 5 % + 6 % + 7 % + 8 % + 9 %" at bounding box center [1184, 481] width 146 height 38
click at [1338, 209] on button "Actions" at bounding box center [1352, 223] width 155 height 40
click at [1336, 268] on link "Enregistrer" at bounding box center [1351, 265] width 155 height 26
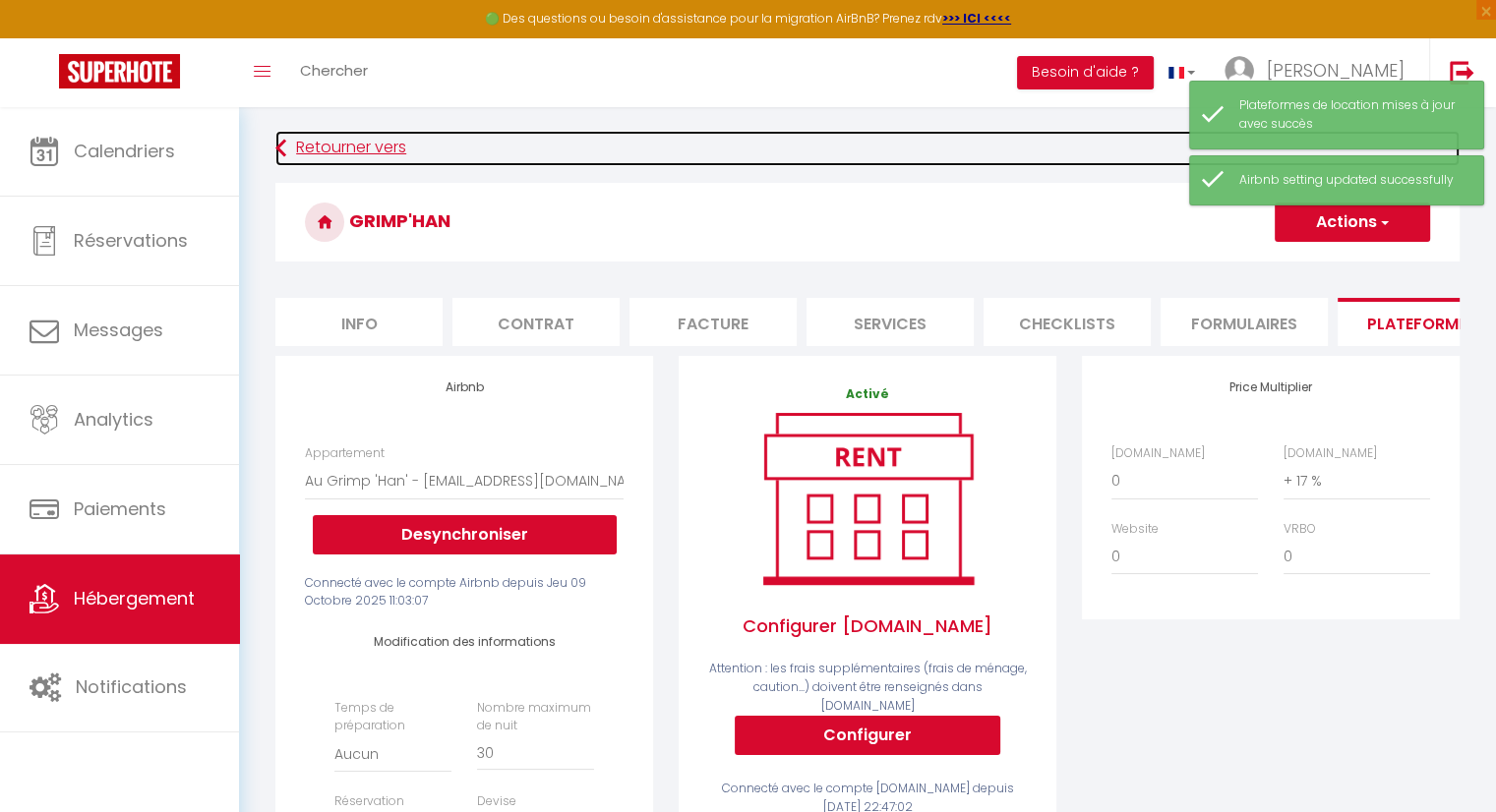
click at [711, 146] on link "Retourner vers" at bounding box center [867, 148] width 1184 height 36
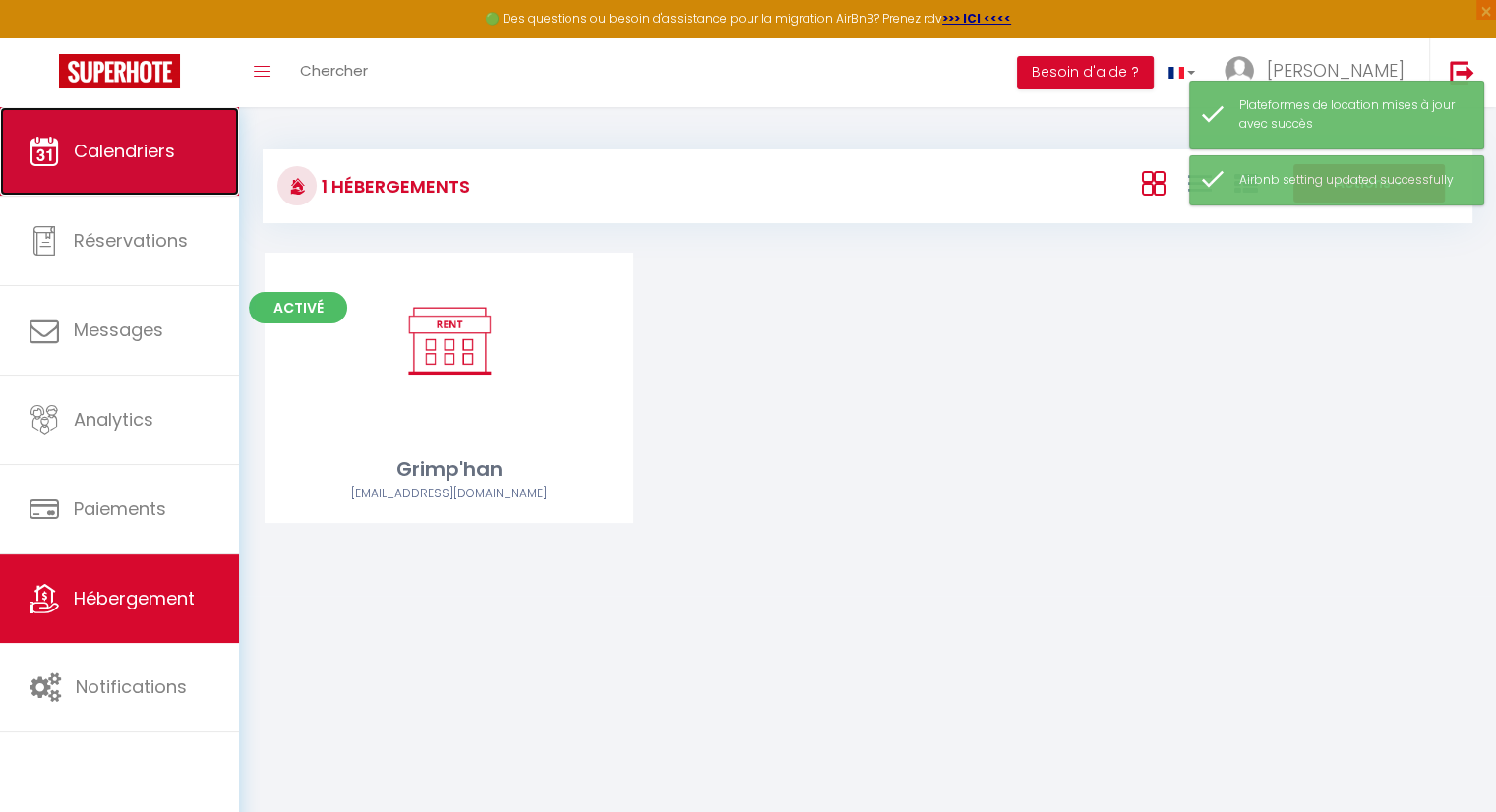
click at [159, 150] on span "Calendriers" at bounding box center [125, 150] width 101 height 25
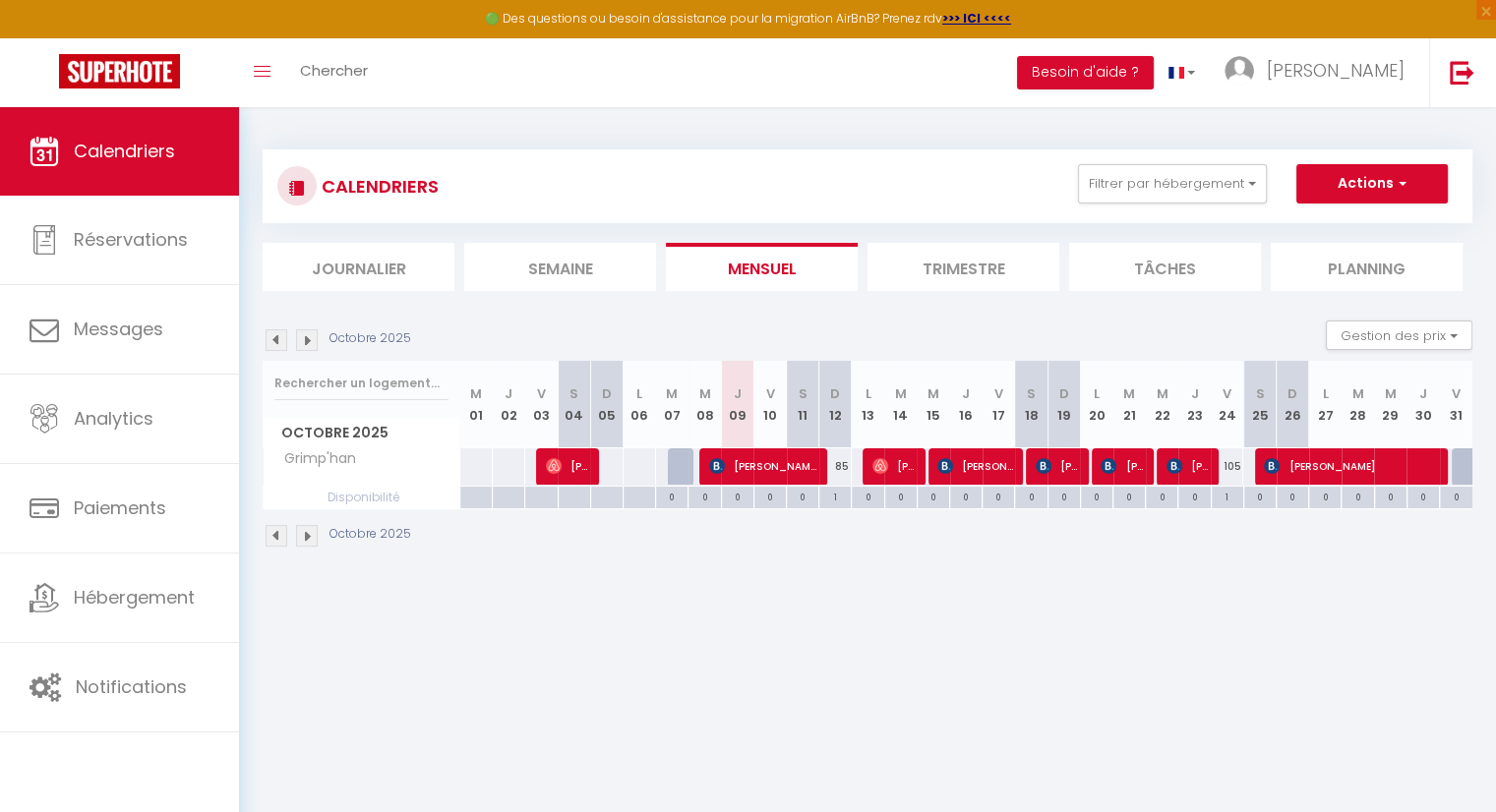
click at [767, 689] on body "🟢 Des questions ou besoin d'assistance pour la migration AirBnB? Prenez rdv >>>…" at bounding box center [748, 512] width 1496 height 812
